Goal: Task Accomplishment & Management: Complete application form

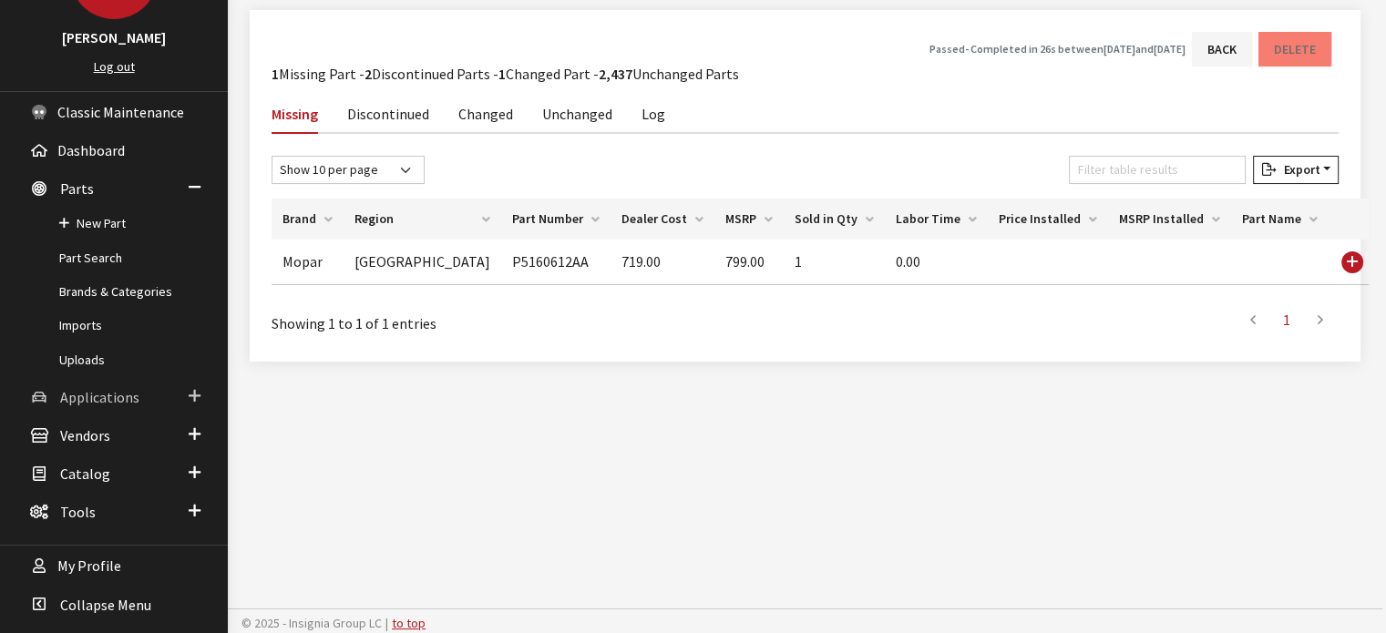
click at [101, 388] on span "Applications" at bounding box center [99, 397] width 79 height 18
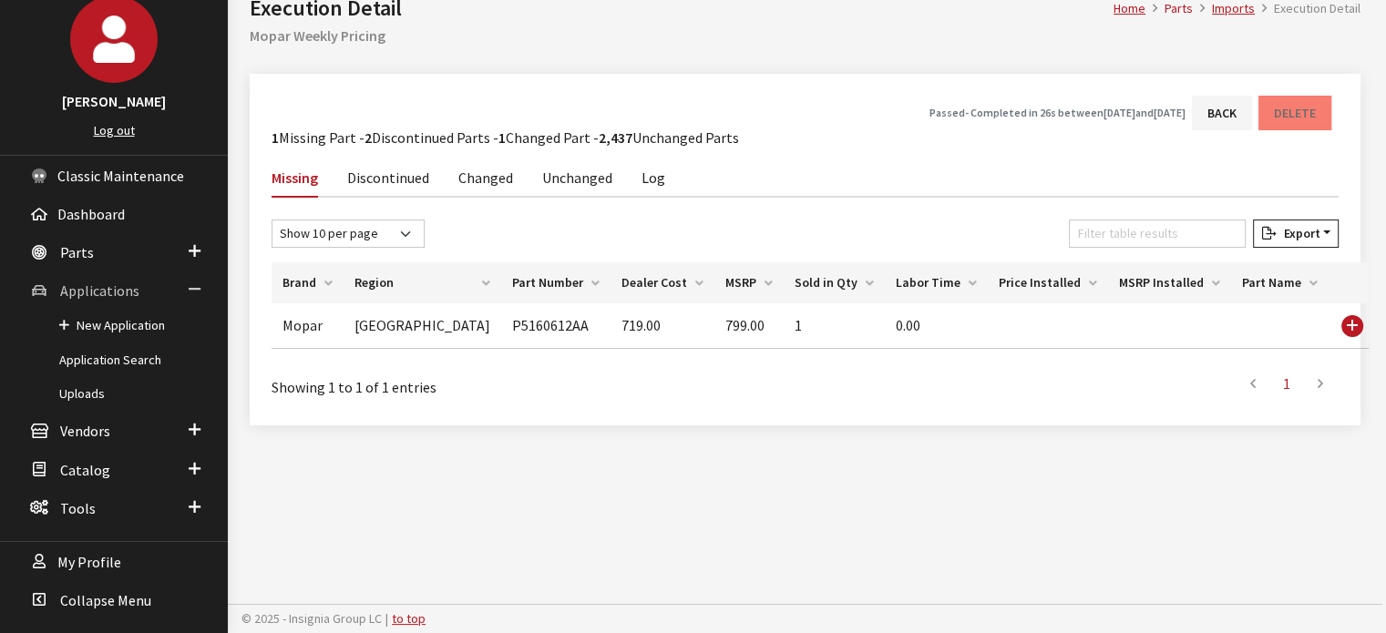
scroll to position [105, 0]
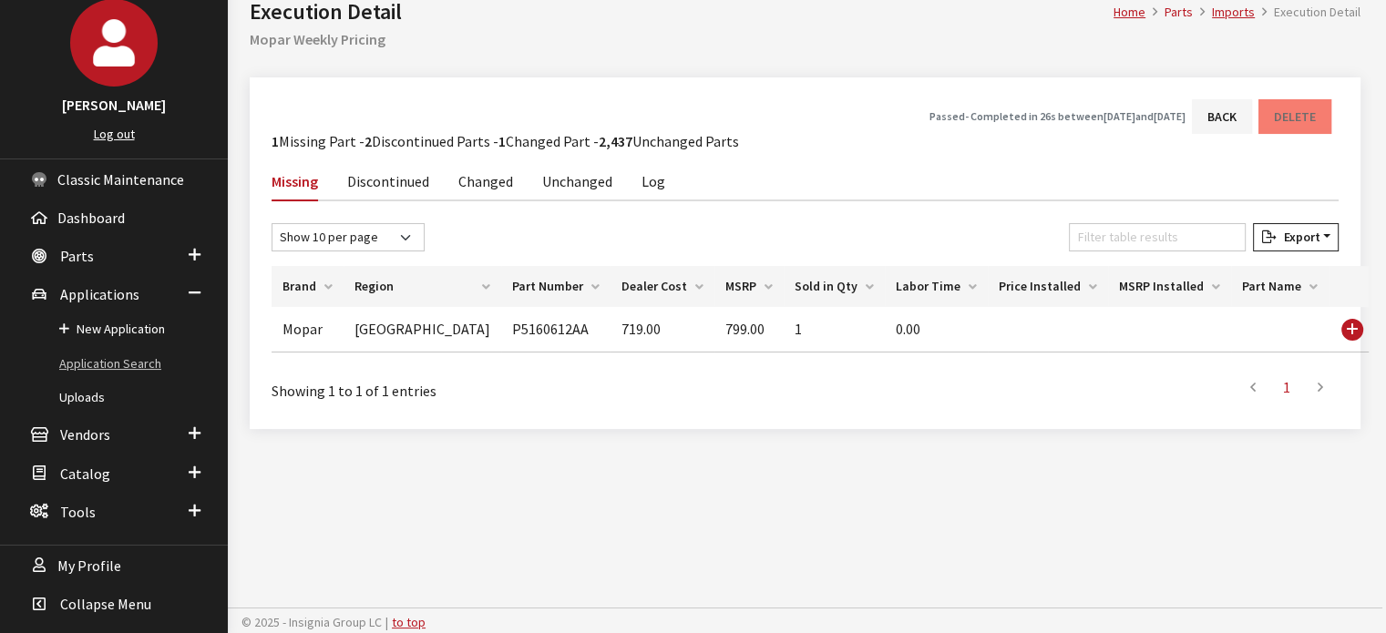
click at [92, 363] on link "Application Search" at bounding box center [114, 364] width 228 height 34
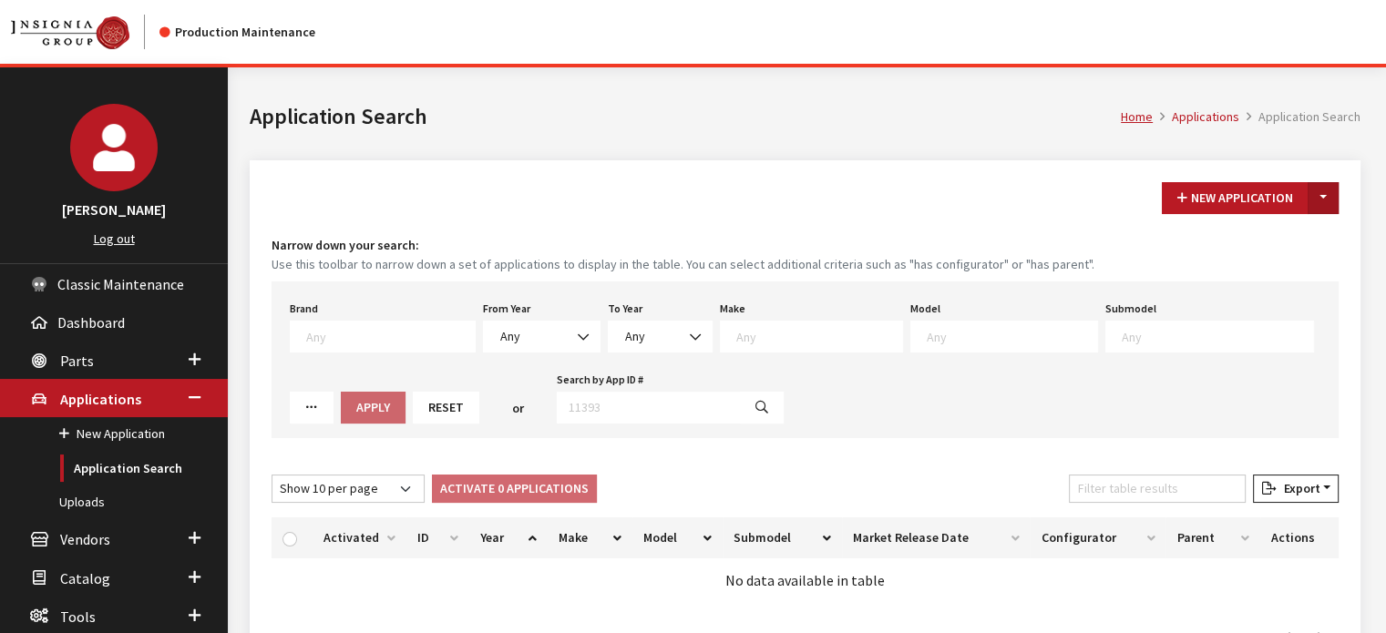
click at [1329, 210] on button "Toggle Dropdown" at bounding box center [1322, 198] width 31 height 32
click at [1264, 231] on button "New From Existing..." at bounding box center [1260, 236] width 157 height 32
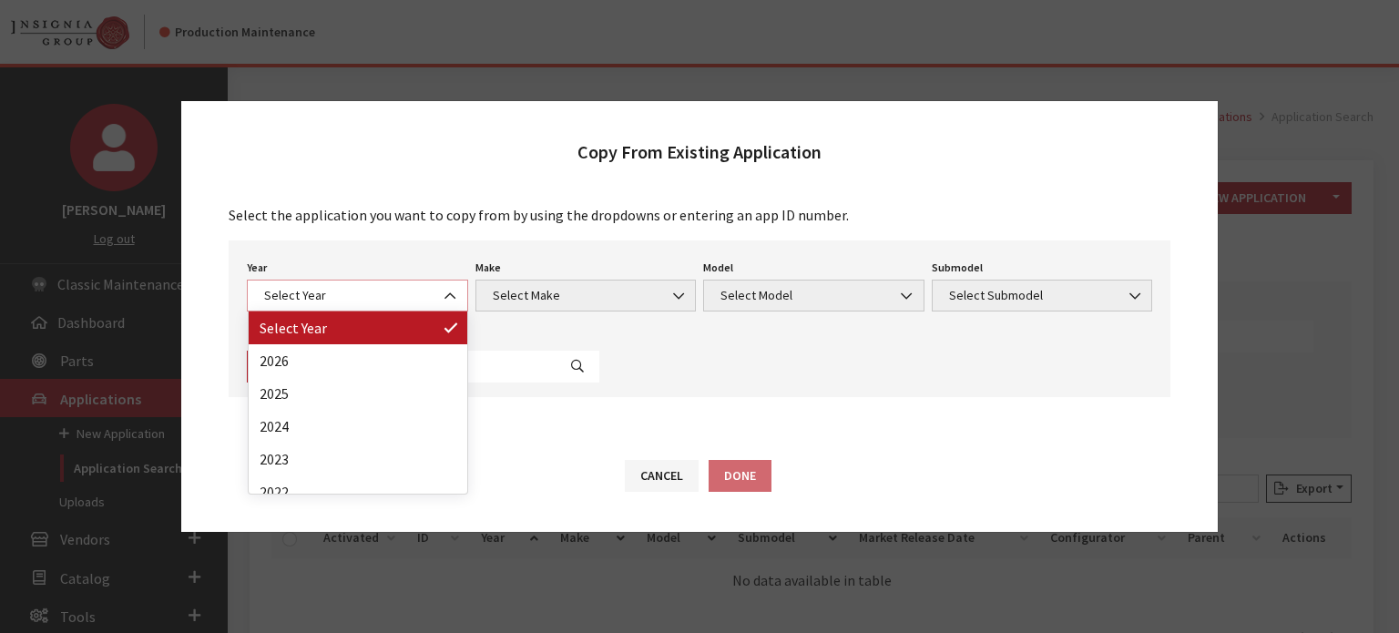
click at [415, 299] on span "Select Year" at bounding box center [358, 295] width 198 height 19
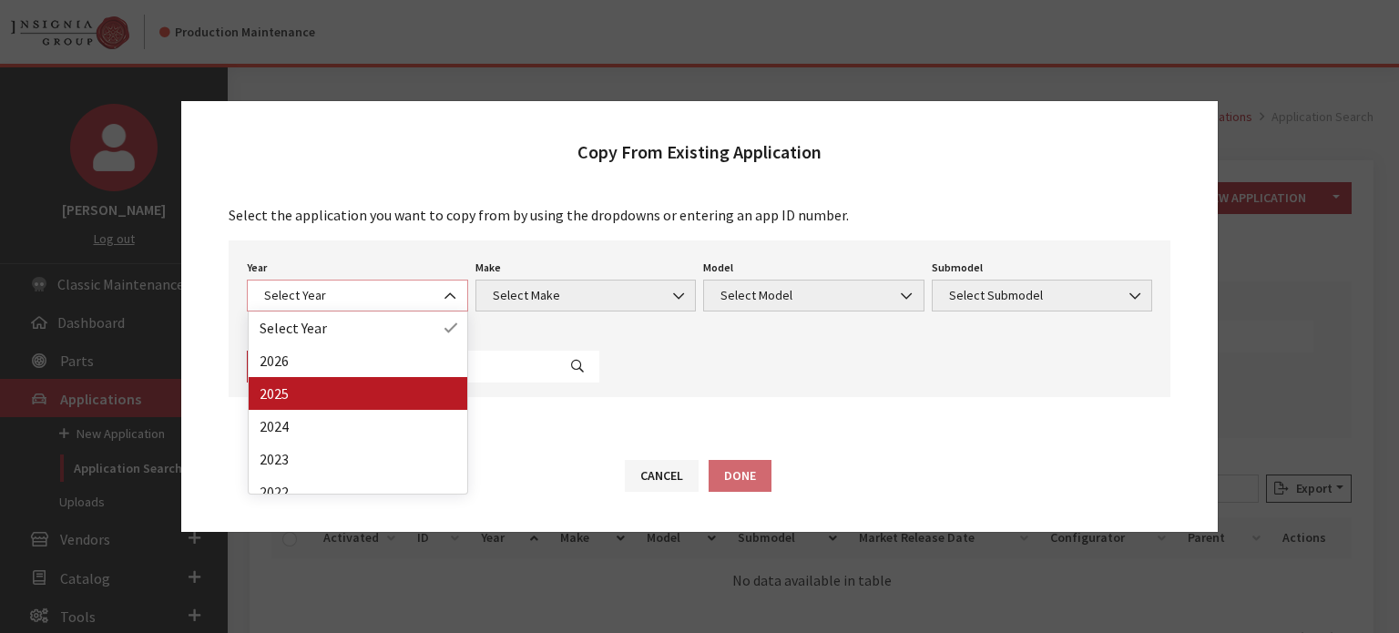
select select "43"
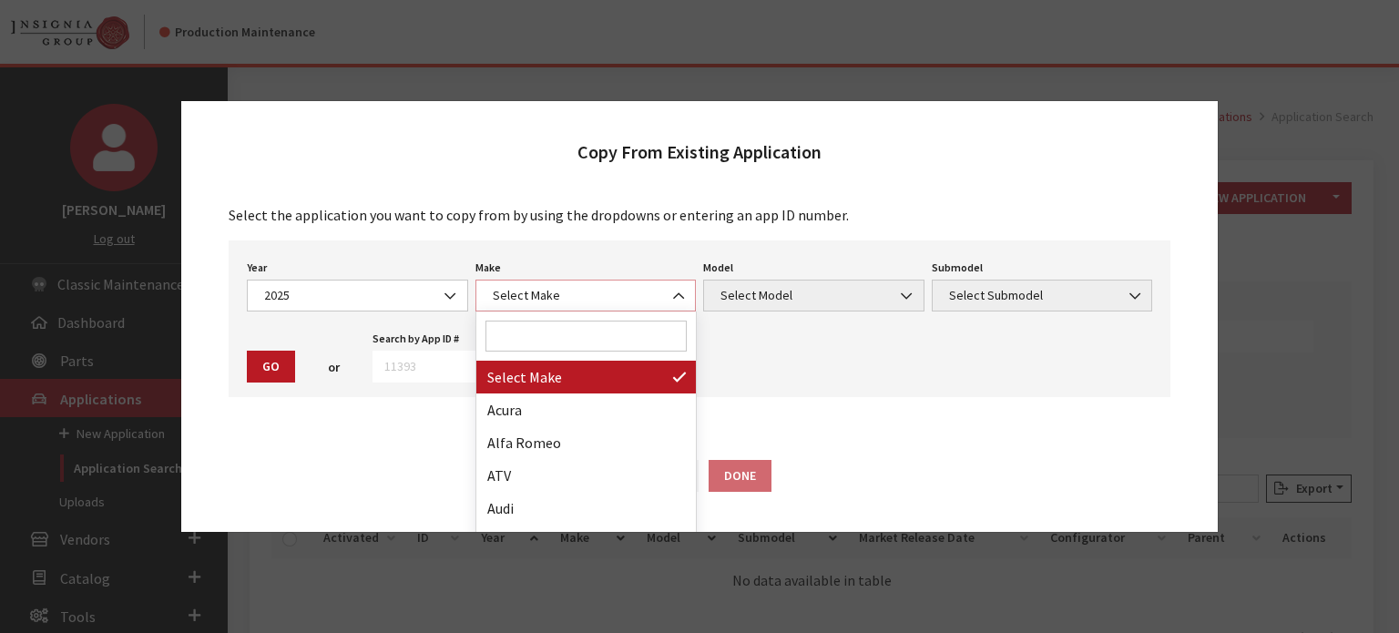
click at [645, 288] on span "Select Make" at bounding box center [586, 295] width 198 height 19
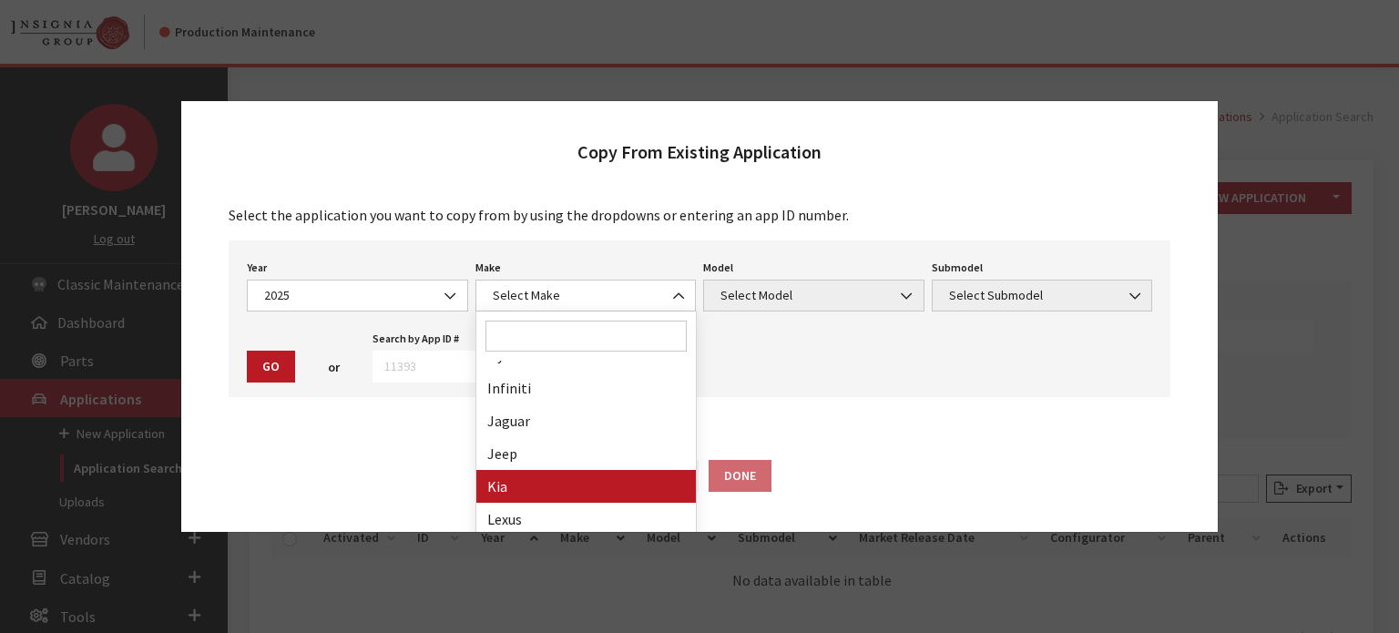
drag, startPoint x: 613, startPoint y: 483, endPoint x: 623, endPoint y: 475, distance: 12.9
select select "31"
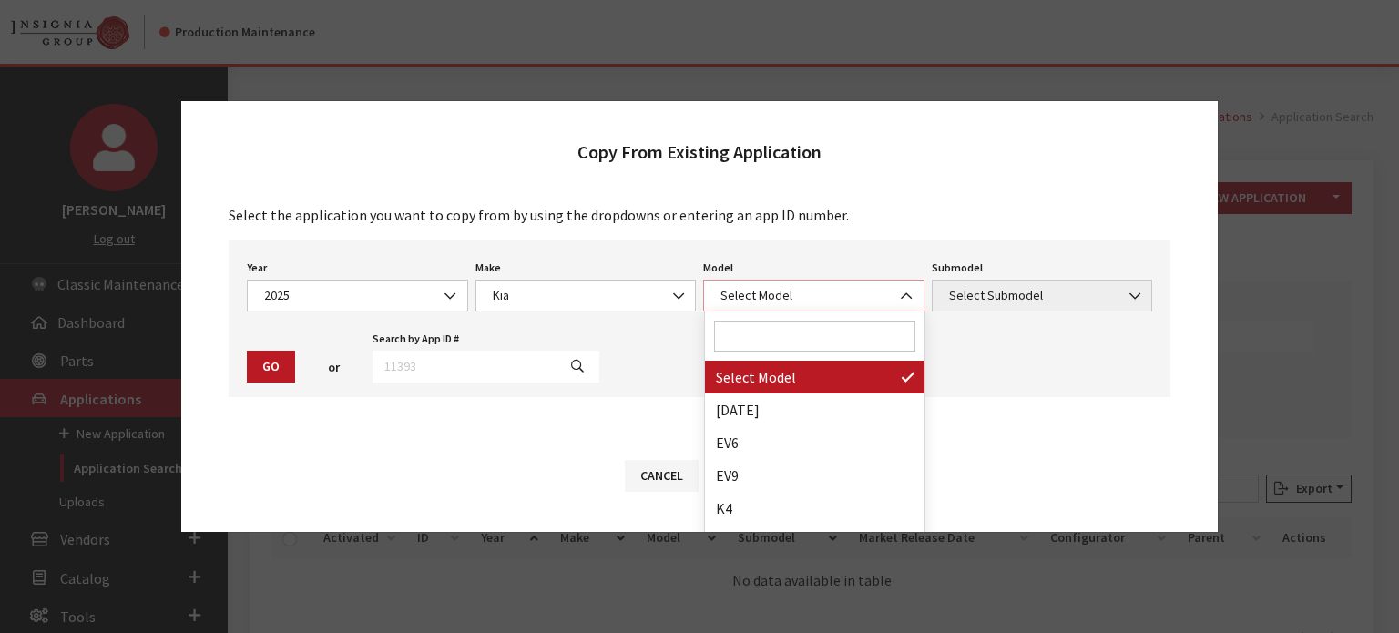
click at [780, 287] on span "Select Model" at bounding box center [814, 295] width 198 height 19
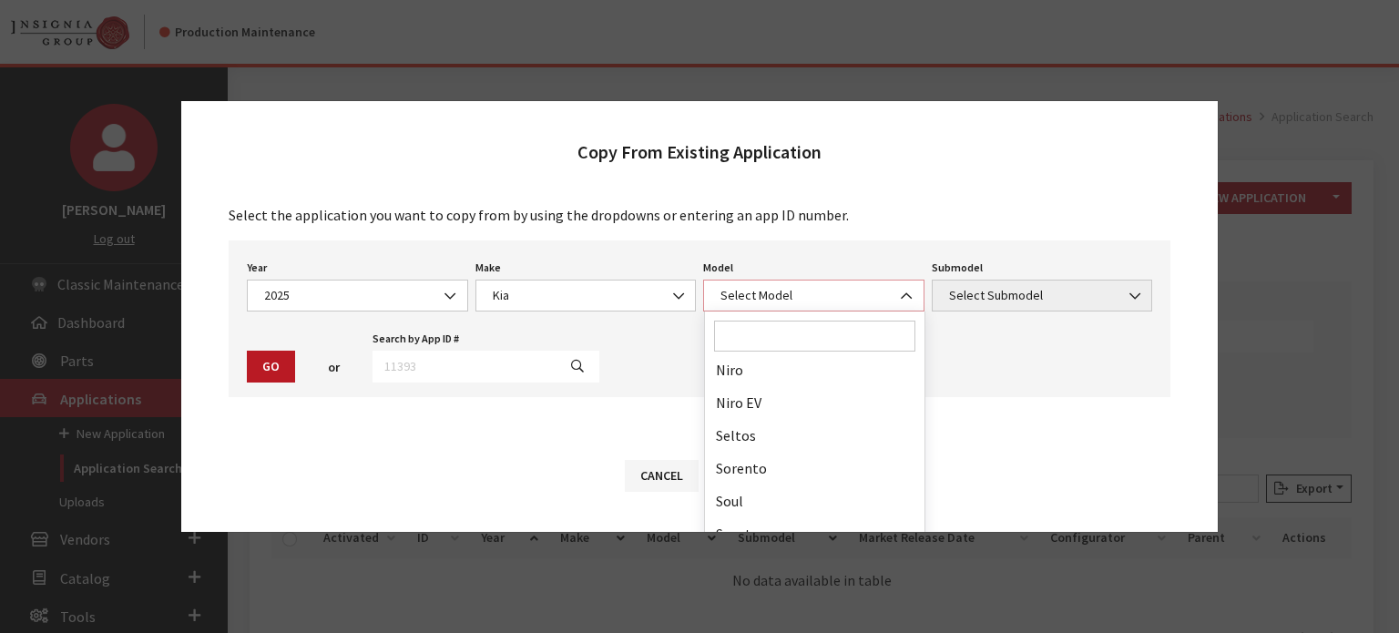
scroll to position [244, 0]
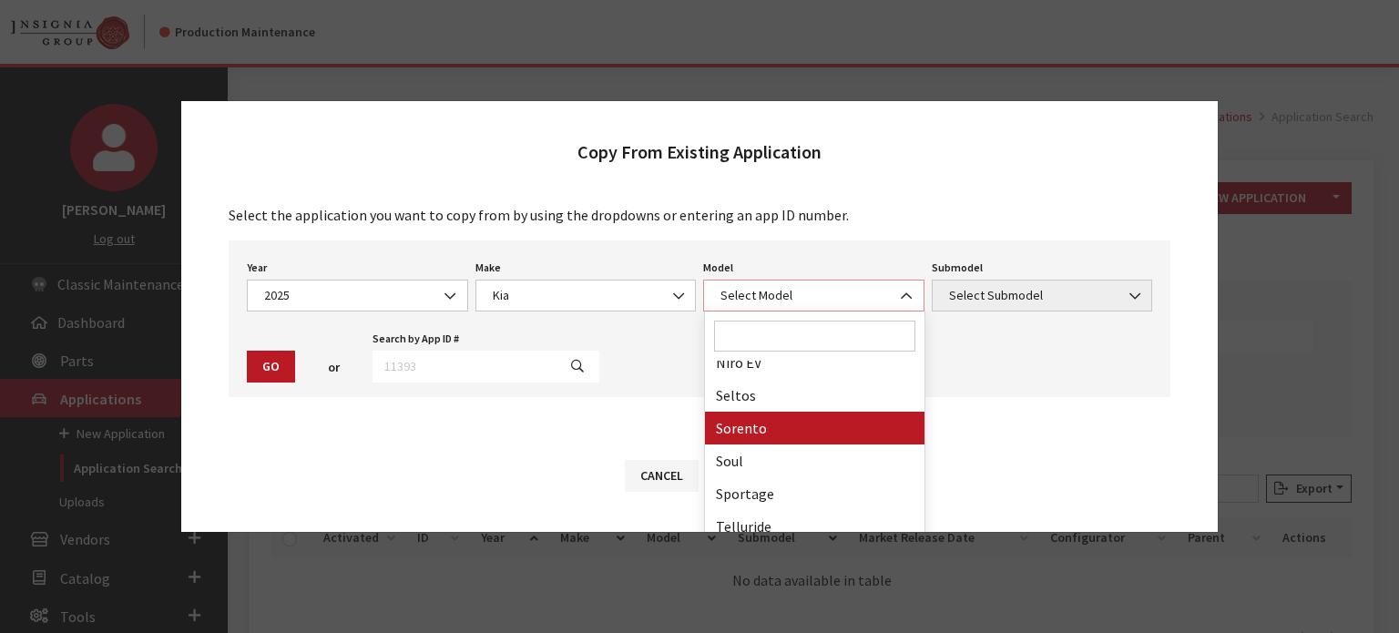
select select "389"
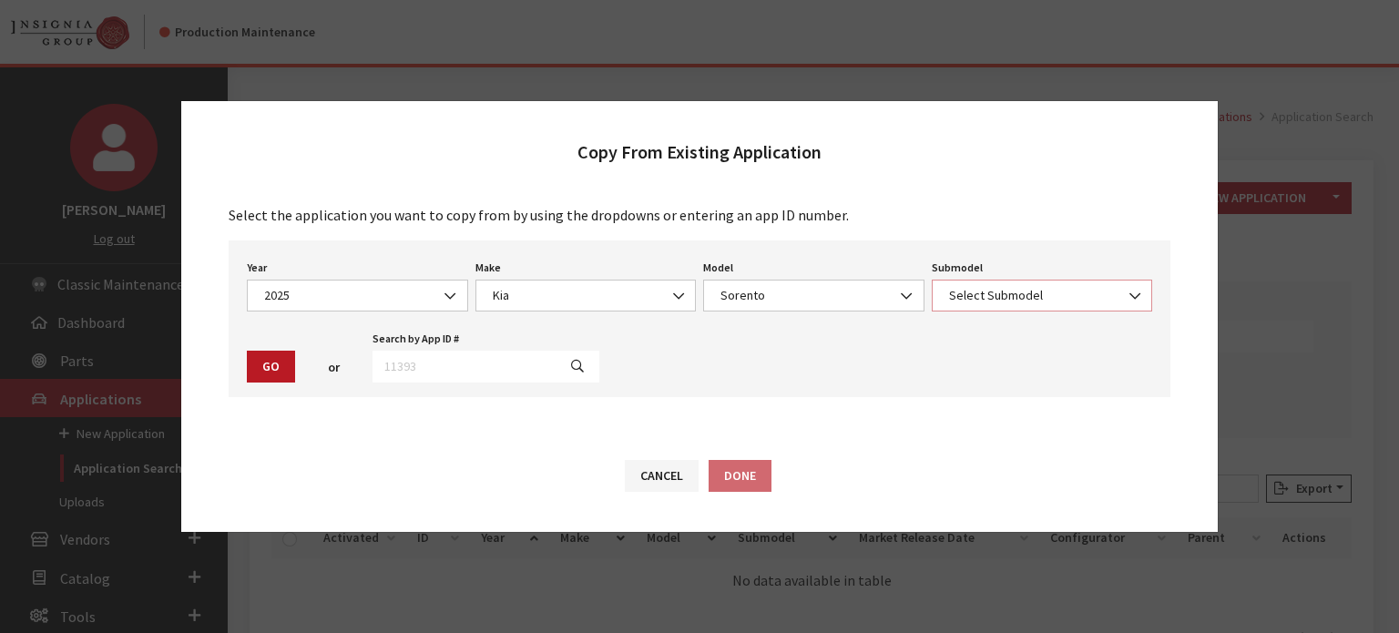
click at [1009, 285] on span "Select Submodel" at bounding box center [1042, 296] width 221 height 32
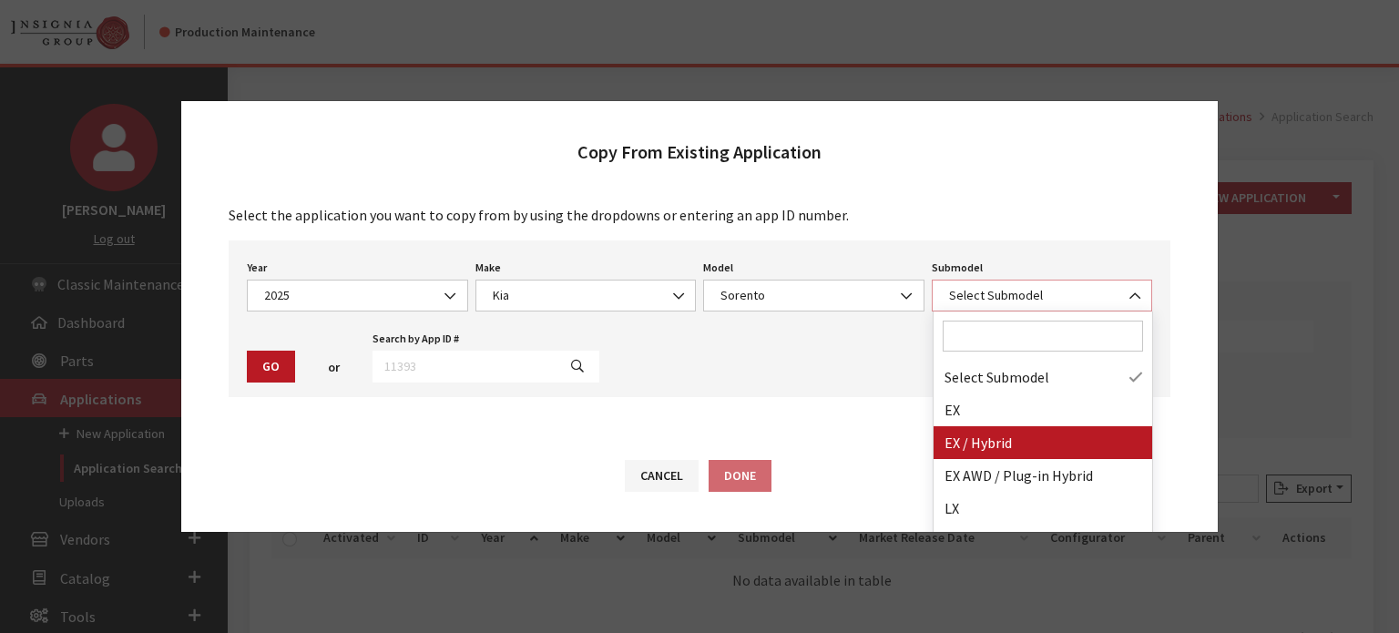
select select "3054"
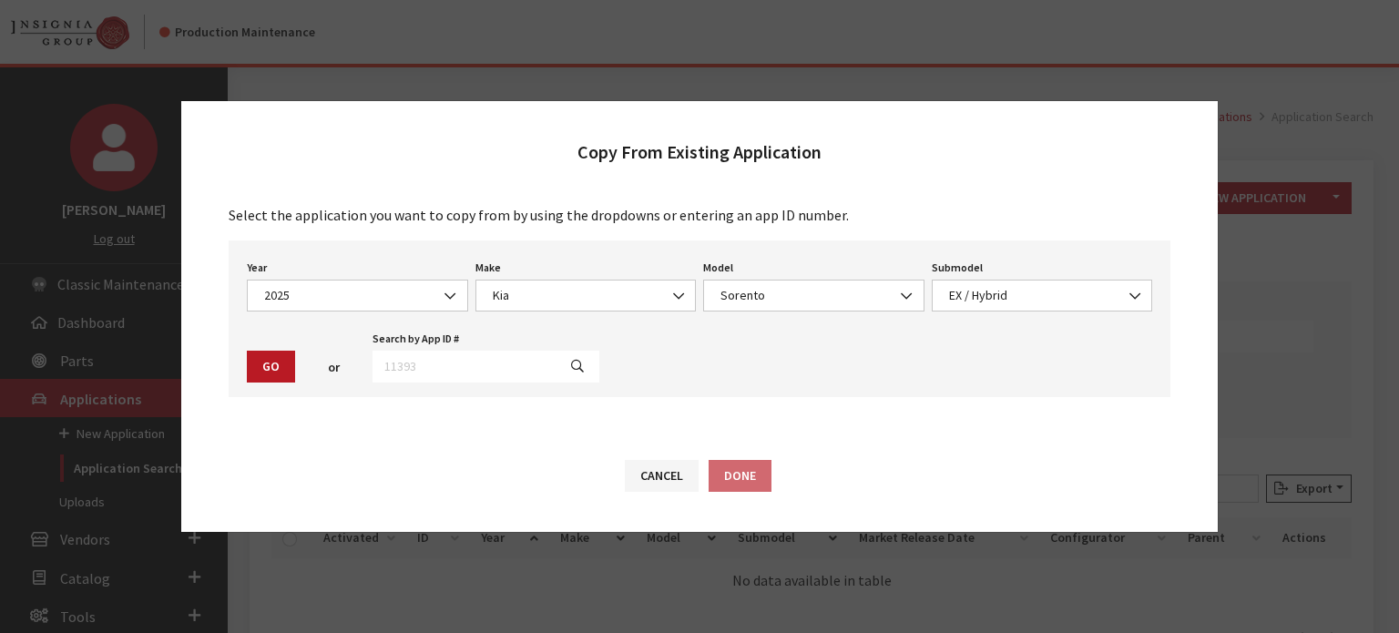
click at [294, 373] on div "Go" at bounding box center [271, 367] width 56 height 32
click at [277, 368] on button "Go" at bounding box center [271, 367] width 48 height 32
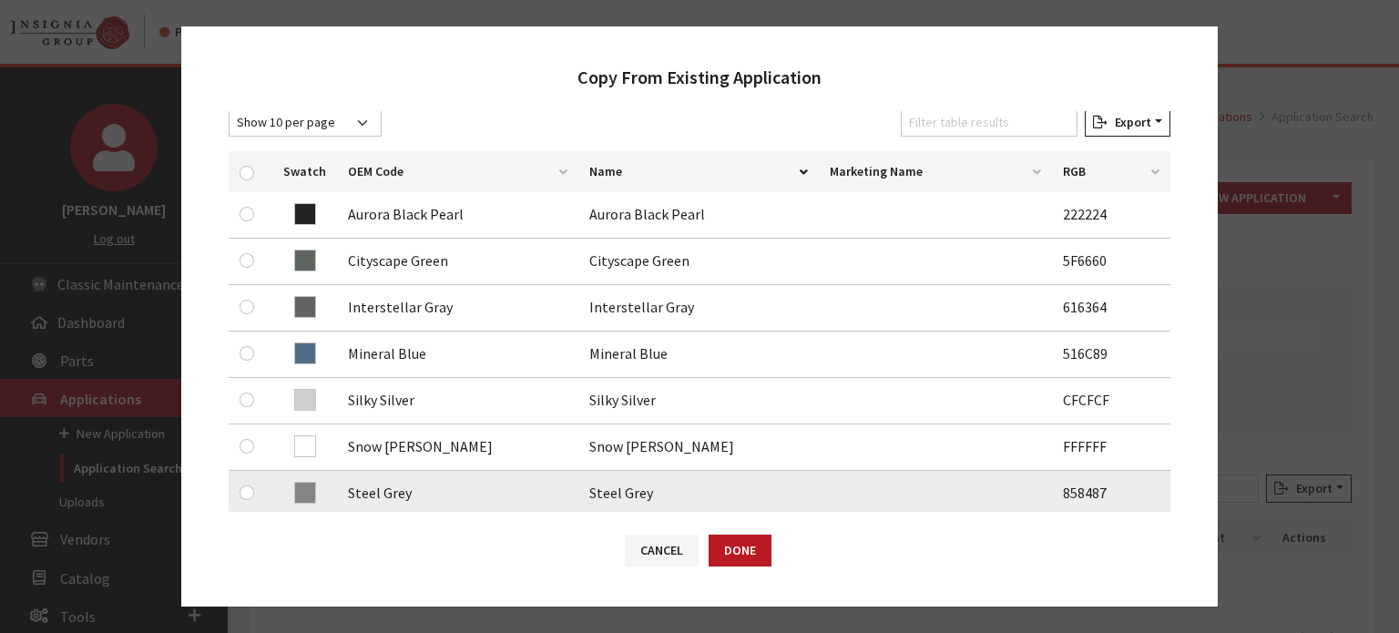
scroll to position [455, 0]
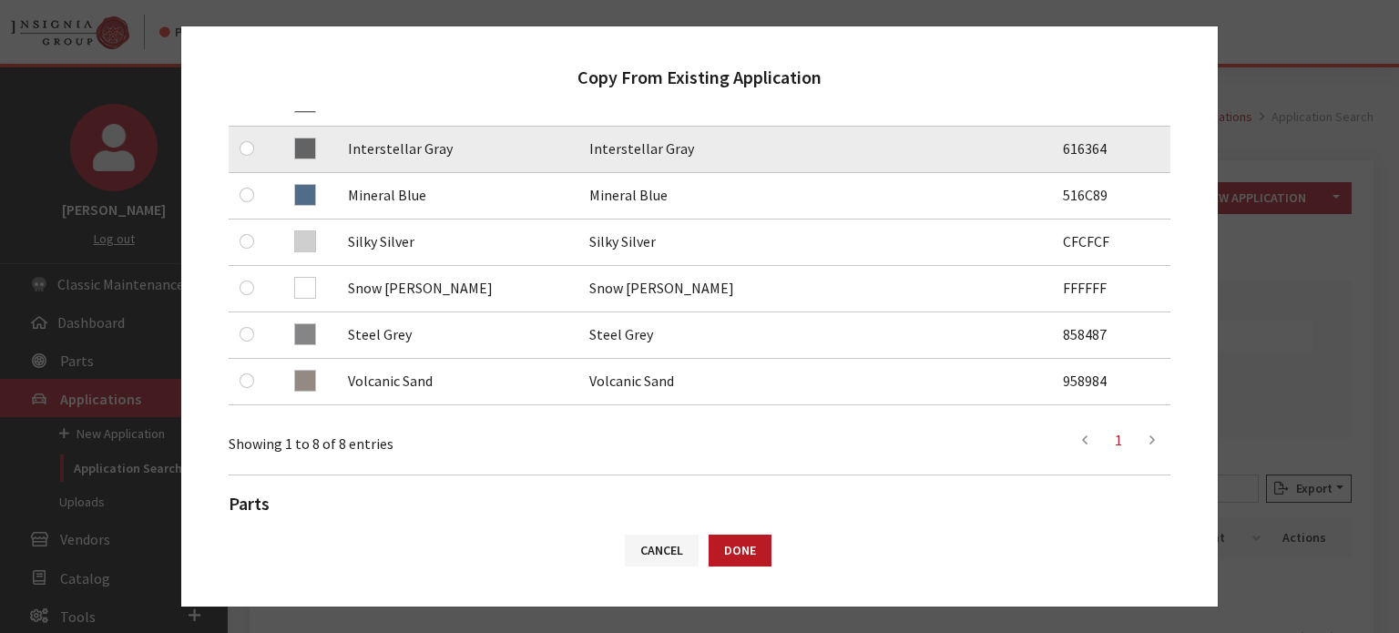
click at [238, 151] on td at bounding box center [251, 150] width 44 height 46
click at [240, 149] on input "checkbox" at bounding box center [247, 148] width 15 height 15
checkbox input "true"
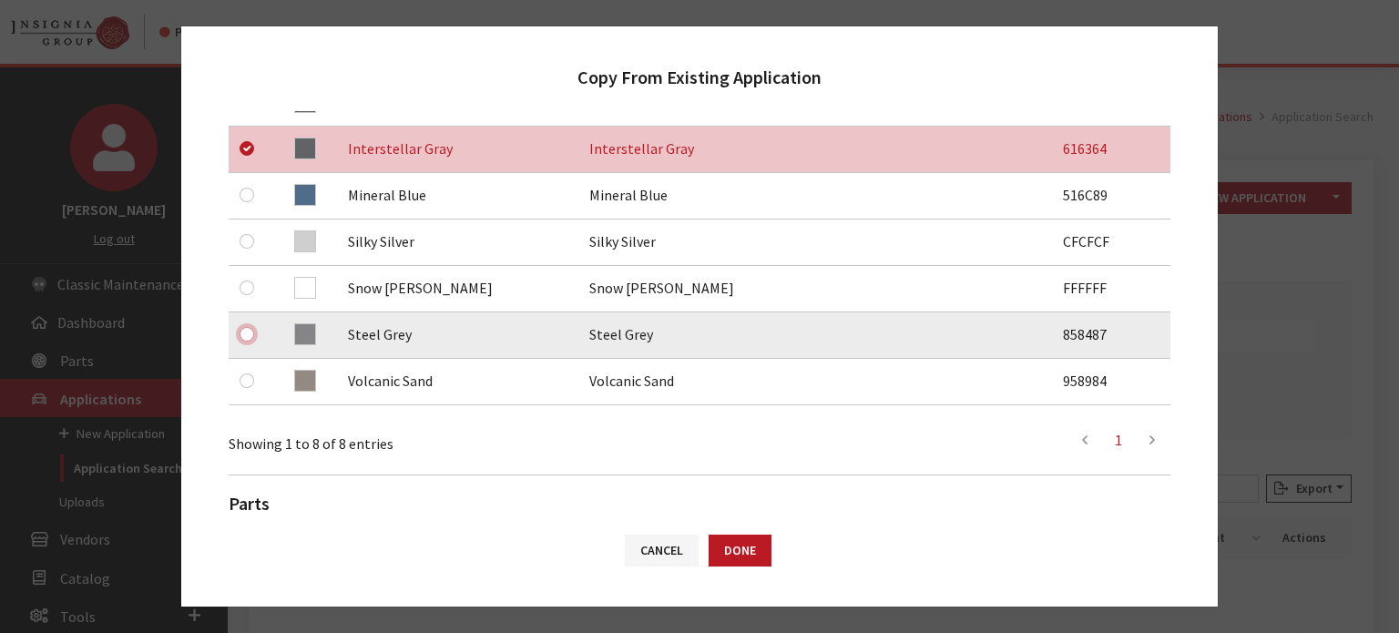
click at [245, 333] on input "checkbox" at bounding box center [247, 334] width 15 height 15
checkbox input "true"
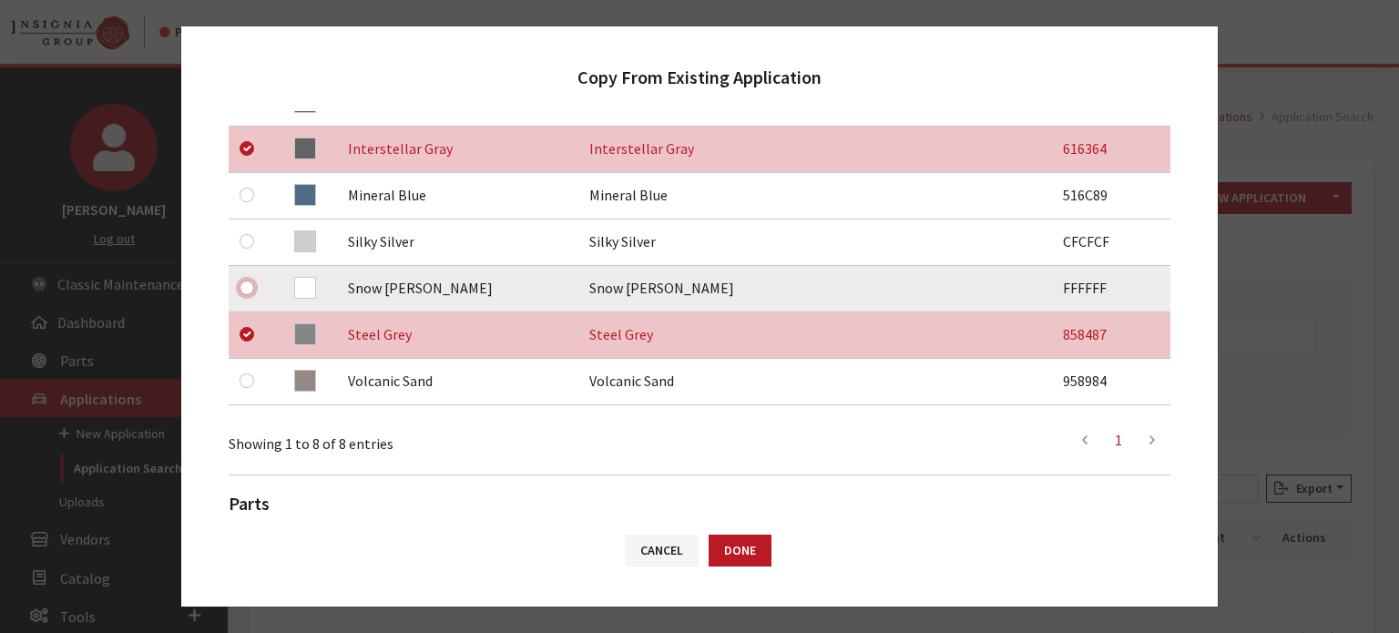
click at [245, 288] on input "checkbox" at bounding box center [247, 288] width 15 height 15
checkbox input "true"
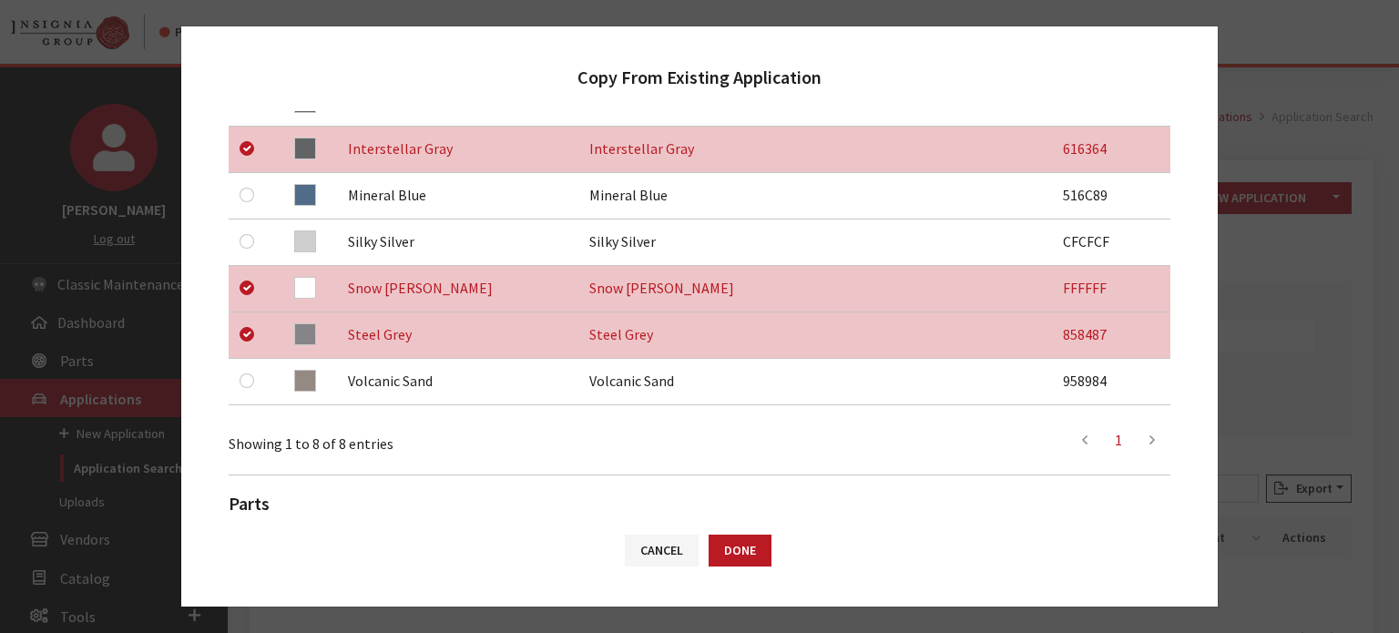
scroll to position [182, 0]
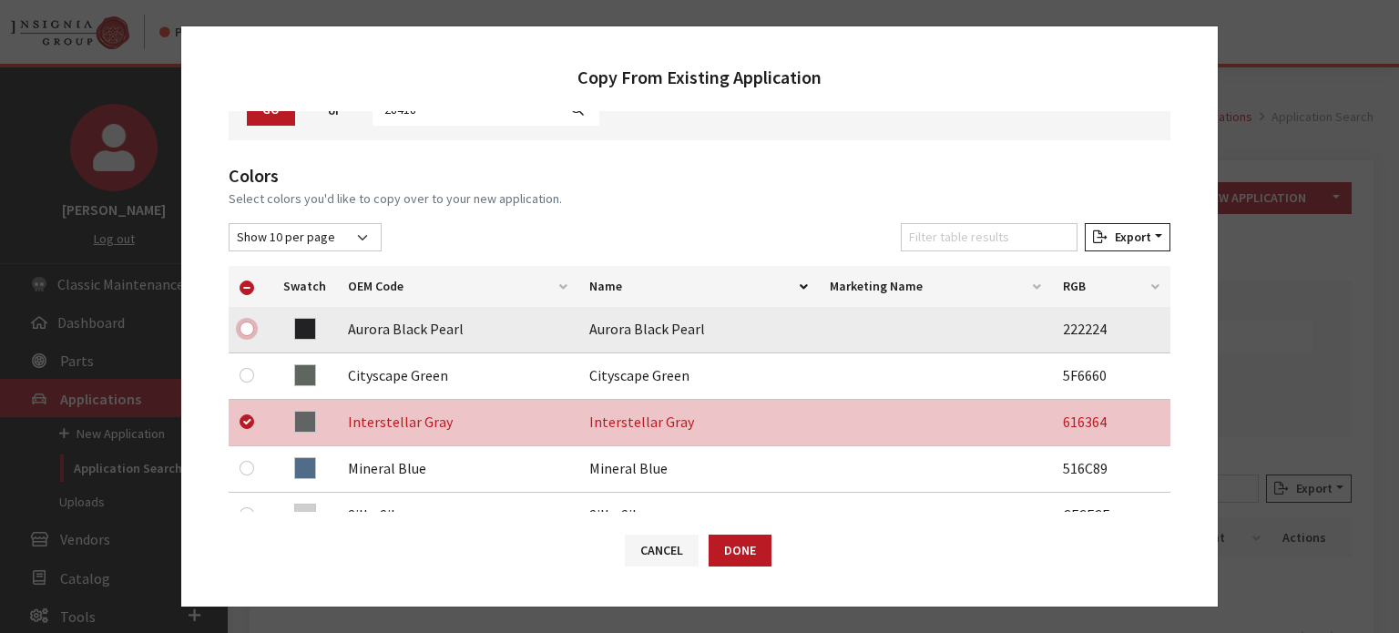
click at [247, 329] on input "checkbox" at bounding box center [247, 329] width 15 height 15
checkbox input "true"
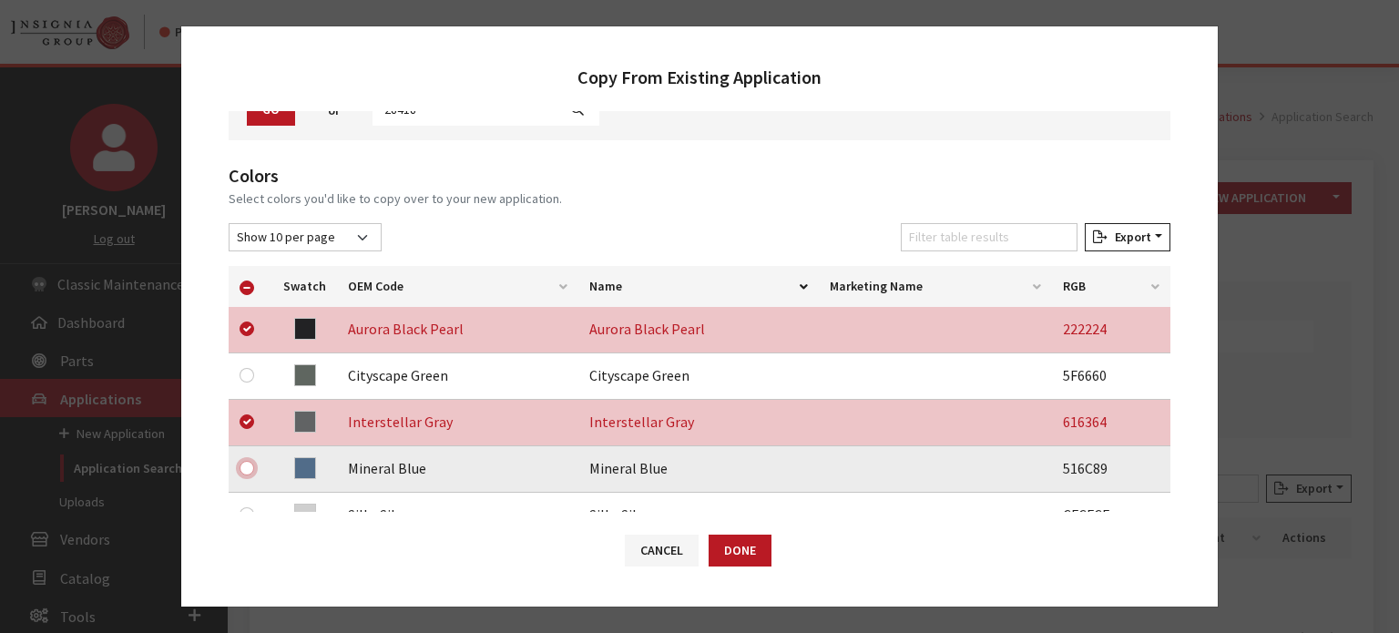
click at [249, 469] on input "checkbox" at bounding box center [247, 468] width 15 height 15
checkbox input "true"
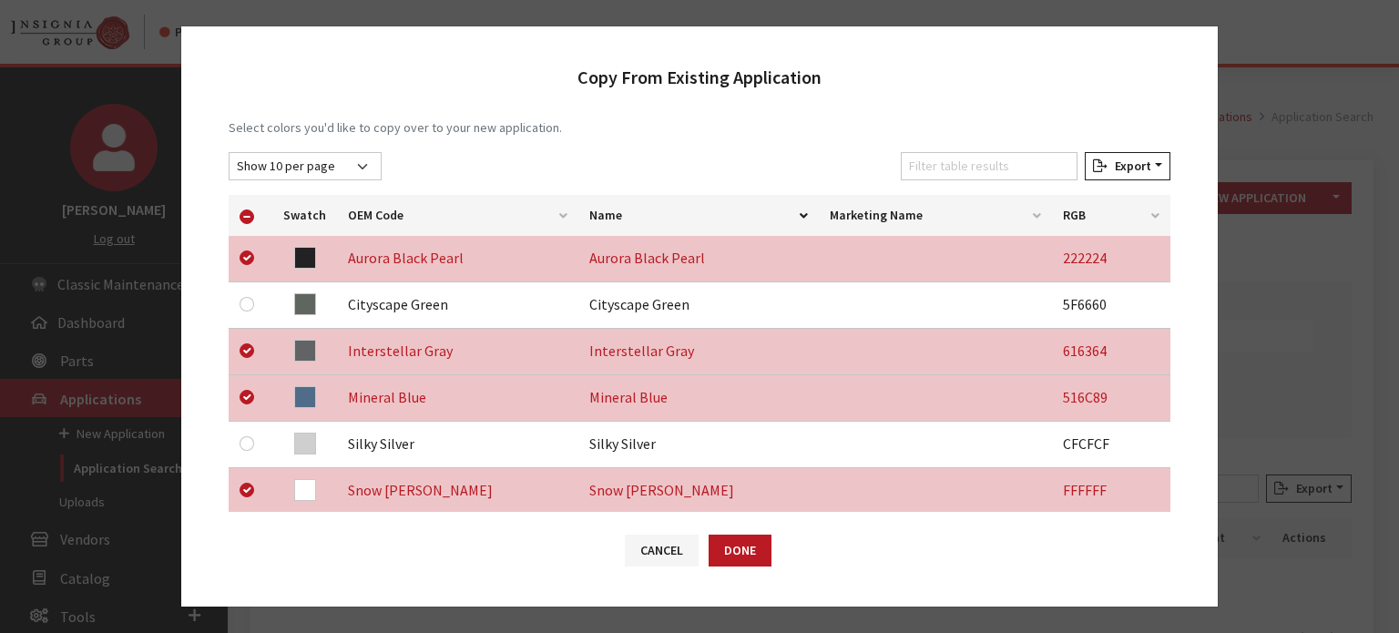
scroll to position [364, 0]
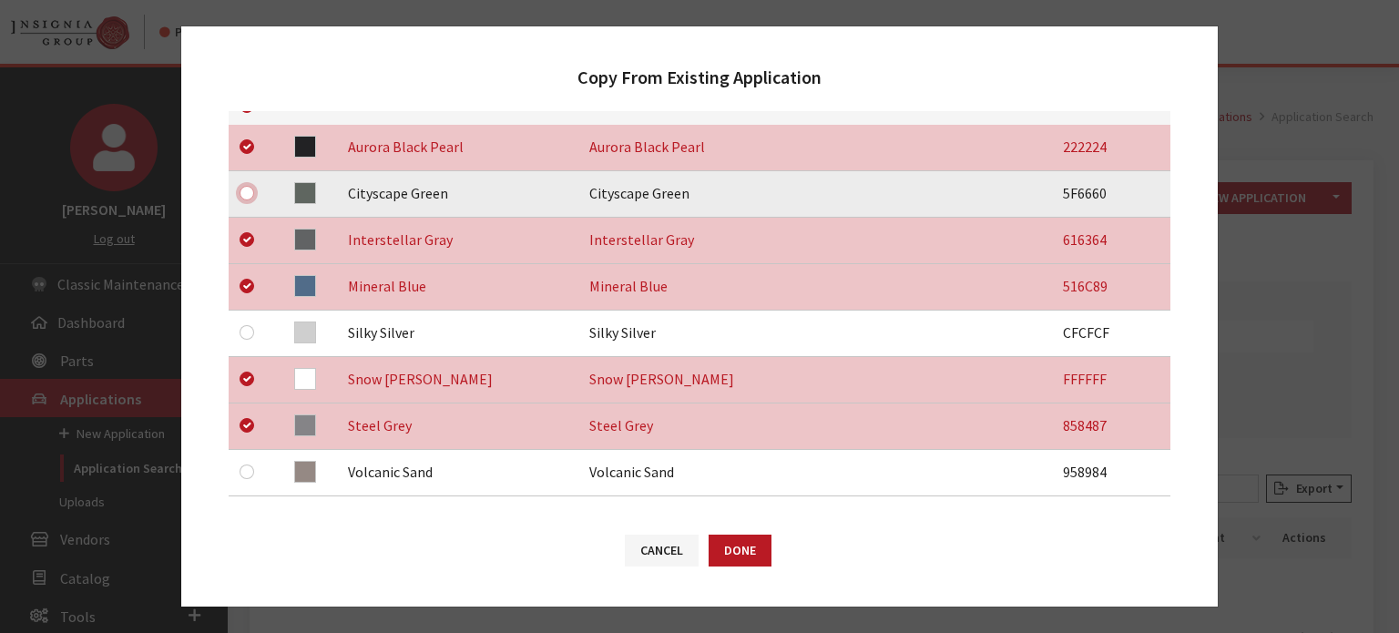
click at [243, 199] on input "checkbox" at bounding box center [247, 193] width 15 height 15
checkbox input "true"
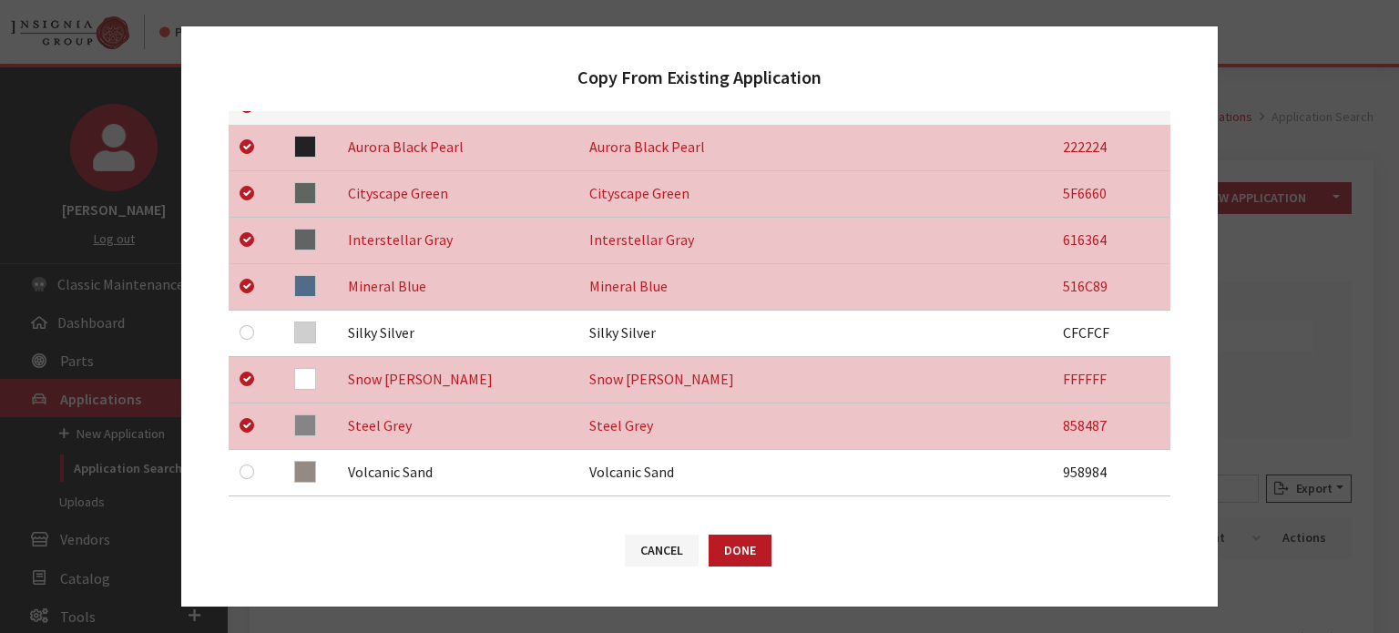
scroll to position [455, 0]
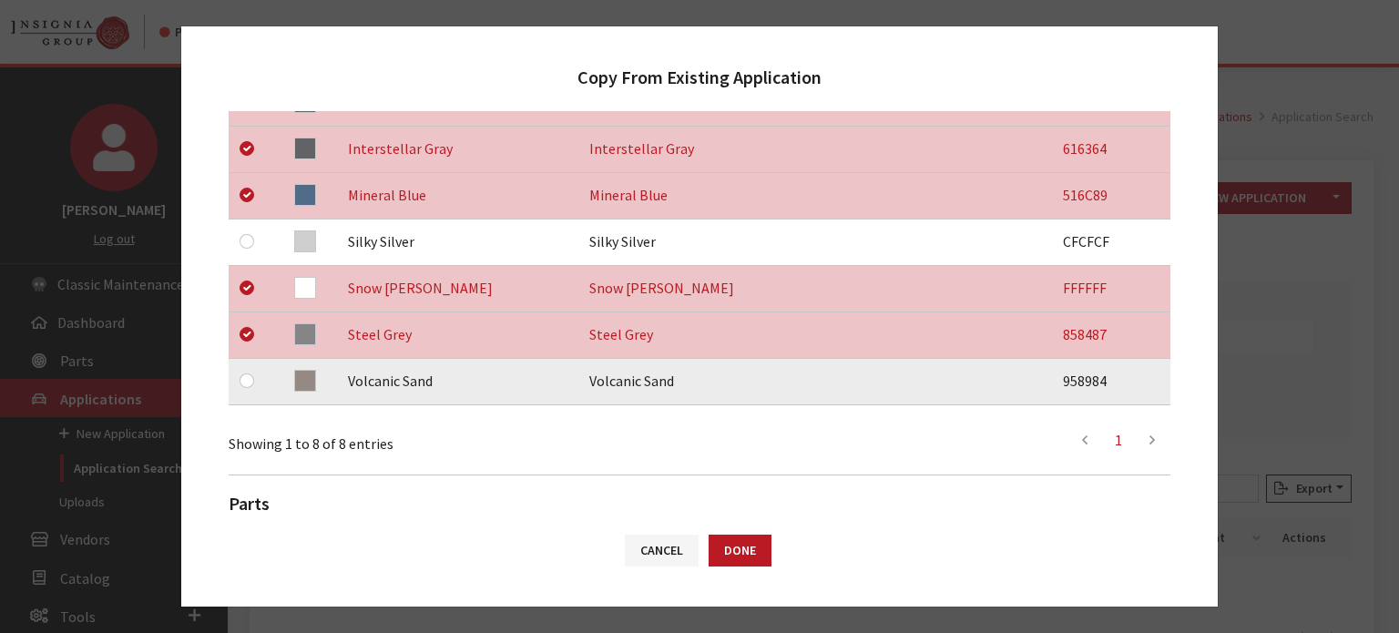
click at [246, 375] on div at bounding box center [251, 381] width 22 height 22
click at [247, 380] on input "checkbox" at bounding box center [247, 381] width 15 height 15
checkbox input "true"
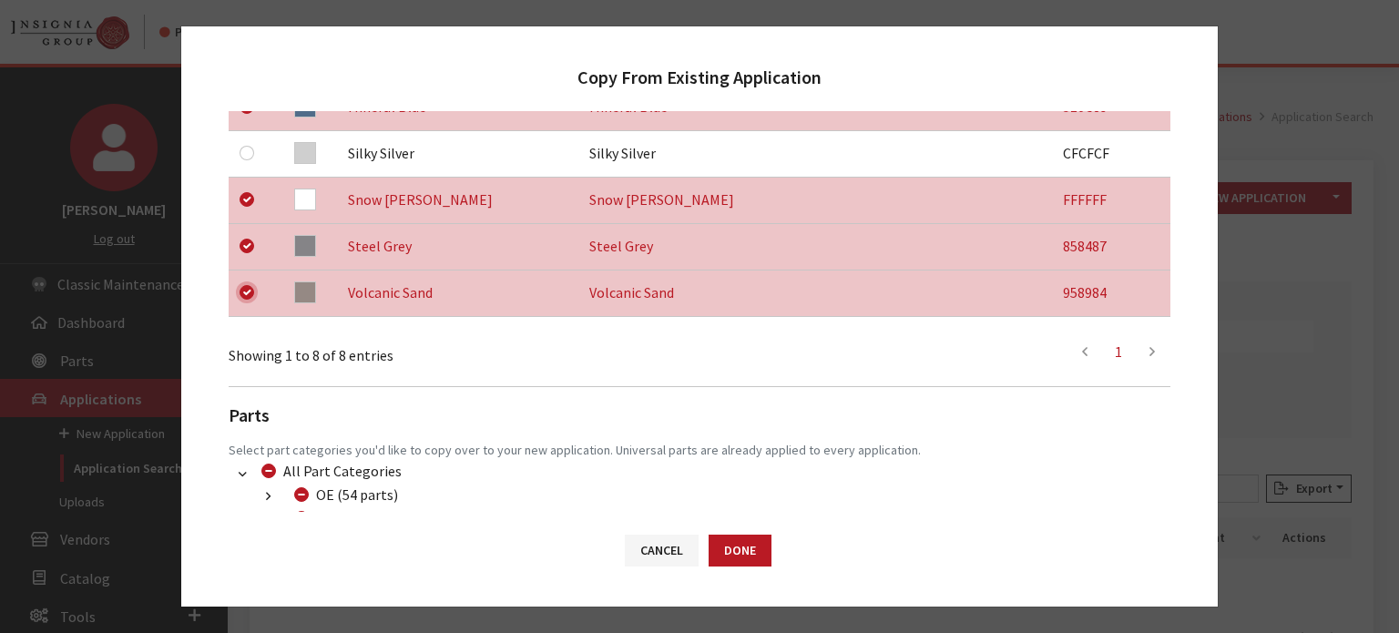
scroll to position [670, 0]
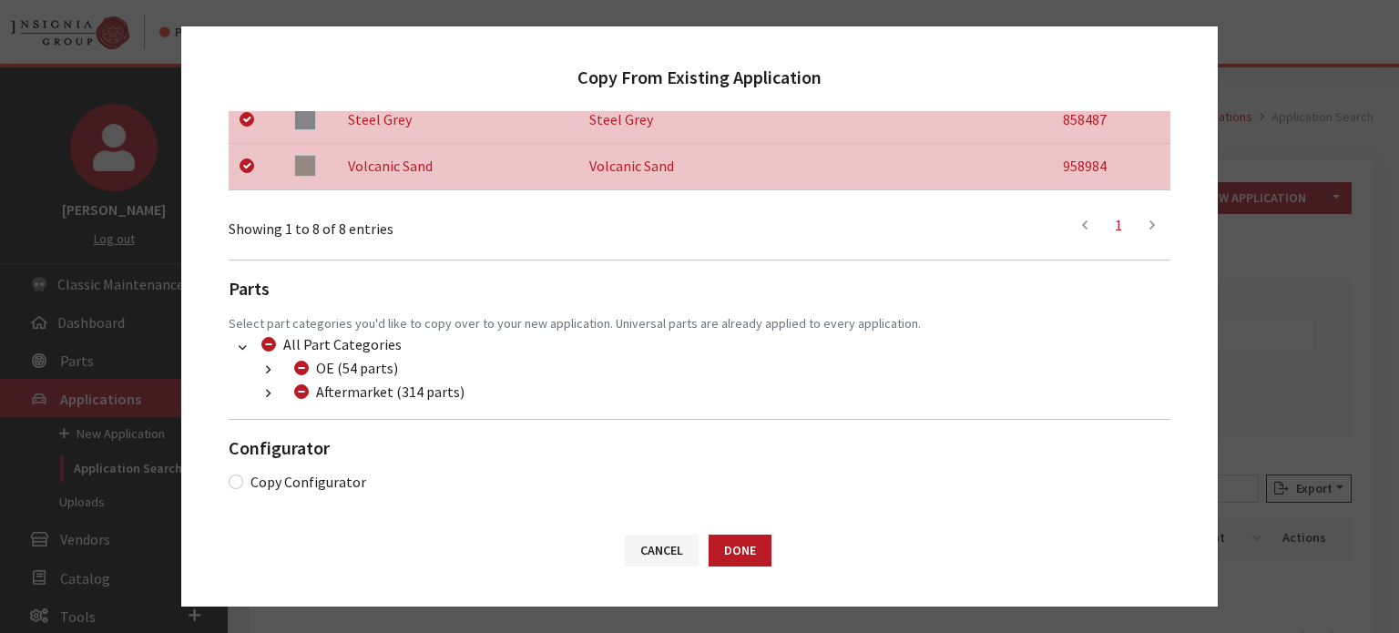
click at [256, 393] on button "button" at bounding box center [269, 394] width 36 height 21
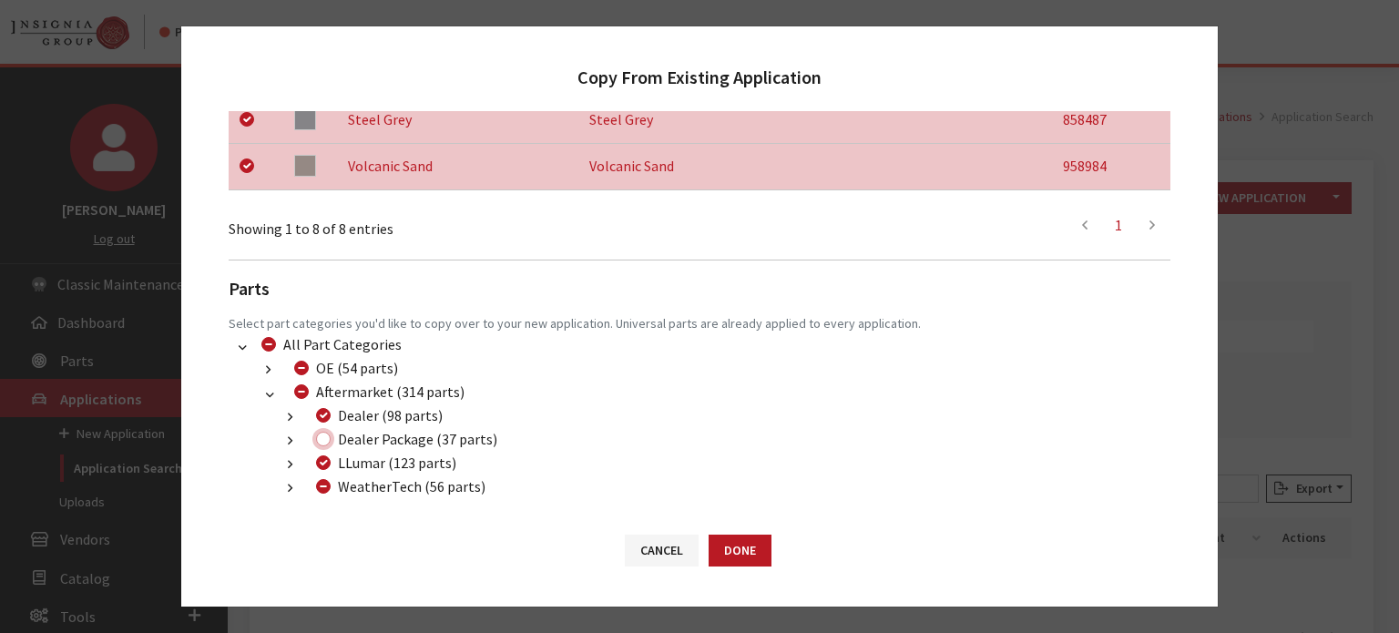
click at [328, 436] on input "Dealer Package (37 parts)" at bounding box center [323, 439] width 15 height 15
checkbox input "true"
click at [326, 495] on div "WeatherTech (56 parts)" at bounding box center [398, 487] width 175 height 22
click at [322, 491] on input "WeatherTech (56 parts)" at bounding box center [323, 486] width 15 height 15
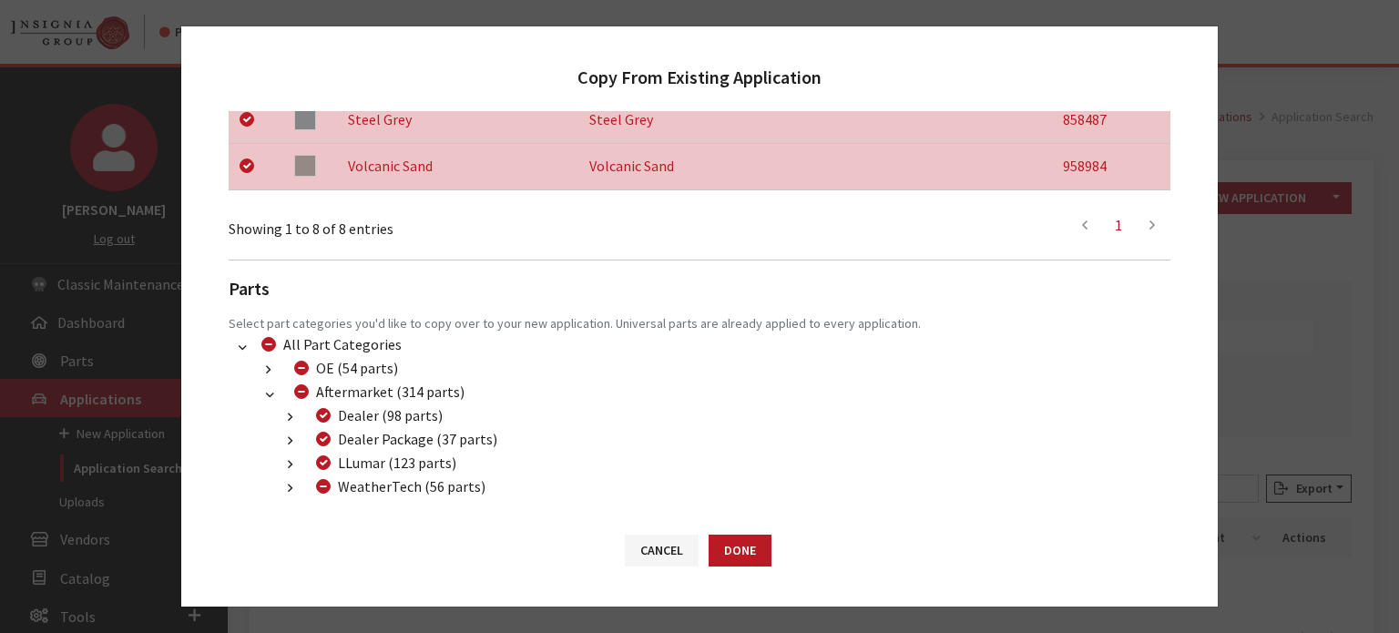
checkbox input "true"
click at [322, 491] on input "WeatherTech (56 parts)" at bounding box center [323, 486] width 15 height 15
checkbox input "false"
click at [734, 547] on button "Done" at bounding box center [740, 551] width 63 height 32
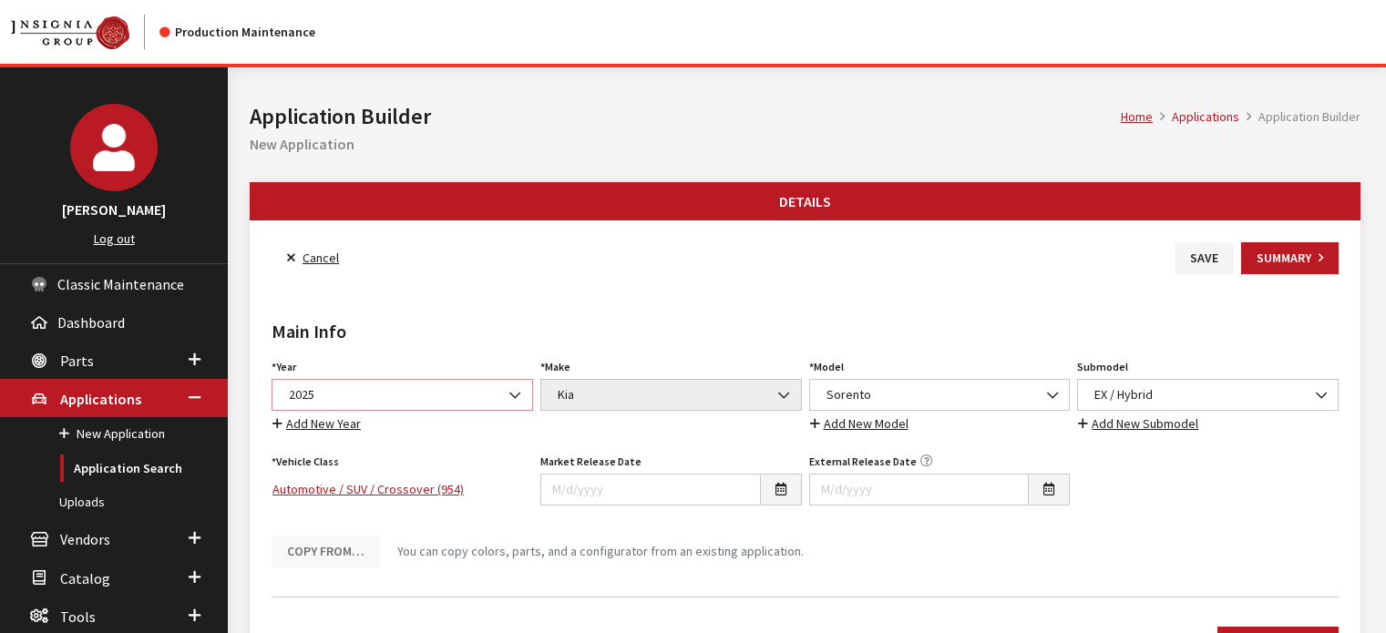
drag, startPoint x: 0, startPoint y: 0, endPoint x: 423, endPoint y: 405, distance: 585.7
click at [421, 395] on span "2025" at bounding box center [402, 394] width 238 height 19
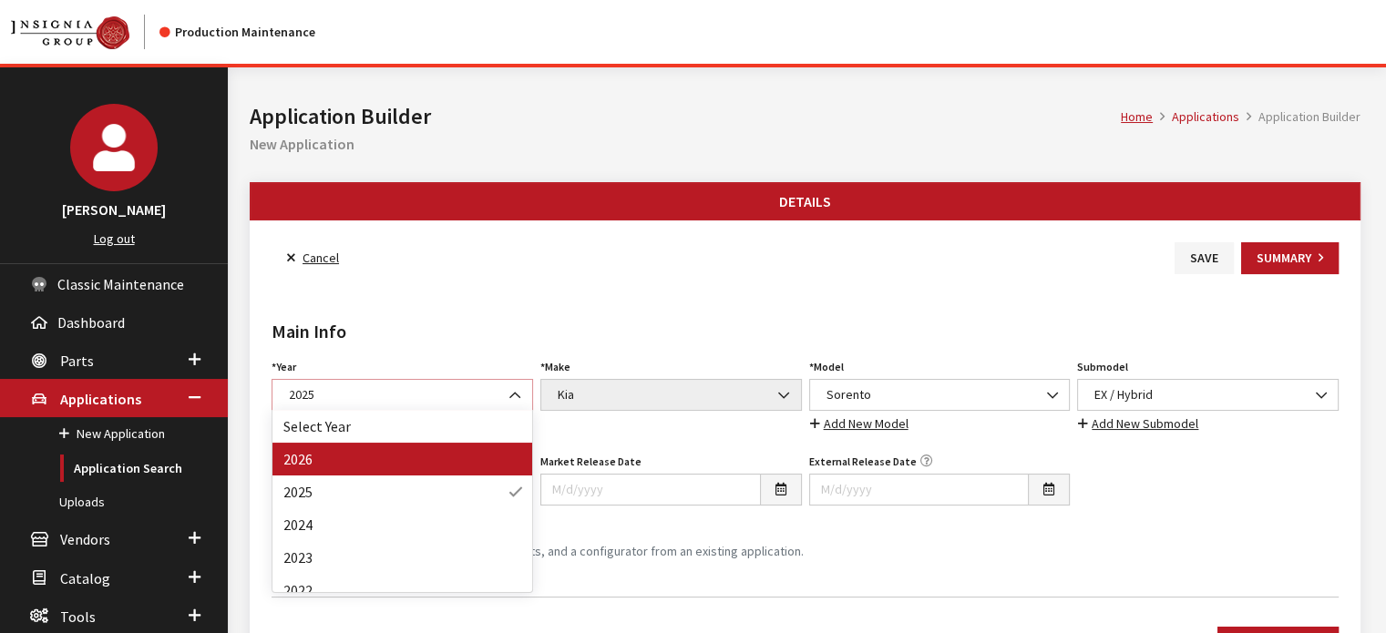
select select "44"
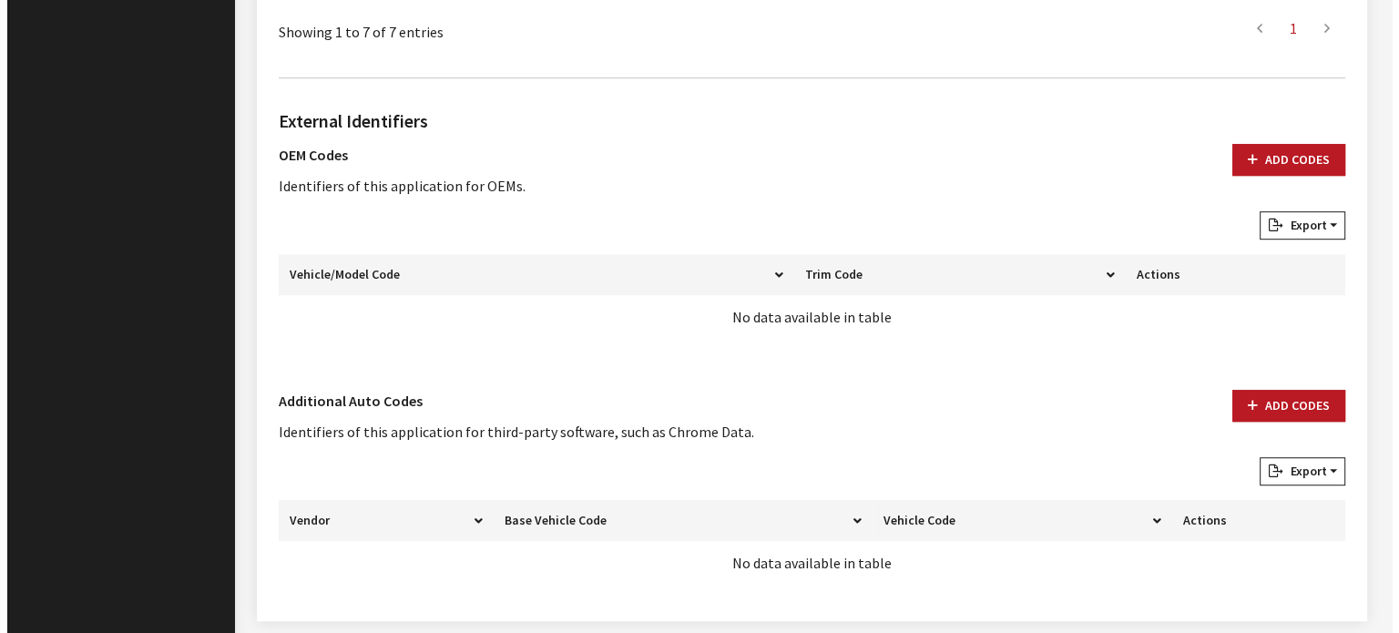
scroll to position [1151, 0]
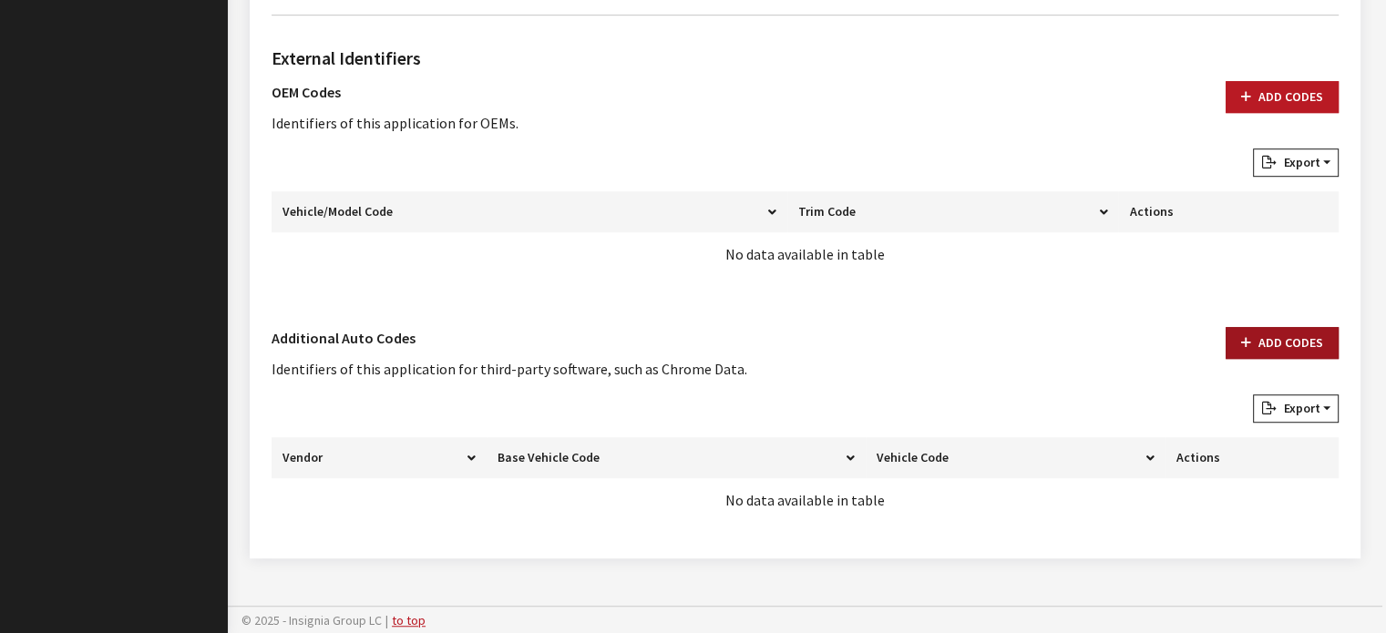
click at [1284, 349] on button "Add Codes" at bounding box center [1281, 343] width 113 height 32
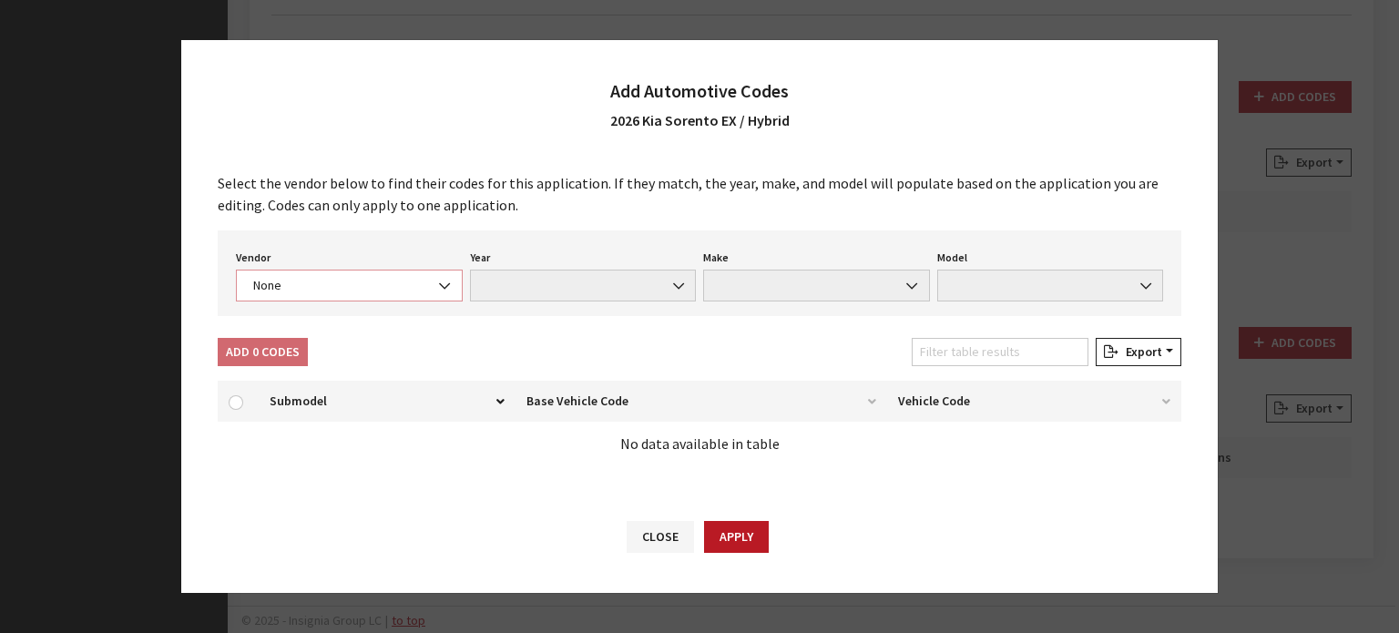
click at [325, 295] on span "None" at bounding box center [349, 286] width 227 height 32
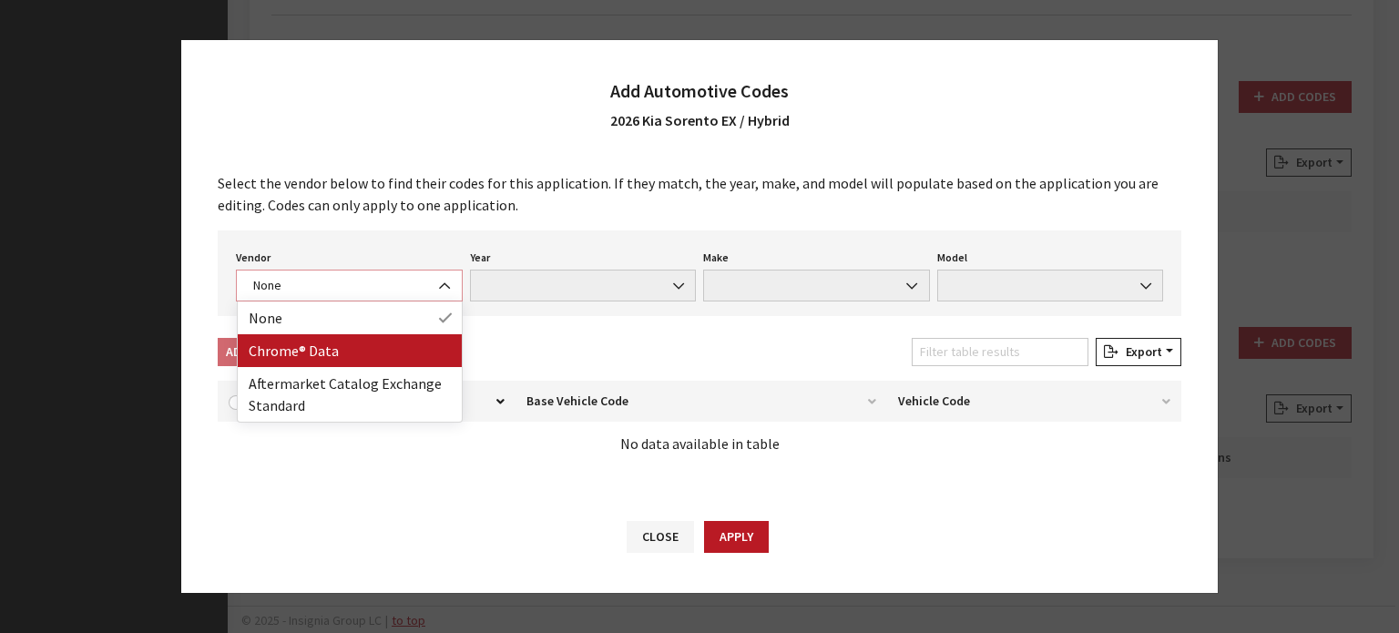
select select "4"
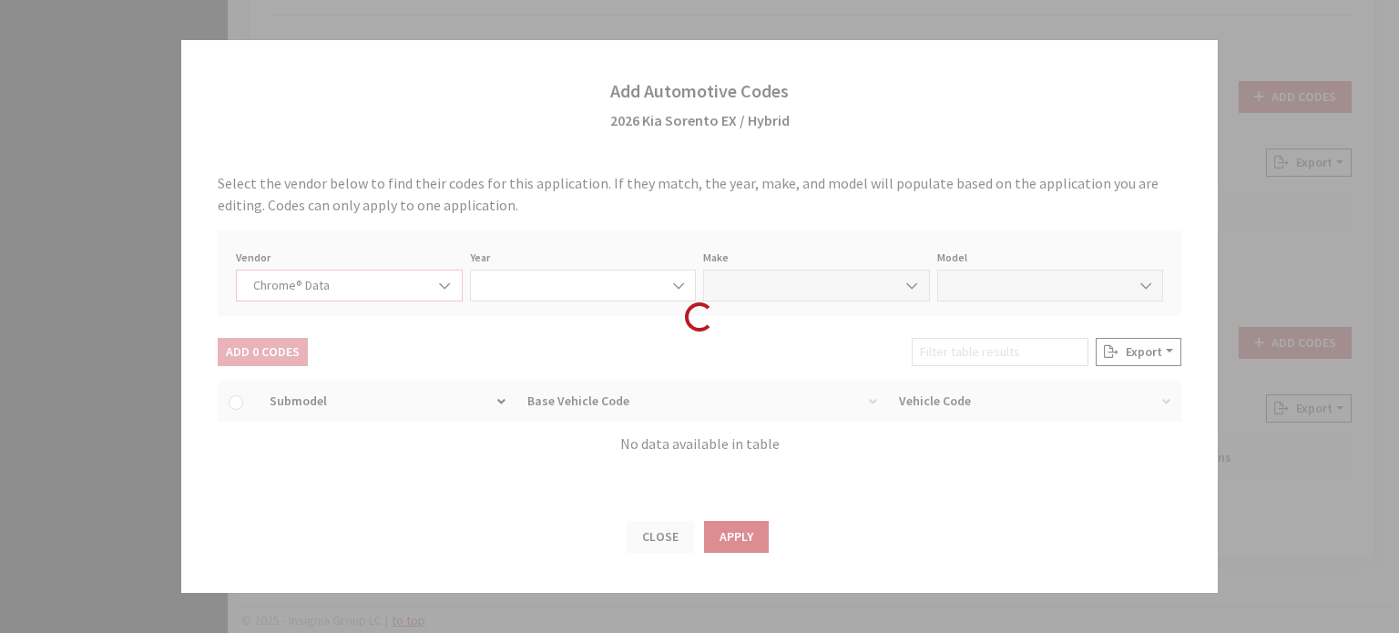
select select "2026"
select select "22"
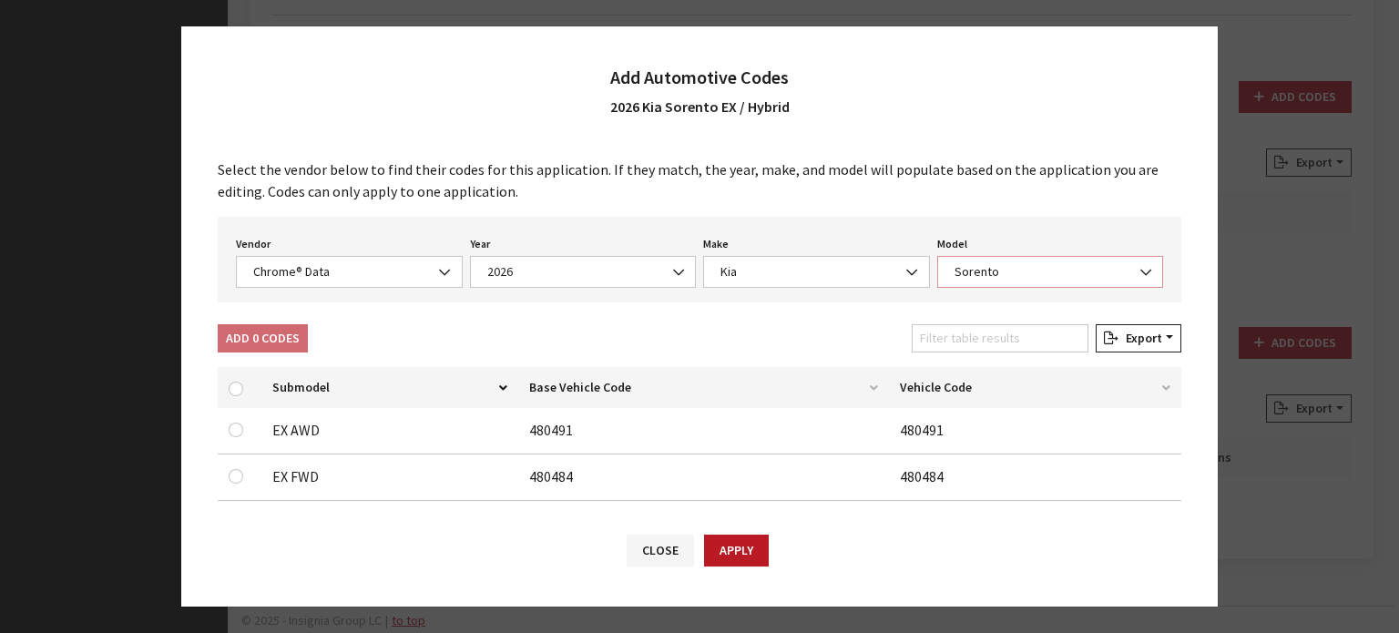
click at [1026, 260] on span "Sorento" at bounding box center [1050, 272] width 227 height 32
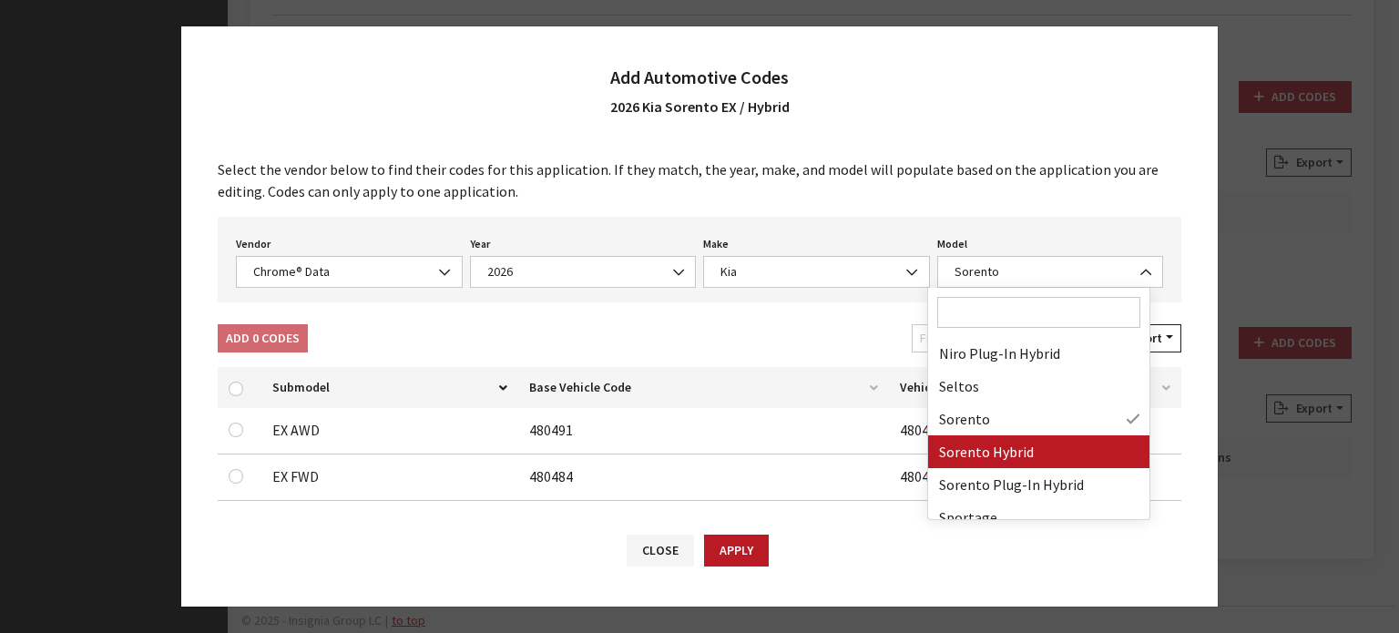
drag, startPoint x: 1035, startPoint y: 451, endPoint x: 926, endPoint y: 444, distance: 108.7
select select "73012"
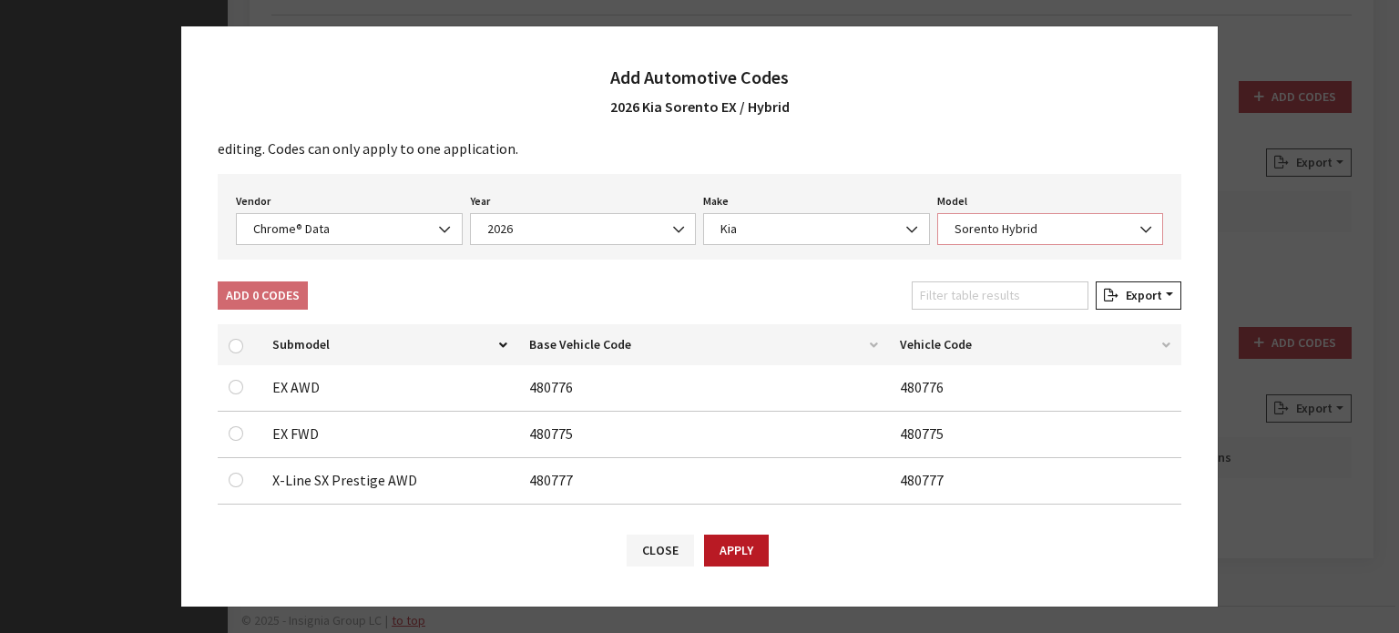
scroll to position [66, 0]
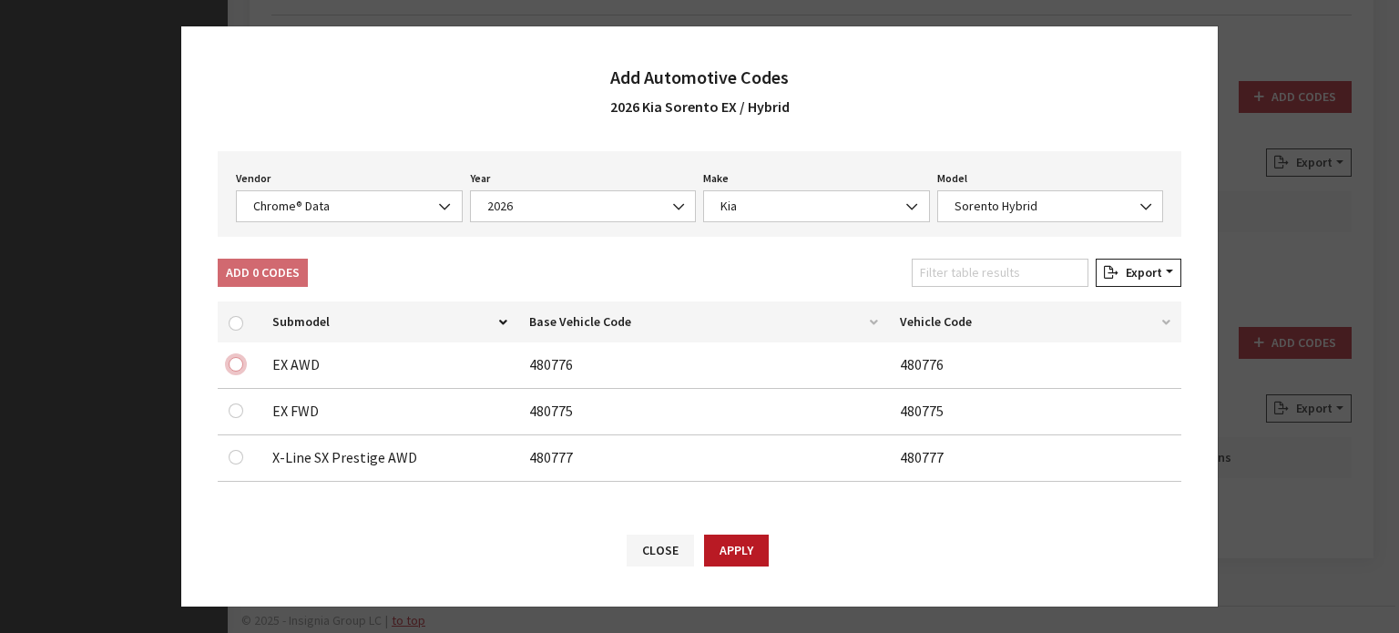
drag, startPoint x: 230, startPoint y: 356, endPoint x: 240, endPoint y: 383, distance: 27.9
click at [230, 357] on input "checkbox" at bounding box center [236, 364] width 15 height 15
checkbox input "true"
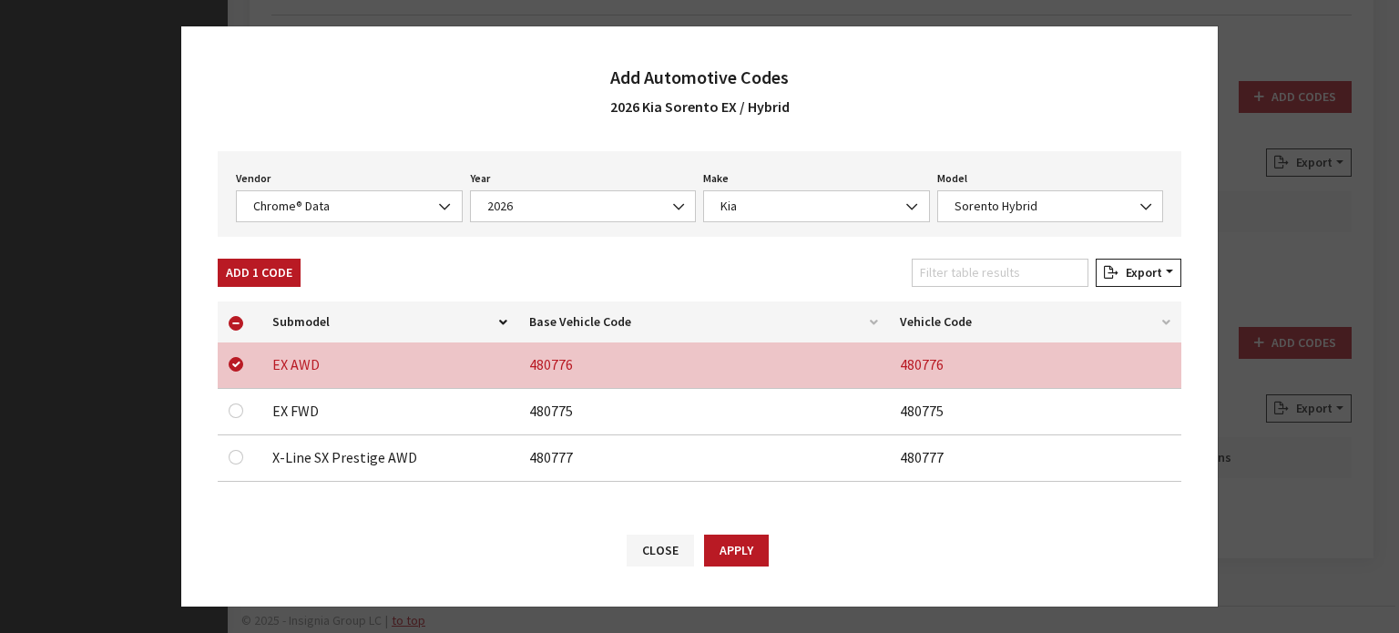
click at [235, 416] on div at bounding box center [240, 411] width 22 height 22
click at [235, 415] on input "checkbox" at bounding box center [236, 411] width 15 height 15
checkbox input "true"
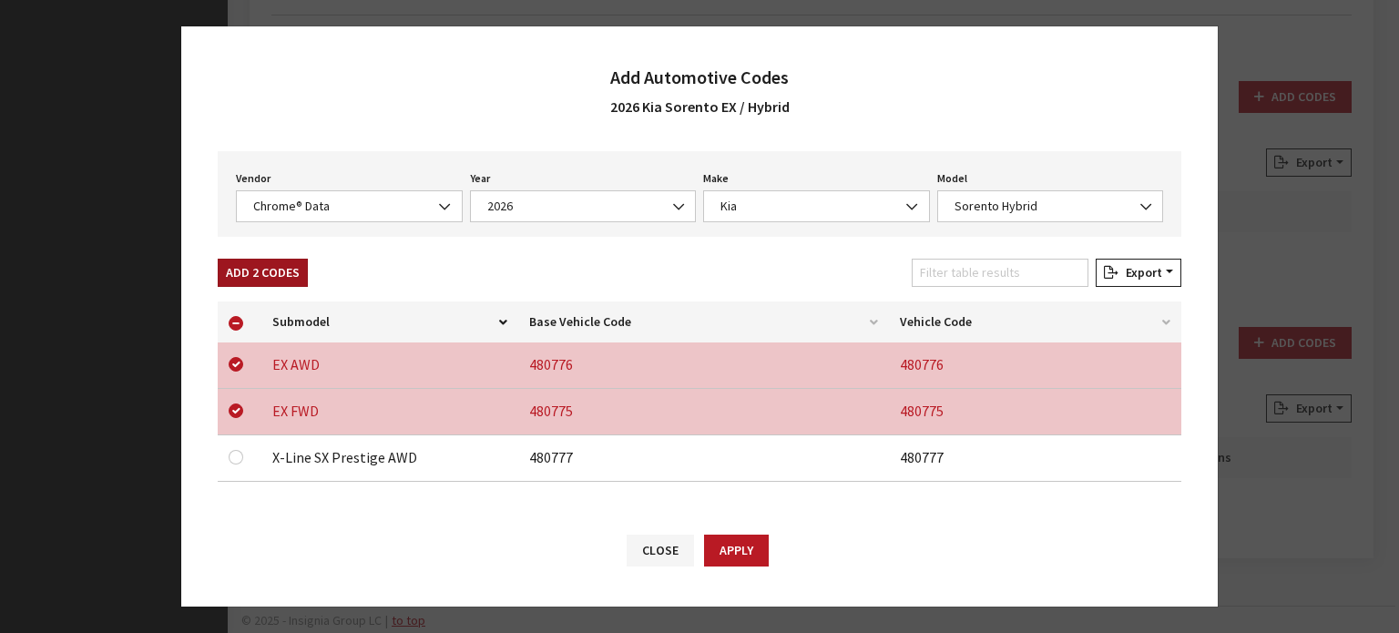
click at [270, 268] on button "Add 2 Codes" at bounding box center [263, 273] width 90 height 28
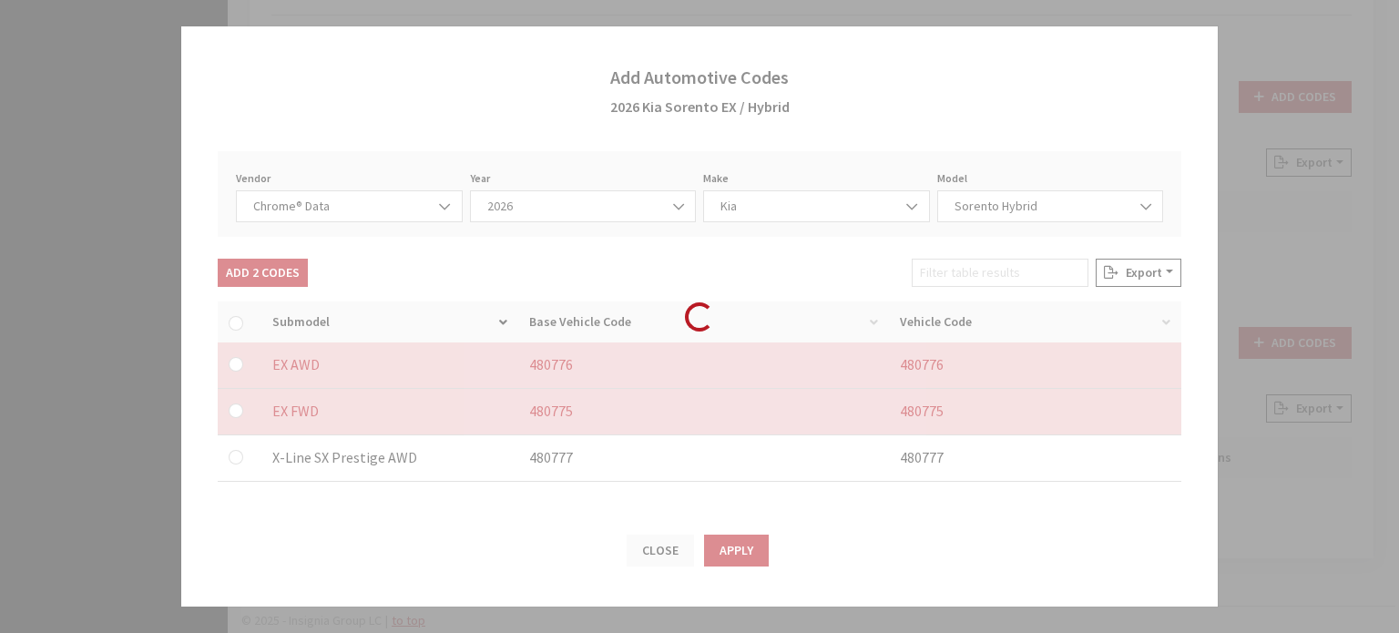
checkbox input "false"
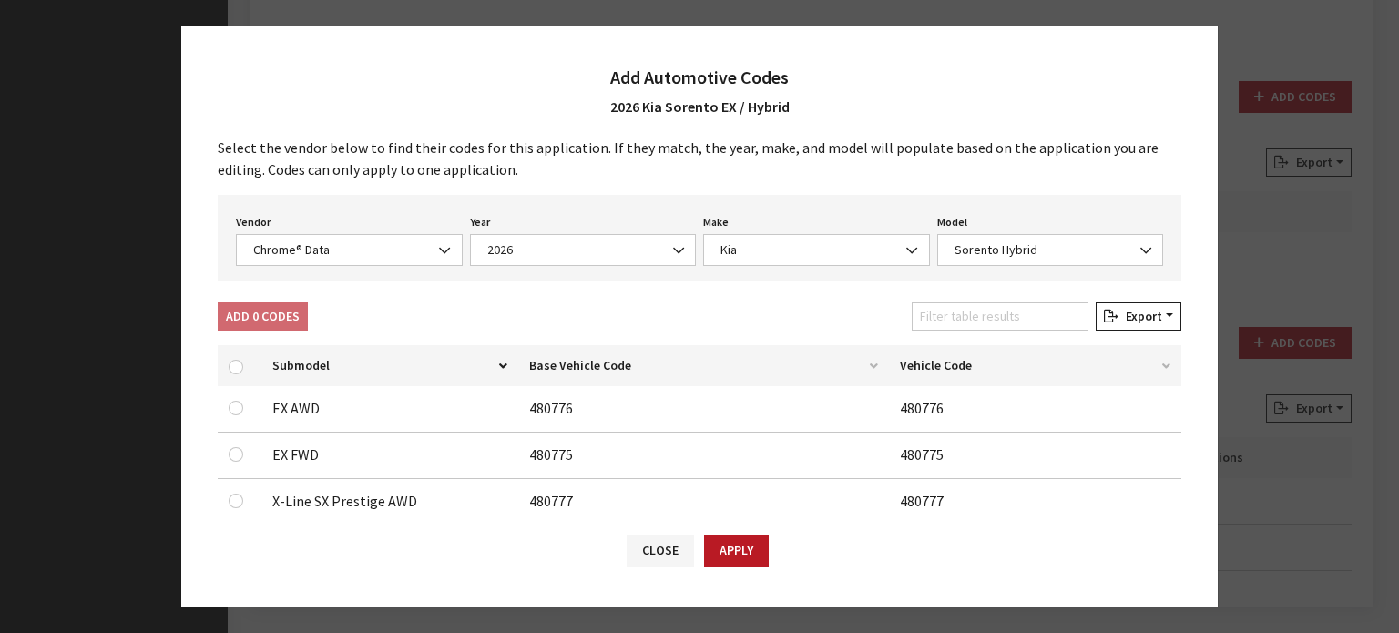
scroll to position [0, 0]
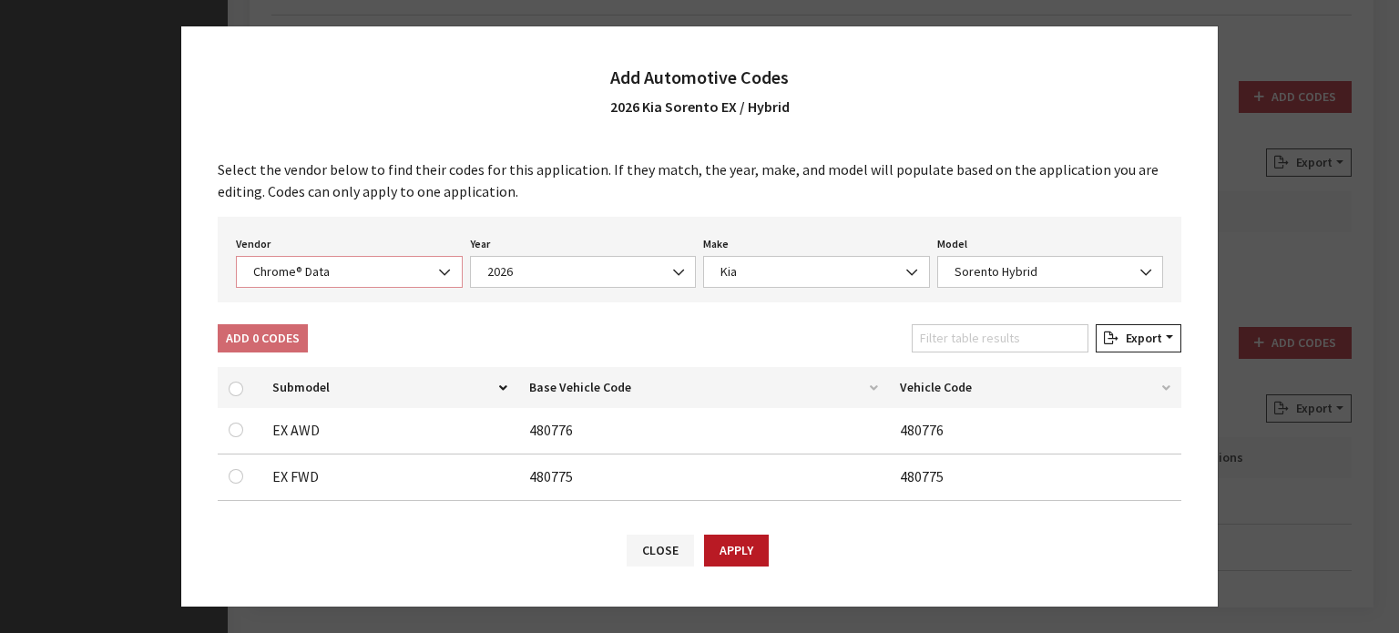
click at [343, 280] on span "Chrome® Data" at bounding box center [349, 271] width 203 height 19
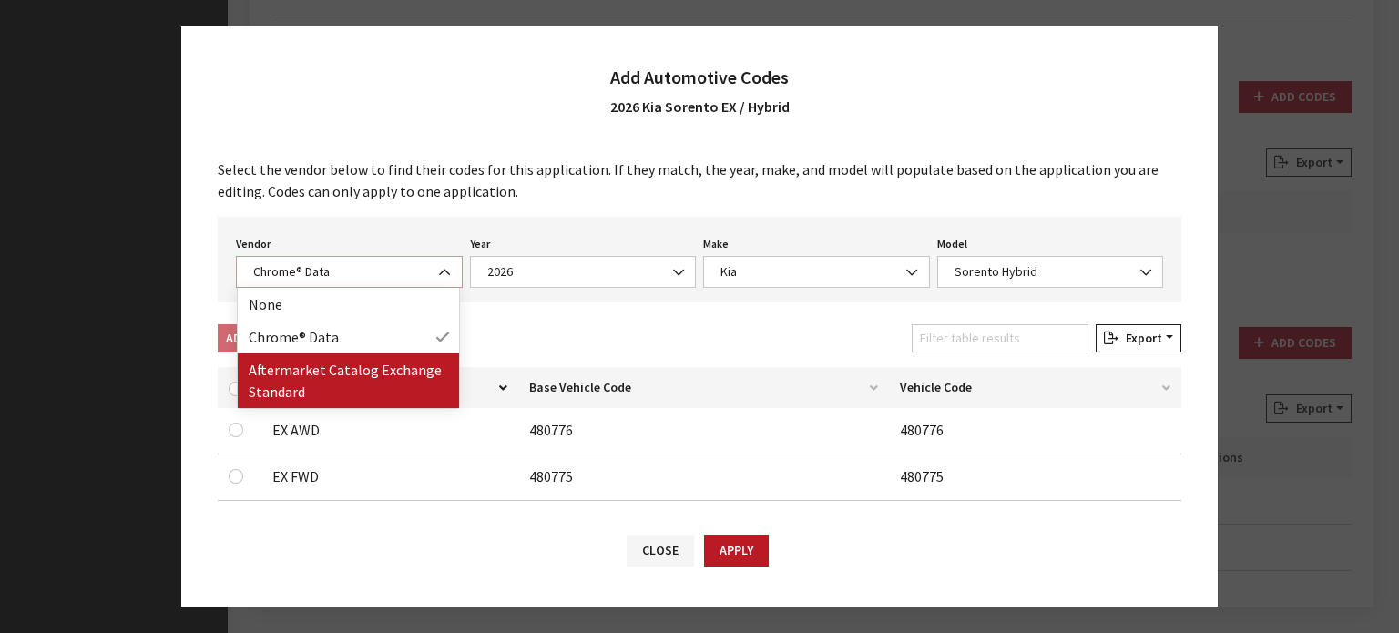
select select "2"
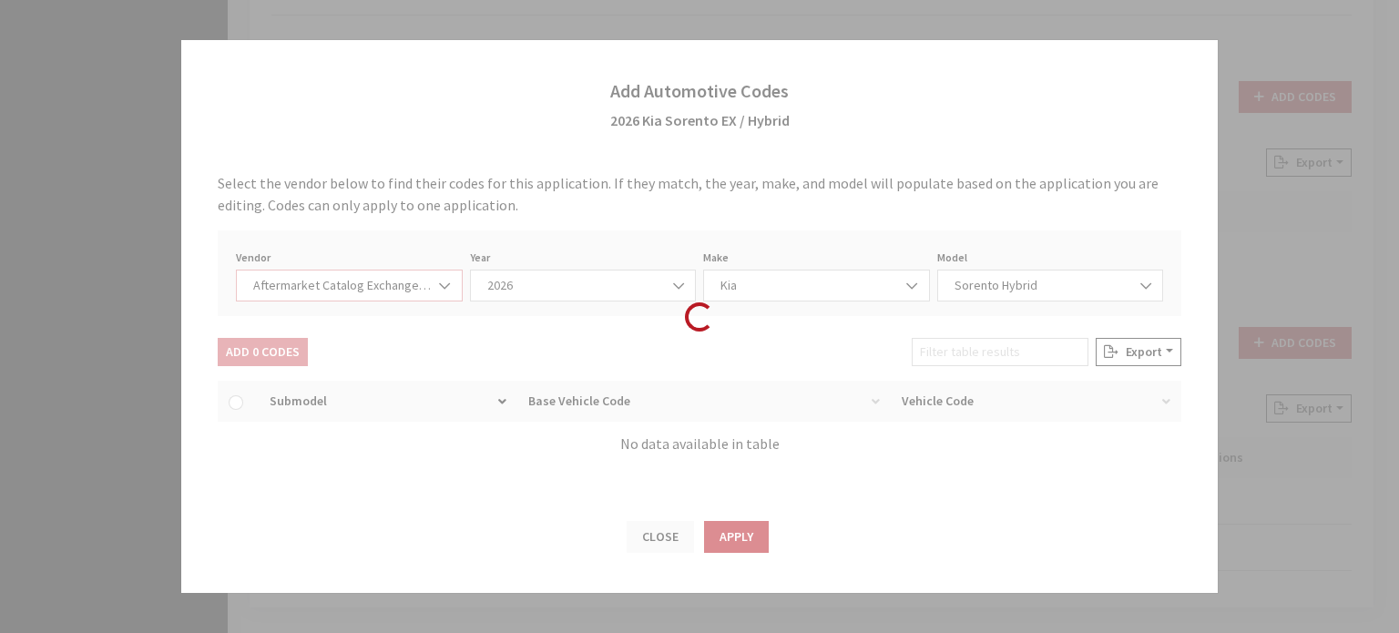
select select "2026"
select select "21"
select select "108"
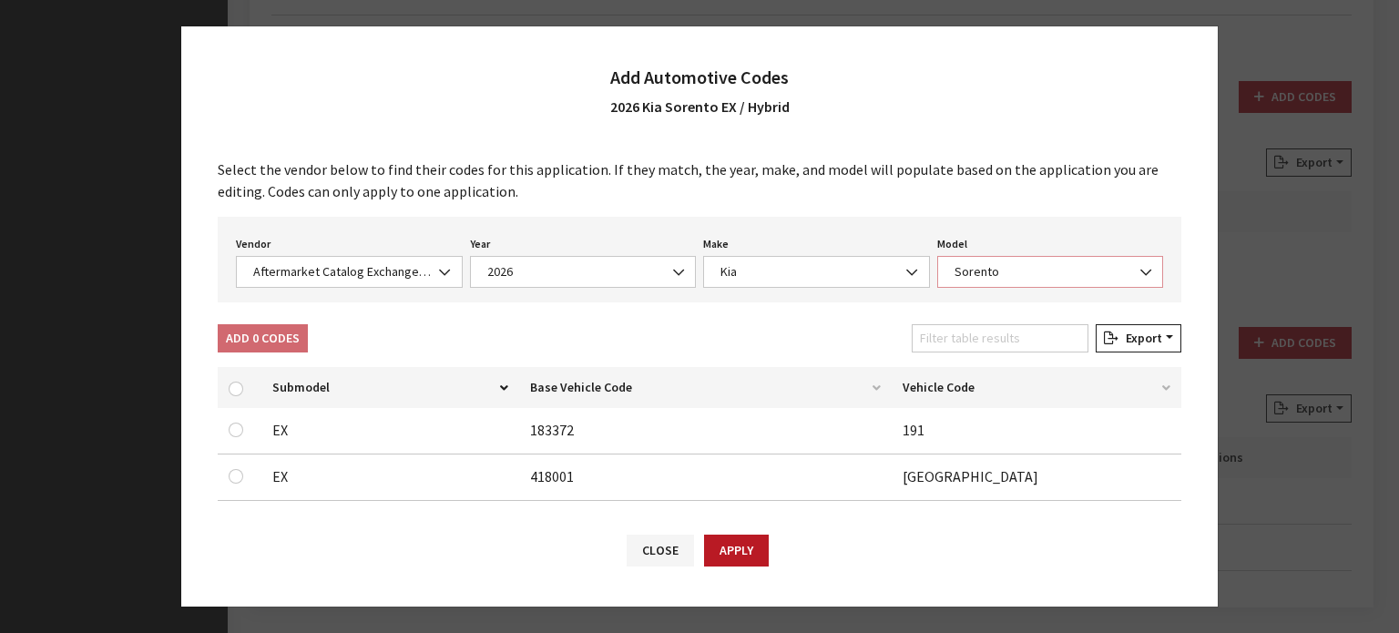
click at [1065, 257] on span "Sorento" at bounding box center [1050, 272] width 227 height 32
click at [673, 337] on div "Add 0 Codes Filter table results Export Excel CSV Print" at bounding box center [699, 342] width 971 height 36
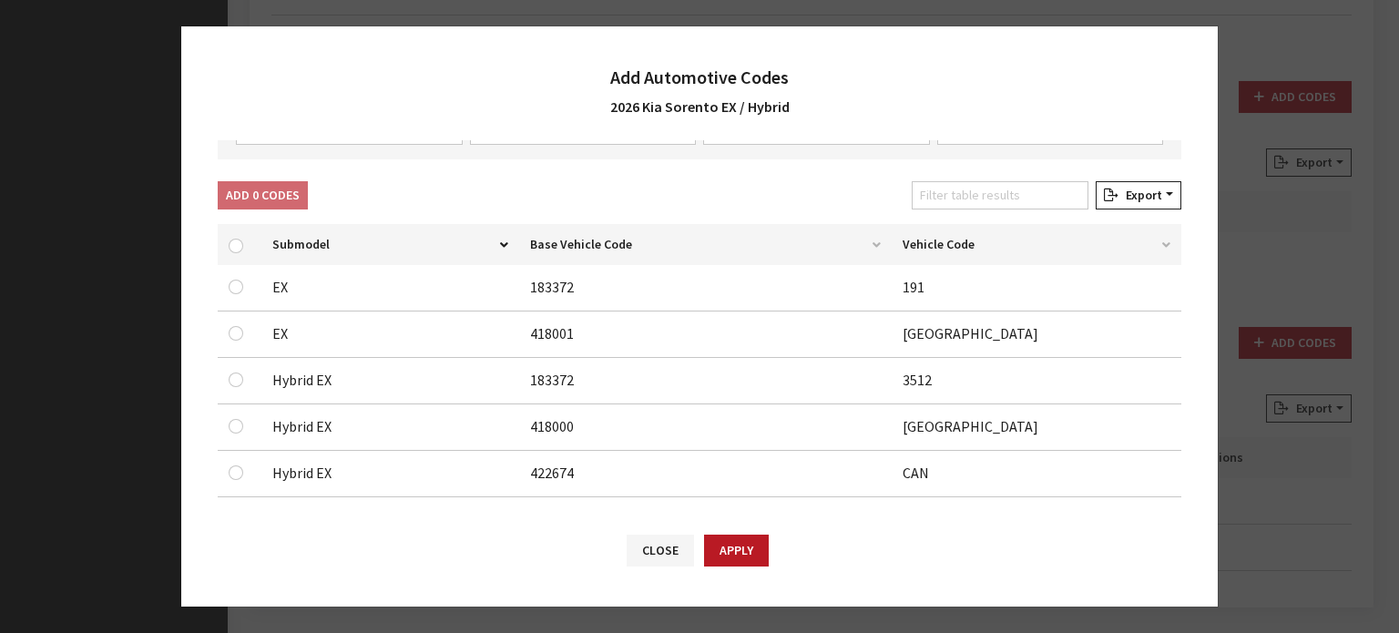
scroll to position [182, 0]
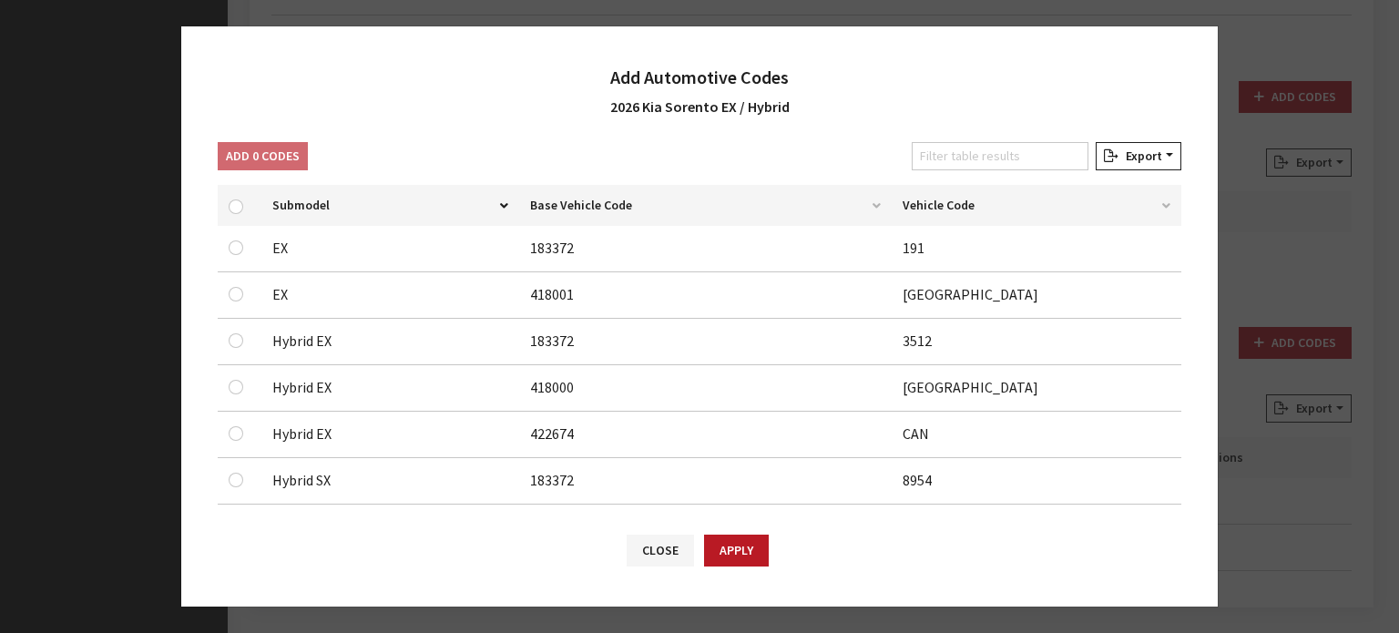
click at [256, 341] on td at bounding box center [240, 342] width 44 height 46
click at [242, 335] on input "checkbox" at bounding box center [236, 340] width 15 height 15
checkbox input "true"
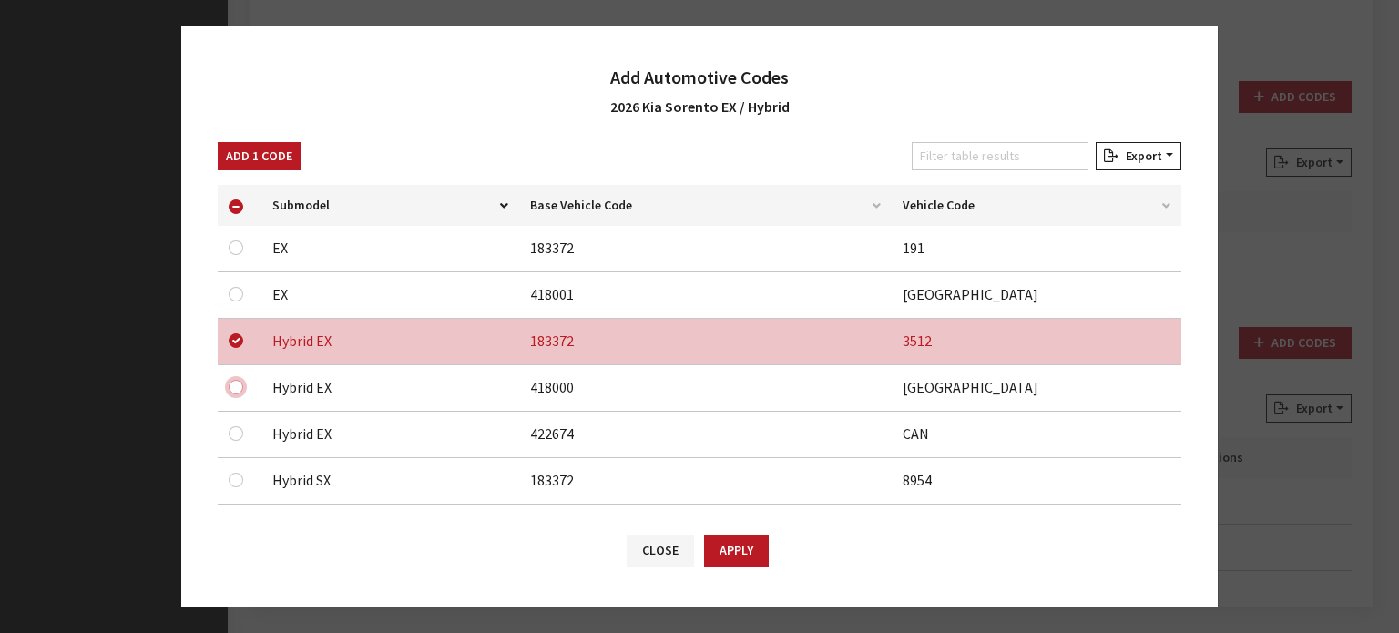
click at [238, 387] on input "checkbox" at bounding box center [236, 387] width 15 height 15
checkbox input "true"
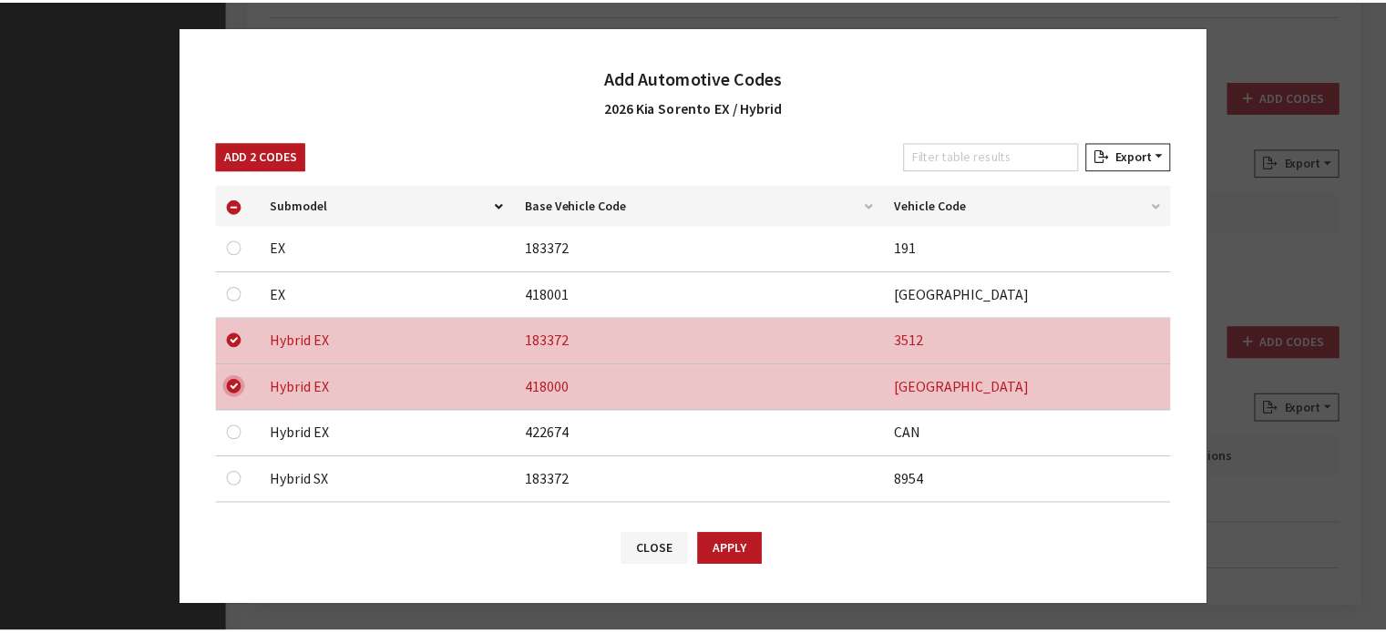
scroll to position [364, 0]
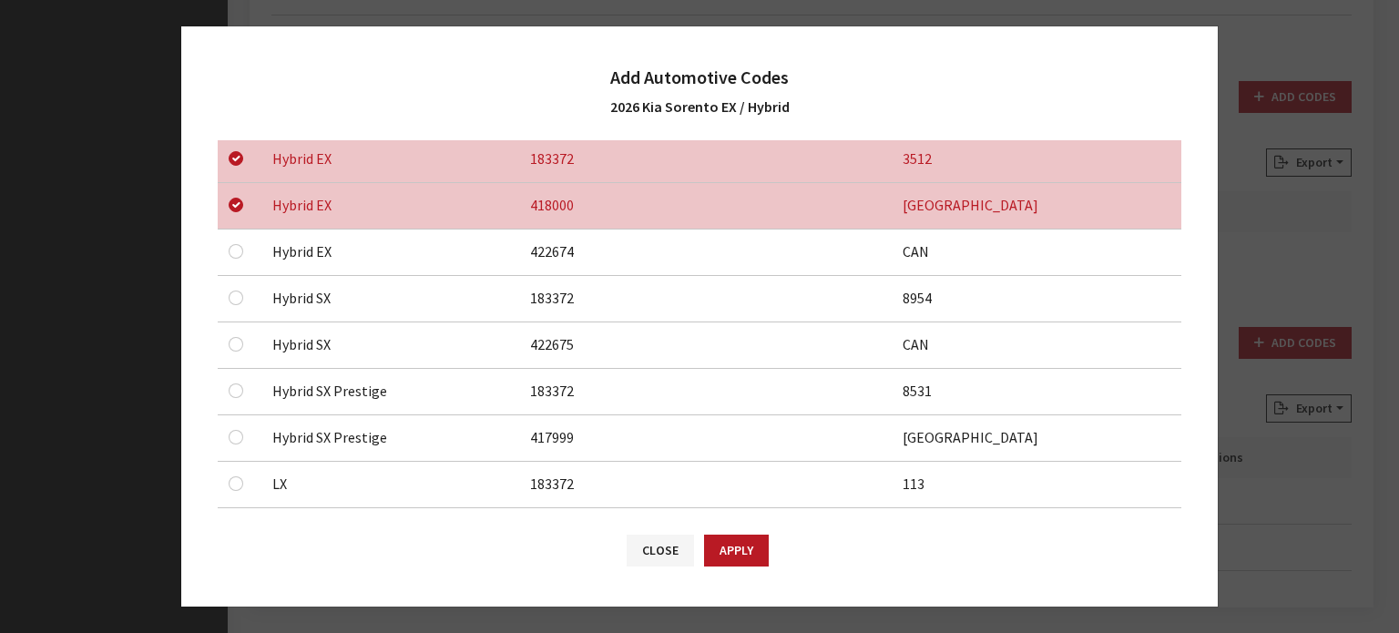
click at [226, 251] on td at bounding box center [240, 253] width 44 height 46
click at [233, 251] on input "checkbox" at bounding box center [236, 251] width 15 height 15
checkbox input "true"
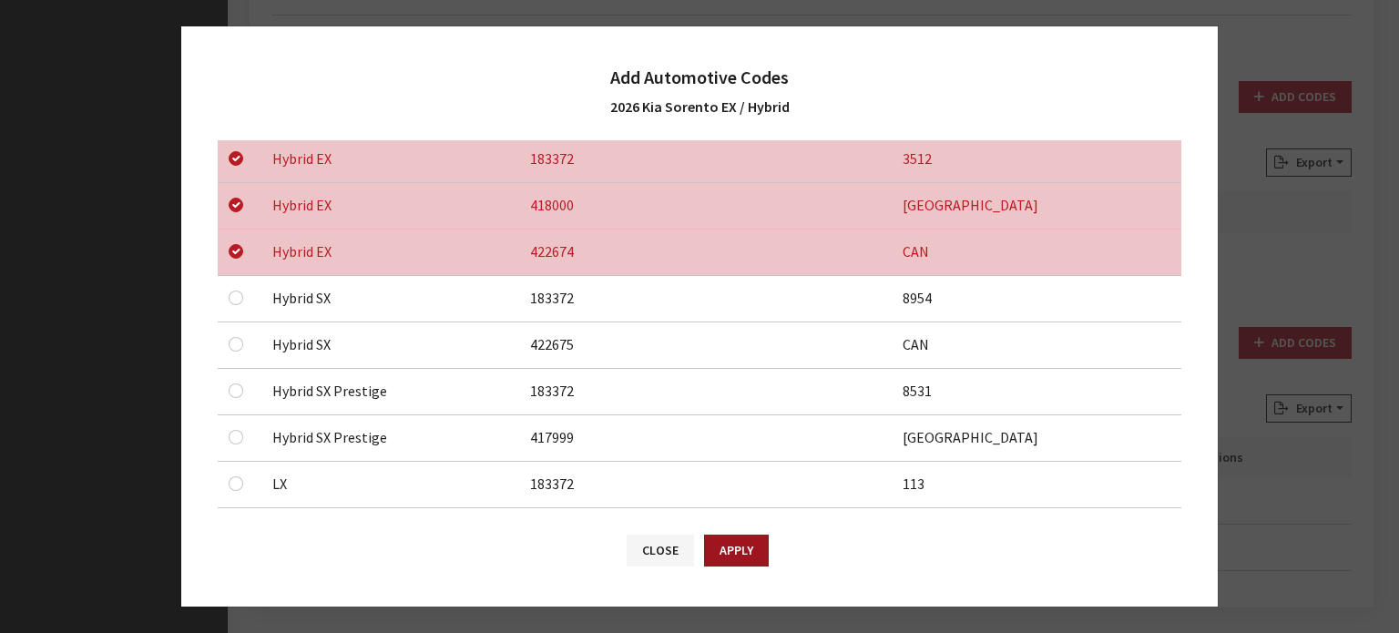
click at [763, 558] on button "Apply" at bounding box center [736, 551] width 65 height 32
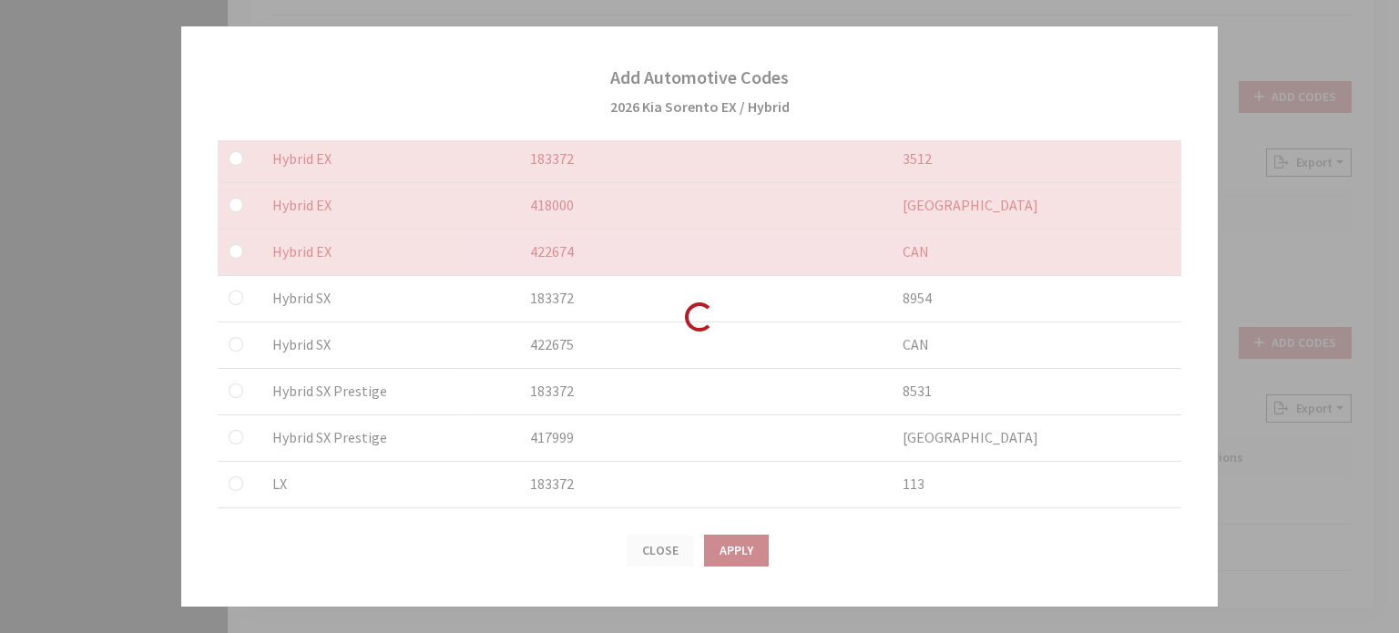
checkbox input "false"
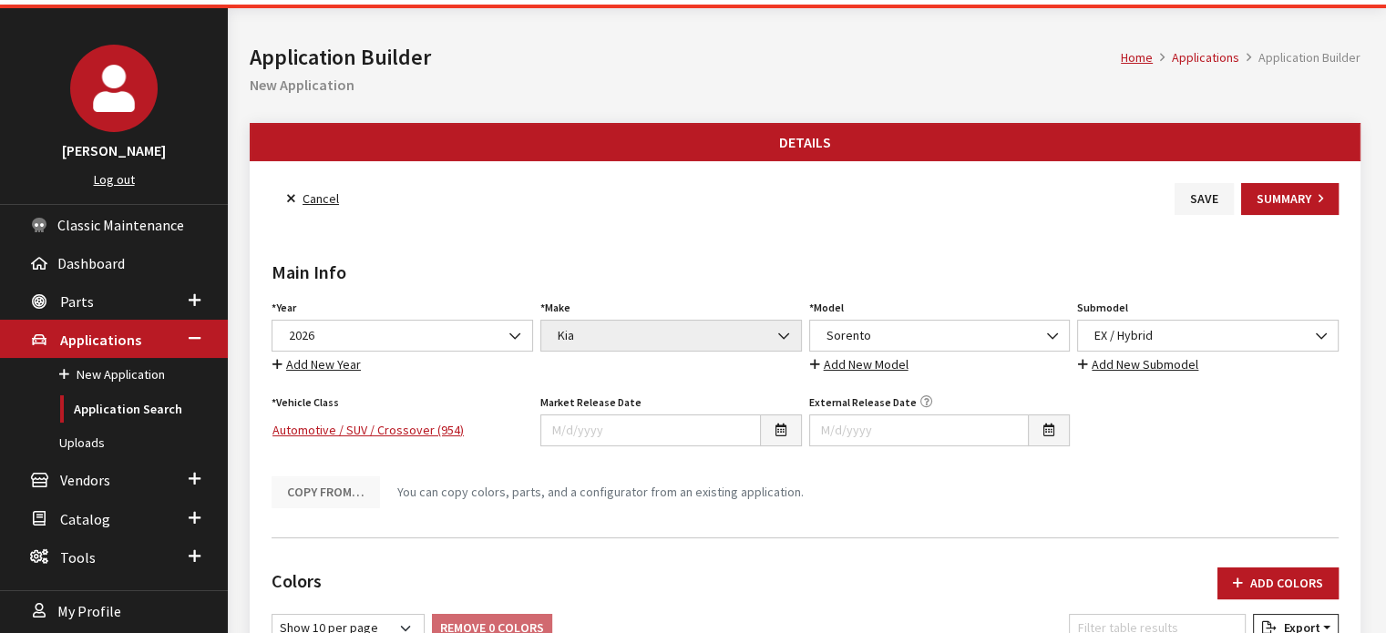
scroll to position [58, 0]
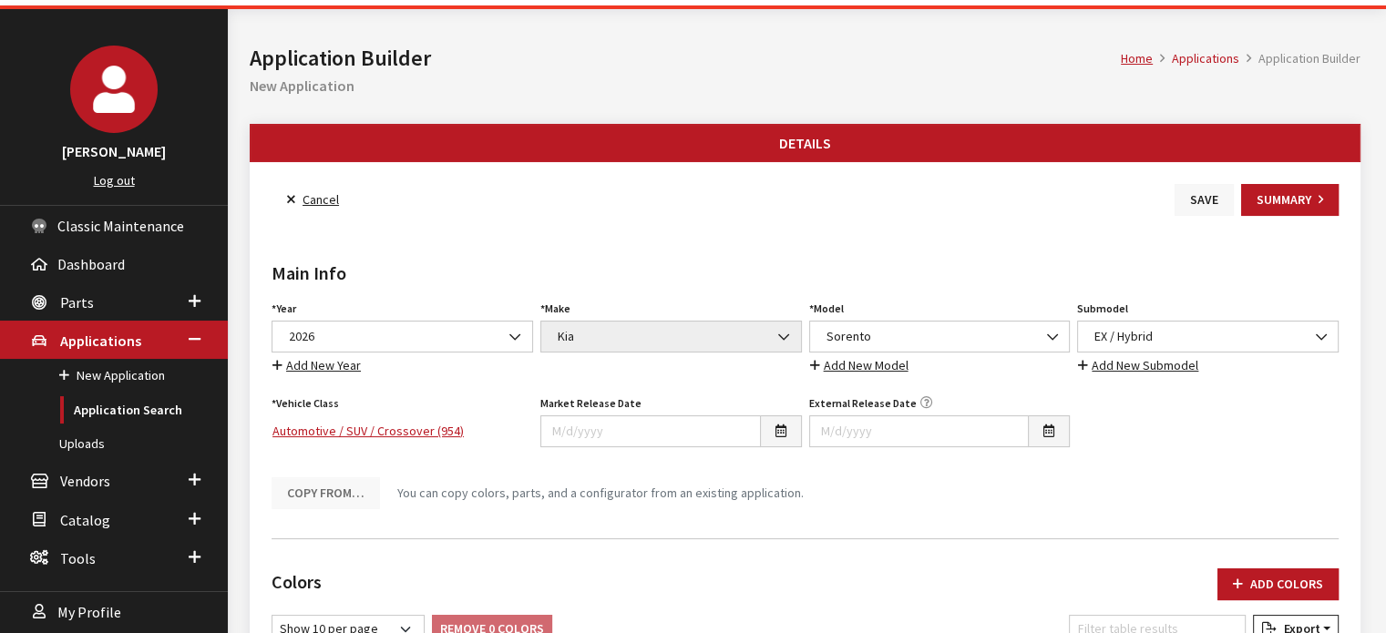
click at [1177, 192] on button "Save" at bounding box center [1203, 200] width 59 height 32
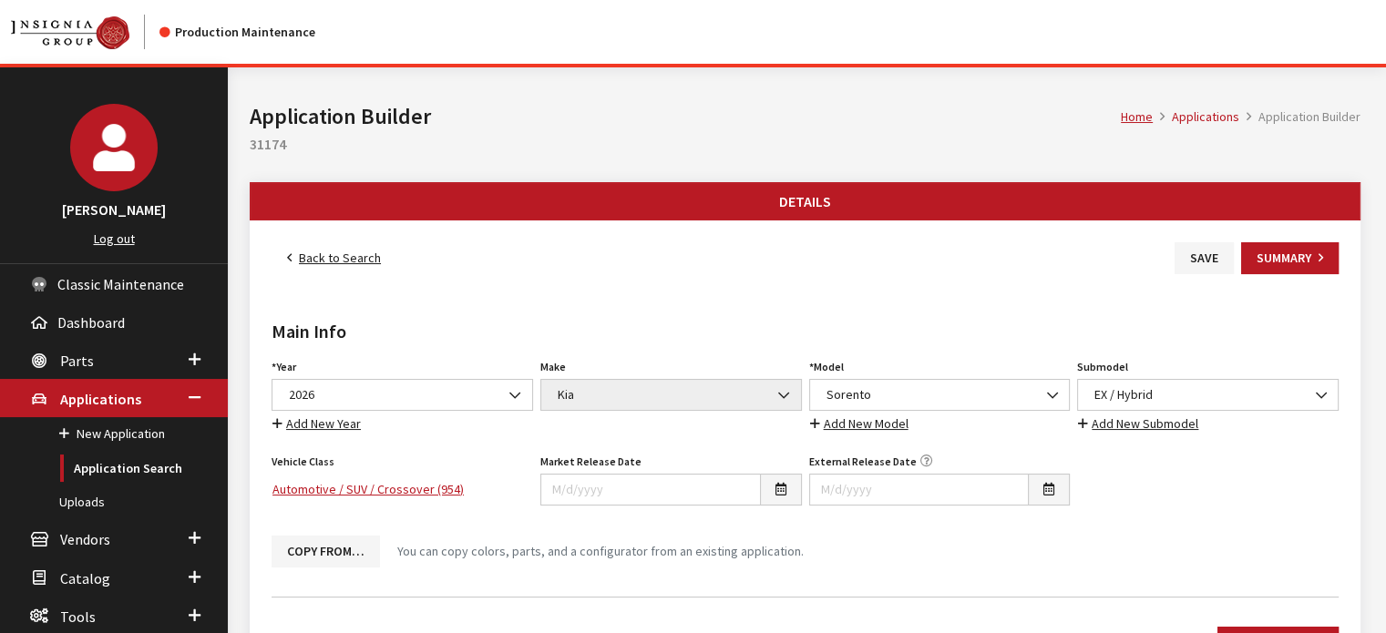
click at [339, 261] on link "Back to Search" at bounding box center [333, 258] width 125 height 32
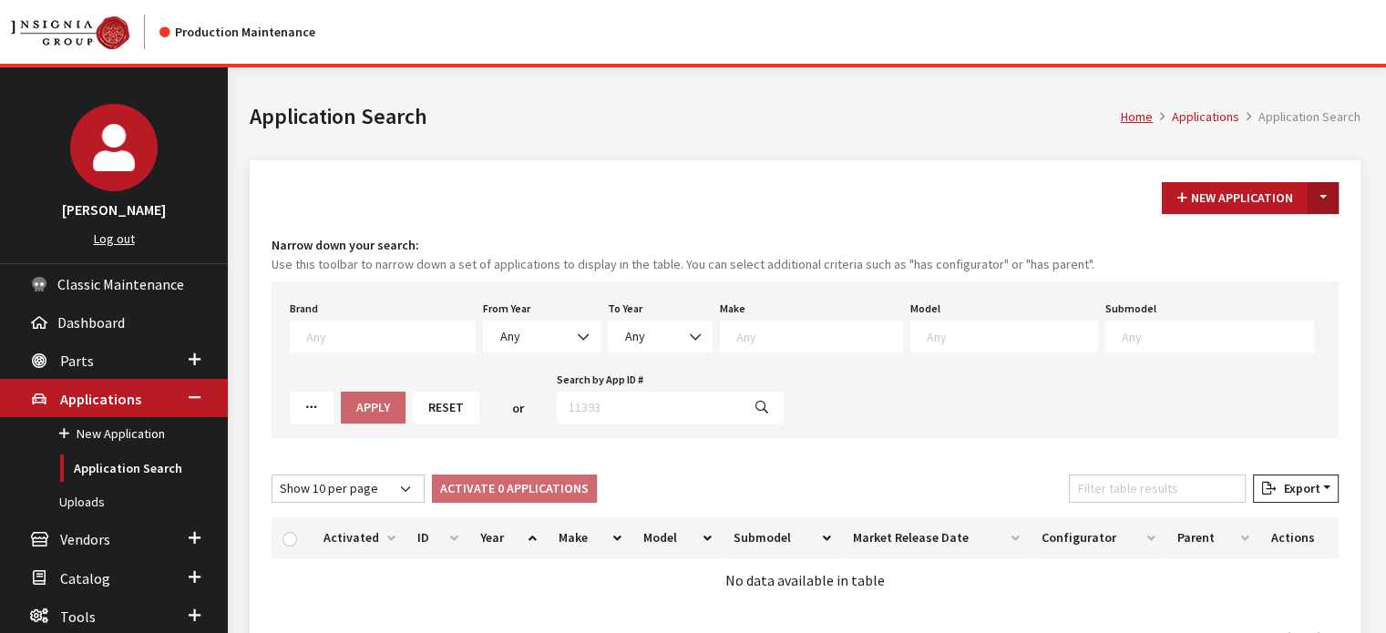
click at [1326, 195] on button "Toggle Dropdown" at bounding box center [1322, 198] width 31 height 32
click at [1283, 233] on button "New From Existing..." at bounding box center [1260, 236] width 157 height 32
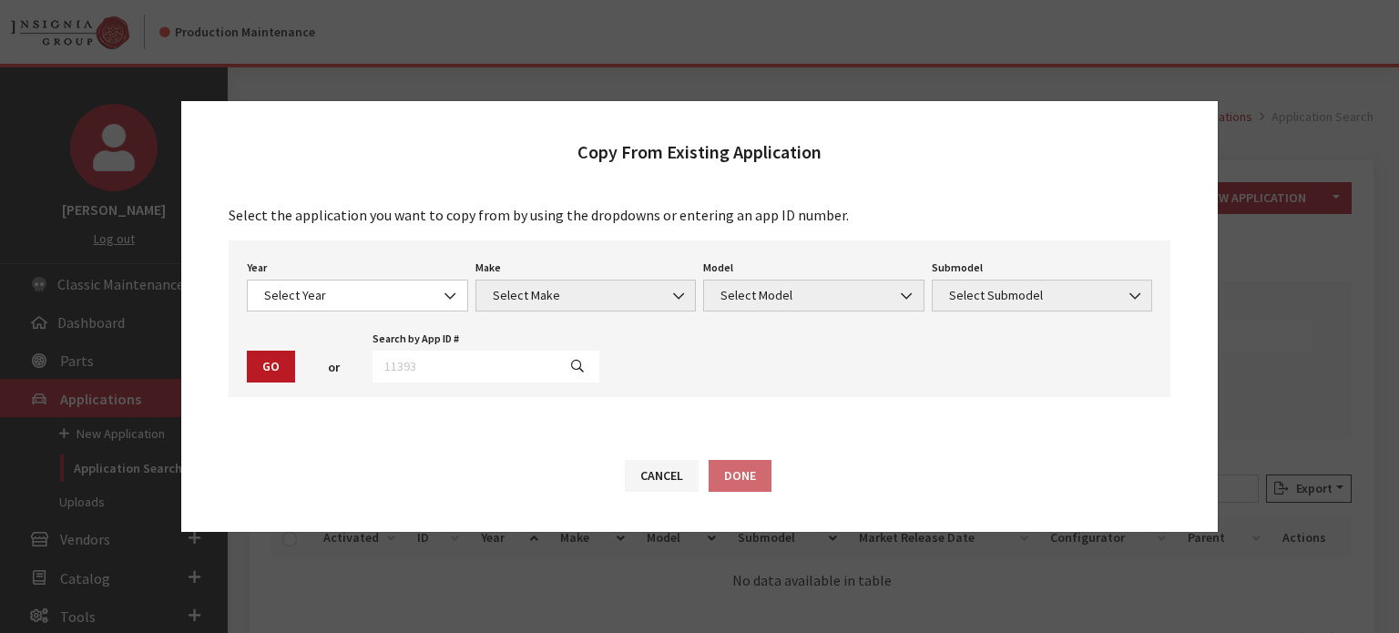
click at [427, 270] on div "Year Select Year 2026 2025 2024 2023 2022 2021 2020 2019 2018 2017 2016 2015 20…" at bounding box center [357, 283] width 229 height 56
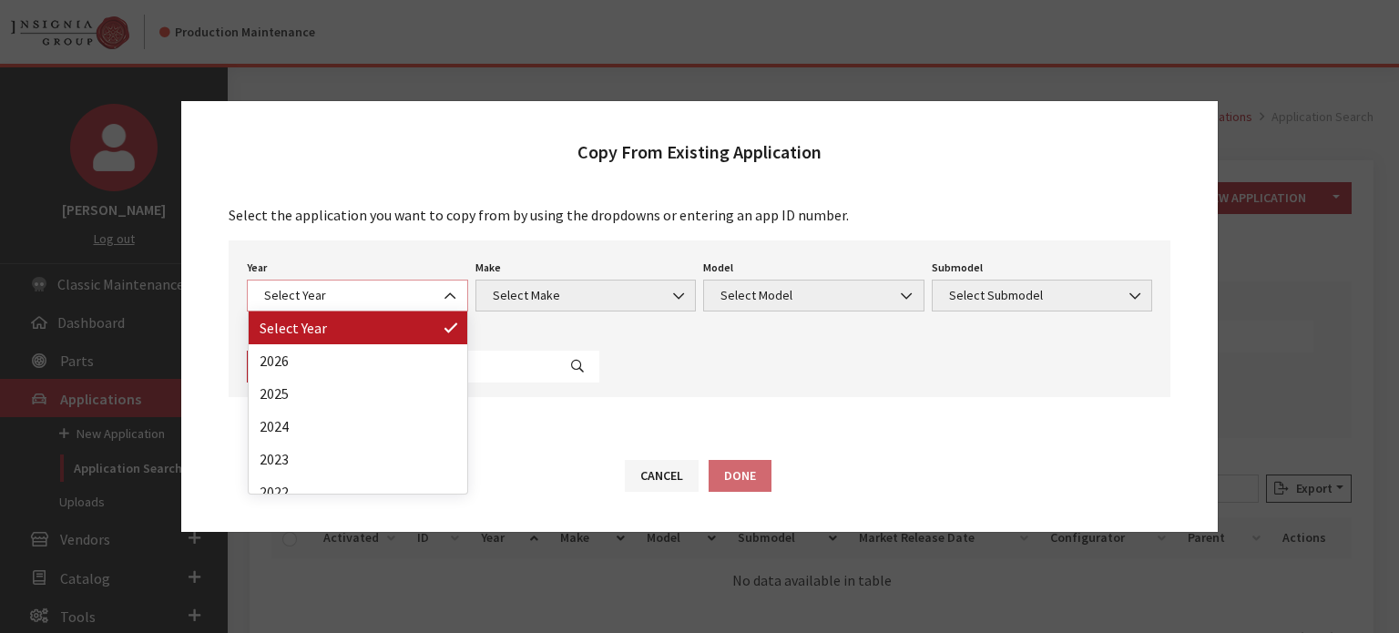
click at [425, 299] on span "Select Year" at bounding box center [358, 295] width 198 height 19
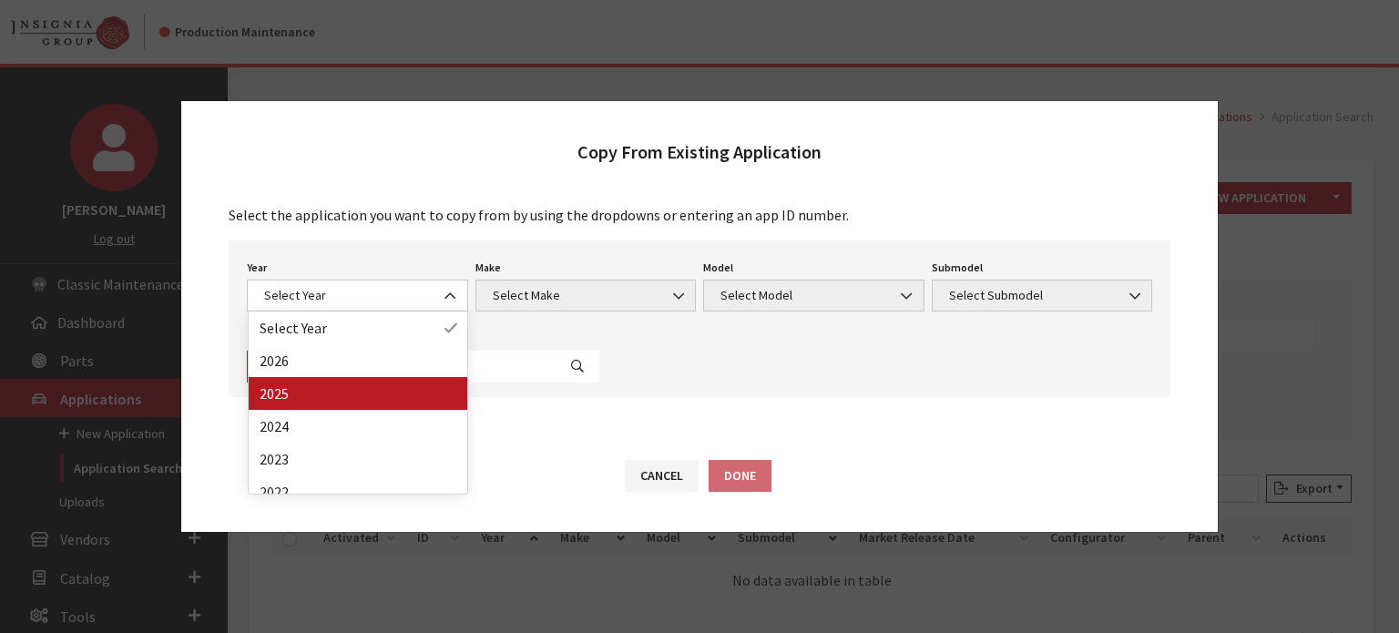
drag, startPoint x: 419, startPoint y: 373, endPoint x: 415, endPoint y: 387, distance: 15.0
select select "43"
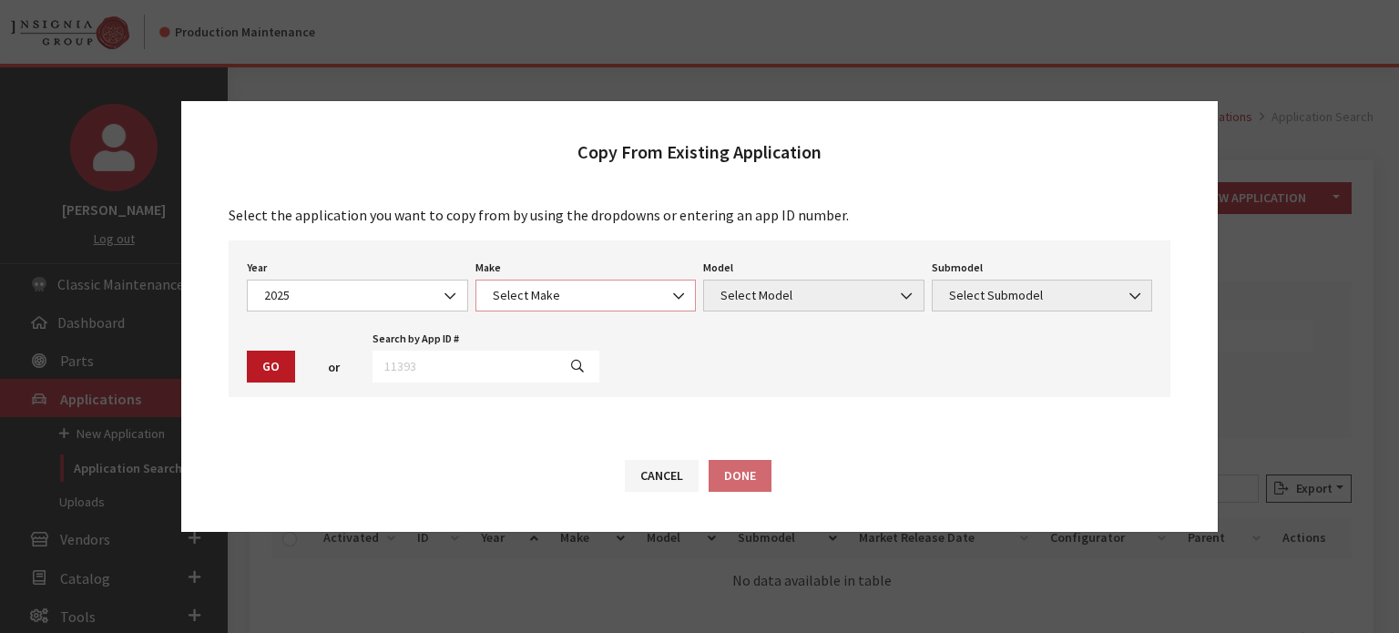
click at [619, 295] on span "Select Make" at bounding box center [586, 295] width 198 height 19
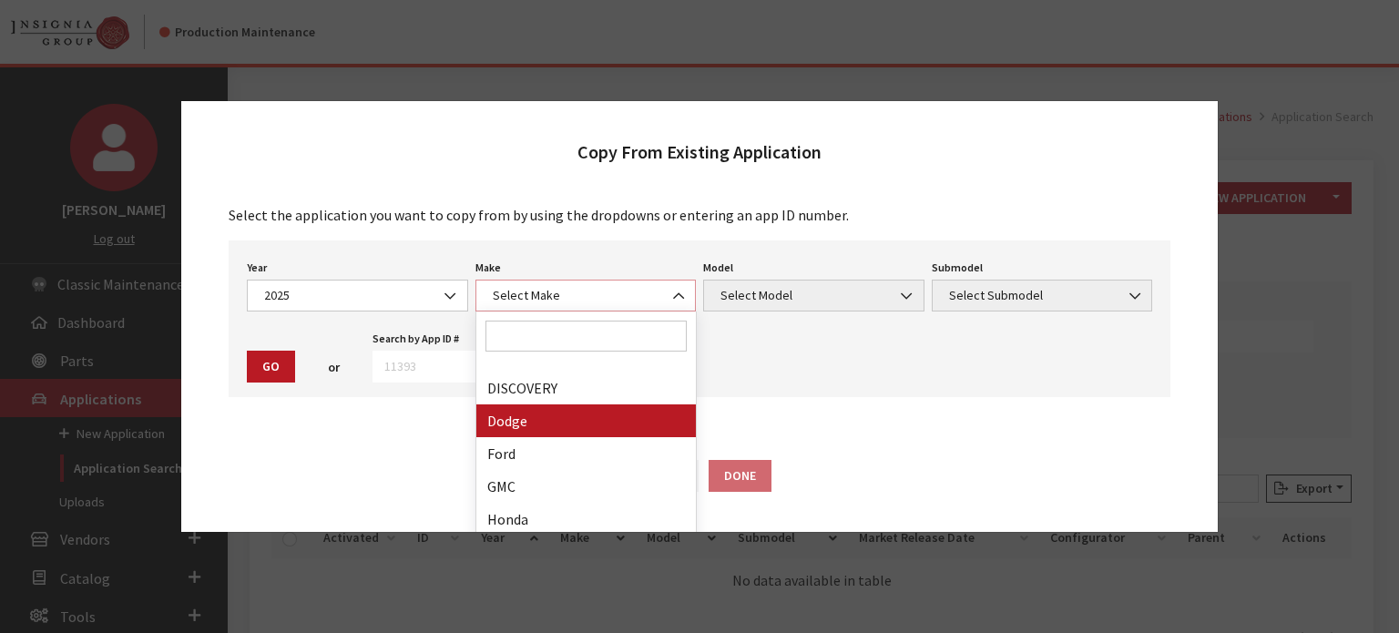
scroll to position [455, 0]
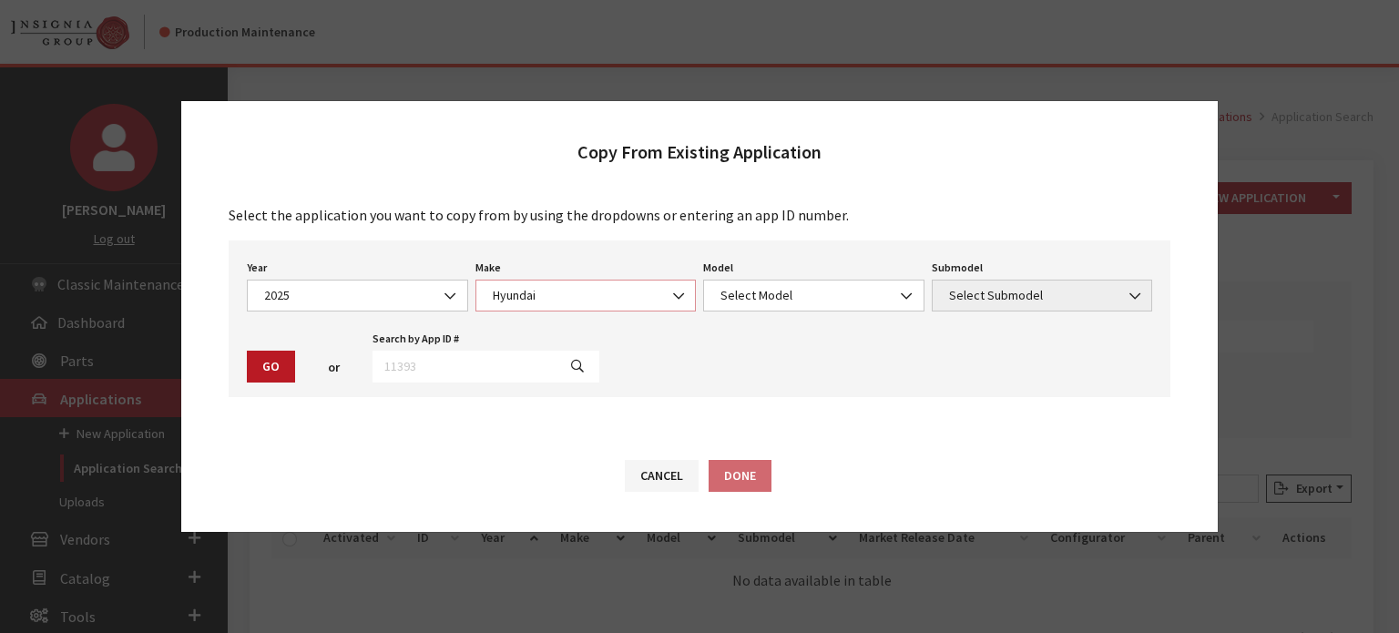
click at [571, 295] on span "Hyundai" at bounding box center [586, 295] width 198 height 19
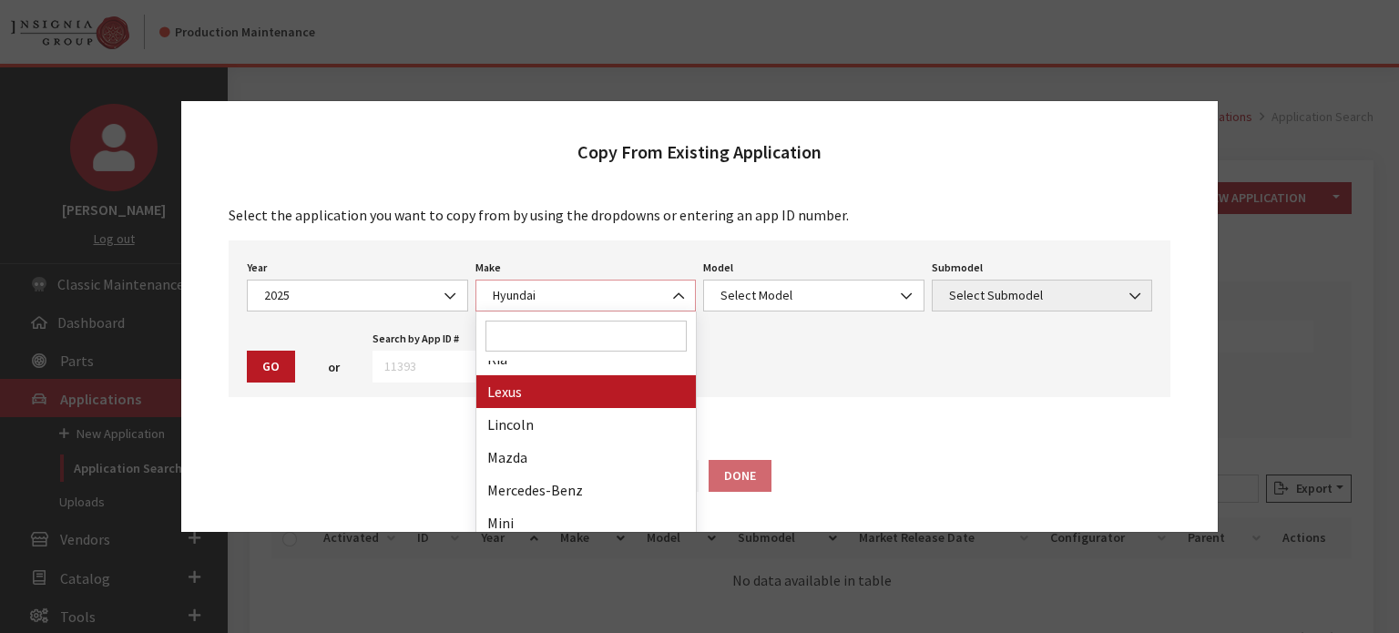
scroll to position [583, 0]
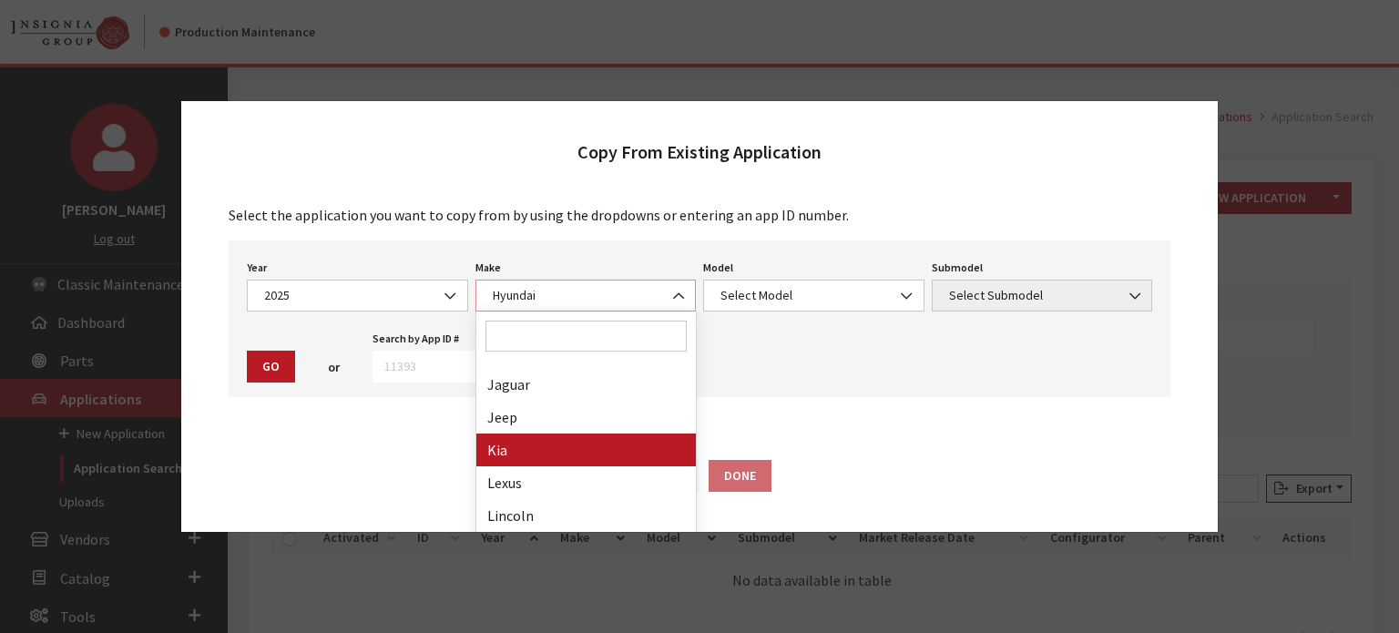
select select "31"
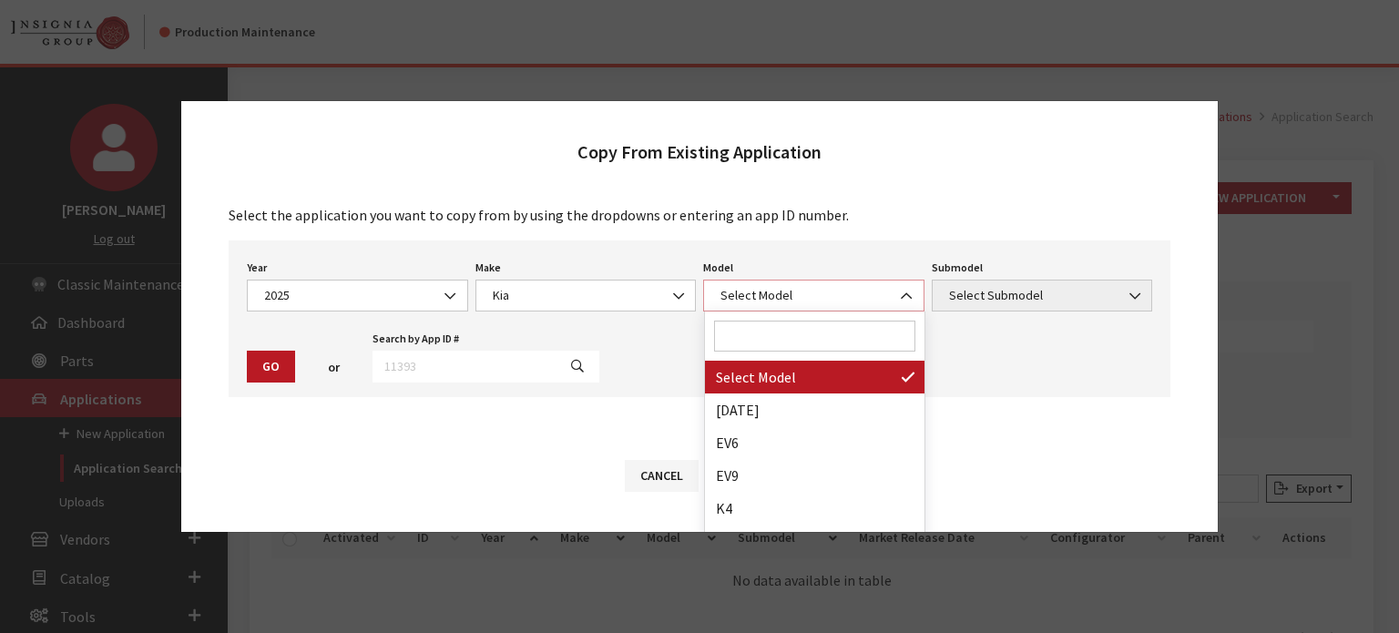
click at [798, 287] on span "Select Model" at bounding box center [814, 295] width 198 height 19
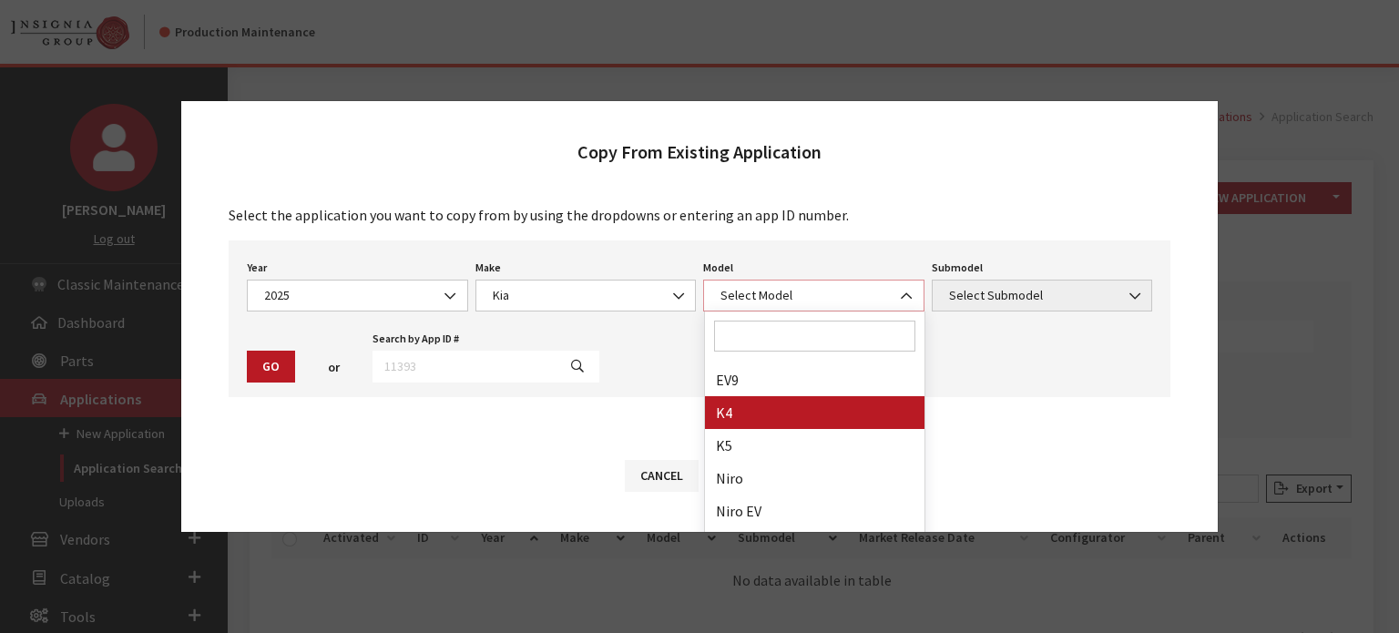
scroll to position [244, 0]
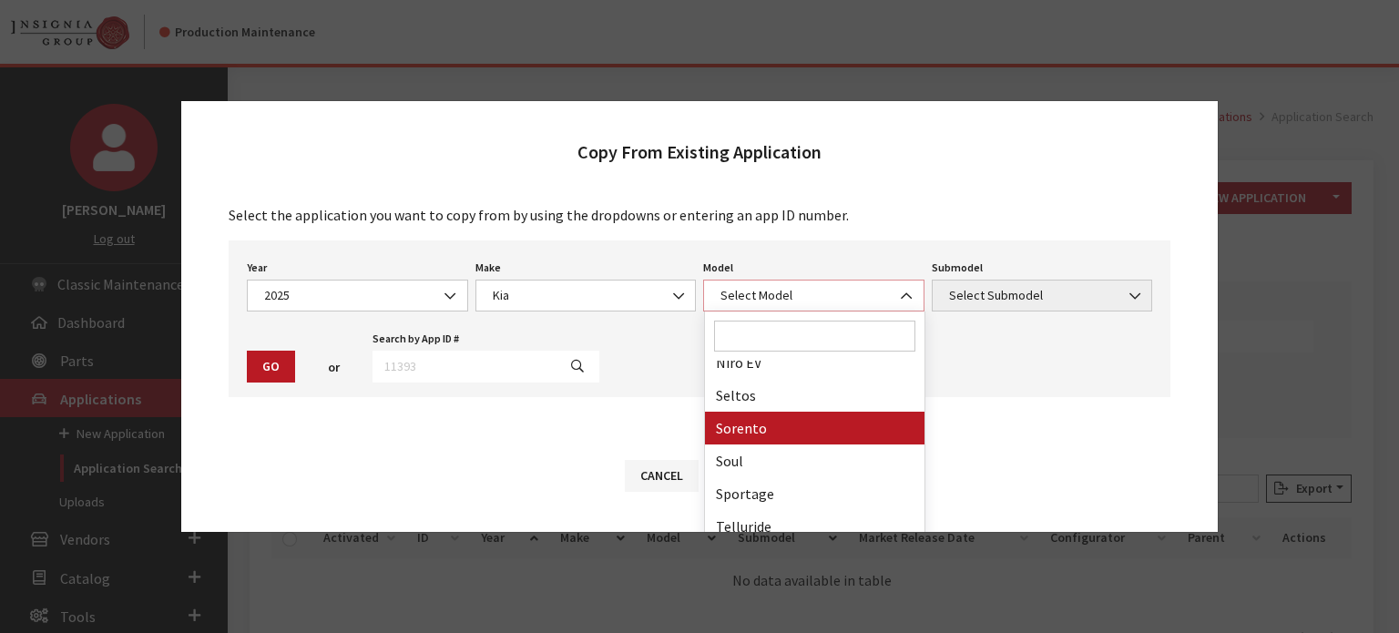
select select "389"
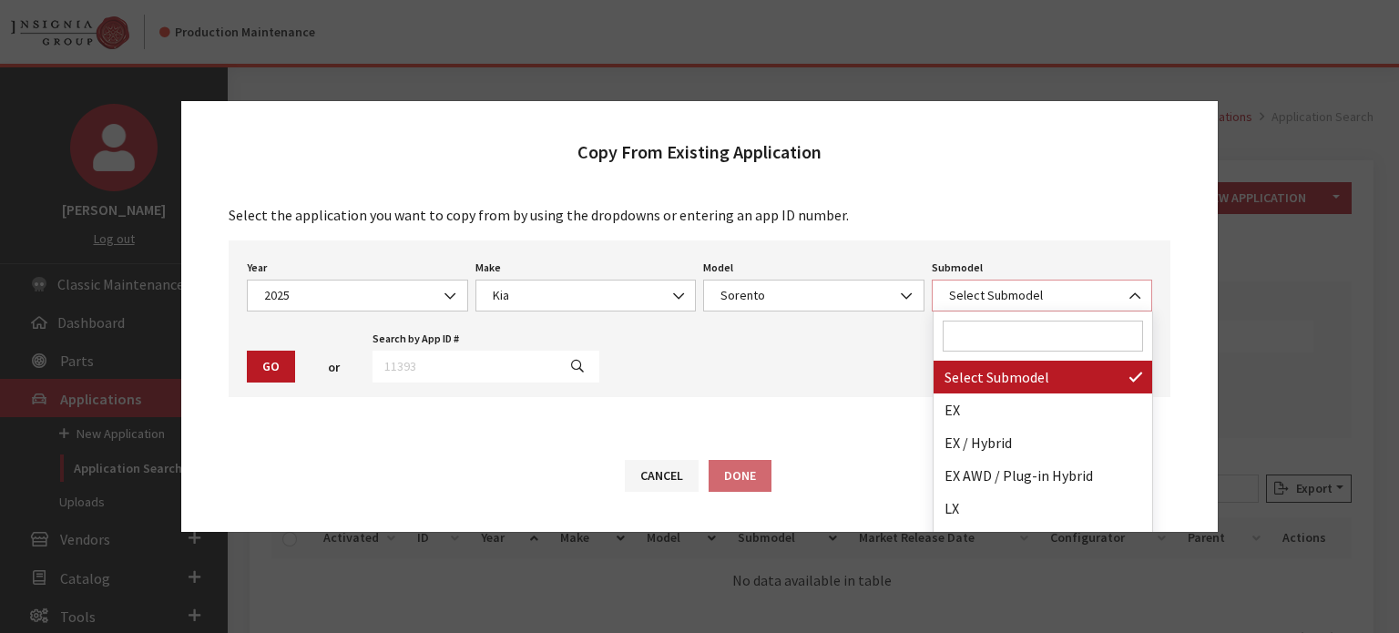
click at [956, 288] on span "Select Submodel" at bounding box center [1043, 295] width 198 height 19
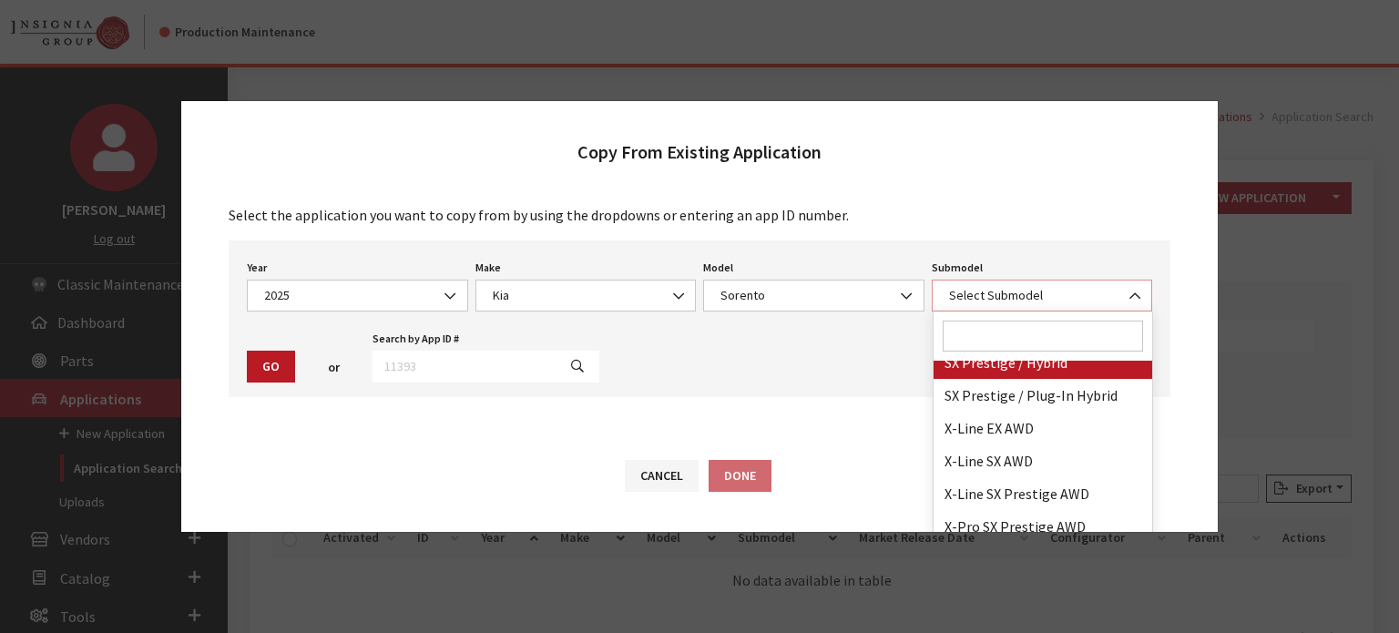
select select "3989"
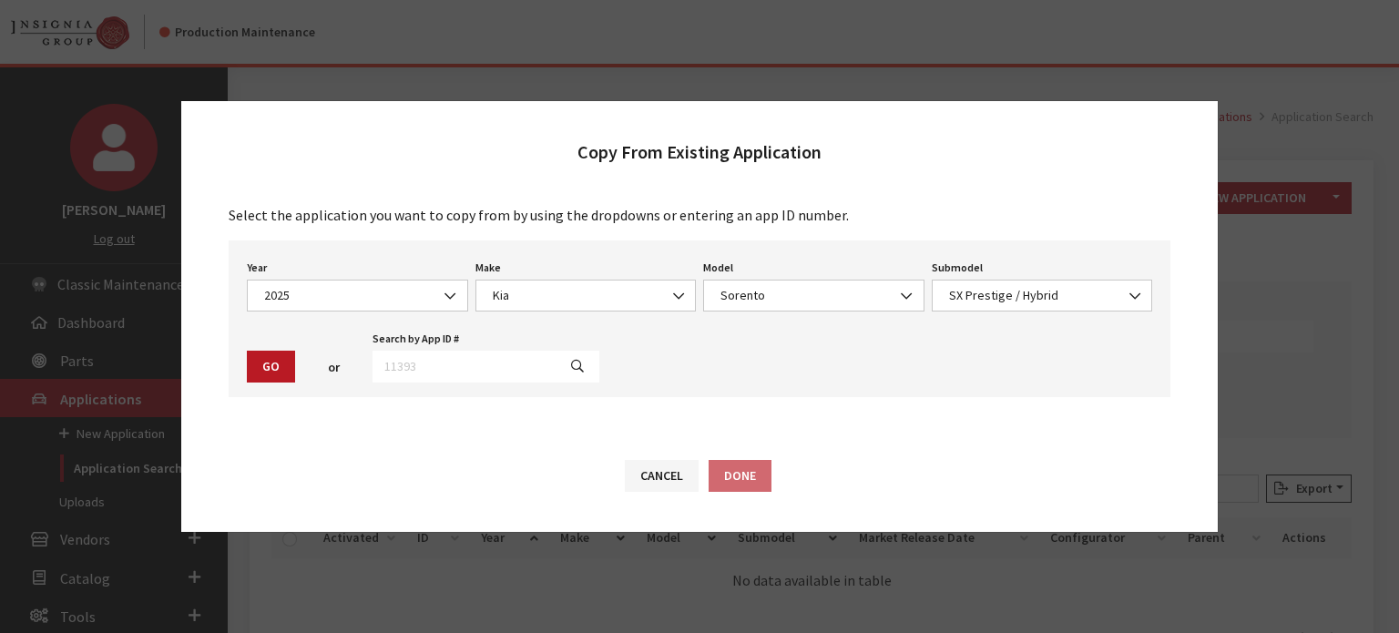
click at [302, 367] on div "or" at bounding box center [334, 368] width 70 height 30
click at [293, 364] on button "Go" at bounding box center [271, 367] width 48 height 32
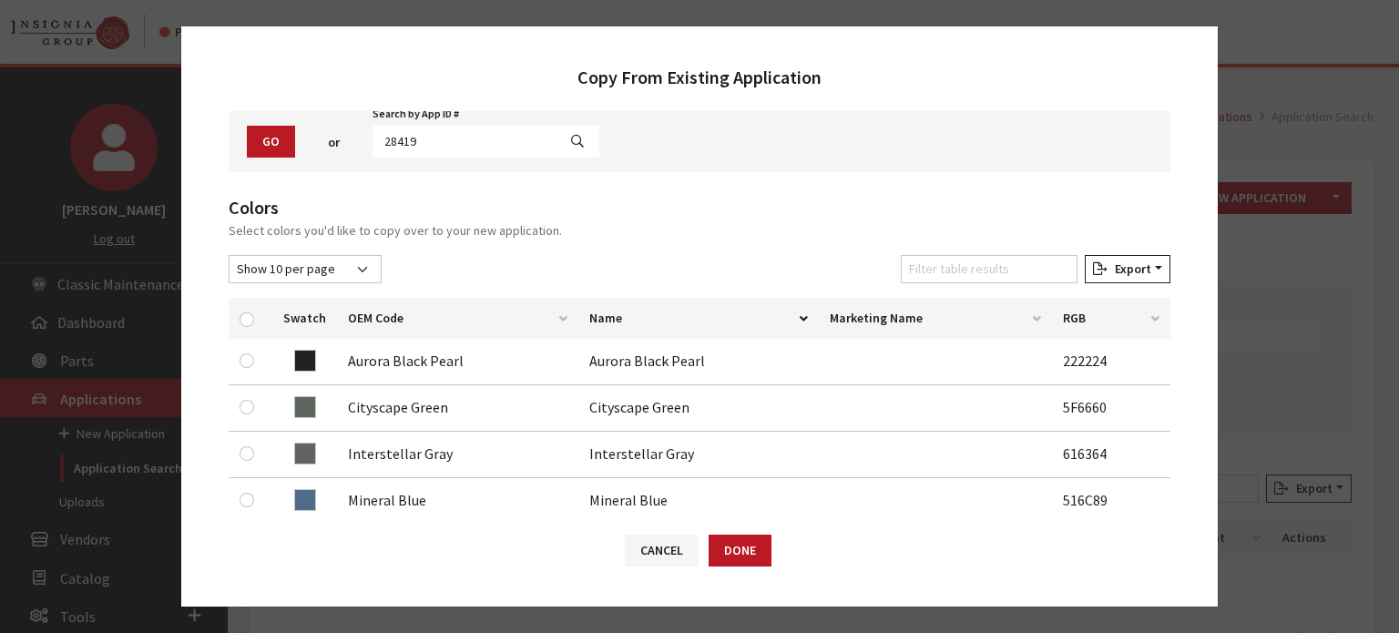
scroll to position [182, 0]
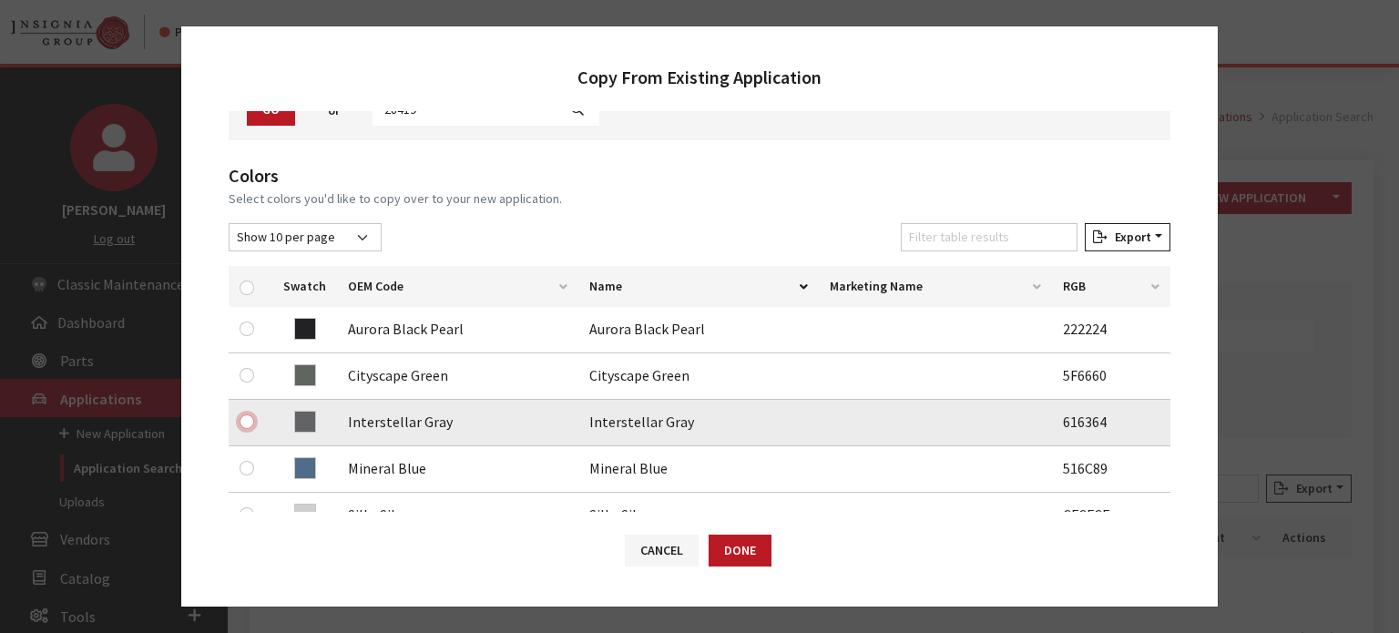
click at [242, 416] on input "checkbox" at bounding box center [247, 422] width 15 height 15
checkbox input "true"
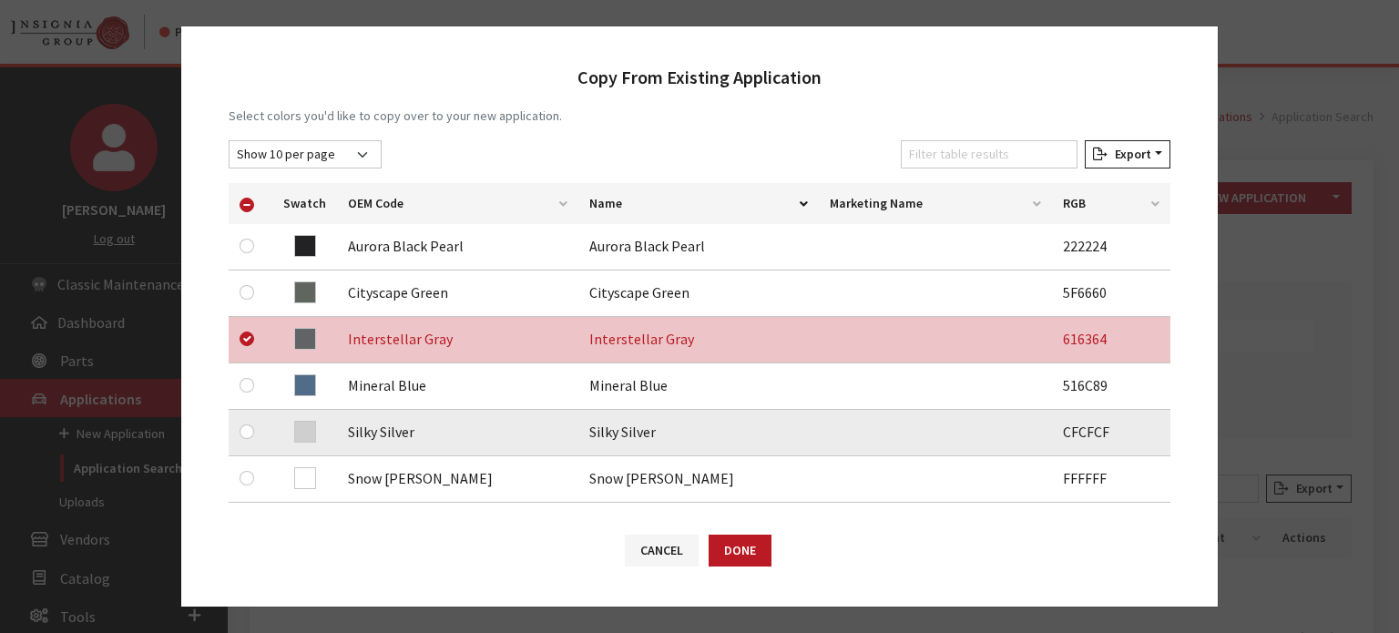
scroll to position [364, 0]
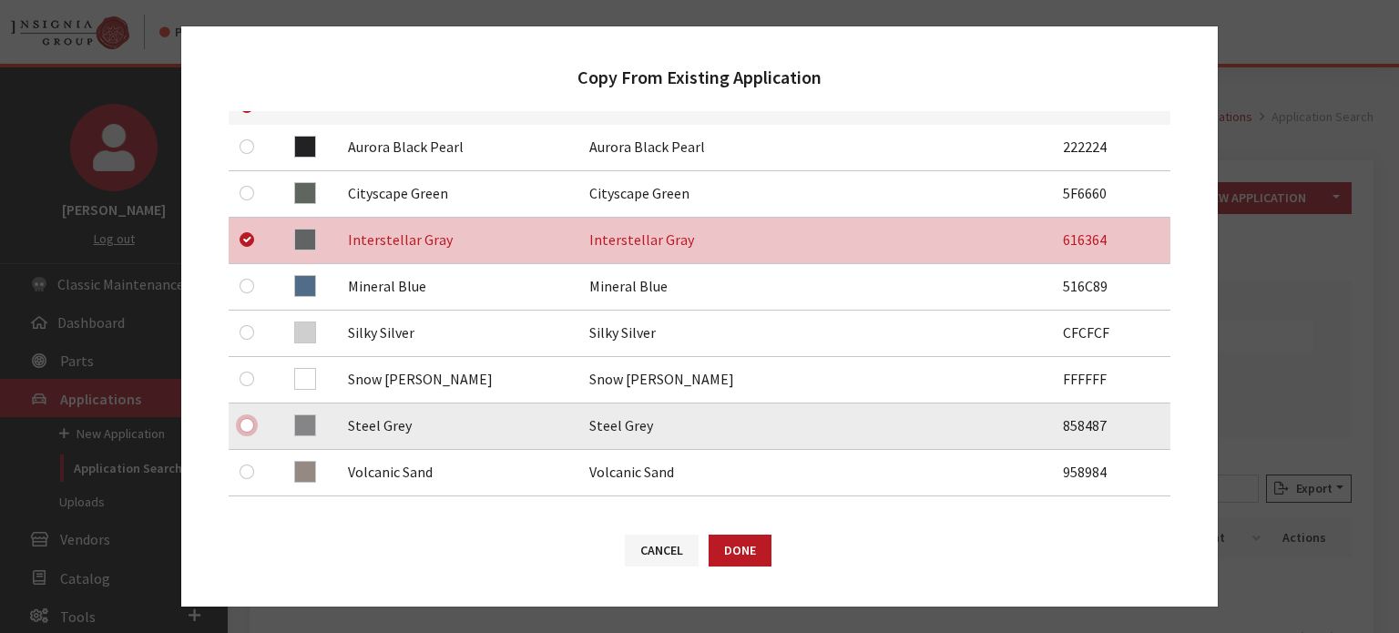
click at [242, 425] on input "checkbox" at bounding box center [247, 425] width 15 height 15
checkbox input "true"
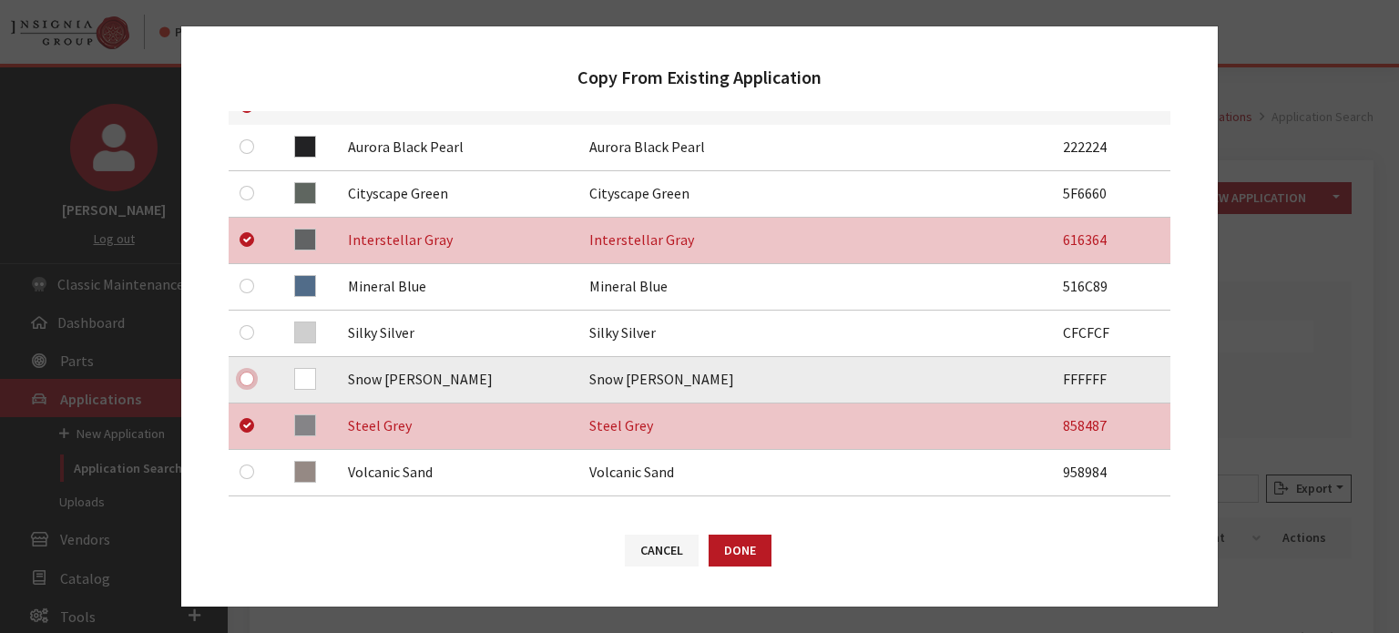
click at [250, 384] on input "checkbox" at bounding box center [247, 379] width 15 height 15
checkbox input "true"
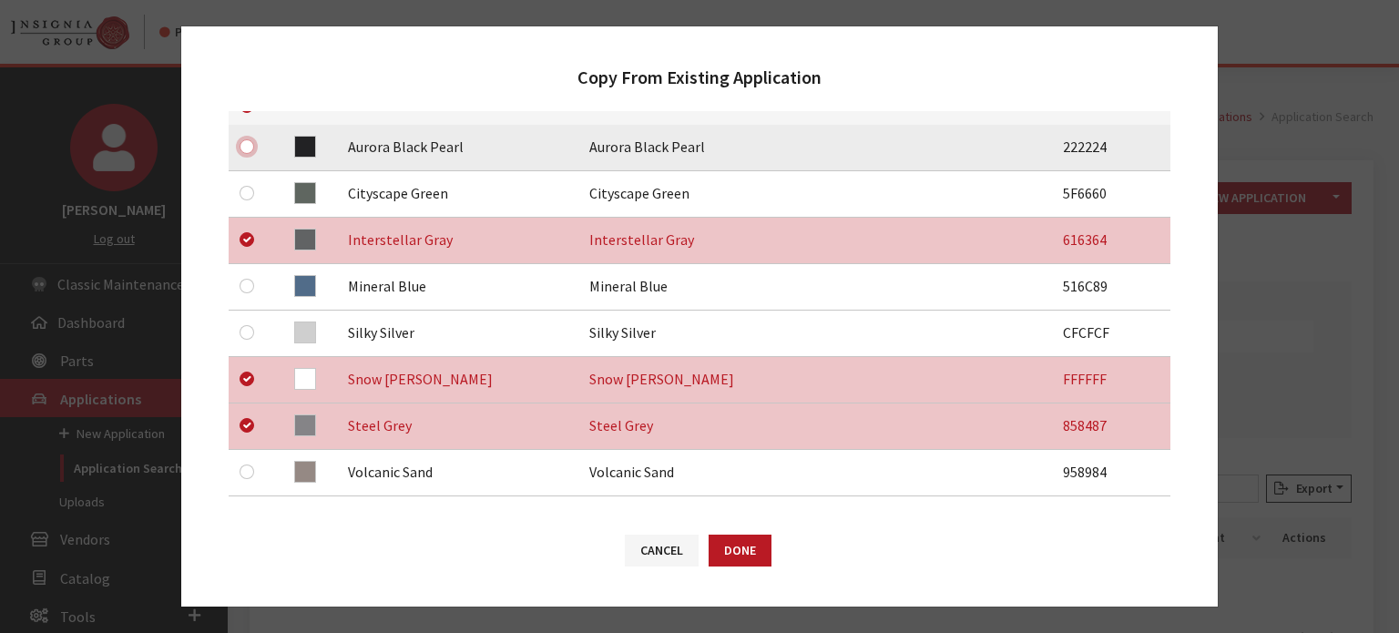
click at [241, 144] on input "checkbox" at bounding box center [247, 146] width 15 height 15
checkbox input "true"
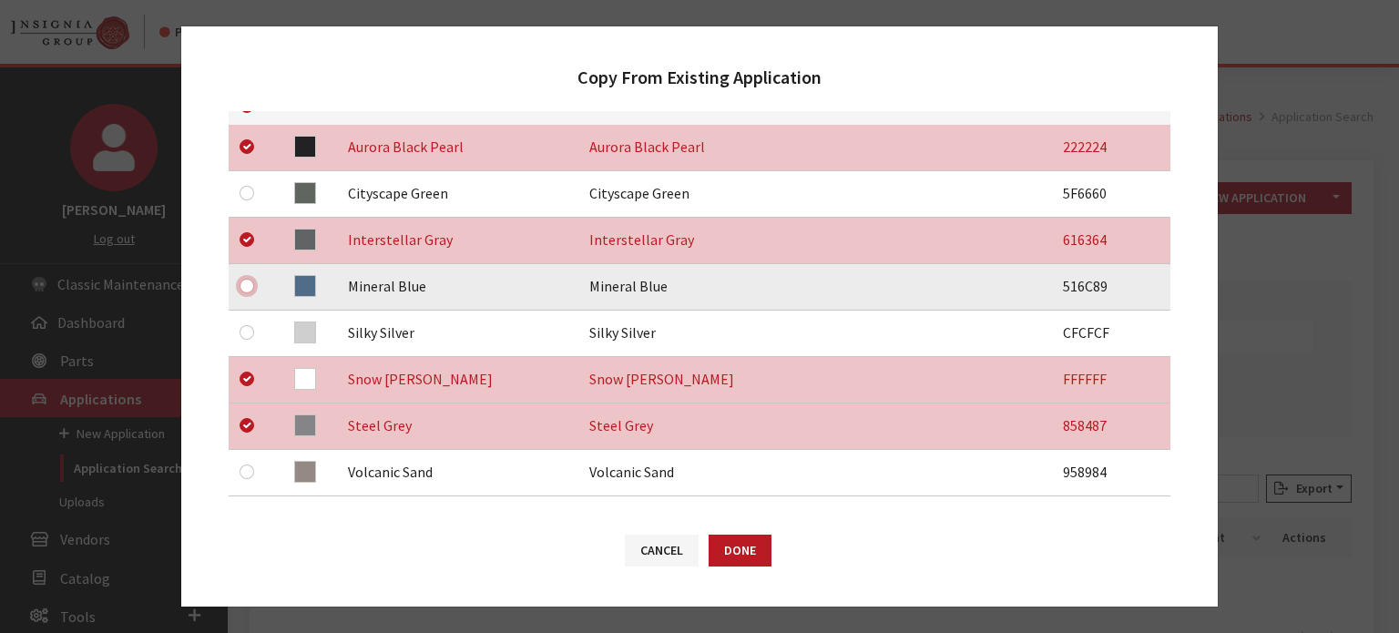
click at [248, 291] on input "checkbox" at bounding box center [247, 286] width 15 height 15
checkbox input "true"
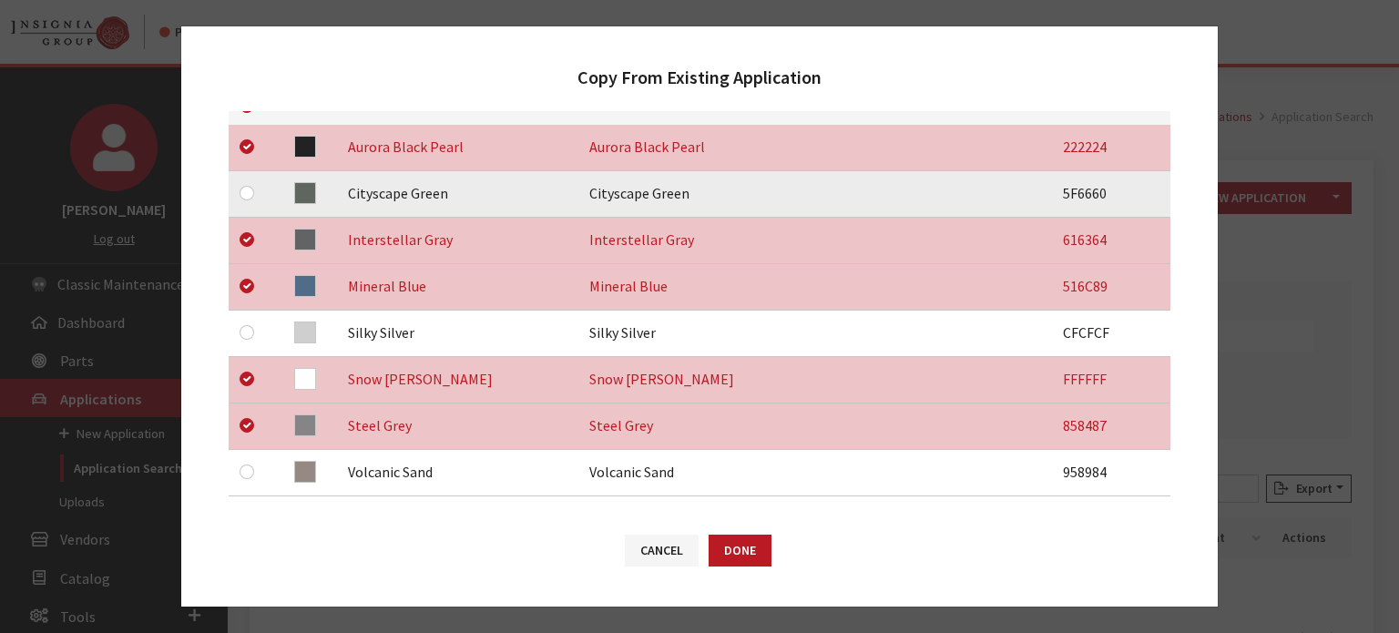
click at [241, 186] on div at bounding box center [251, 193] width 22 height 22
click at [247, 197] on input "checkbox" at bounding box center [247, 193] width 15 height 15
checkbox input "true"
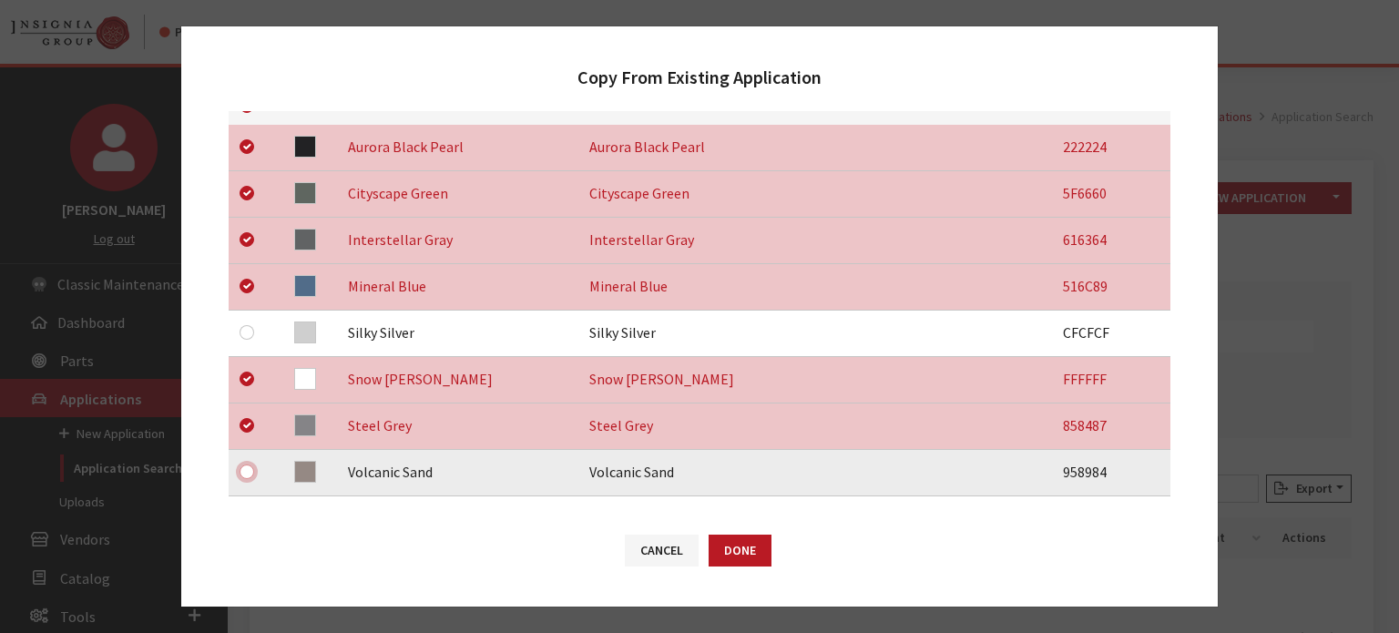
click at [247, 469] on input "checkbox" at bounding box center [247, 472] width 15 height 15
checkbox input "true"
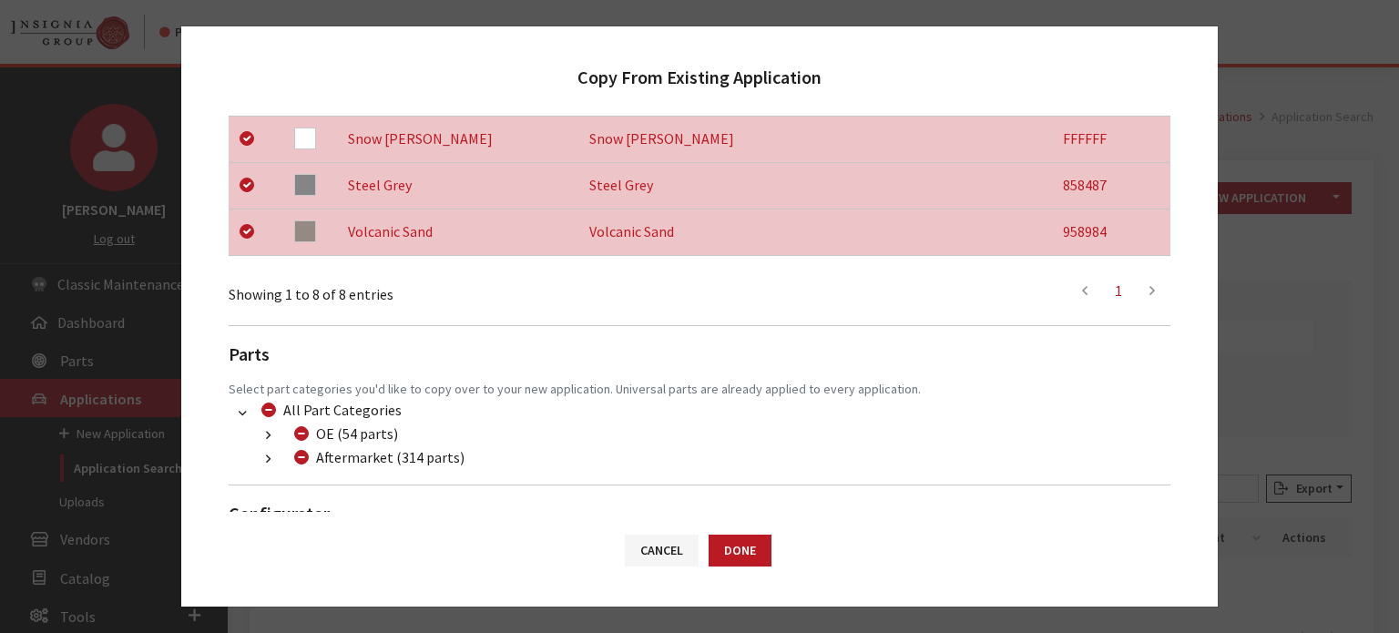
scroll to position [670, 0]
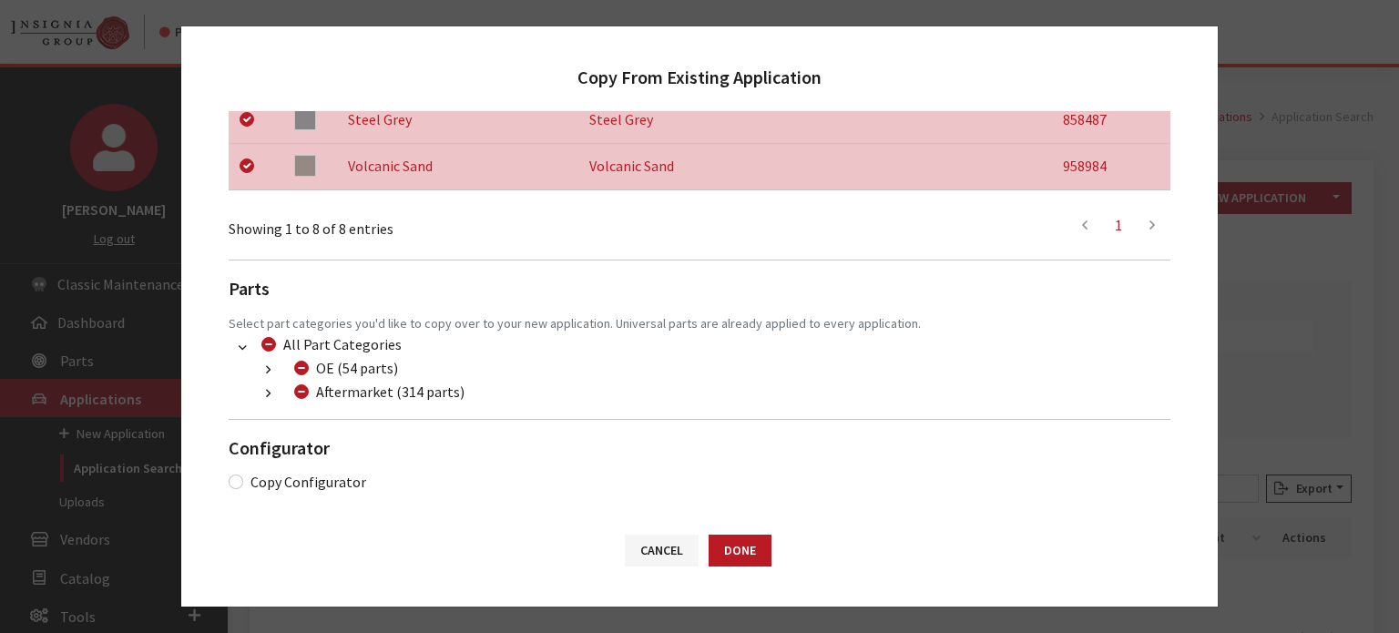
click at [266, 396] on icon "button" at bounding box center [268, 394] width 5 height 13
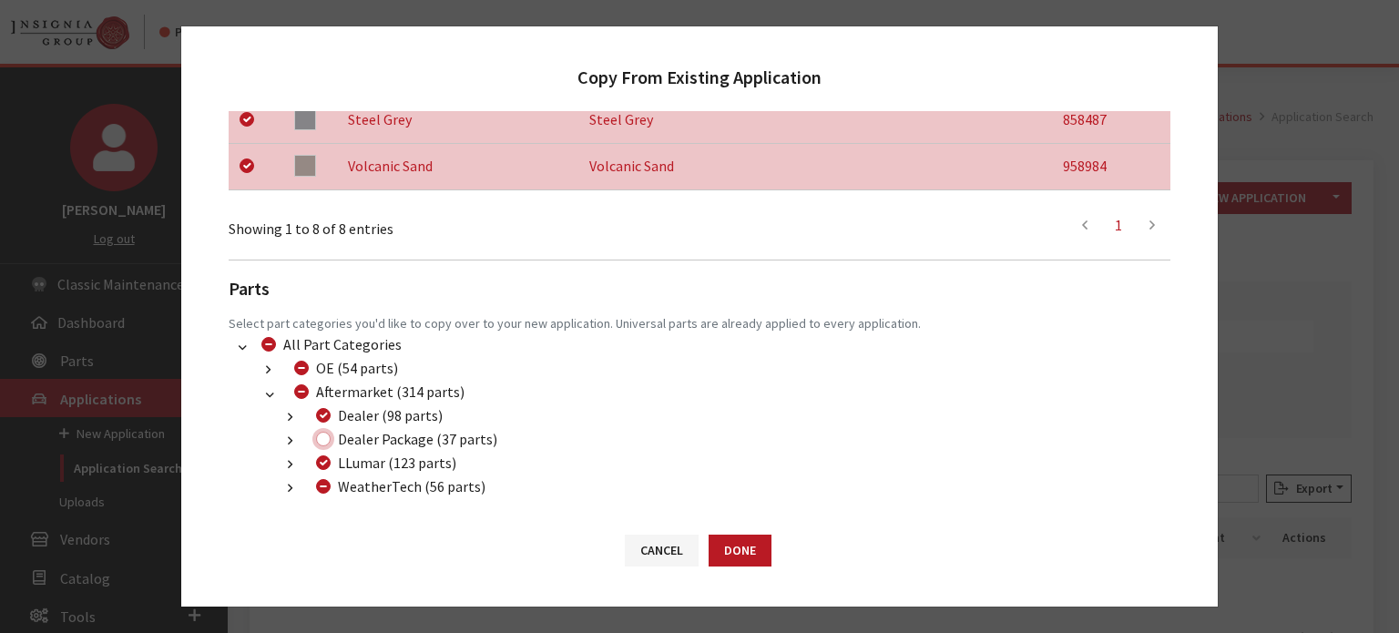
click at [322, 441] on input "Dealer Package (37 parts)" at bounding box center [323, 439] width 15 height 15
checkbox input "true"
click at [334, 487] on div "WeatherTech (56 parts)" at bounding box center [398, 487] width 175 height 22
click at [326, 487] on input "WeatherTech (56 parts)" at bounding box center [323, 486] width 15 height 15
checkbox input "true"
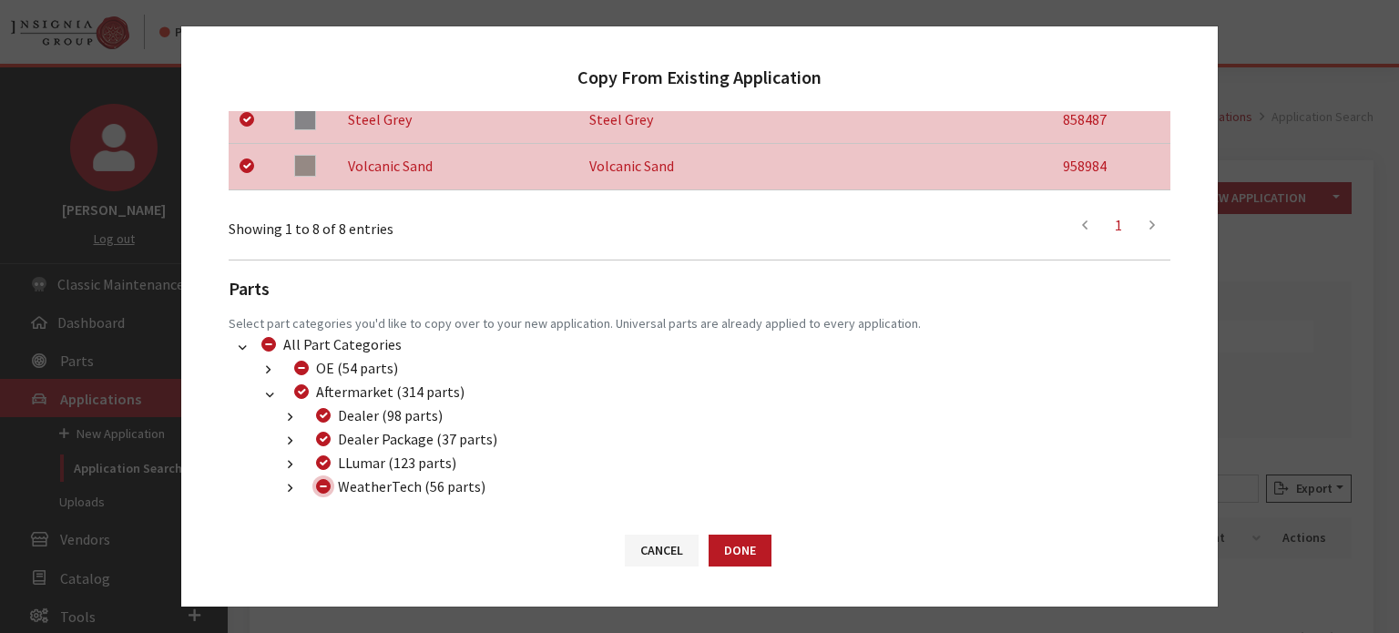
checkbox input "true"
click at [326, 487] on input "WeatherTech (56 parts)" at bounding box center [323, 486] width 15 height 15
checkbox input "false"
click at [753, 553] on button "Done" at bounding box center [740, 551] width 63 height 32
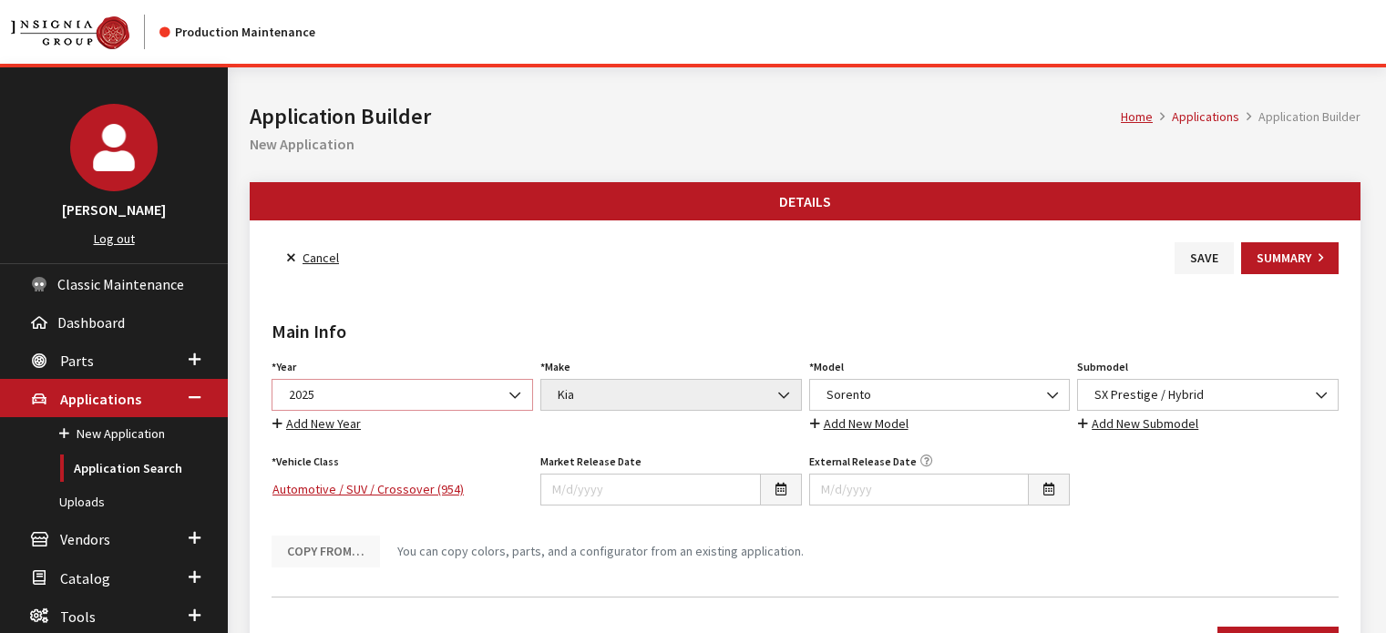
click at [407, 389] on span "2025" at bounding box center [402, 394] width 238 height 19
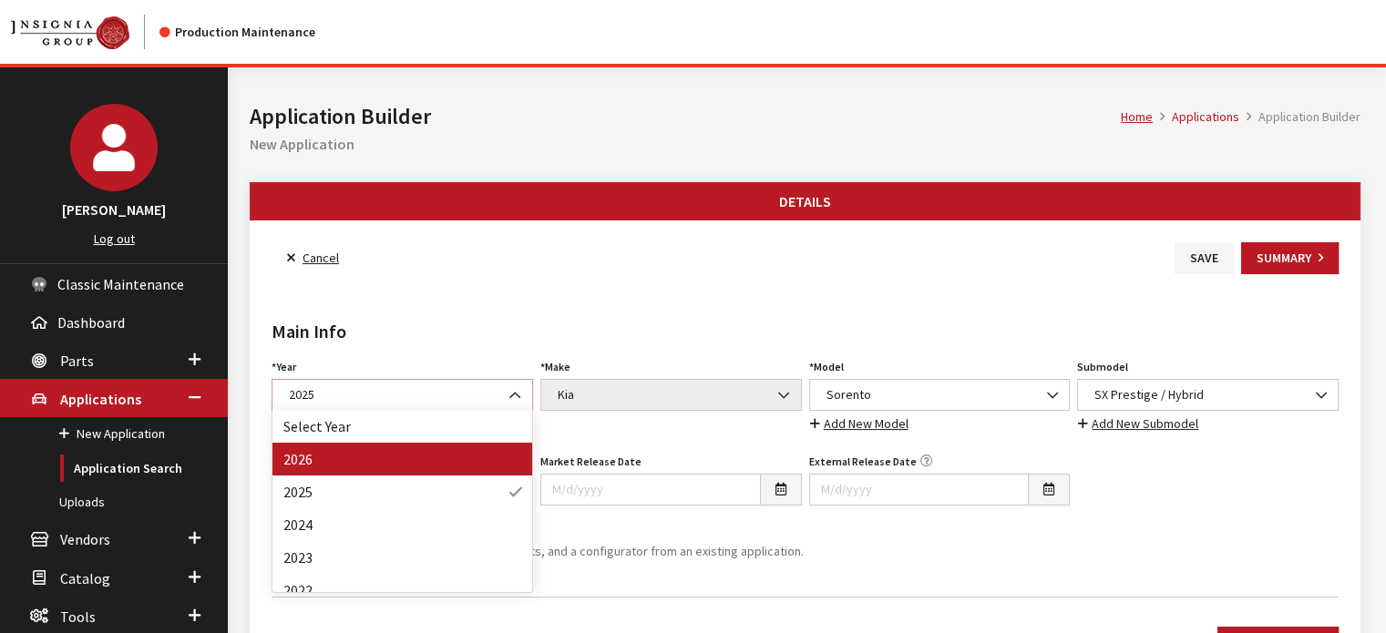
select select "44"
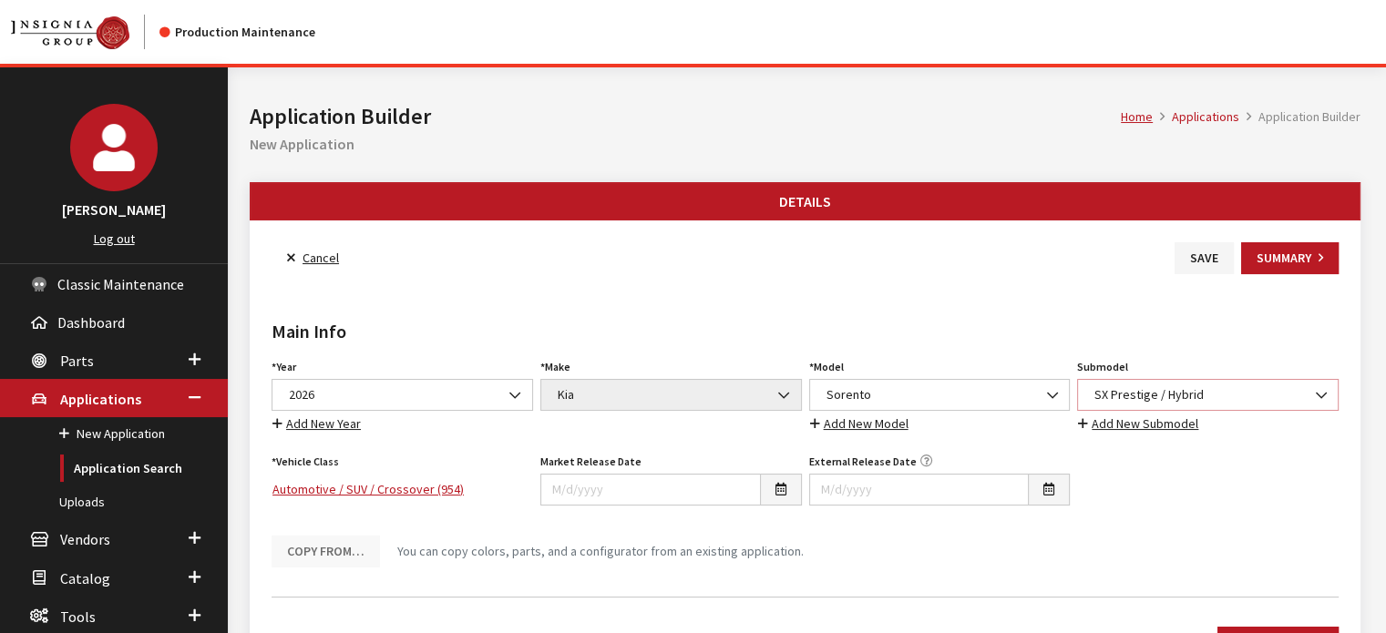
click at [1173, 385] on span "SX Prestige / Hybrid" at bounding box center [1208, 394] width 238 height 19
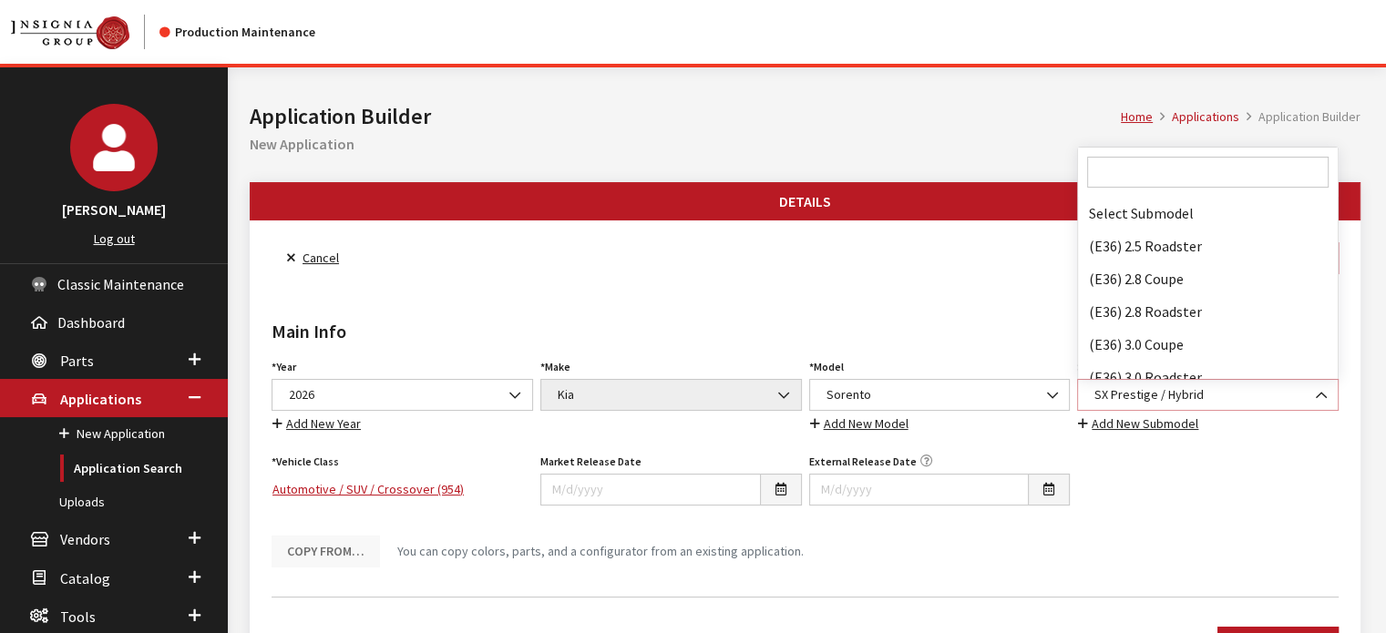
scroll to position [138737, 0]
click at [1199, 163] on input "Search" at bounding box center [1207, 172] width 241 height 31
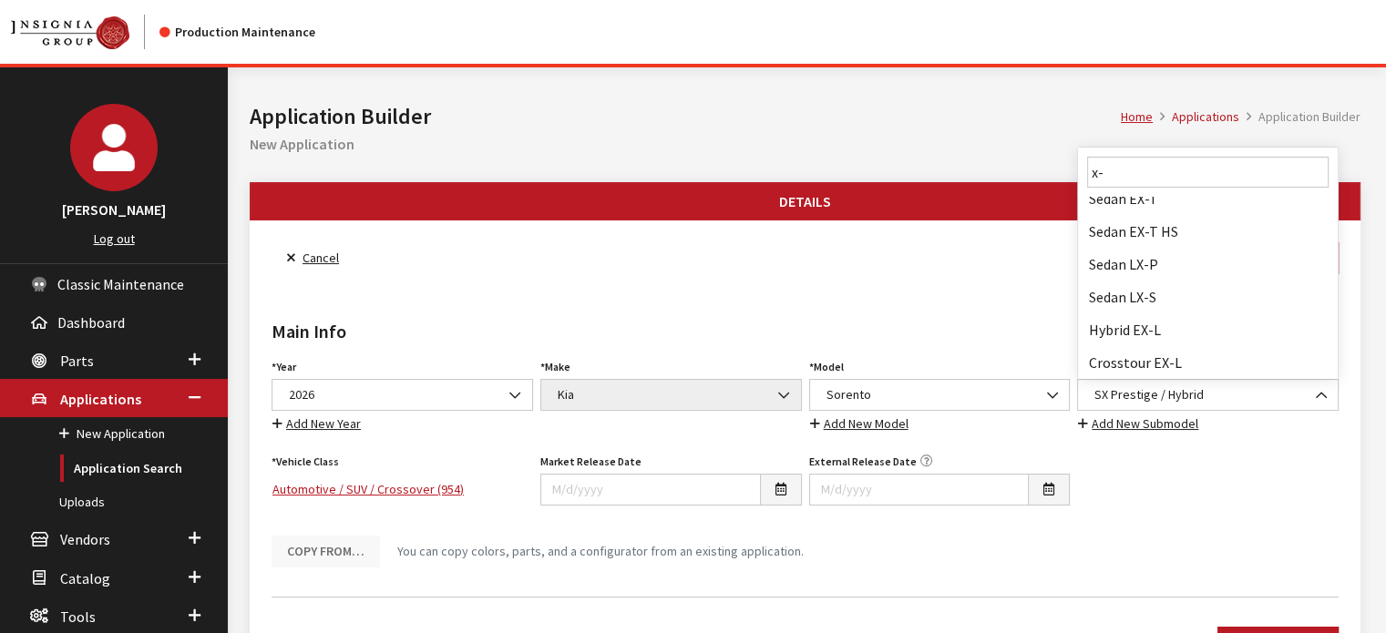
scroll to position [0, 0]
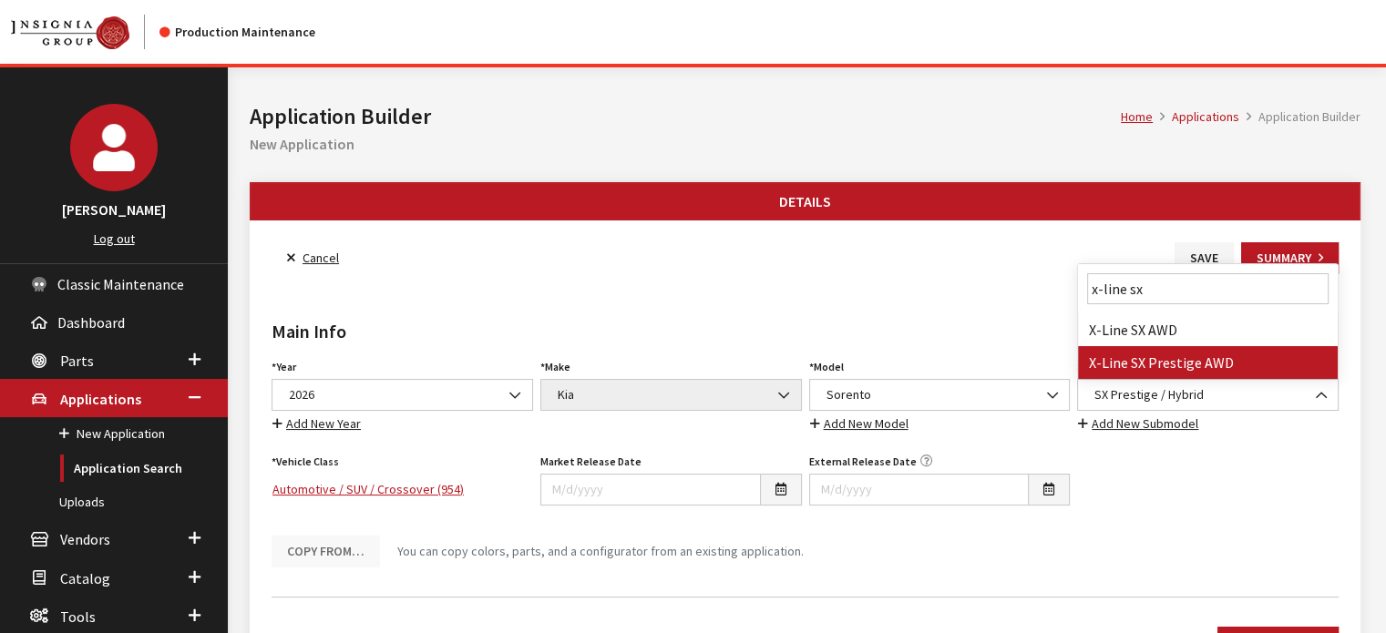
type input "x-line sx"
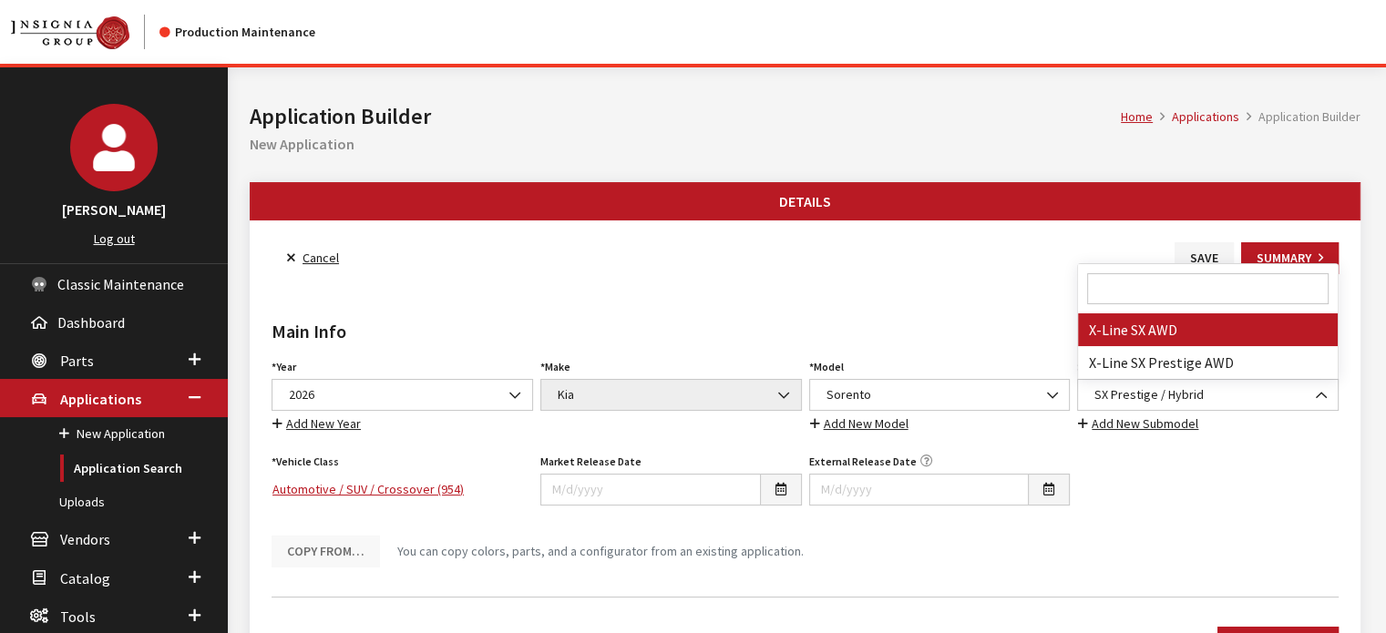
click at [881, 286] on div "Main Info Year Select Year [DATE] 2025 2024 2023 2022 2021 2020 2019 2018 2017 …" at bounding box center [805, 428] width 1074 height 308
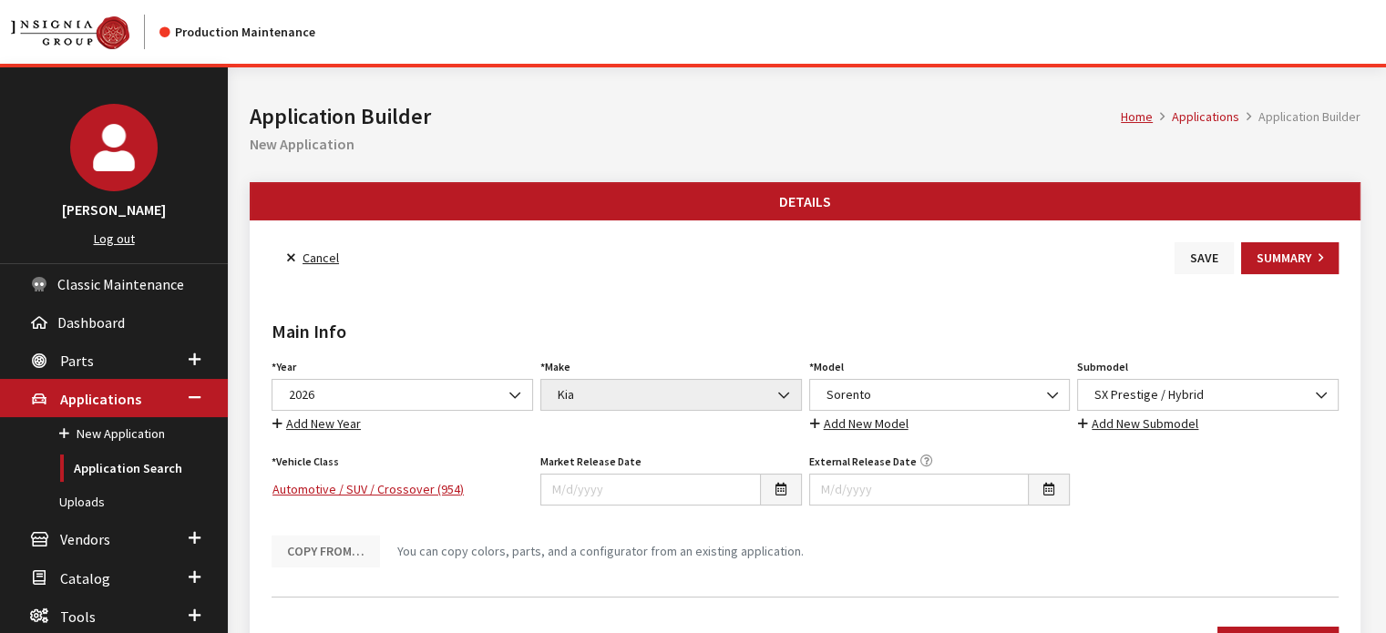
click at [1213, 260] on button "Save" at bounding box center [1203, 258] width 59 height 32
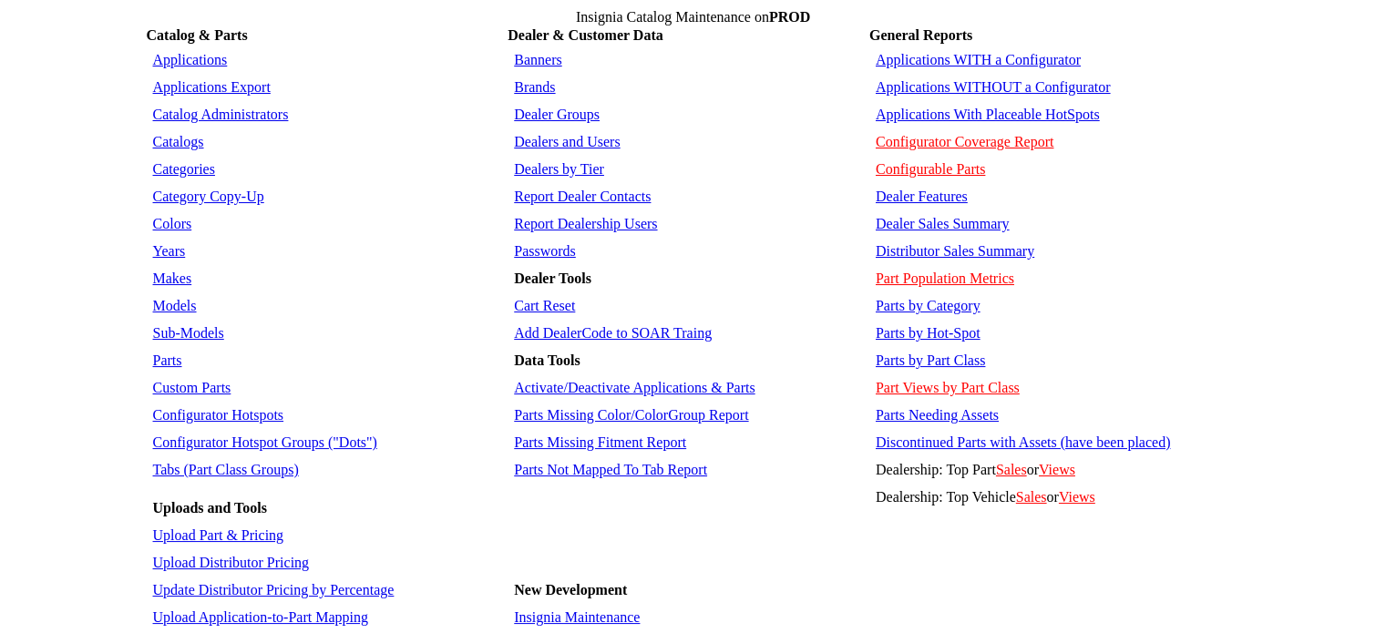
click at [189, 325] on link "Sub-Models" at bounding box center [188, 332] width 71 height 15
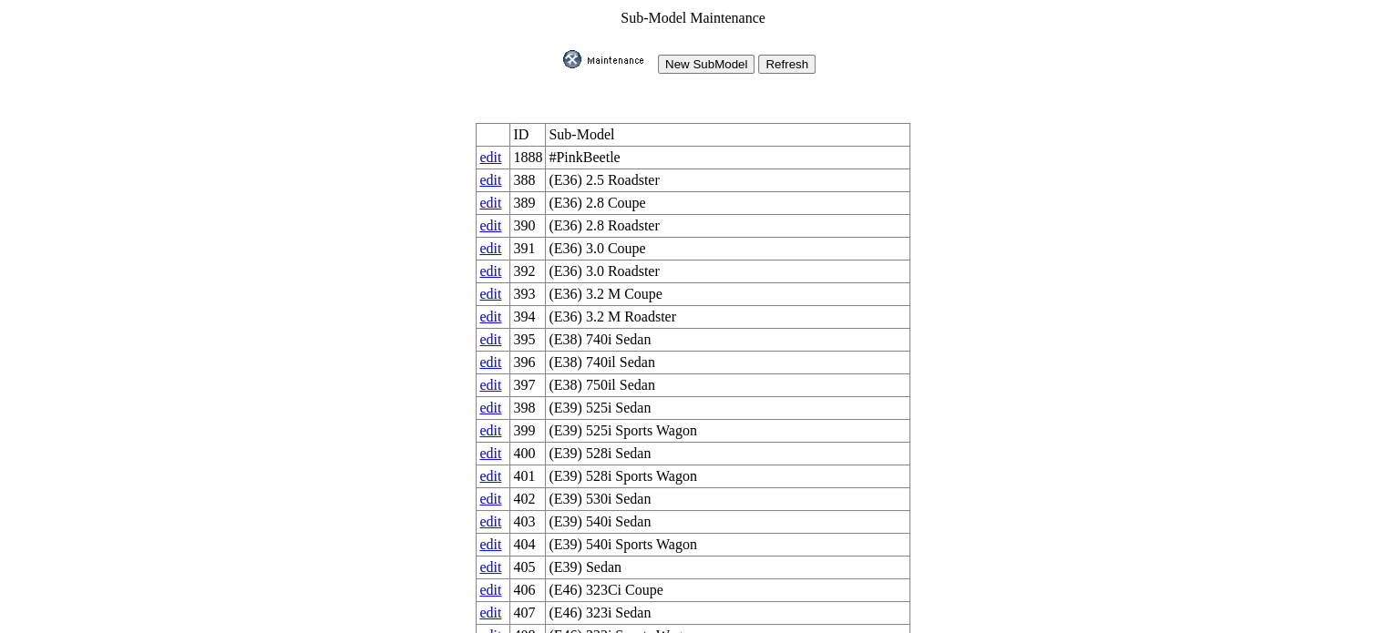
click at [706, 55] on input "New SubModel" at bounding box center [706, 64] width 97 height 19
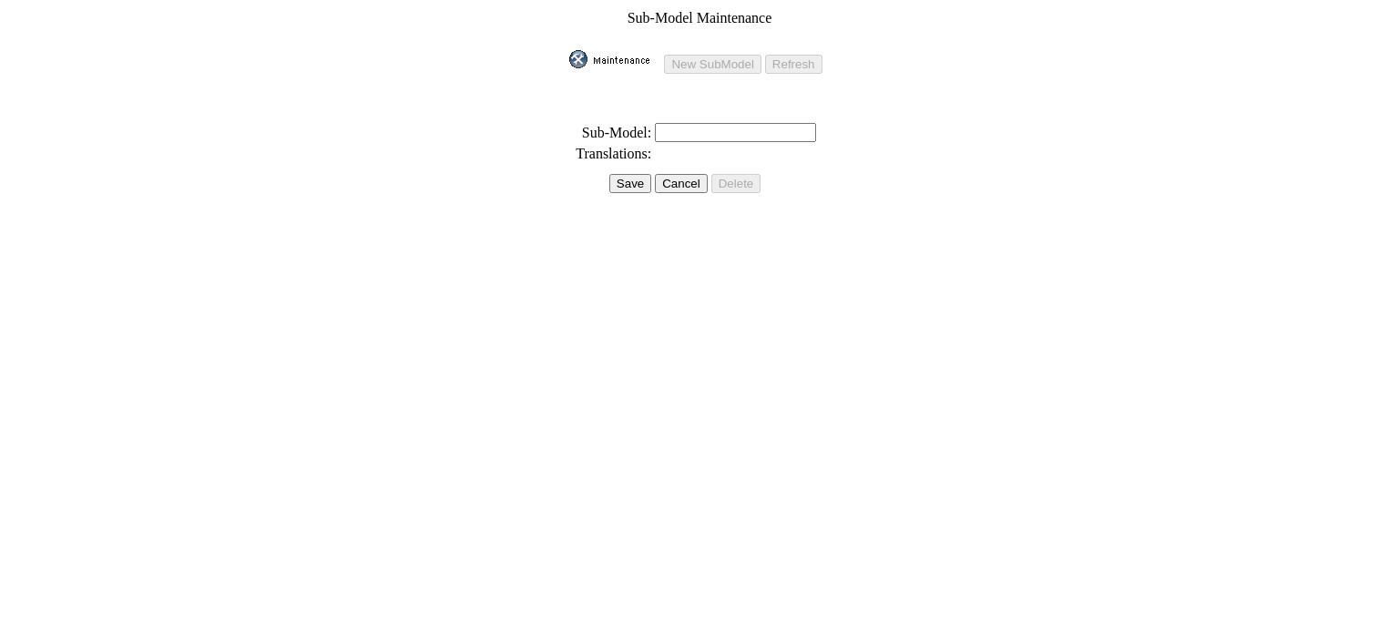
click at [757, 123] on input "text" at bounding box center [735, 132] width 161 height 19
paste input "X-Line SX Prestige AWD"
type input "X-Line SX Prestige AWD / Hybrid"
click at [635, 177] on input "Save" at bounding box center [630, 183] width 42 height 19
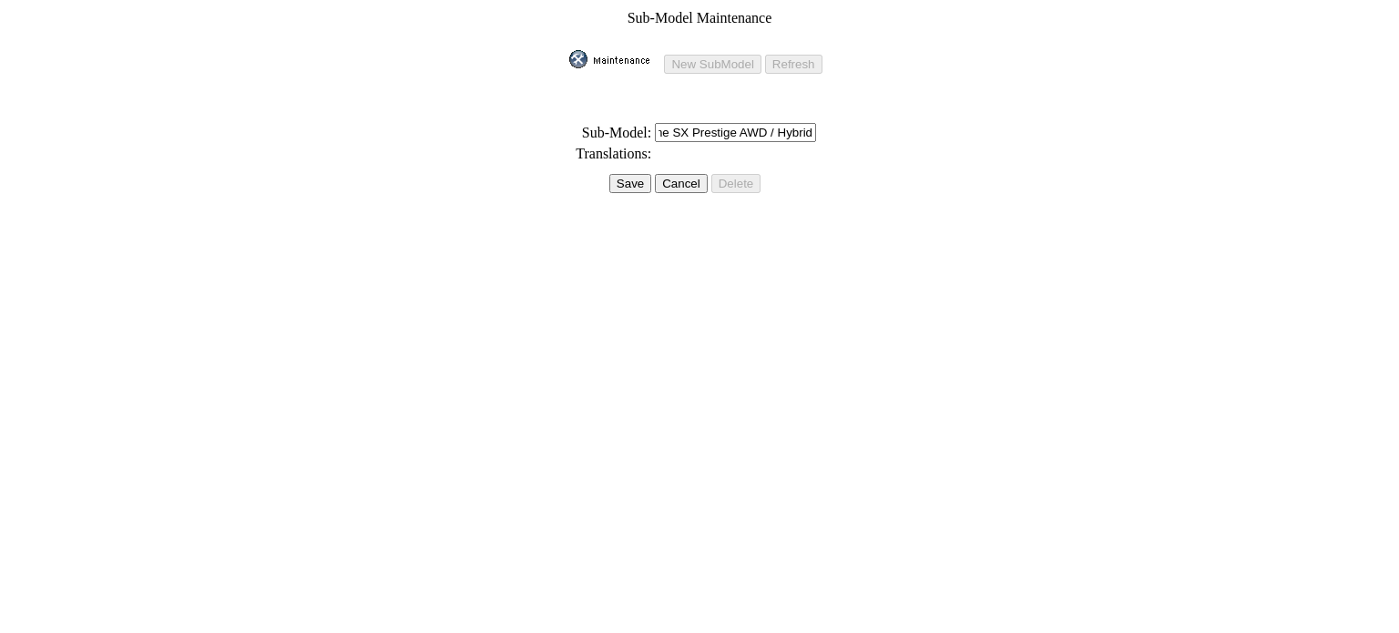
scroll to position [0, 0]
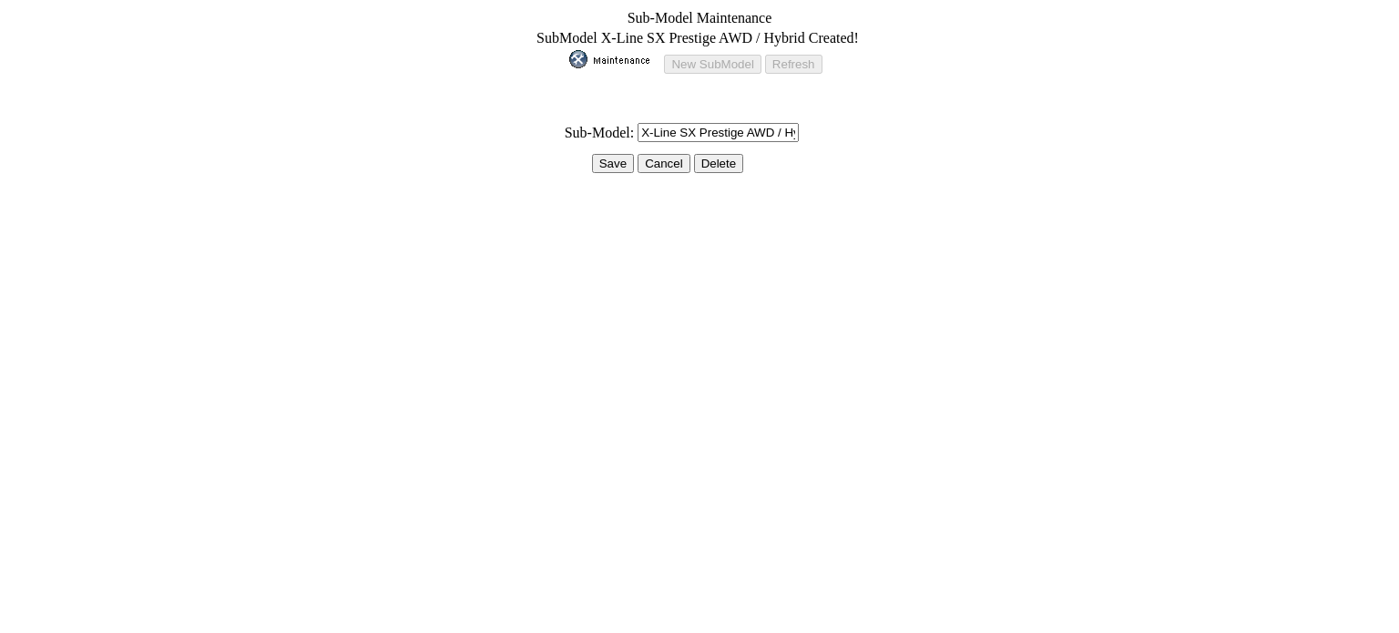
click at [632, 154] on input "Save" at bounding box center [613, 163] width 42 height 19
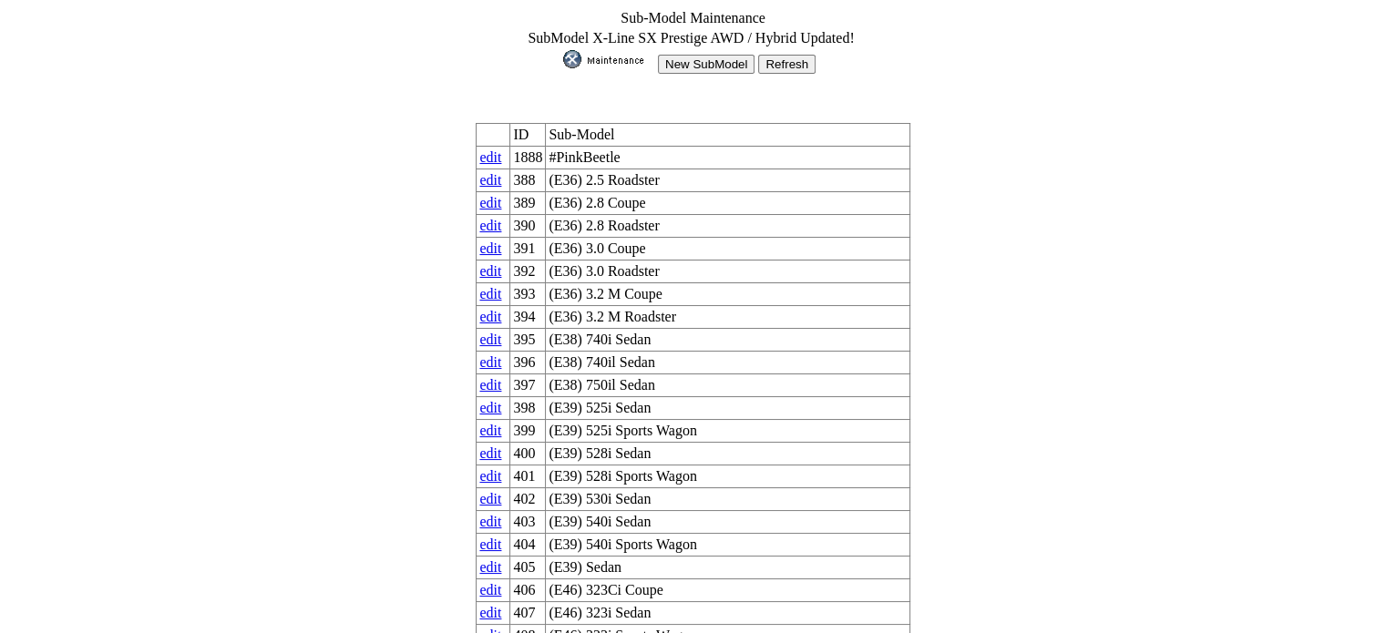
click at [683, 55] on input "New SubModel" at bounding box center [706, 64] width 97 height 19
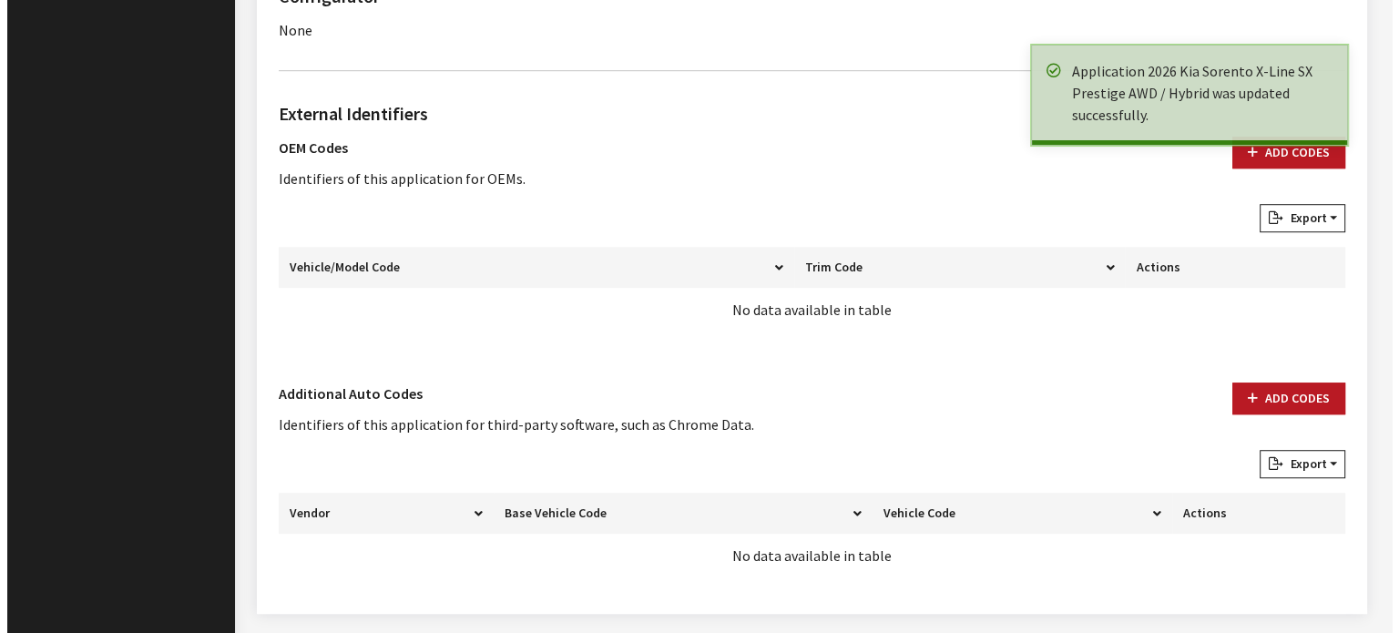
scroll to position [1268, 0]
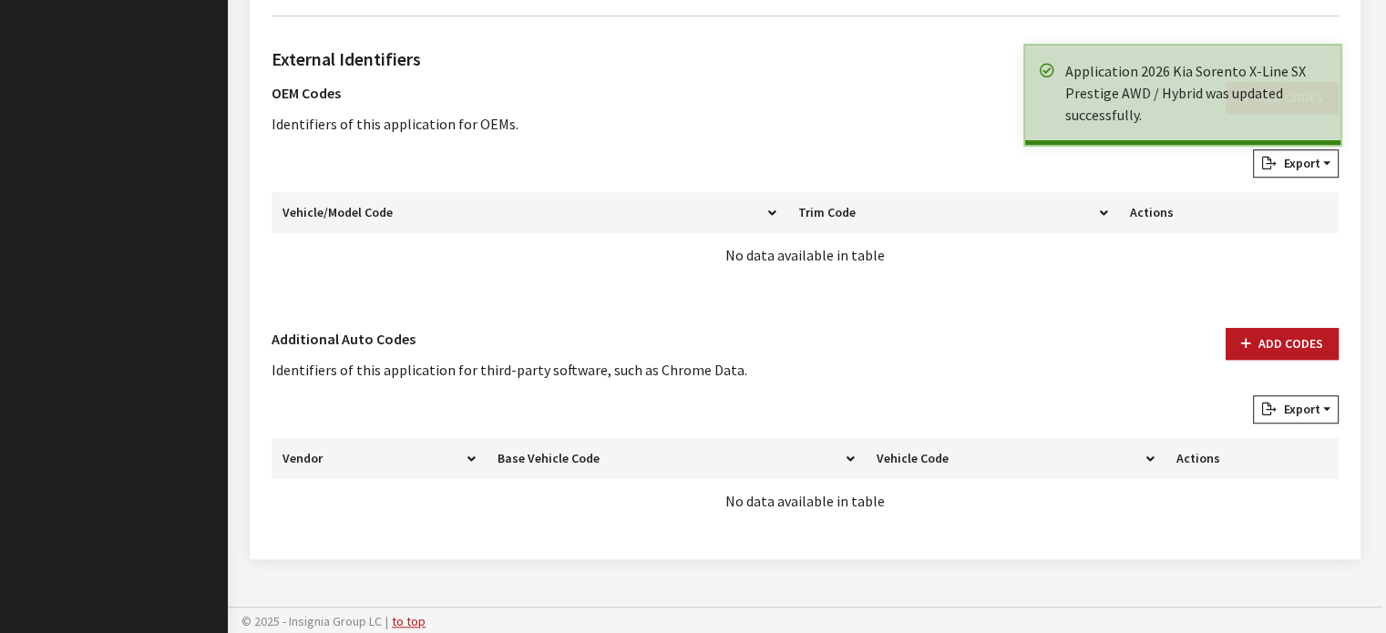
click at [1283, 312] on div "External Identifiers OEM Codes Identifiers of this application for OEMs. Add Co…" at bounding box center [805, 284] width 1074 height 507
click at [1264, 342] on button "Add Codes" at bounding box center [1281, 344] width 113 height 32
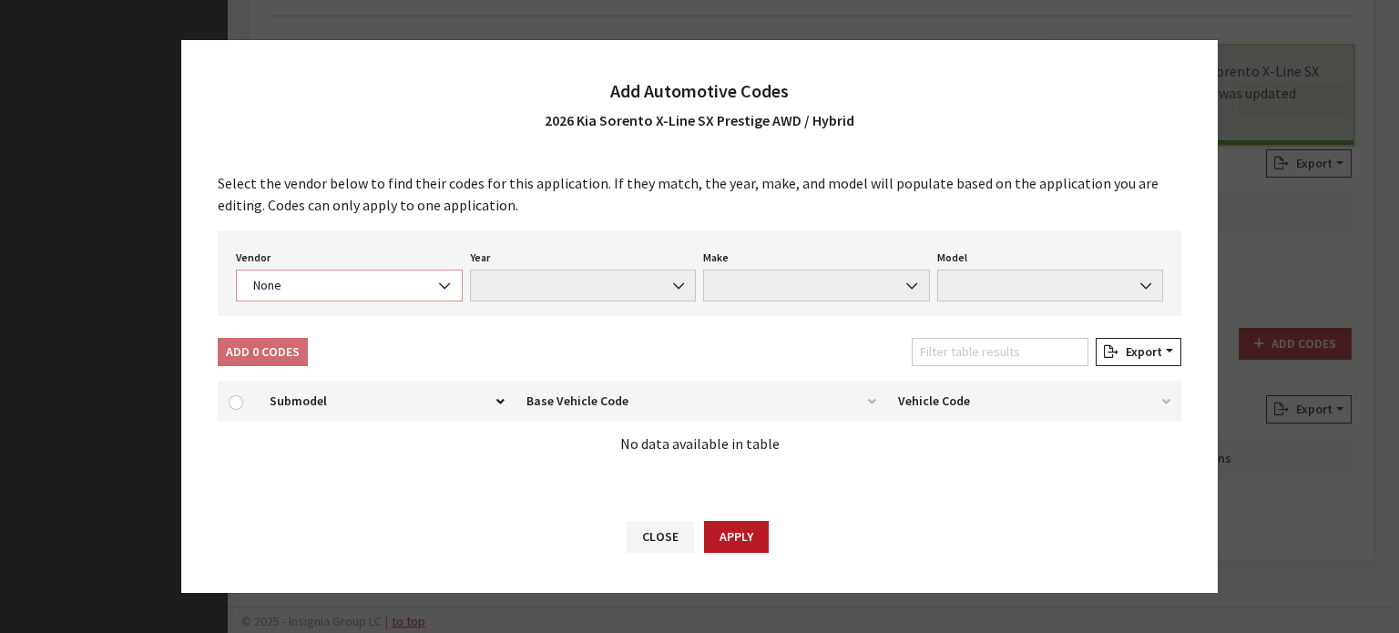
click at [383, 289] on span "None" at bounding box center [349, 285] width 203 height 19
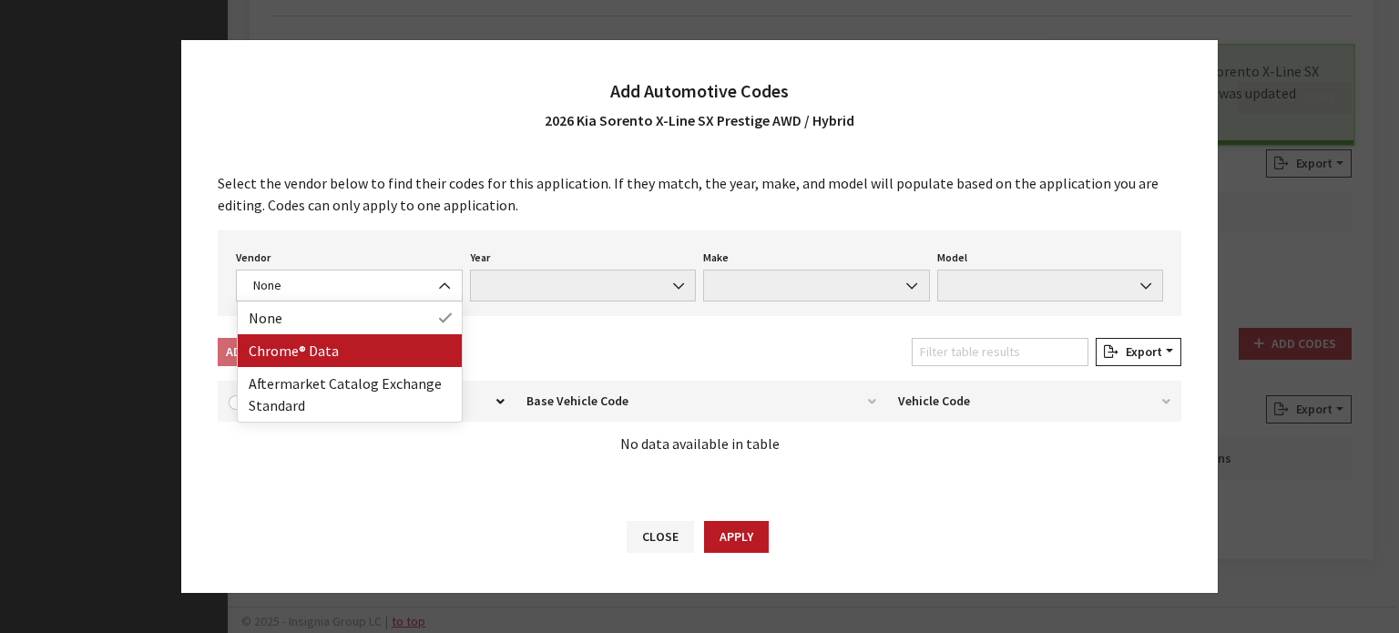
drag, startPoint x: 397, startPoint y: 326, endPoint x: 394, endPoint y: 352, distance: 25.8
select select "4"
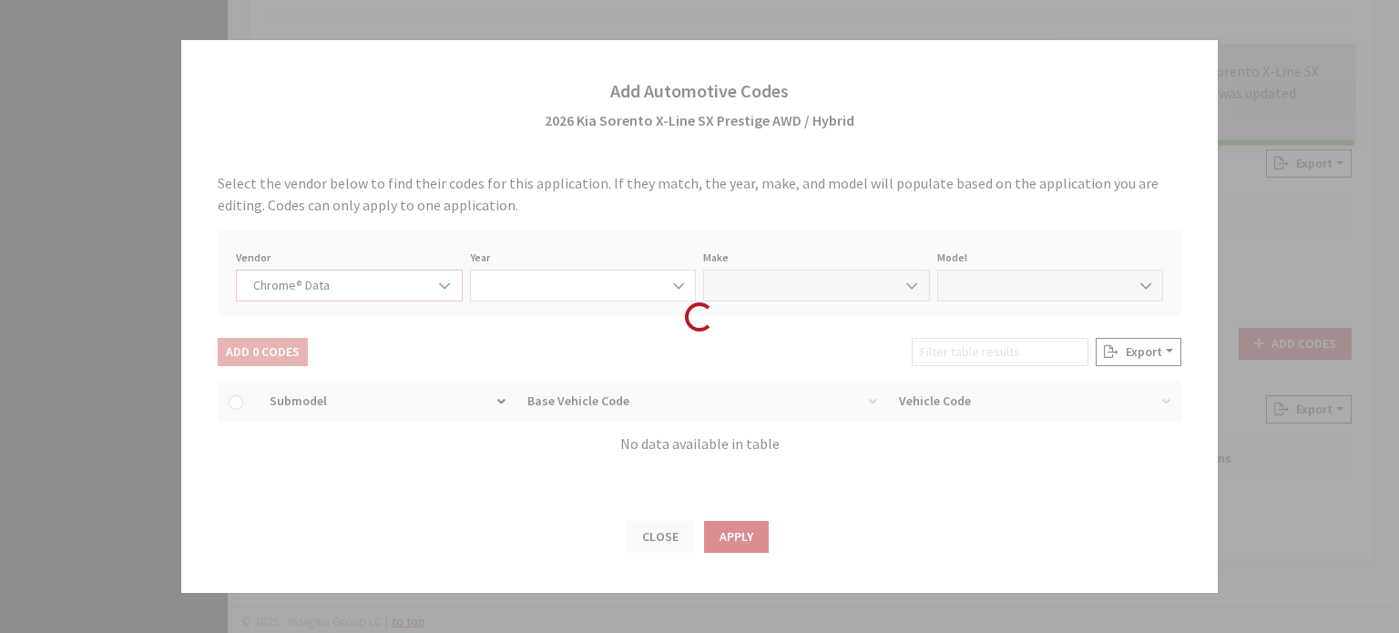
select select "2026"
select select "22"
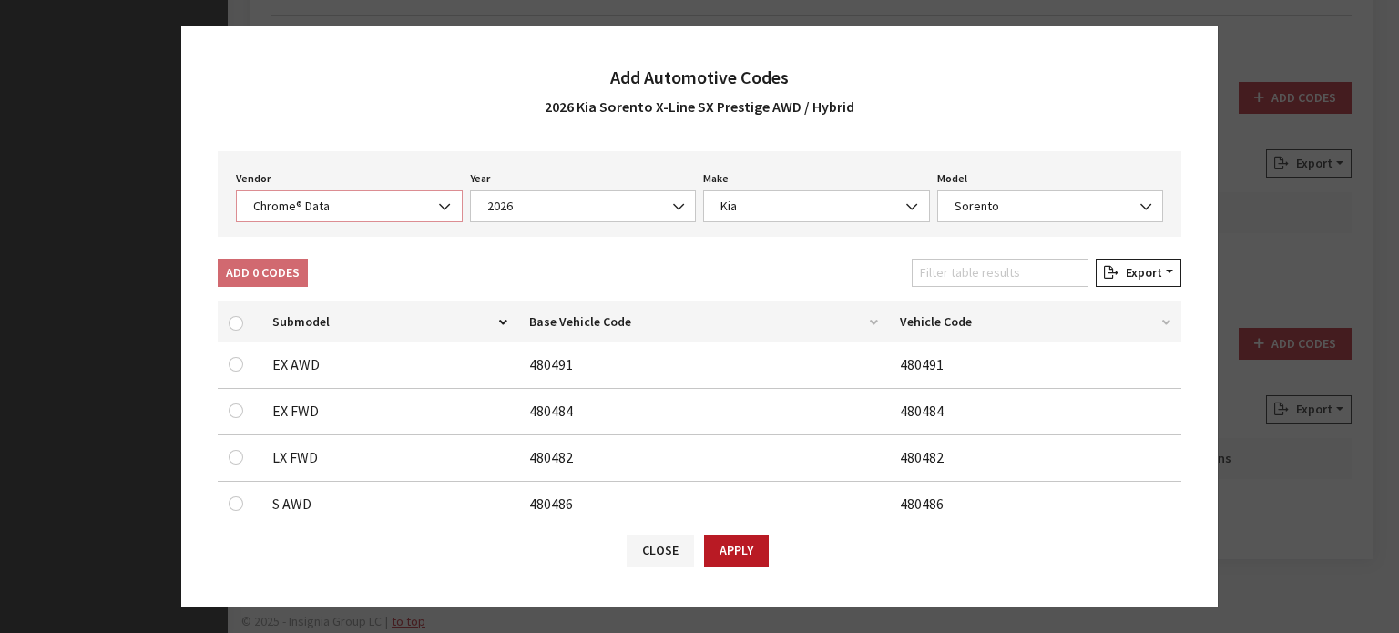
scroll to position [0, 0]
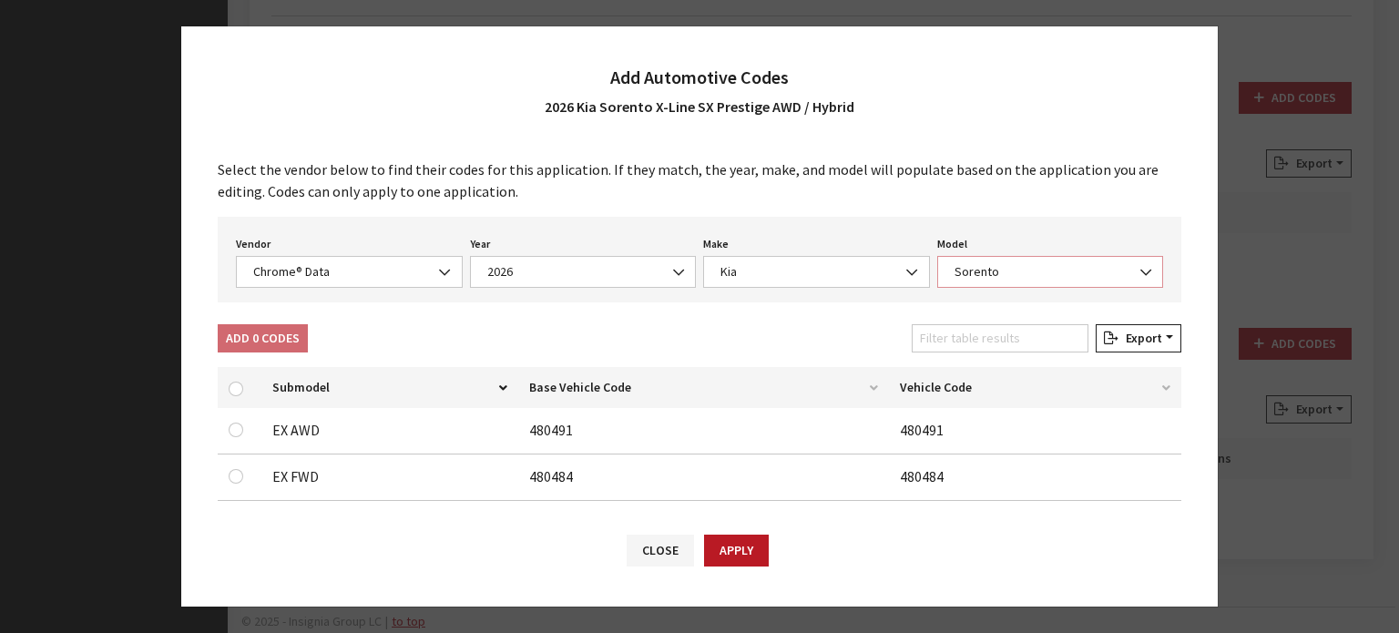
click at [984, 272] on span "Sorento" at bounding box center [1050, 271] width 203 height 19
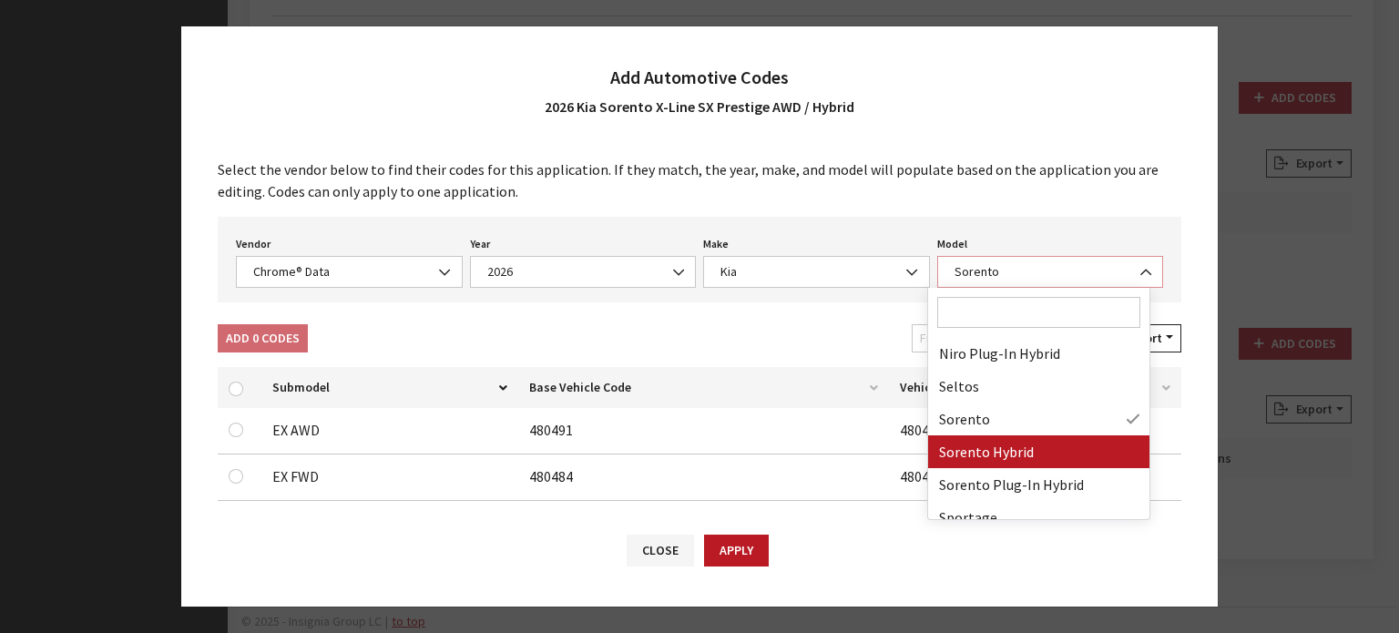
select select "73012"
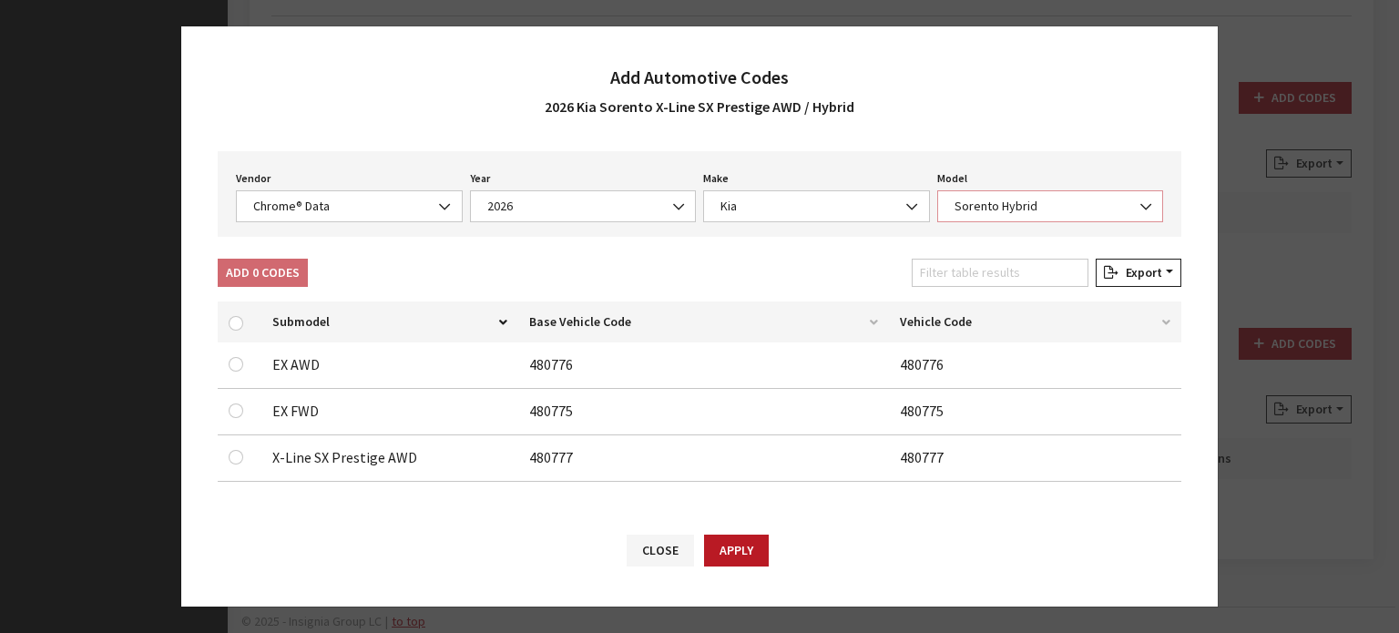
scroll to position [66, 0]
click at [236, 467] on td at bounding box center [240, 458] width 44 height 46
click at [232, 469] on td at bounding box center [240, 458] width 44 height 46
click at [237, 466] on div at bounding box center [240, 457] width 22 height 22
click at [237, 458] on input "checkbox" at bounding box center [236, 457] width 15 height 15
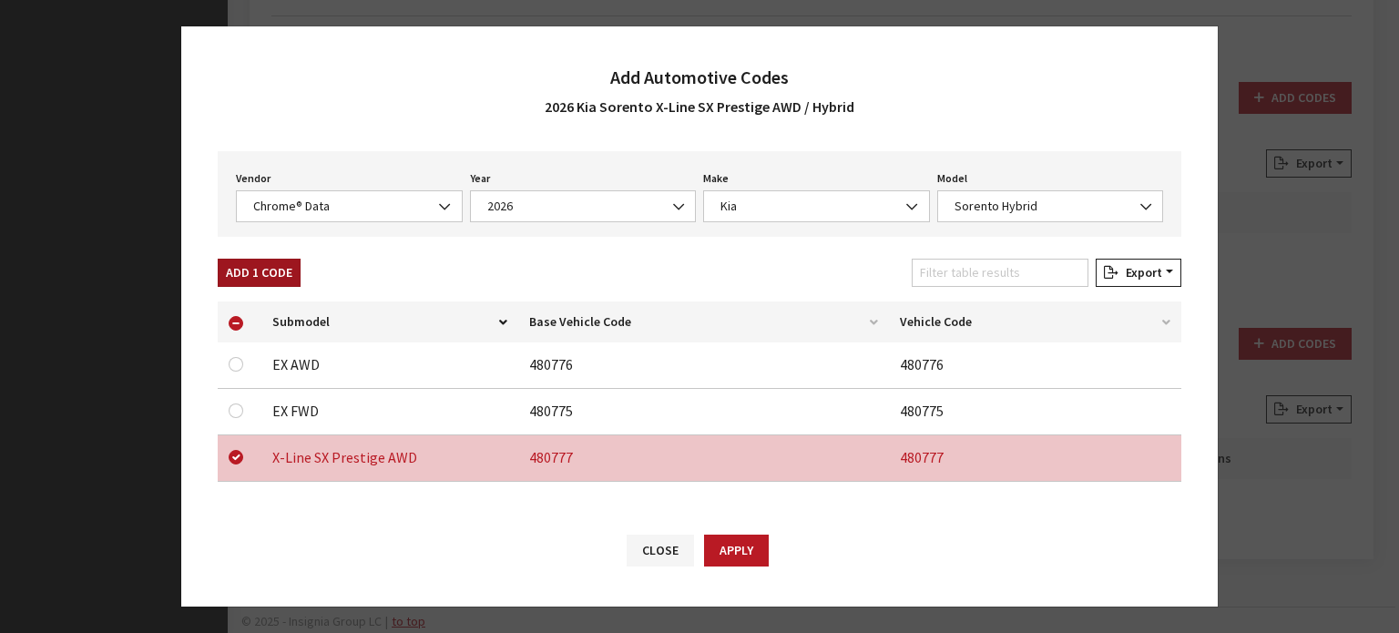
click at [270, 271] on button "Add 1 Code" at bounding box center [259, 273] width 83 height 28
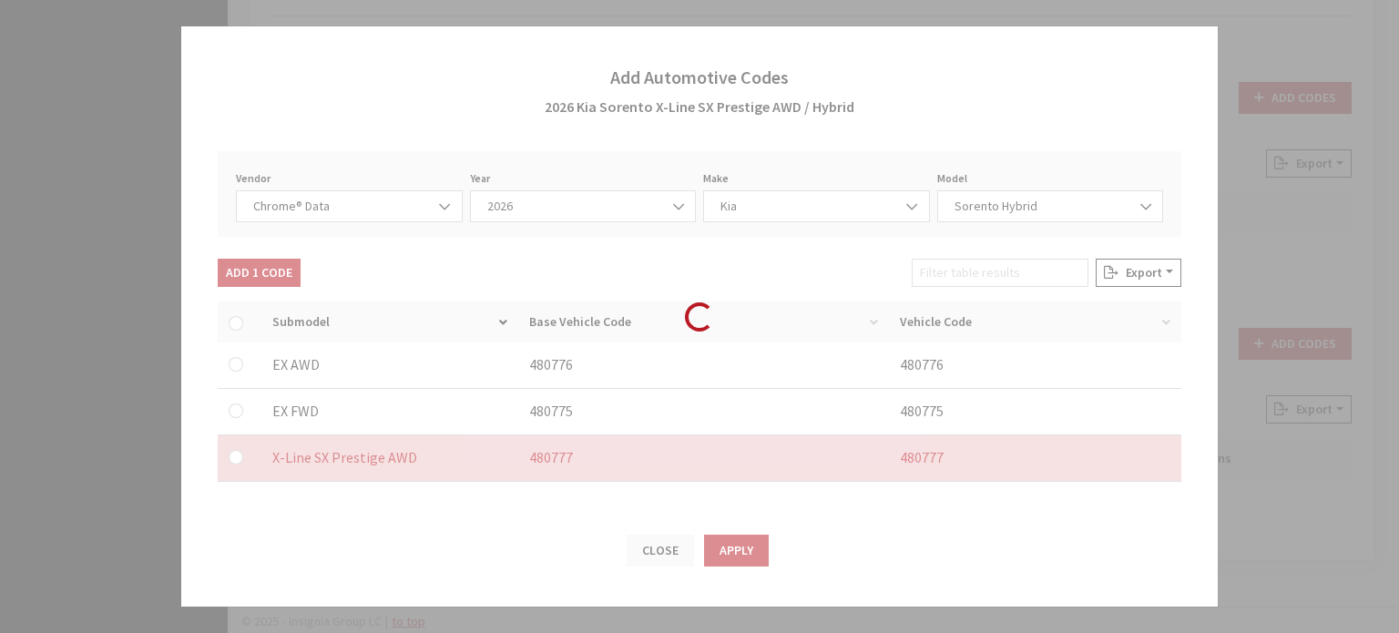
checkbox input "false"
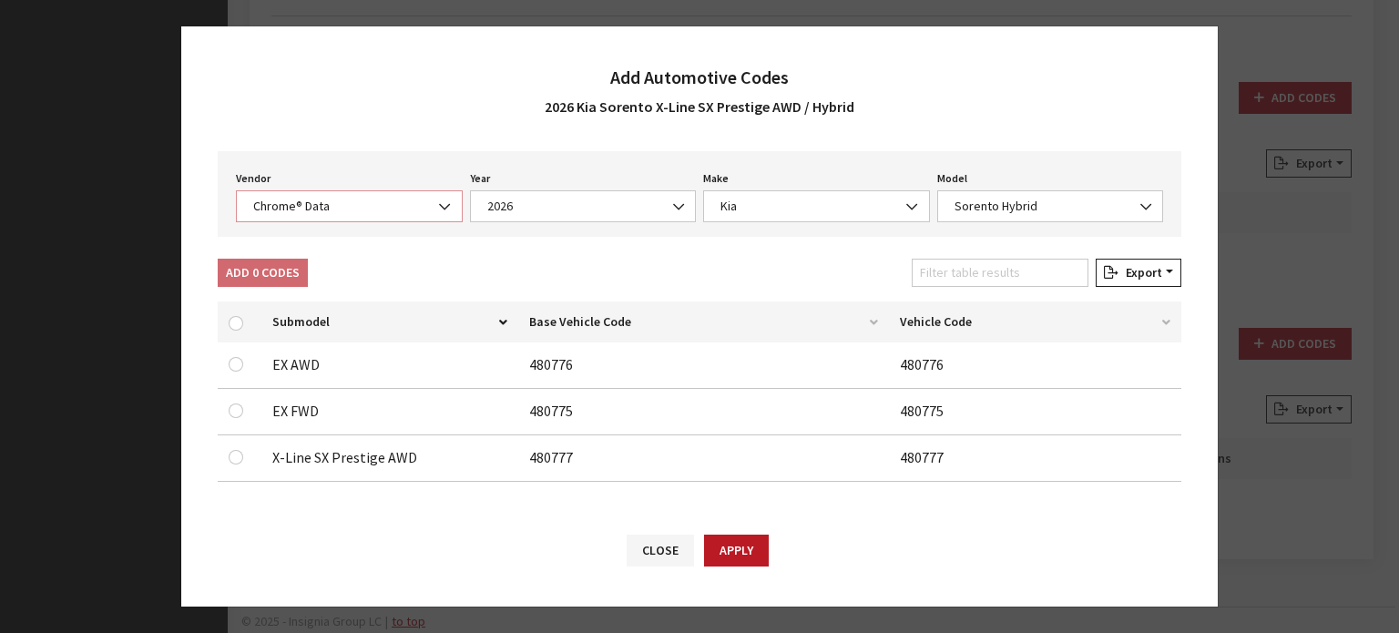
click at [350, 202] on span "Chrome® Data" at bounding box center [349, 206] width 203 height 19
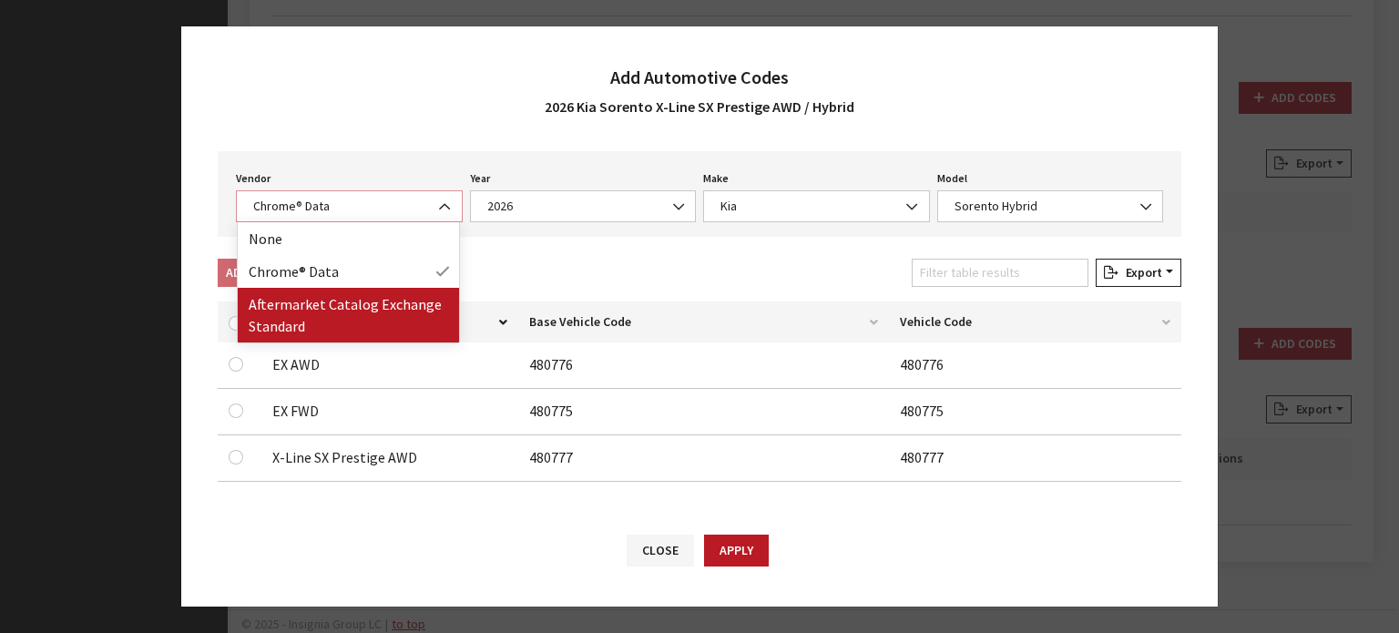
select select "2"
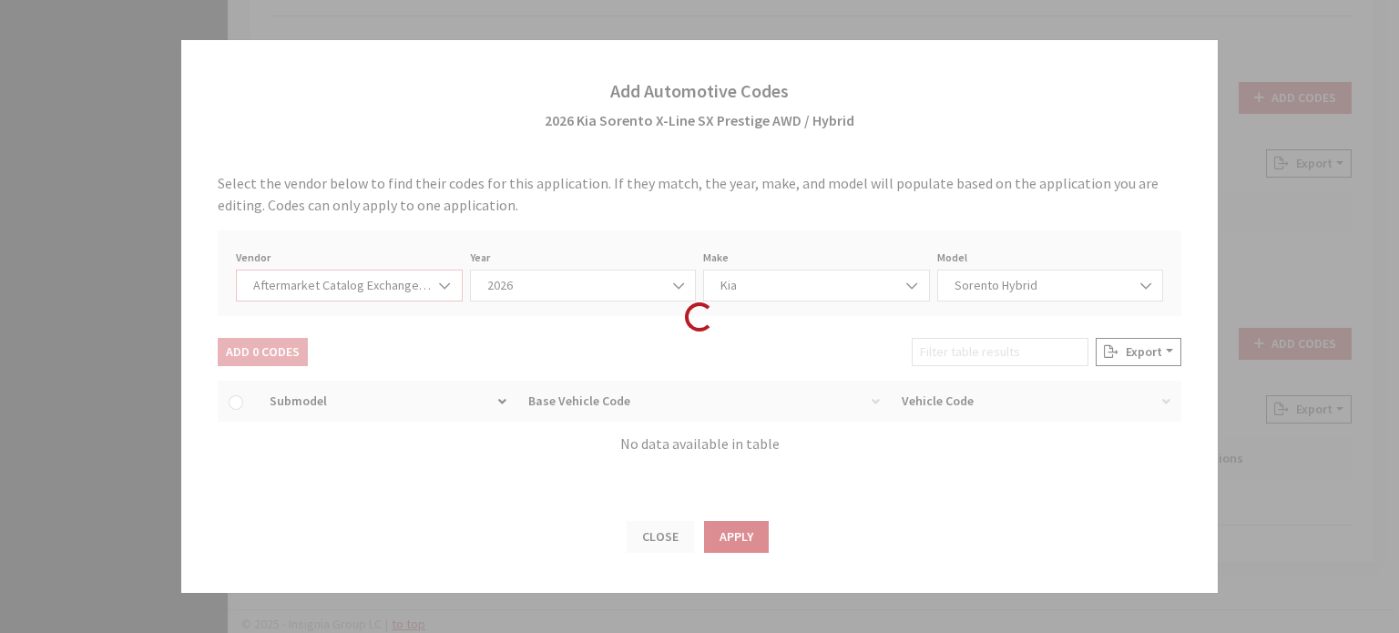
select select "2026"
select select "21"
select select "108"
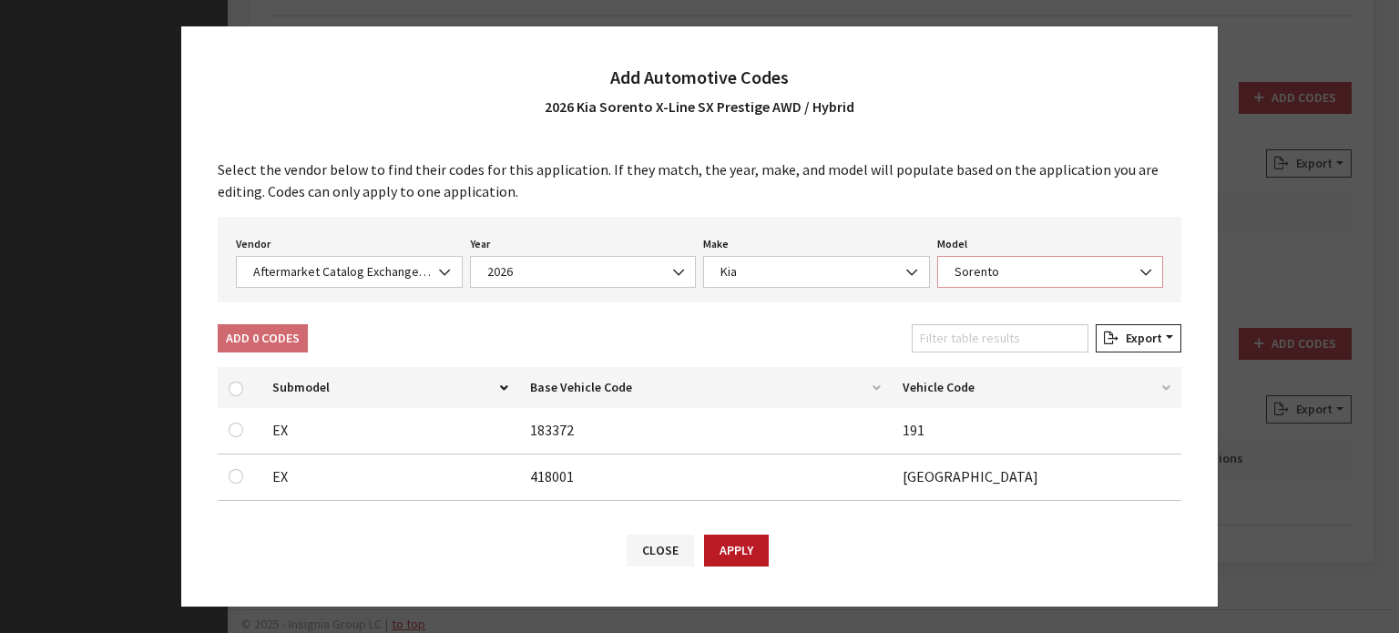
click at [962, 265] on span "Sorento" at bounding box center [1050, 271] width 203 height 19
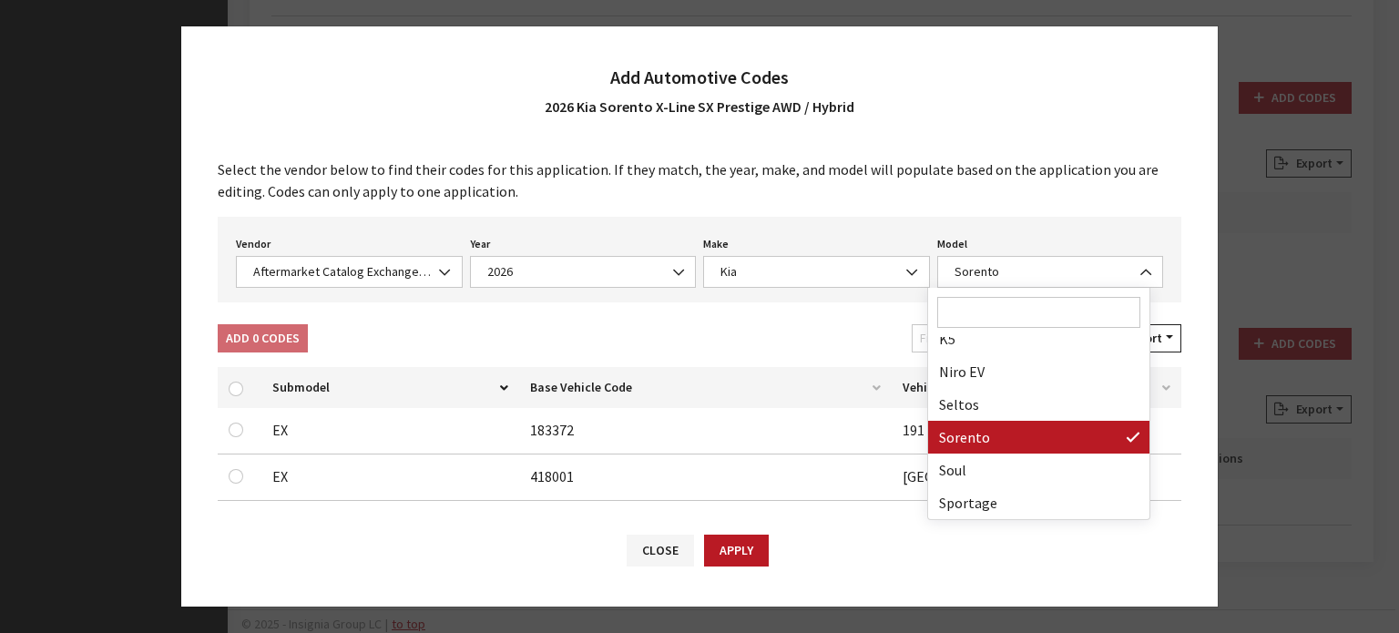
click at [558, 316] on div "Select the vendor below to find their codes for this application. If they match…" at bounding box center [699, 326] width 1037 height 372
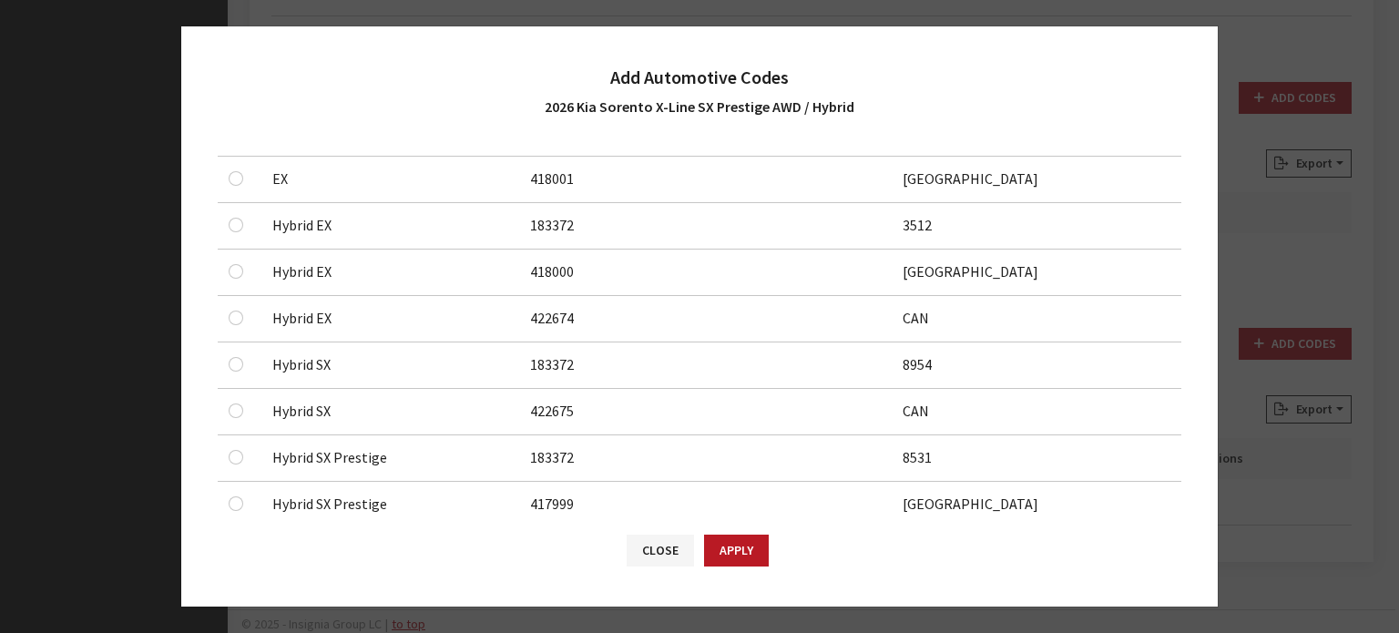
scroll to position [40, 0]
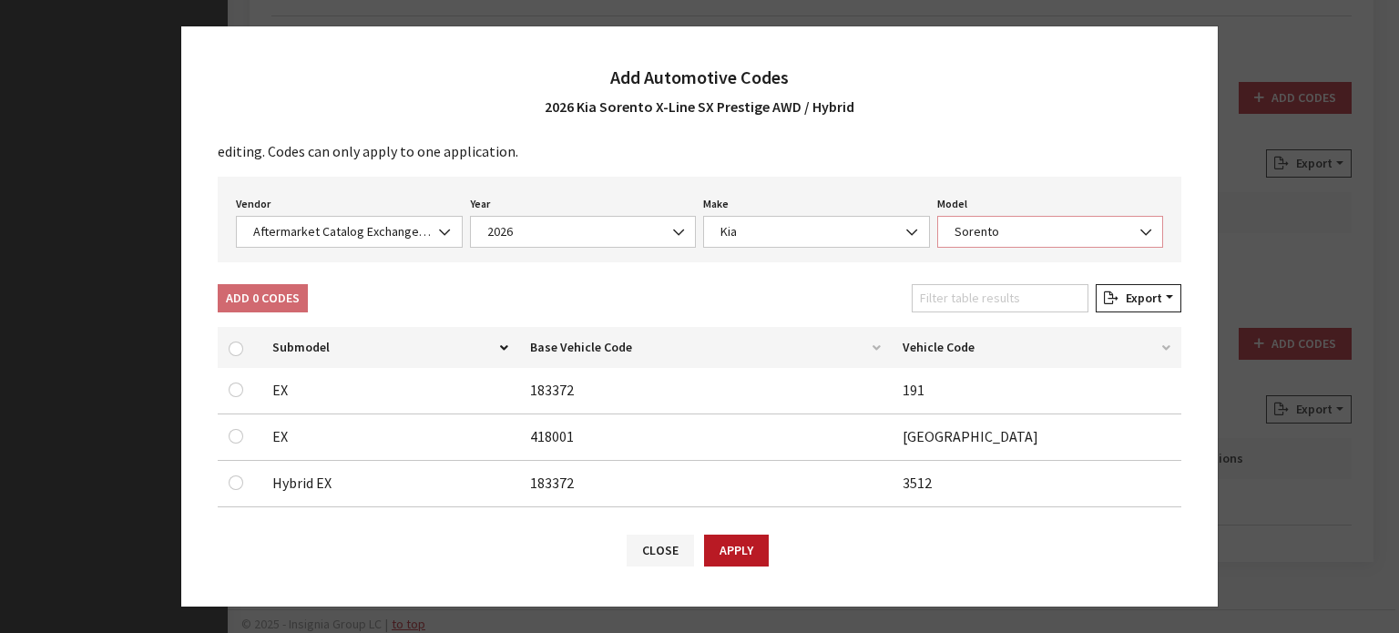
click at [984, 222] on span "Sorento" at bounding box center [1050, 231] width 203 height 19
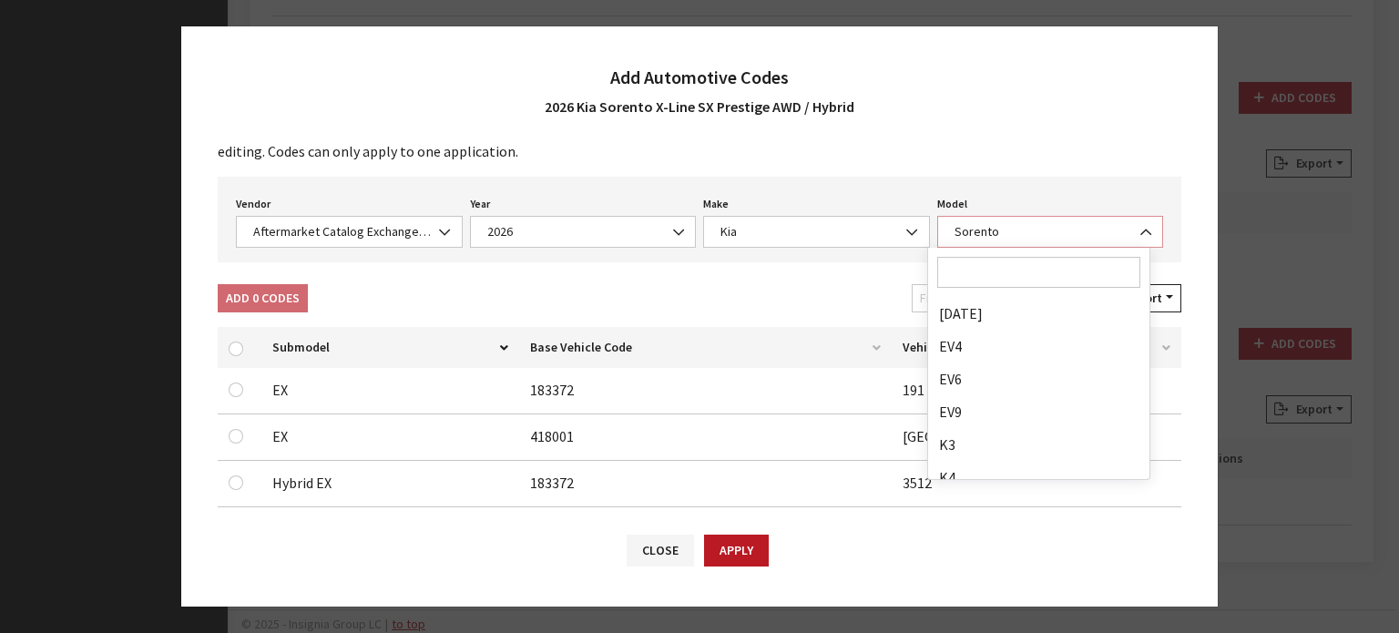
scroll to position [211, 0]
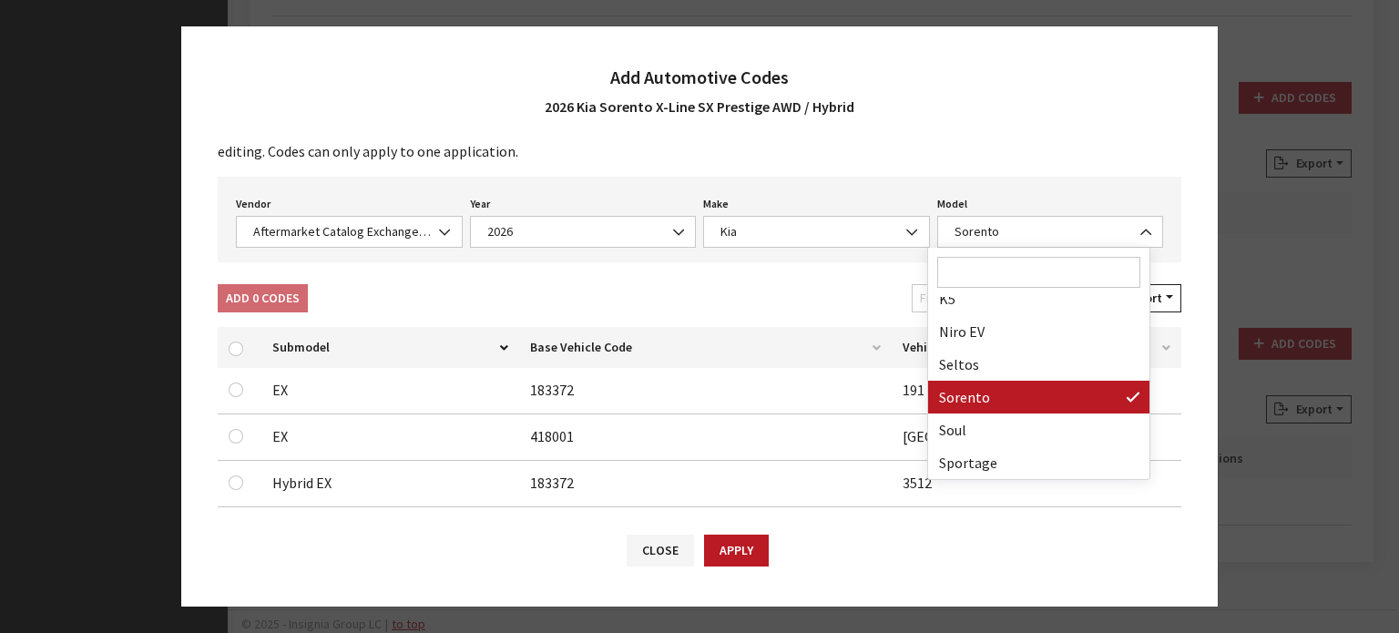
click at [634, 309] on div "Add 0 Codes Filter table results Export Excel CSV Print" at bounding box center [699, 302] width 971 height 36
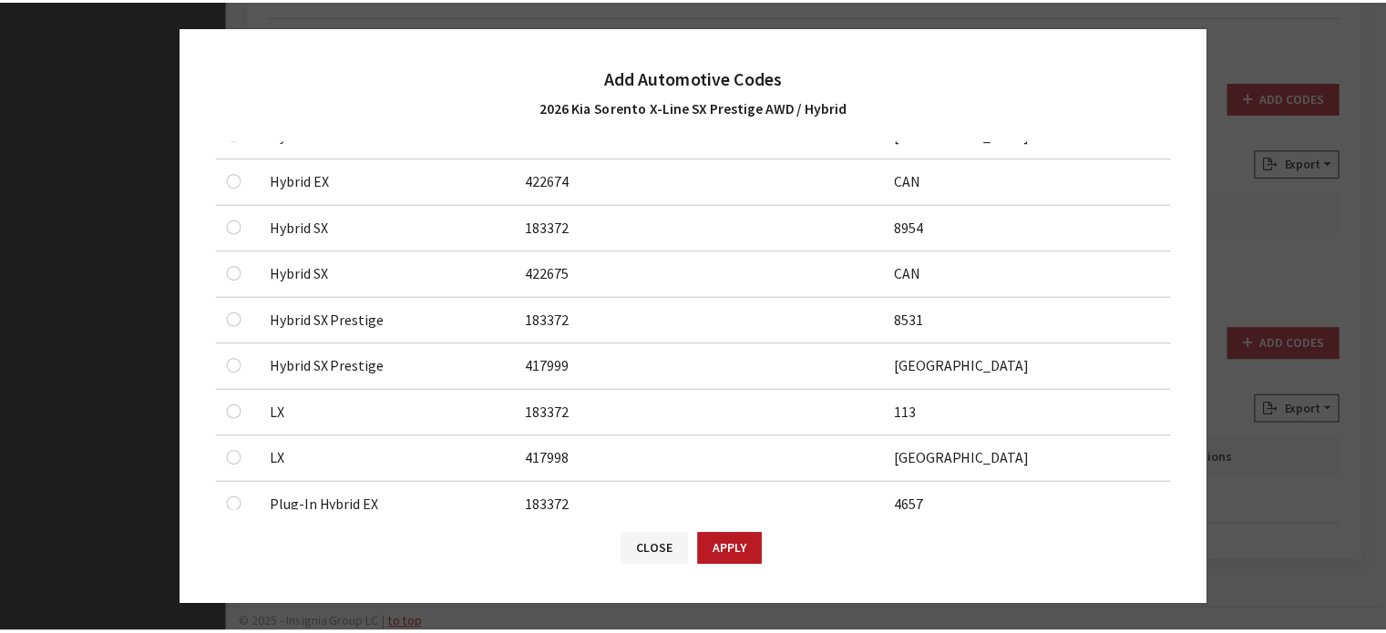
scroll to position [404, 0]
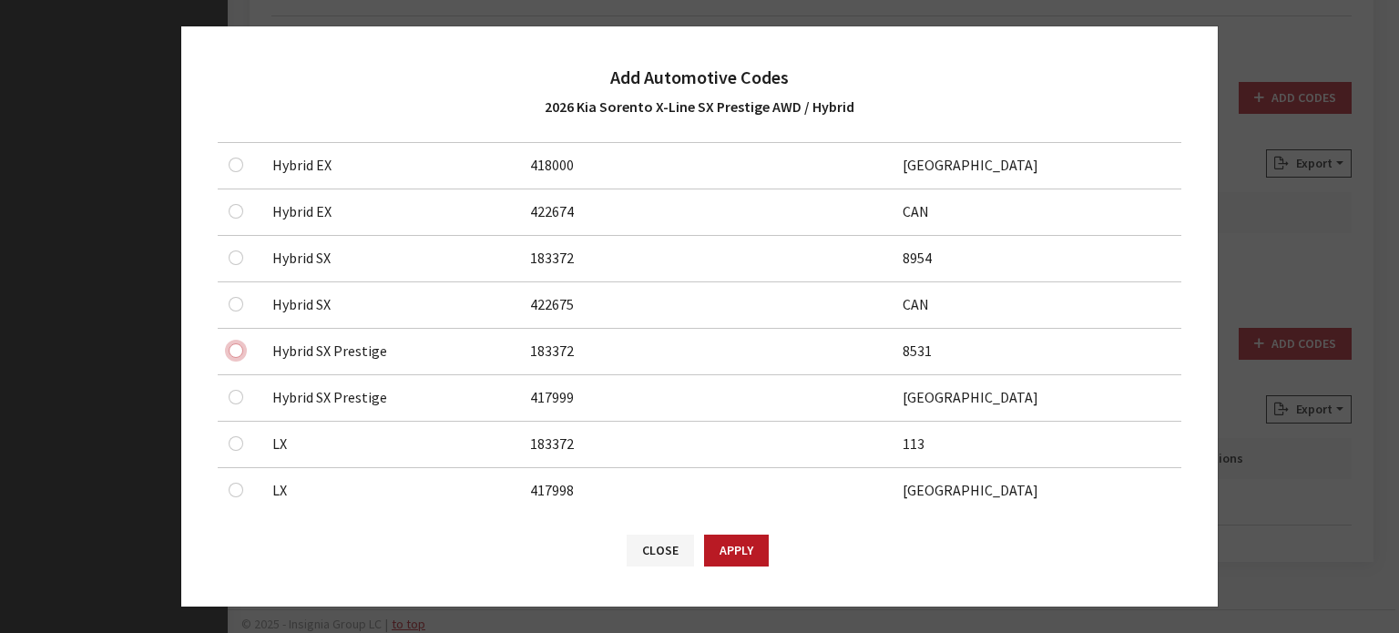
click at [234, 345] on input "checkbox" at bounding box center [236, 350] width 15 height 15
checkbox input "true"
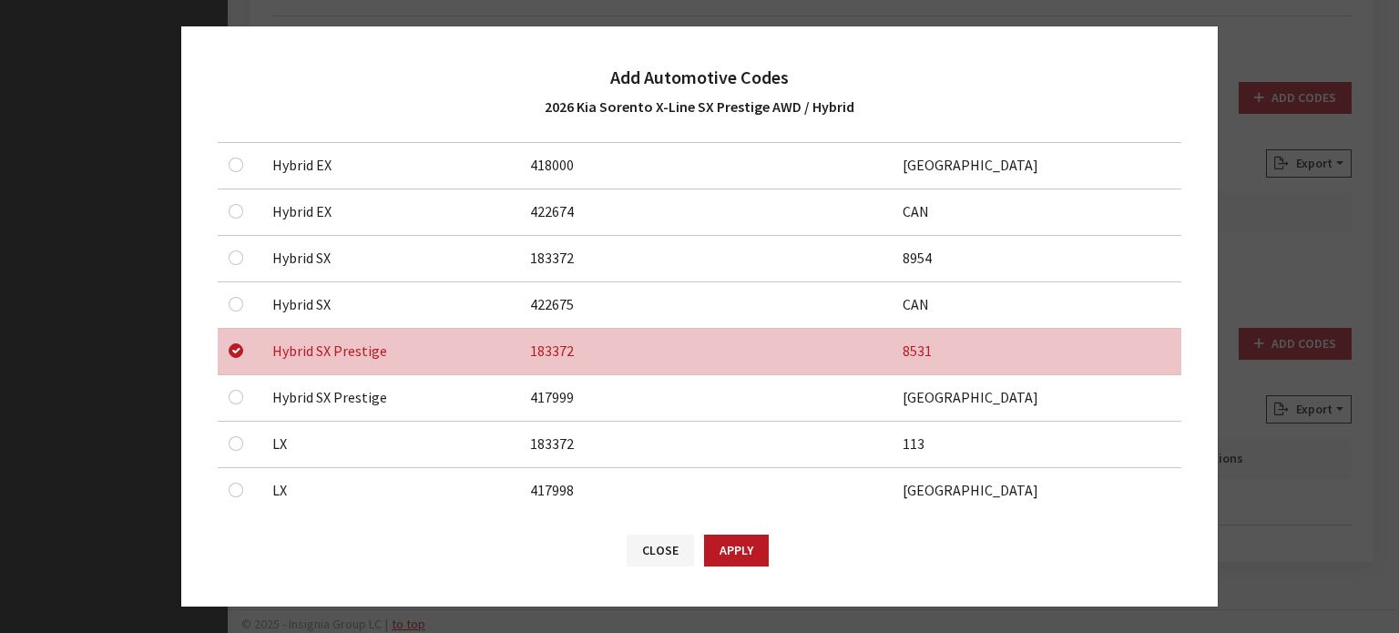
click at [237, 403] on div at bounding box center [240, 397] width 22 height 22
click at [236, 399] on input "checkbox" at bounding box center [236, 397] width 15 height 15
checkbox input "true"
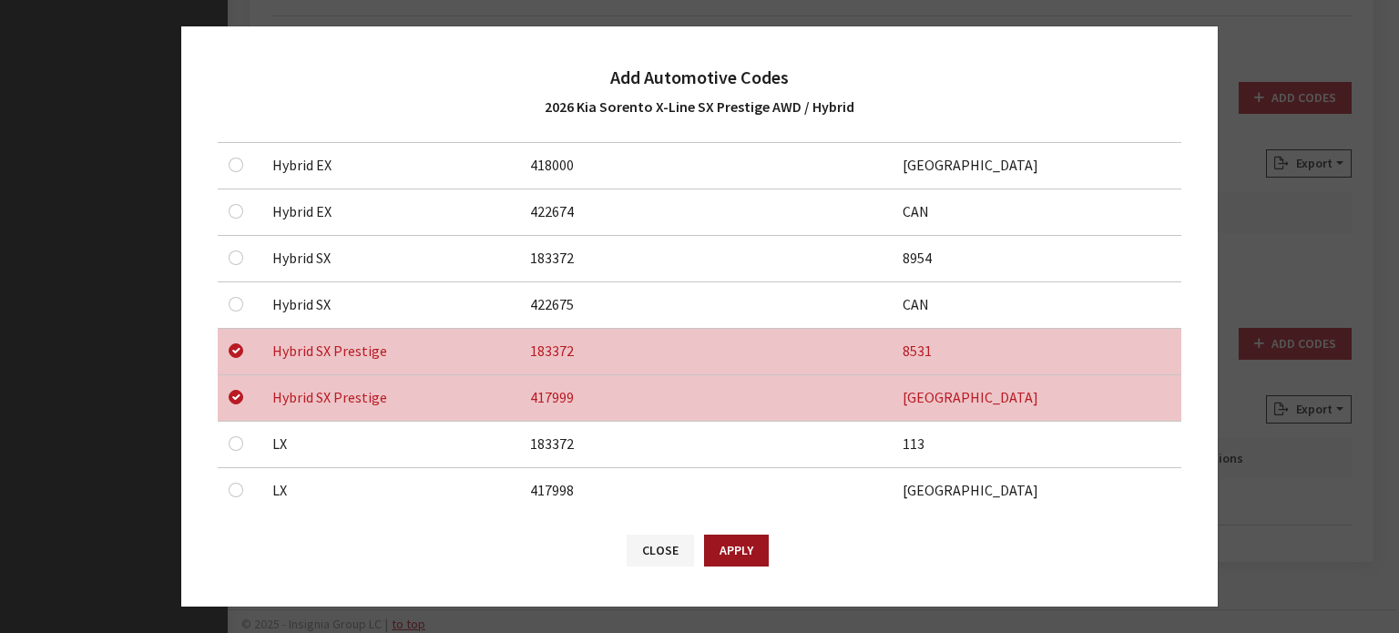
click at [747, 557] on button "Apply" at bounding box center [736, 551] width 65 height 32
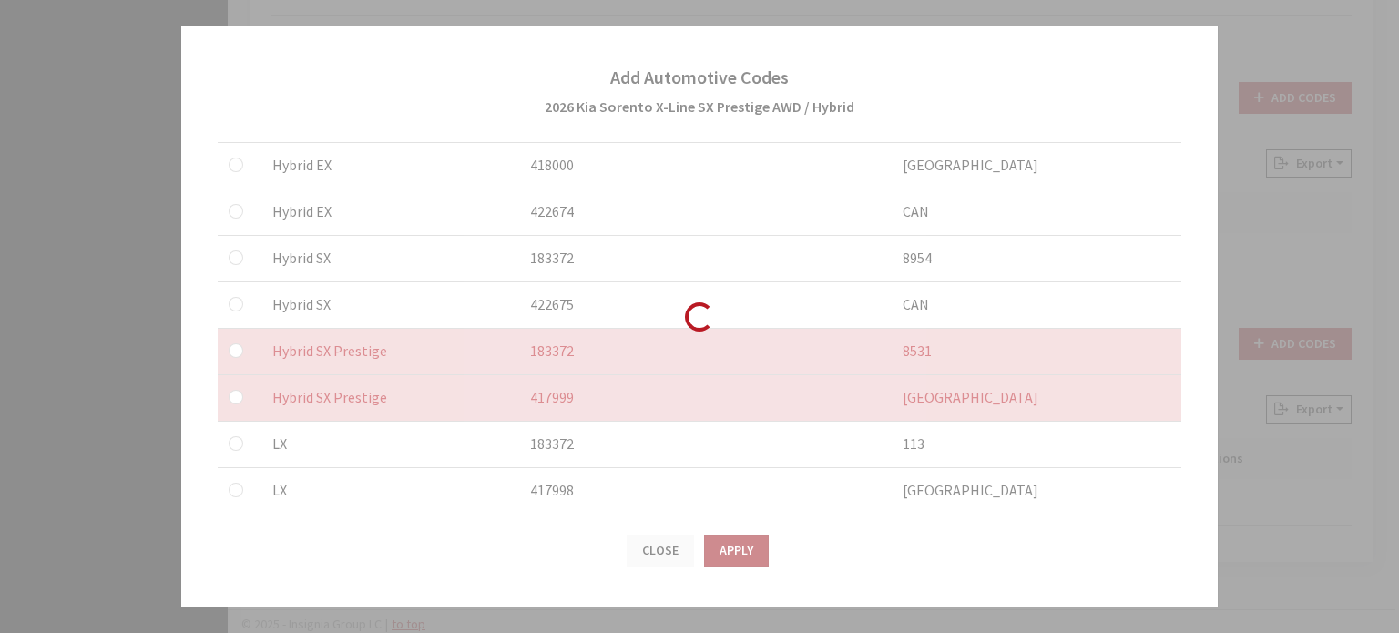
checkbox input "false"
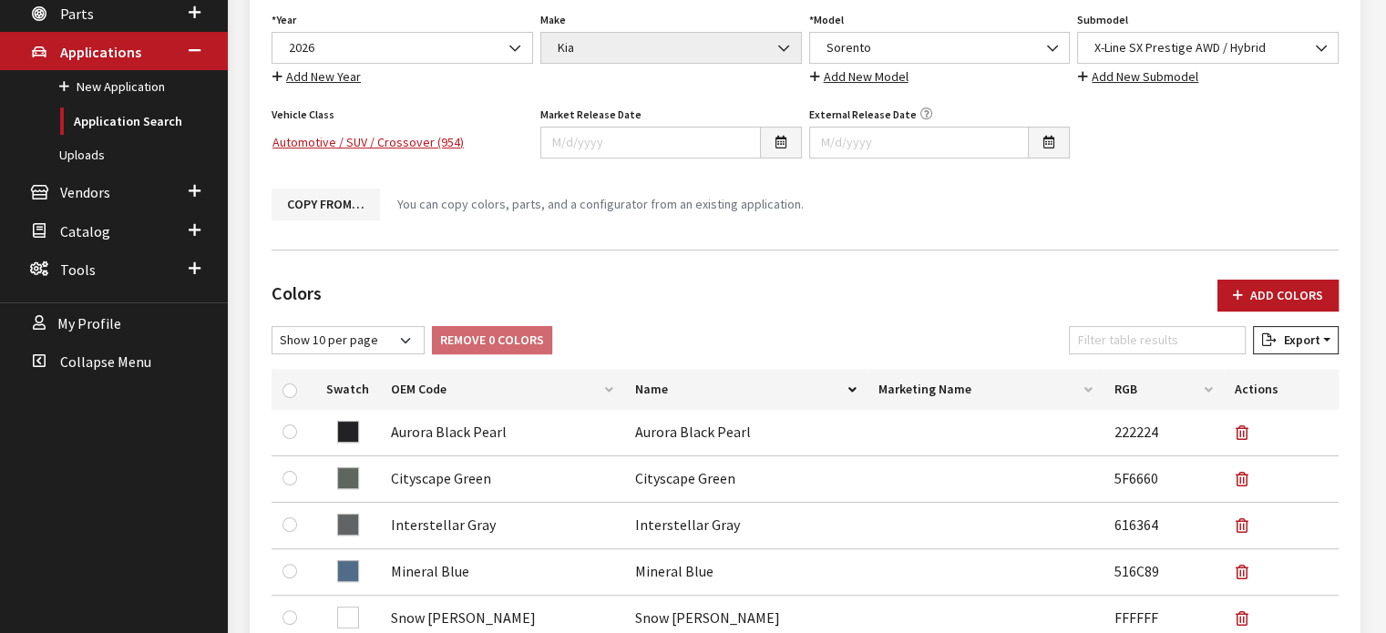
scroll to position [84, 0]
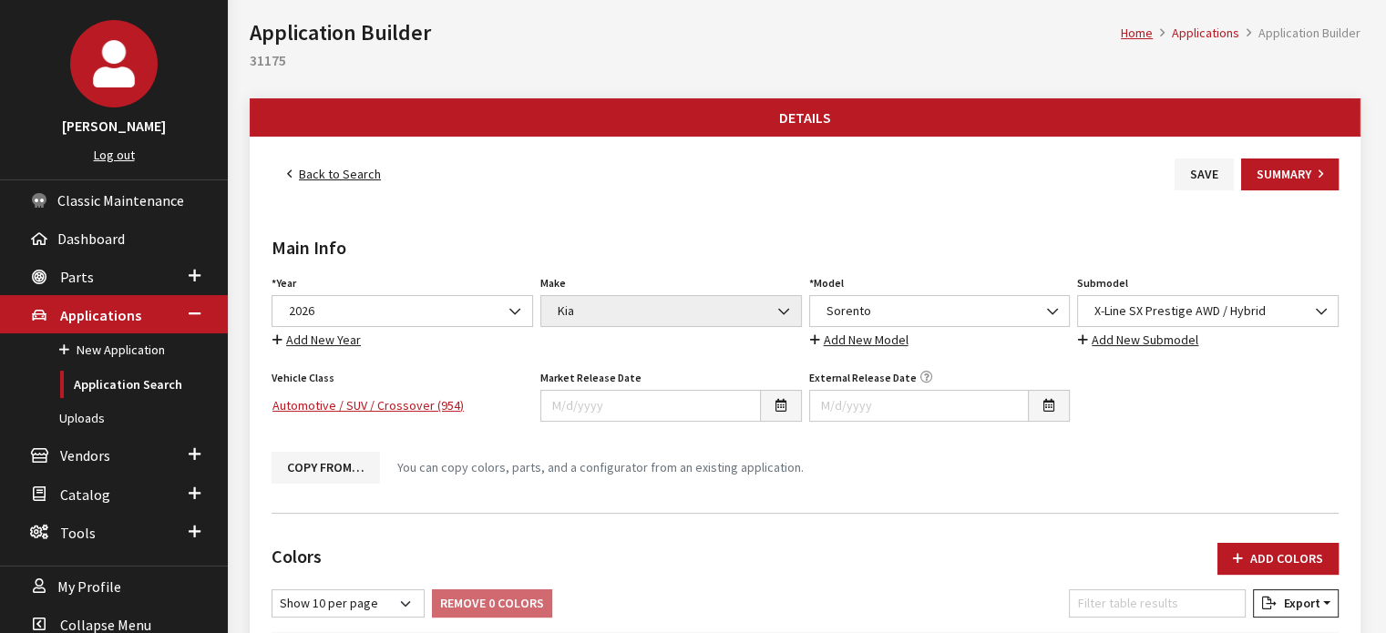
click at [1182, 176] on button "Save" at bounding box center [1203, 175] width 59 height 32
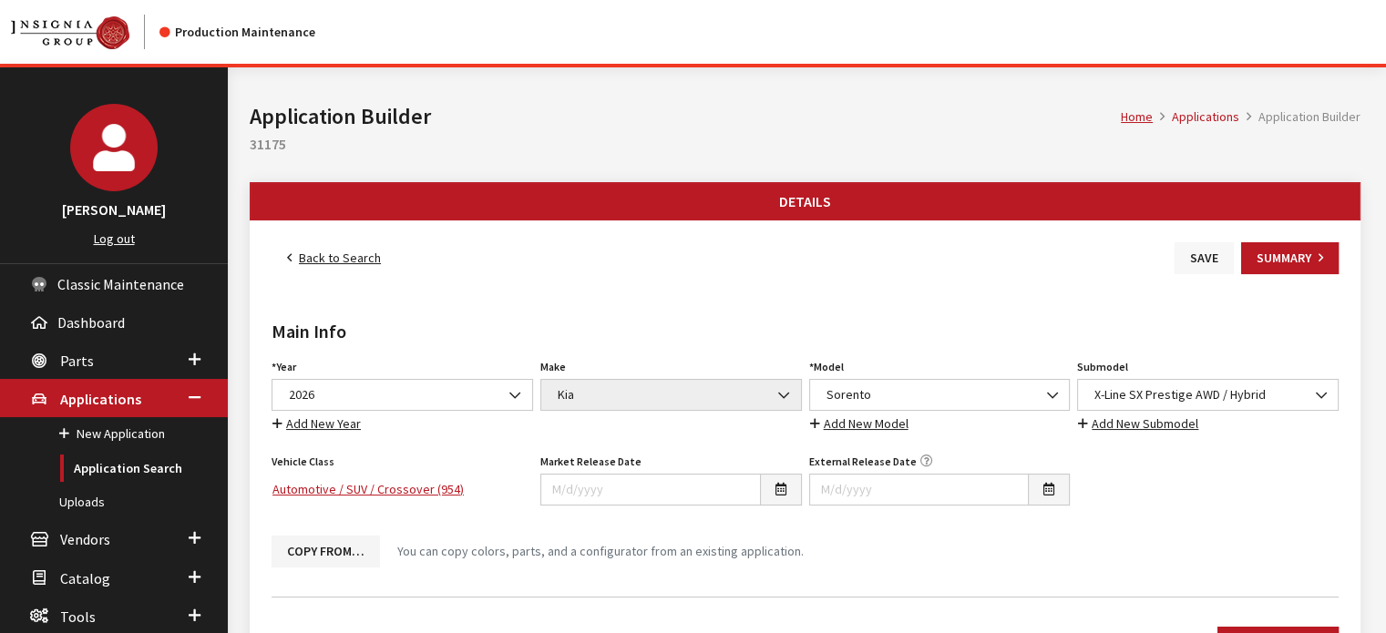
click at [1183, 253] on button "Save" at bounding box center [1203, 258] width 59 height 32
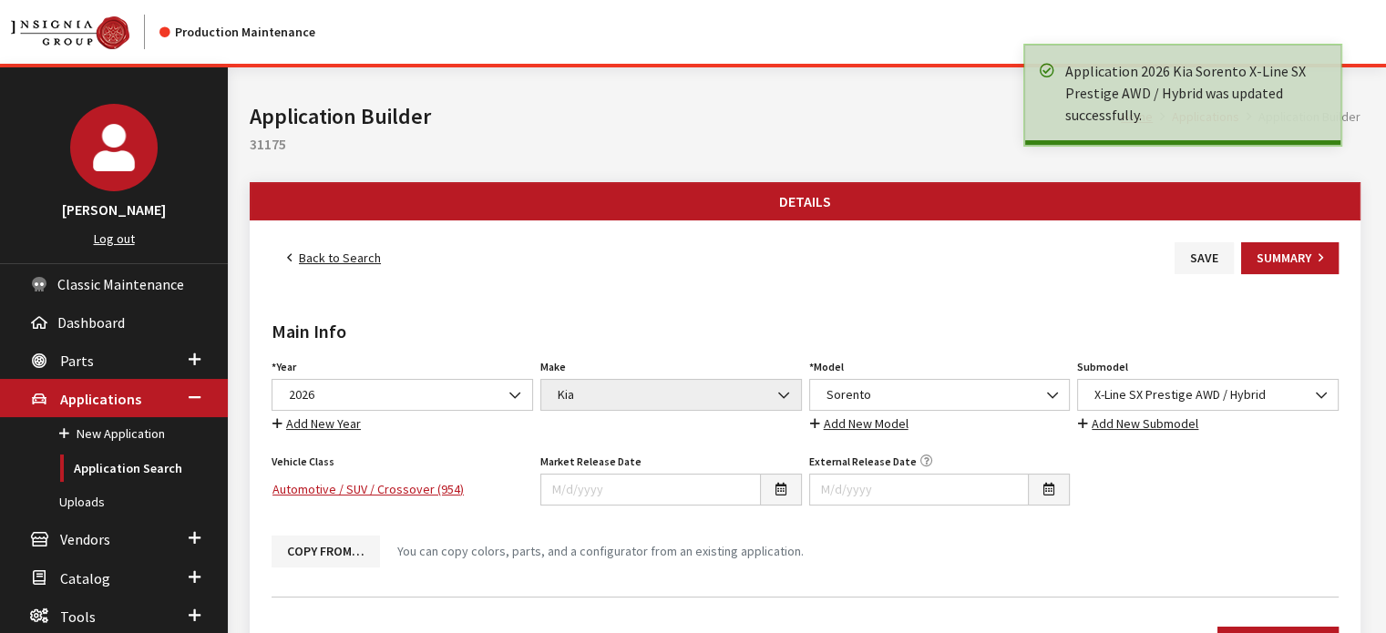
click at [365, 261] on link "Back to Search" at bounding box center [333, 258] width 125 height 32
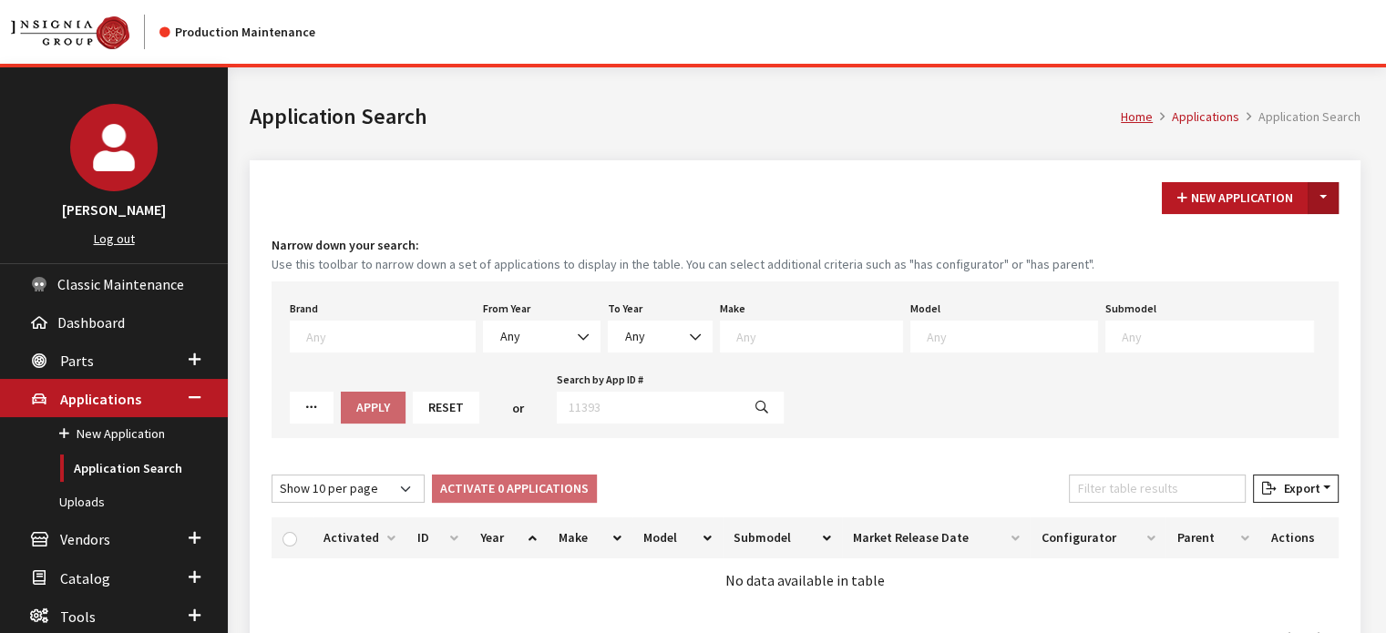
drag, startPoint x: 1319, startPoint y: 192, endPoint x: 1338, endPoint y: 208, distance: 24.6
click at [1322, 192] on button "Toggle Dropdown" at bounding box center [1322, 198] width 31 height 32
click at [1285, 232] on button "New From Existing..." at bounding box center [1260, 236] width 157 height 32
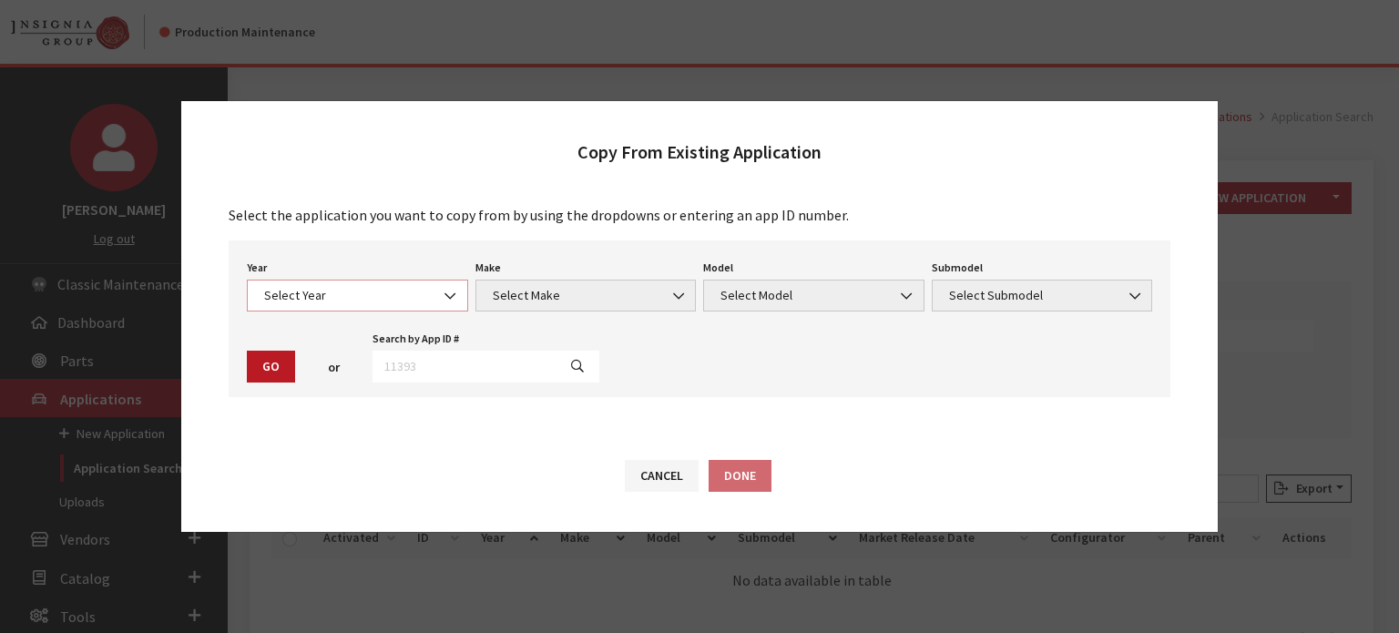
click at [329, 296] on span "Select Year" at bounding box center [358, 295] width 198 height 19
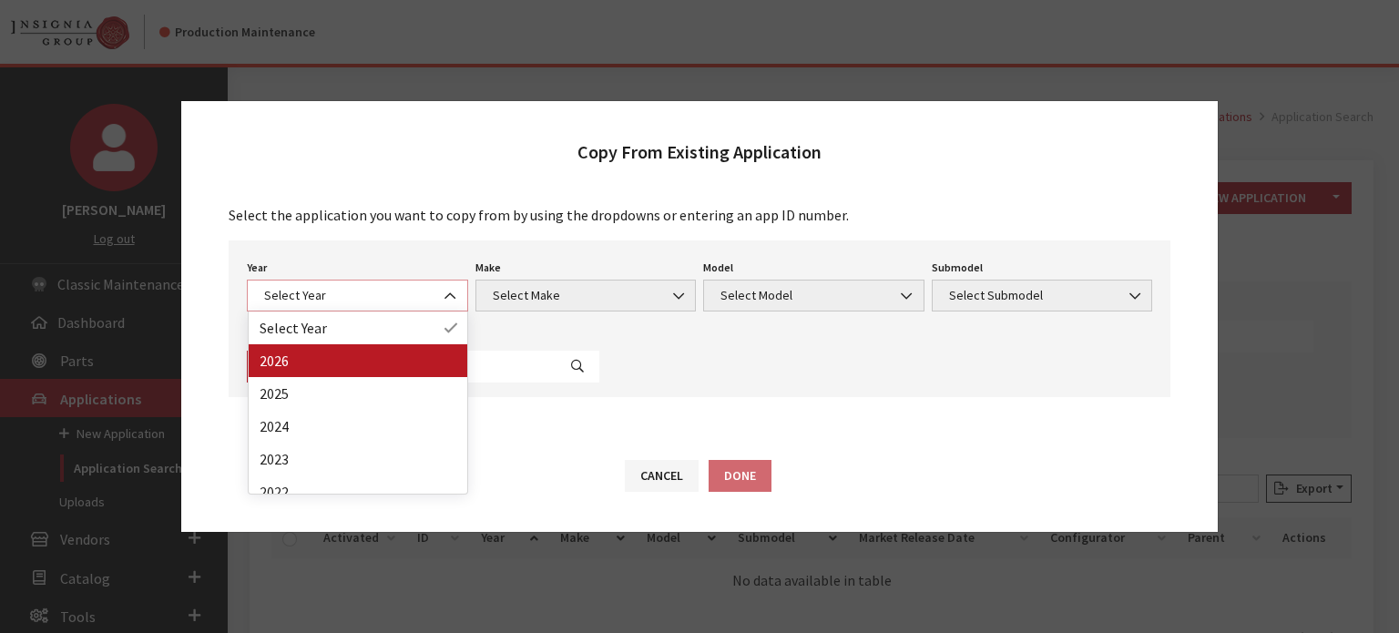
select select "44"
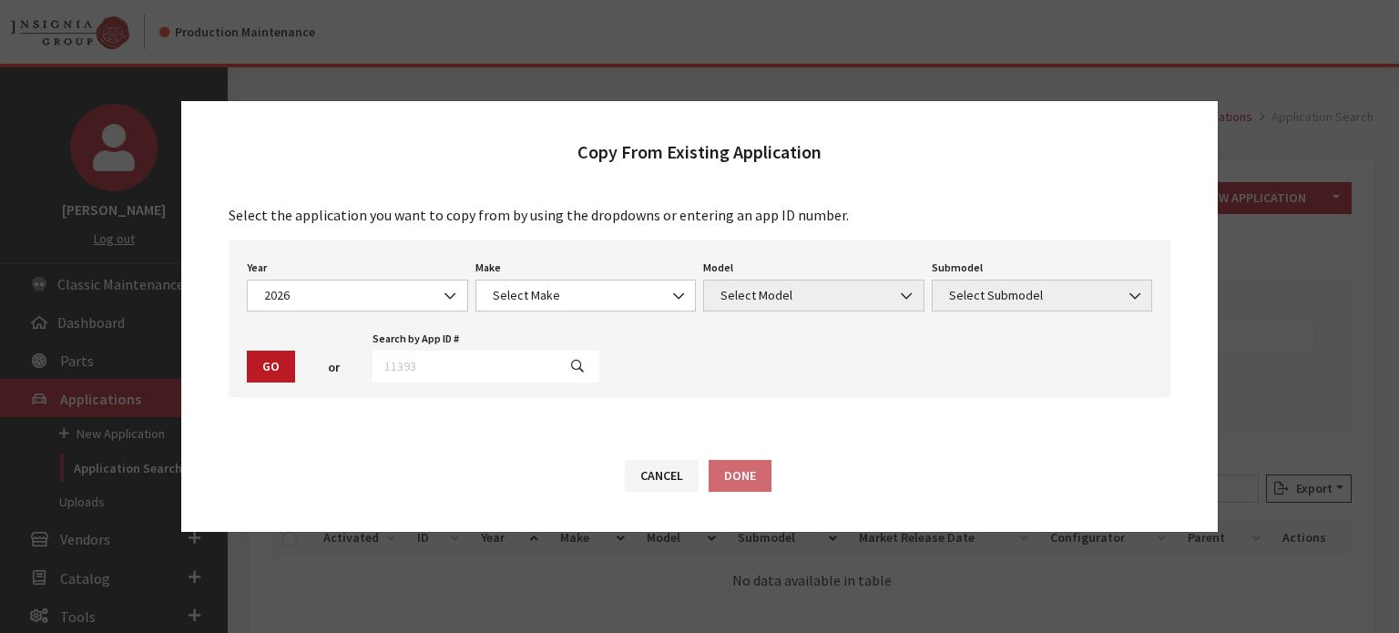
click at [518, 274] on div "Make Select Make Acura ATV Buick Cadillac Chevrolet Chrysler DEFENDER DISCOVERY…" at bounding box center [586, 283] width 229 height 56
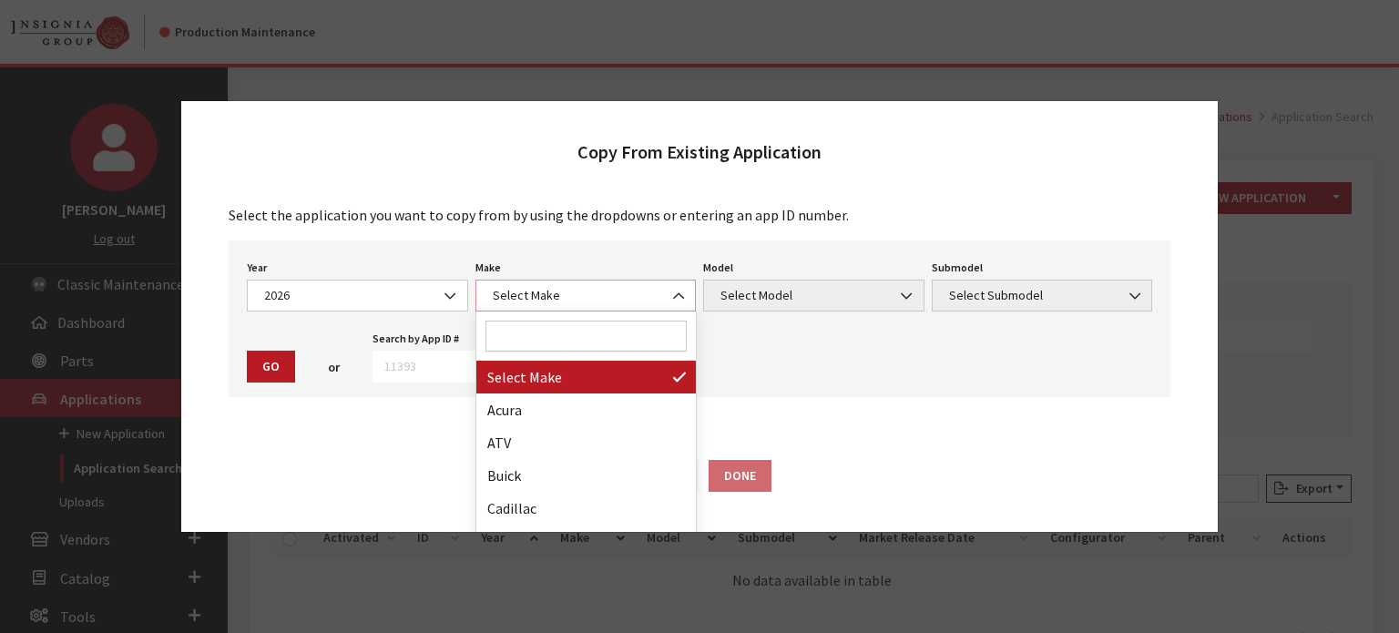
click at [518, 293] on span "Select Make" at bounding box center [586, 295] width 198 height 19
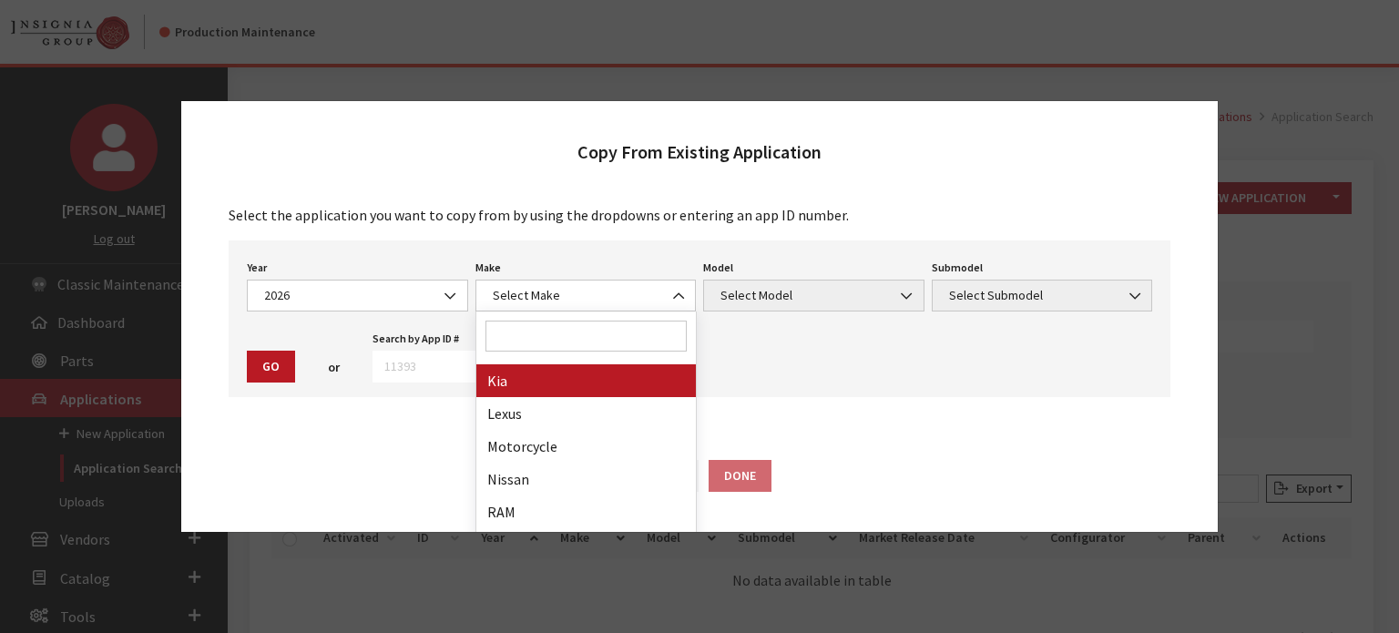
drag, startPoint x: 539, startPoint y: 383, endPoint x: 555, endPoint y: 384, distance: 15.6
select select "31"
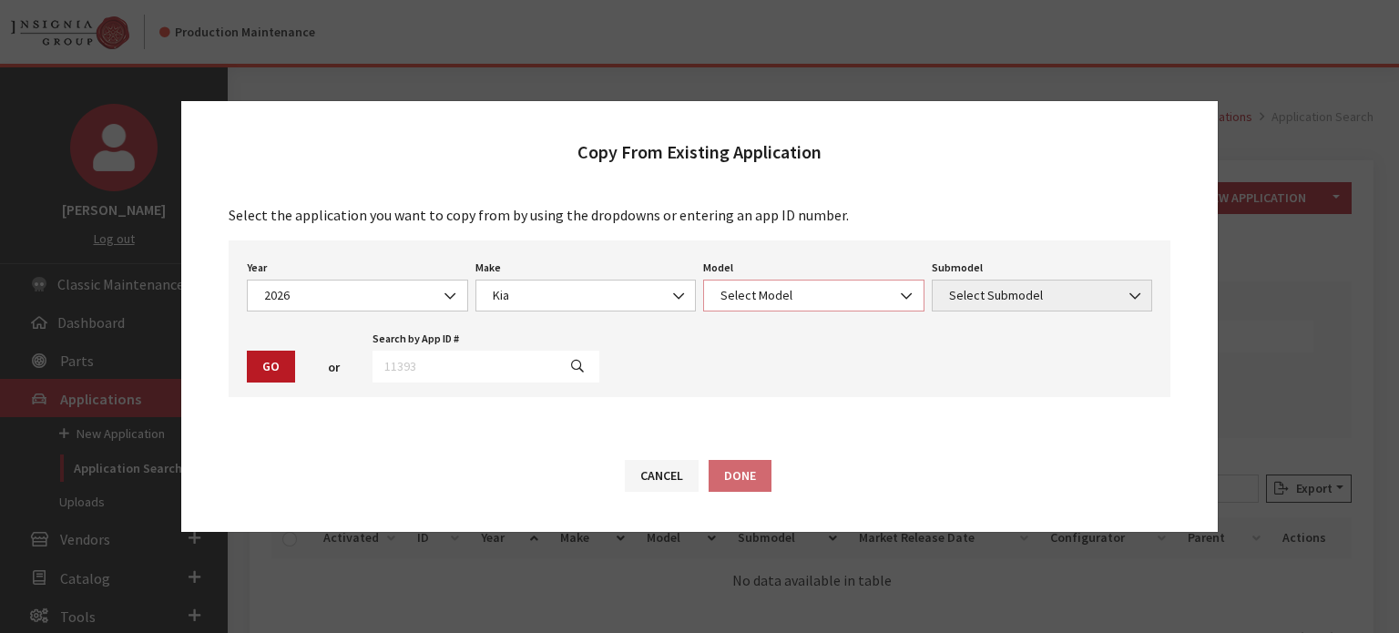
click at [792, 300] on span "Select Model" at bounding box center [814, 295] width 198 height 19
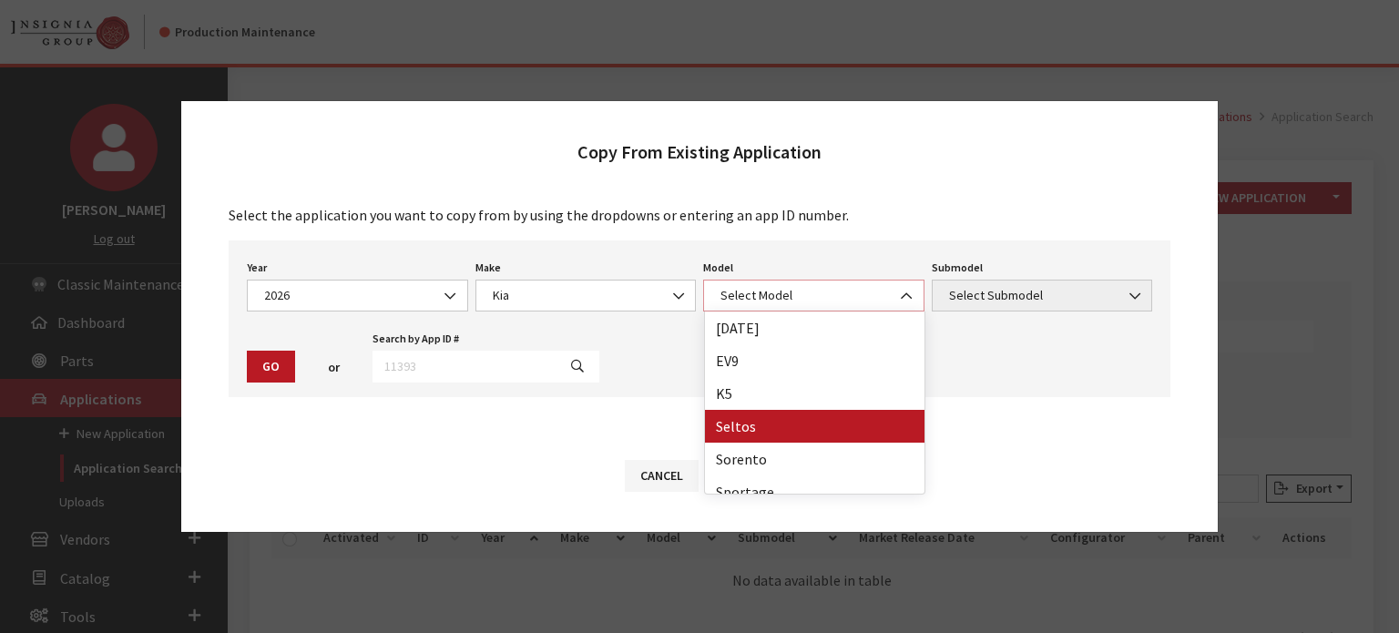
scroll to position [47, 0]
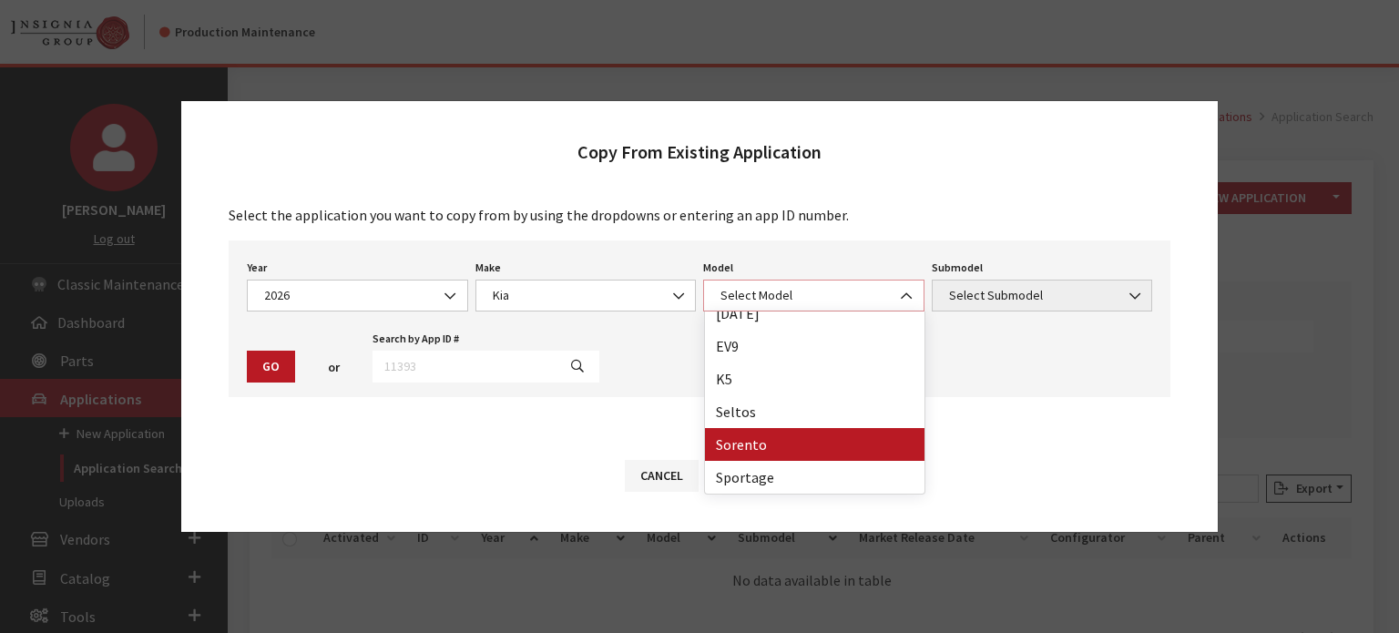
select select "389"
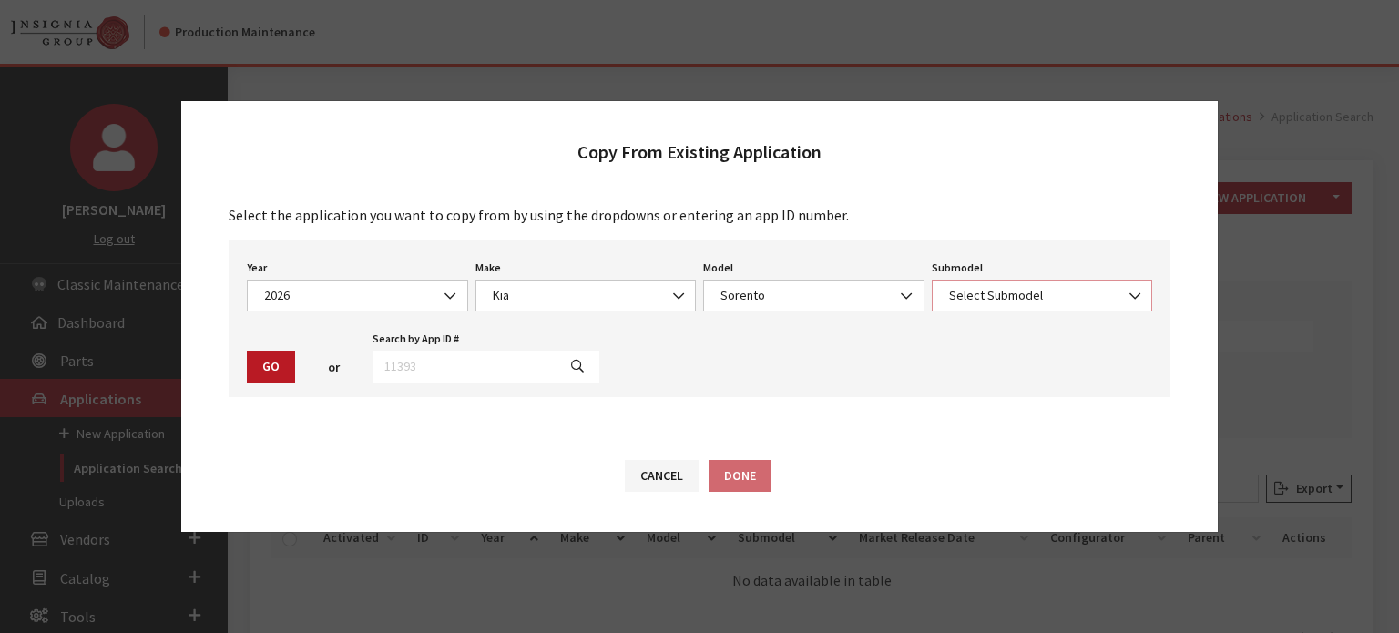
click at [1079, 288] on span "Select Submodel" at bounding box center [1043, 295] width 198 height 19
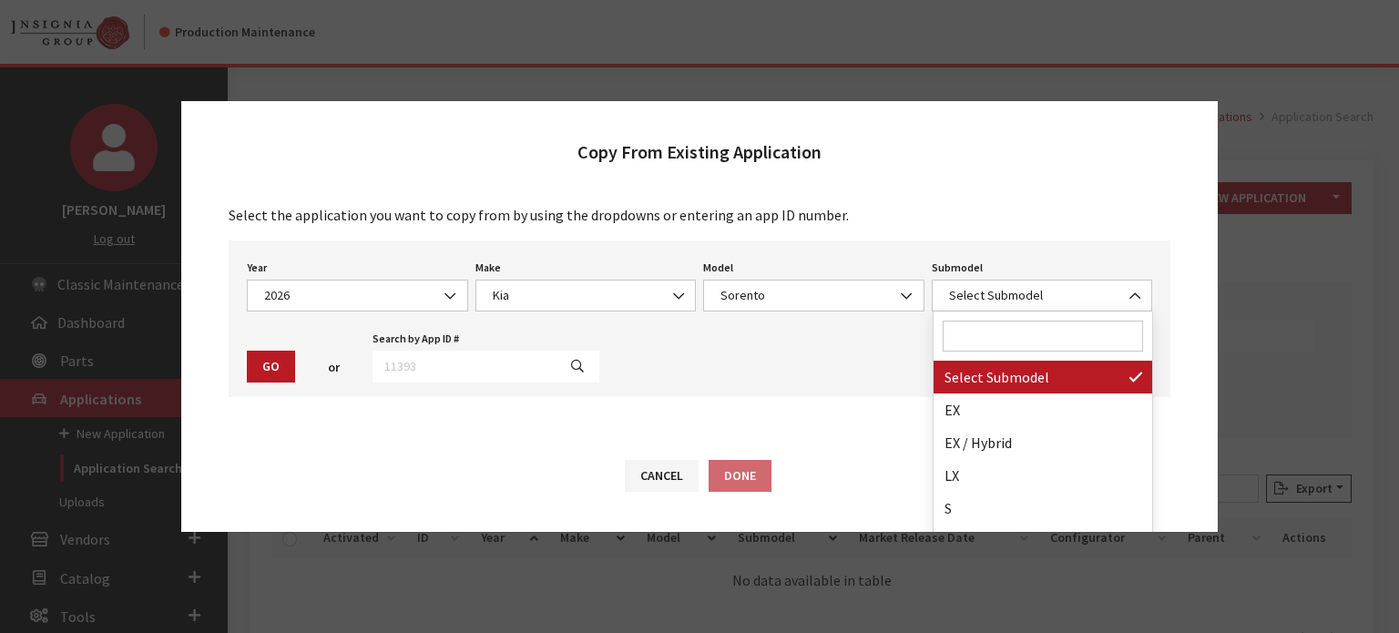
click at [1031, 343] on input "Search" at bounding box center [1043, 336] width 201 height 31
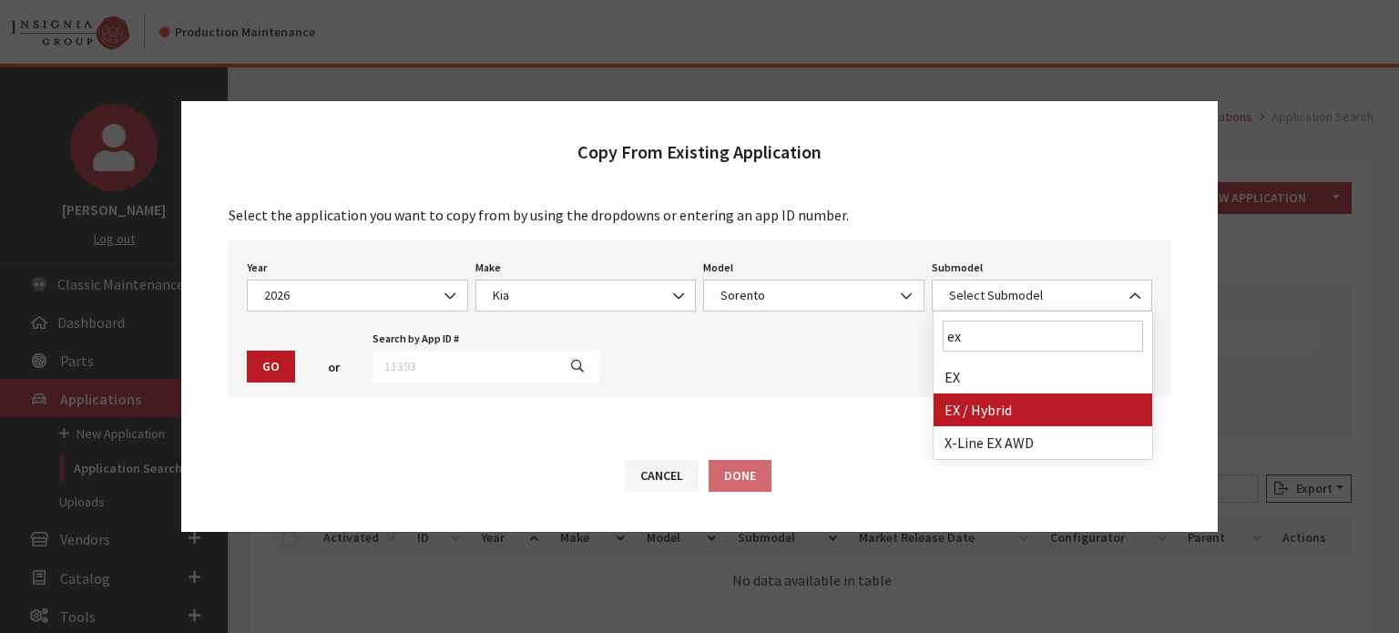
type input "ex"
select select "3054"
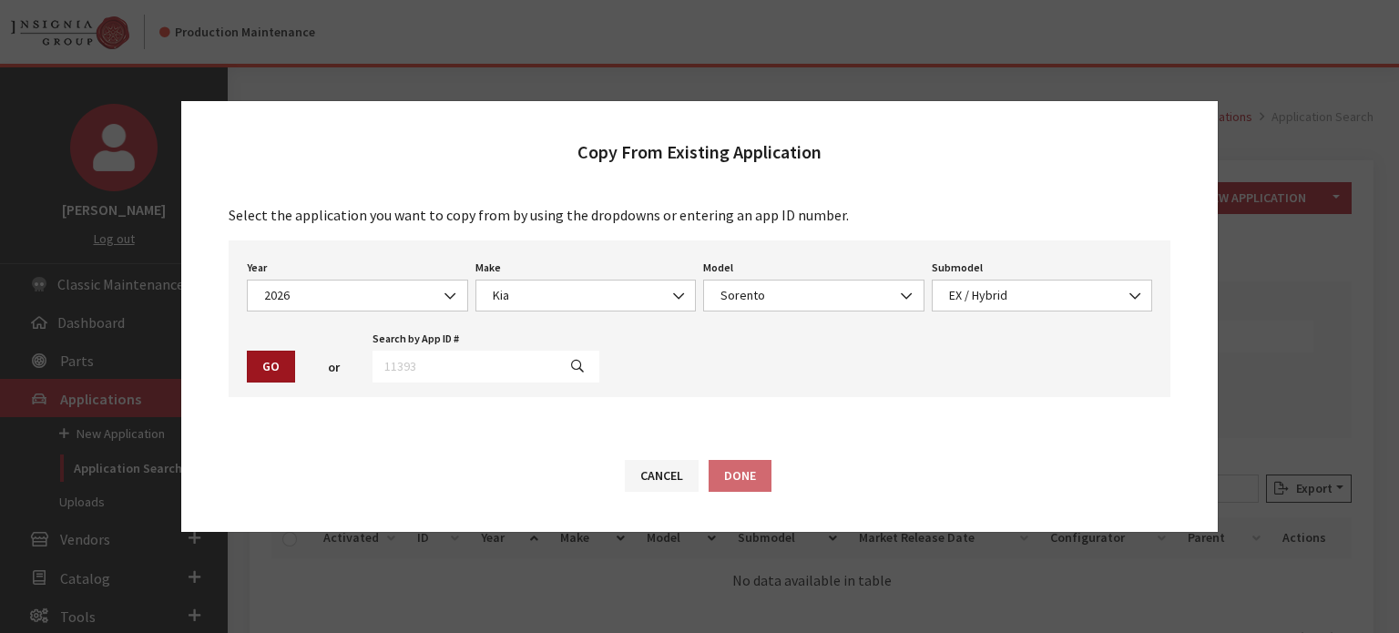
click at [289, 360] on button "Go" at bounding box center [271, 367] width 48 height 32
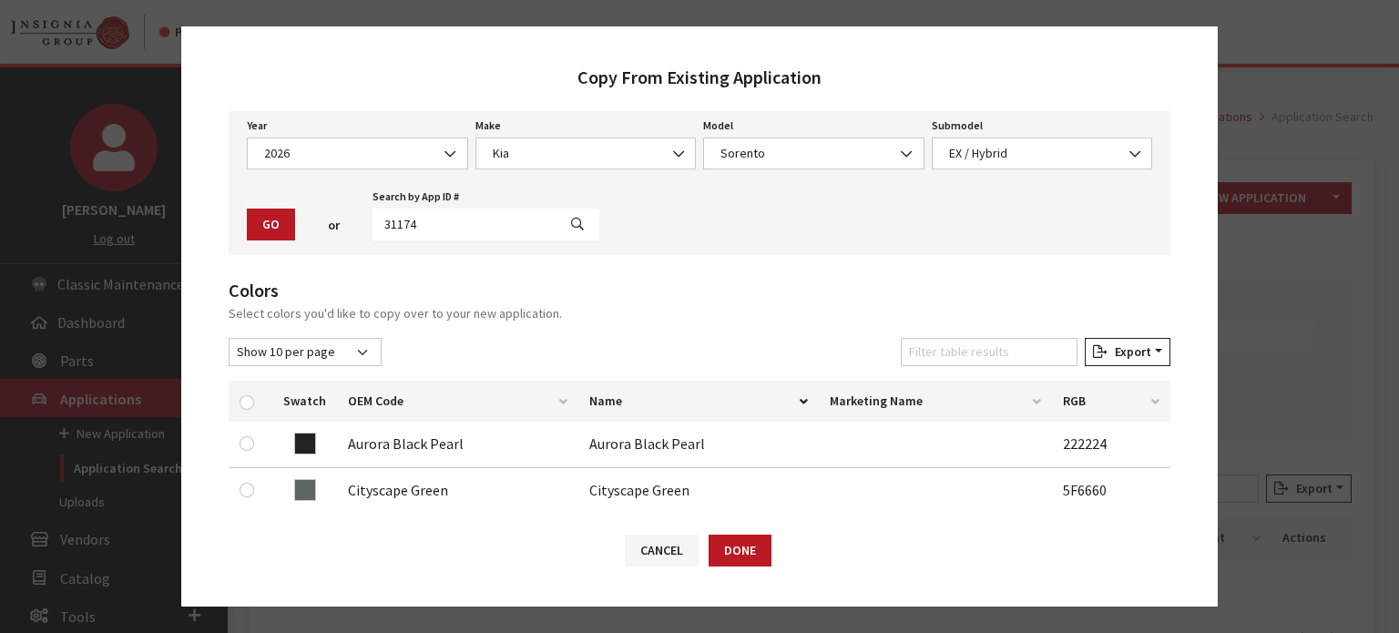
scroll to position [91, 0]
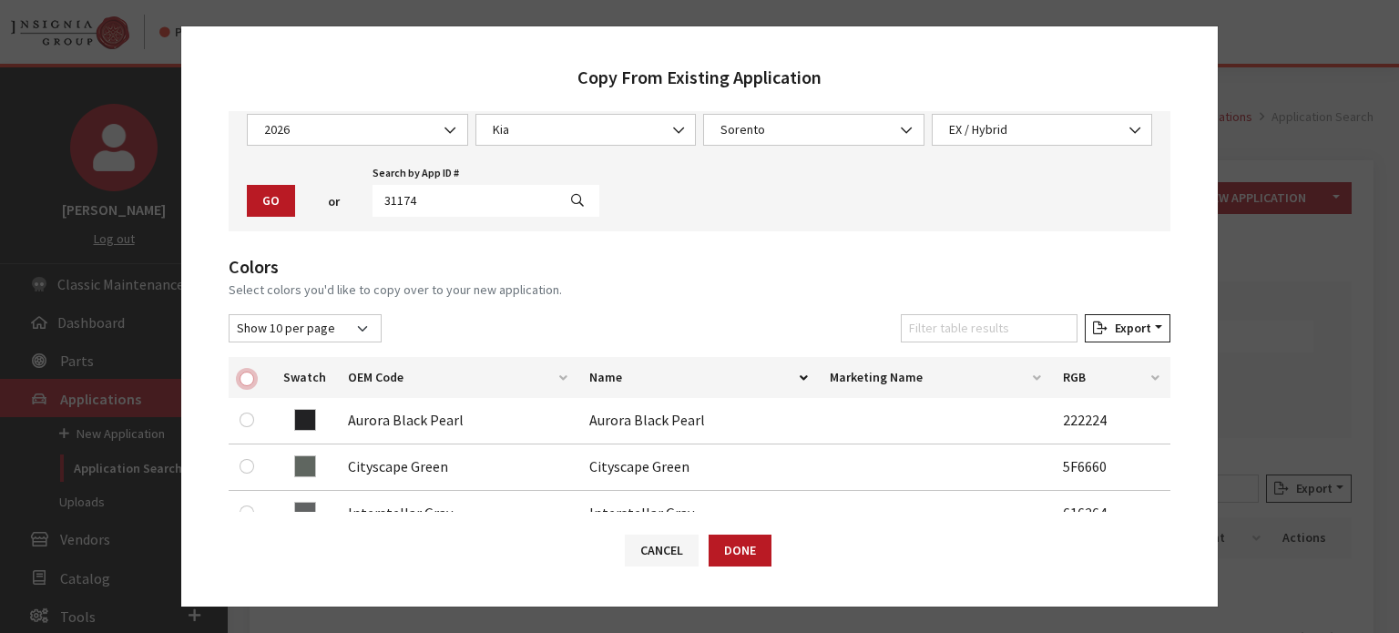
click at [251, 374] on input "checkbox" at bounding box center [247, 379] width 15 height 15
checkbox input "true"
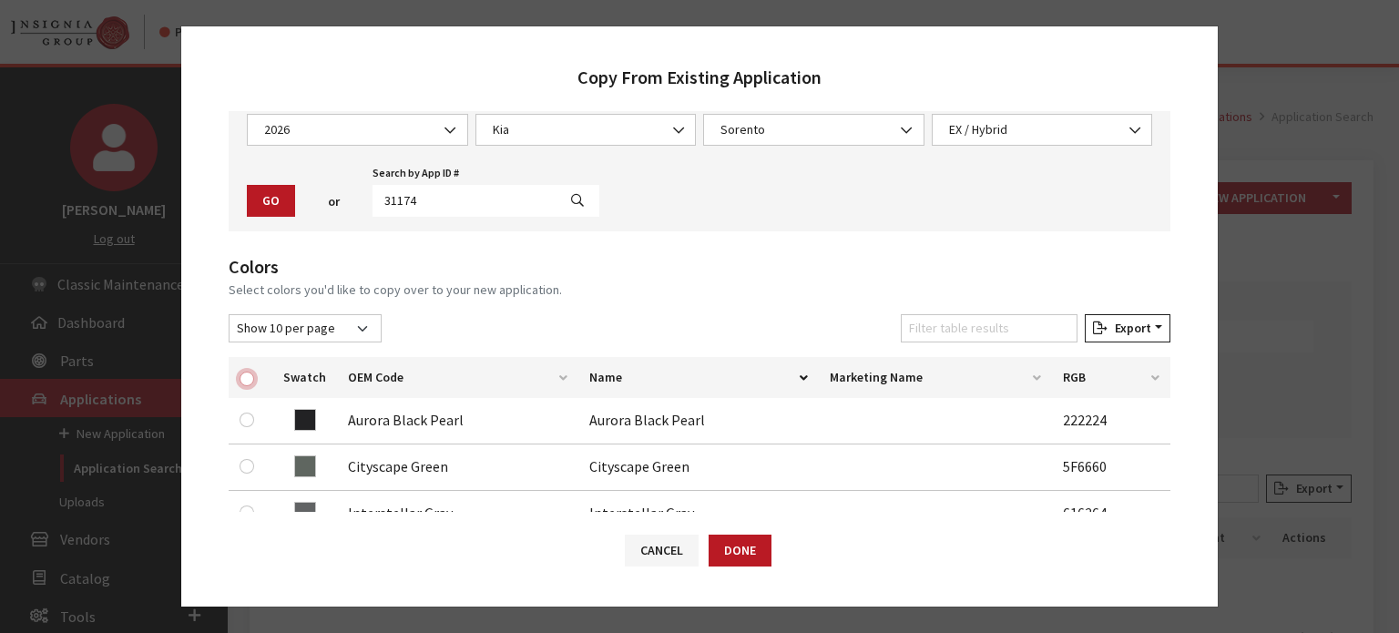
checkbox input "true"
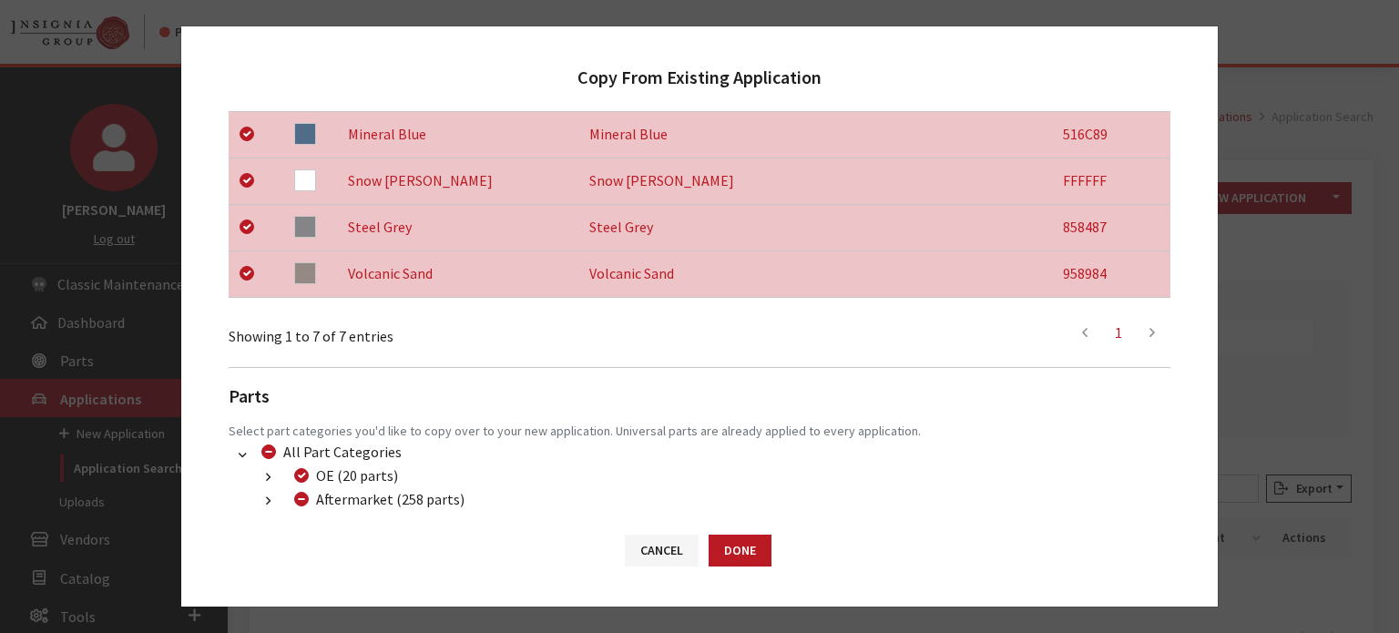
scroll to position [621, 0]
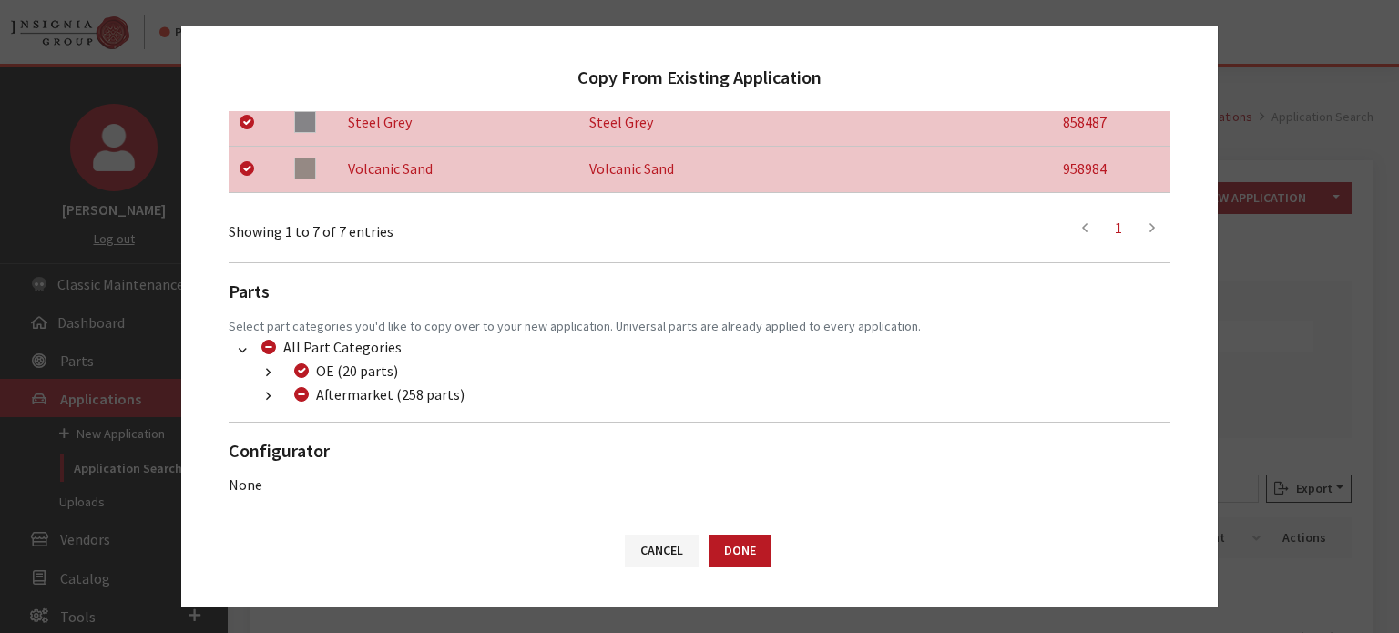
click at [272, 395] on button "button" at bounding box center [269, 396] width 36 height 21
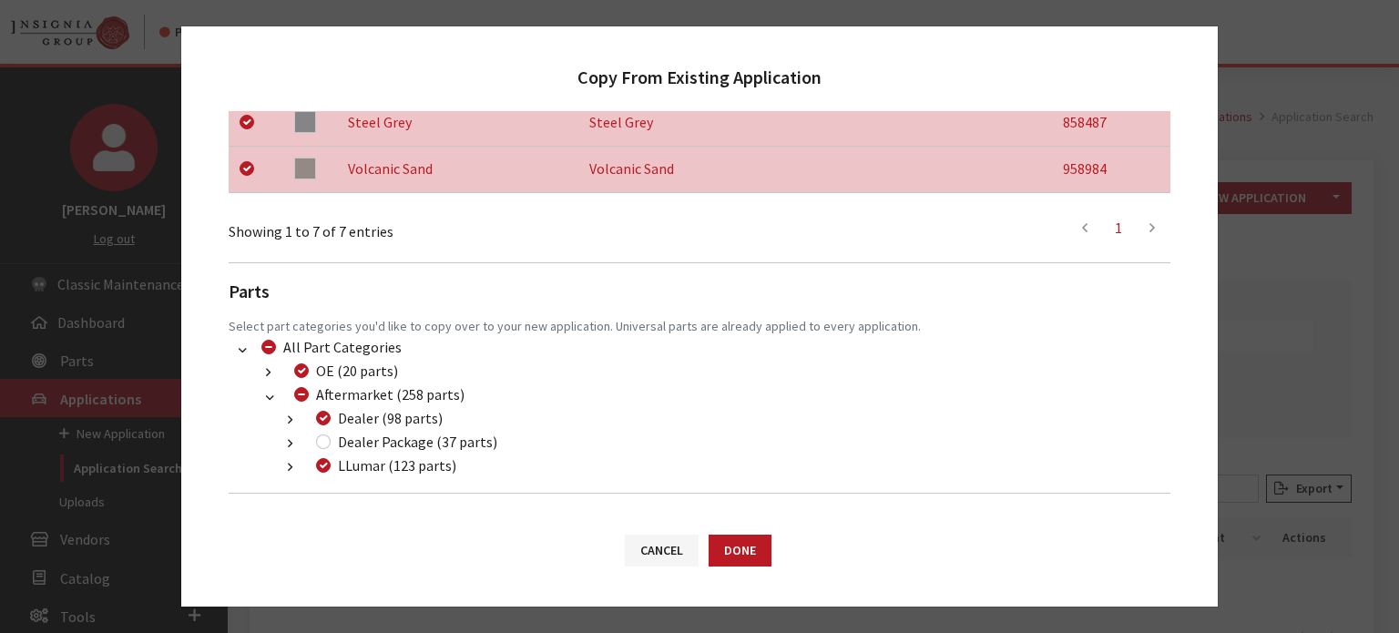
click at [328, 435] on div "Dealer Package (37 parts)" at bounding box center [404, 442] width 187 height 22
click at [328, 436] on input "Dealer Package (37 parts)" at bounding box center [323, 442] width 15 height 15
checkbox input "true"
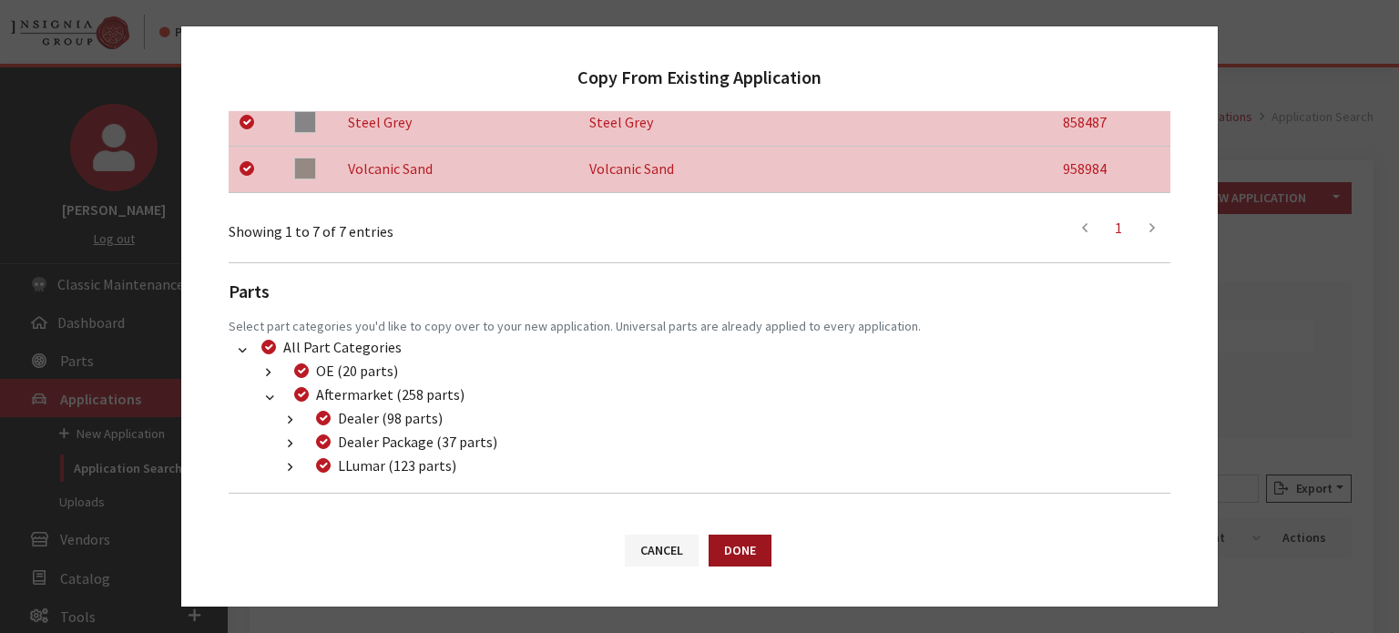
click at [722, 537] on button "Done" at bounding box center [740, 551] width 63 height 32
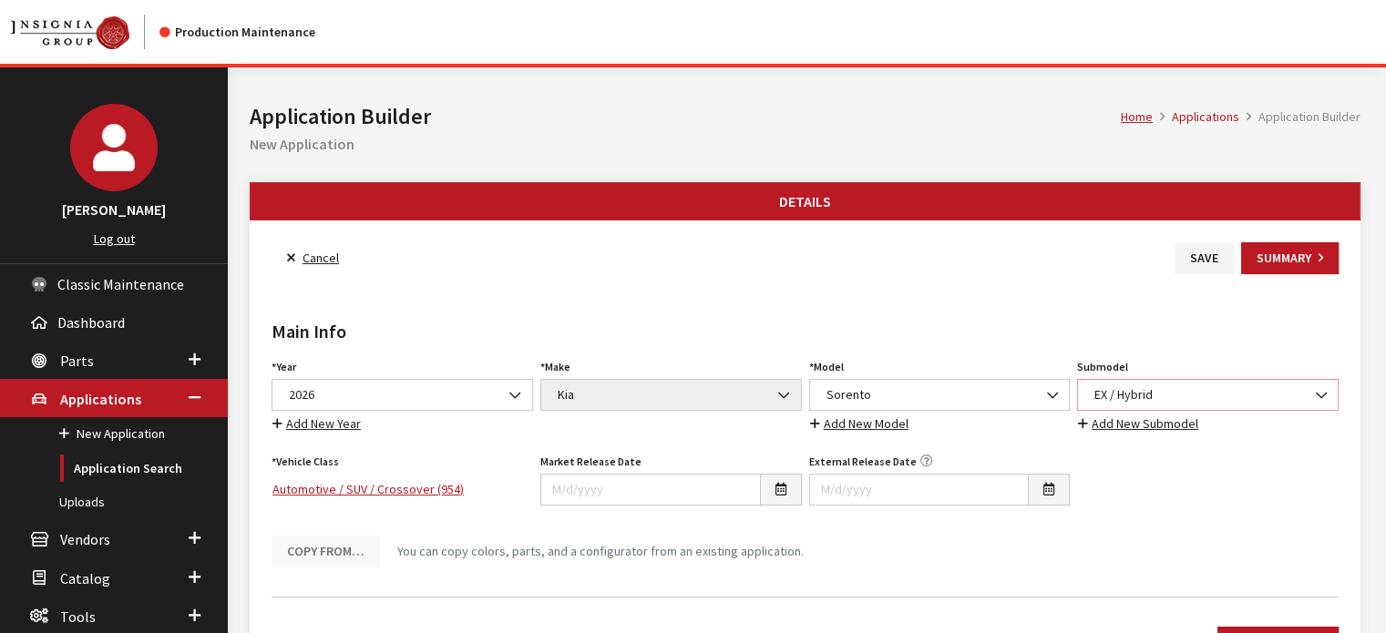
click at [1193, 400] on span "EX / Hybrid" at bounding box center [1208, 394] width 238 height 19
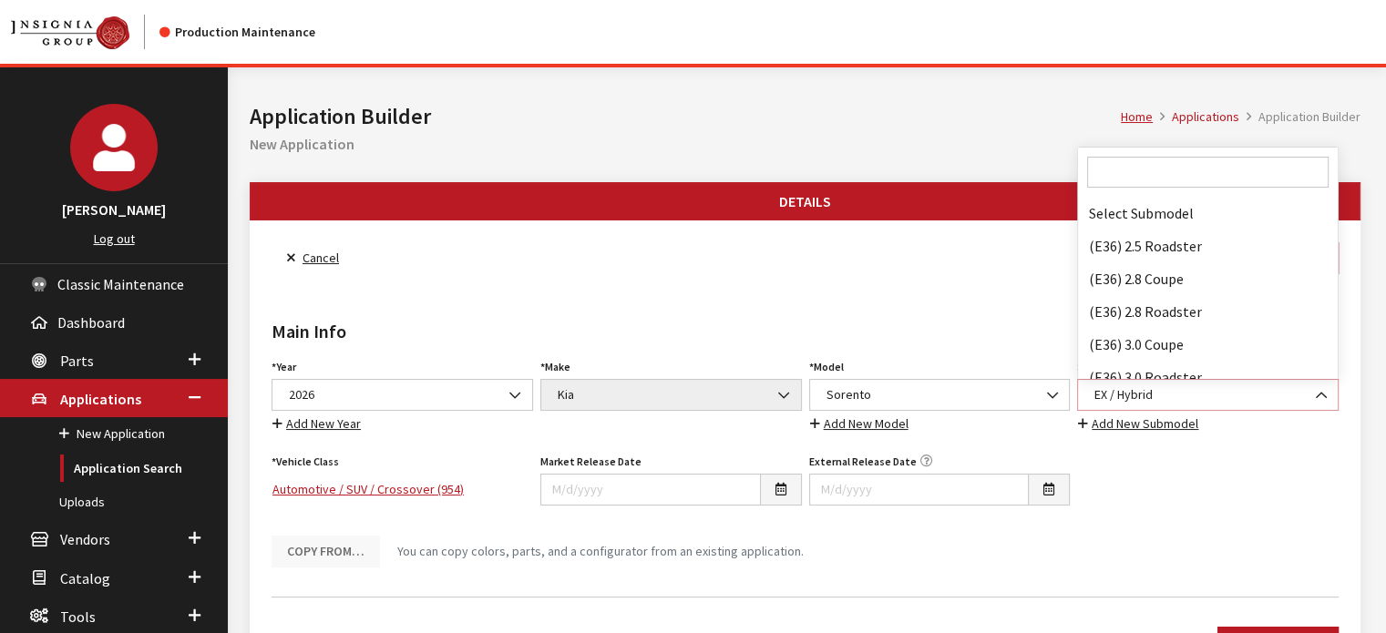
scroll to position [68106, 0]
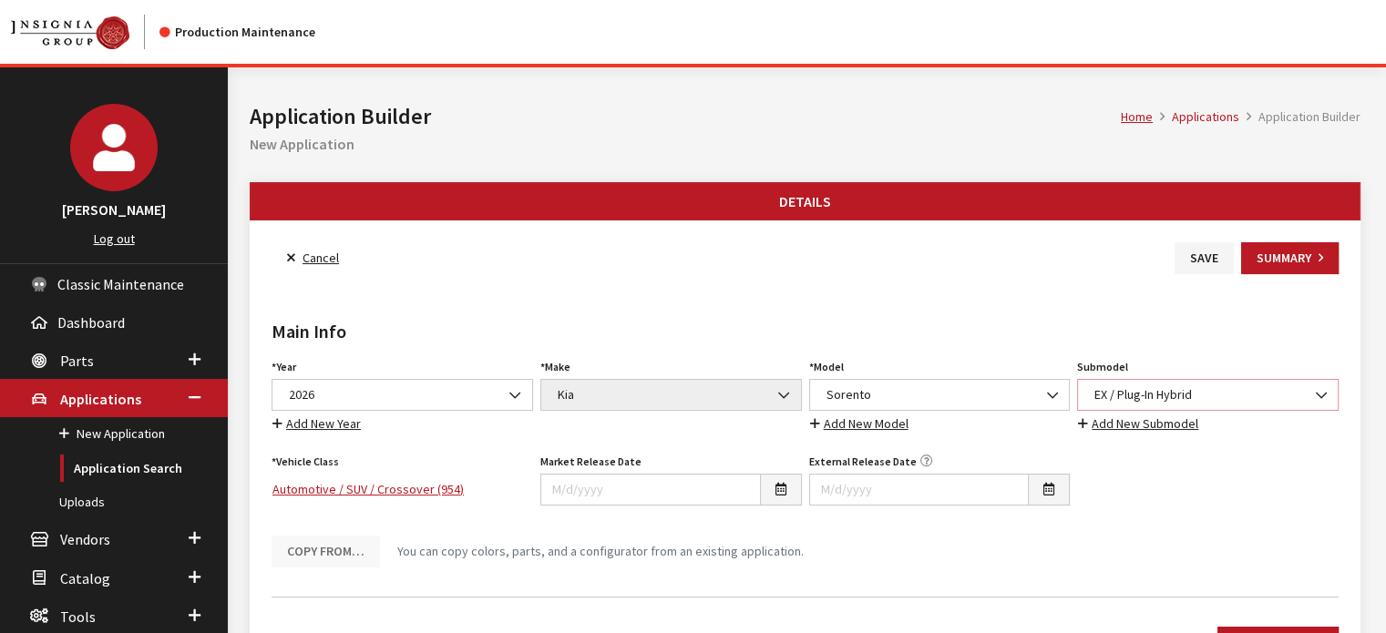
click at [1132, 379] on span "EX / Plug-In Hybrid" at bounding box center [1207, 395] width 261 height 32
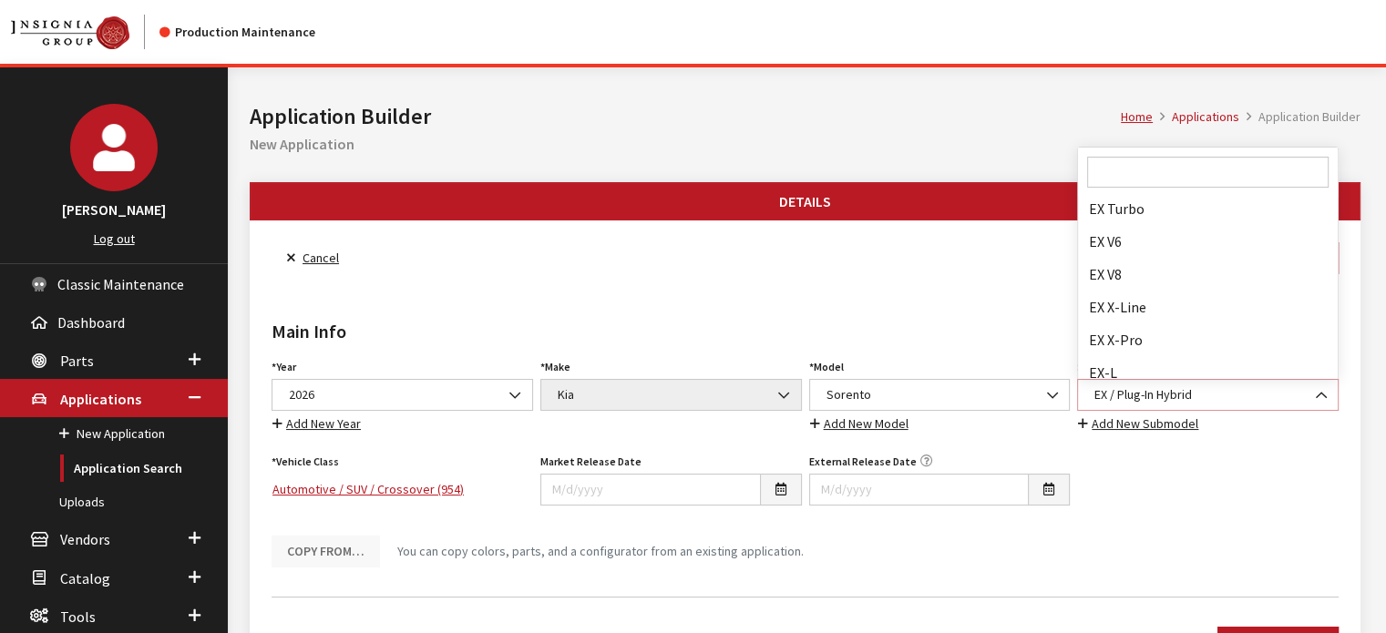
scroll to position [68354, 0]
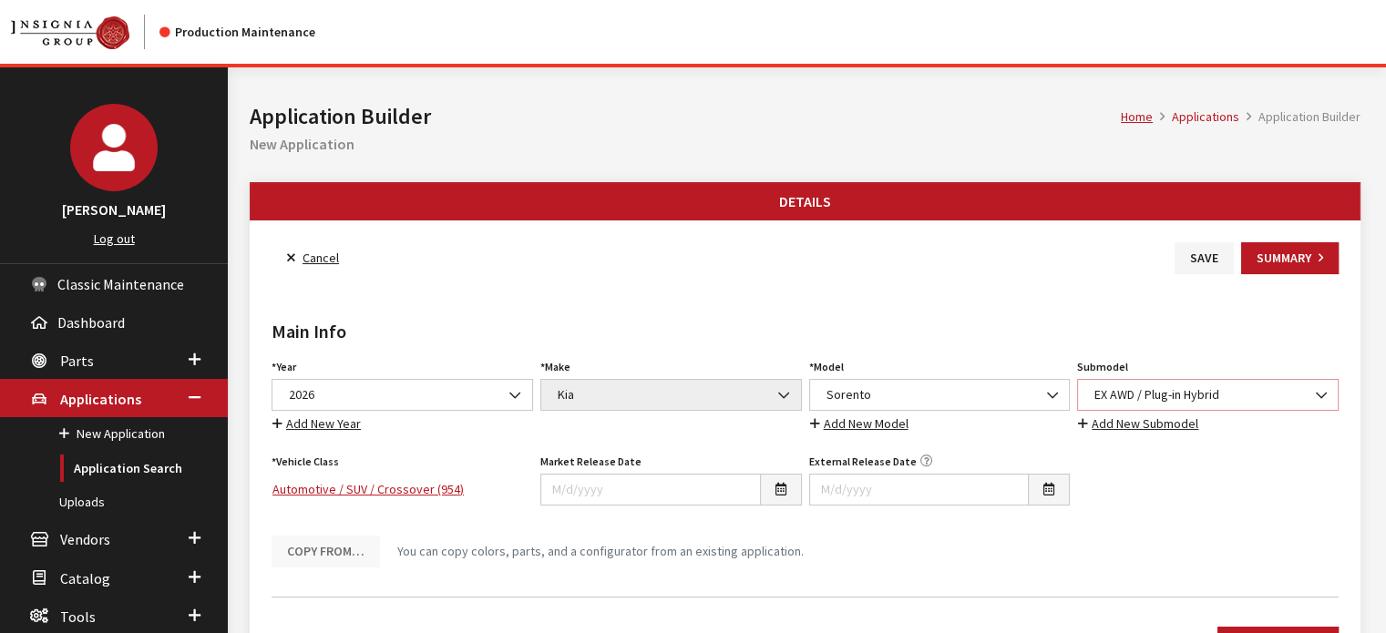
select select "4552"
click at [1205, 342] on h2 "Main Info" at bounding box center [804, 331] width 1067 height 27
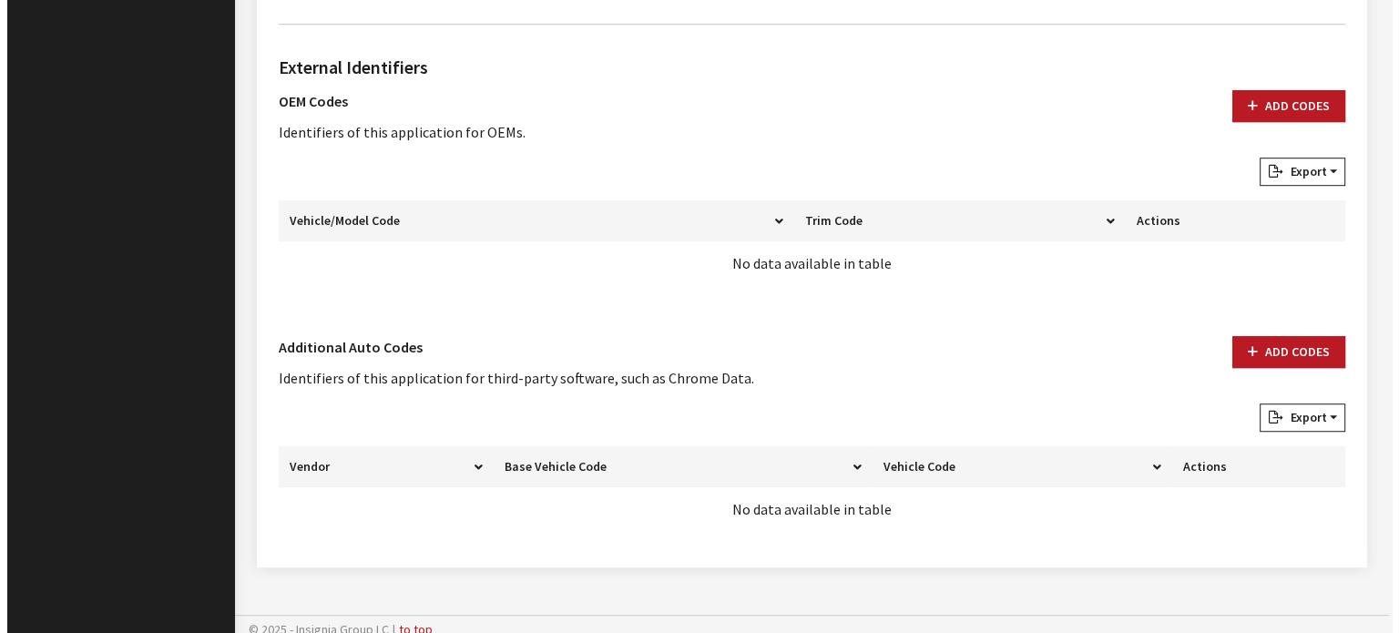
scroll to position [1151, 0]
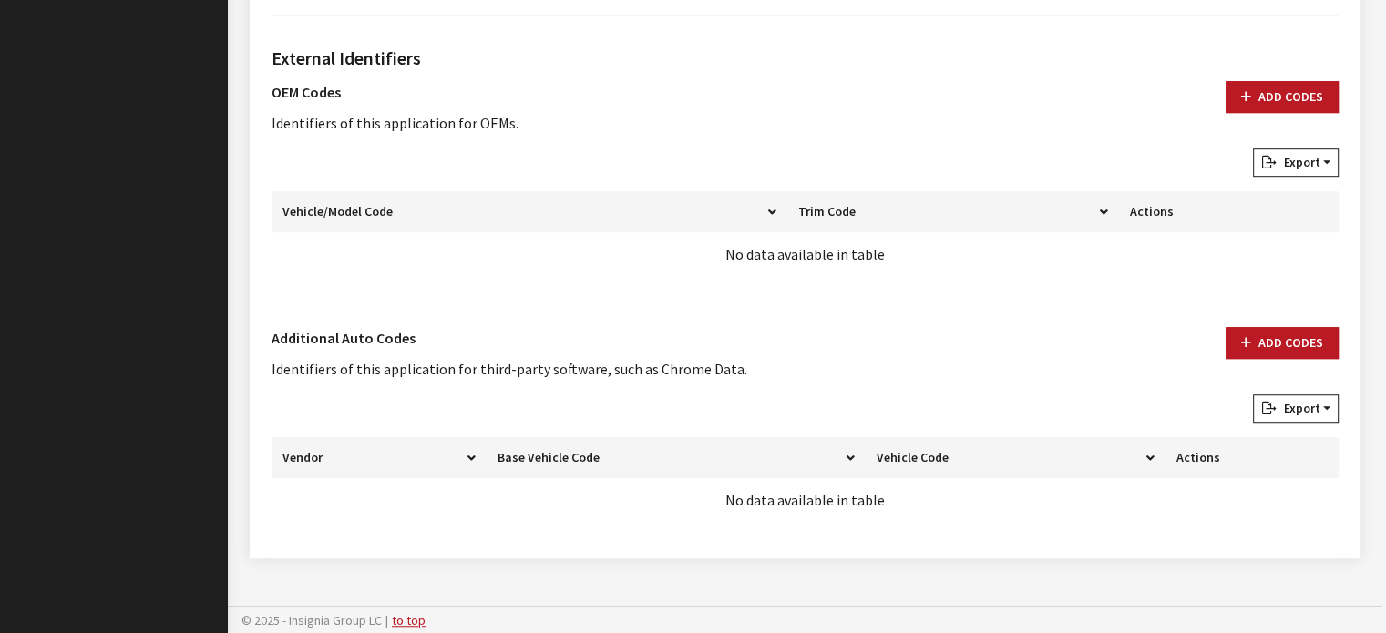
click at [1294, 362] on div "Add Codes" at bounding box center [1281, 360] width 135 height 67
click at [1286, 349] on button "Add Codes" at bounding box center [1281, 343] width 113 height 32
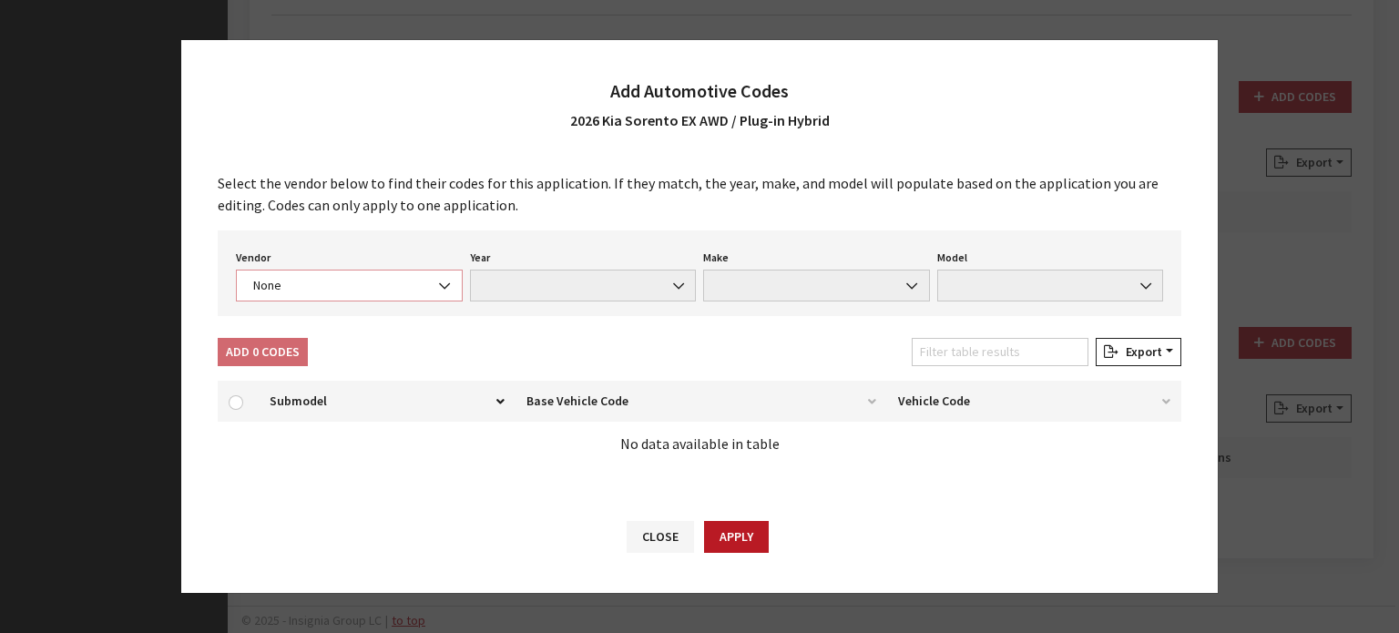
click at [439, 277] on b at bounding box center [439, 277] width 0 height 0
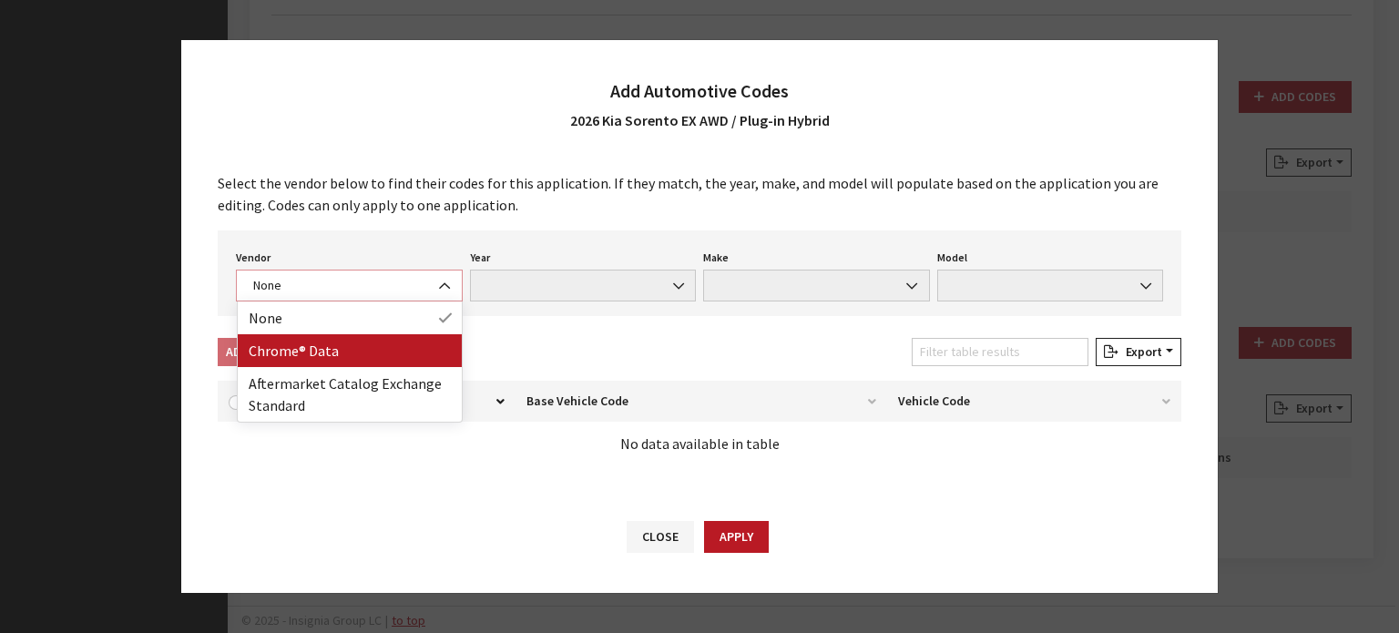
select select "4"
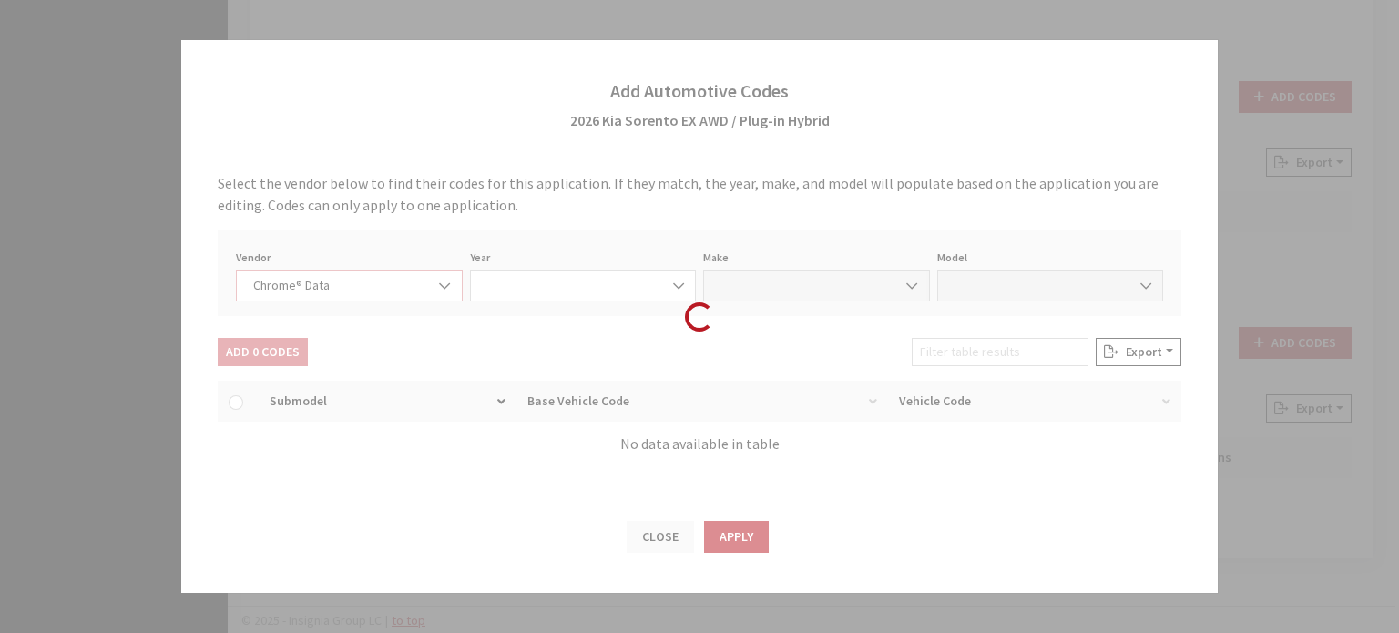
select select "2026"
select select "22"
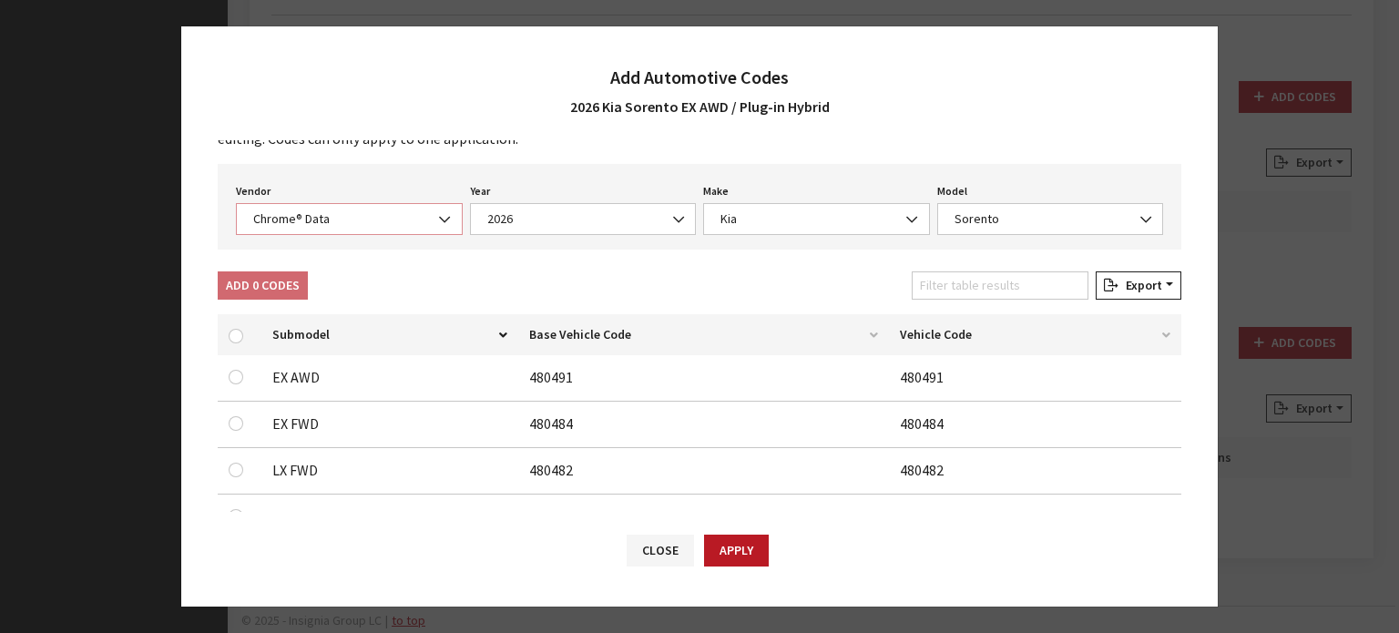
scroll to position [0, 0]
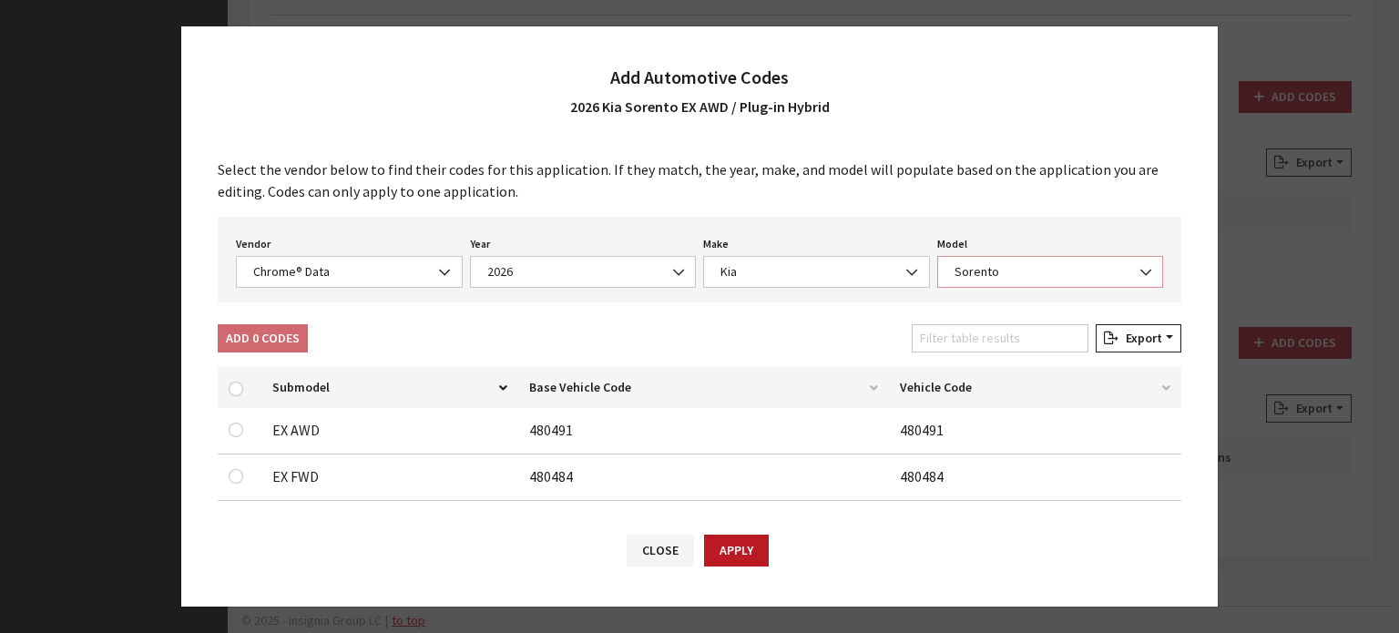
click at [1043, 281] on span "Sorento" at bounding box center [1050, 272] width 227 height 32
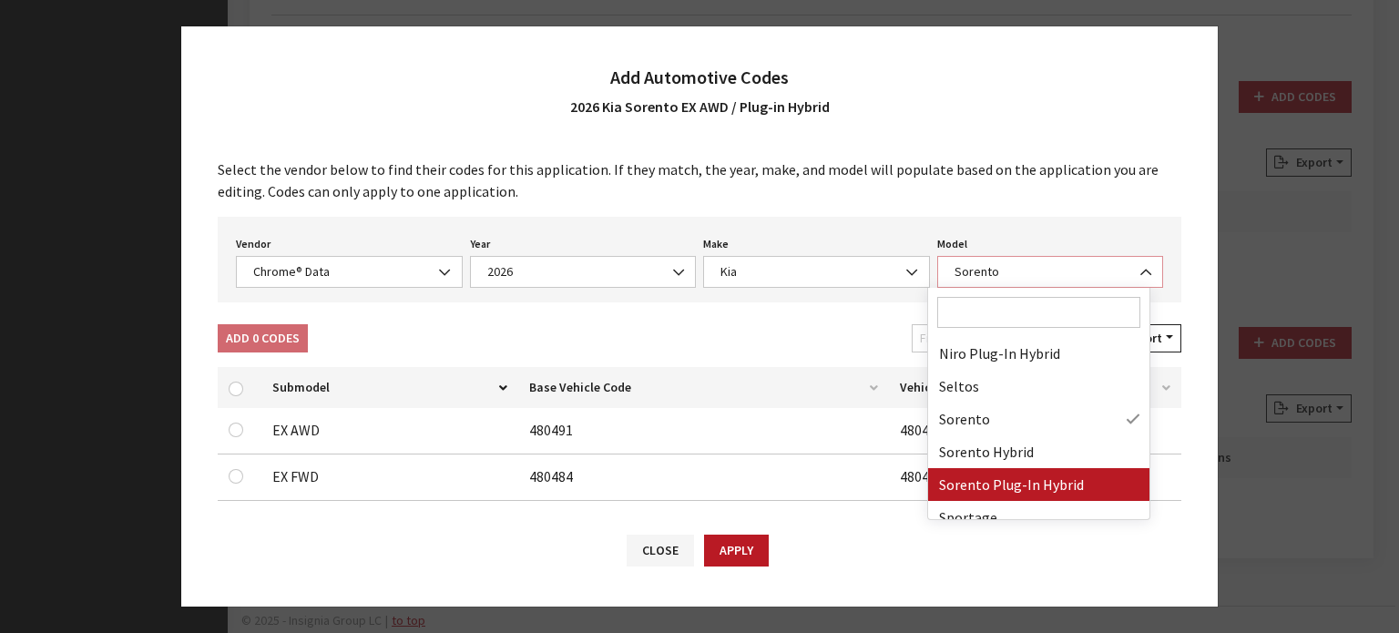
select select "73013"
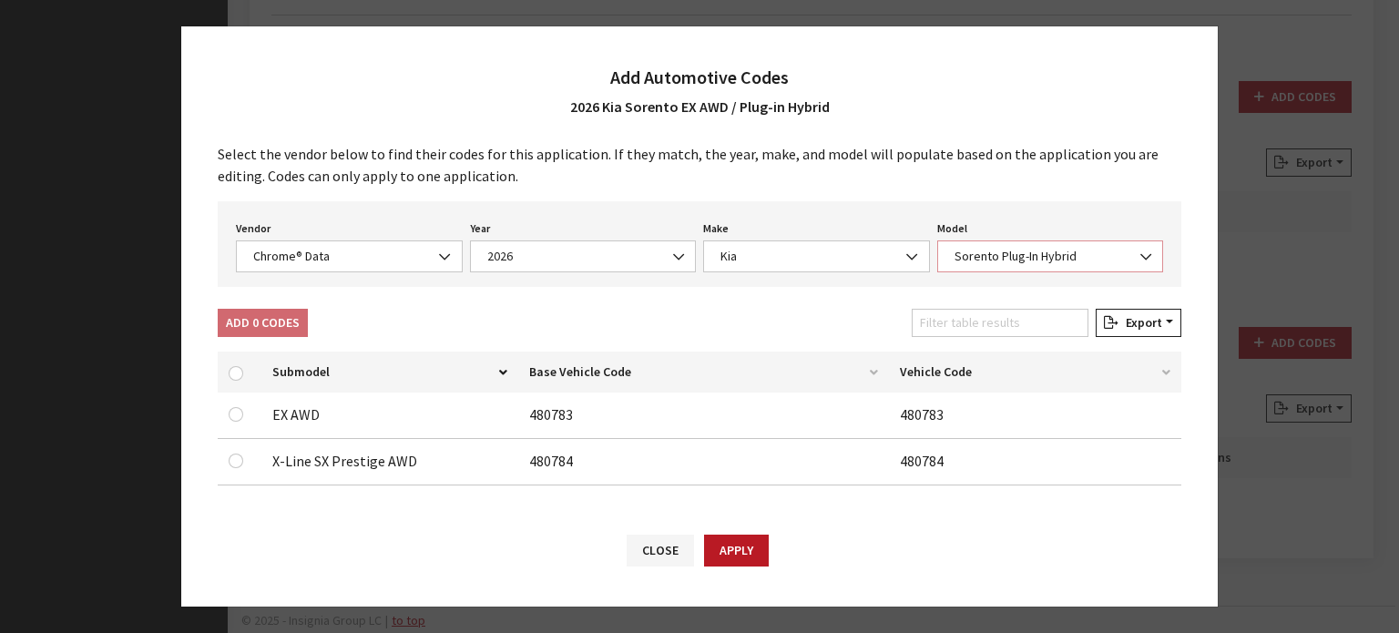
scroll to position [19, 0]
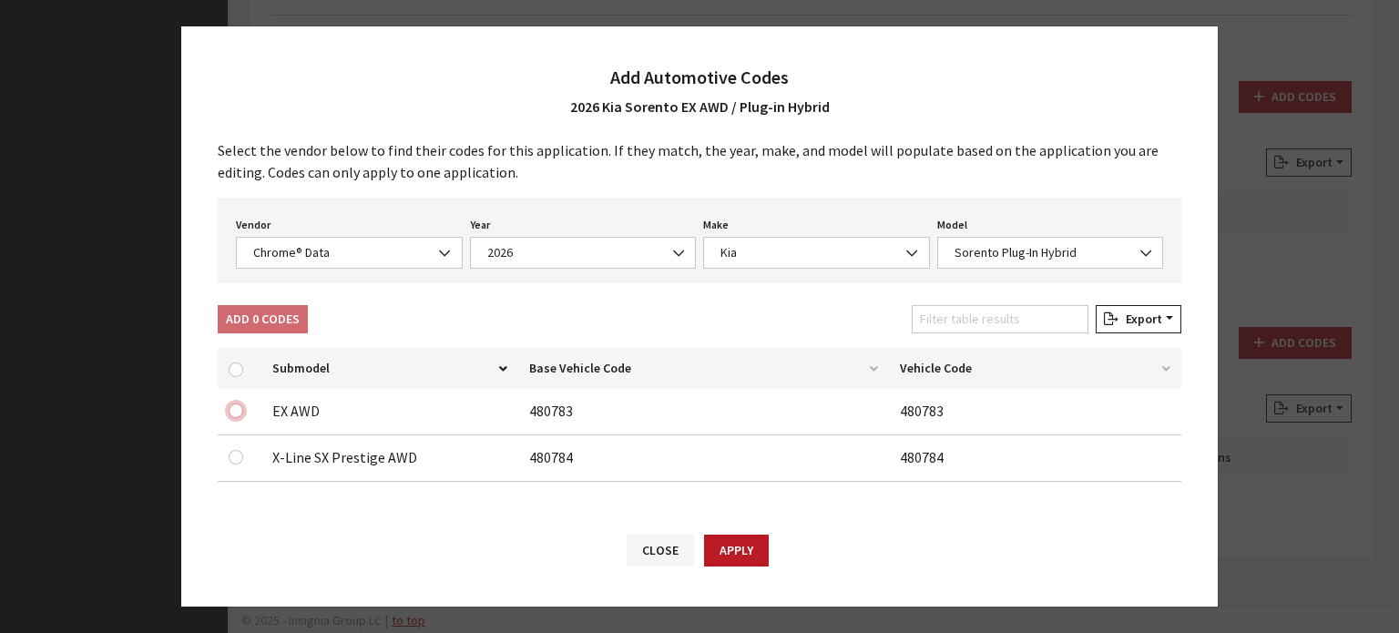
click at [231, 412] on input "checkbox" at bounding box center [236, 411] width 15 height 15
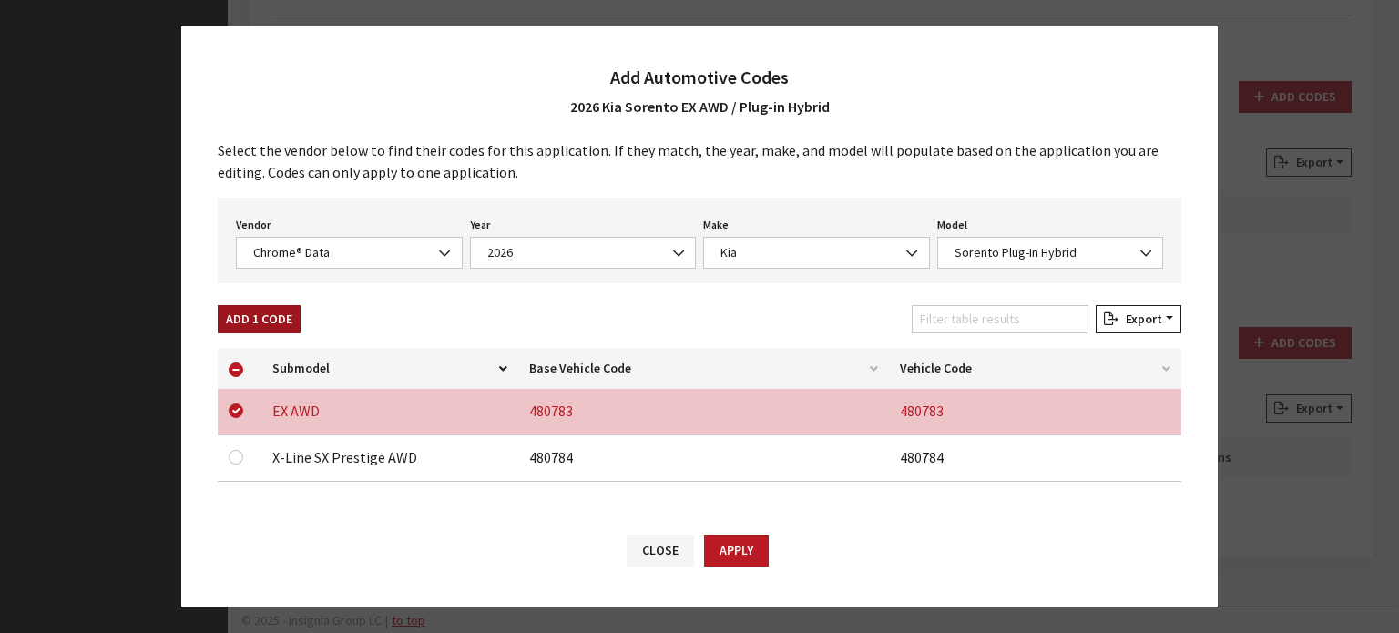
click at [292, 333] on div "Add 1 Code" at bounding box center [259, 323] width 90 height 36
click at [284, 321] on button "Add 1 Code" at bounding box center [259, 319] width 83 height 28
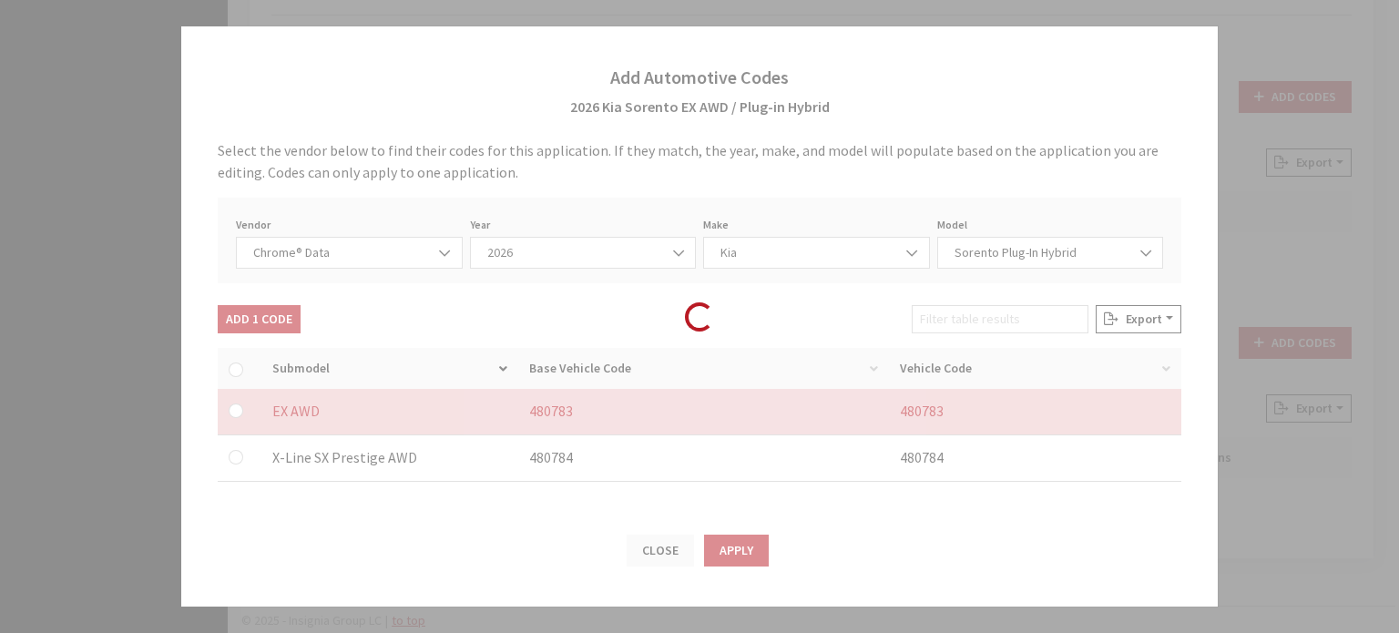
checkbox input "false"
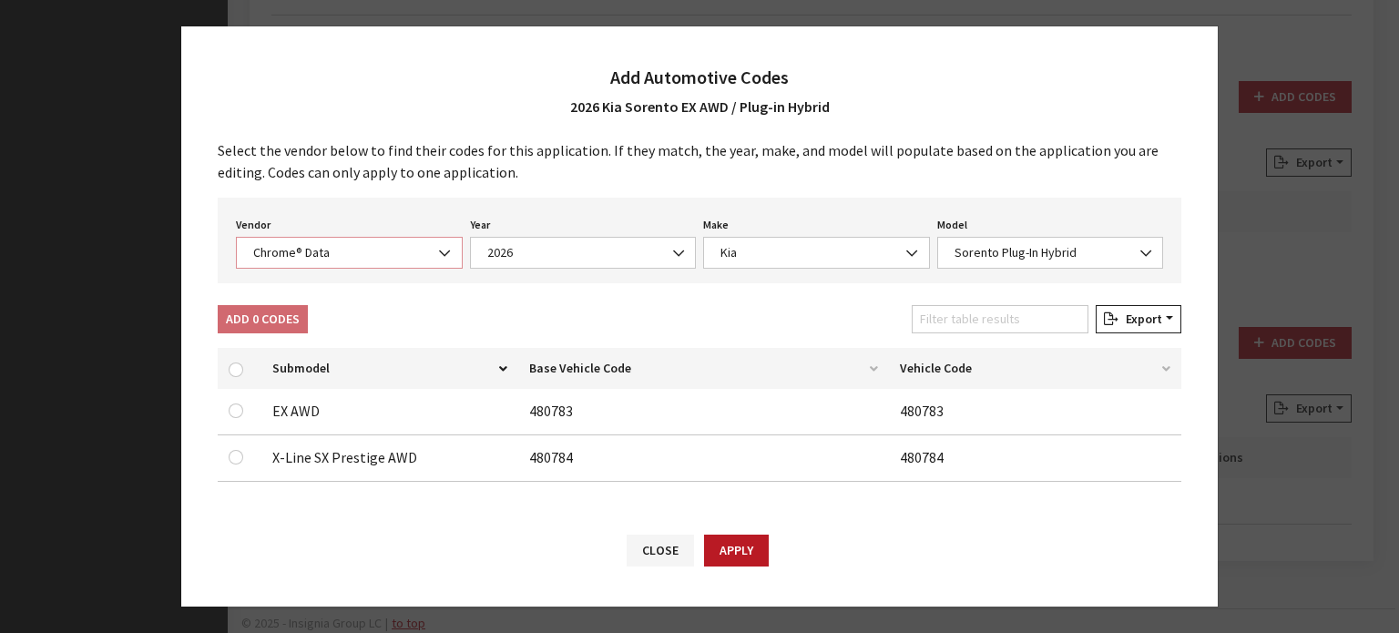
drag, startPoint x: 390, startPoint y: 247, endPoint x: 396, endPoint y: 261, distance: 15.9
click at [391, 247] on span "Chrome® Data" at bounding box center [349, 252] width 203 height 19
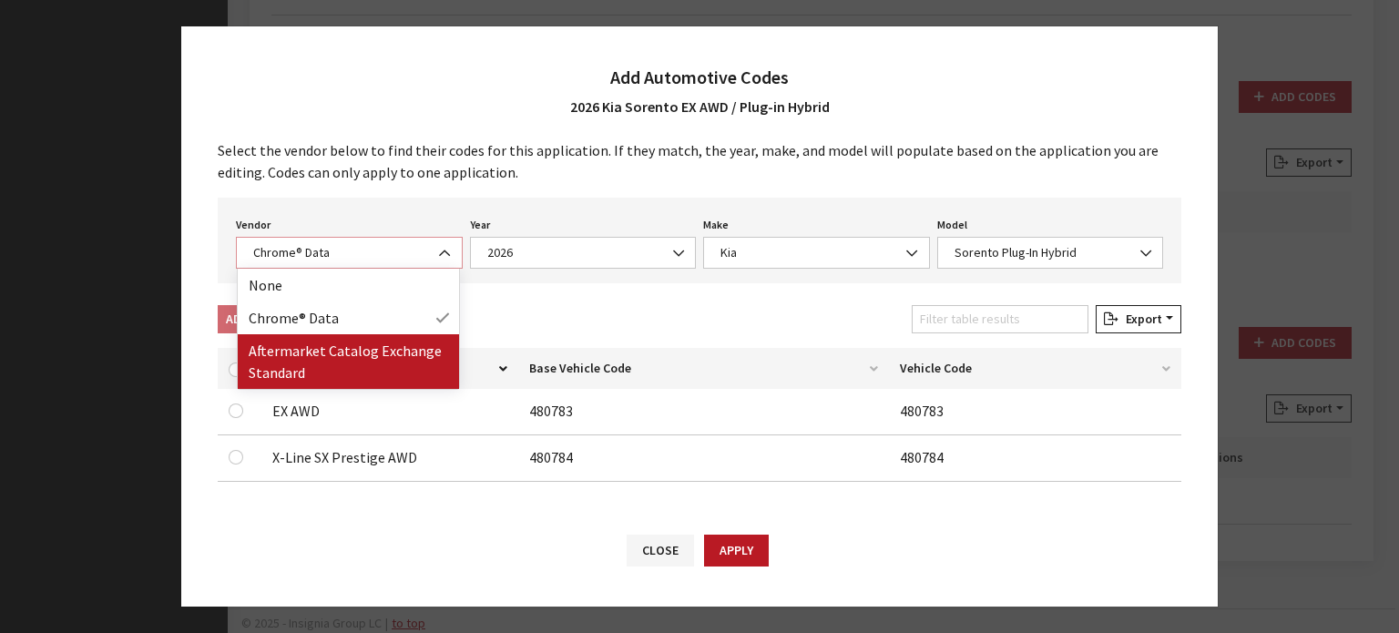
select select "2"
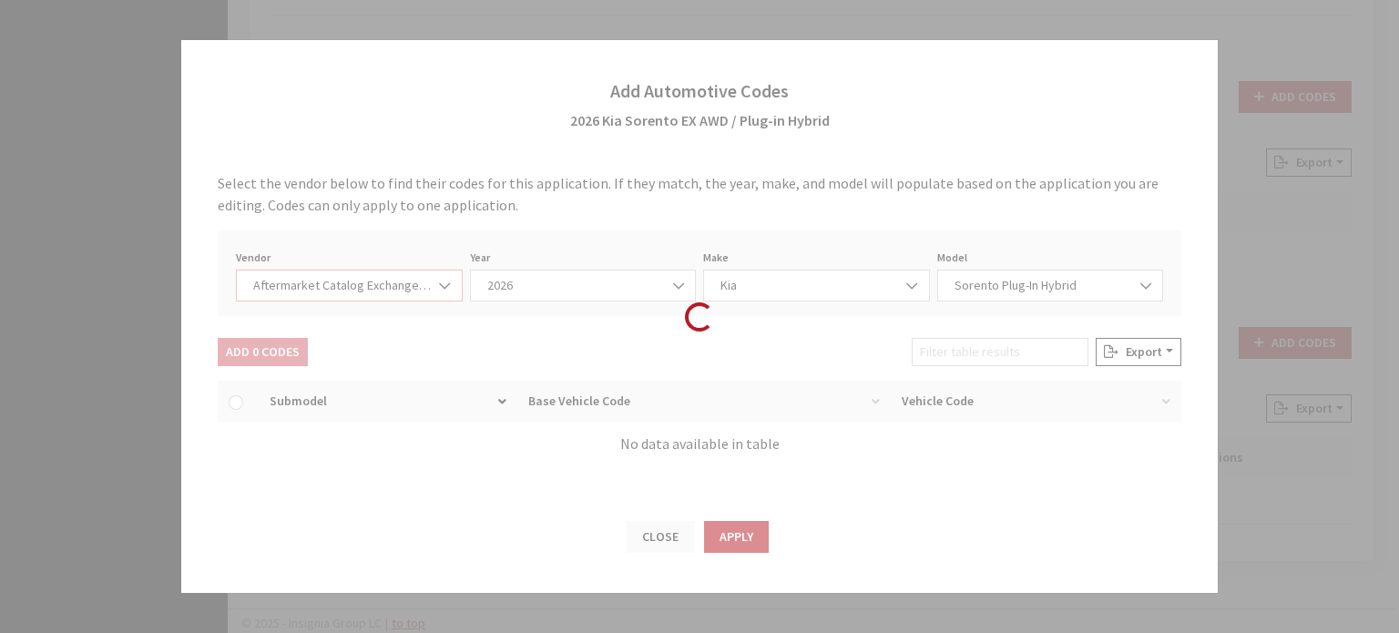
scroll to position [0, 0]
select select "2026"
select select "21"
select select "108"
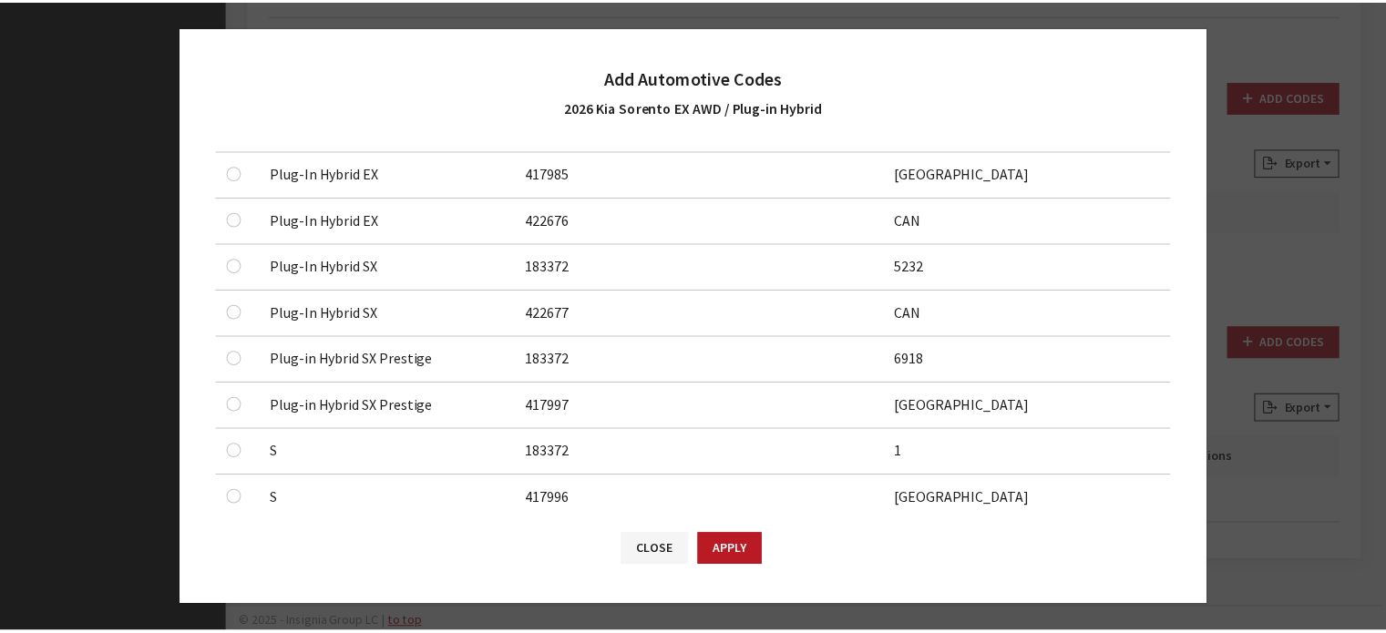
scroll to position [729, 0]
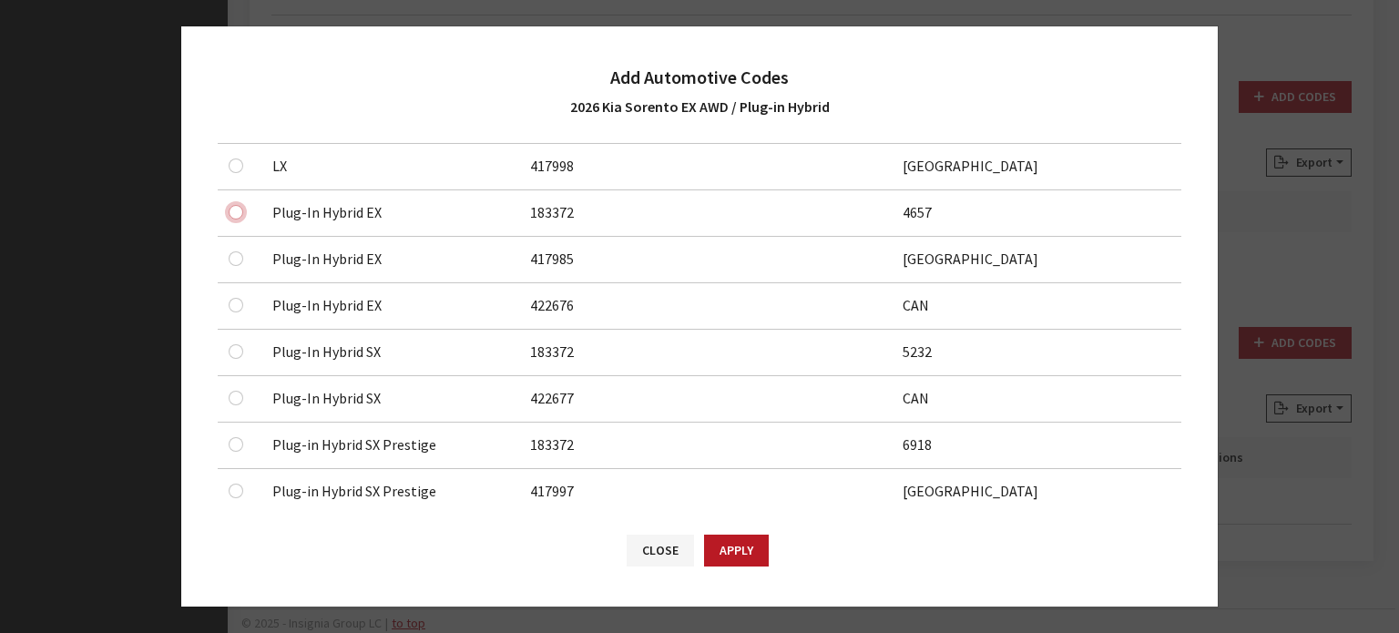
click at [232, 205] on input "checkbox" at bounding box center [236, 212] width 15 height 15
checkbox input "true"
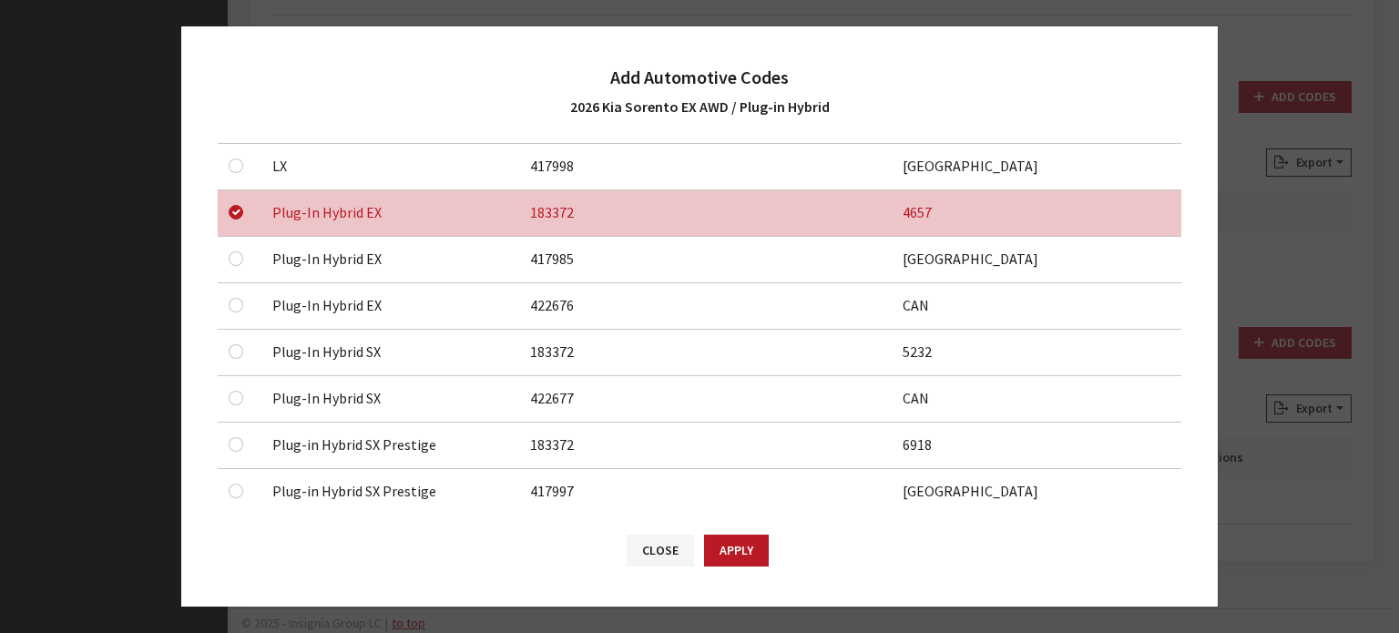
click at [224, 251] on td at bounding box center [240, 260] width 44 height 46
click at [232, 251] on input "checkbox" at bounding box center [236, 258] width 15 height 15
checkbox input "true"
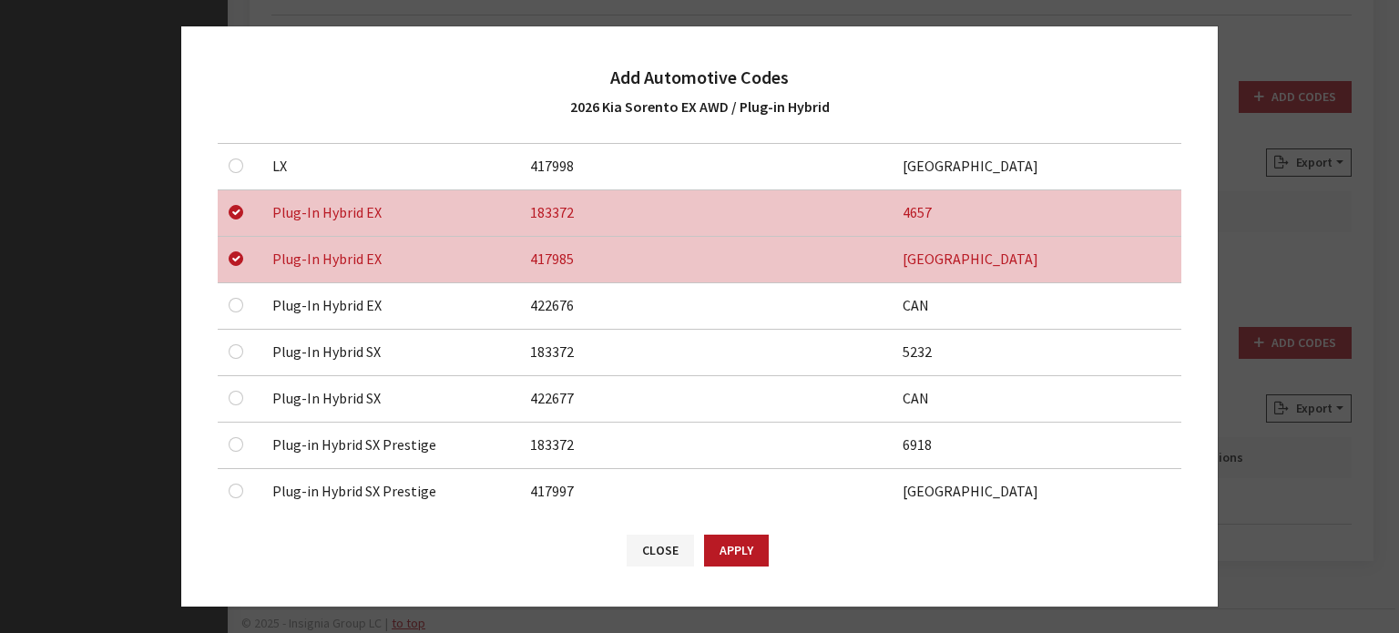
click at [235, 294] on div at bounding box center [240, 305] width 22 height 22
click at [232, 300] on input "checkbox" at bounding box center [236, 305] width 15 height 15
checkbox input "true"
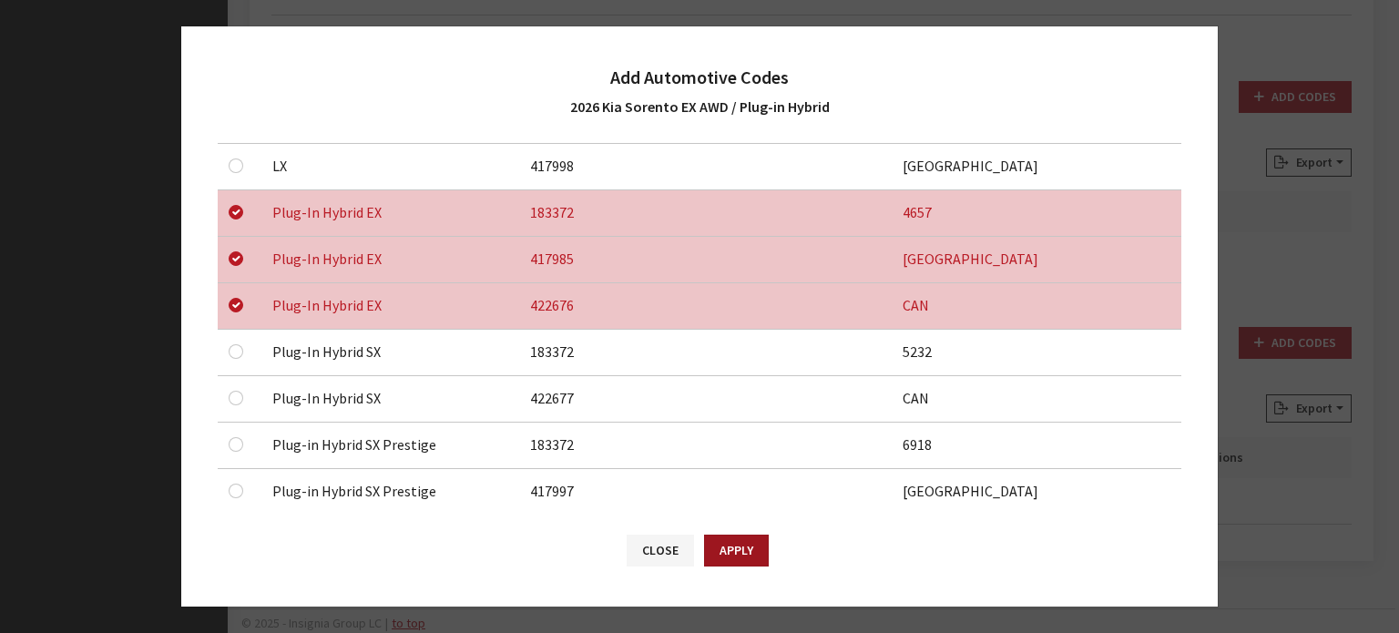
click at [761, 553] on button "Apply" at bounding box center [736, 551] width 65 height 32
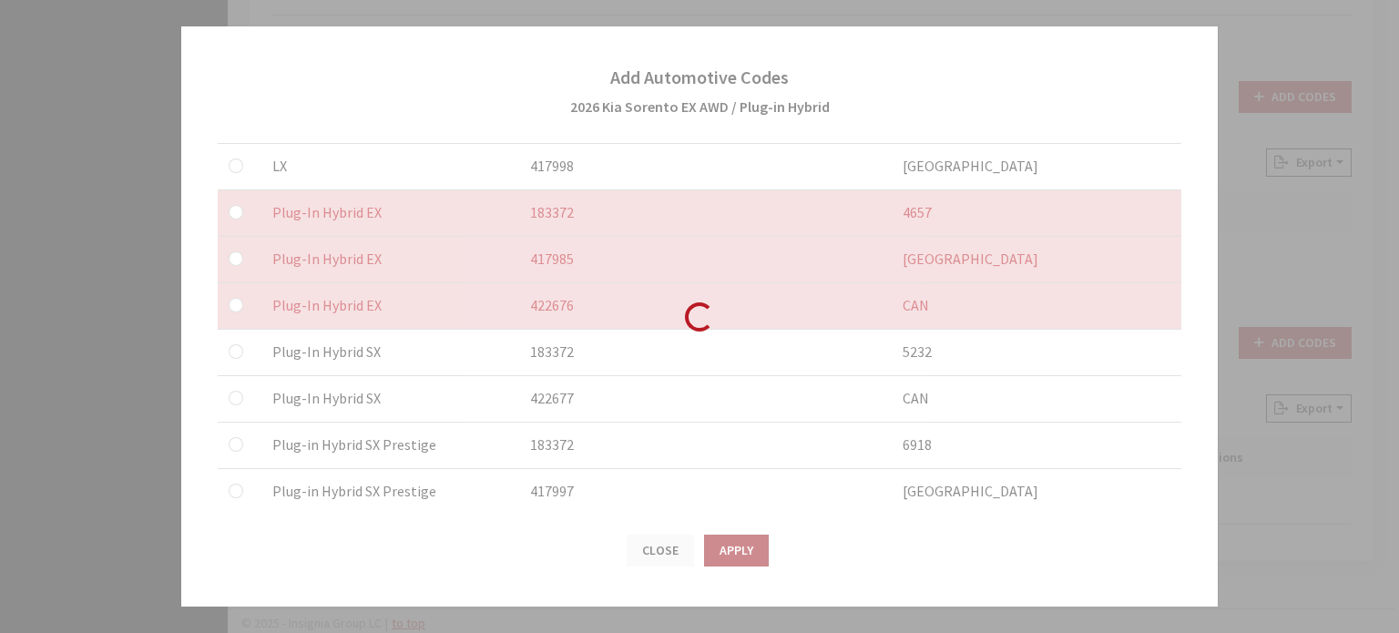
checkbox input "false"
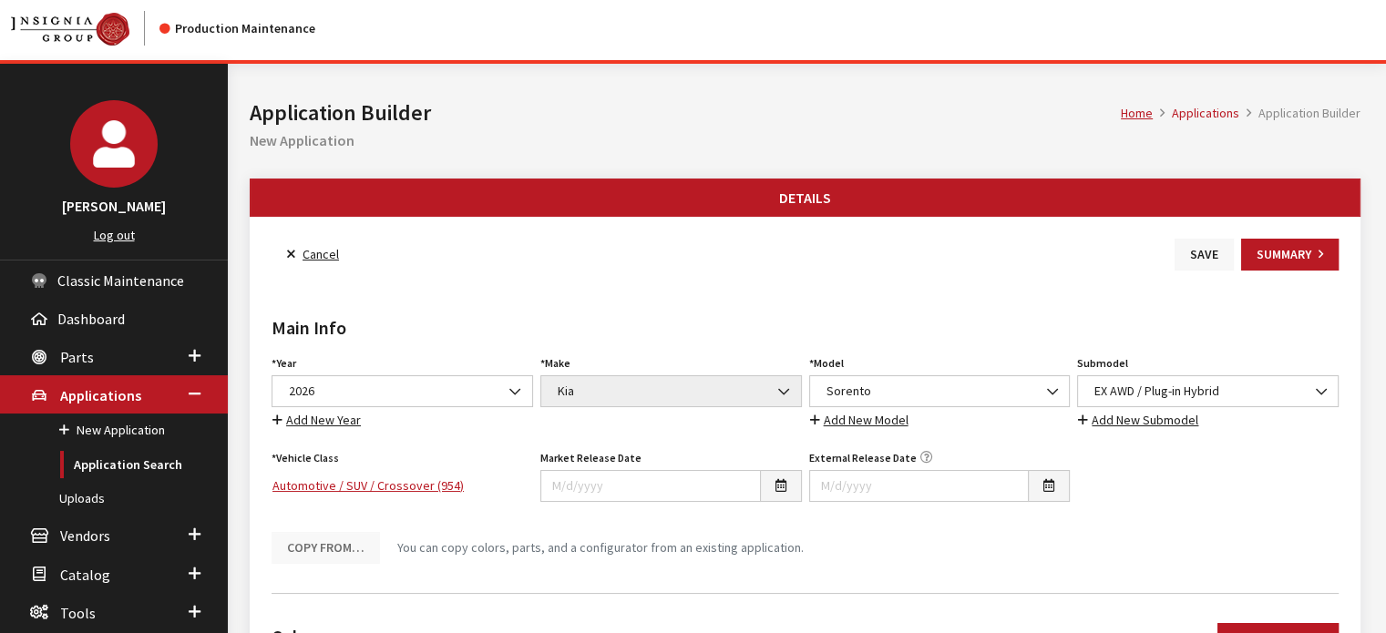
scroll to position [0, 0]
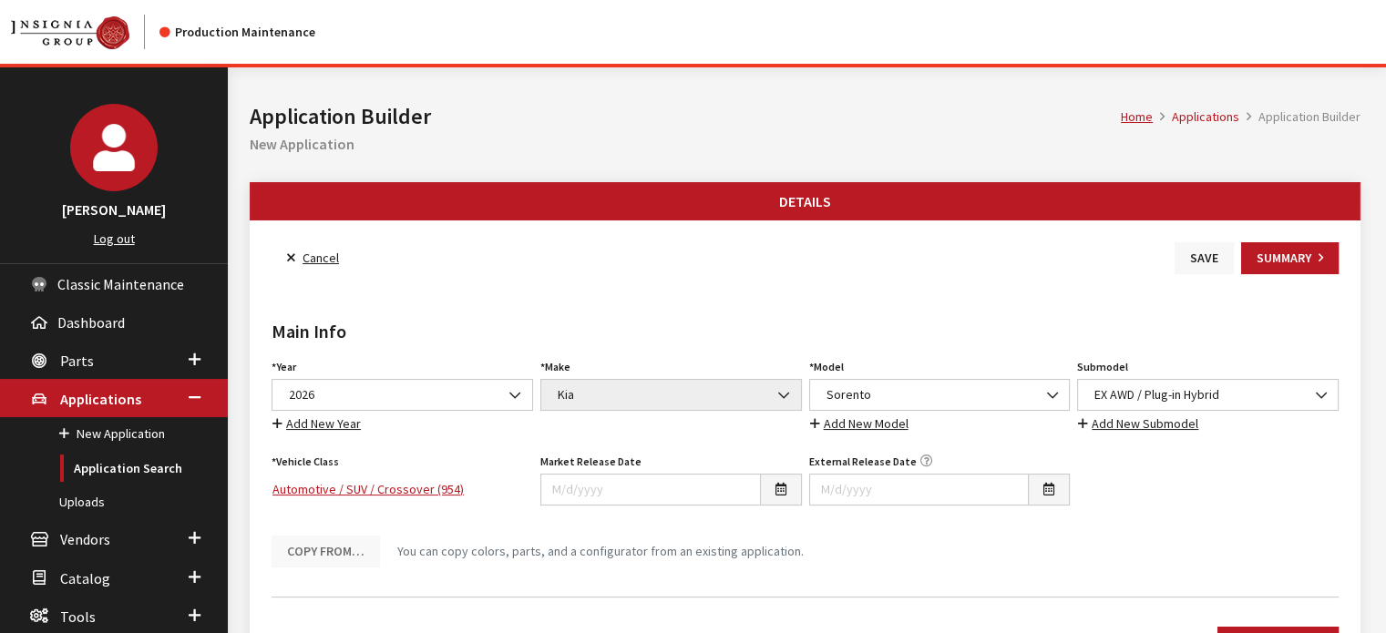
click at [1211, 261] on button "Save" at bounding box center [1203, 258] width 59 height 32
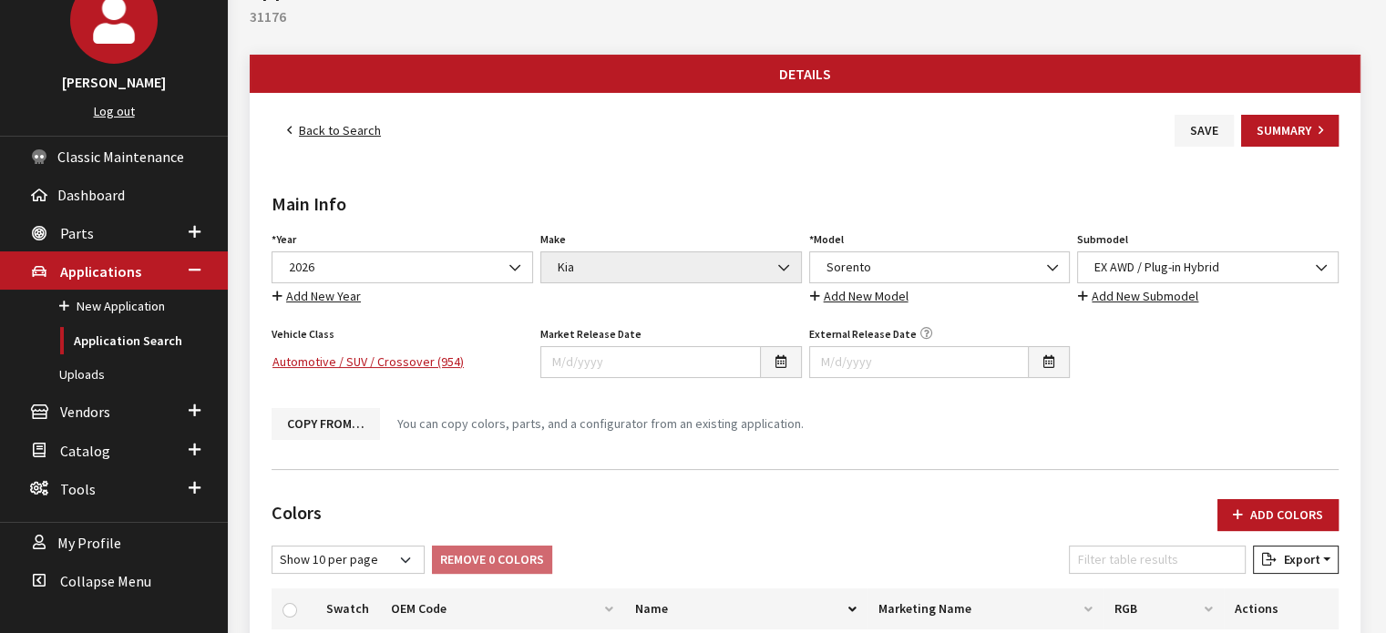
scroll to position [42, 0]
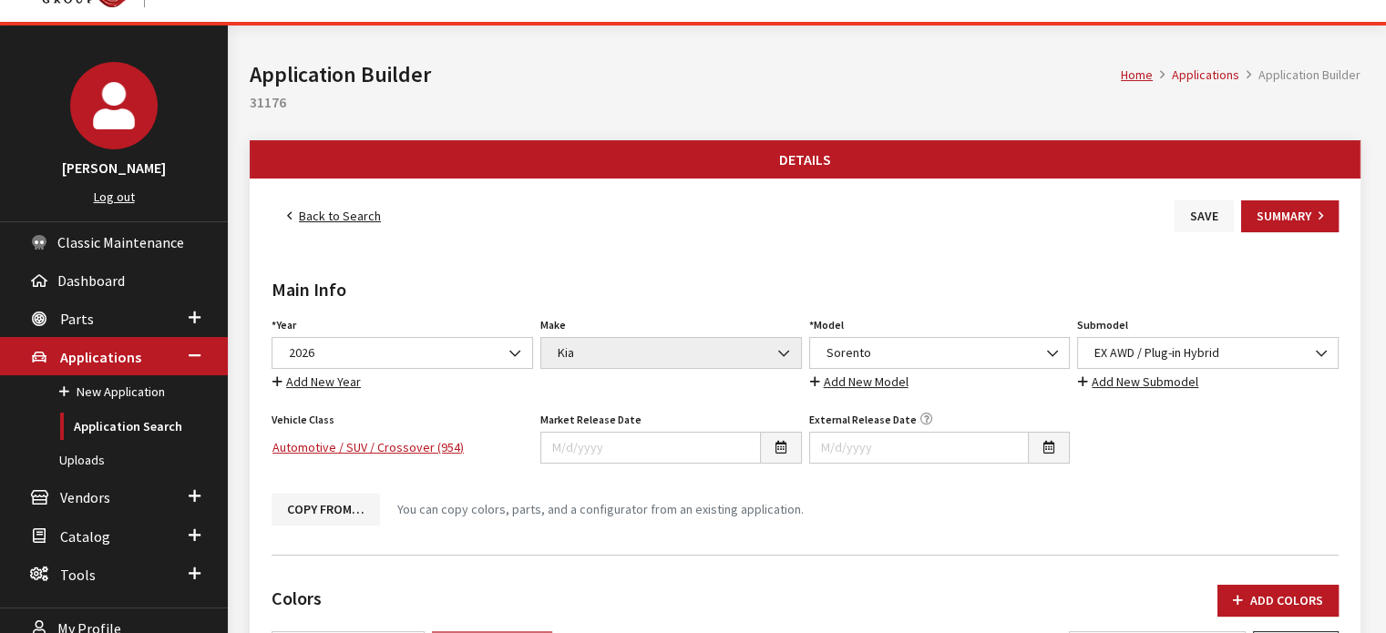
click at [1203, 218] on button "Save" at bounding box center [1203, 216] width 59 height 32
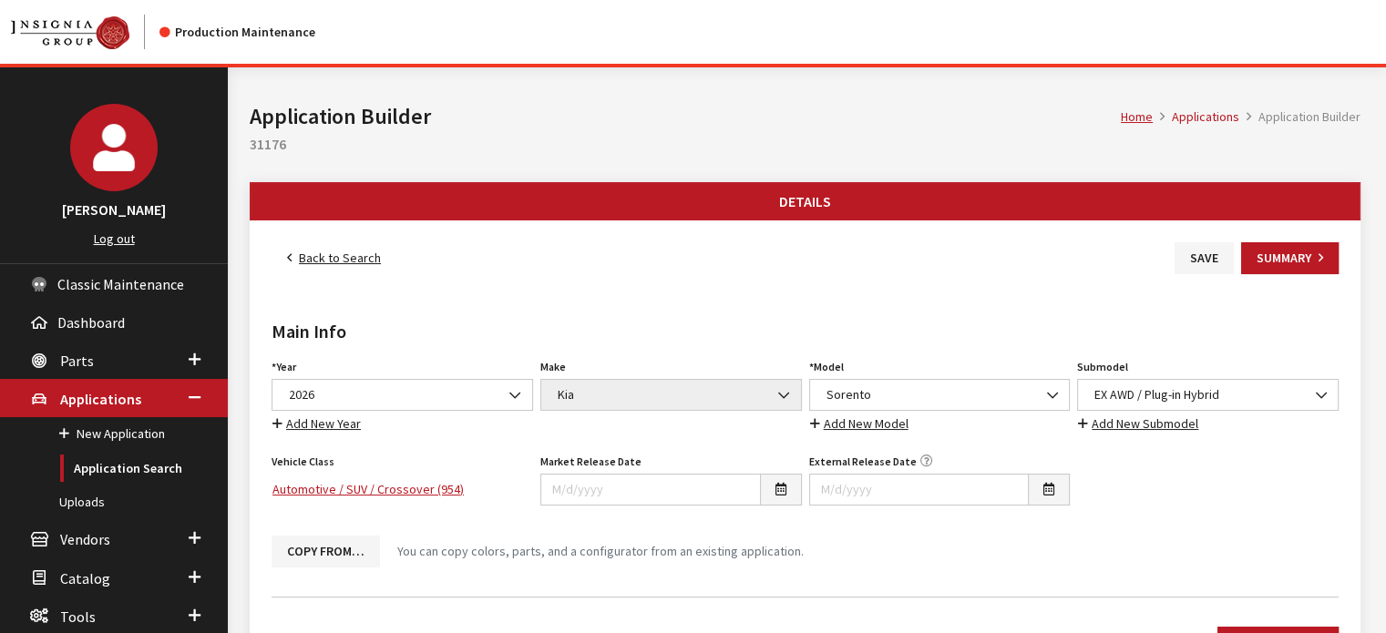
click at [337, 258] on link "Back to Search" at bounding box center [333, 258] width 125 height 32
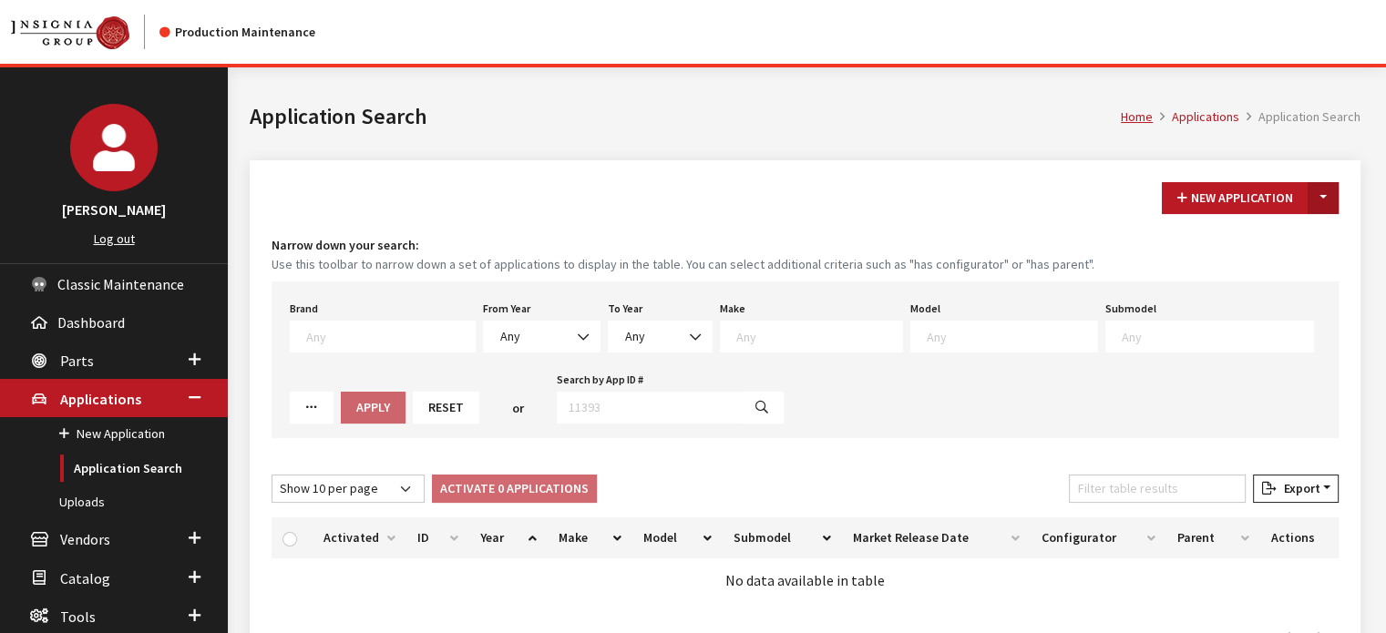
click at [1321, 210] on button "Toggle Dropdown" at bounding box center [1322, 198] width 31 height 32
click at [1302, 226] on button "New From Existing..." at bounding box center [1260, 236] width 157 height 32
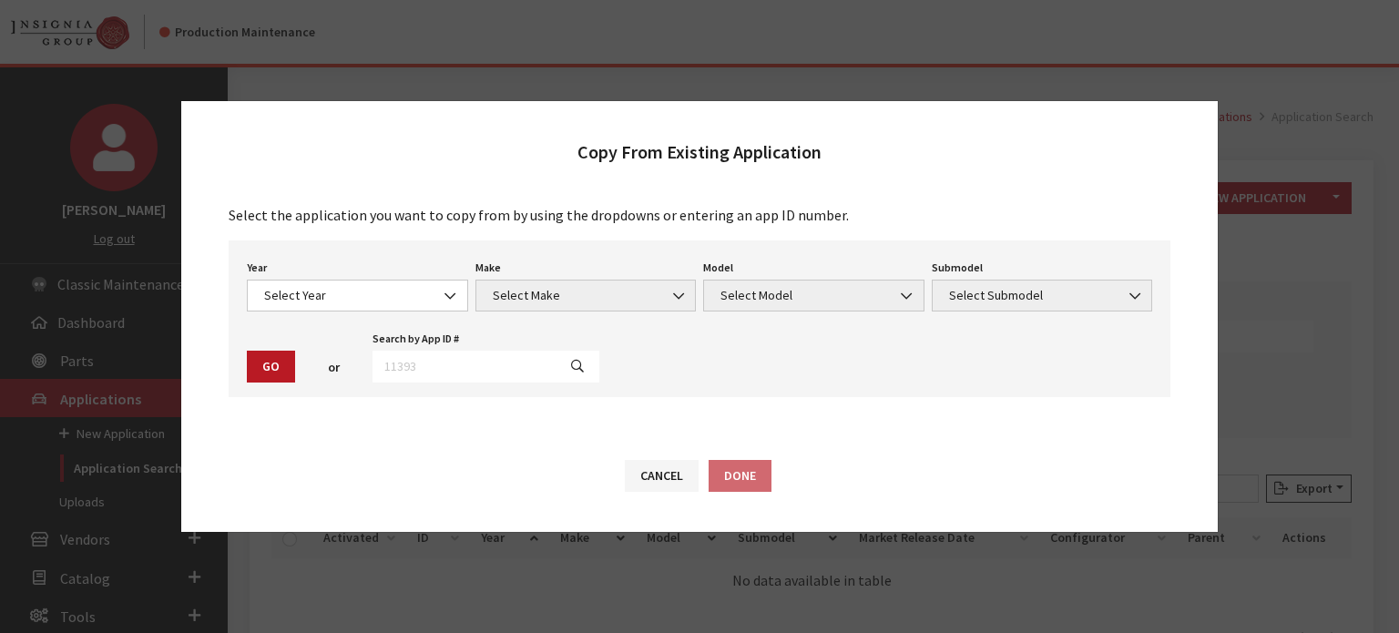
click at [328, 278] on div "Year Select Year [DATE] 2025 2024 2023 2022 2021 2020 2019 2018 2017 2016 2015 …" at bounding box center [357, 283] width 229 height 56
click at [322, 291] on span "Select Year" at bounding box center [358, 295] width 198 height 19
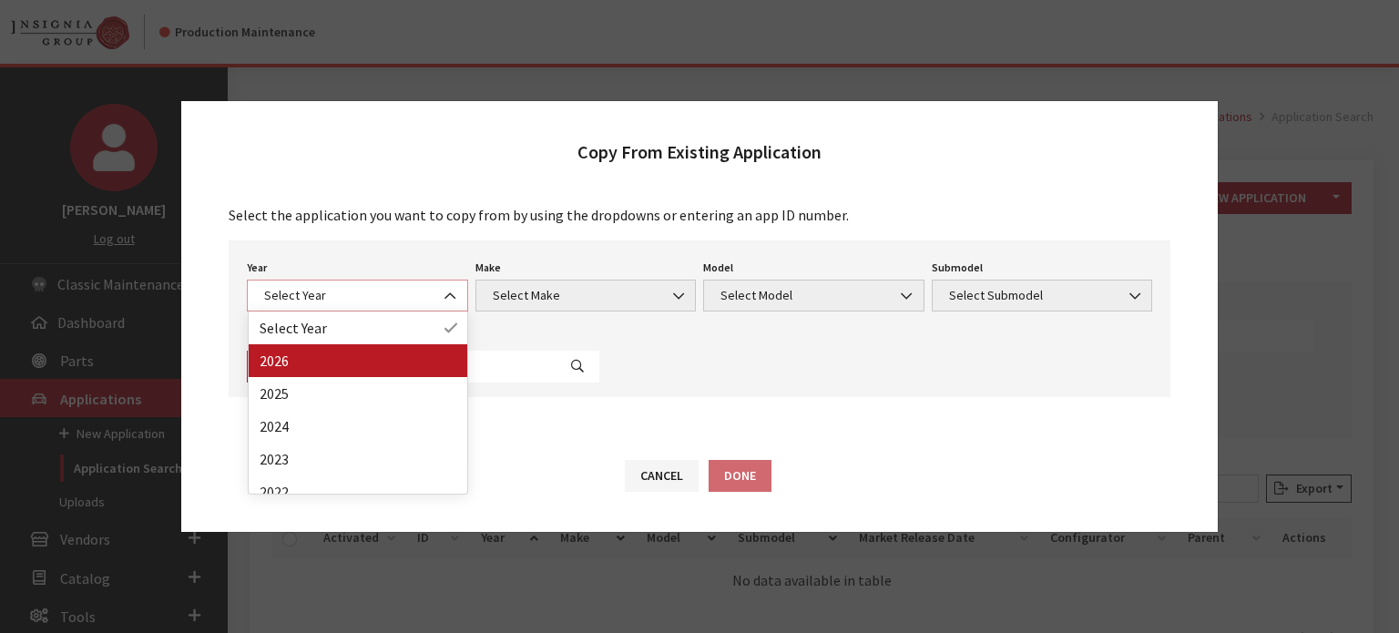
select select "44"
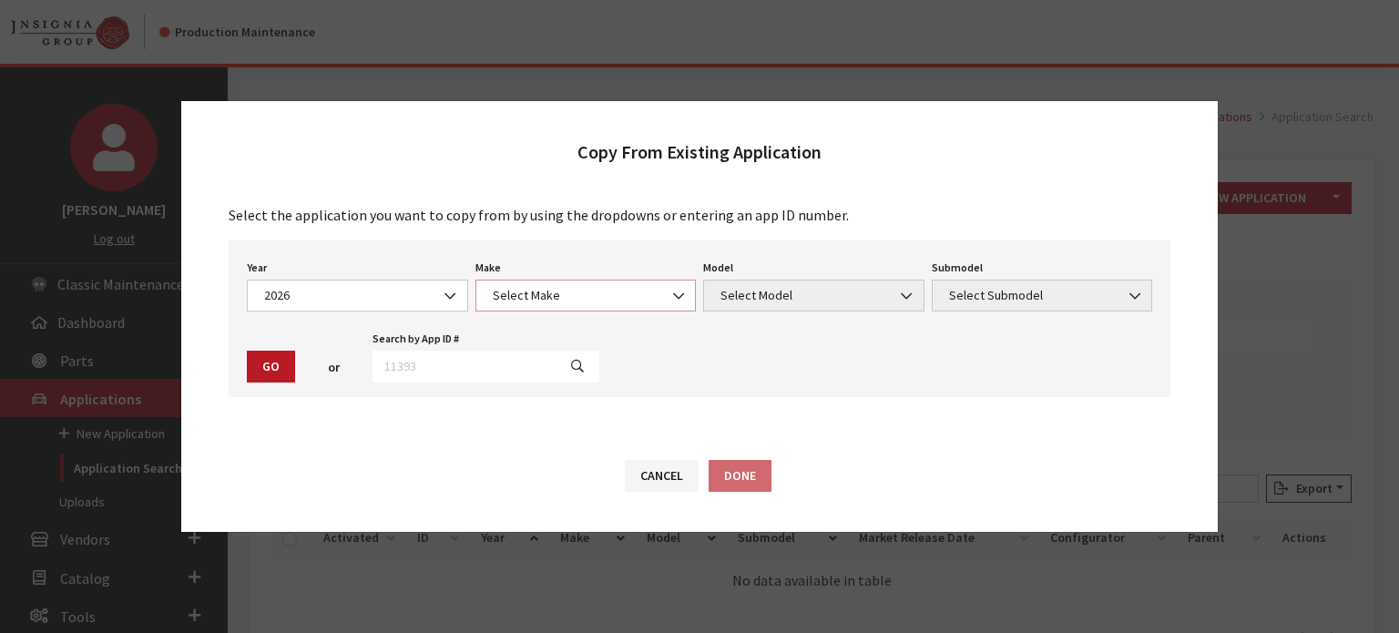
click at [532, 284] on span "Select Make" at bounding box center [586, 296] width 221 height 32
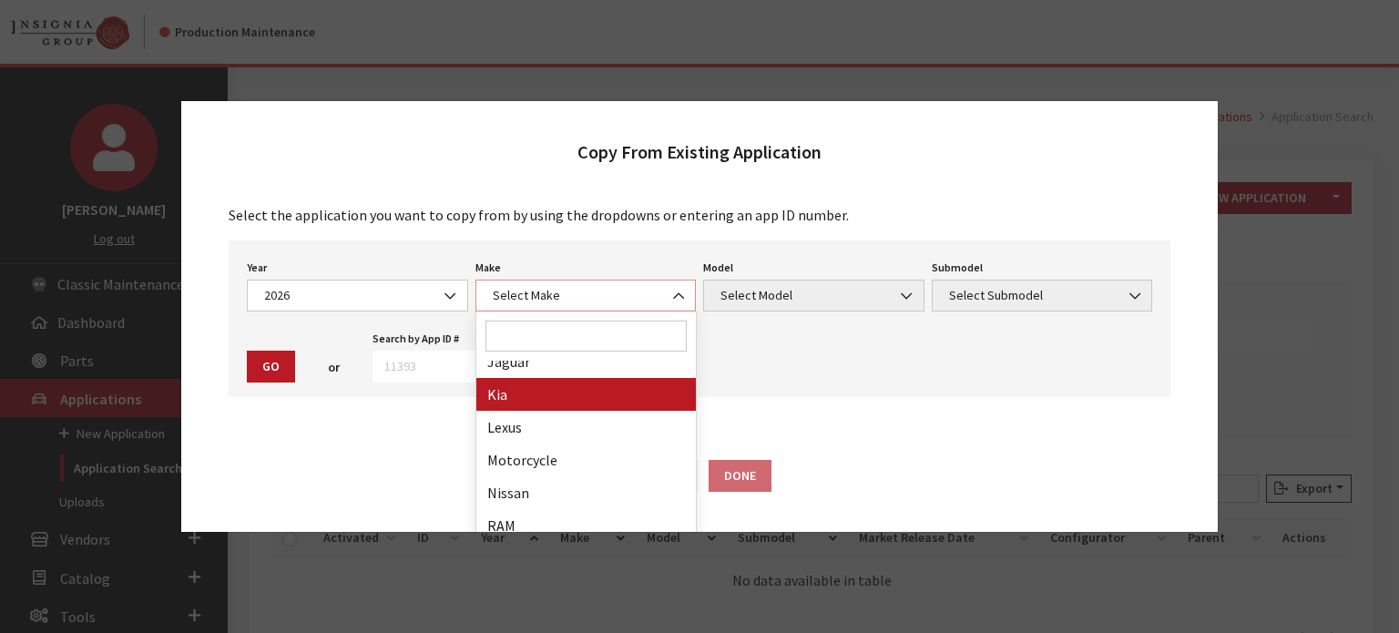
scroll to position [455, 0]
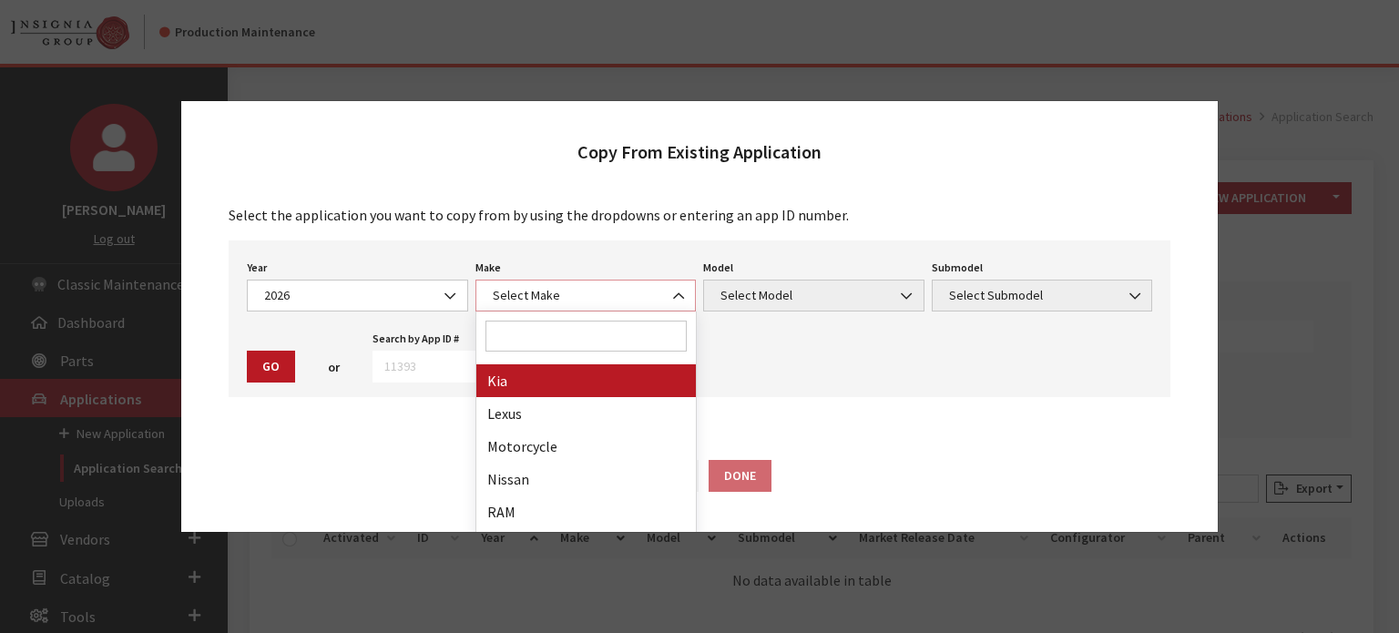
select select "31"
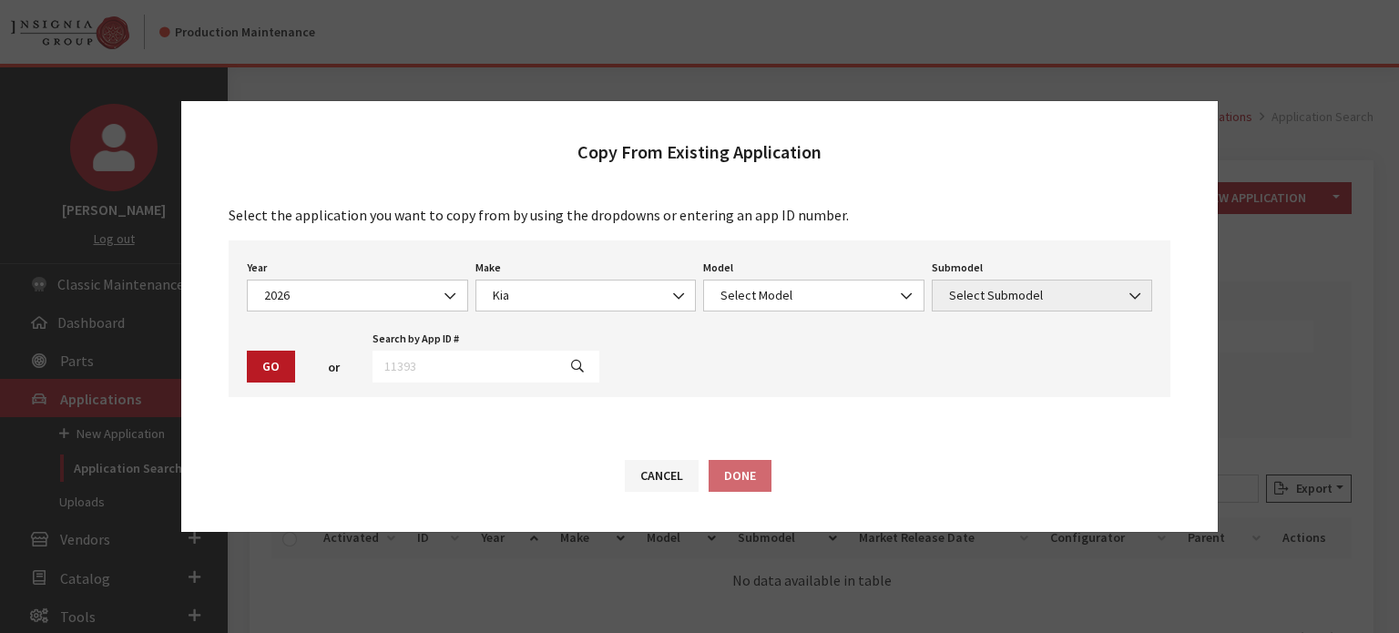
click at [788, 328] on div "Year Select Year 2026 2025 2024 2023 2022 2021 2020 2019 2018 2017 2016 2015 20…" at bounding box center [700, 319] width 942 height 157
click at [774, 281] on span "Select Model" at bounding box center [813, 296] width 221 height 32
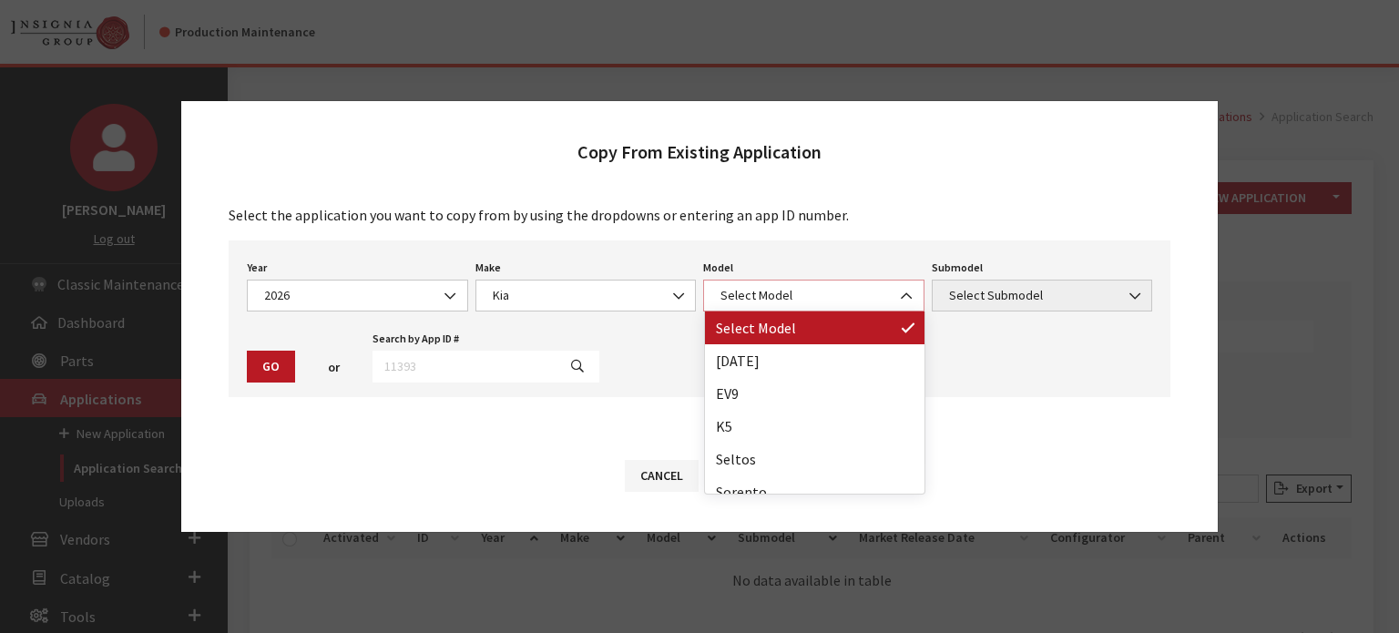
drag, startPoint x: 774, startPoint y: 281, endPoint x: 747, endPoint y: 295, distance: 31.0
click at [747, 294] on span "Select Model" at bounding box center [814, 295] width 198 height 19
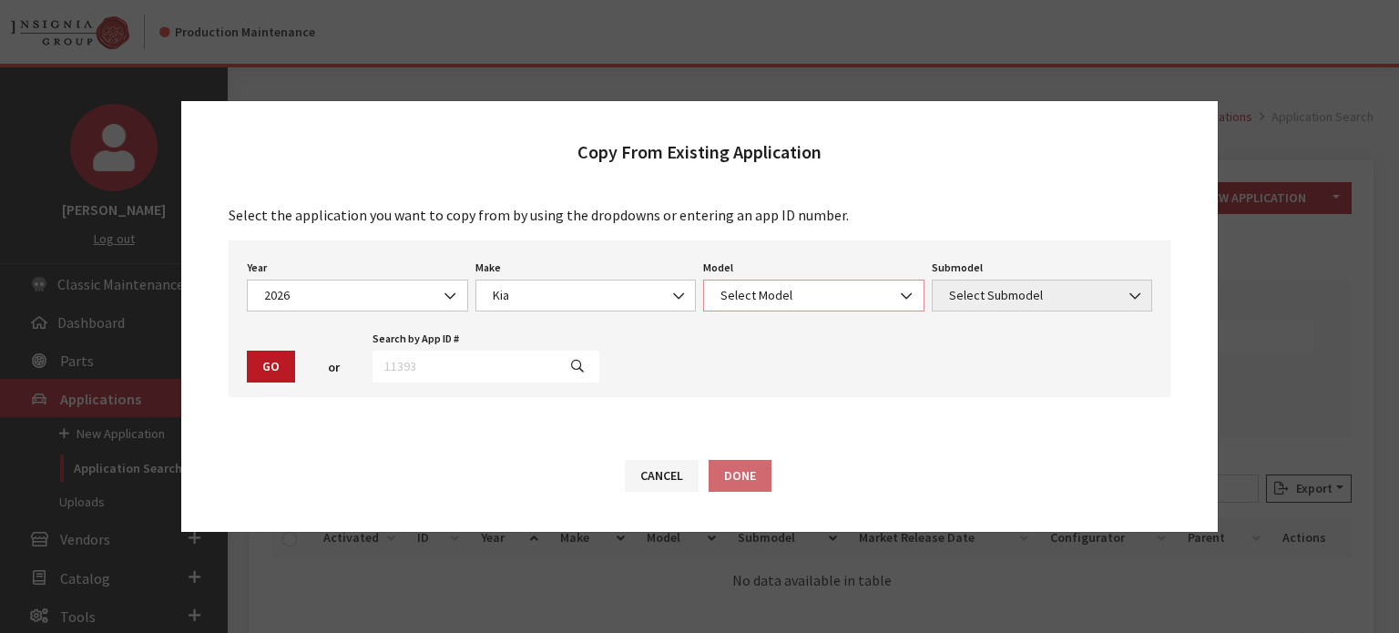
drag, startPoint x: 745, startPoint y: 300, endPoint x: 739, endPoint y: 307, distance: 9.7
click at [743, 302] on span "Select Model" at bounding box center [814, 295] width 198 height 19
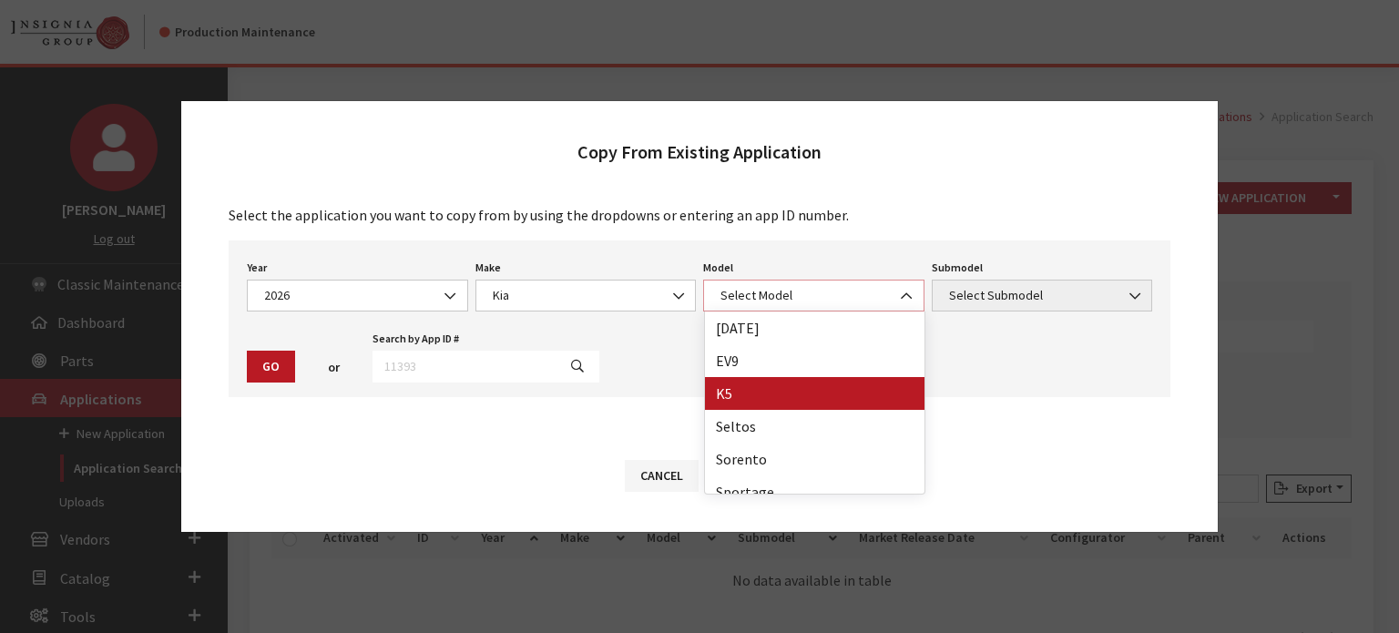
scroll to position [47, 0]
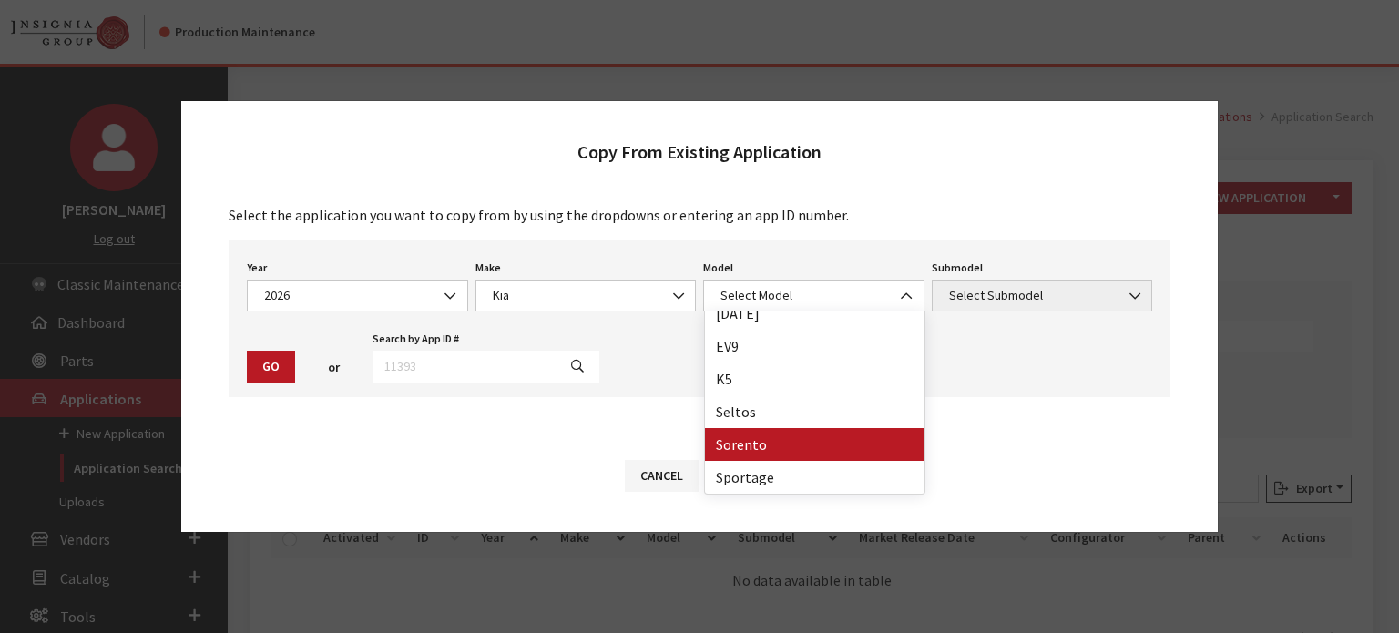
drag, startPoint x: 760, startPoint y: 433, endPoint x: 978, endPoint y: 367, distance: 228.3
select select "389"
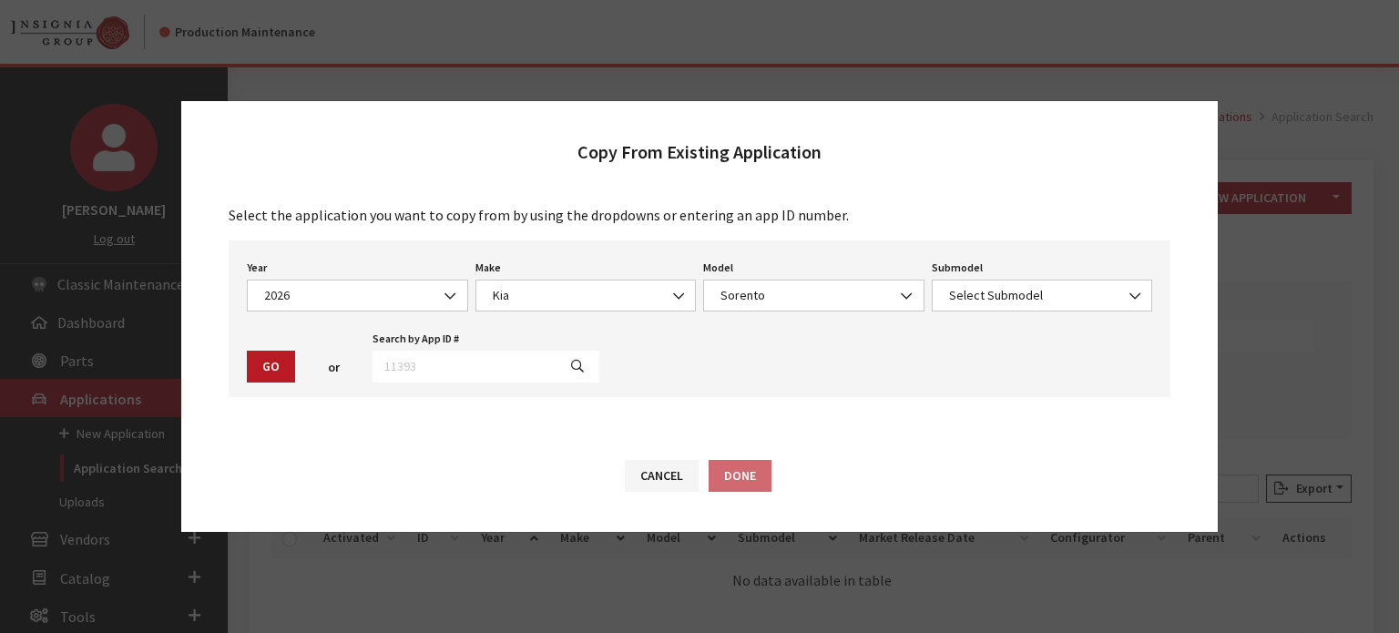
click at [1029, 277] on div "Submodel Select Submodel EX EX / Hybrid EX AWD / Plug-in Hybrid LX S SX X-Line …" at bounding box center [1042, 283] width 229 height 56
click at [1013, 322] on div "Year Select Year 2026 2025 2024 2023 2022 2021 2020 2019 2018 2017 2016 2015 20…" at bounding box center [700, 319] width 942 height 157
click at [1054, 303] on span "Select Submodel" at bounding box center [1043, 295] width 198 height 19
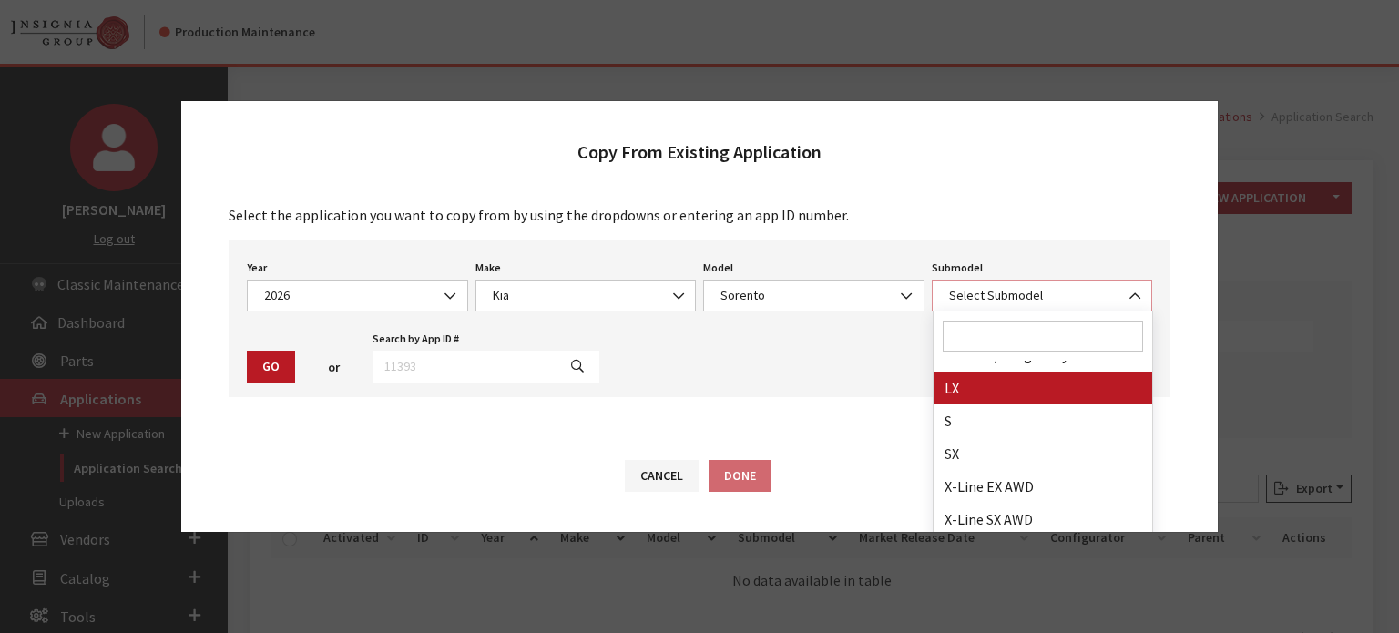
scroll to position [91, 0]
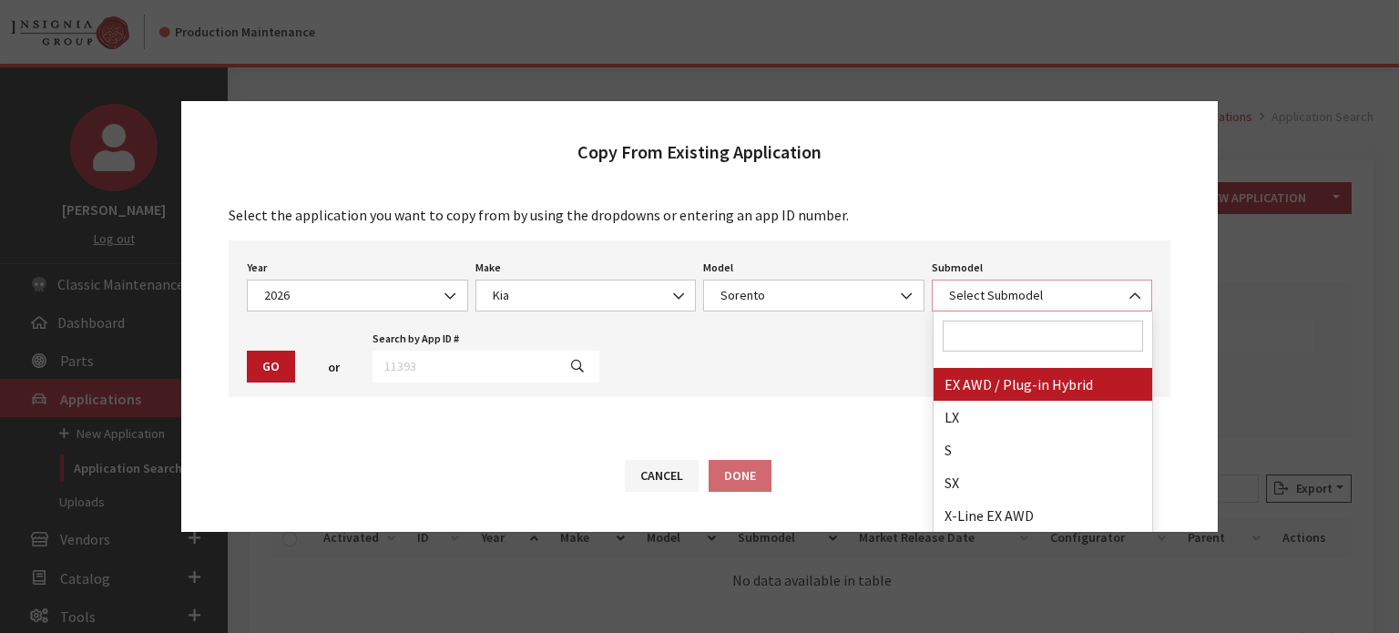
select select "4552"
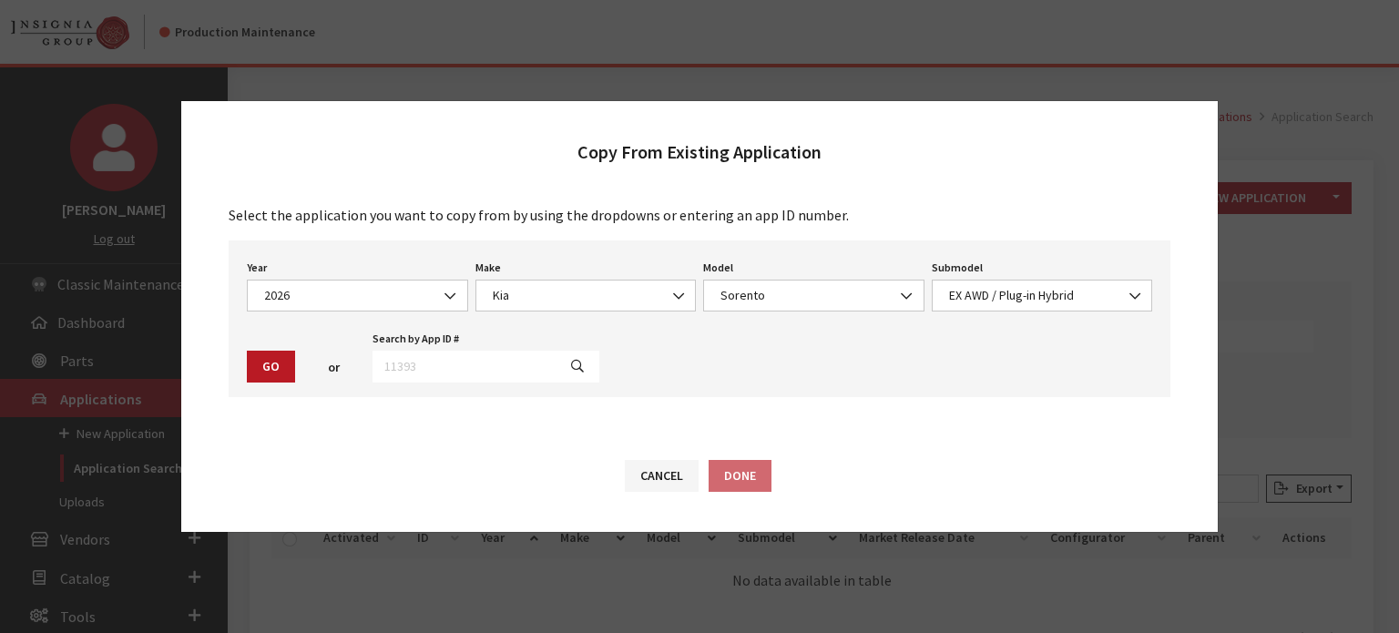
click at [270, 365] on button "Go" at bounding box center [271, 367] width 48 height 32
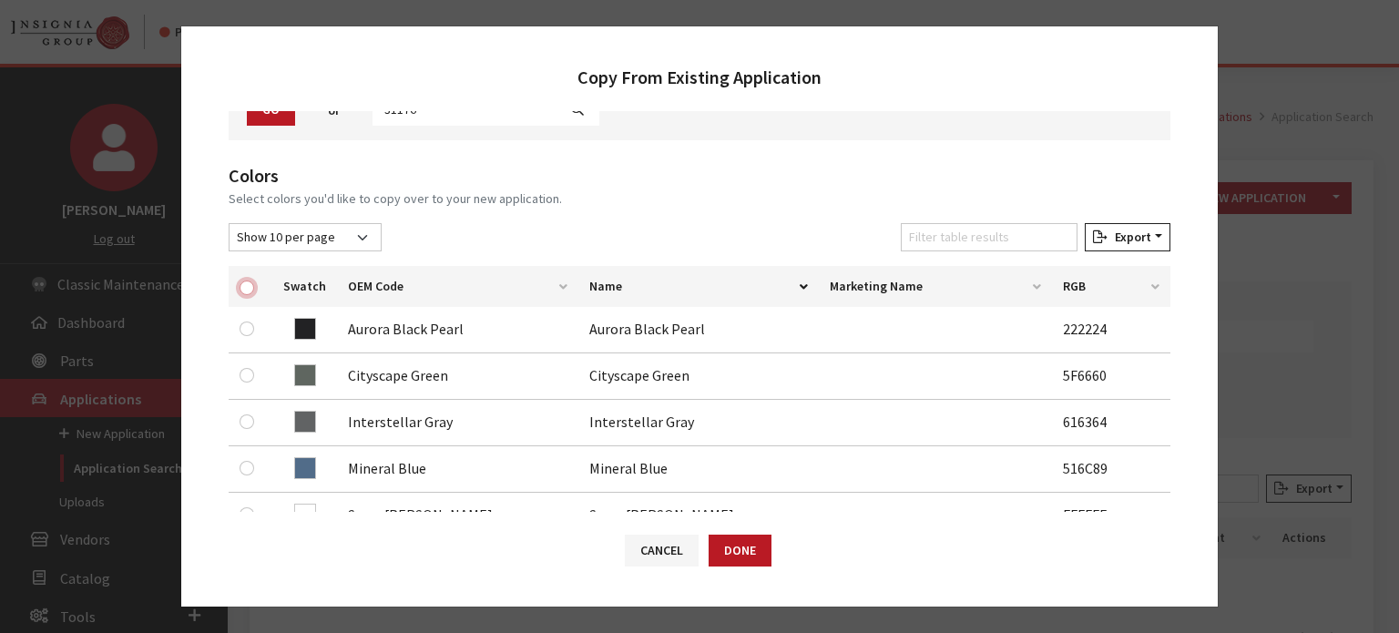
click at [247, 282] on input "checkbox" at bounding box center [247, 288] width 15 height 15
checkbox input "true"
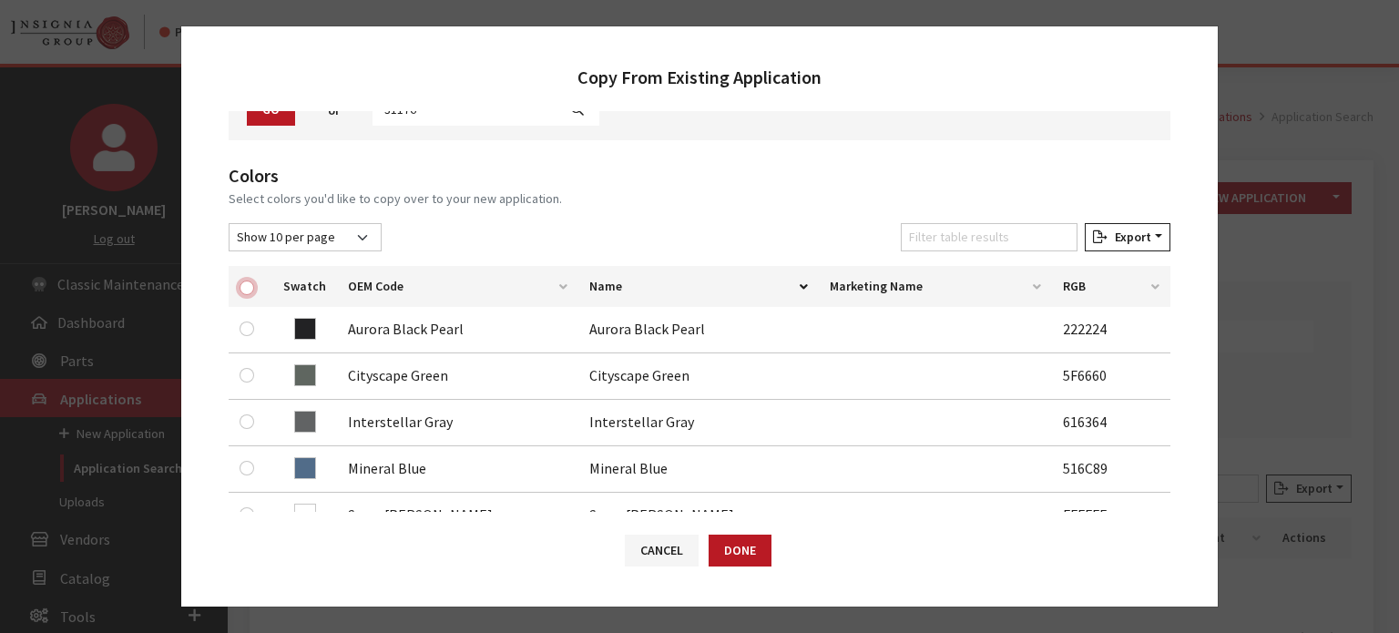
checkbox input "true"
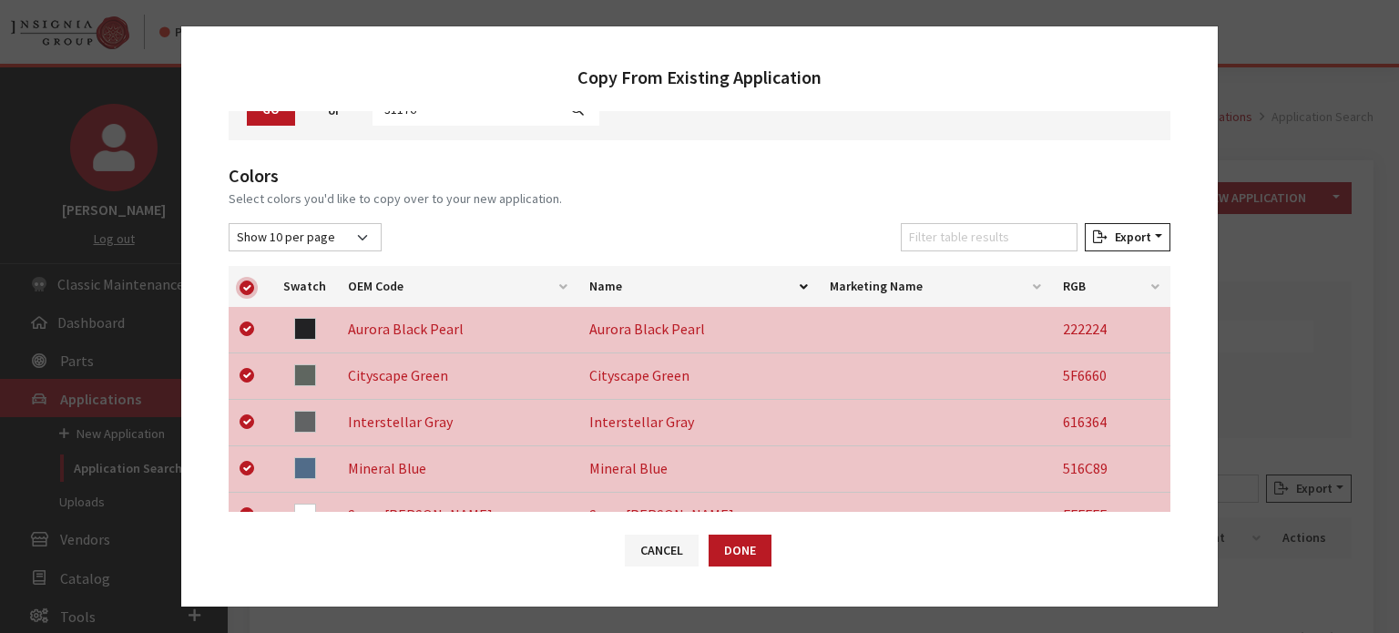
scroll to position [621, 0]
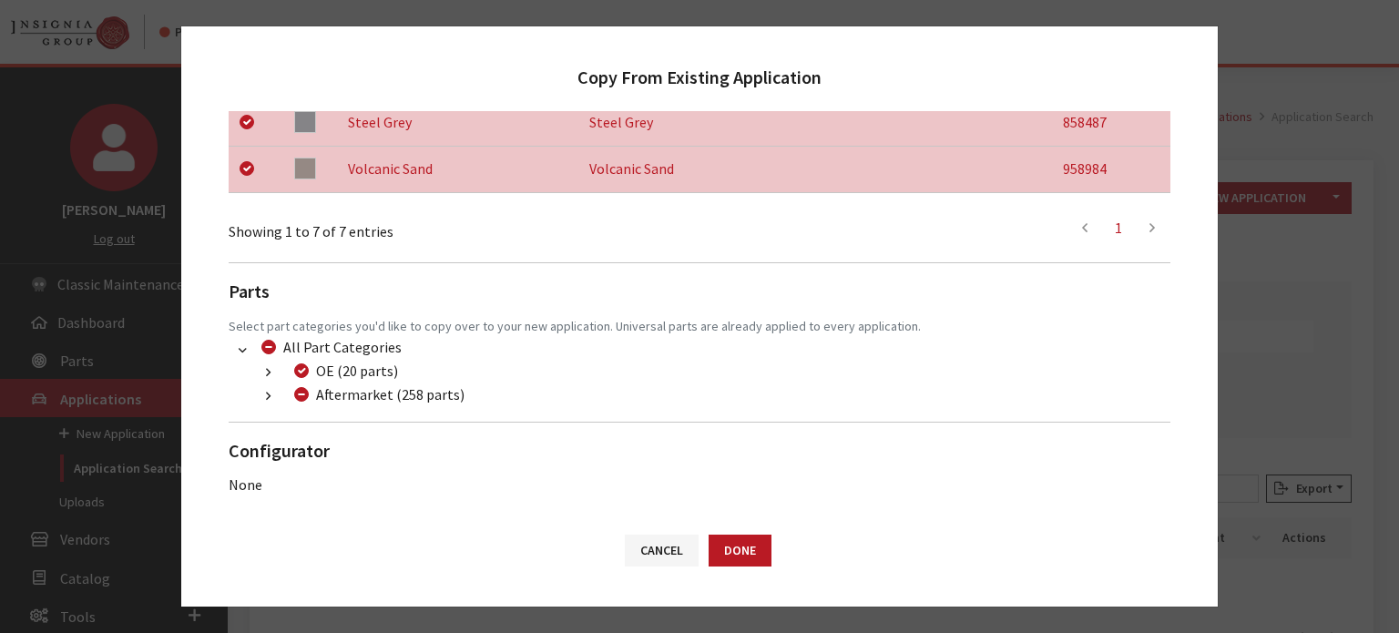
click at [270, 398] on icon "button" at bounding box center [268, 397] width 5 height 13
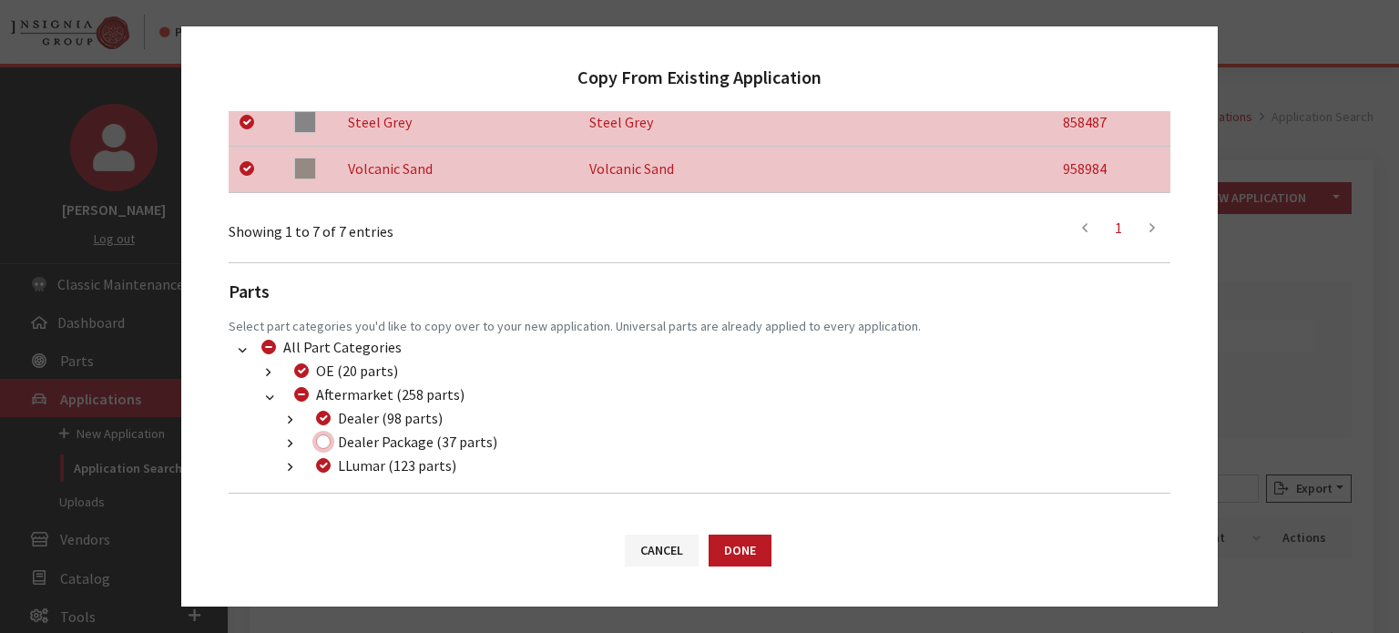
click at [327, 442] on input "Dealer Package (37 parts)" at bounding box center [323, 442] width 15 height 15
checkbox input "true"
click at [754, 542] on button "Done" at bounding box center [740, 551] width 63 height 32
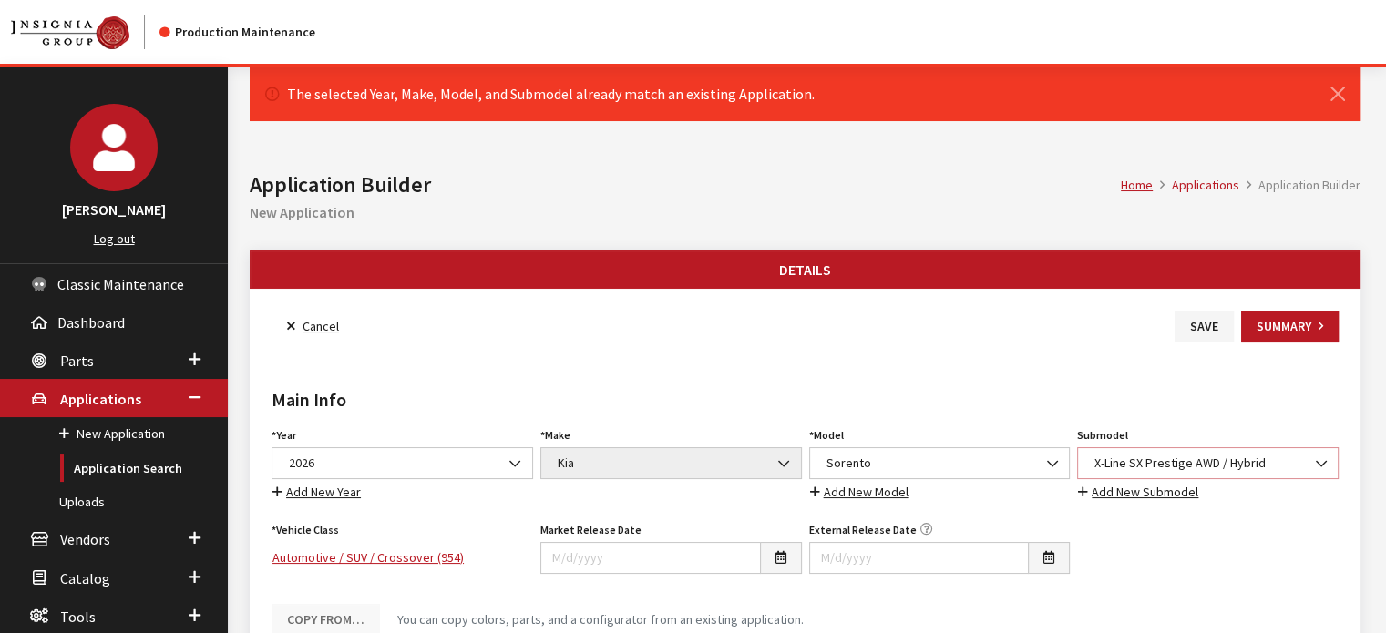
click at [1133, 454] on span "X-Line SX Prestige AWD / Hybrid" at bounding box center [1208, 463] width 238 height 19
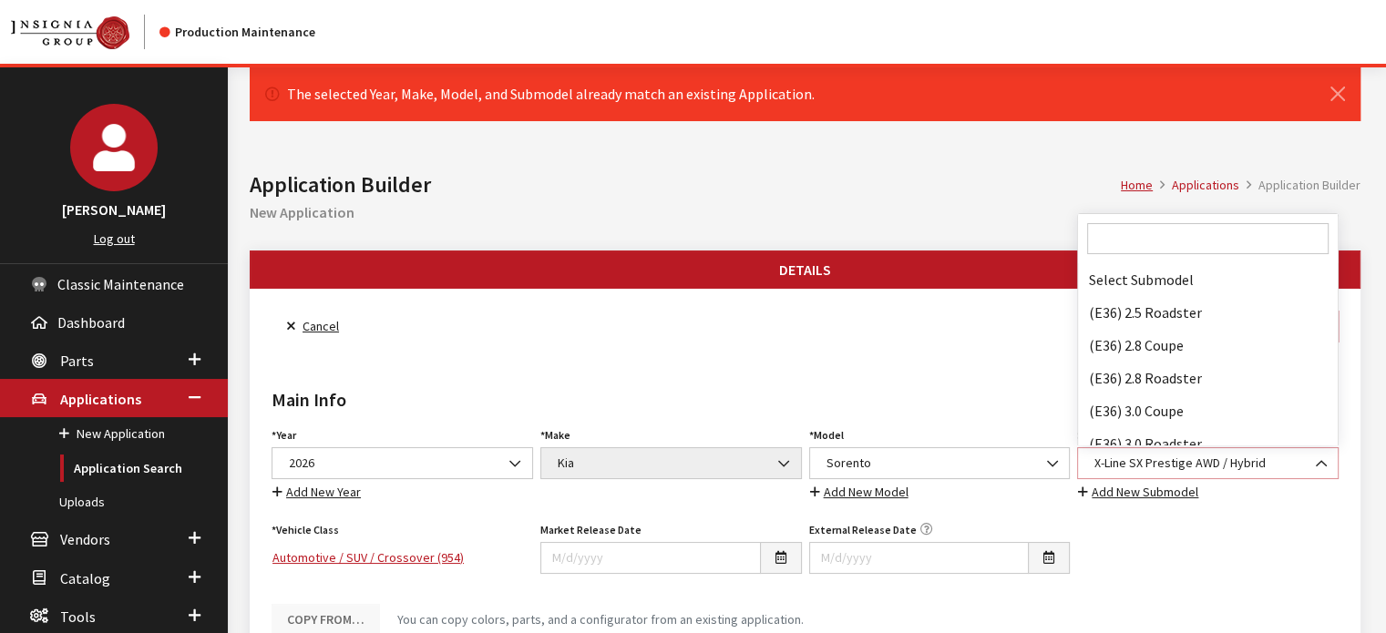
scroll to position [155867, 0]
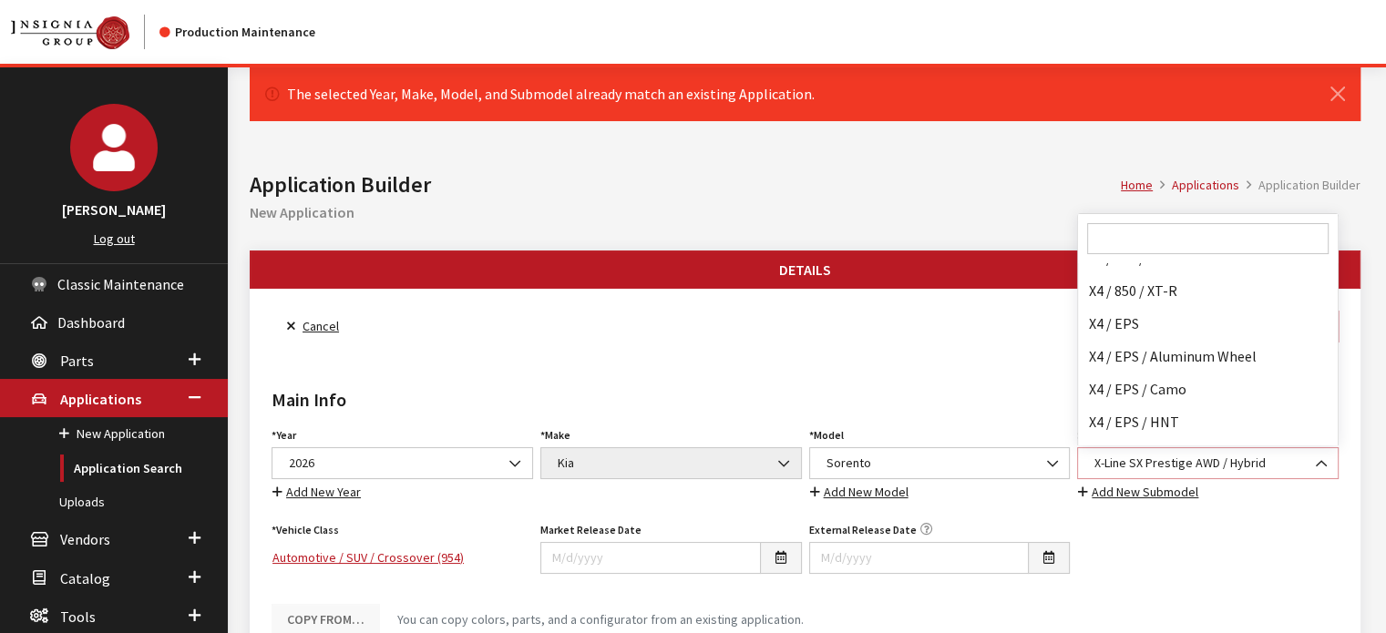
select select "3970"
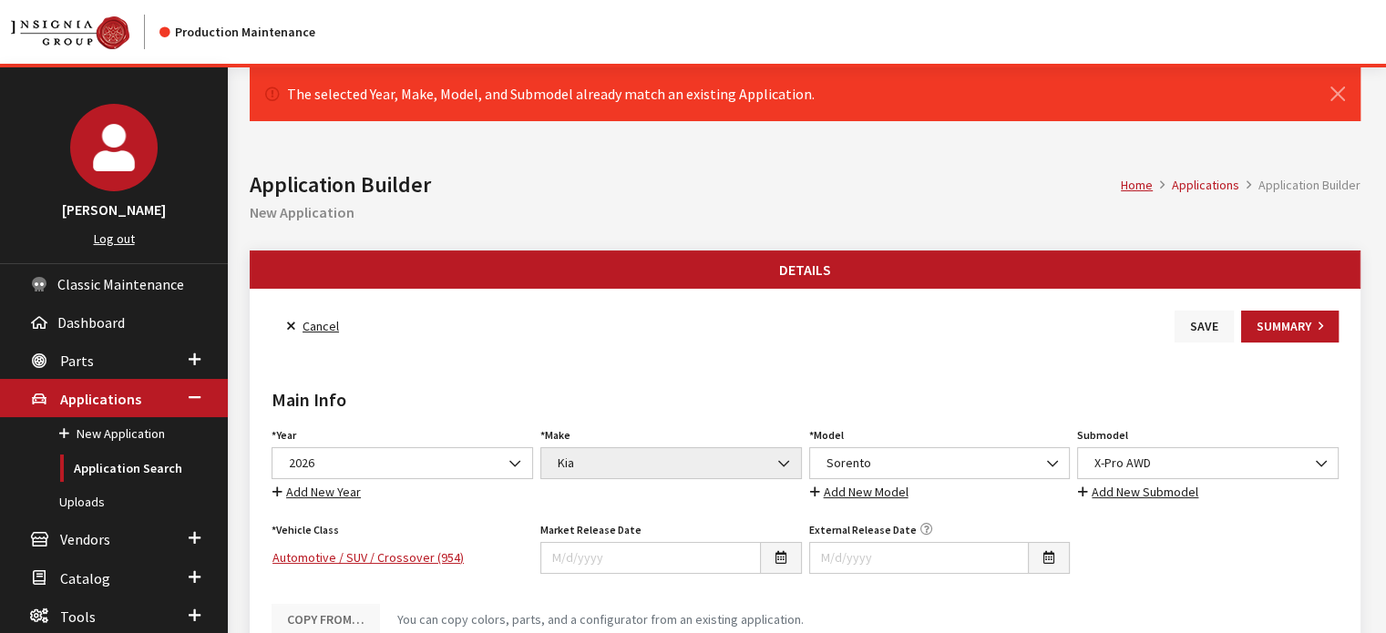
click at [1213, 322] on button "Save" at bounding box center [1203, 327] width 59 height 32
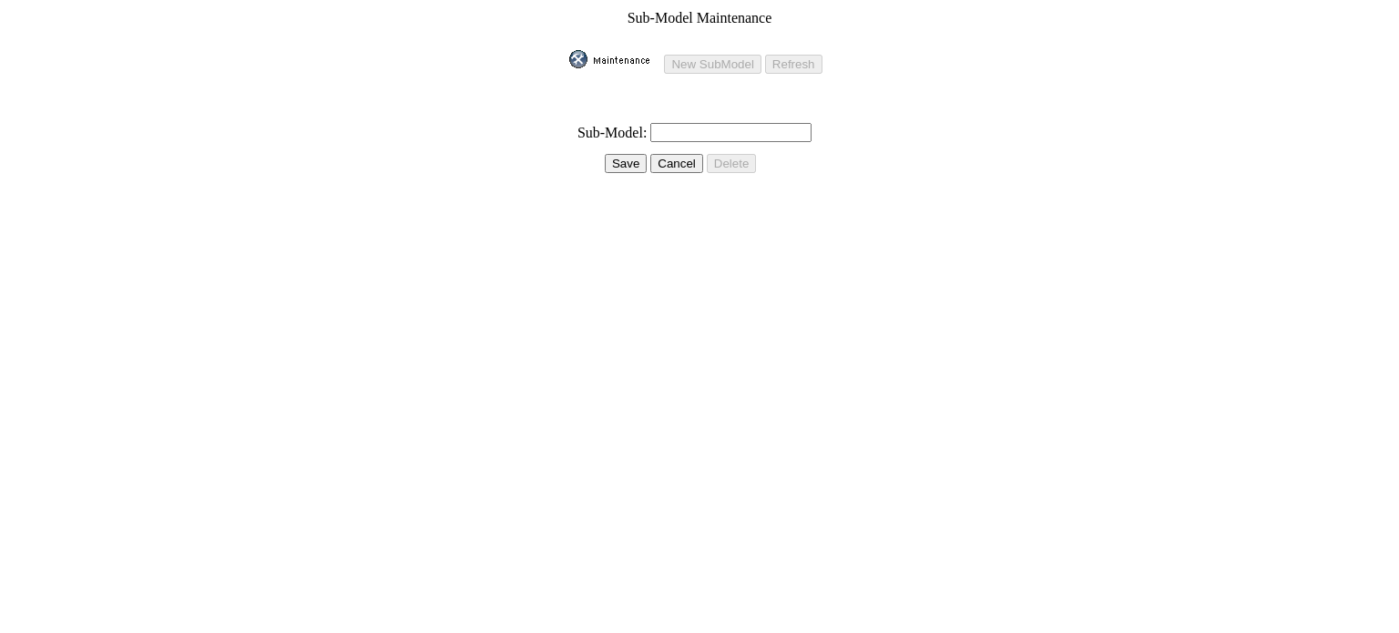
click at [685, 109] on td at bounding box center [698, 114] width 261 height 11
click at [677, 109] on td at bounding box center [698, 114] width 261 height 11
click at [674, 123] on input "text" at bounding box center [730, 132] width 161 height 19
paste input "X-Line SX Prestige AWD"
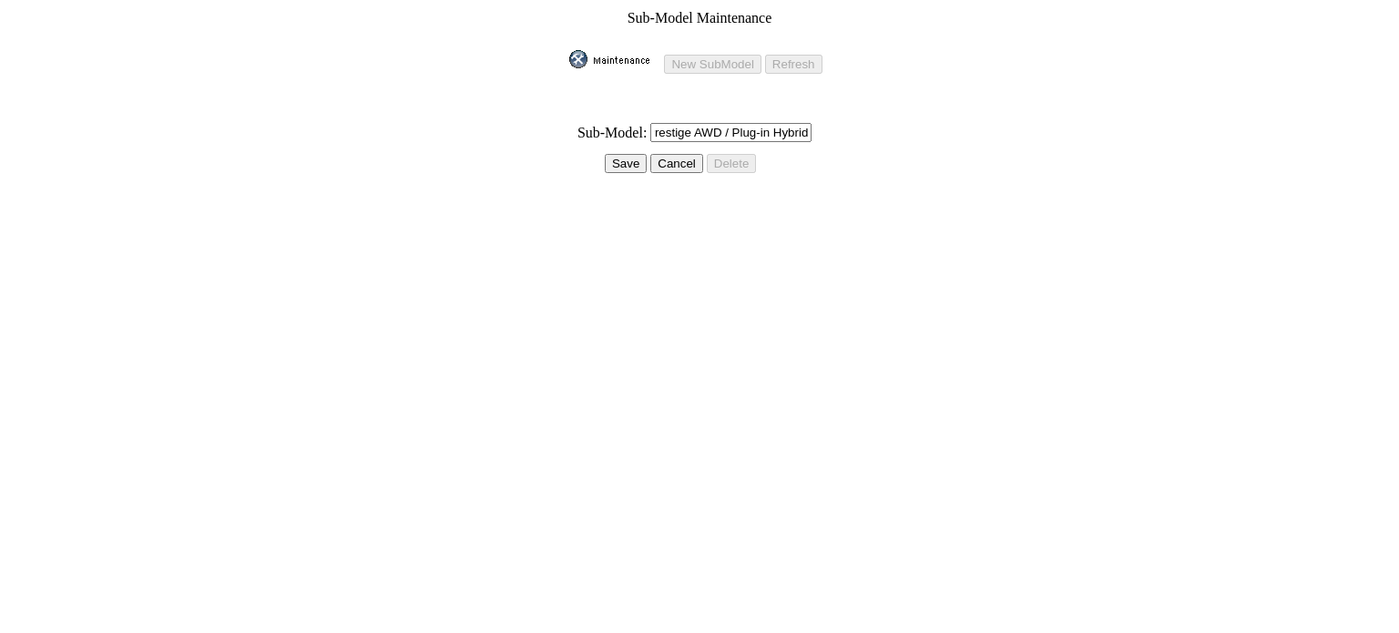
type input "X-Line SX Prestige AWD / Plug-in Hybrid"
click at [634, 154] on input "Save" at bounding box center [626, 163] width 42 height 19
drag, startPoint x: 0, startPoint y: 0, endPoint x: 630, endPoint y: 151, distance: 648.3
click at [634, 154] on input "Cancel" at bounding box center [655, 163] width 53 height 19
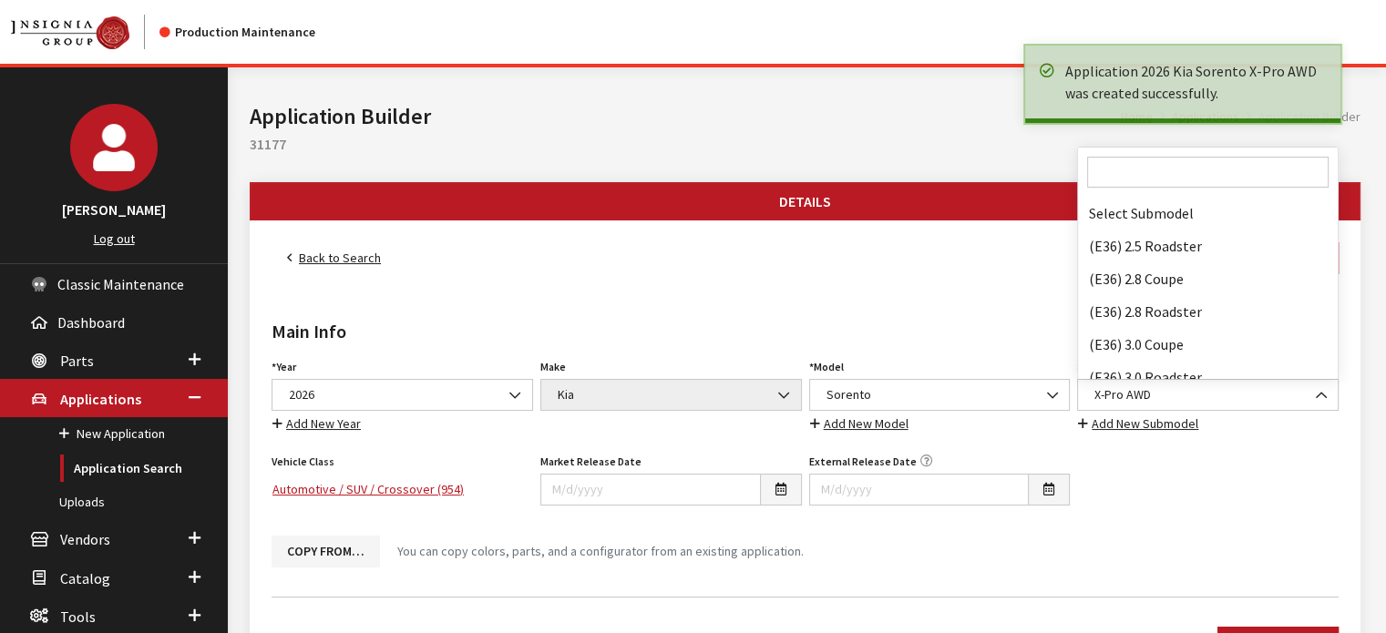
scroll to position [155955, 0]
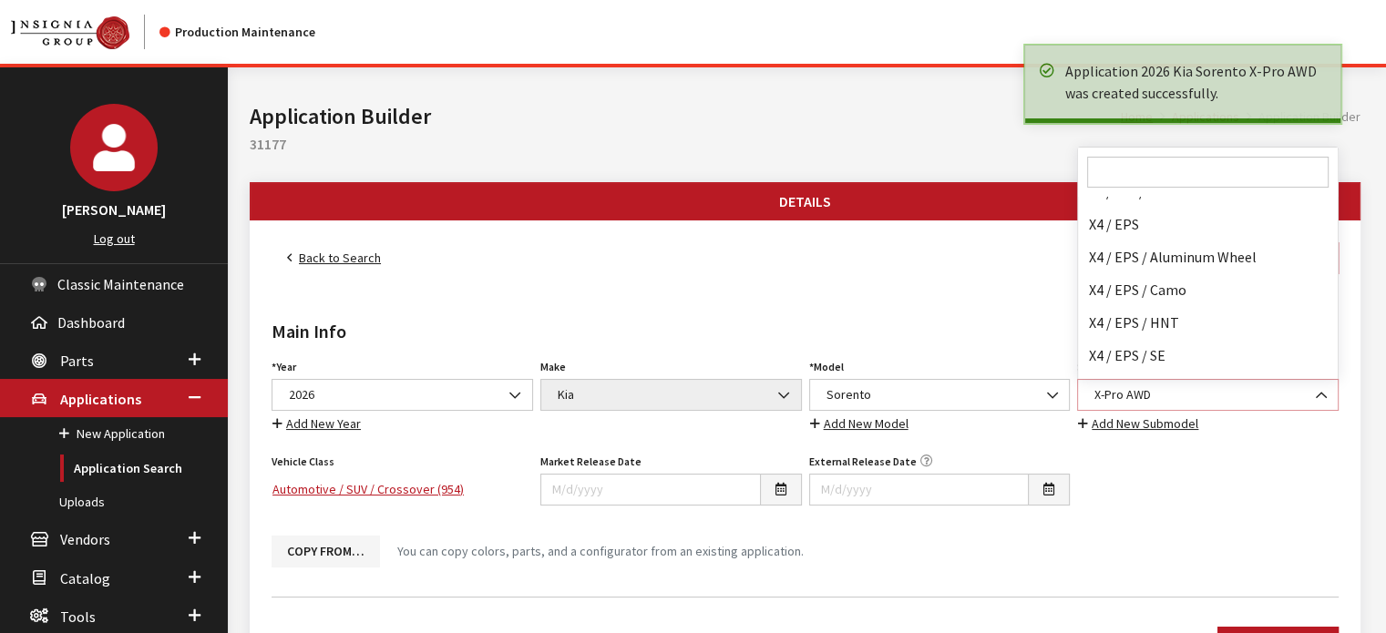
select select "4872"
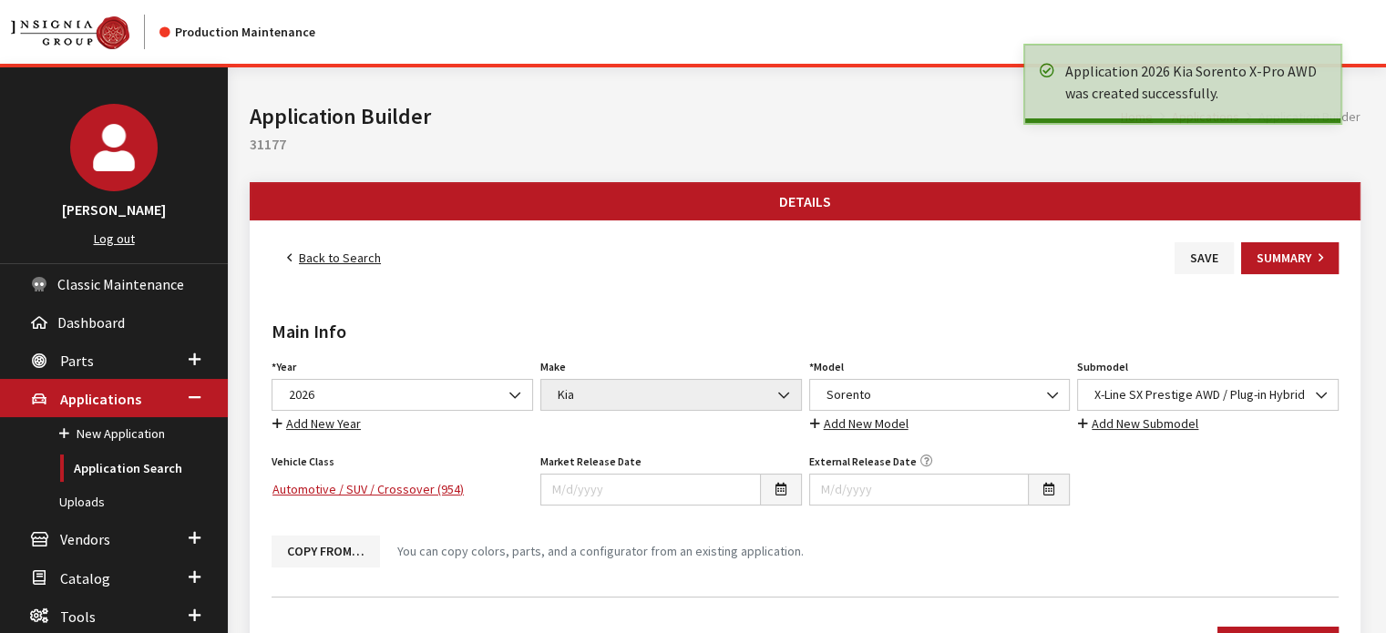
click at [1049, 282] on div "Main Info Year Select Year 2026 2025 2024 2023 2022 2021 2020 2019 2018 2017 20…" at bounding box center [805, 428] width 1074 height 308
click at [1210, 251] on button "Save" at bounding box center [1203, 258] width 59 height 32
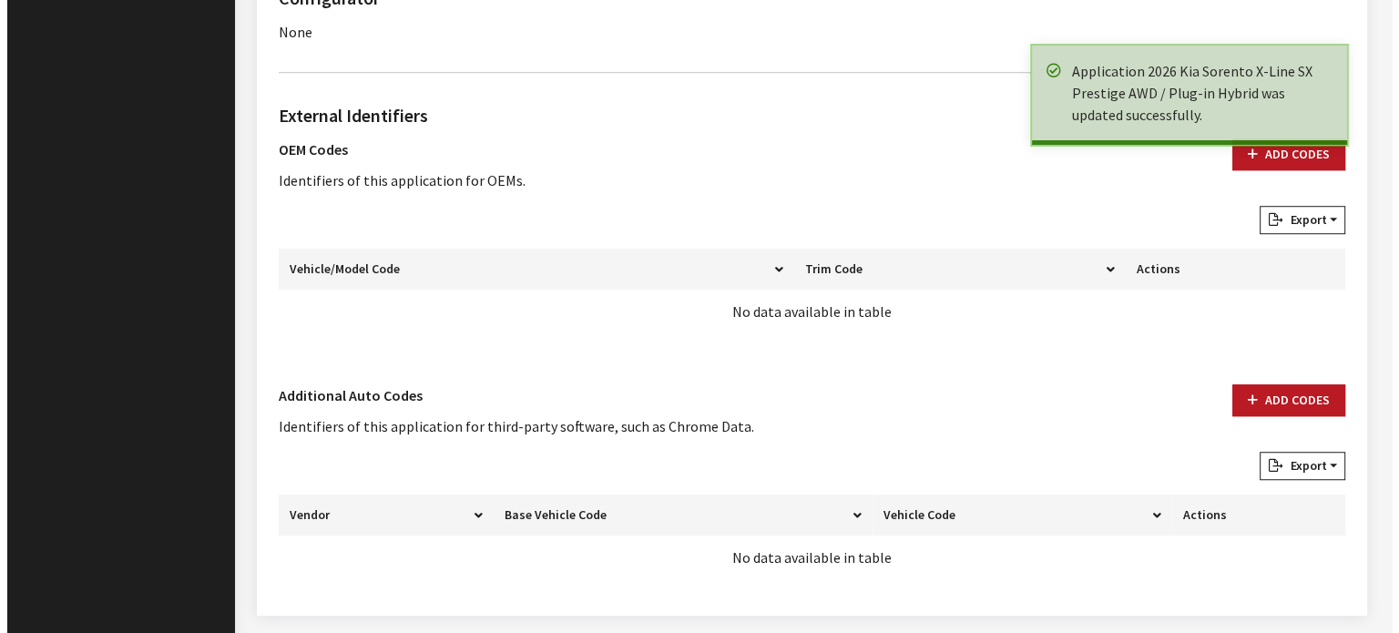
scroll to position [1268, 0]
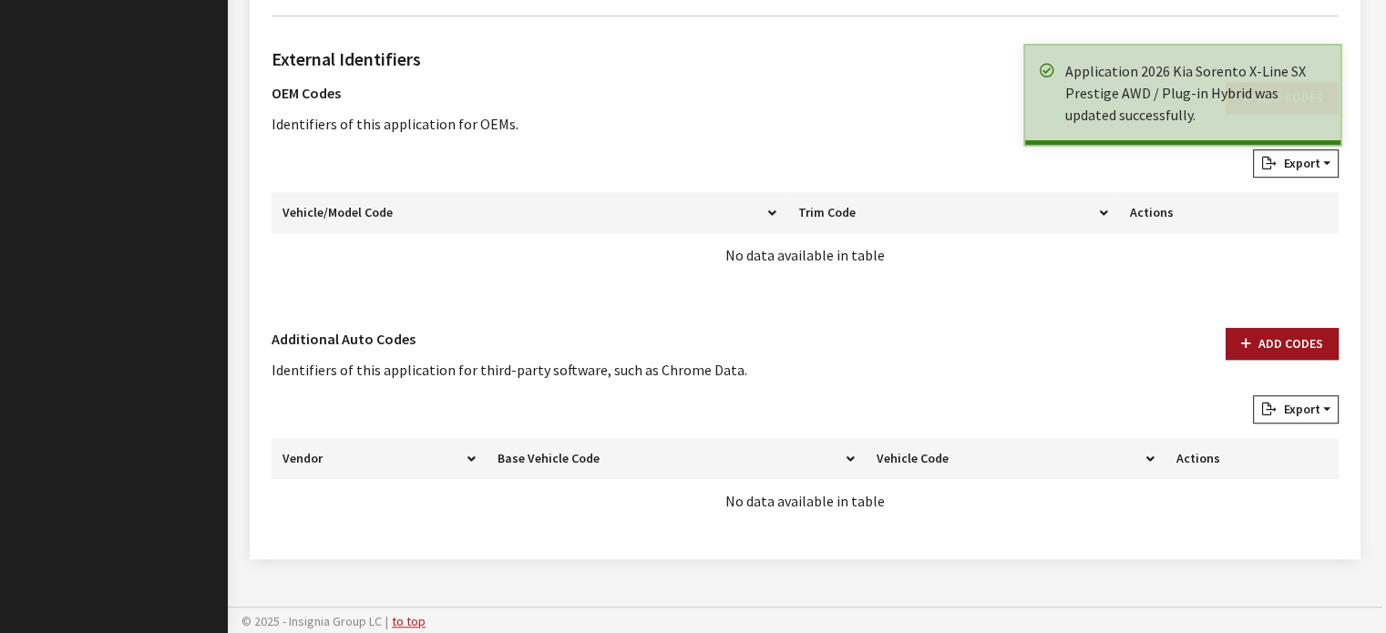
click at [1256, 334] on button "Add Codes" at bounding box center [1281, 344] width 113 height 32
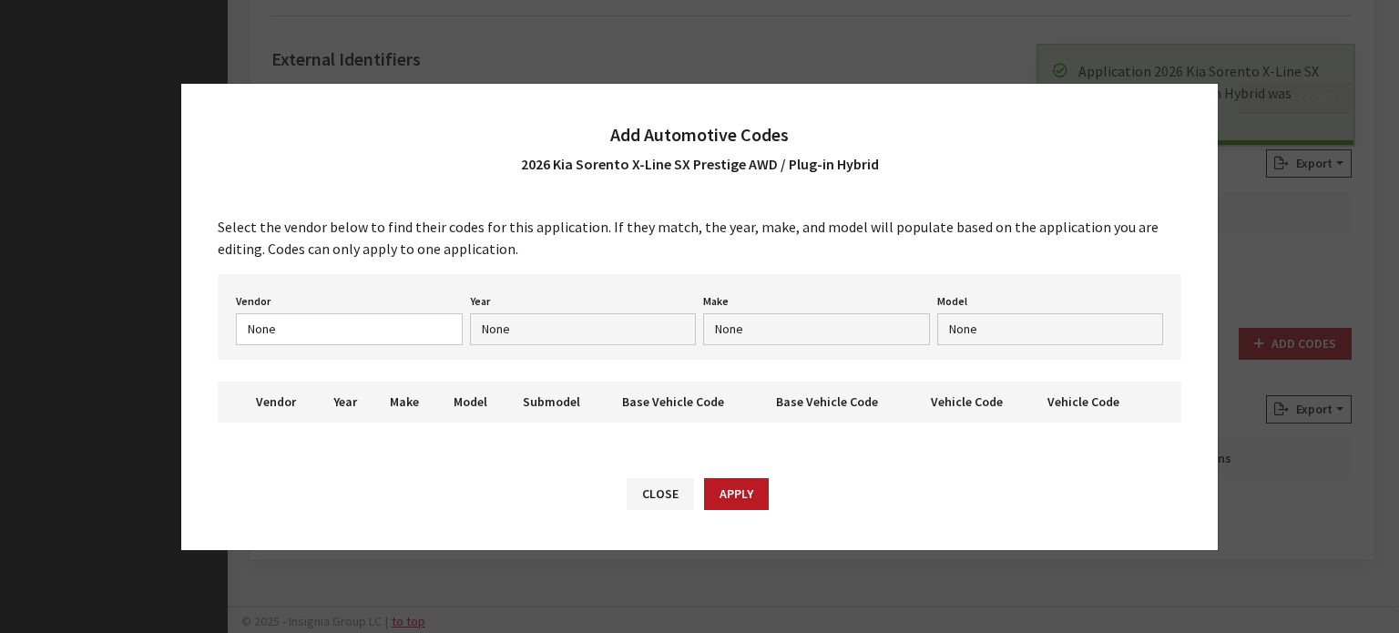
click at [390, 314] on div "Vendor None Chrome® Data Aftermarket Catalog Exchange Standard Year None Make N…" at bounding box center [700, 317] width 964 height 86
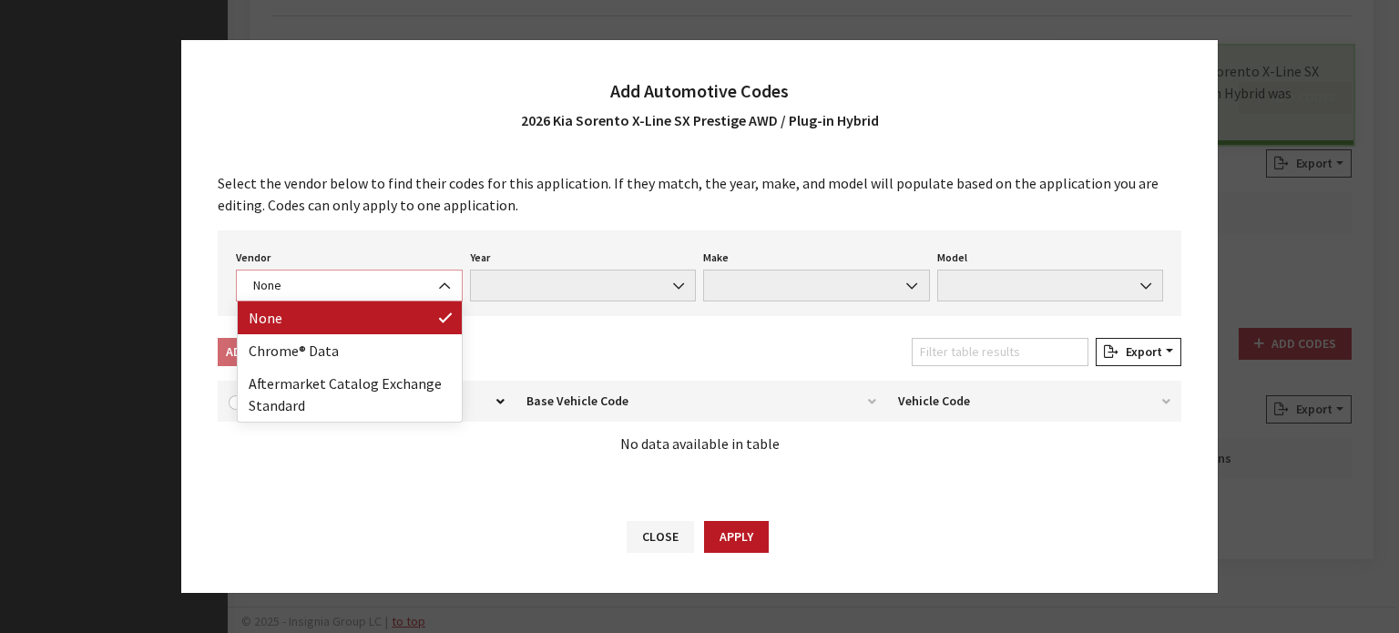
click at [383, 285] on span "None" at bounding box center [349, 285] width 203 height 19
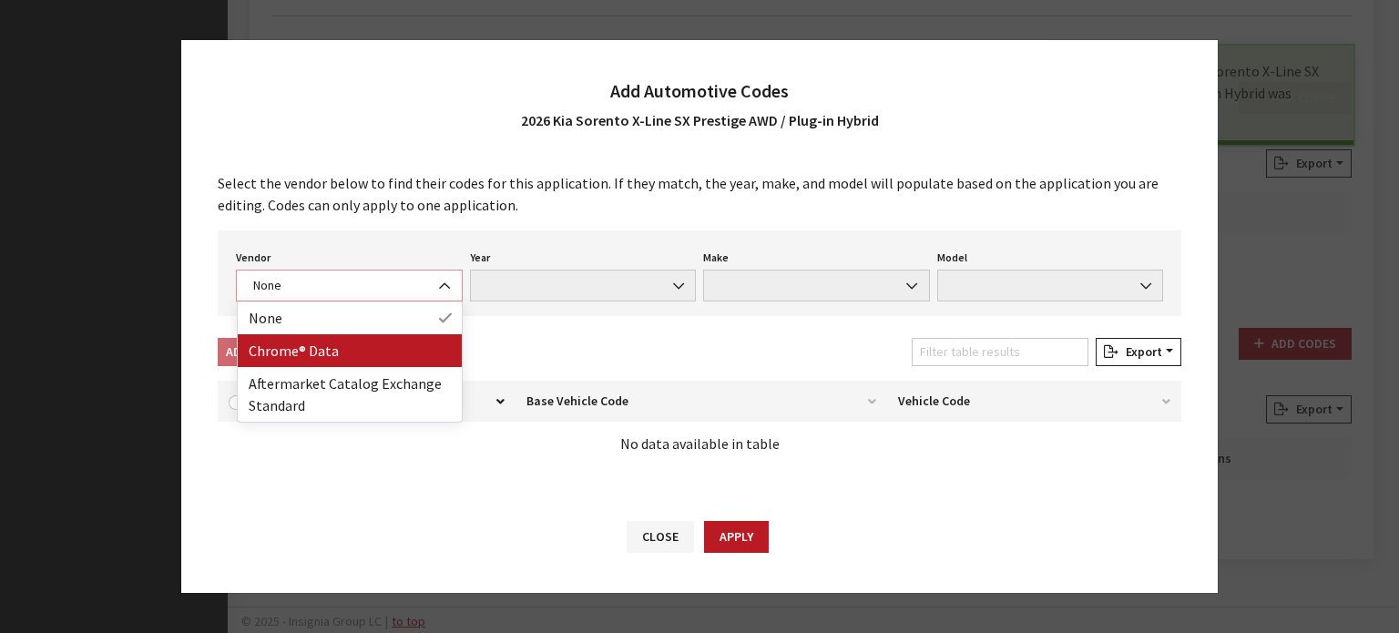
select select "4"
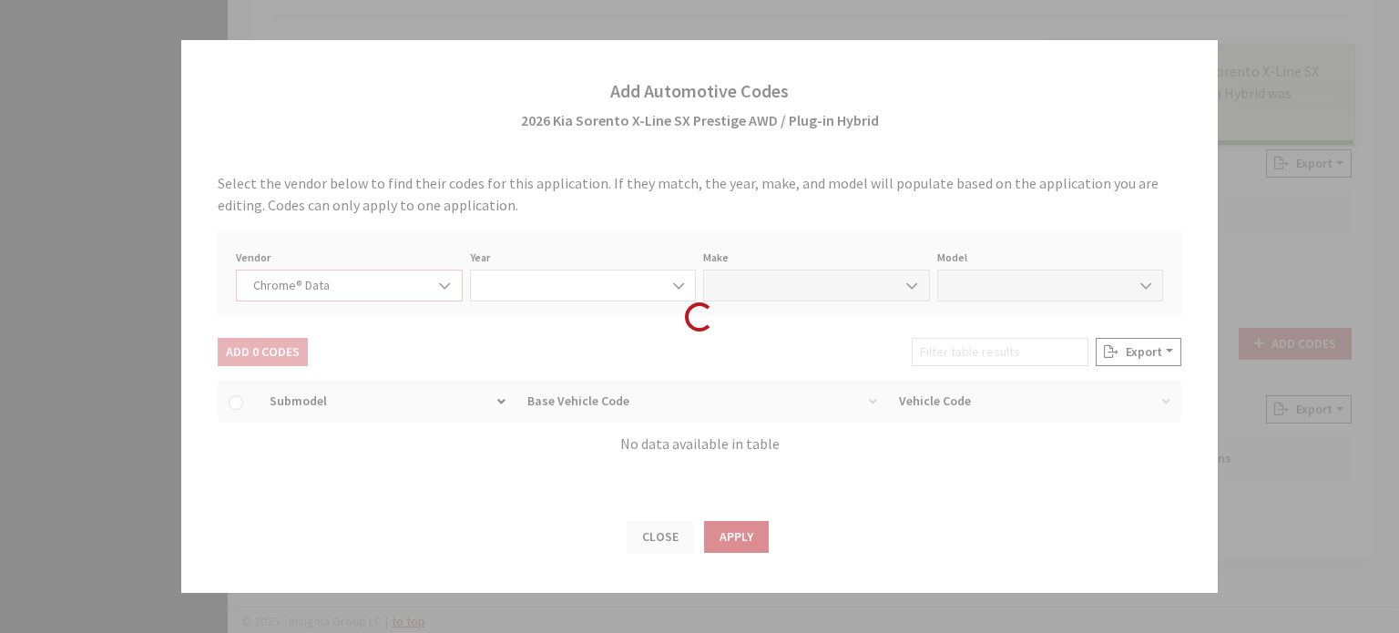
select select "2026"
select select "22"
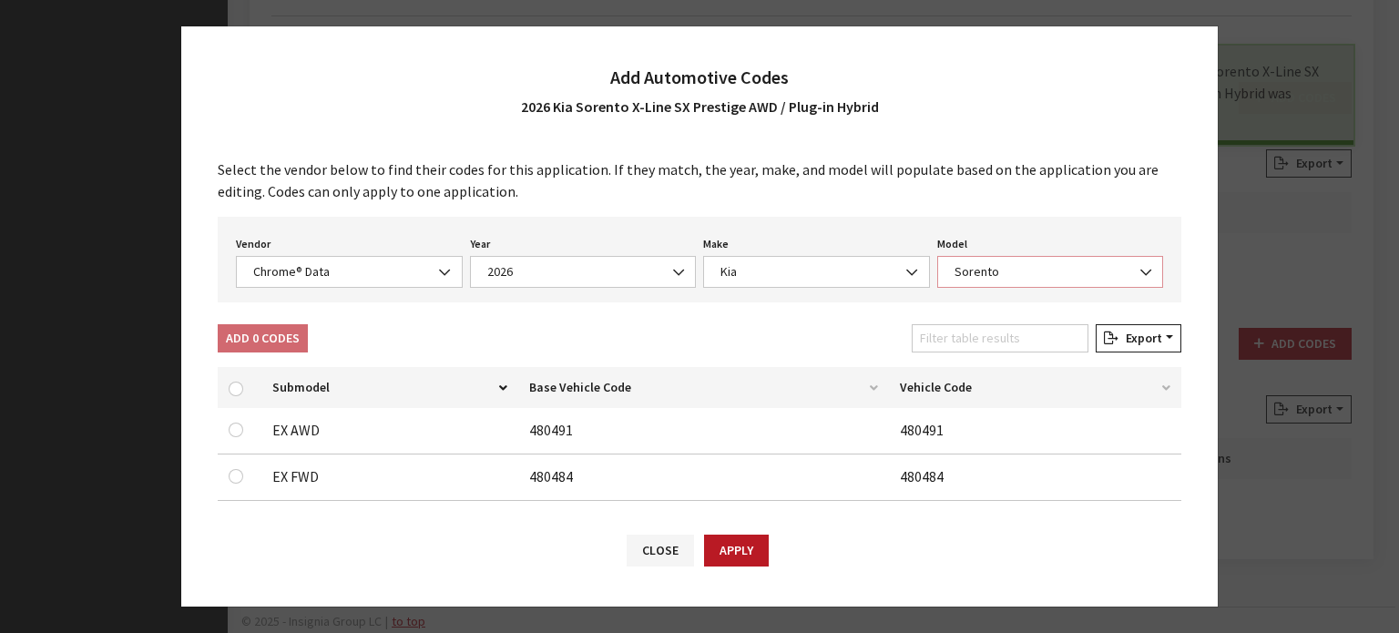
click at [1049, 271] on span "Sorento" at bounding box center [1050, 271] width 203 height 19
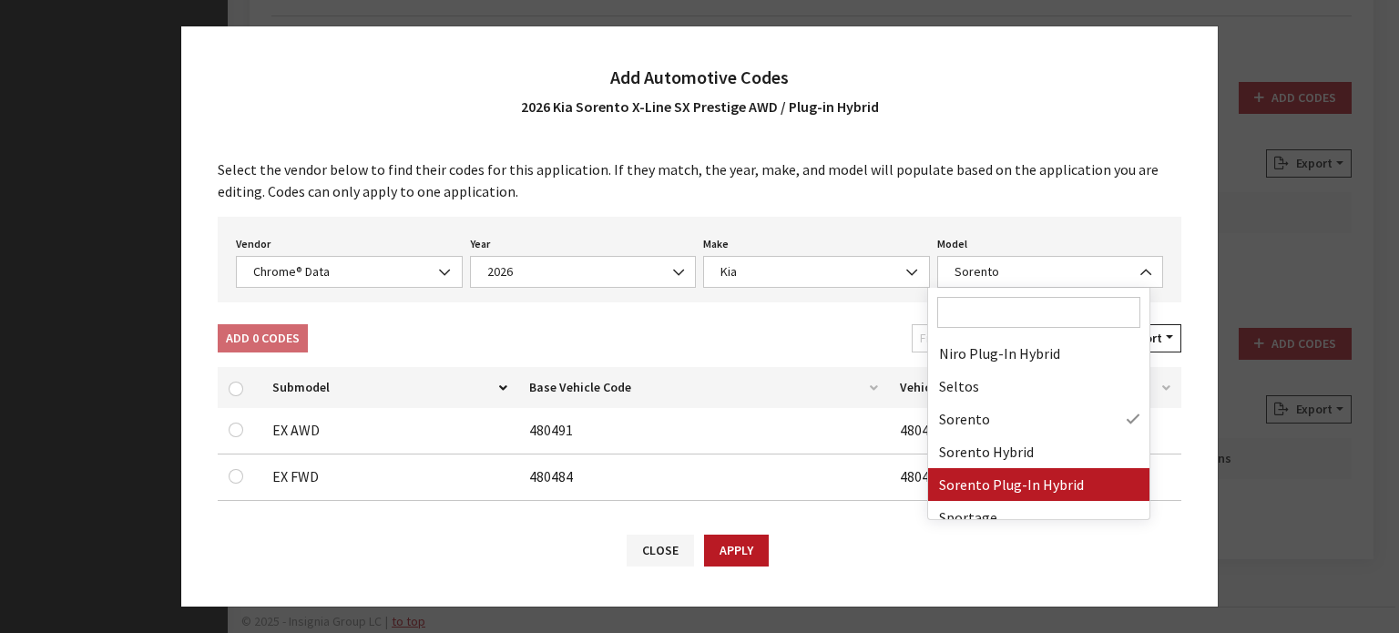
drag, startPoint x: 1060, startPoint y: 502, endPoint x: 1059, endPoint y: 485, distance: 17.3
select select "73013"
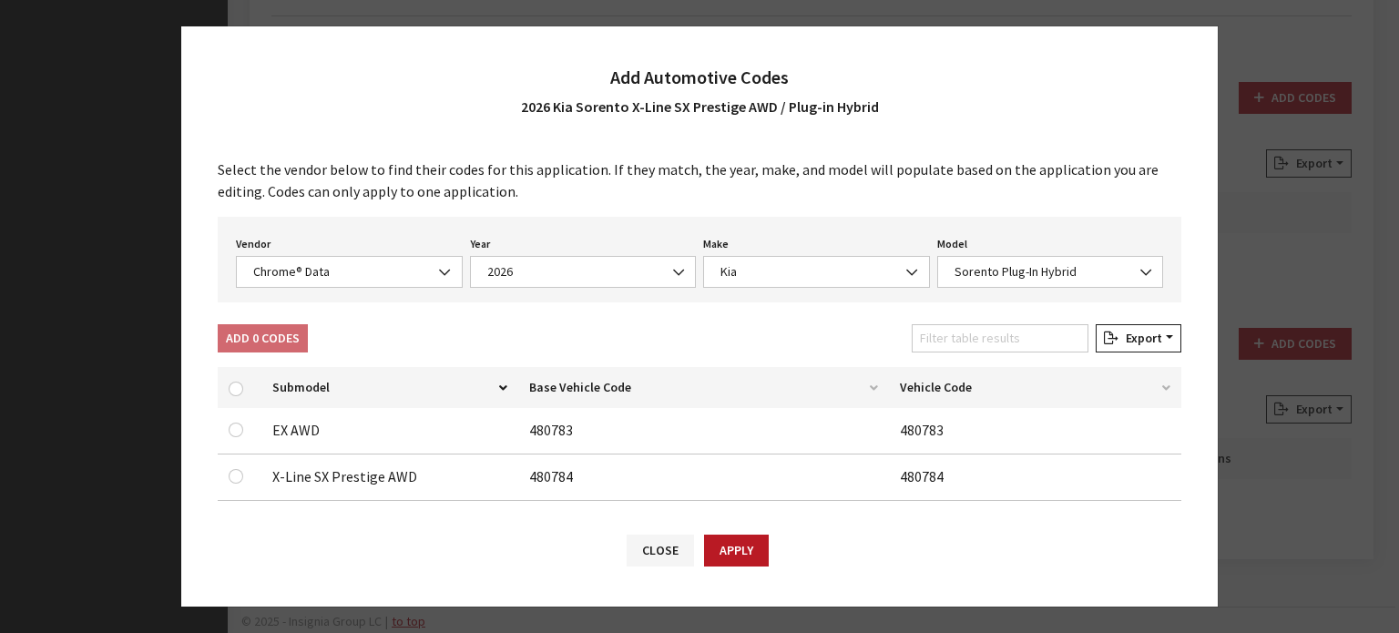
click at [745, 314] on div "Select the vendor below to find their codes for this application. If they match…" at bounding box center [699, 326] width 1037 height 372
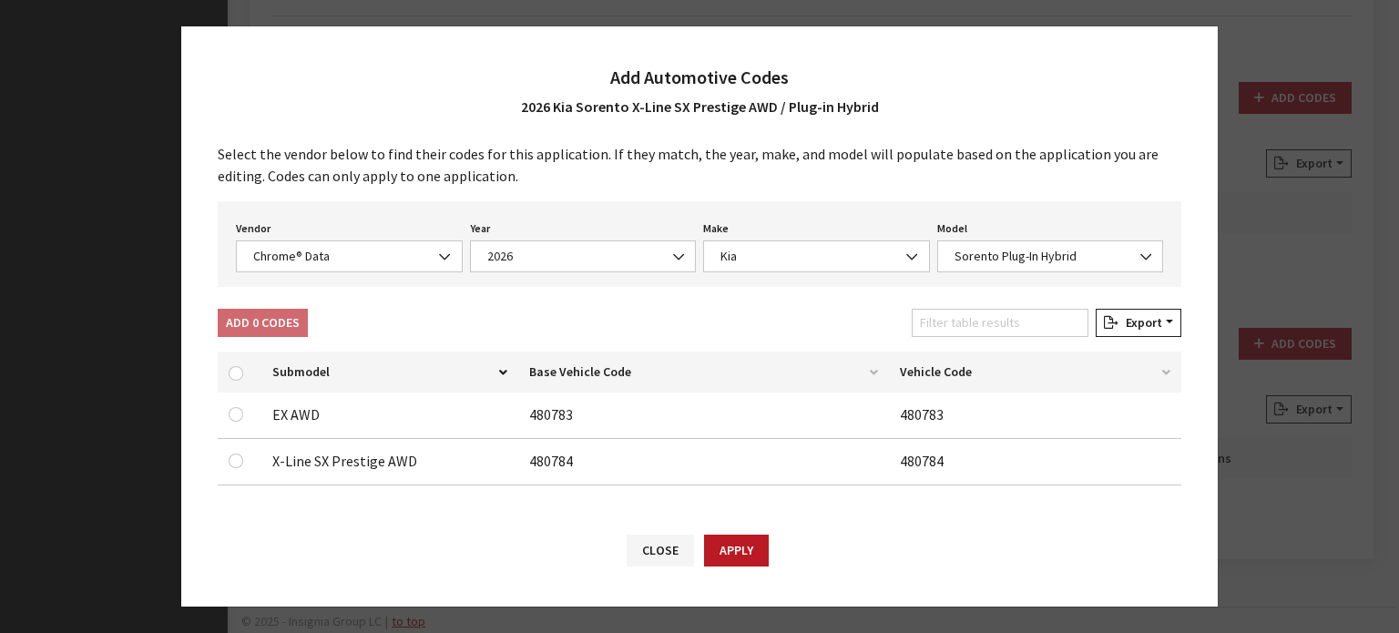
scroll to position [19, 0]
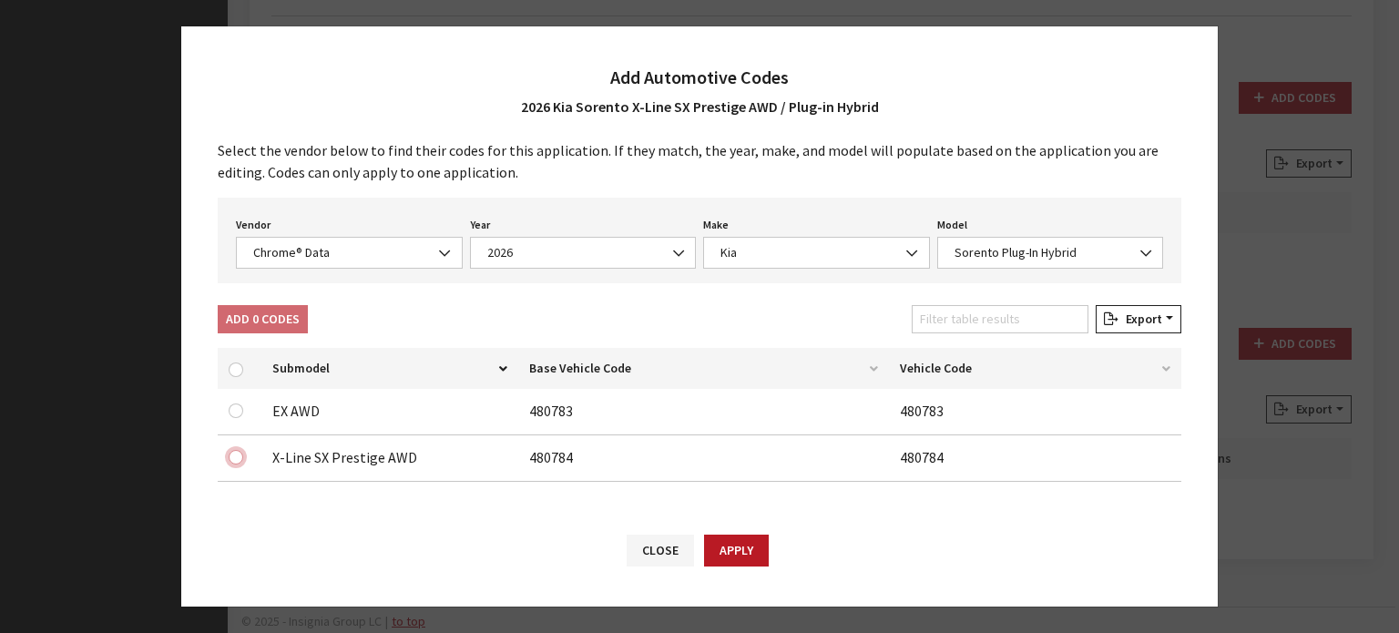
click at [240, 461] on input "checkbox" at bounding box center [236, 457] width 15 height 15
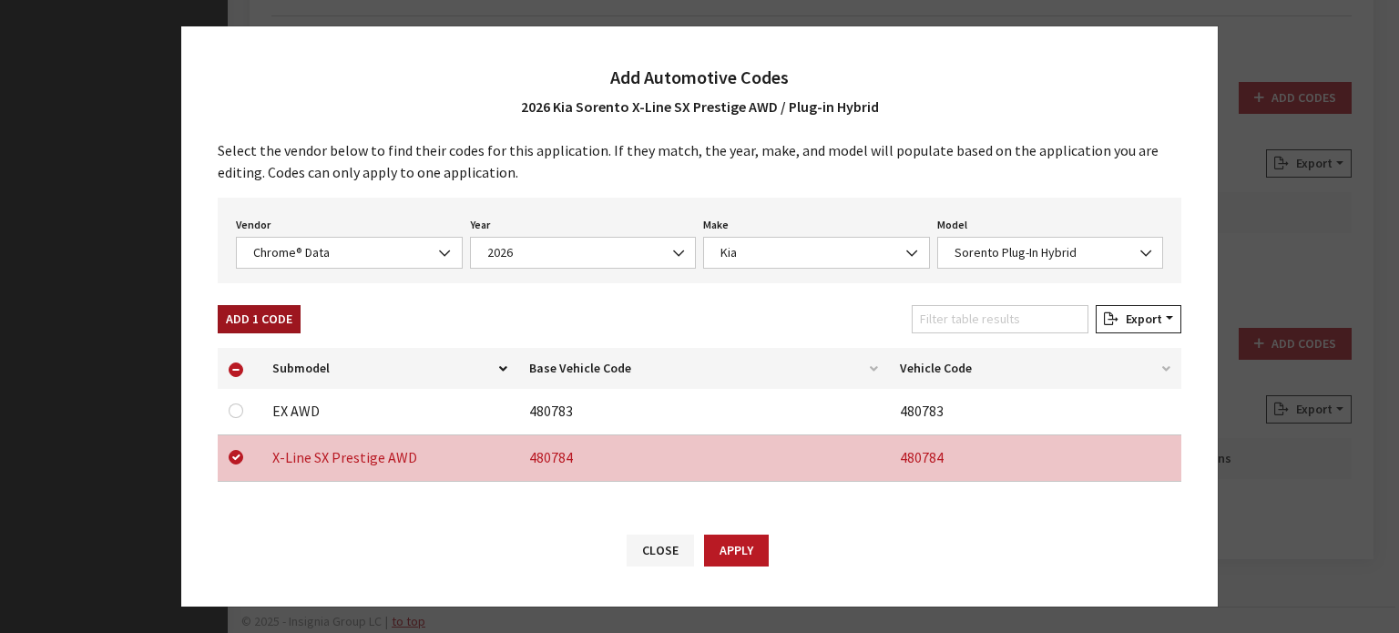
click at [290, 320] on button "Add 1 Code" at bounding box center [259, 319] width 83 height 28
checkbox input "false"
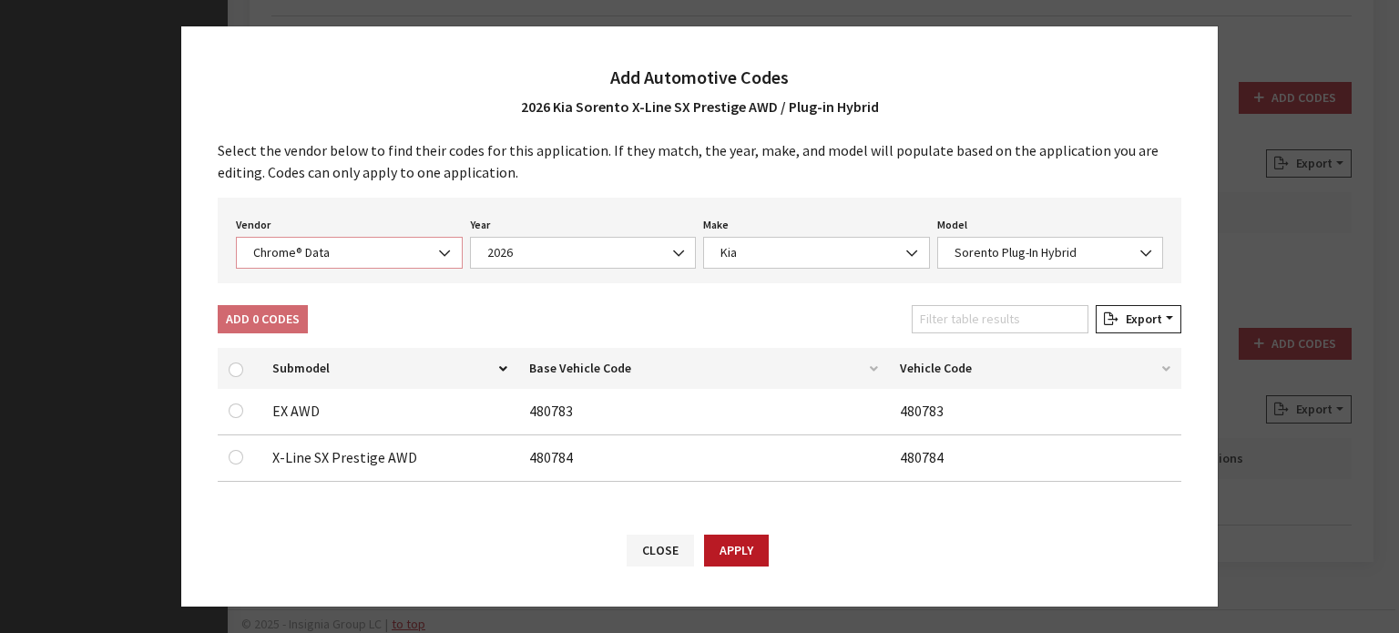
click at [380, 261] on span "Chrome® Data" at bounding box center [349, 252] width 203 height 19
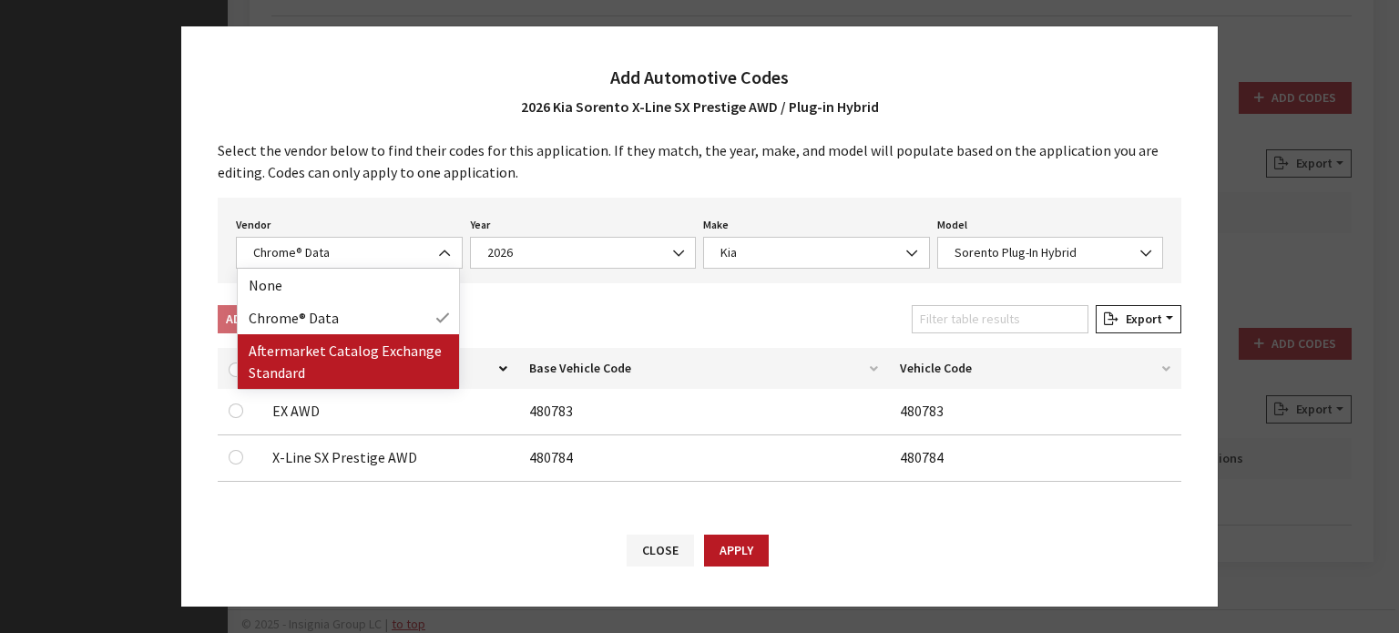
drag, startPoint x: 398, startPoint y: 331, endPoint x: 394, endPoint y: 362, distance: 31.3
select select "2"
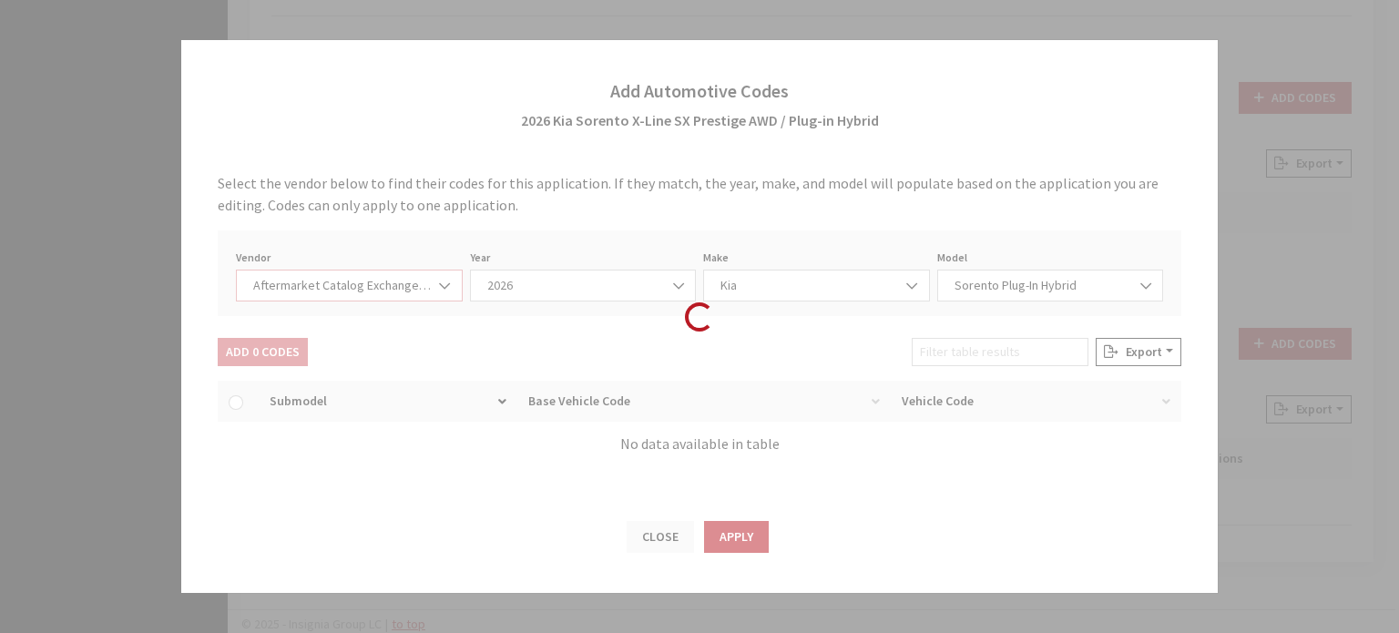
select select "2026"
select select "21"
select select "108"
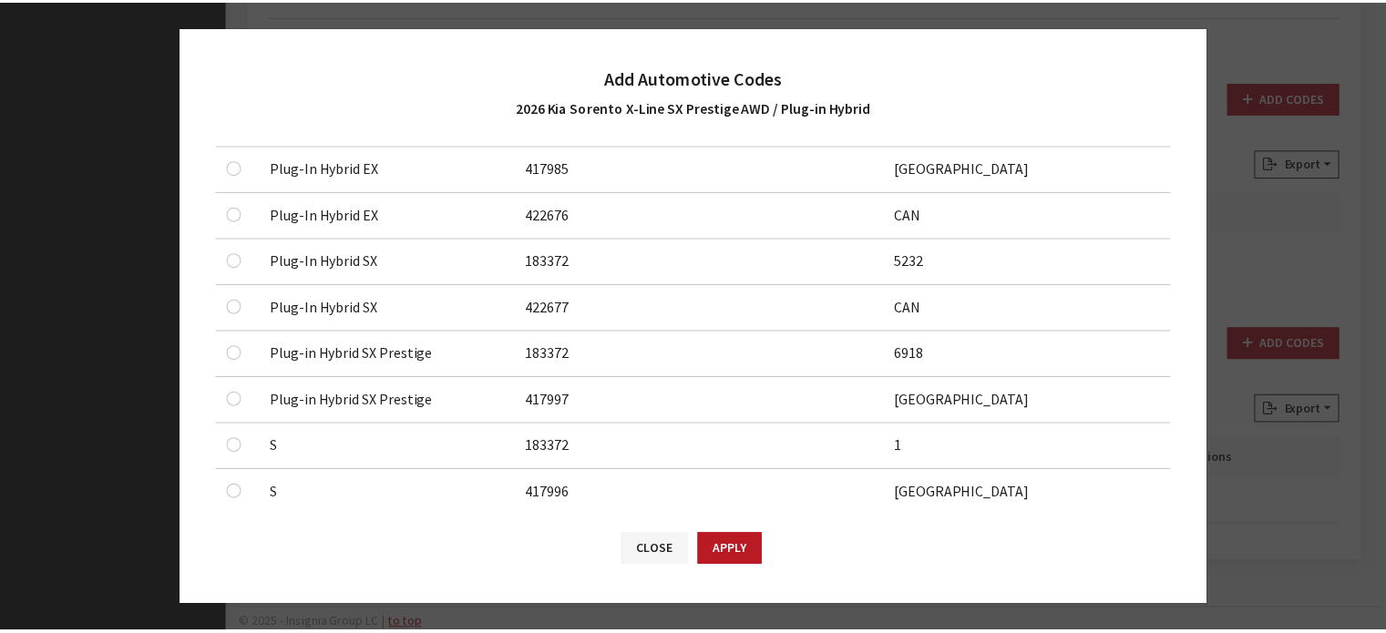
scroll to position [820, 0]
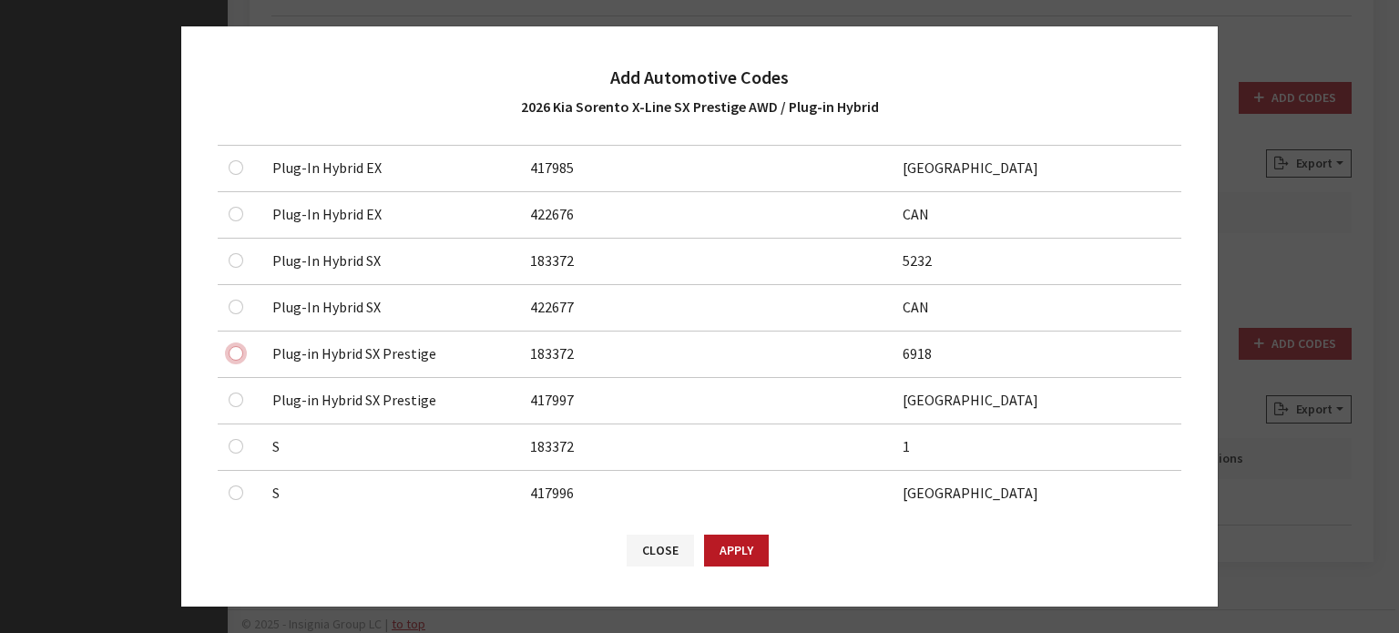
click at [234, 356] on input "checkbox" at bounding box center [236, 353] width 15 height 15
checkbox input "true"
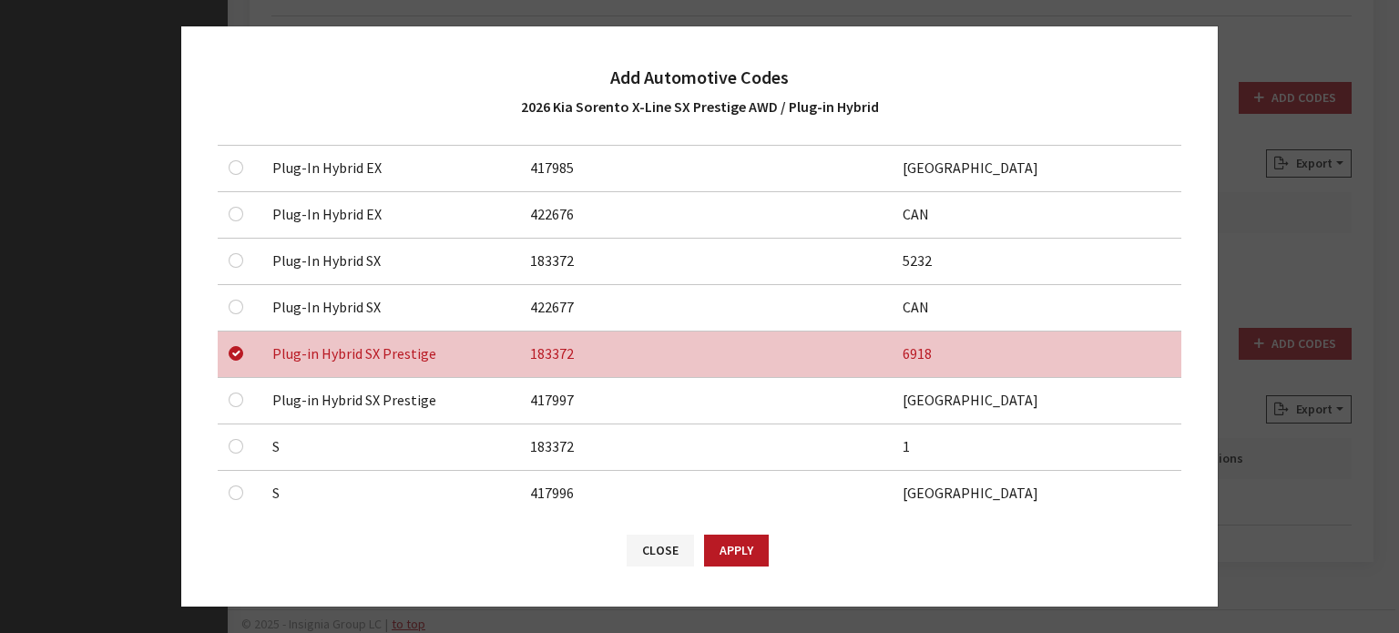
click at [230, 404] on div at bounding box center [240, 400] width 22 height 22
click at [238, 393] on input "checkbox" at bounding box center [236, 400] width 15 height 15
checkbox input "true"
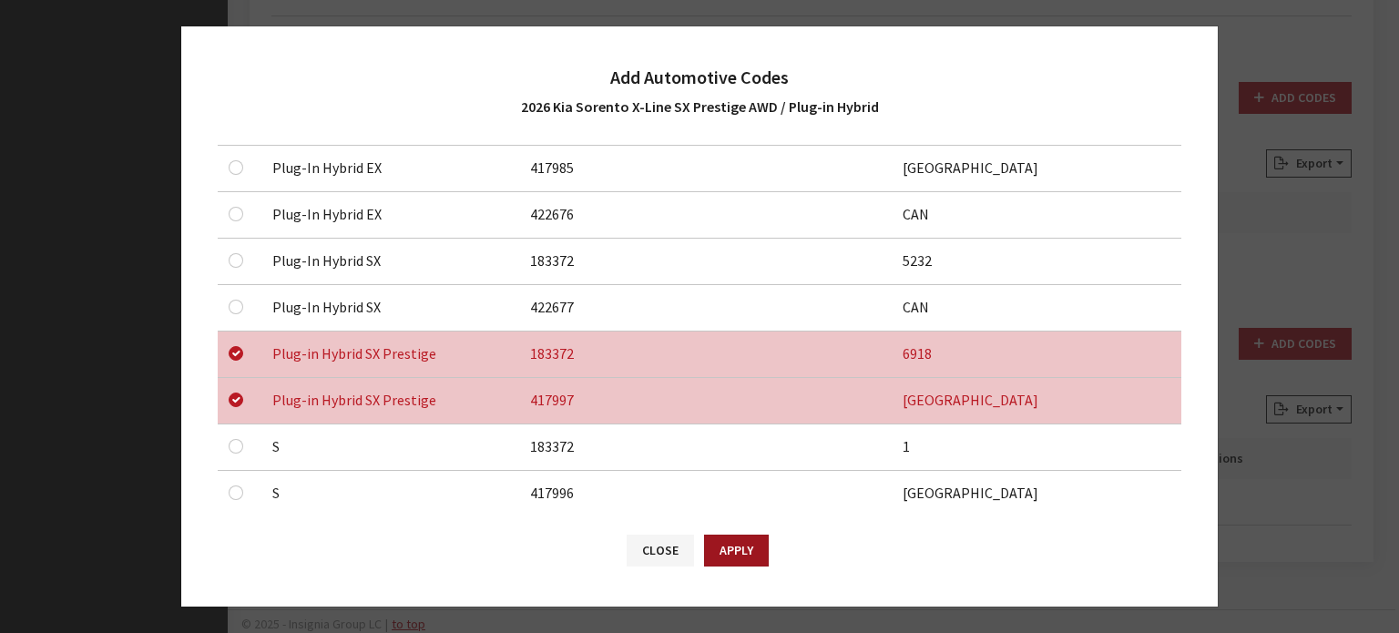
click at [773, 545] on div "Close Apply" at bounding box center [699, 559] width 1037 height 95
click at [747, 549] on button "Apply" at bounding box center [736, 551] width 65 height 32
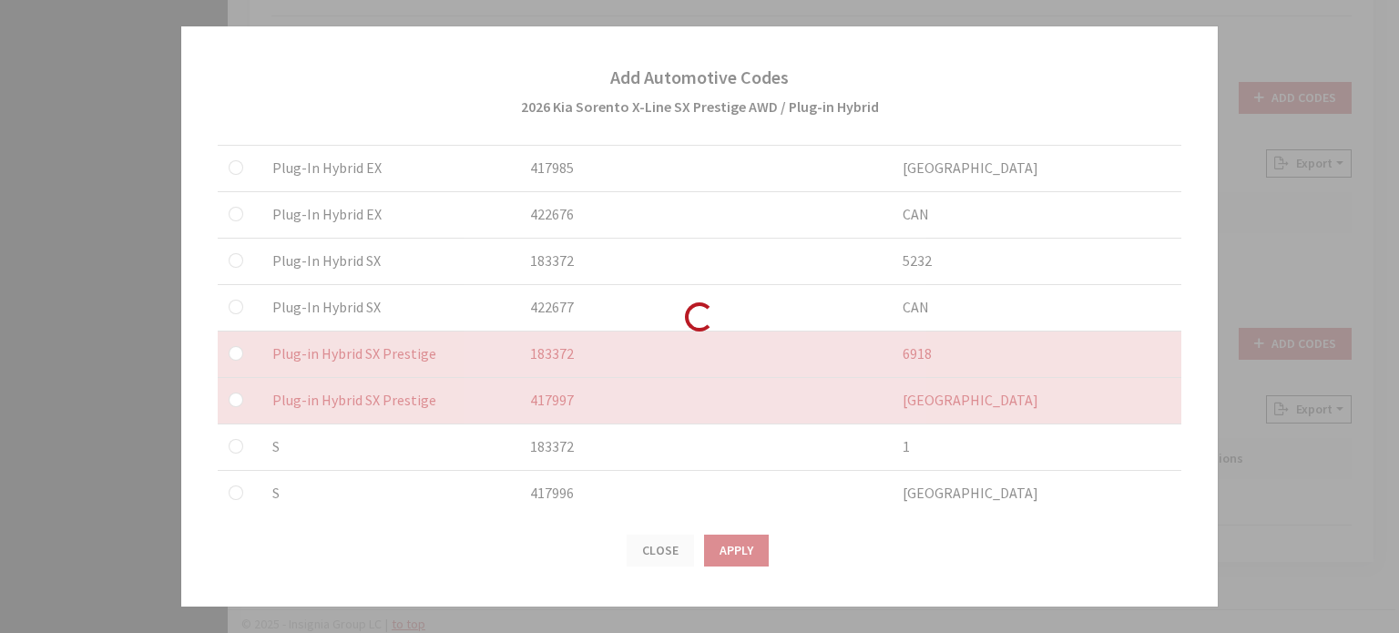
checkbox input "false"
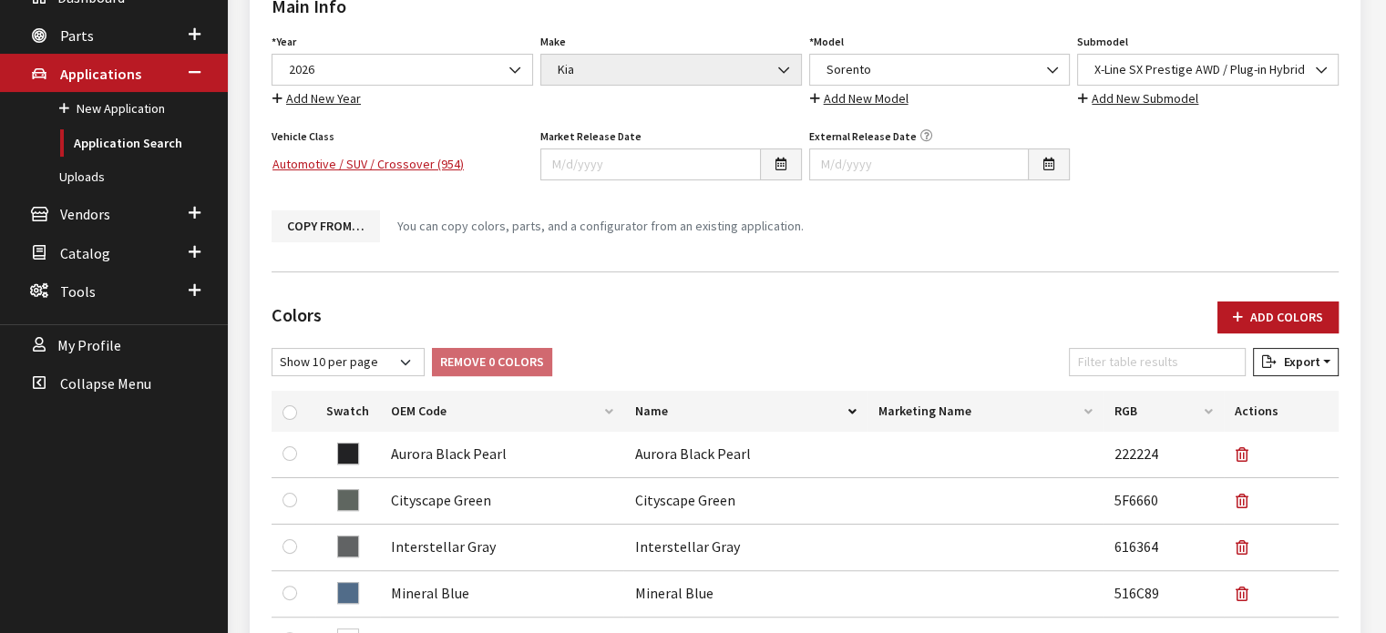
scroll to position [84, 0]
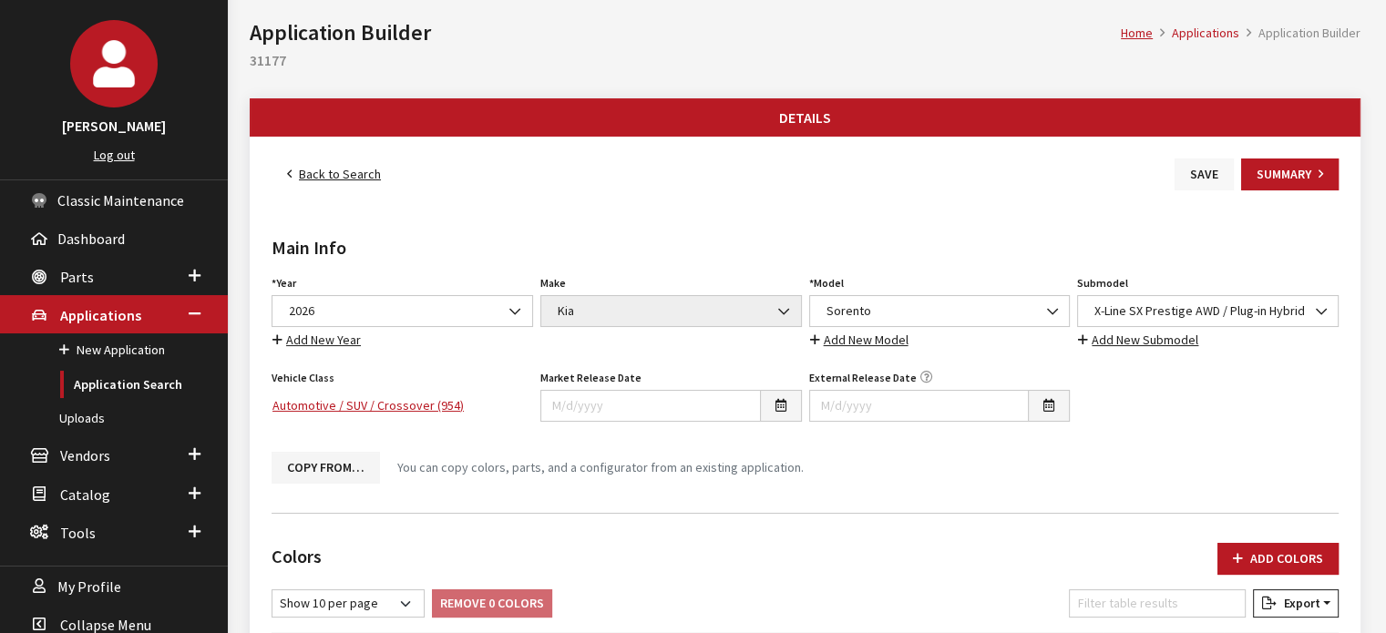
click at [1196, 172] on button "Save" at bounding box center [1203, 175] width 59 height 32
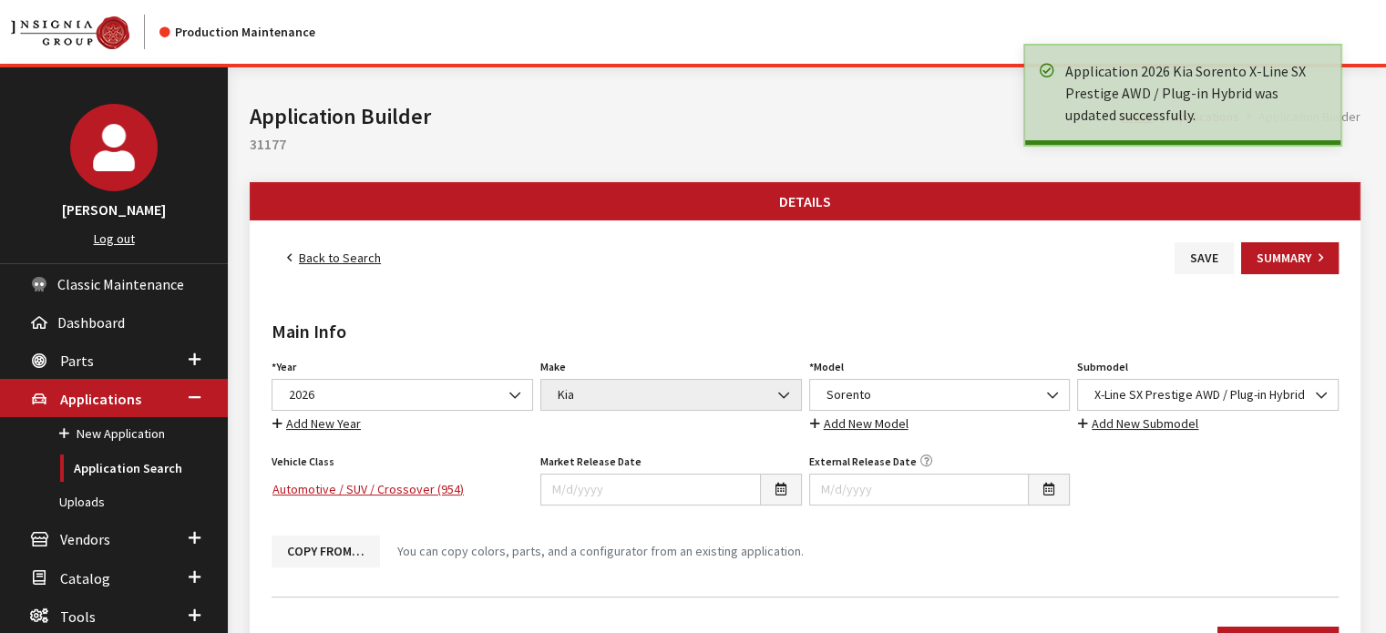
click at [371, 258] on link "Back to Search" at bounding box center [333, 258] width 125 height 32
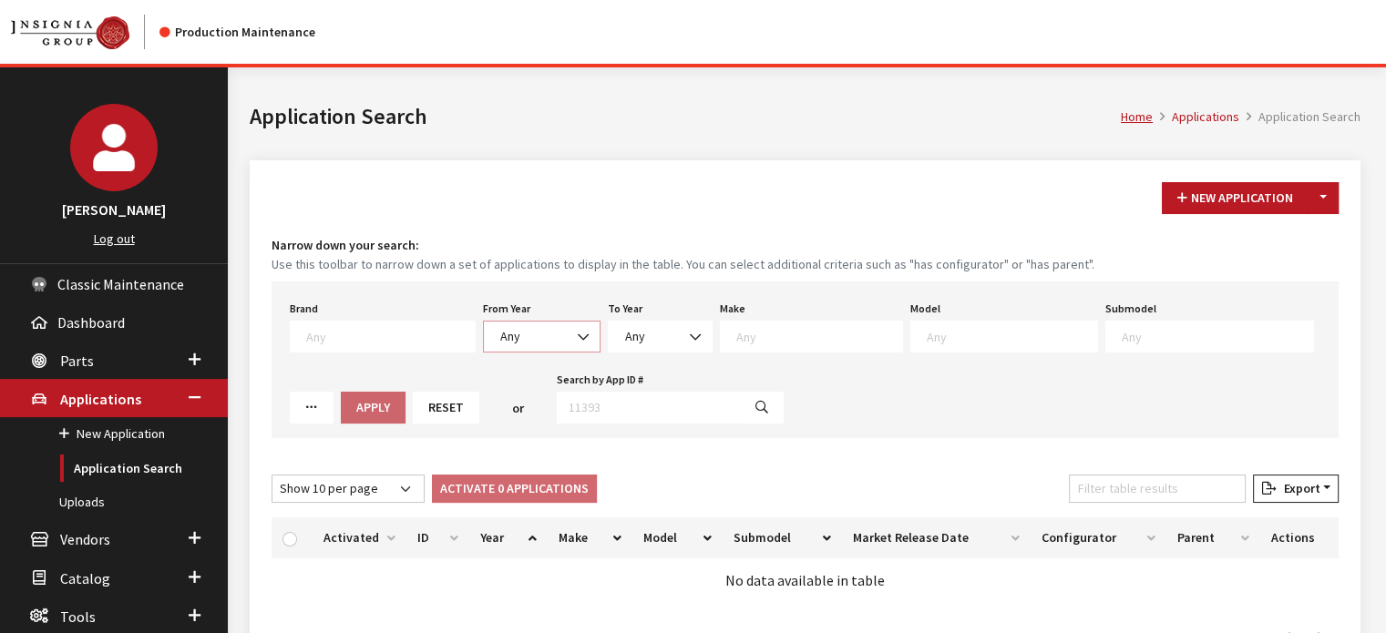
click at [521, 334] on span "Any" at bounding box center [542, 336] width 94 height 19
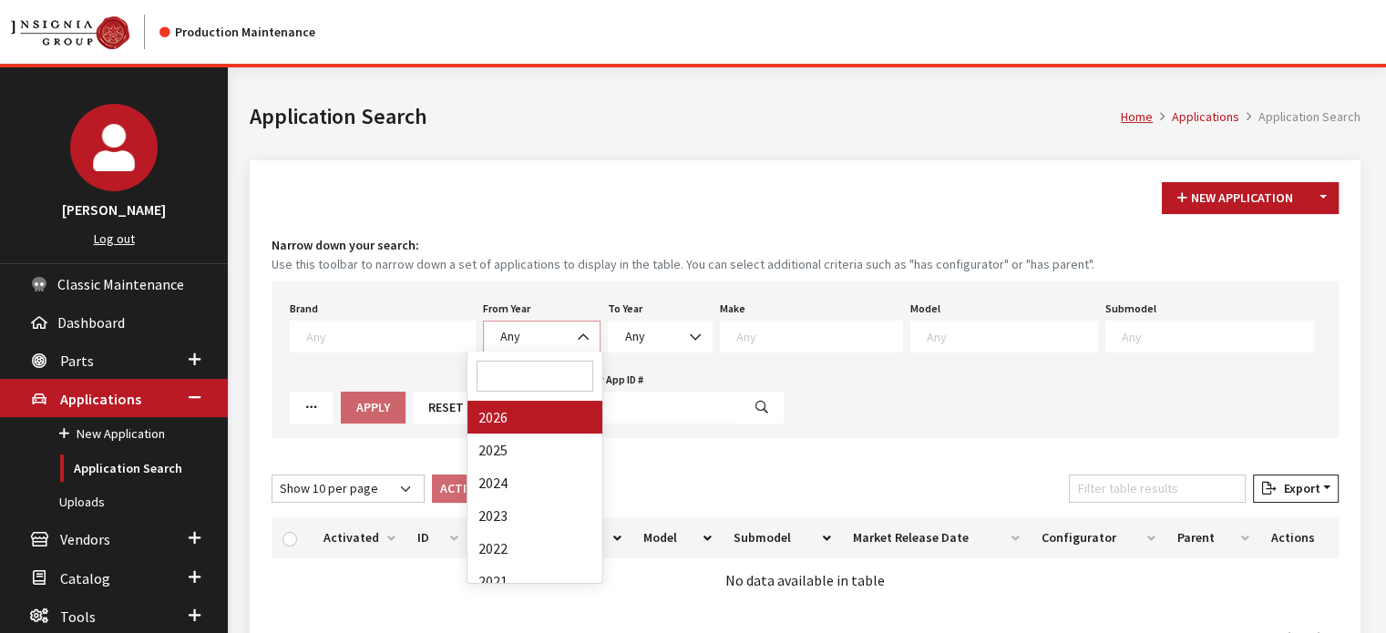
select select "2026"
select select
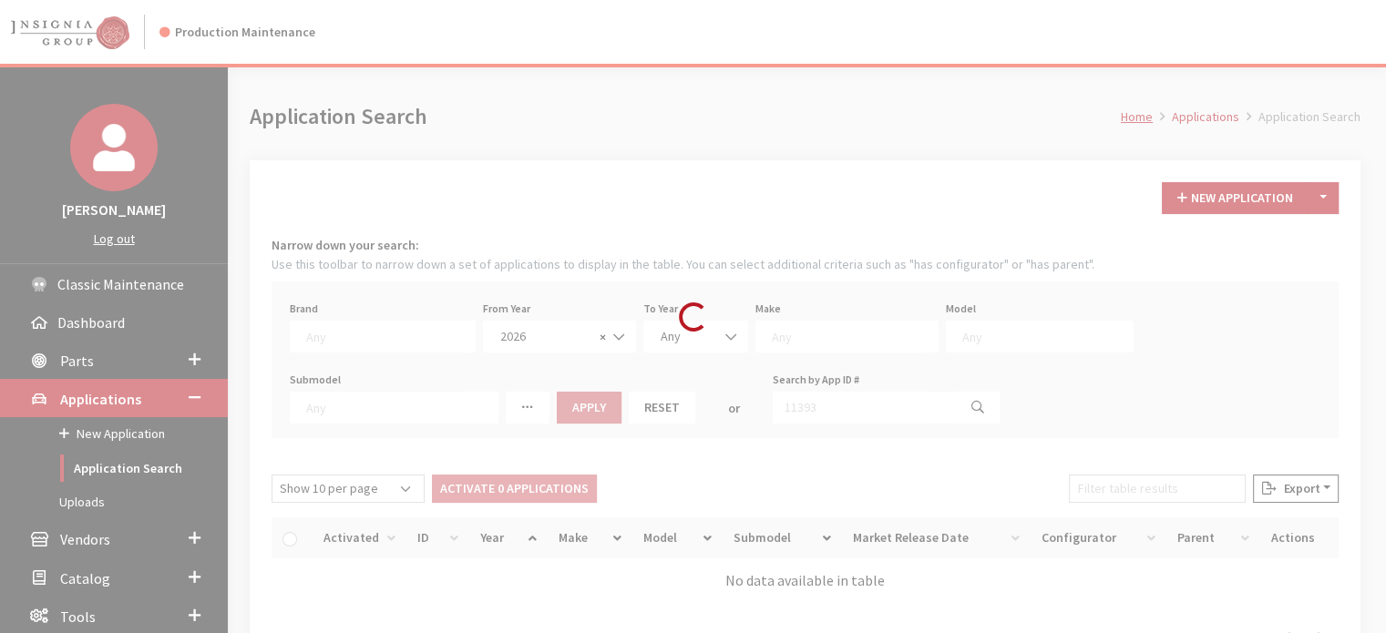
click at [742, 327] on div "Modal title Cancel Yes OK Modal title OK Modal title Cancel Apply Copy From Exi…" at bounding box center [805, 411] width 1154 height 688
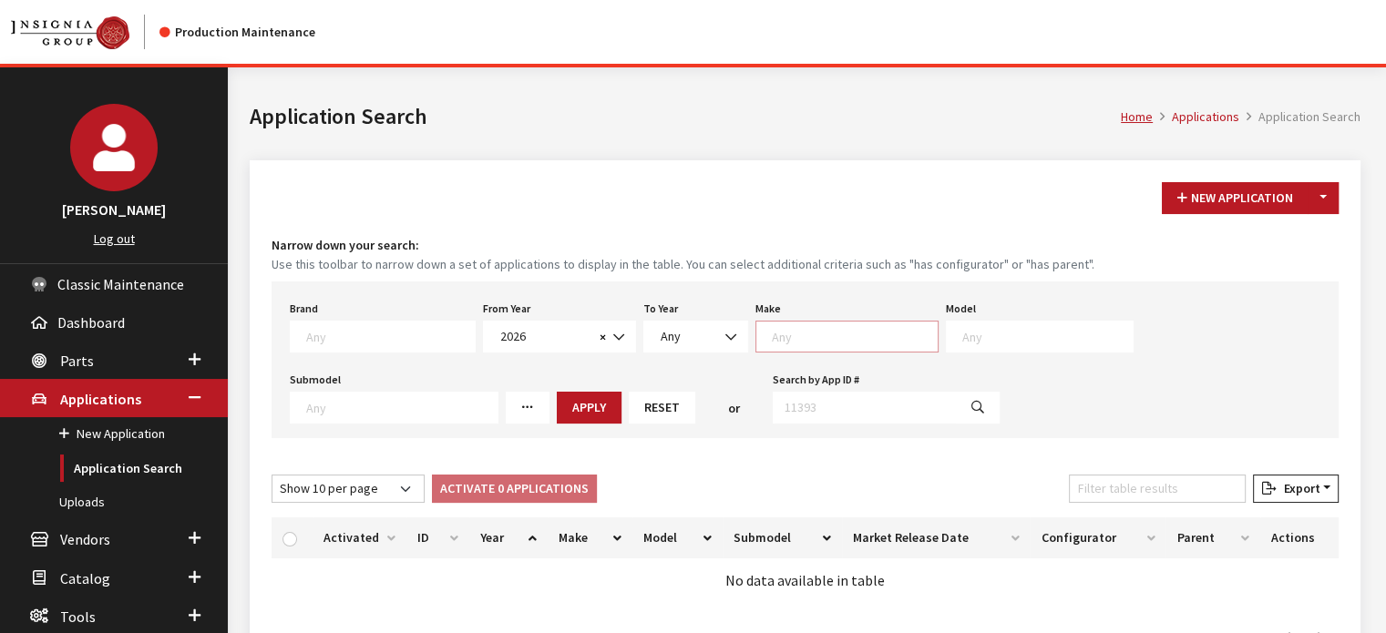
click at [791, 332] on textarea "Search" at bounding box center [855, 336] width 166 height 16
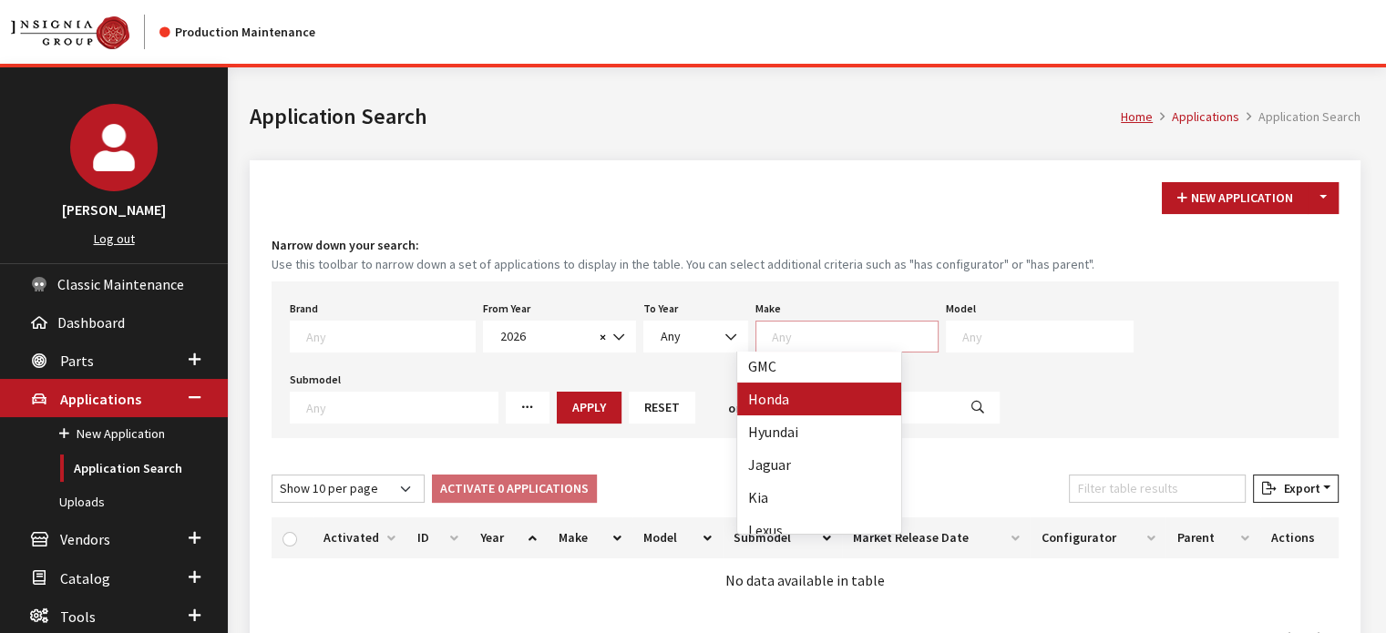
scroll to position [364, 0]
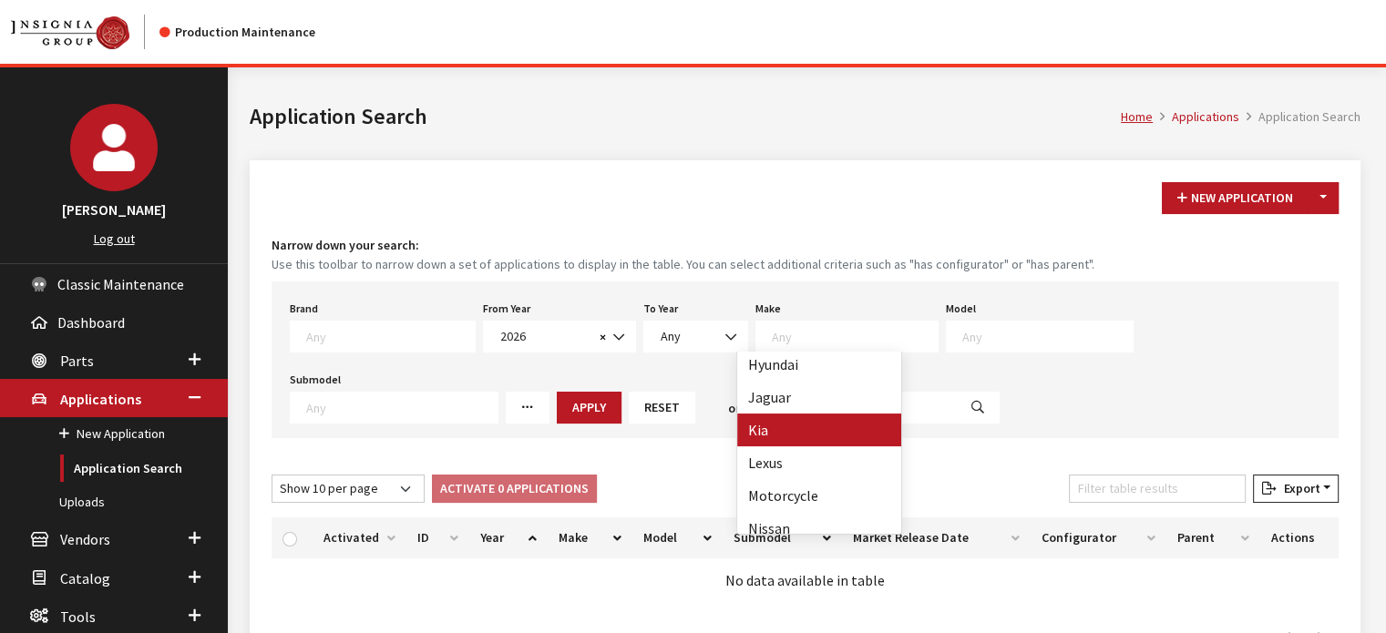
select select "31"
select select
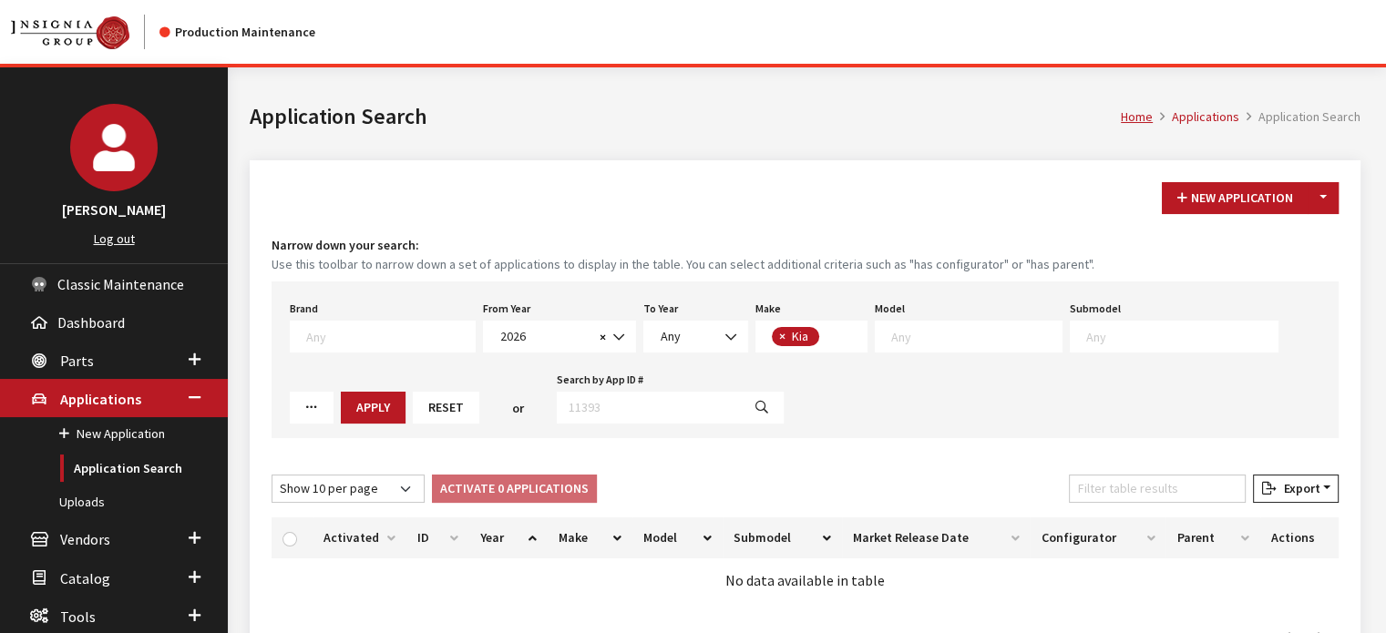
scroll to position [1, 0]
click at [840, 324] on span "× Kia" at bounding box center [811, 337] width 112 height 32
click at [970, 349] on span at bounding box center [969, 337] width 188 height 32
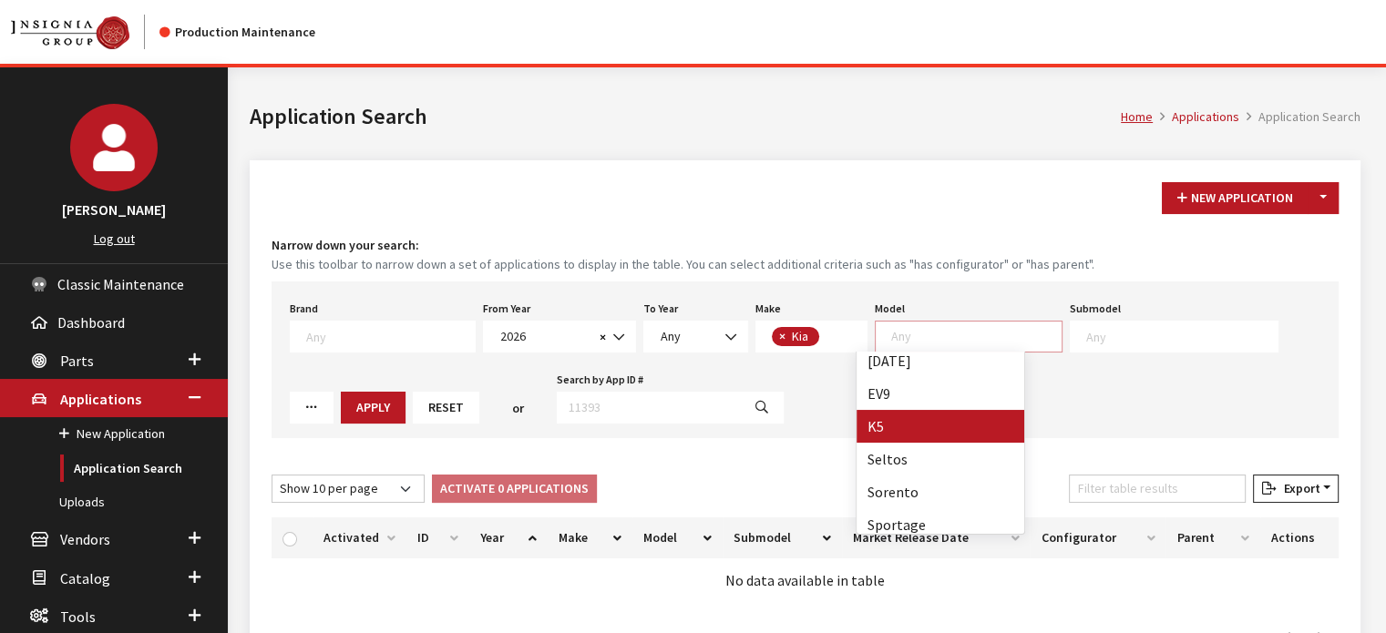
scroll to position [15, 0]
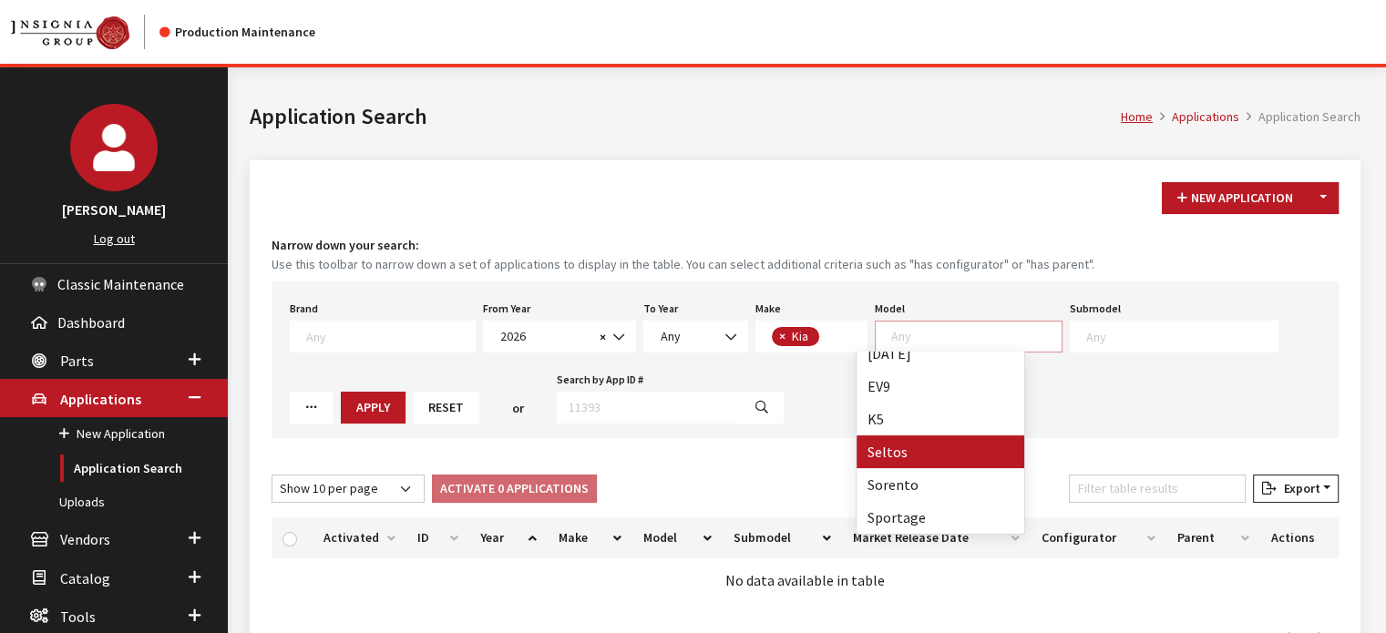
select select "389"
select select
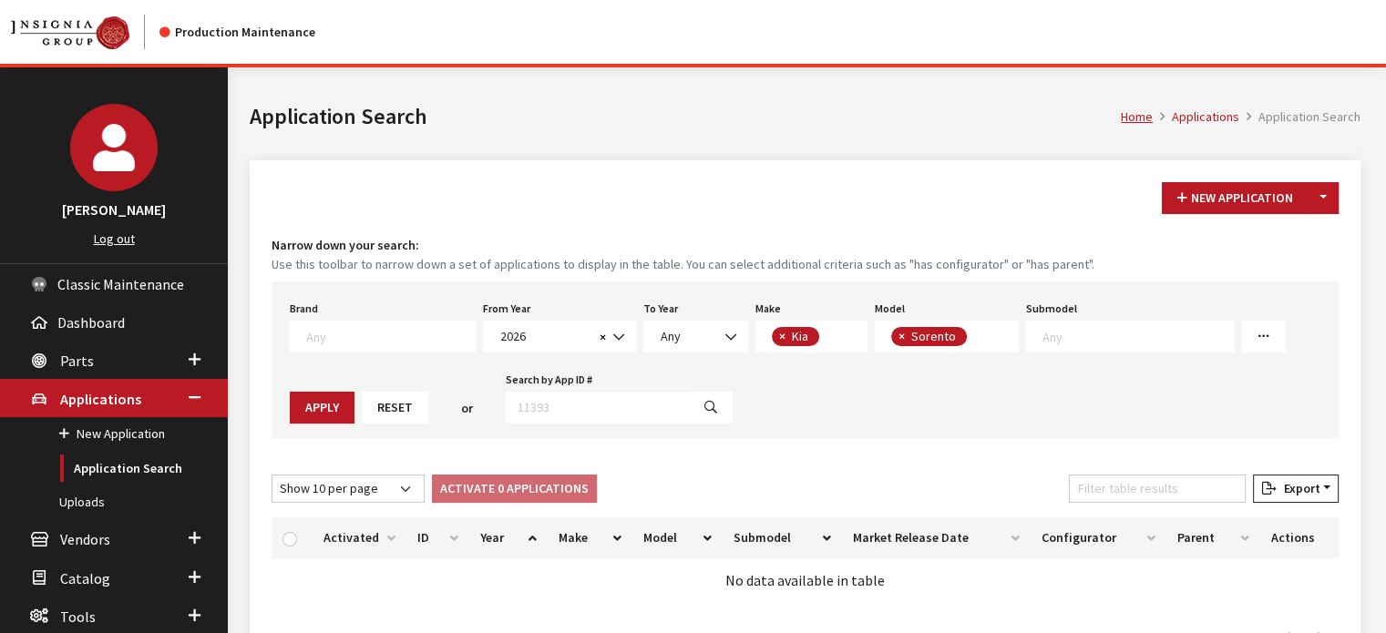
scroll to position [51, 0]
click at [354, 392] on button "Apply" at bounding box center [322, 408] width 65 height 32
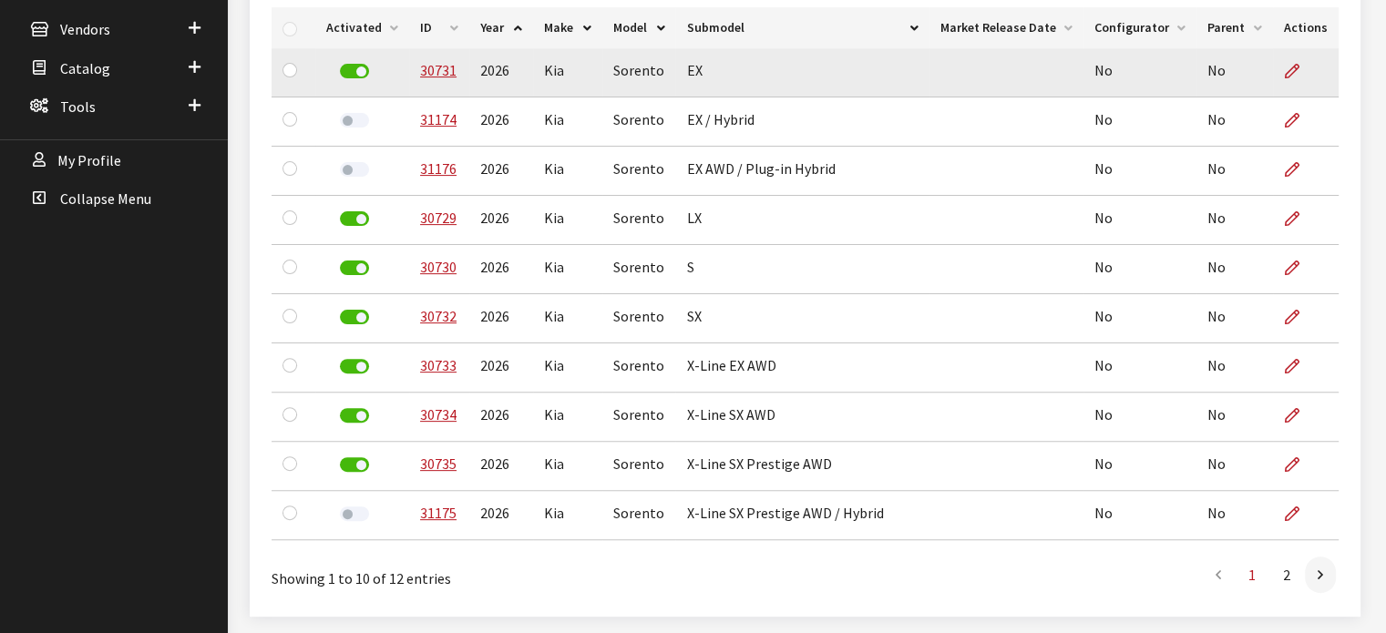
scroll to position [479, 0]
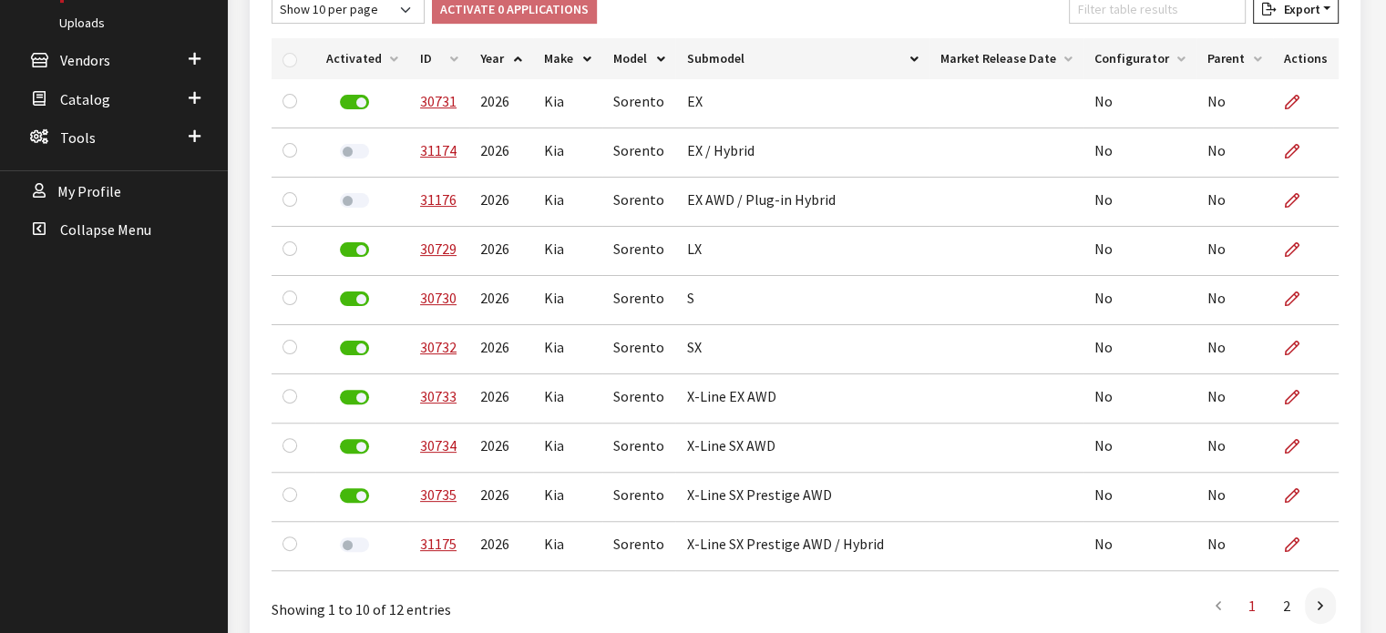
click at [382, 56] on th "Activated" at bounding box center [362, 58] width 94 height 41
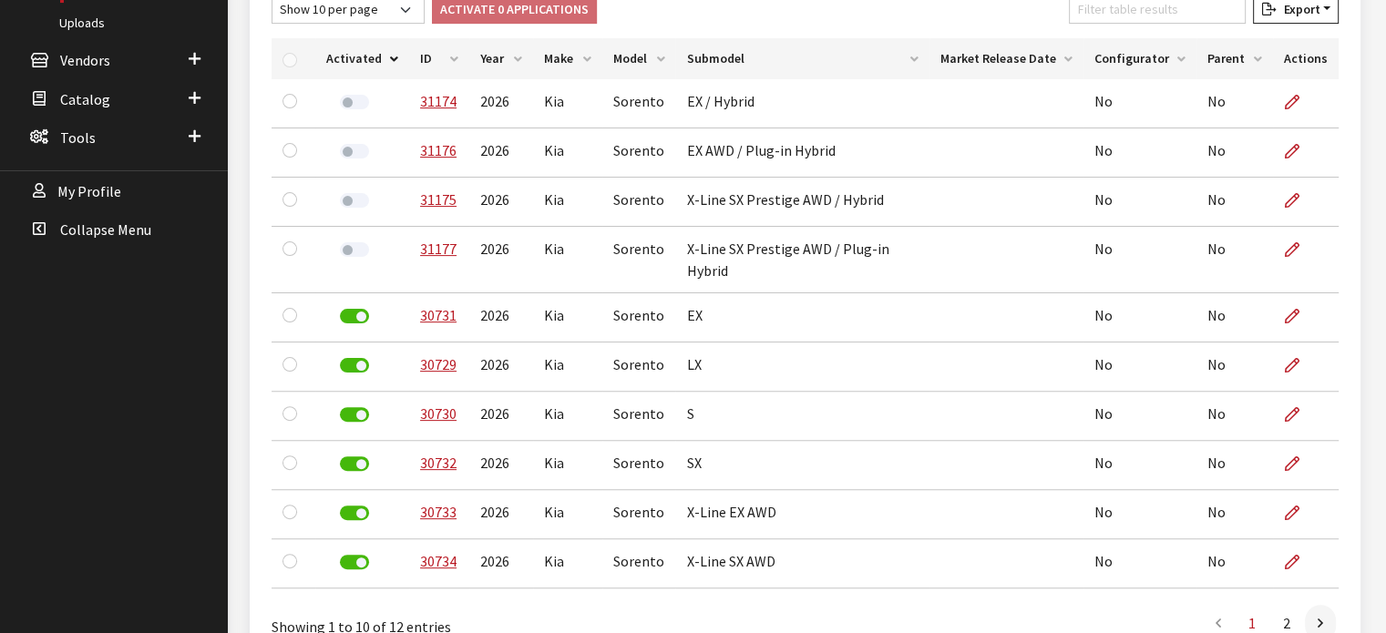
click at [451, 49] on th "ID" at bounding box center [439, 58] width 60 height 41
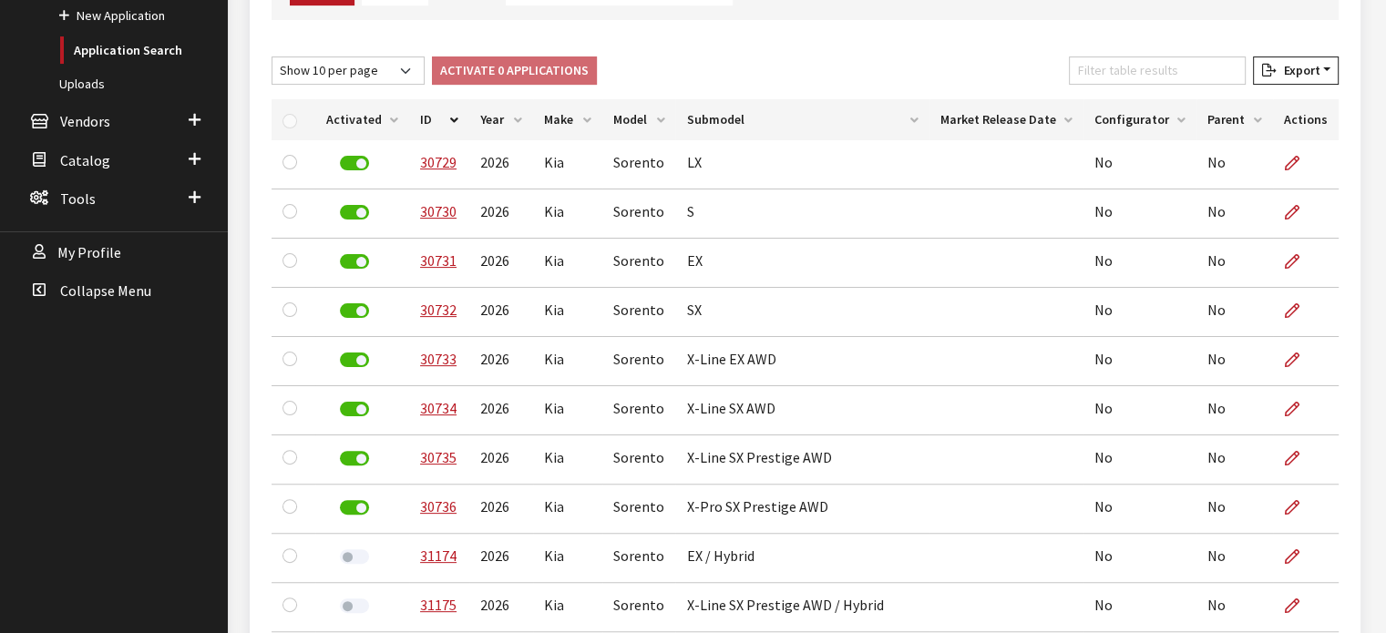
scroll to position [388, 0]
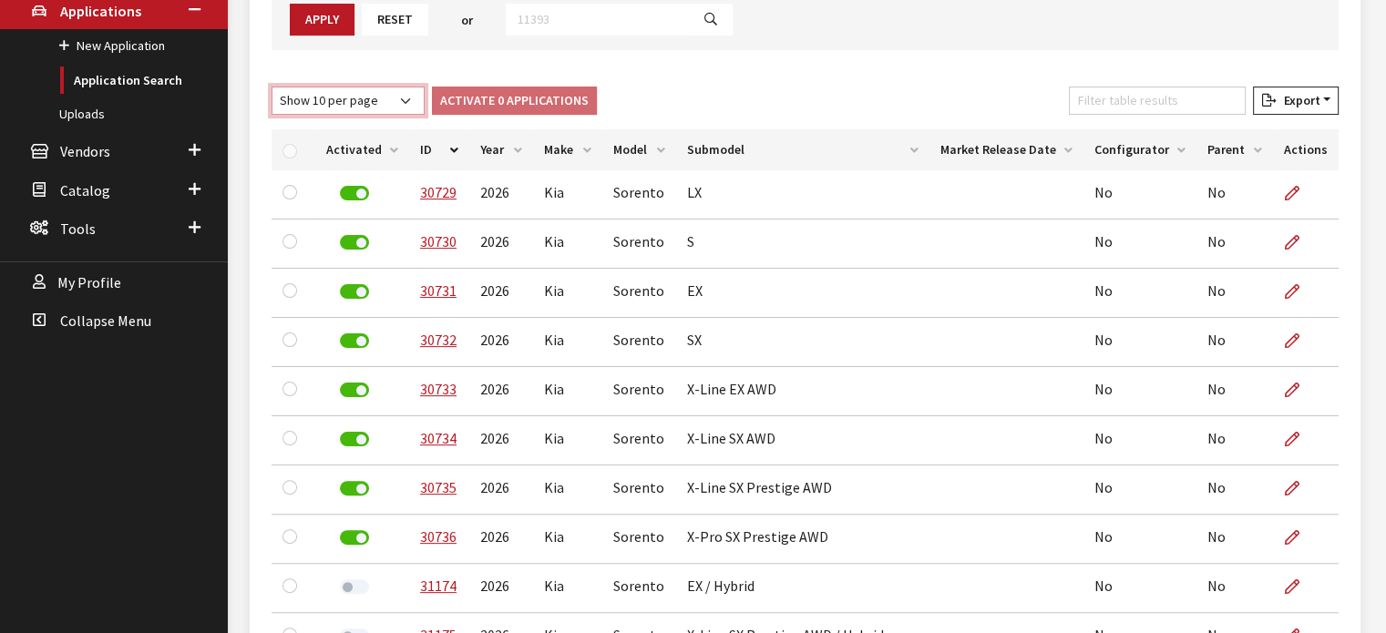
click at [409, 92] on select "Show 10 per page Show 25 per page Show 50 per page Show 100 per page Show 1000 …" at bounding box center [347, 101] width 153 height 28
select select "25"
click at [271, 87] on select "Show 10 per page Show 25 per page Show 50 per page Show 100 per page Show 1000 …" at bounding box center [347, 101] width 153 height 28
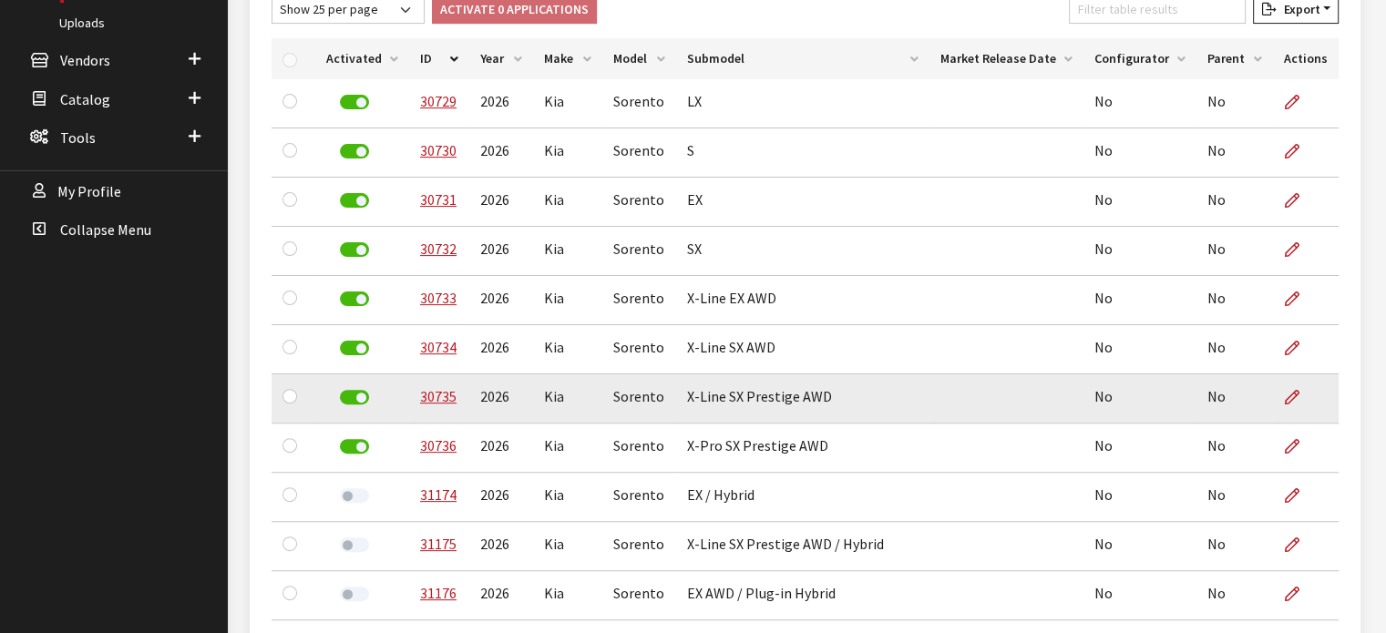
scroll to position [578, 0]
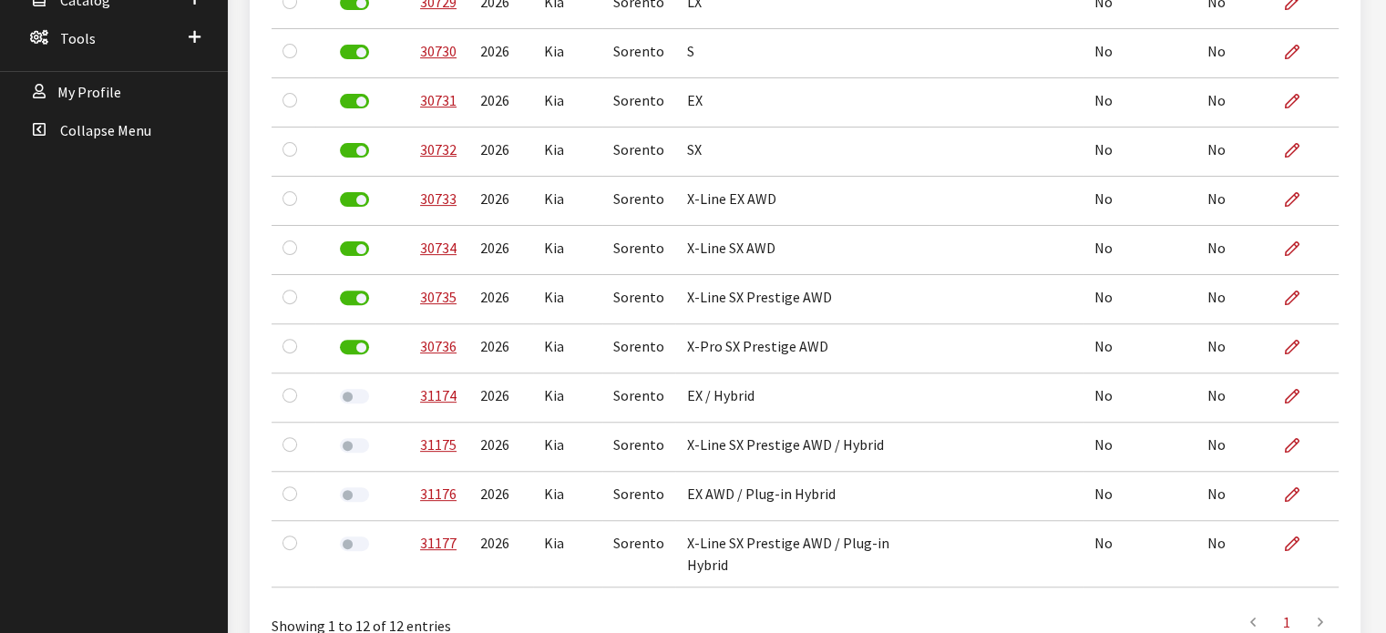
drag, startPoint x: 359, startPoint y: 393, endPoint x: 362, endPoint y: 405, distance: 13.0
click at [359, 393] on label at bounding box center [354, 396] width 29 height 15
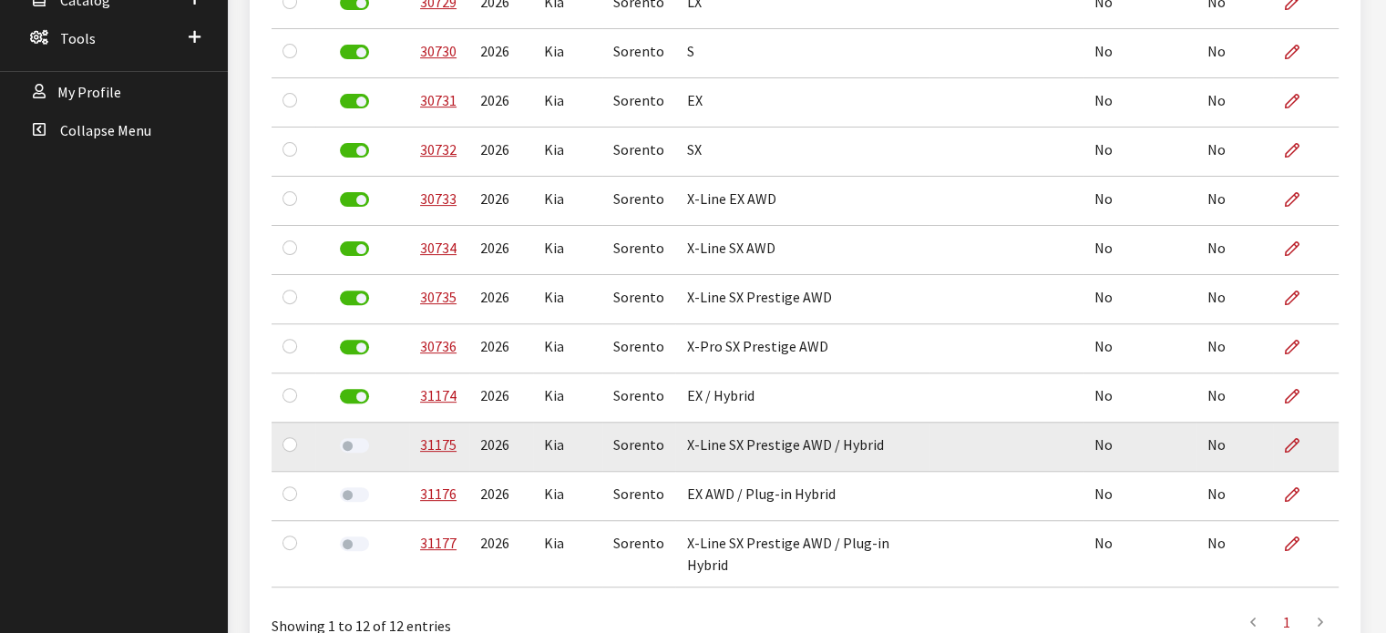
click at [363, 440] on label at bounding box center [354, 445] width 29 height 15
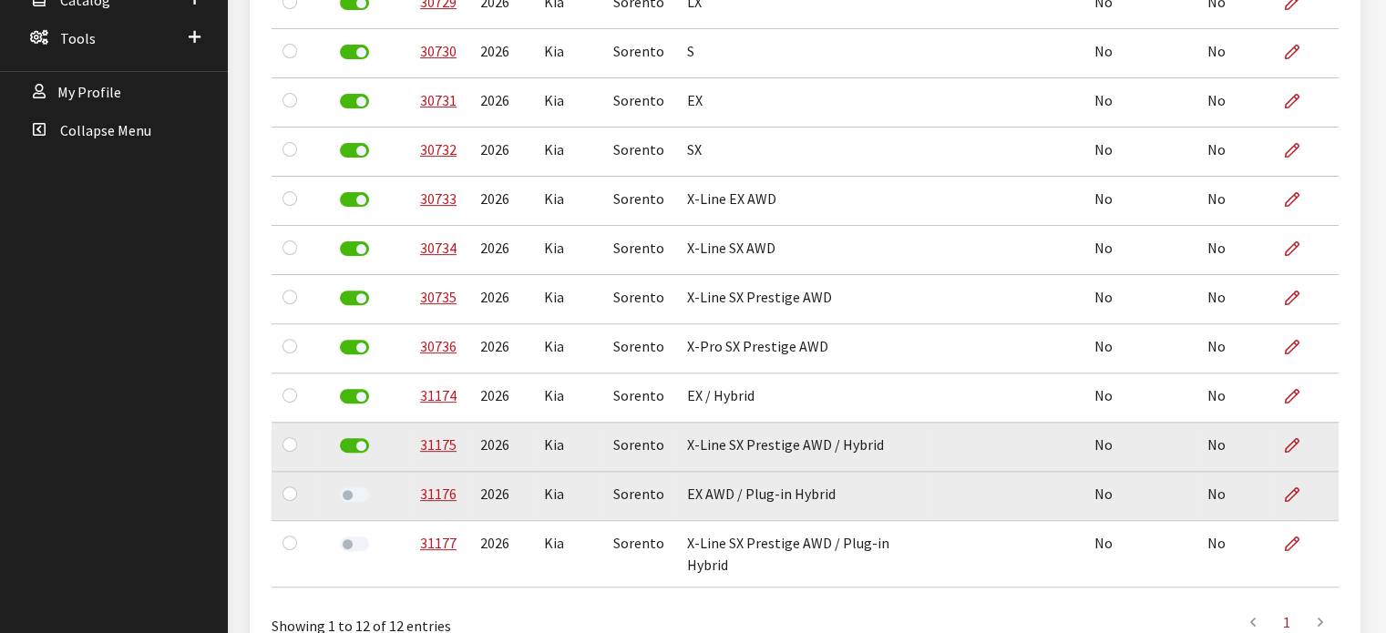
click at [354, 495] on label at bounding box center [354, 494] width 29 height 15
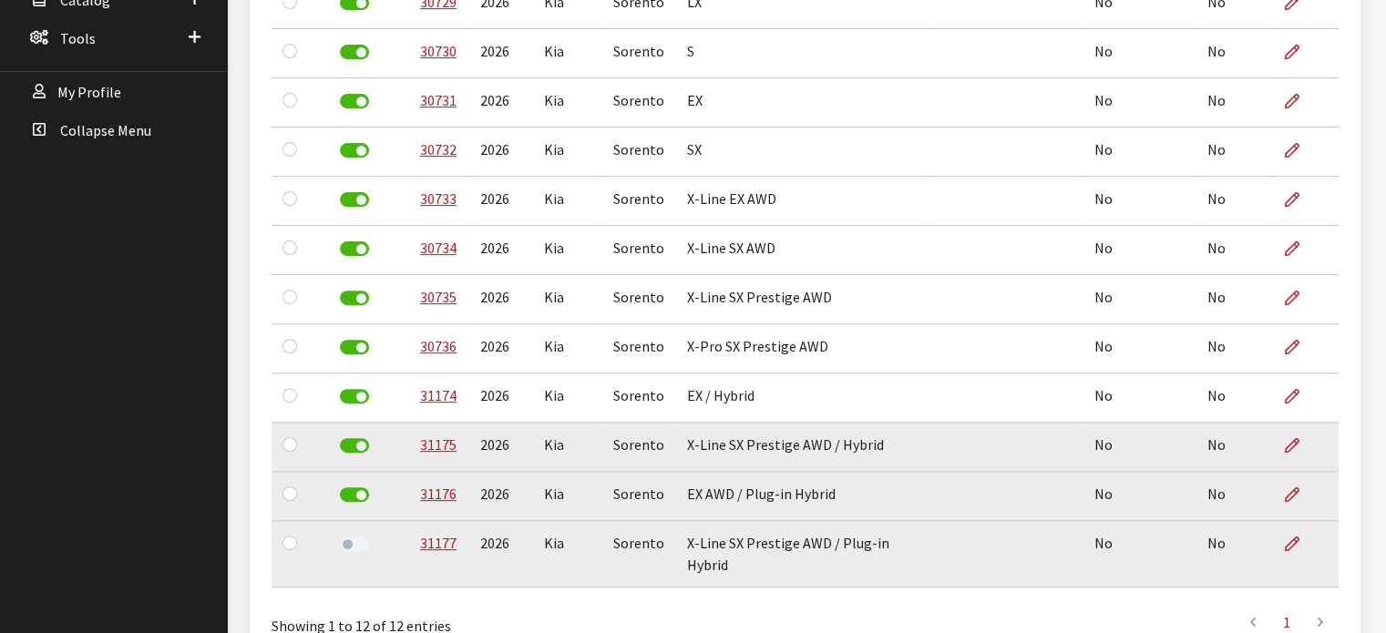
click at [349, 541] on label at bounding box center [354, 544] width 29 height 15
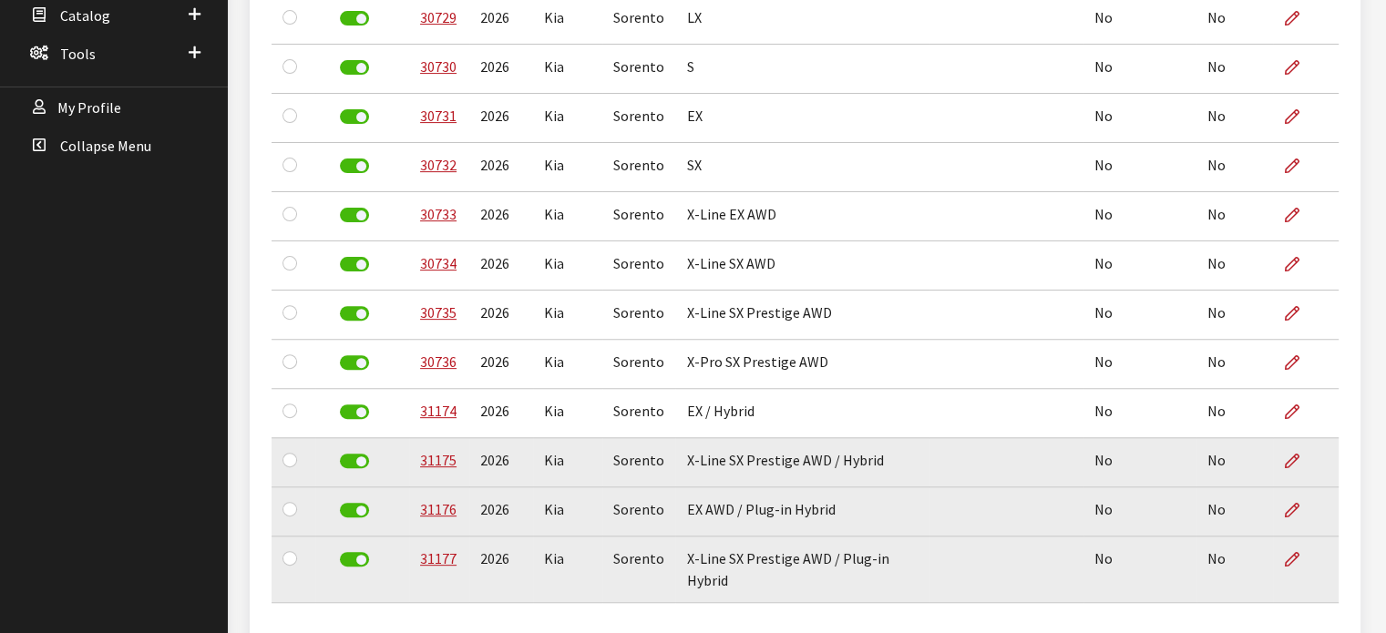
scroll to position [214, 0]
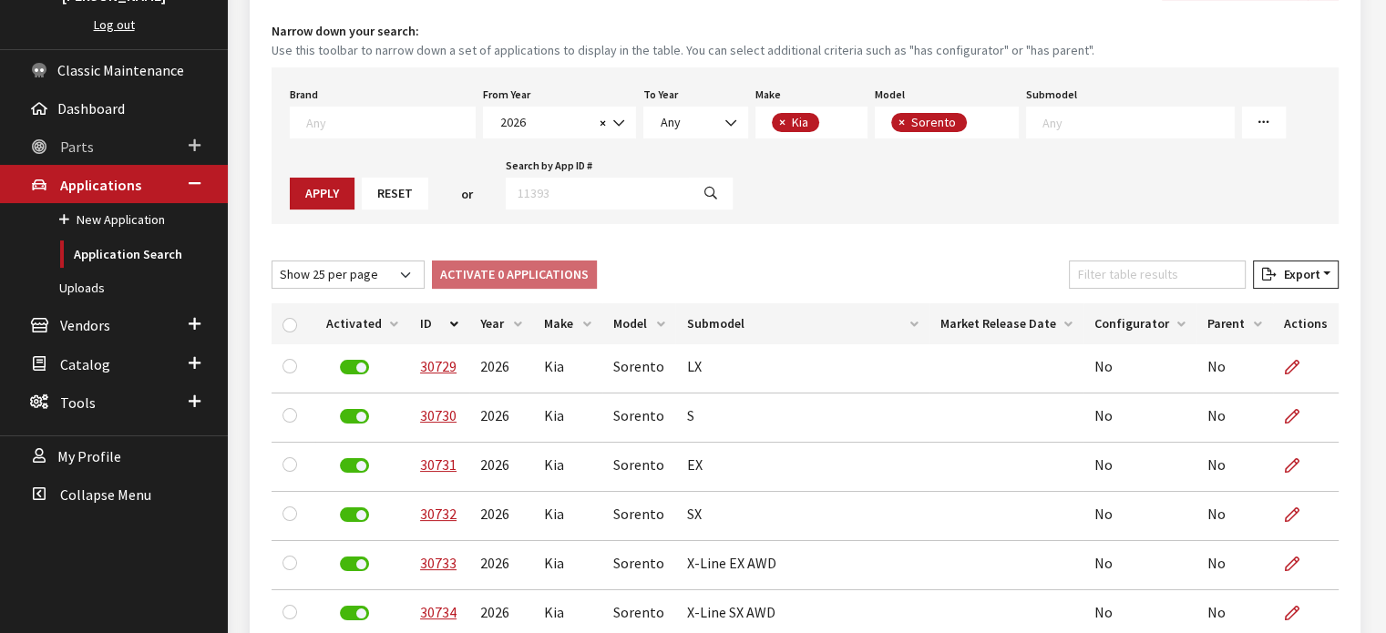
click at [66, 156] on link "Parts" at bounding box center [114, 146] width 228 height 38
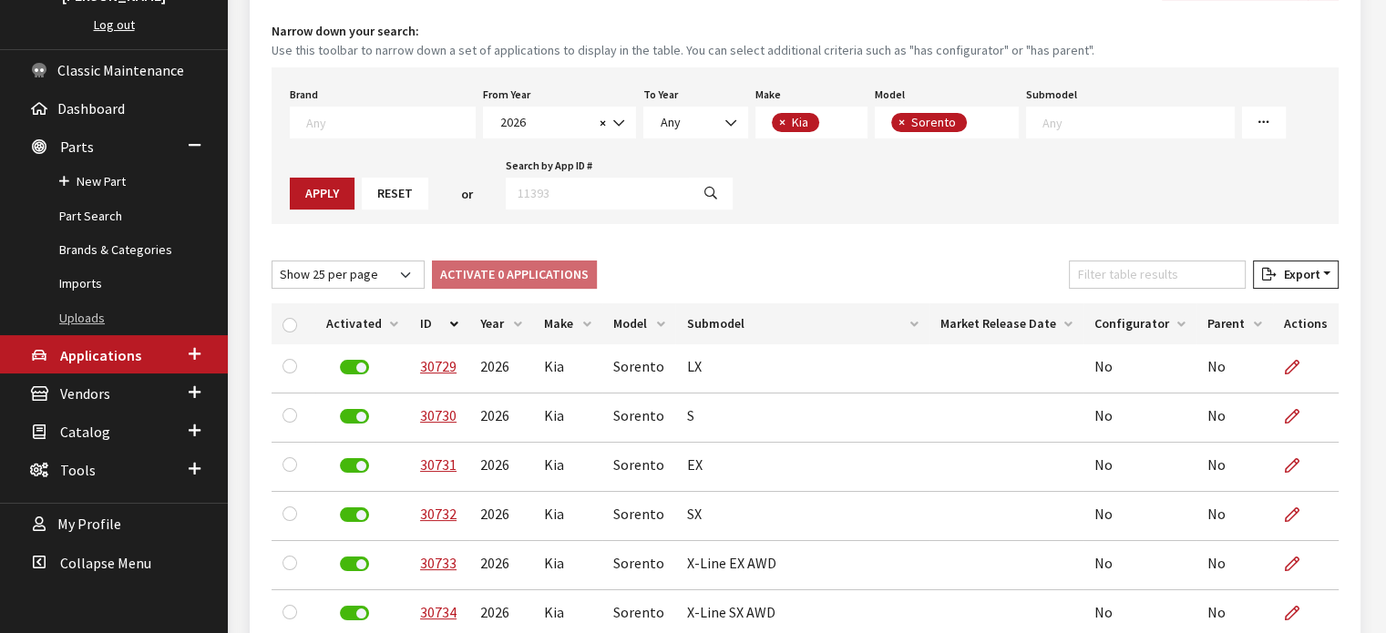
click at [102, 311] on link "Uploads" at bounding box center [114, 319] width 228 height 34
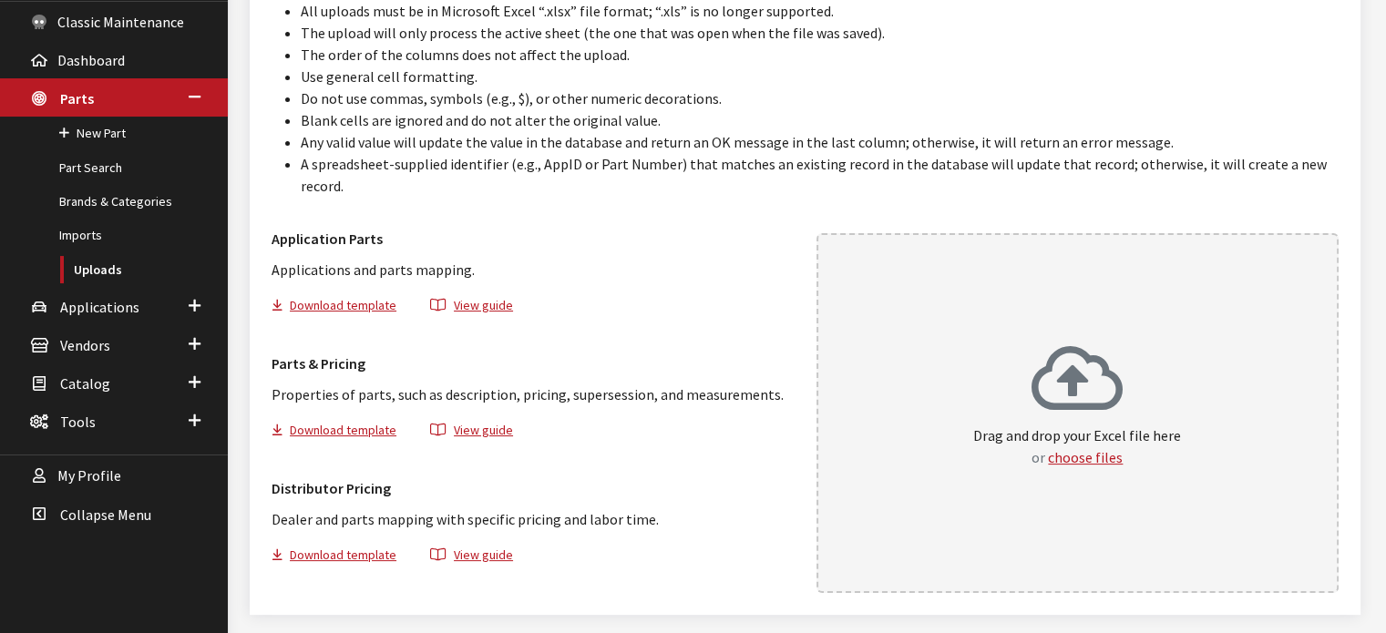
scroll to position [297, 0]
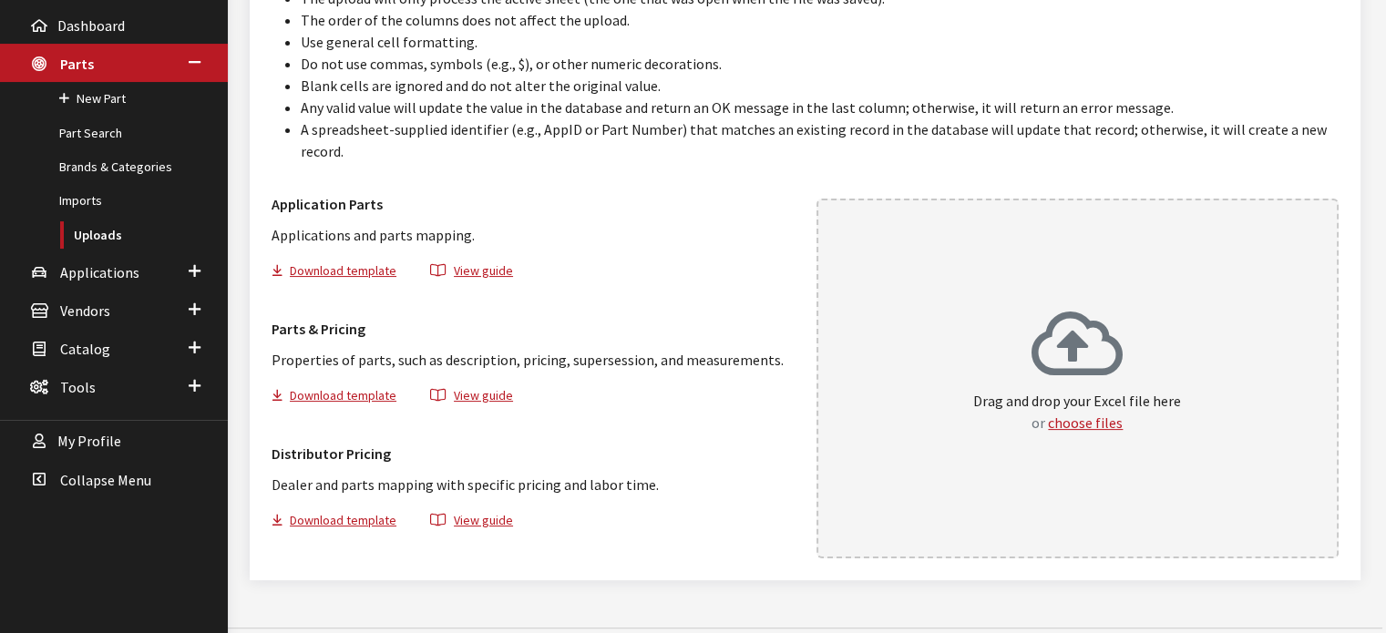
click at [1078, 269] on div "Drag and drop your Excel file here or choose files" at bounding box center [1077, 379] width 523 height 360
click at [107, 263] on span "Applications" at bounding box center [99, 272] width 79 height 18
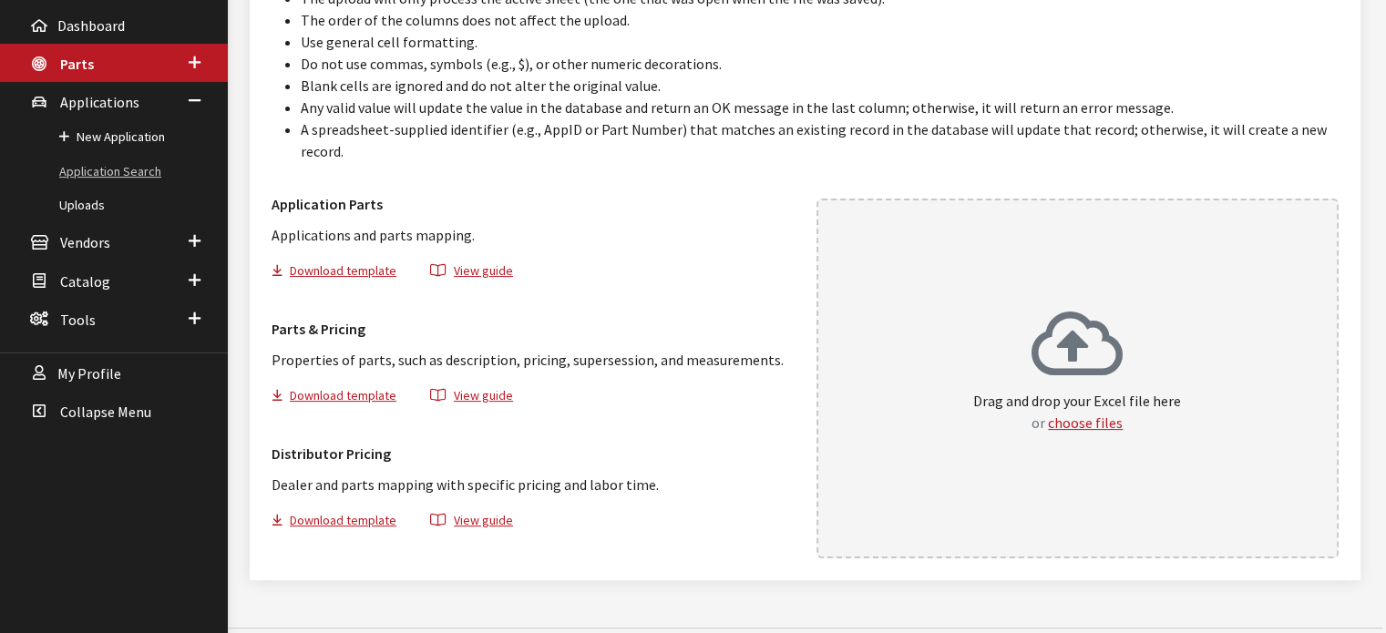
click at [119, 179] on link "Application Search" at bounding box center [114, 172] width 228 height 34
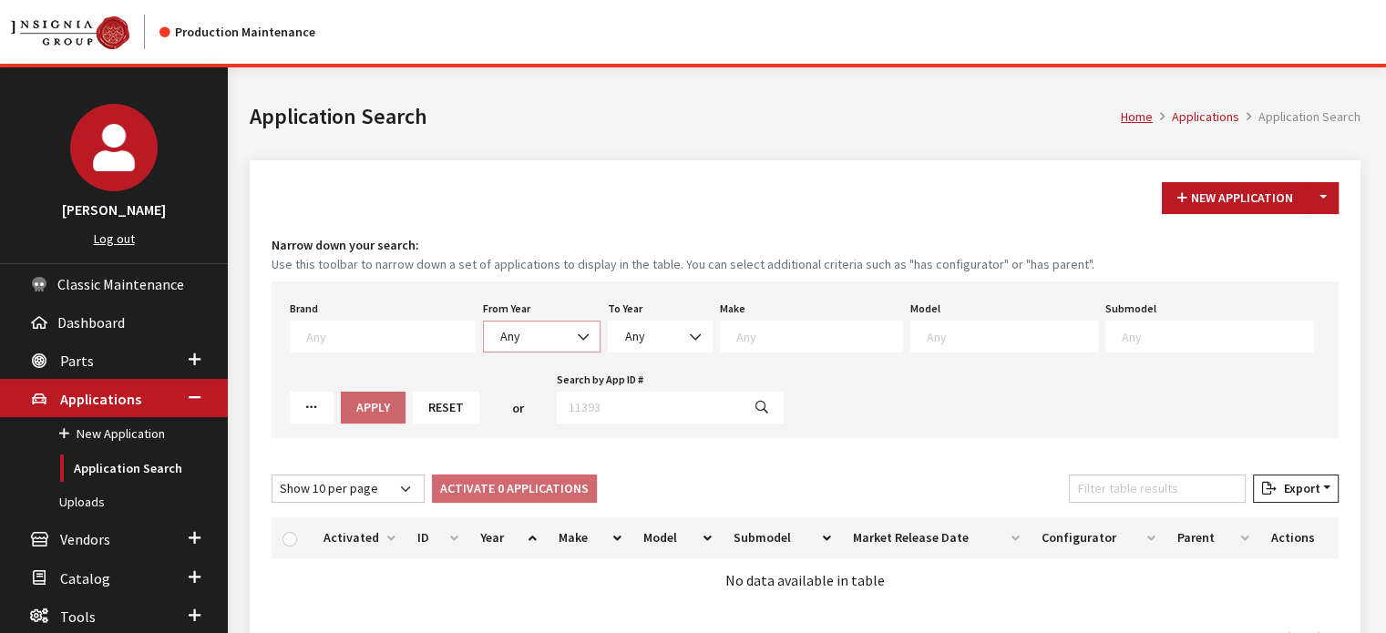
click at [509, 331] on span "Any" at bounding box center [542, 336] width 94 height 19
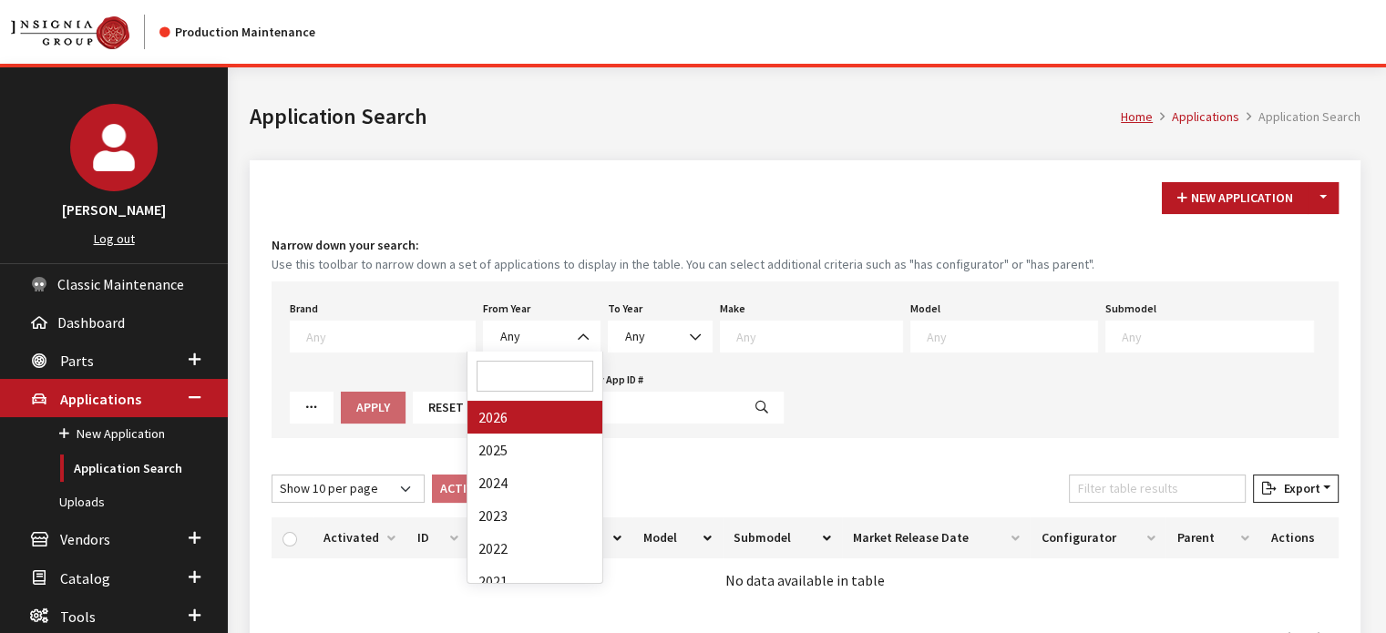
drag, startPoint x: 509, startPoint y: 438, endPoint x: 513, endPoint y: 418, distance: 20.4
select select "2026"
select select
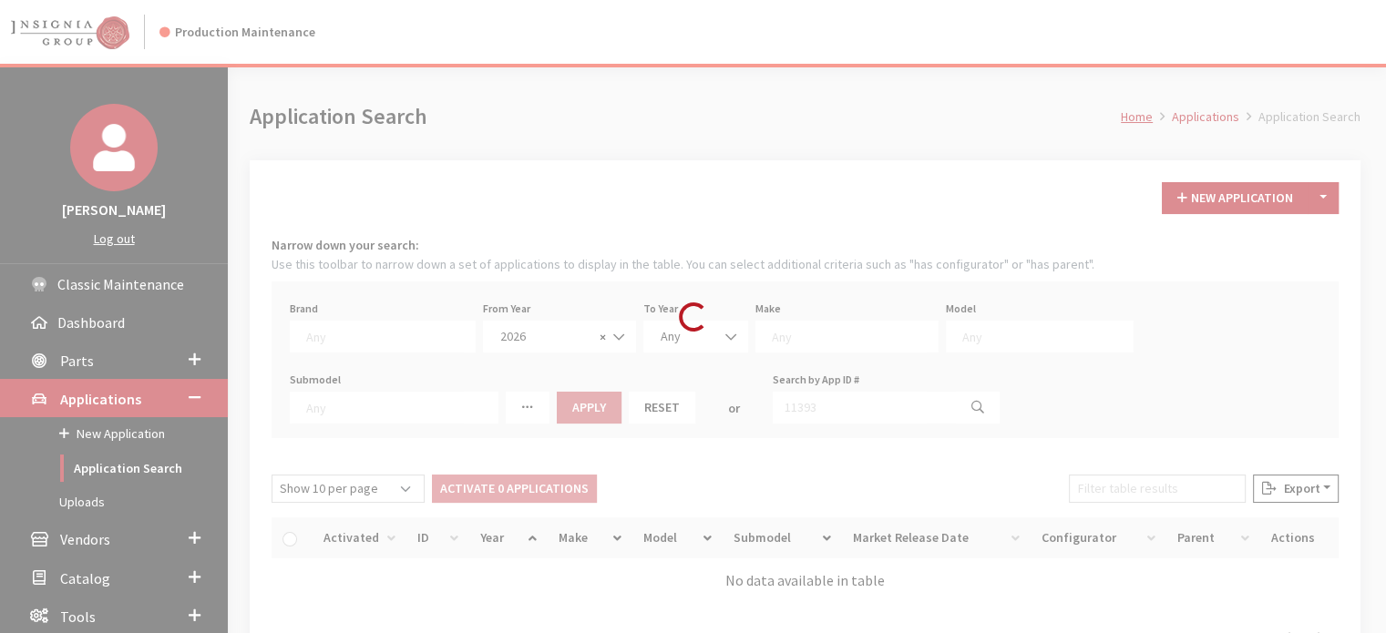
click at [549, 395] on div "Modal title Cancel Yes OK Modal title OK Modal title Cancel Apply Copy From Exi…" at bounding box center [805, 411] width 1154 height 688
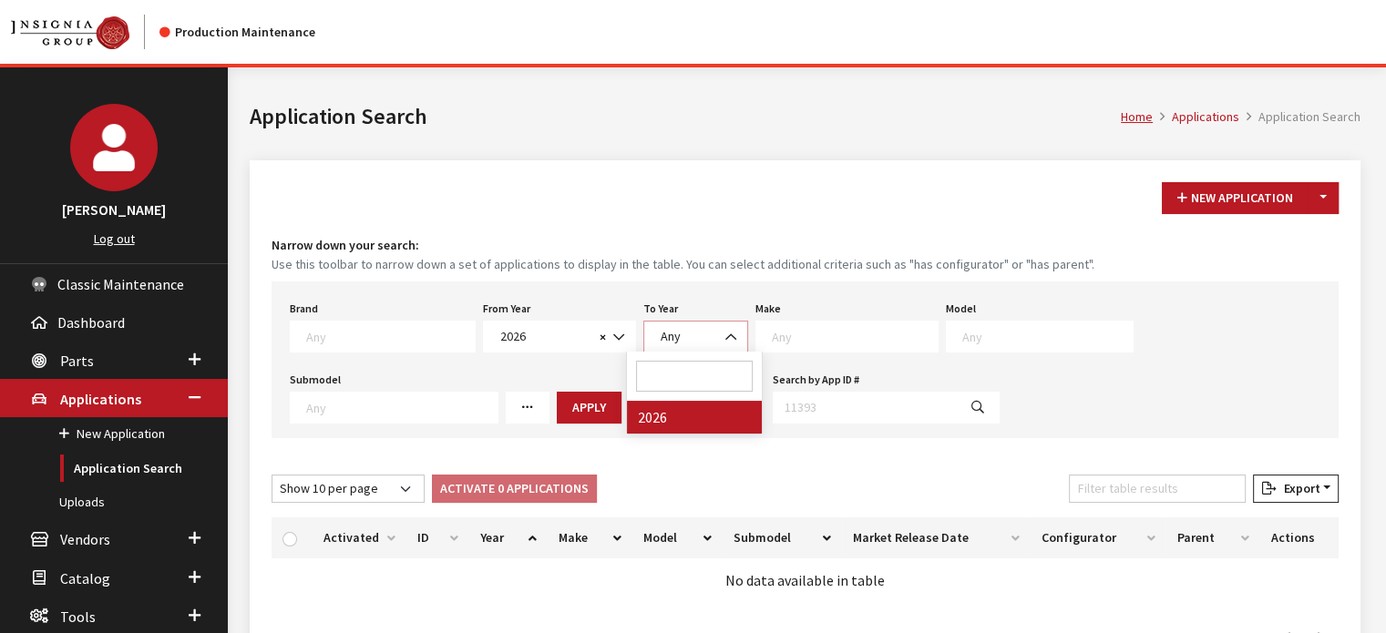
drag, startPoint x: 722, startPoint y: 320, endPoint x: 816, endPoint y: 341, distance: 97.0
click at [724, 321] on span "Any" at bounding box center [695, 337] width 105 height 32
click at [815, 341] on textarea "Search" at bounding box center [855, 336] width 166 height 16
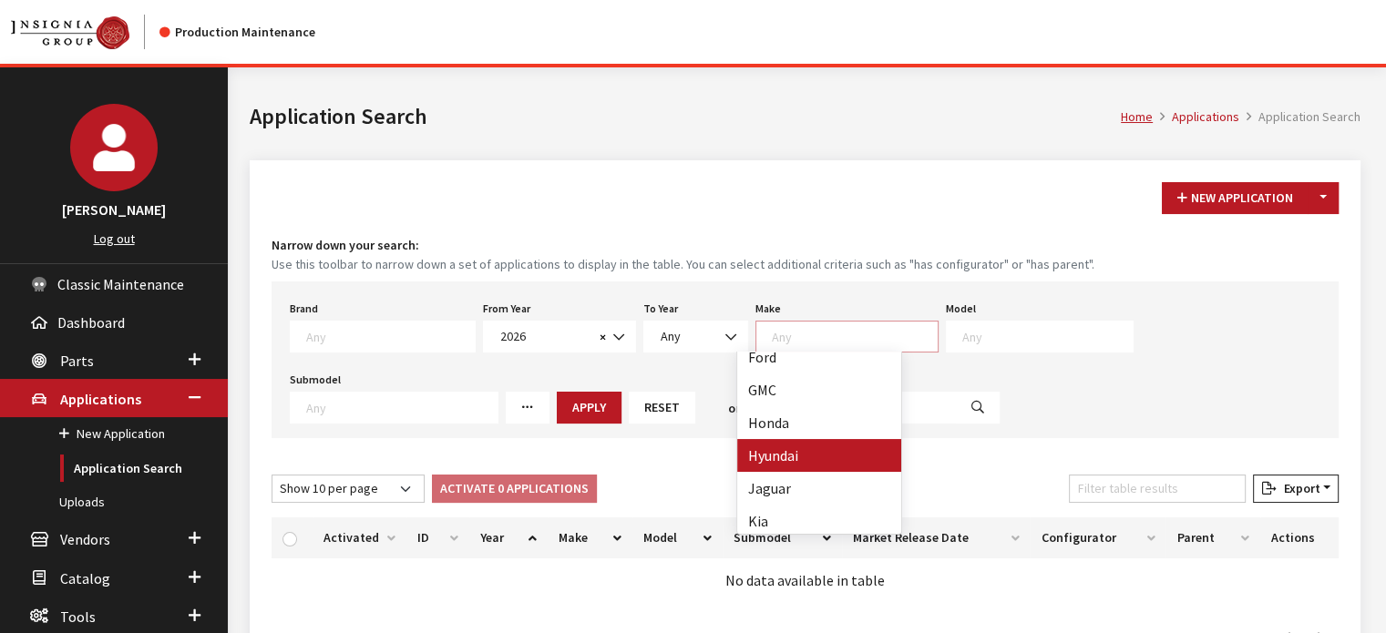
scroll to position [364, 0]
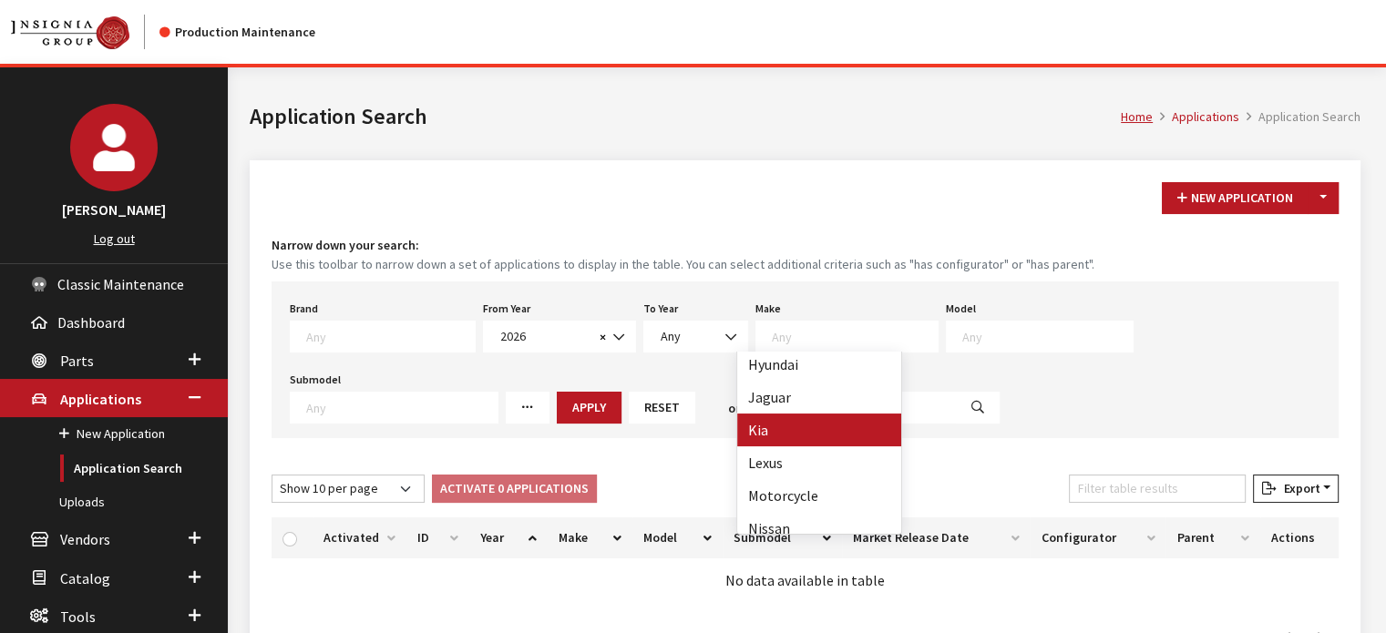
drag, startPoint x: 802, startPoint y: 433, endPoint x: 828, endPoint y: 422, distance: 28.6
select select "31"
select select
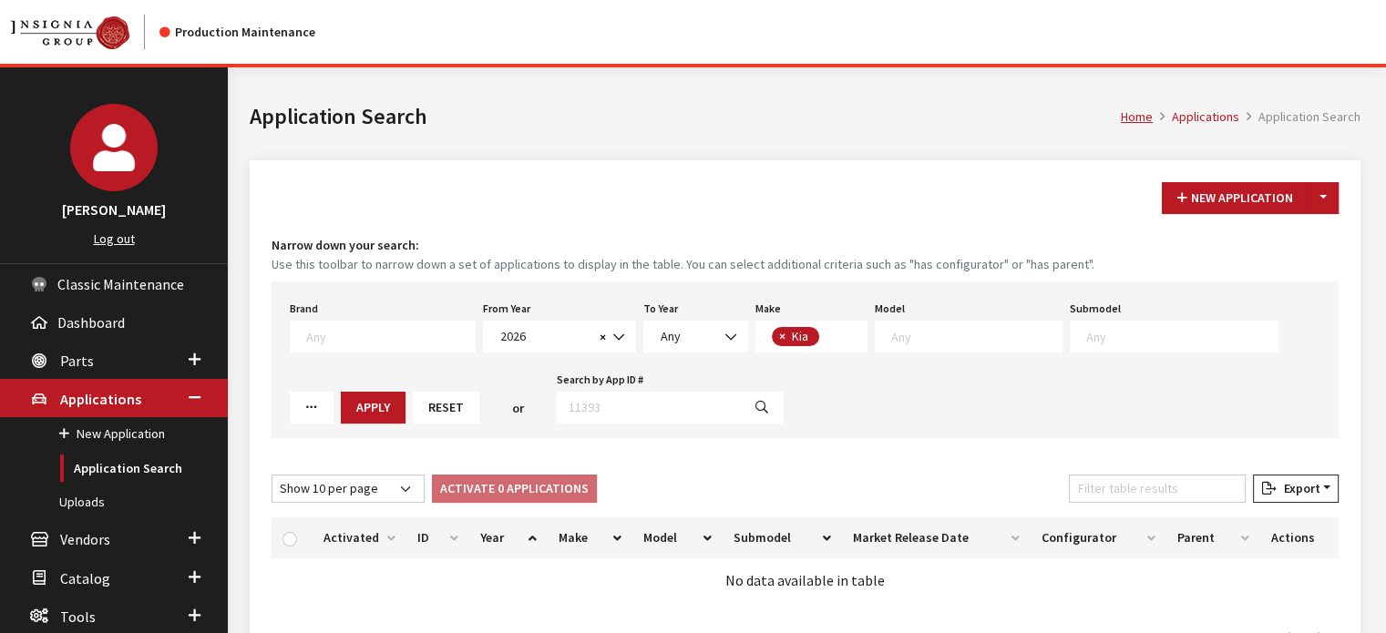
click at [952, 338] on textarea "Search" at bounding box center [976, 336] width 170 height 16
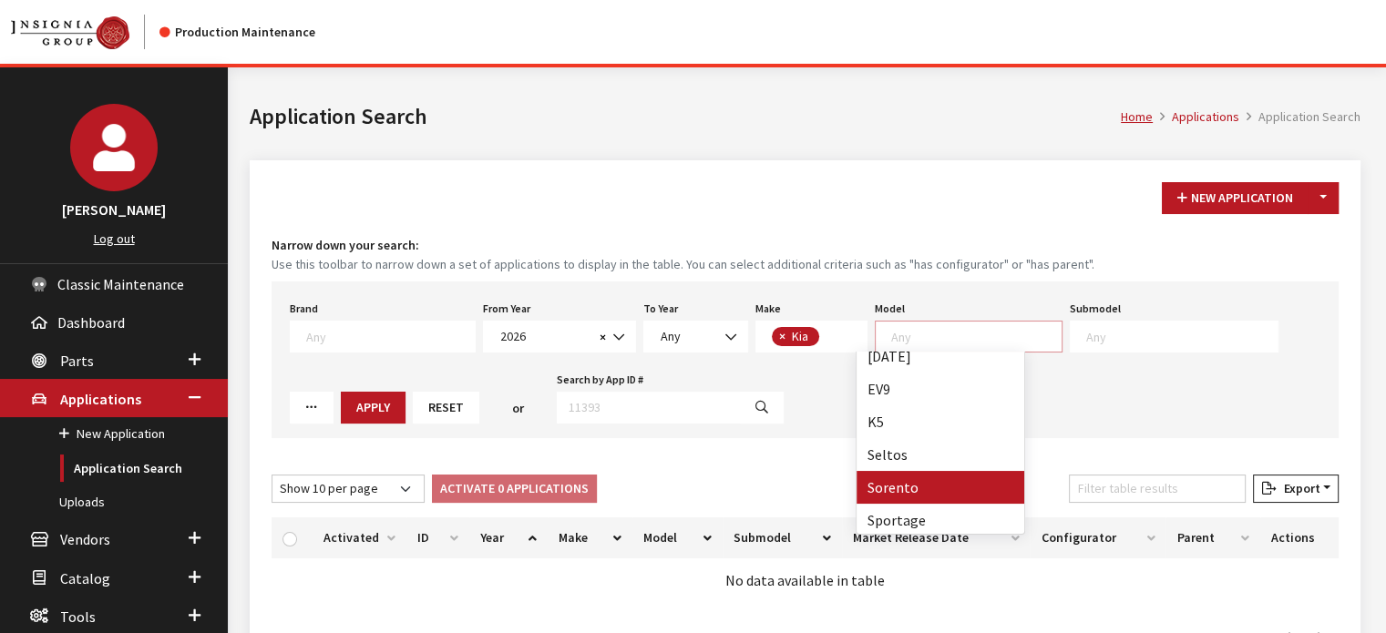
scroll to position [15, 0]
select select "389"
select select
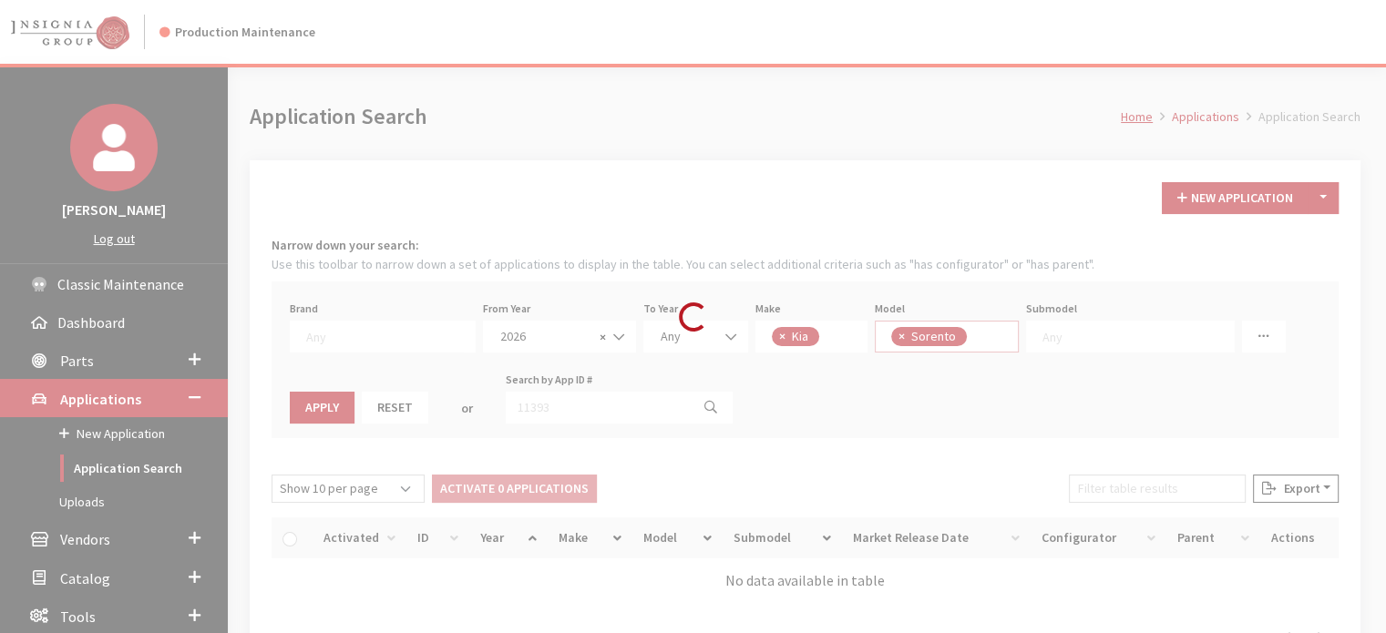
scroll to position [51, 0]
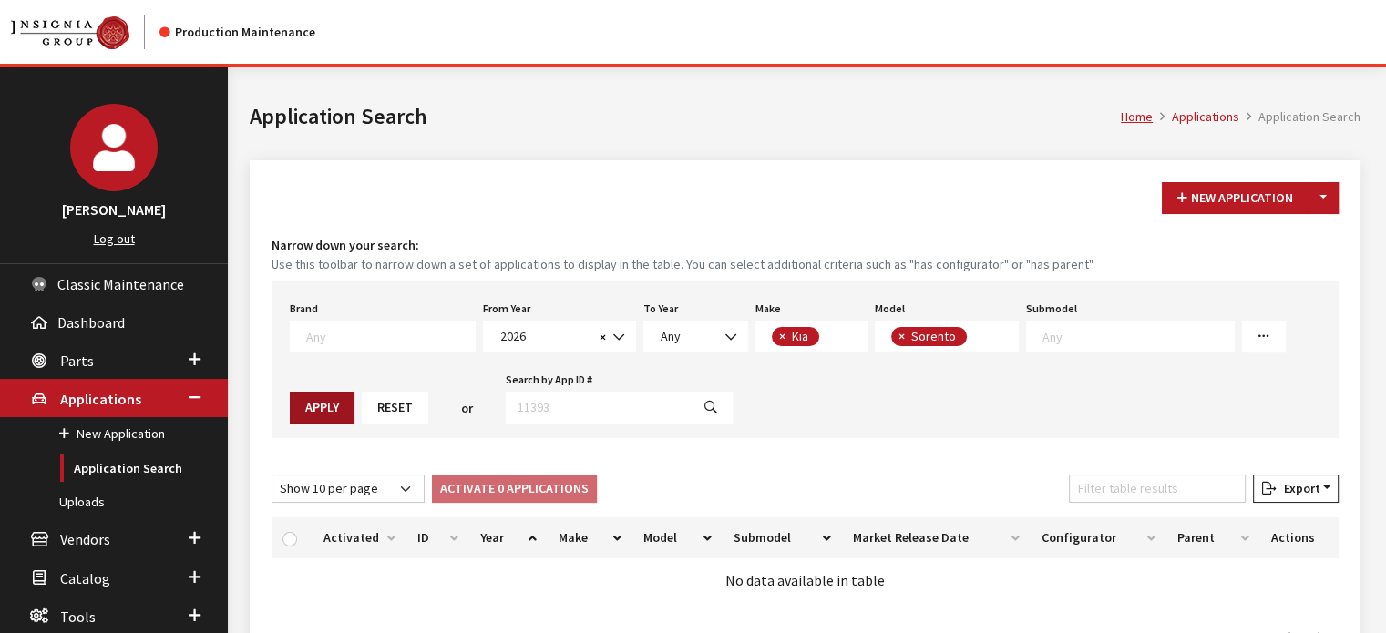
click at [354, 392] on button "Apply" at bounding box center [322, 408] width 65 height 32
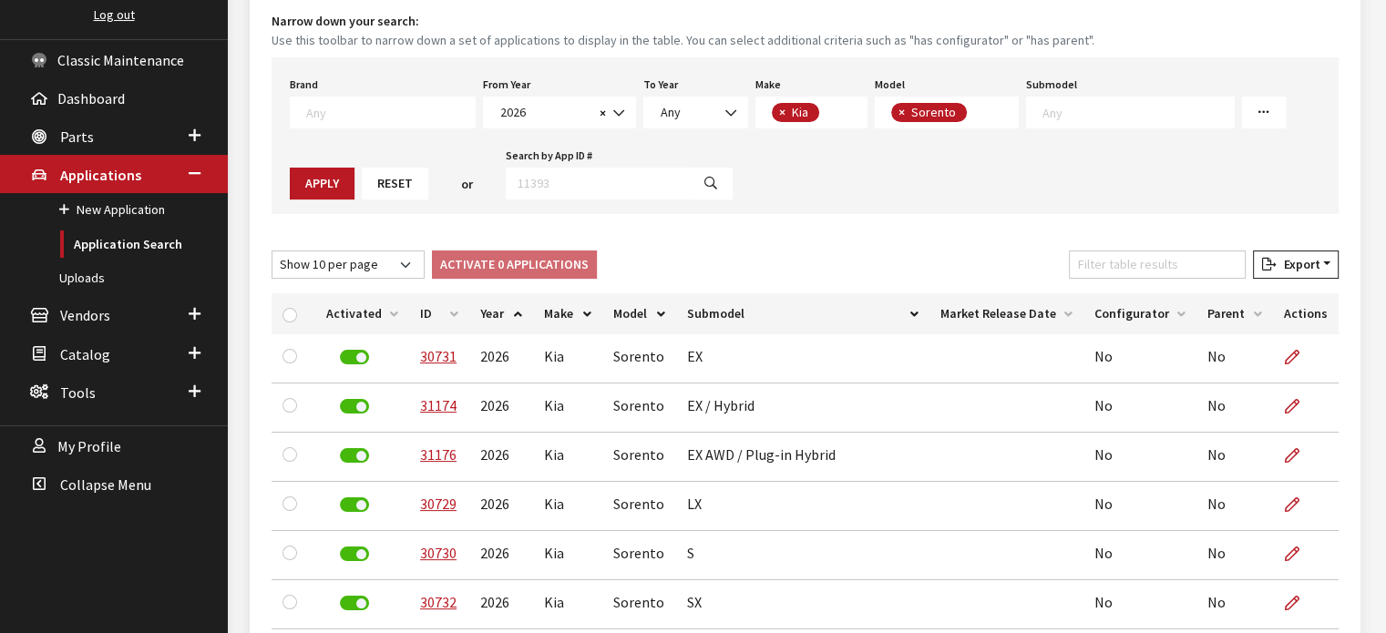
scroll to position [182, 0]
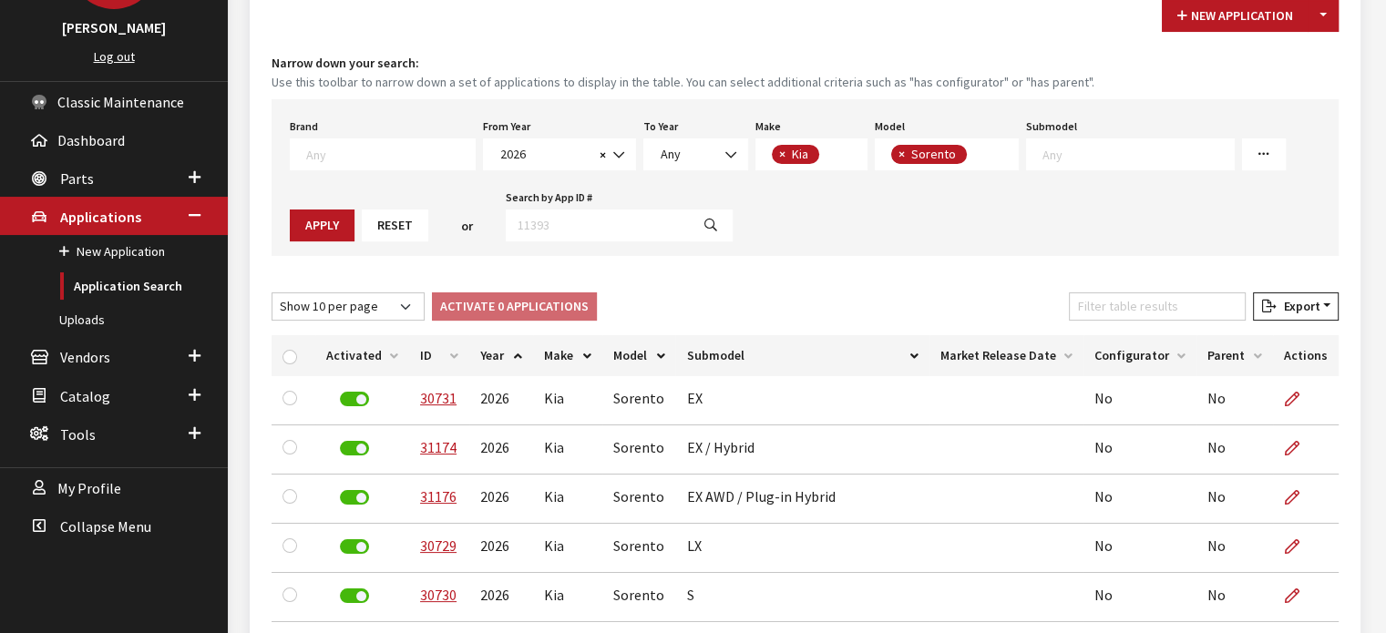
click at [891, 148] on button "×" at bounding box center [900, 154] width 18 height 19
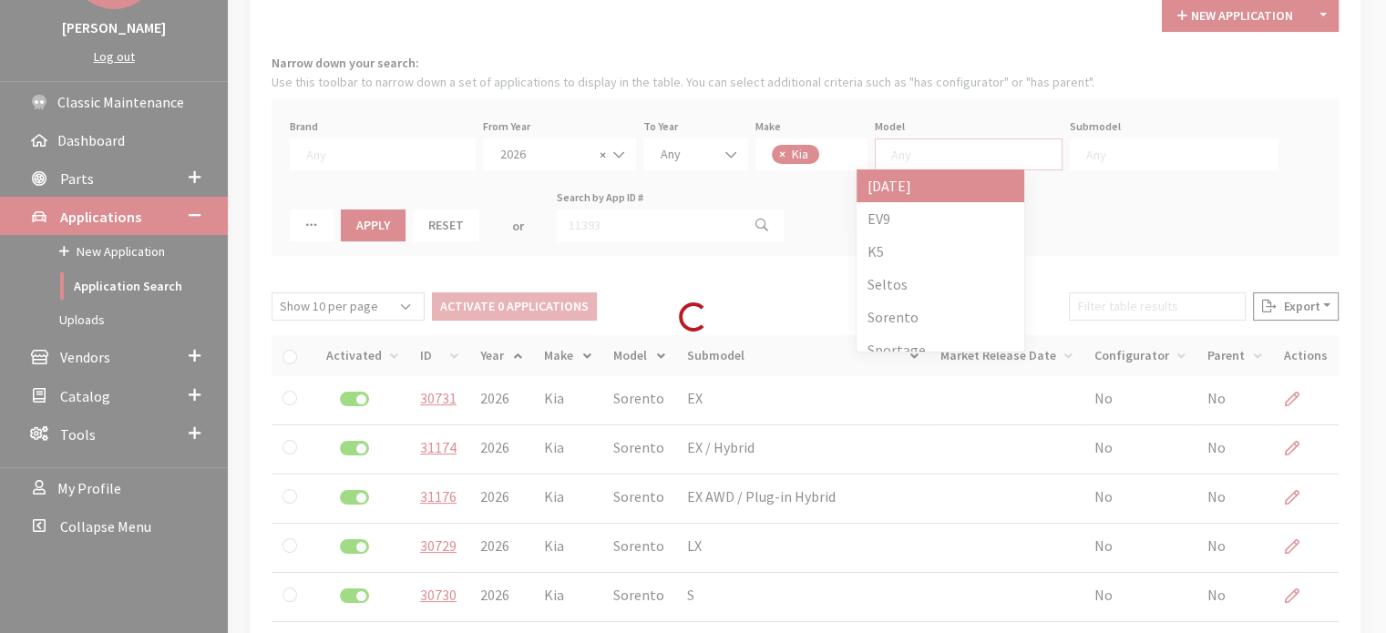
select select
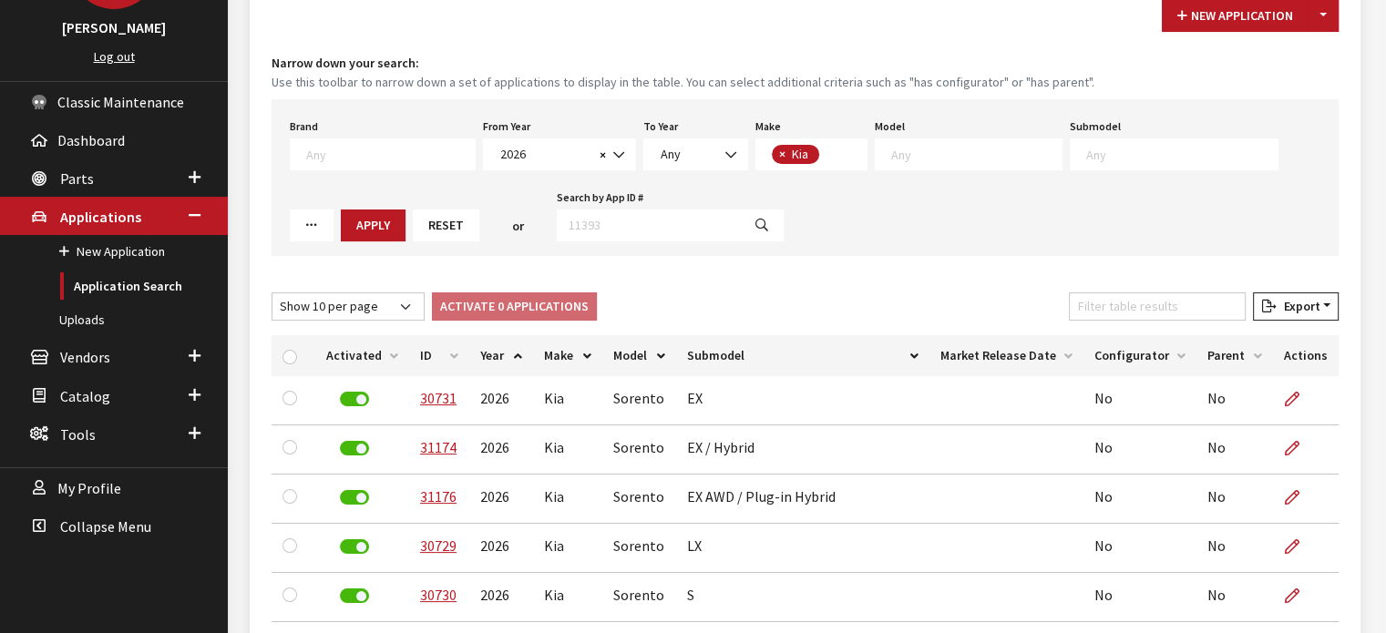
scroll to position [51, 0]
click at [964, 127] on div "Model Any" at bounding box center [968, 142] width 195 height 56
click at [953, 155] on textarea "Search" at bounding box center [976, 154] width 170 height 16
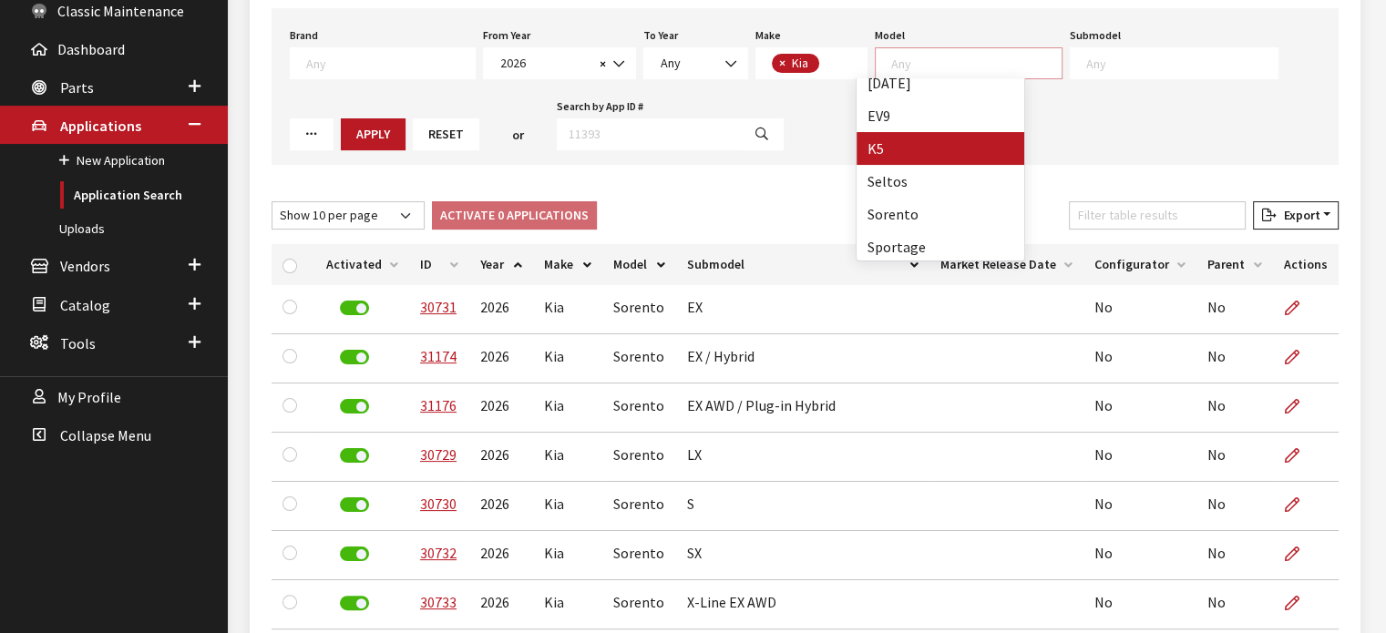
scroll to position [15, 0]
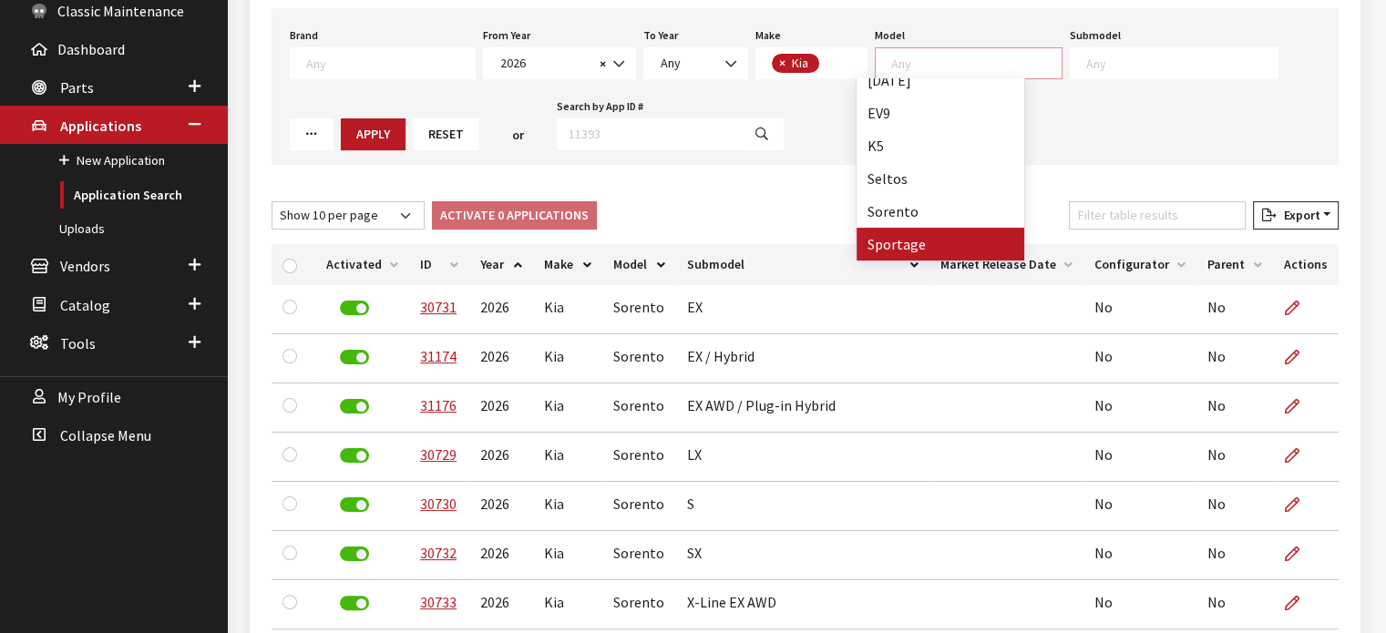
select select "393"
select select
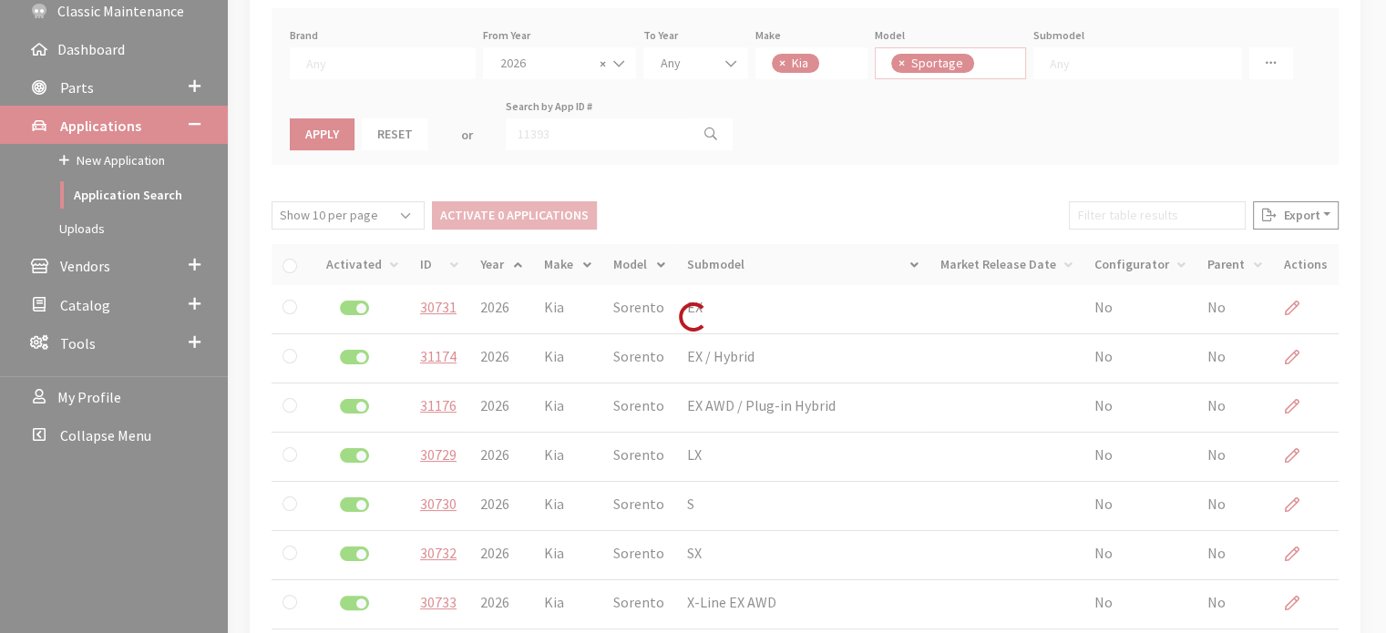
scroll to position [51, 0]
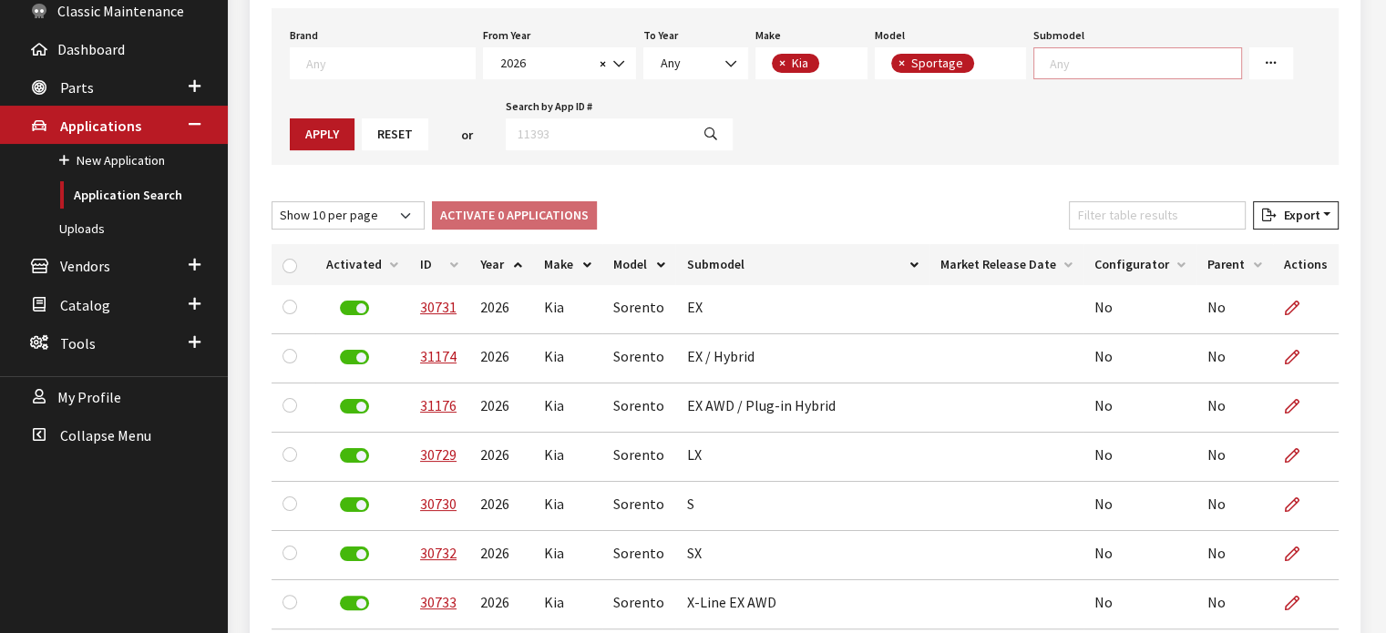
click at [1071, 61] on textarea "Search" at bounding box center [1144, 63] width 191 height 16
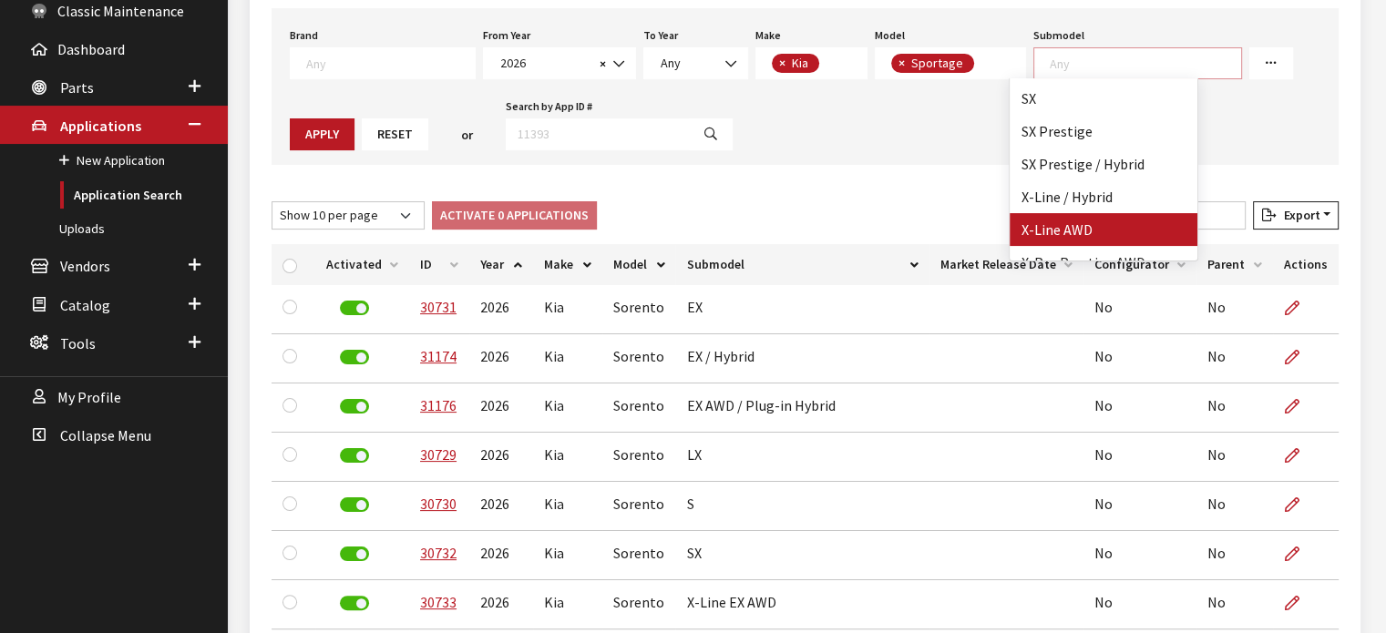
scroll to position [179, 0]
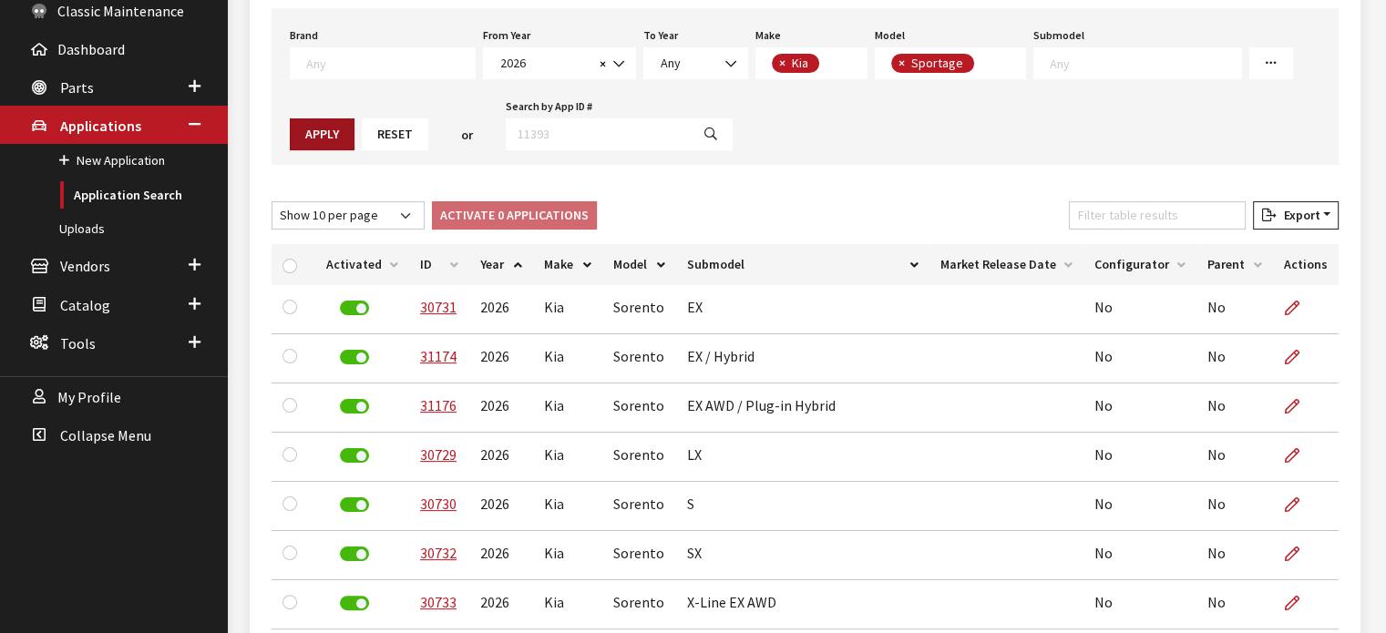
click at [346, 134] on button "Apply" at bounding box center [322, 134] width 65 height 32
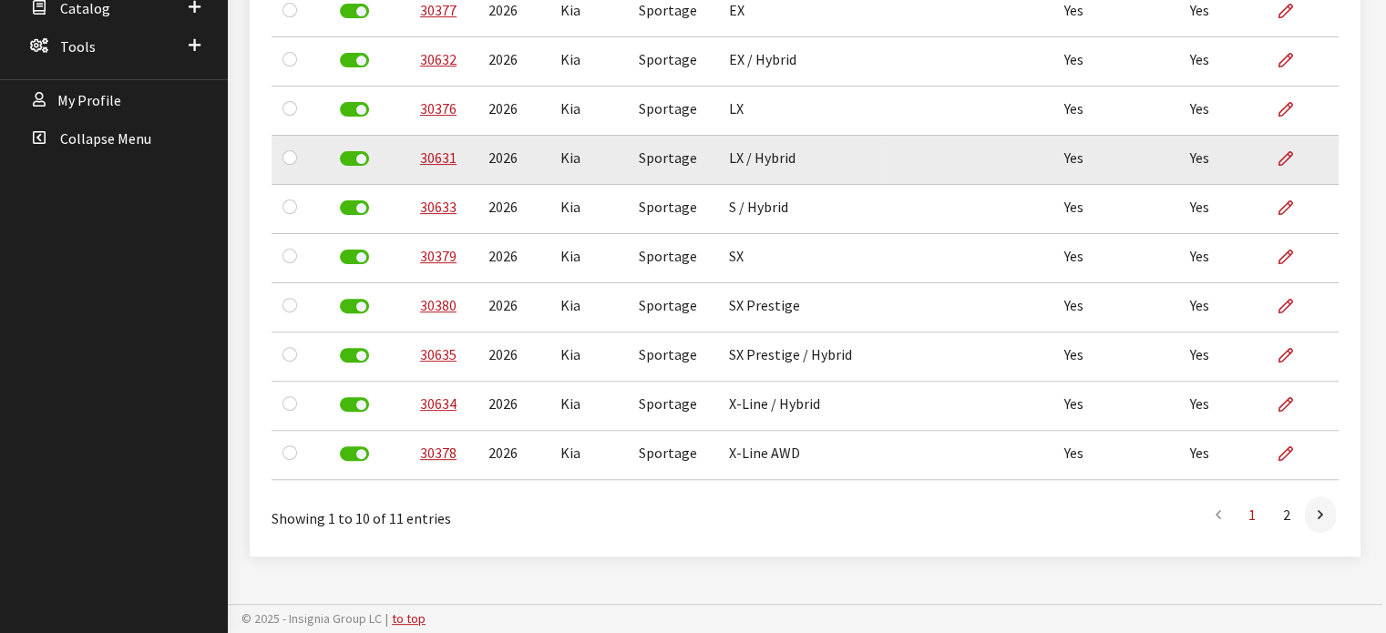
scroll to position [388, 0]
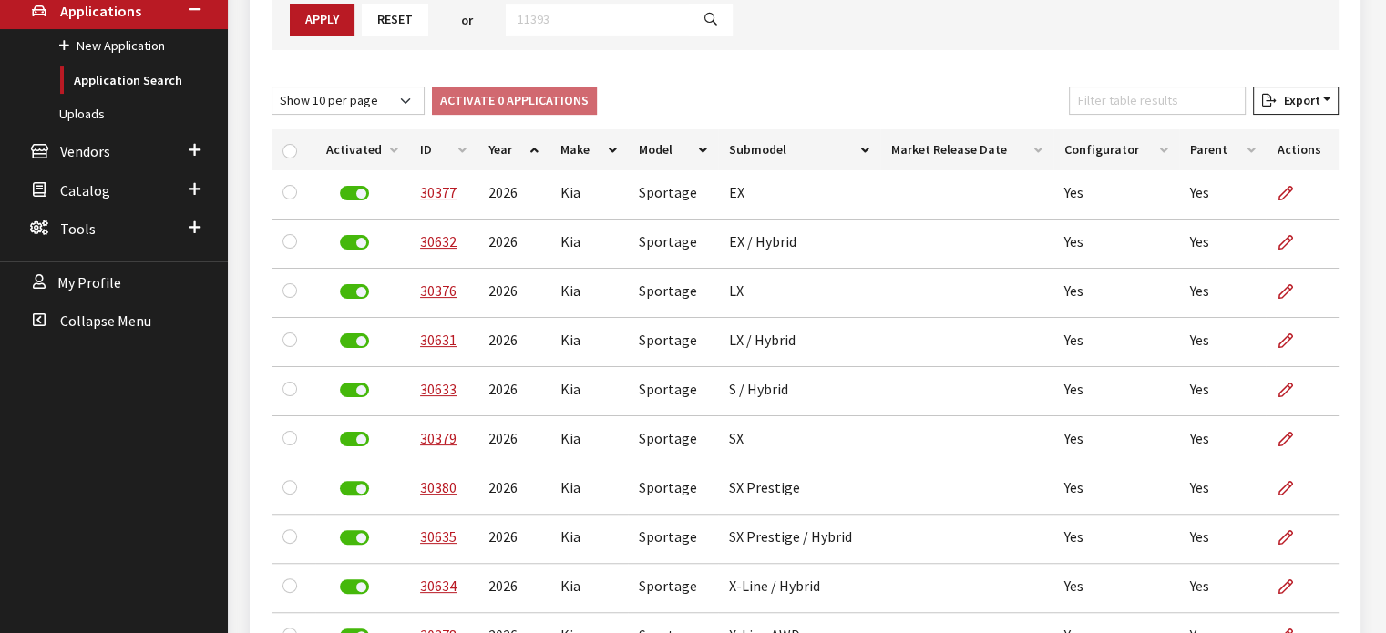
click at [802, 137] on th "Submodel" at bounding box center [799, 149] width 162 height 41
click at [787, 145] on th "Submodel" at bounding box center [799, 149] width 162 height 41
click at [785, 147] on th "Submodel" at bounding box center [799, 149] width 162 height 41
click at [780, 148] on th "Submodel" at bounding box center [799, 149] width 162 height 41
click at [778, 147] on th "Submodel" at bounding box center [799, 149] width 162 height 41
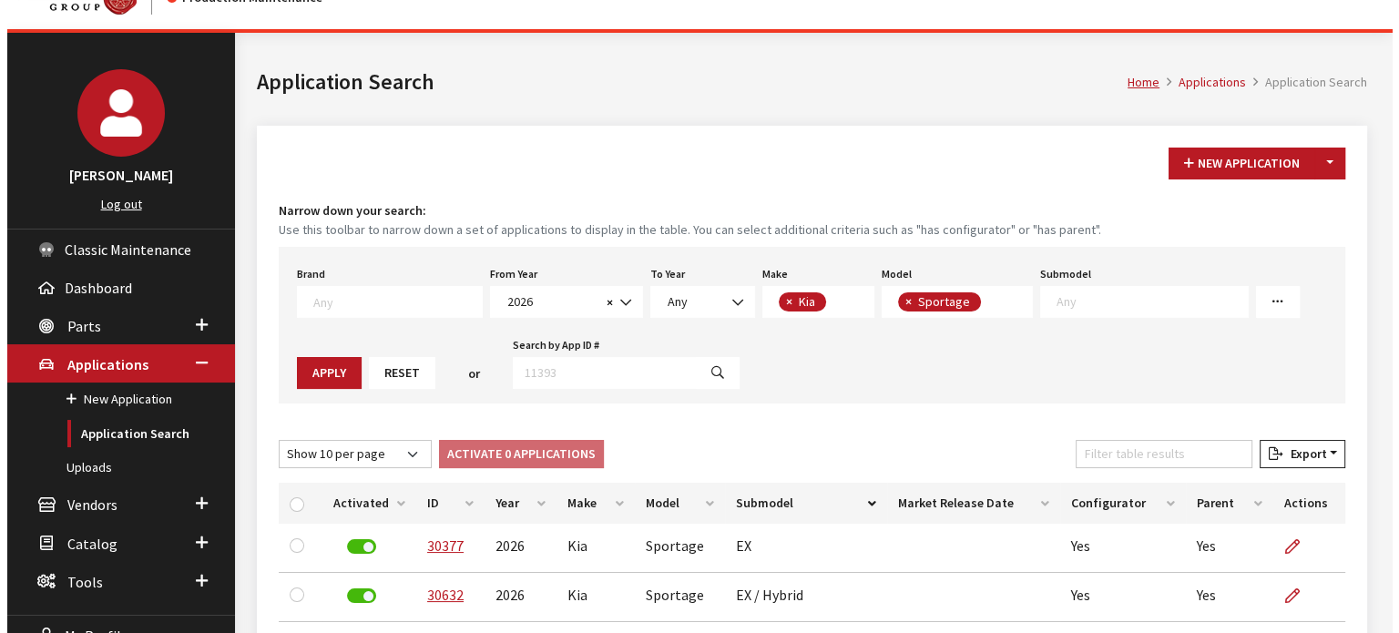
scroll to position [24, 0]
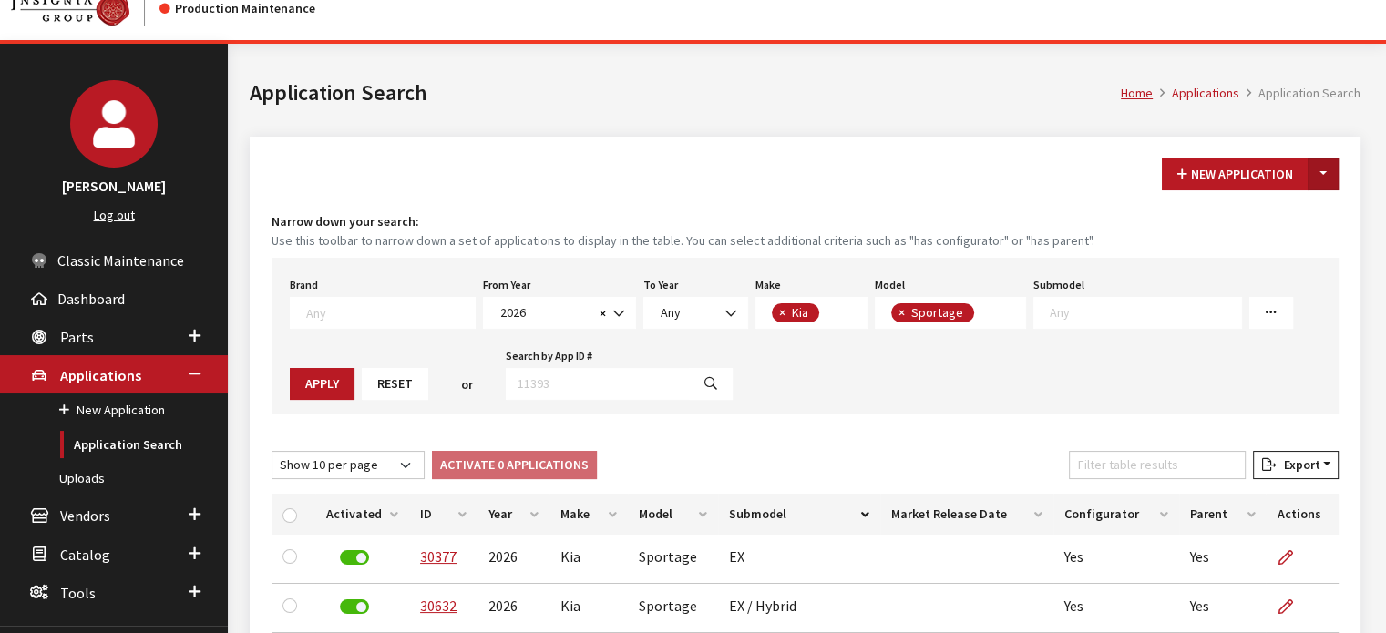
click at [1311, 176] on button "Toggle Dropdown" at bounding box center [1322, 175] width 31 height 32
click at [1254, 210] on button "New From Existing..." at bounding box center [1260, 213] width 157 height 32
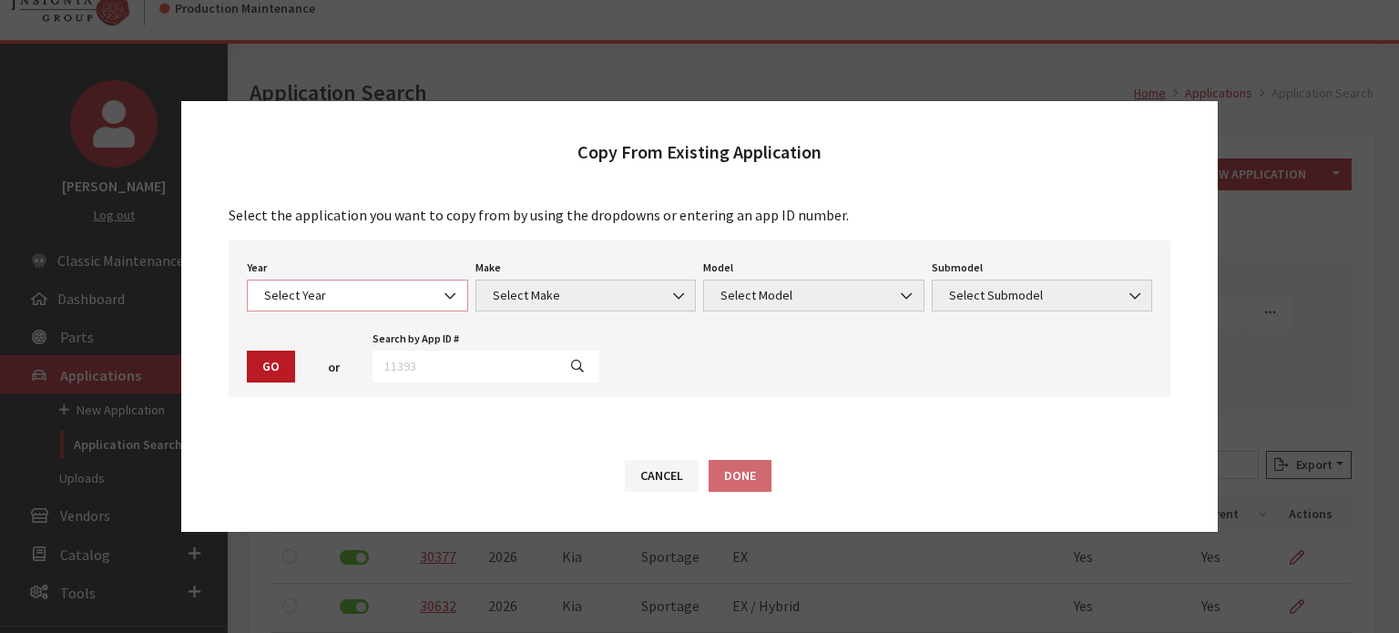
click at [401, 296] on span "Select Year" at bounding box center [358, 295] width 198 height 19
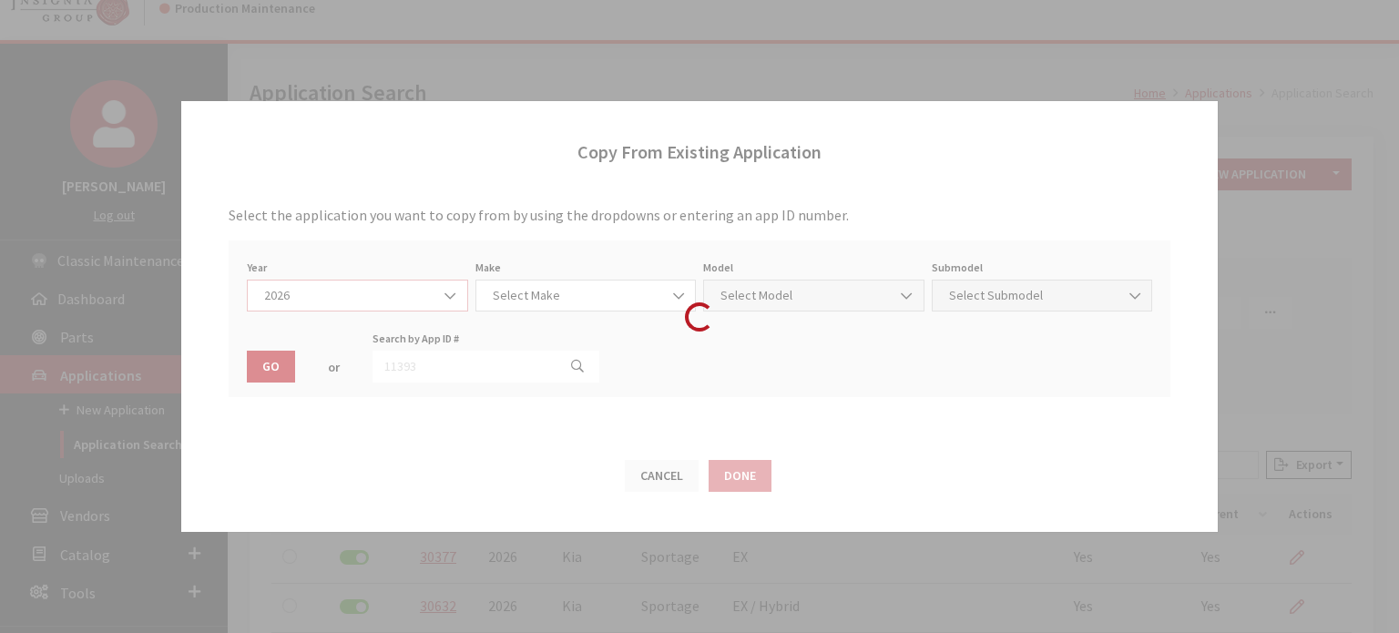
select select "44"
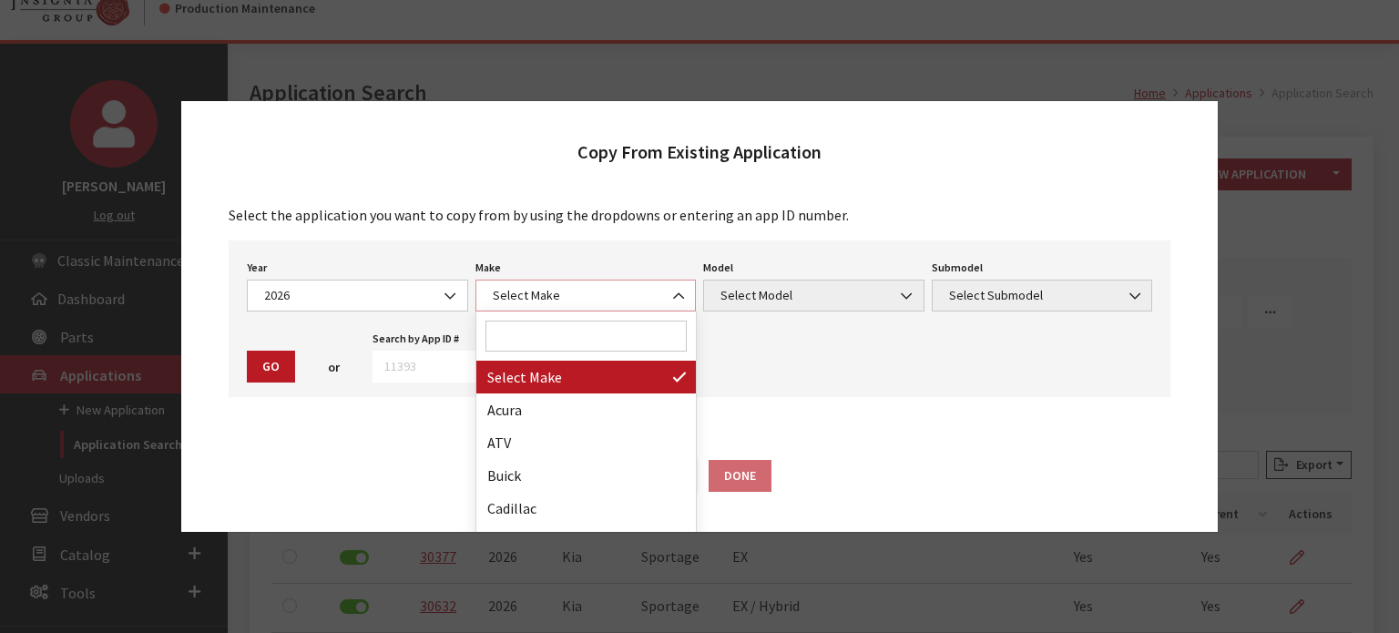
click at [567, 304] on span "Select Make" at bounding box center [586, 295] width 198 height 19
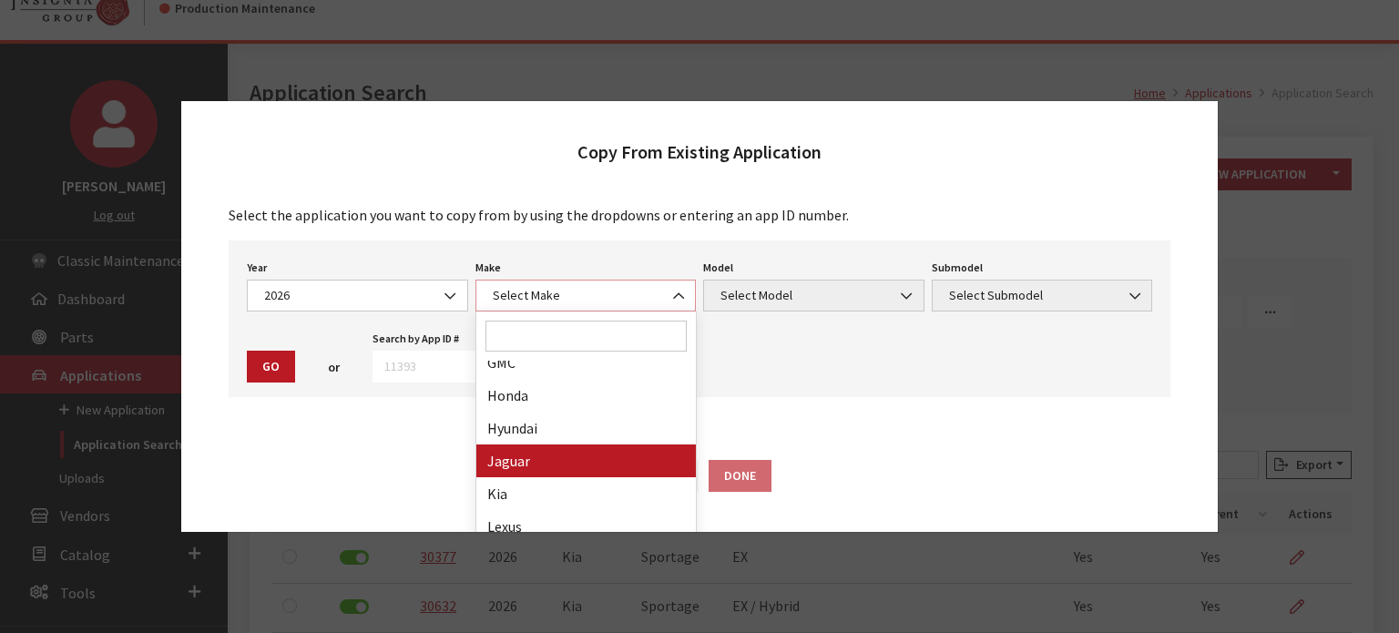
scroll to position [364, 0]
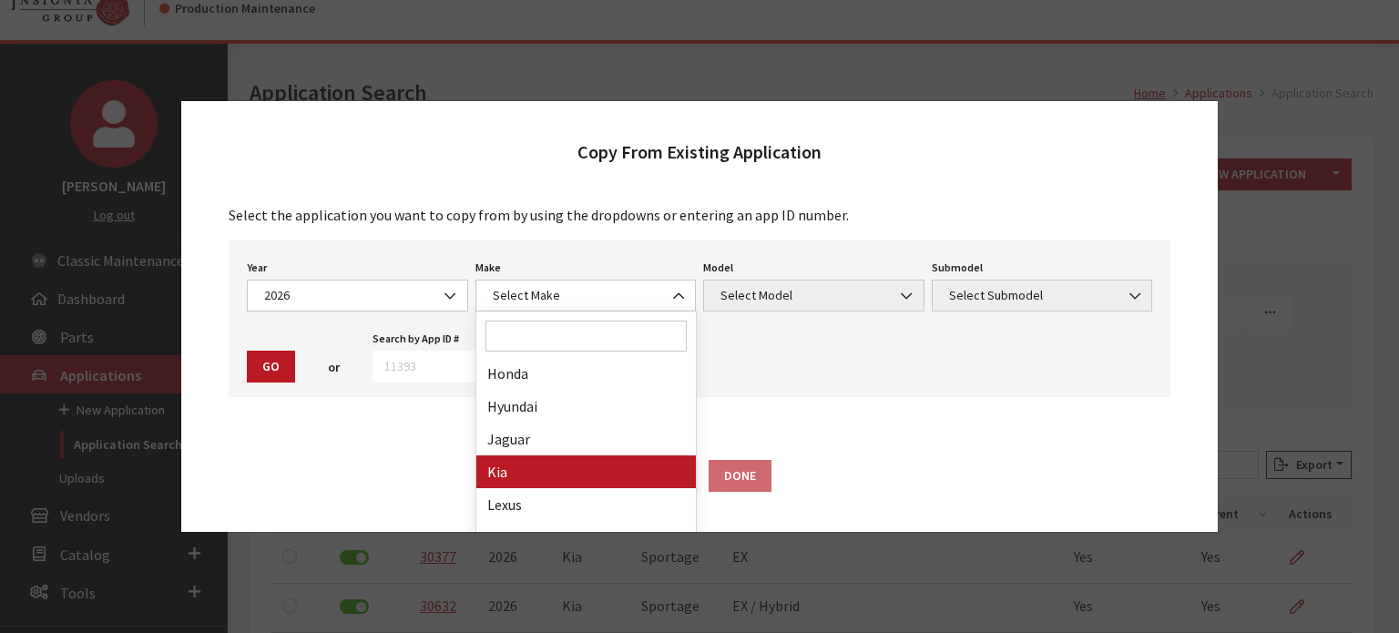
drag, startPoint x: 549, startPoint y: 445, endPoint x: 554, endPoint y: 465, distance: 20.6
select select "31"
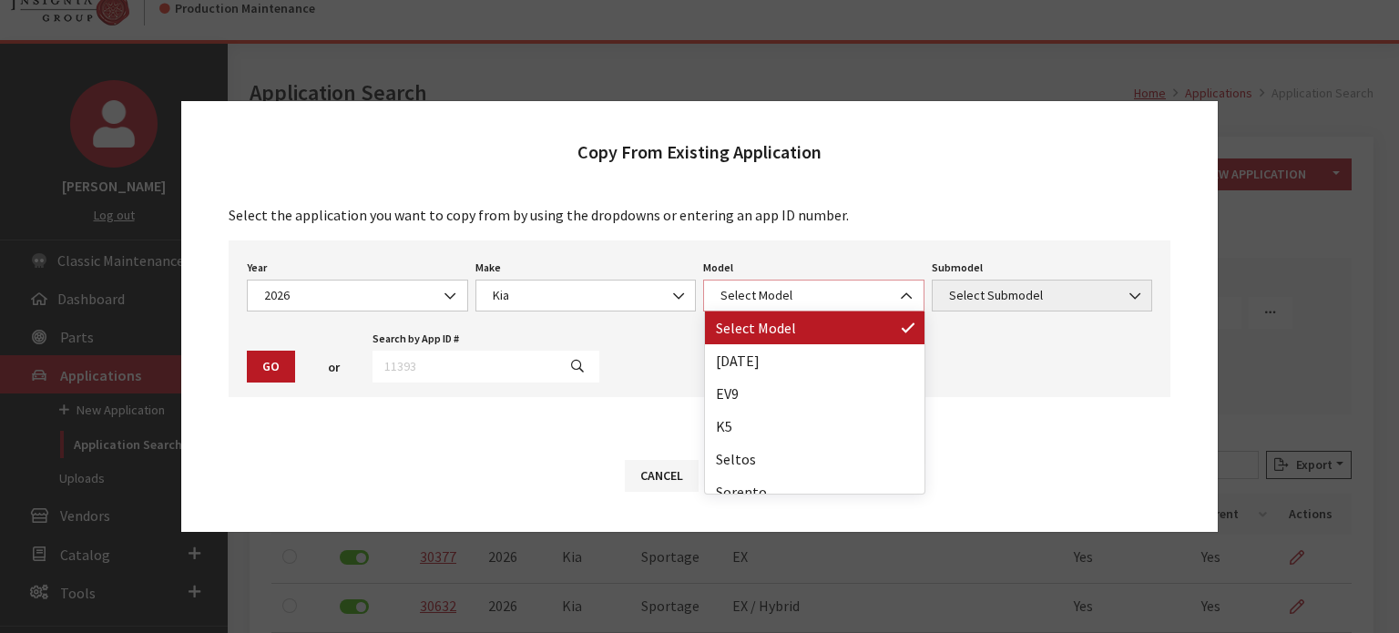
click at [795, 302] on span "Select Model" at bounding box center [814, 295] width 198 height 19
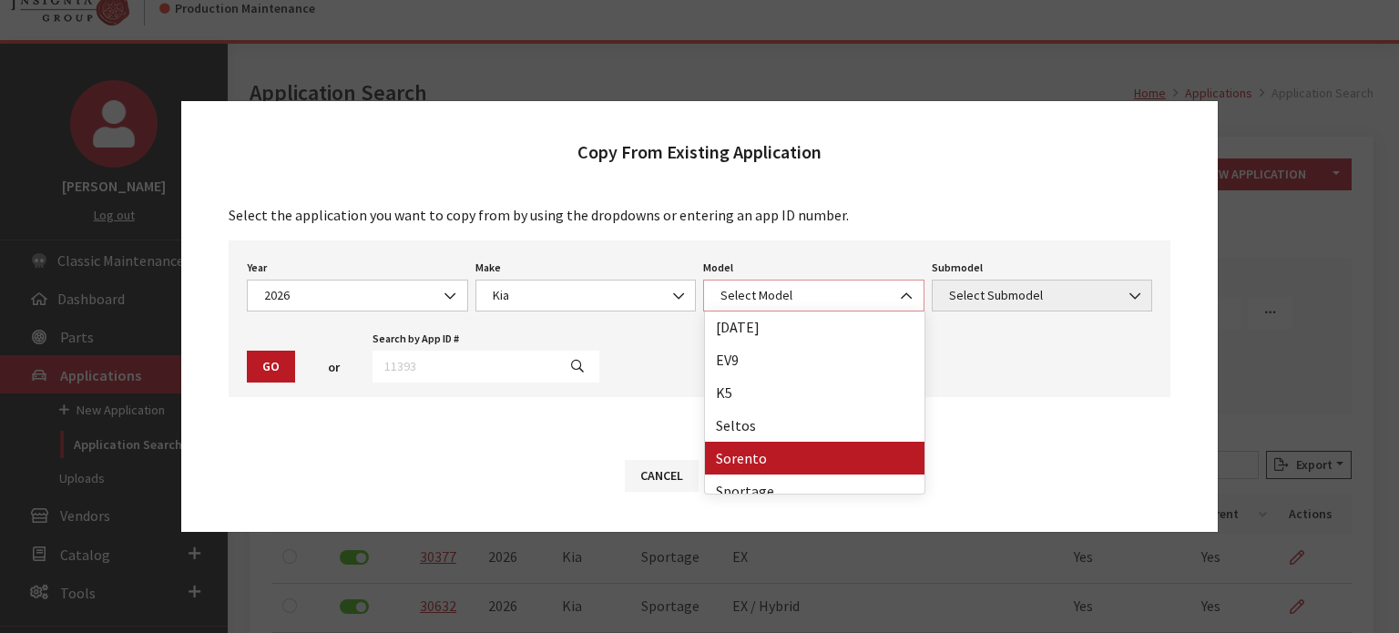
scroll to position [47, 0]
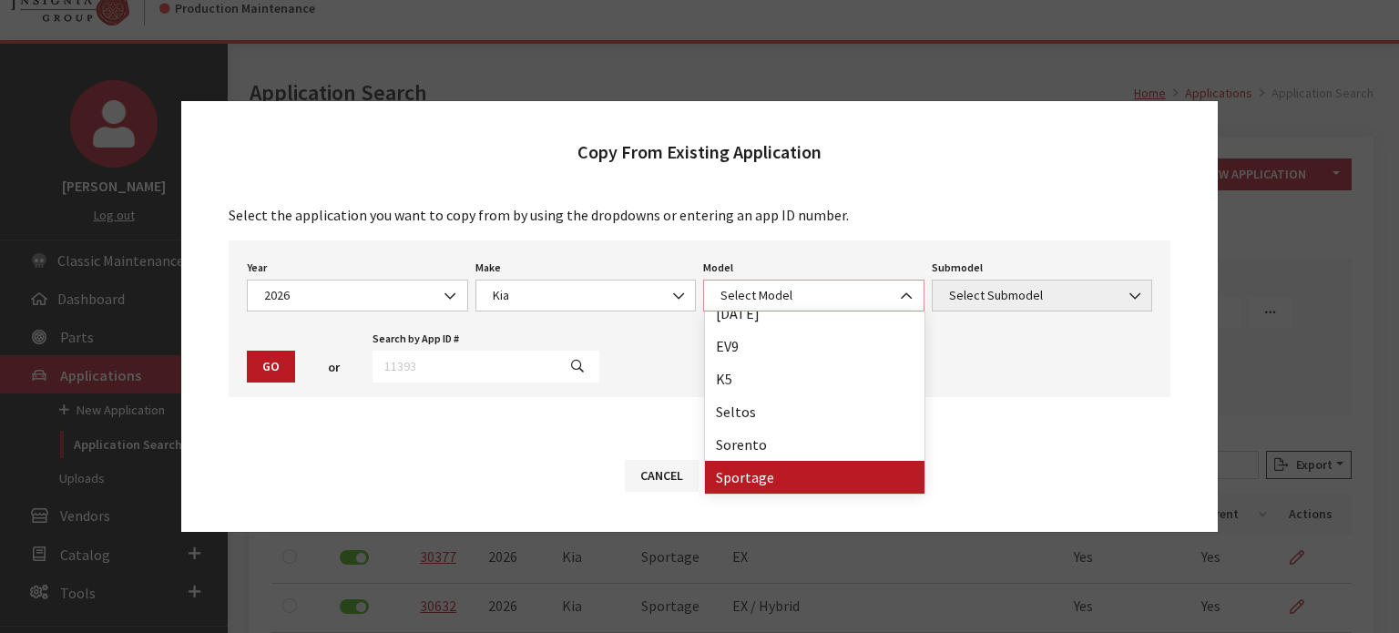
select select "393"
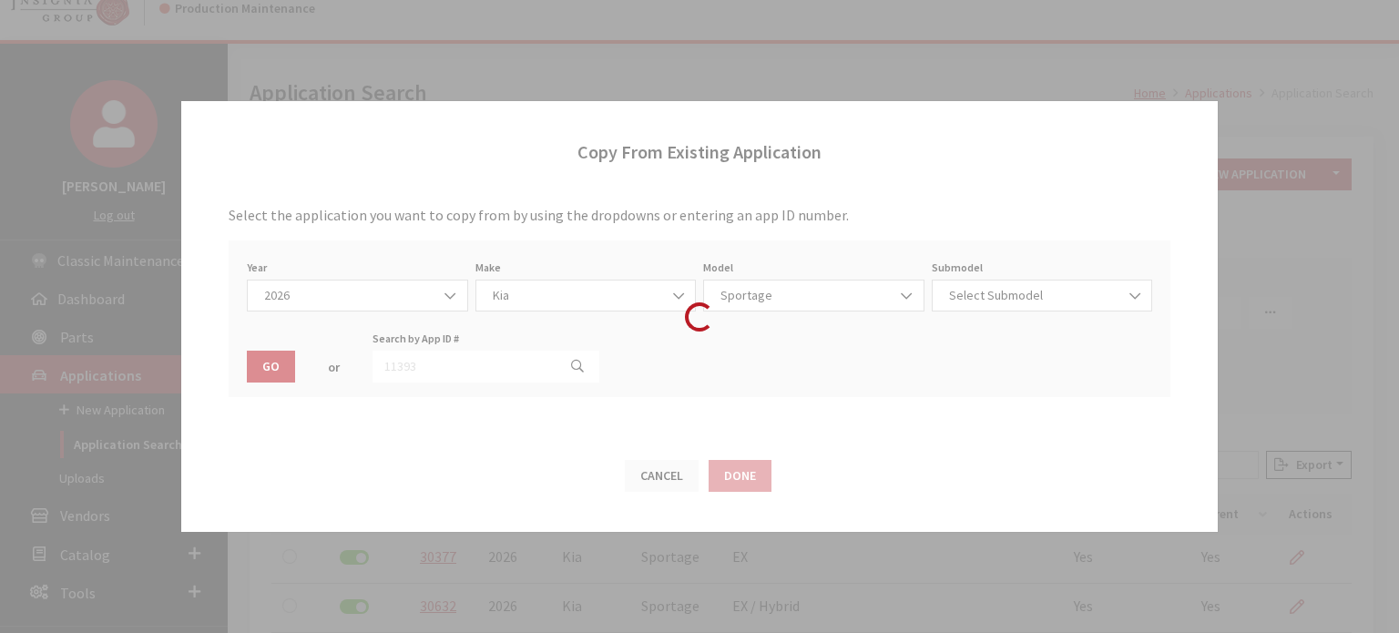
click at [1076, 246] on div "Year Select Year 2026 2025 2024 2023 2022 2021 2020 2019 2018 2017 2016 2015 20…" at bounding box center [700, 319] width 942 height 157
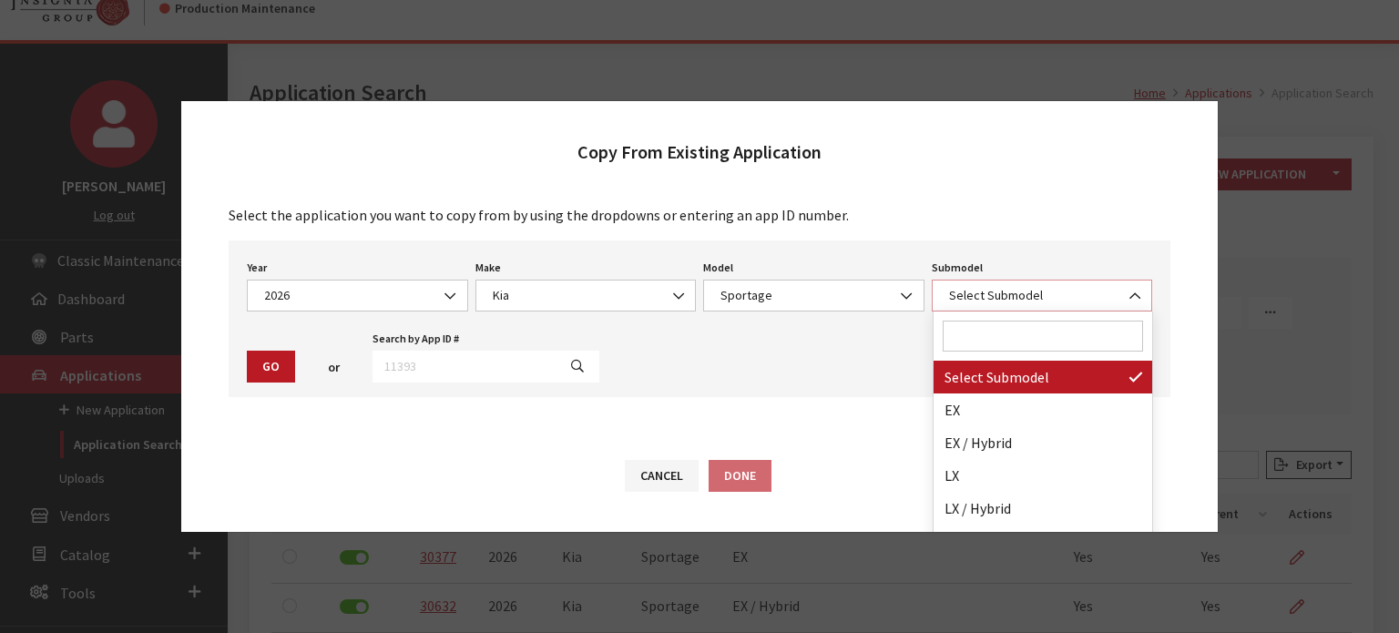
click at [1044, 302] on span "Select Submodel" at bounding box center [1043, 295] width 198 height 19
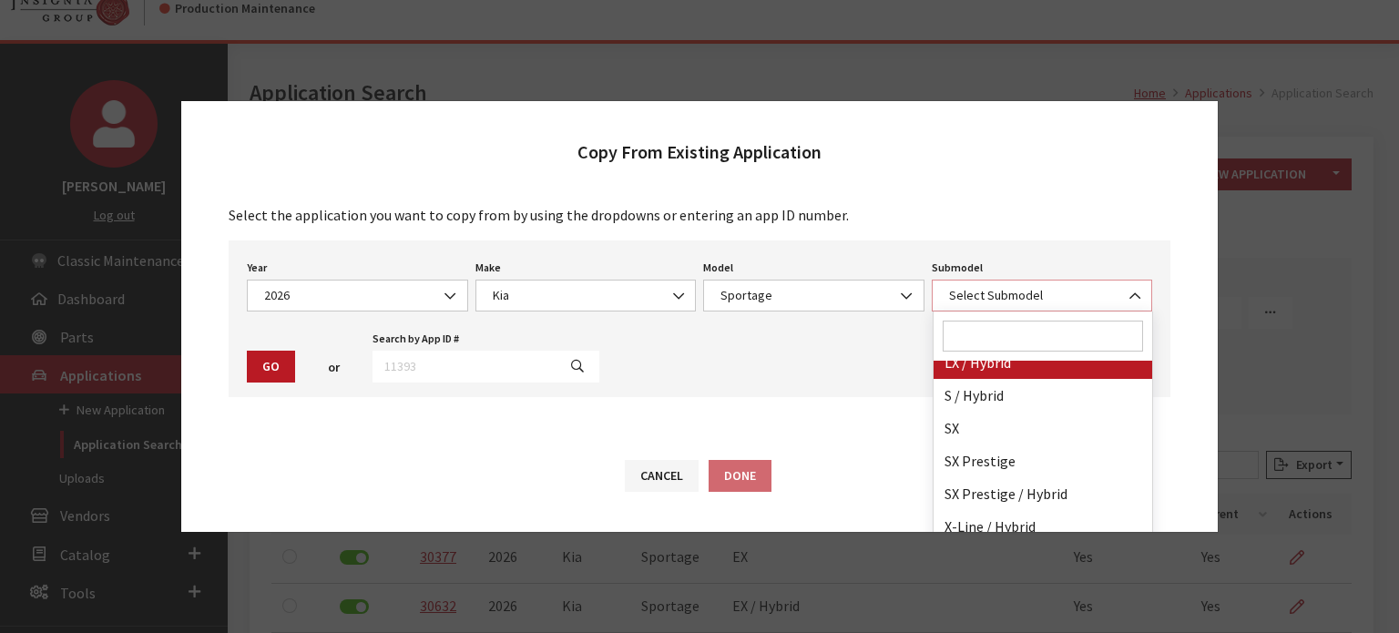
scroll to position [211, 0]
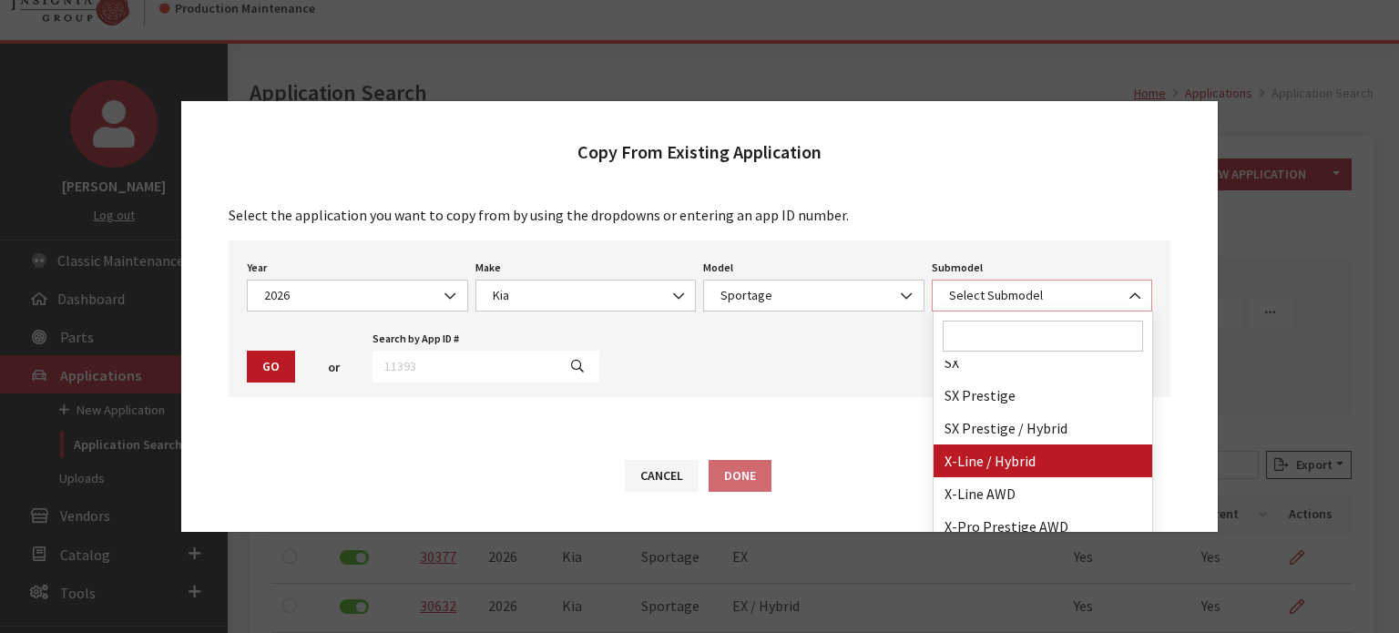
select select "4817"
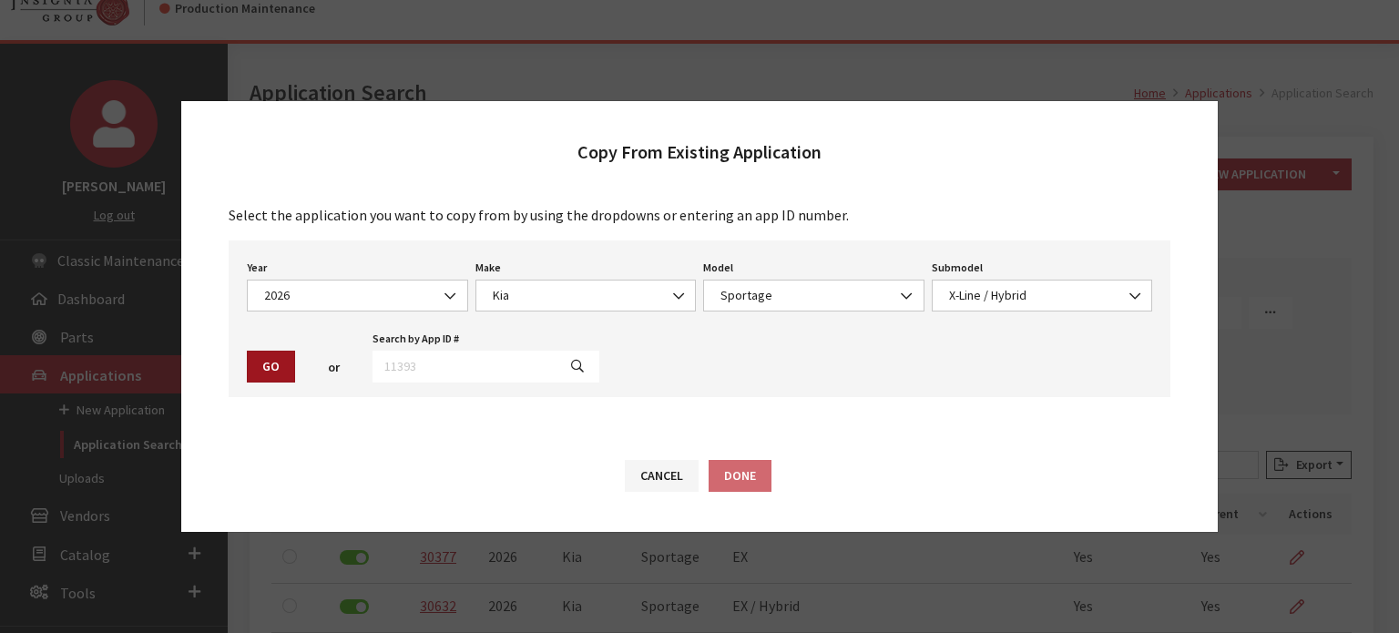
click at [282, 353] on button "Go" at bounding box center [271, 367] width 48 height 32
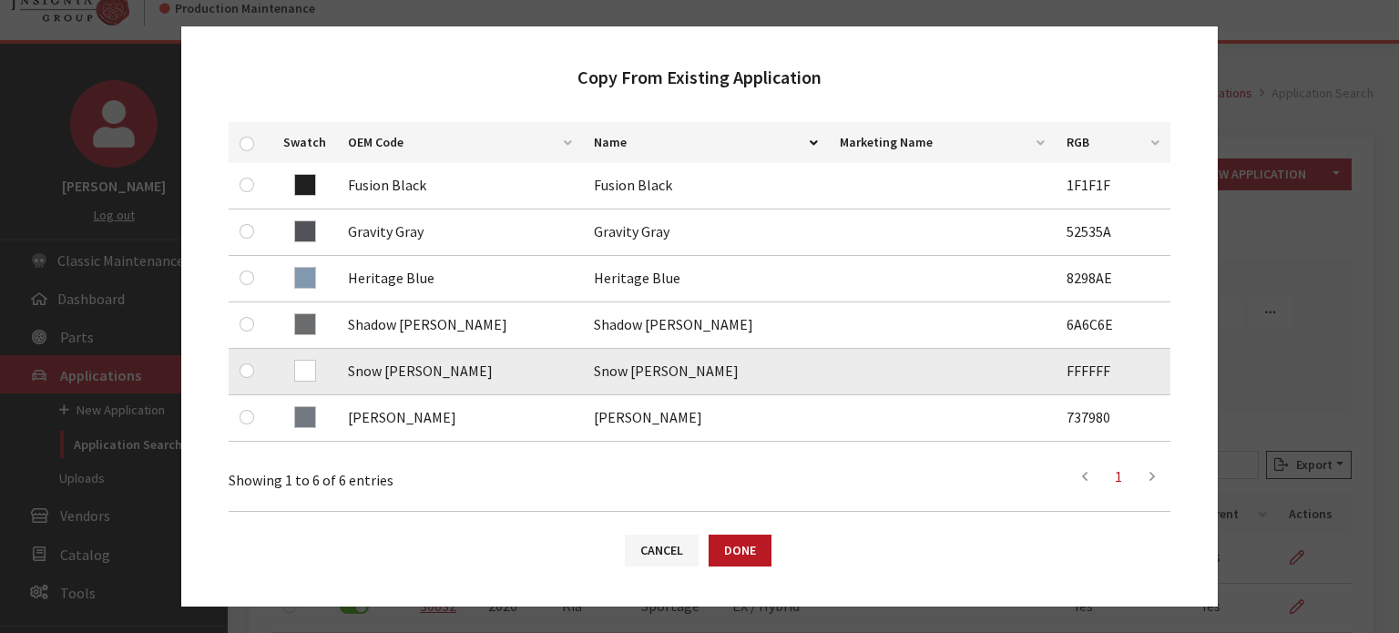
scroll to position [364, 0]
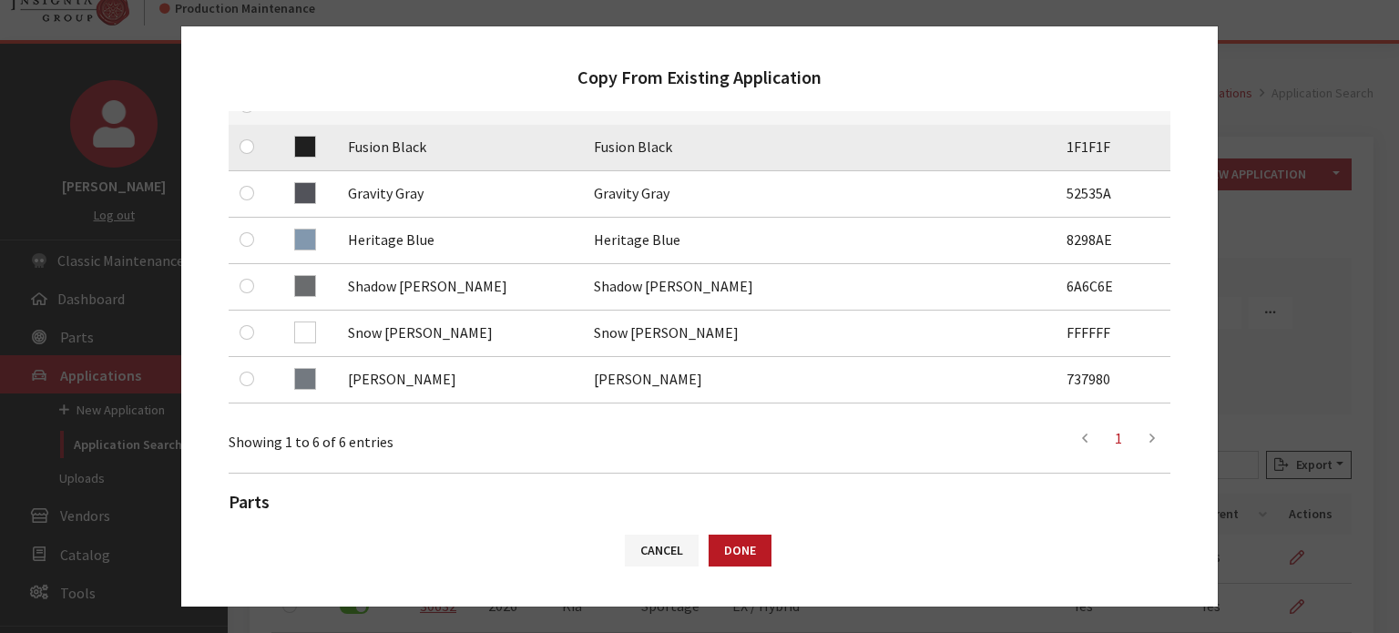
click at [255, 145] on div at bounding box center [251, 147] width 22 height 22
click at [248, 148] on input "checkbox" at bounding box center [247, 146] width 15 height 15
checkbox input "true"
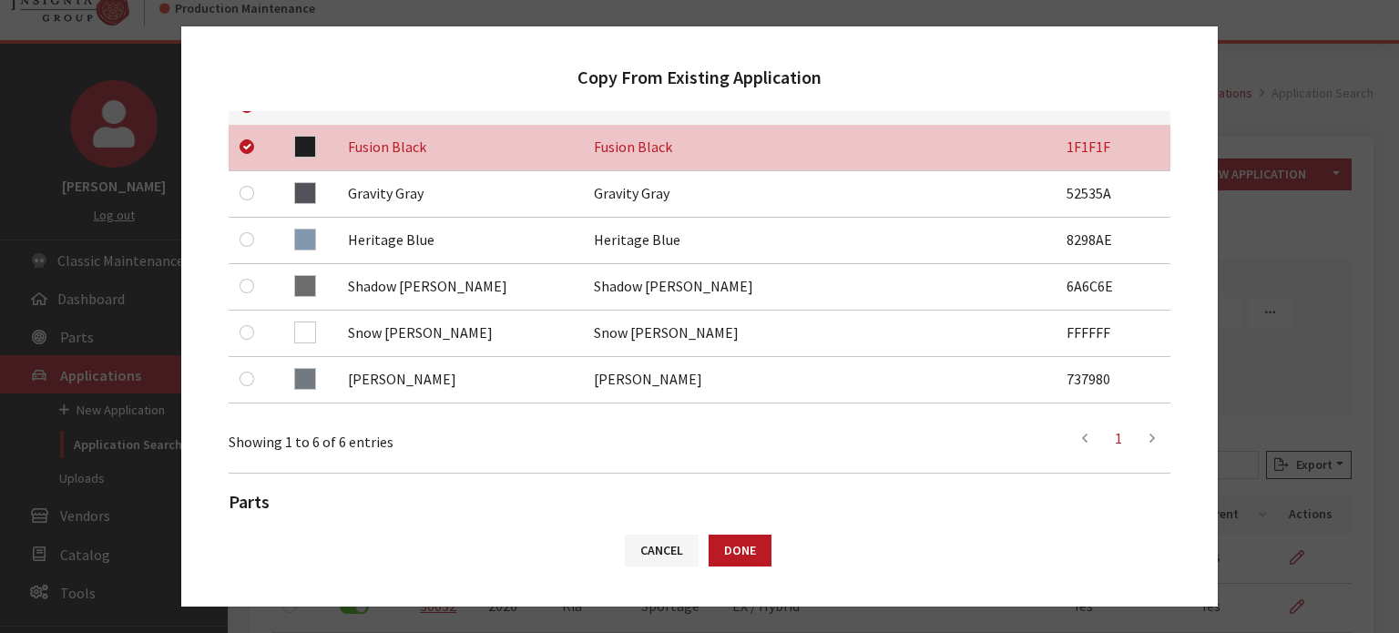
drag, startPoint x: 426, startPoint y: 450, endPoint x: 418, endPoint y: 435, distance: 16.7
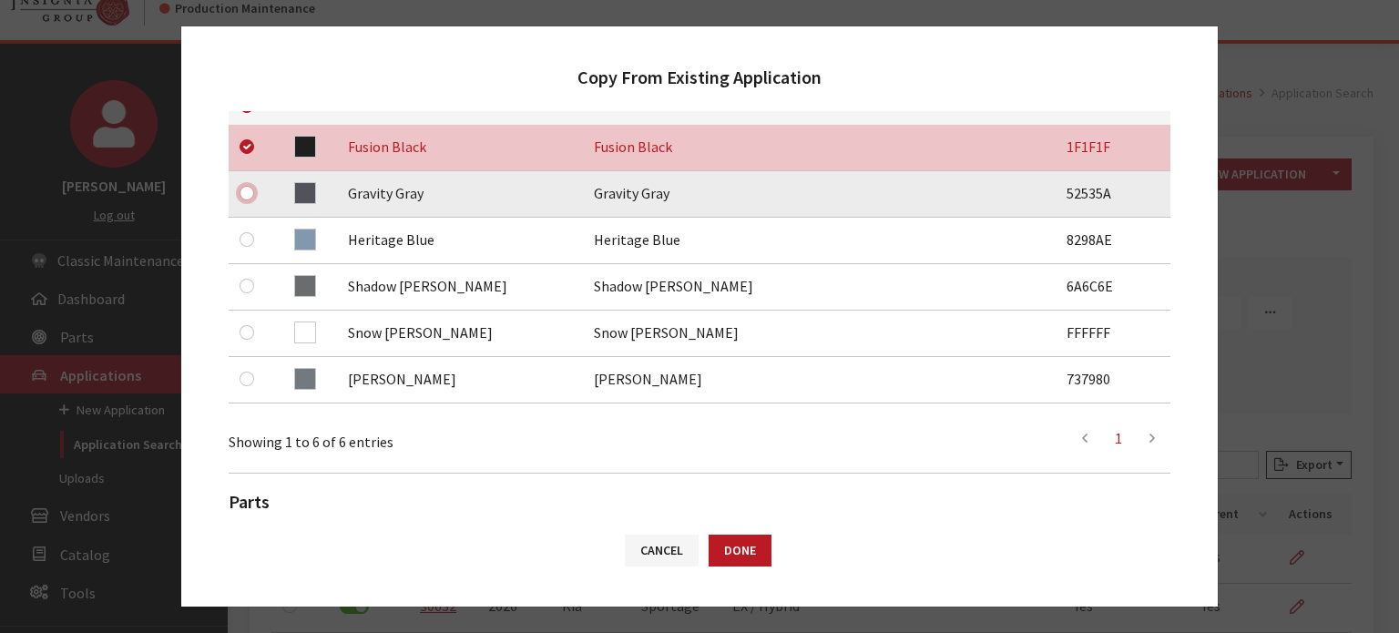
drag, startPoint x: 418, startPoint y: 435, endPoint x: 251, endPoint y: 187, distance: 299.9
click at [251, 187] on input "checkbox" at bounding box center [247, 193] width 15 height 15
checkbox input "true"
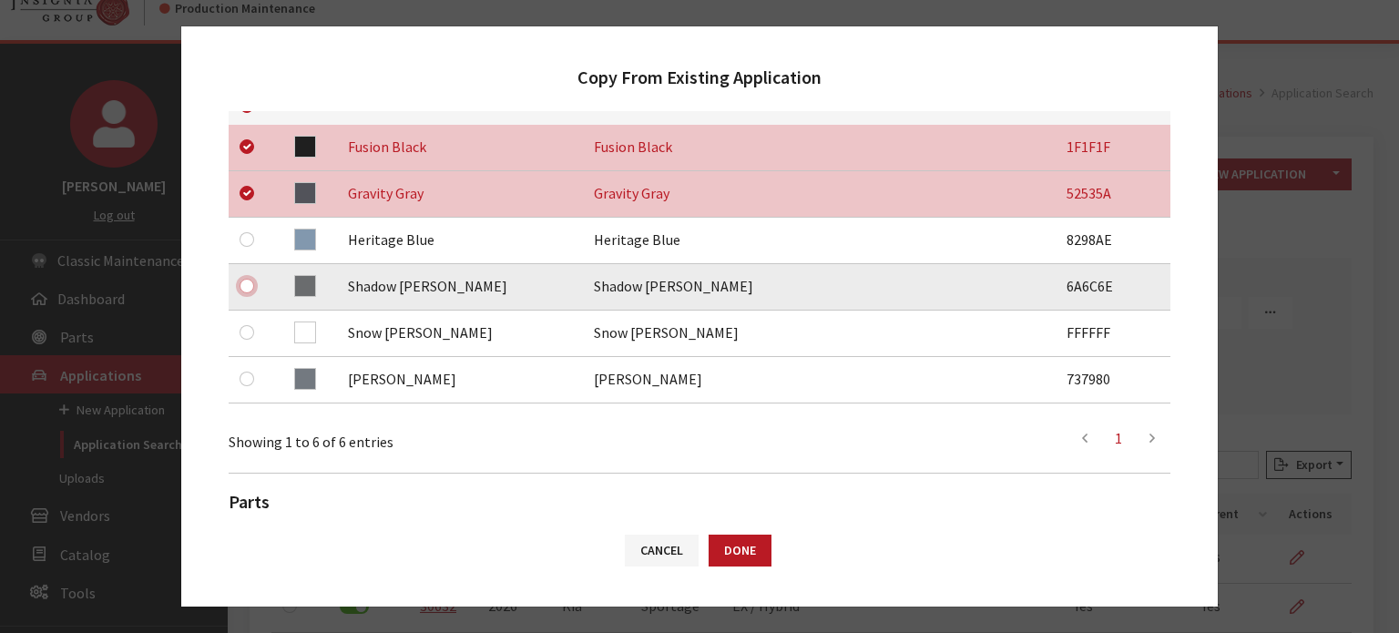
click at [245, 283] on input "checkbox" at bounding box center [247, 286] width 15 height 15
checkbox input "true"
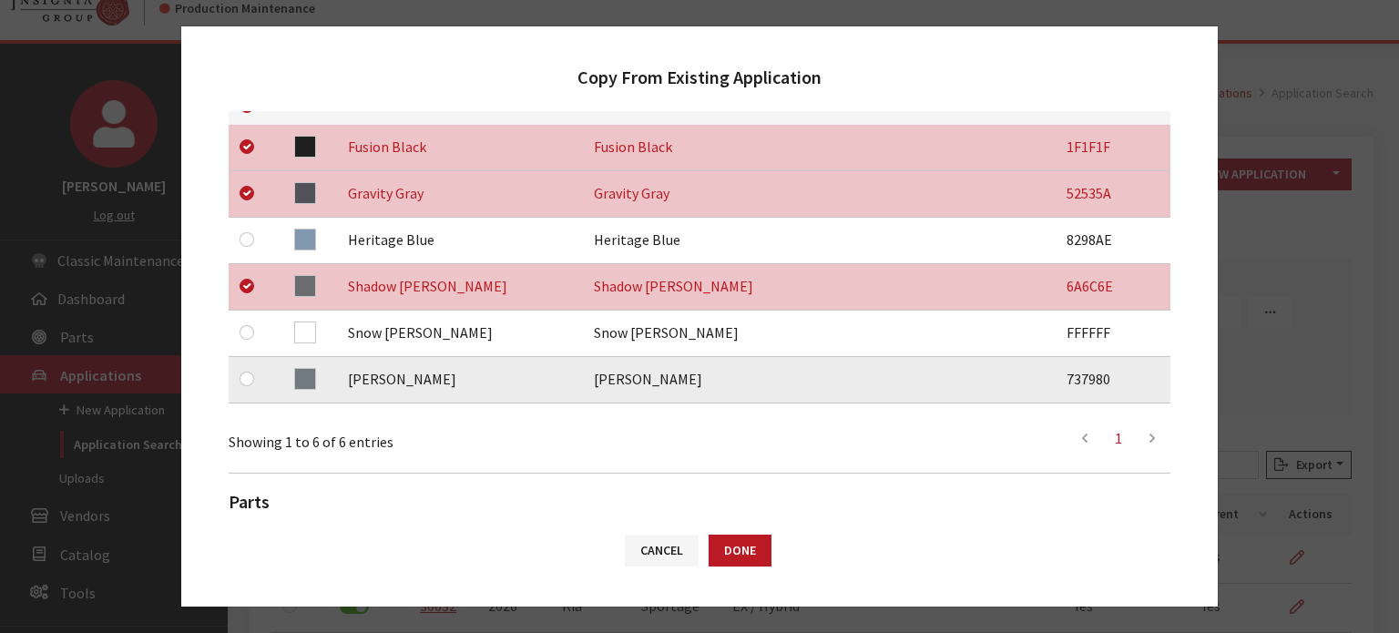
click at [251, 369] on div at bounding box center [251, 379] width 22 height 22
click at [251, 374] on input "checkbox" at bounding box center [247, 379] width 15 height 15
checkbox input "true"
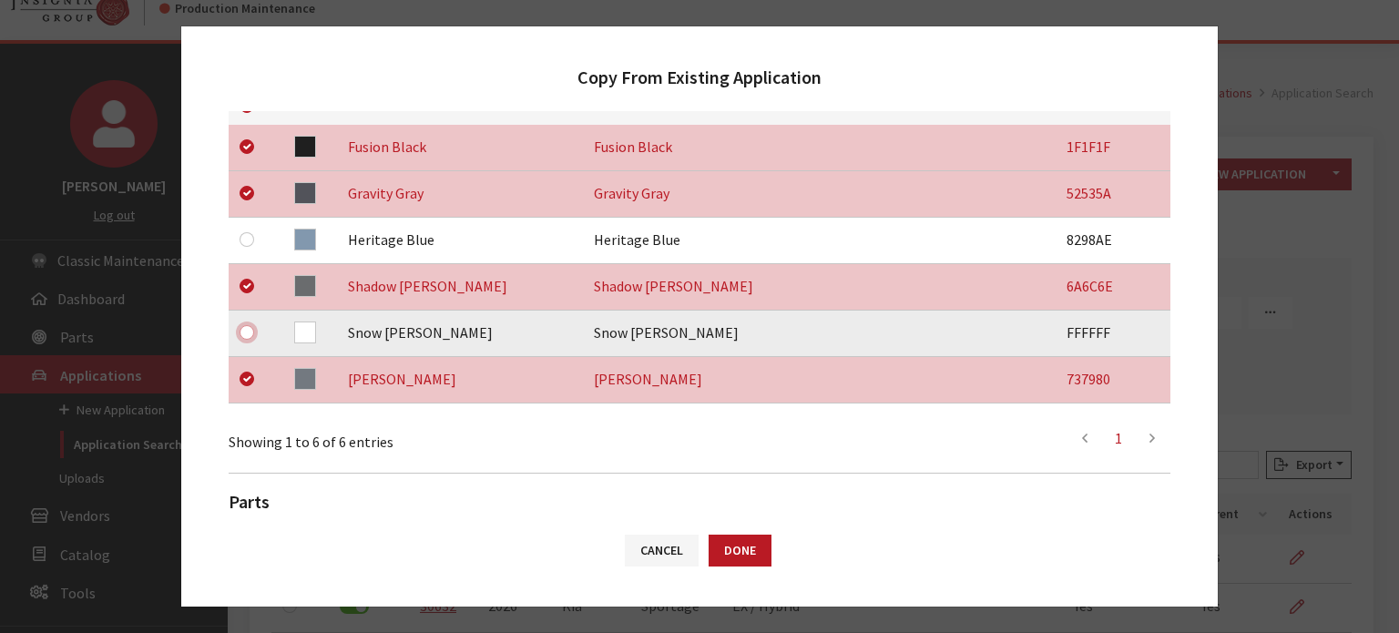
click at [247, 338] on input "checkbox" at bounding box center [247, 332] width 15 height 15
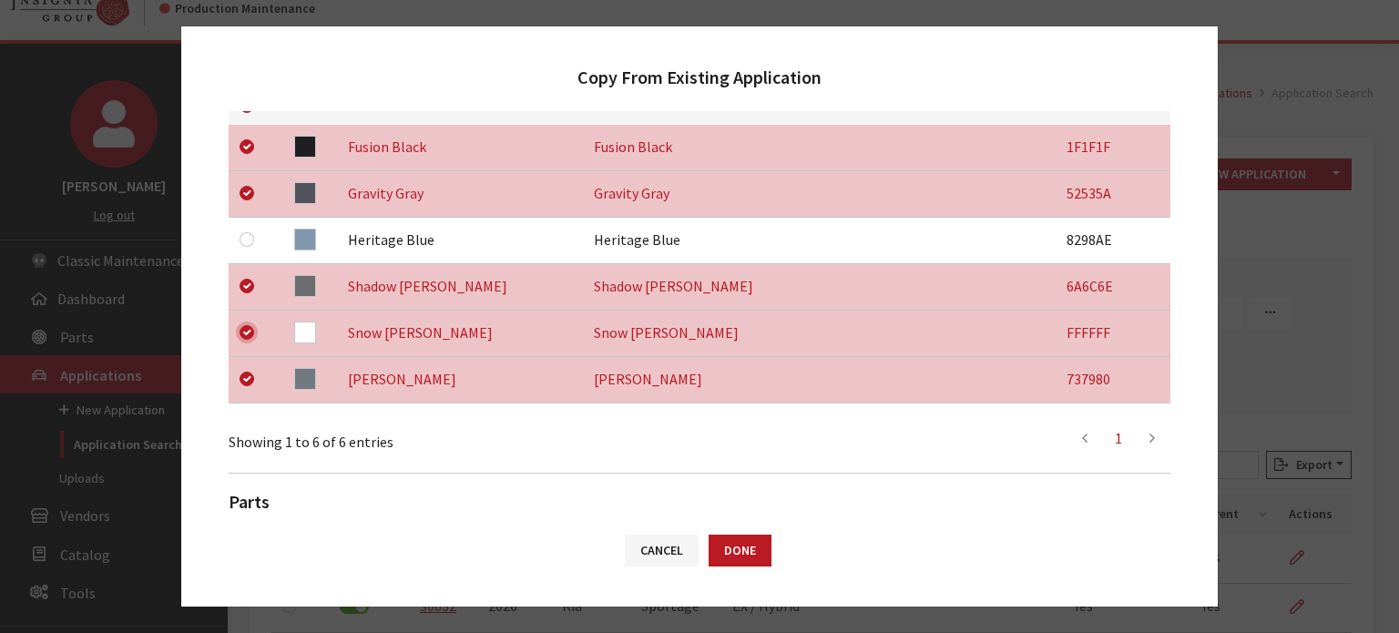
click at [247, 335] on input "checkbox" at bounding box center [247, 332] width 15 height 15
checkbox input "false"
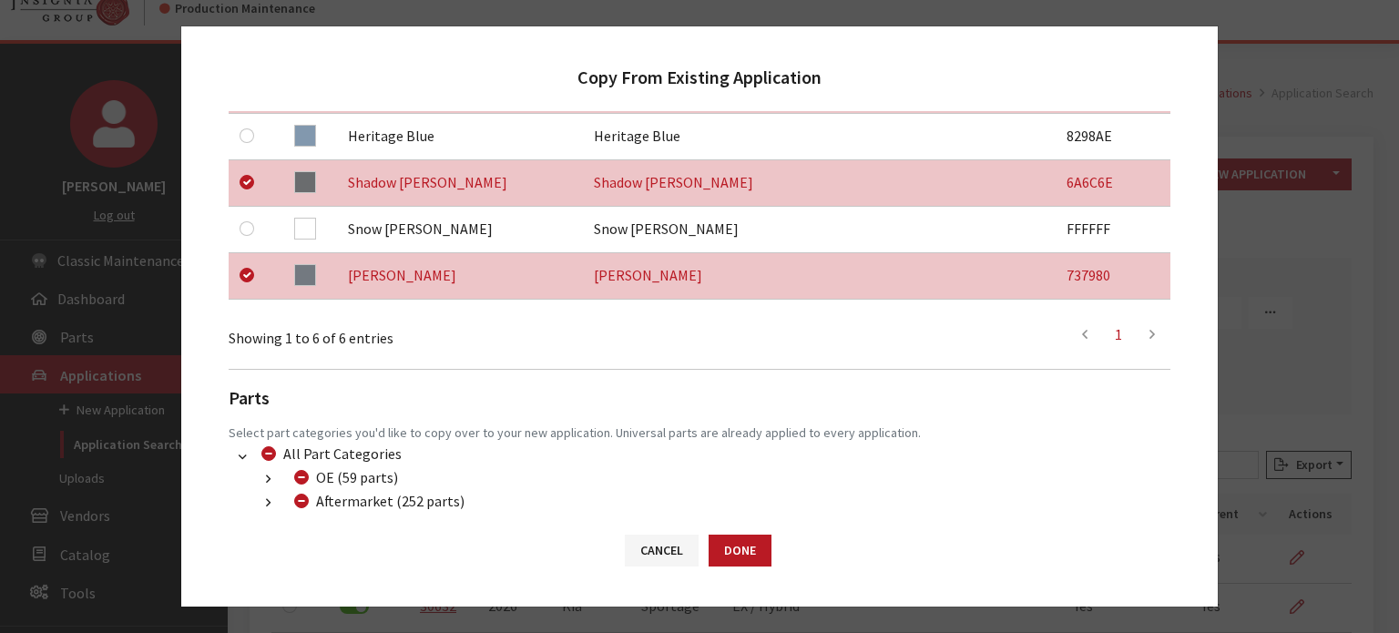
scroll to position [547, 0]
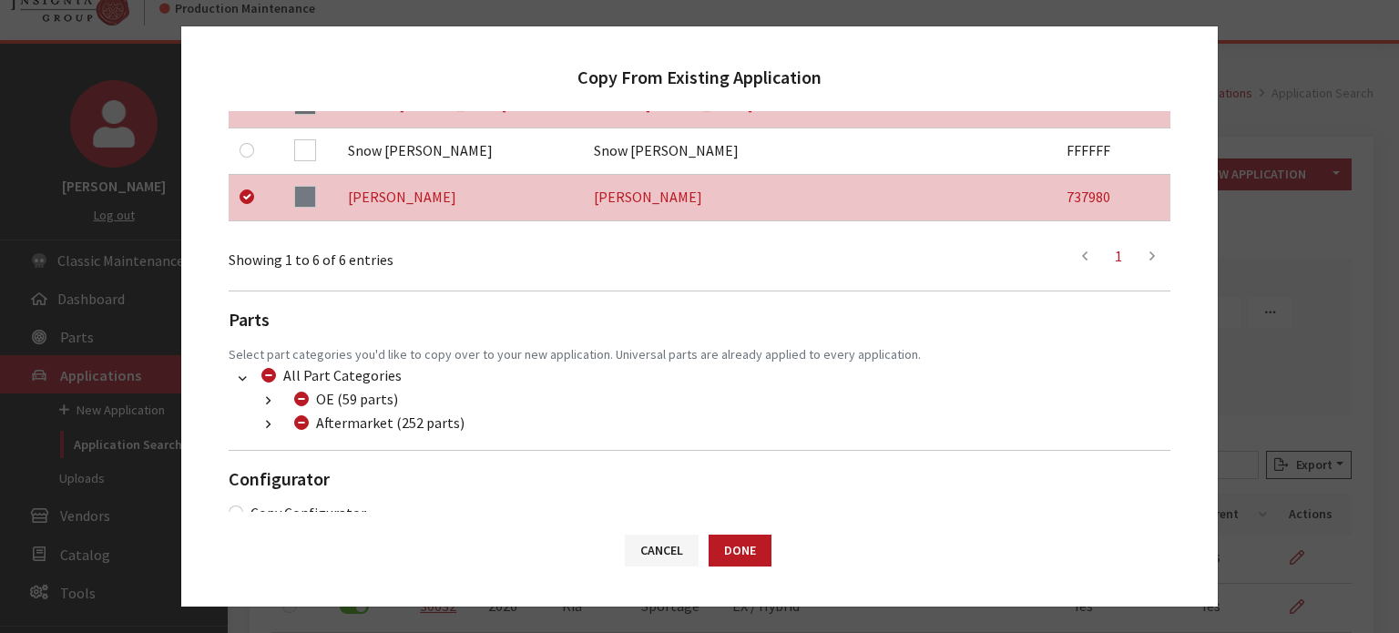
click at [257, 422] on button "button" at bounding box center [269, 425] width 36 height 21
click at [328, 470] on input "Dealer Package (32 parts)" at bounding box center [323, 470] width 15 height 15
checkbox input "true"
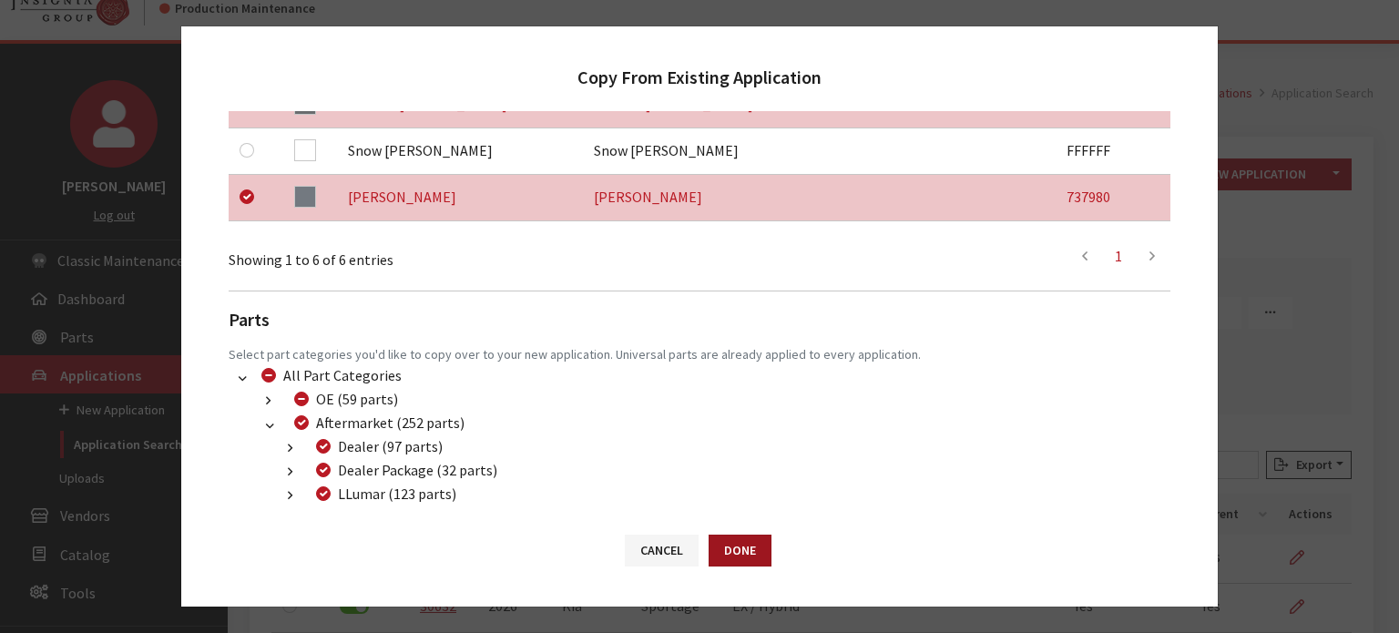
click at [731, 556] on button "Done" at bounding box center [740, 551] width 63 height 32
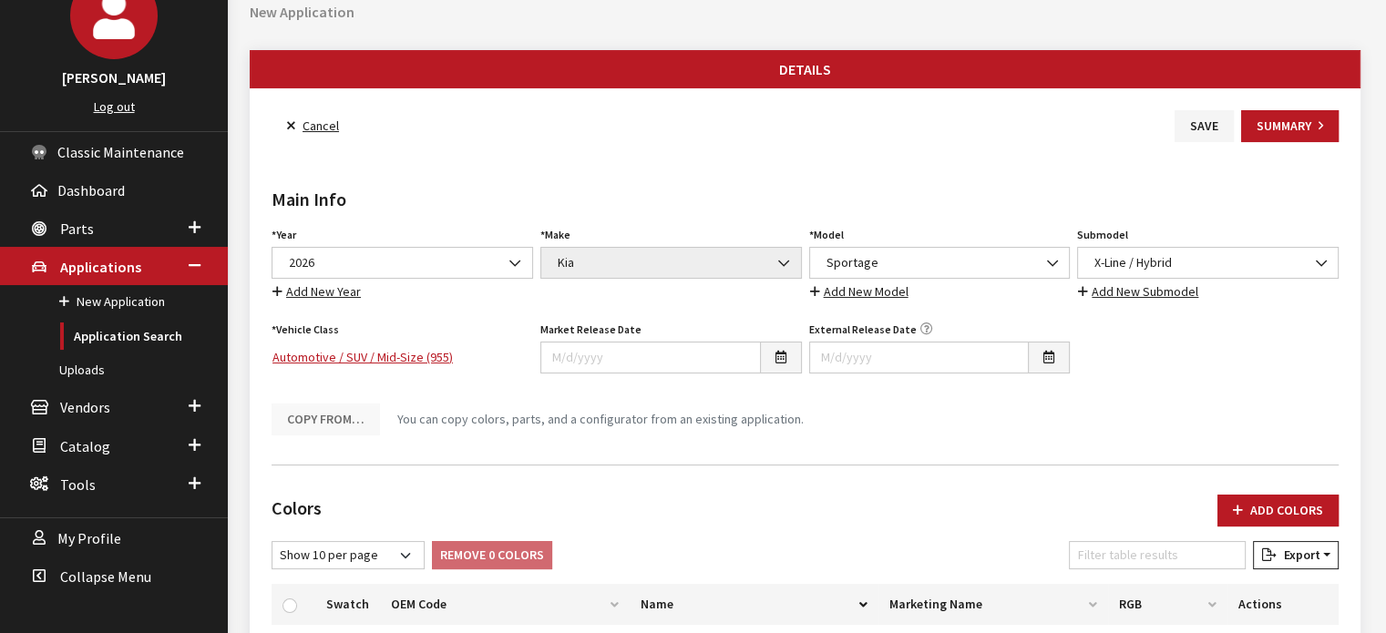
scroll to position [455, 0]
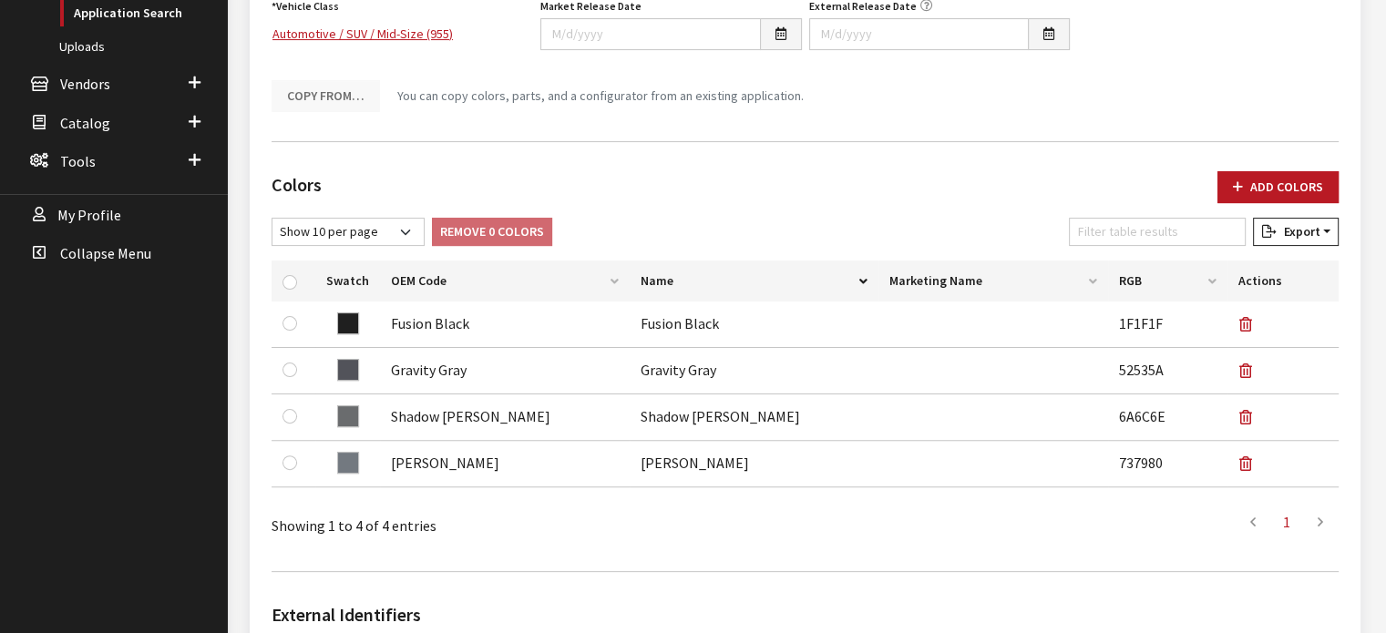
click at [1285, 164] on div "Colors Add Colors No colors have been added! You can add colors from an existin…" at bounding box center [805, 357] width 1074 height 400
click at [1277, 167] on div "Colors Add Colors No colors have been added! You can add colors from an existin…" at bounding box center [805, 357] width 1074 height 400
click at [1271, 176] on button "Add Colors" at bounding box center [1277, 187] width 121 height 32
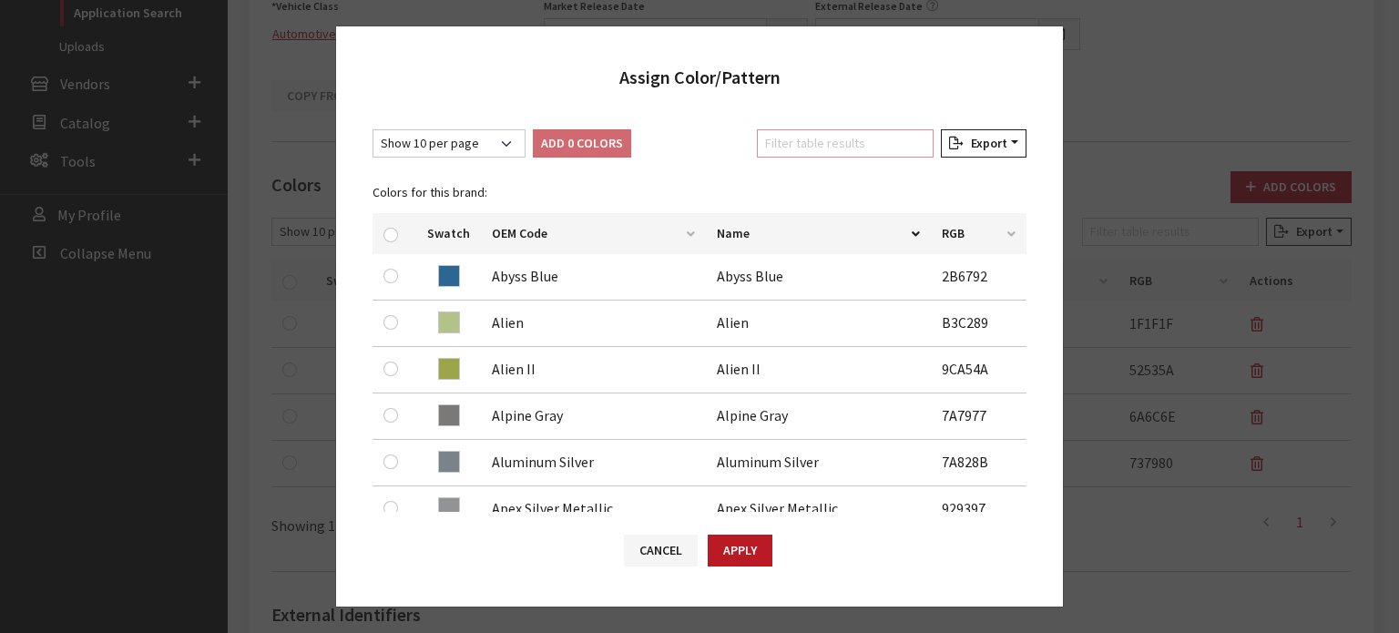
click at [782, 148] on input "Filter table results" at bounding box center [845, 143] width 177 height 28
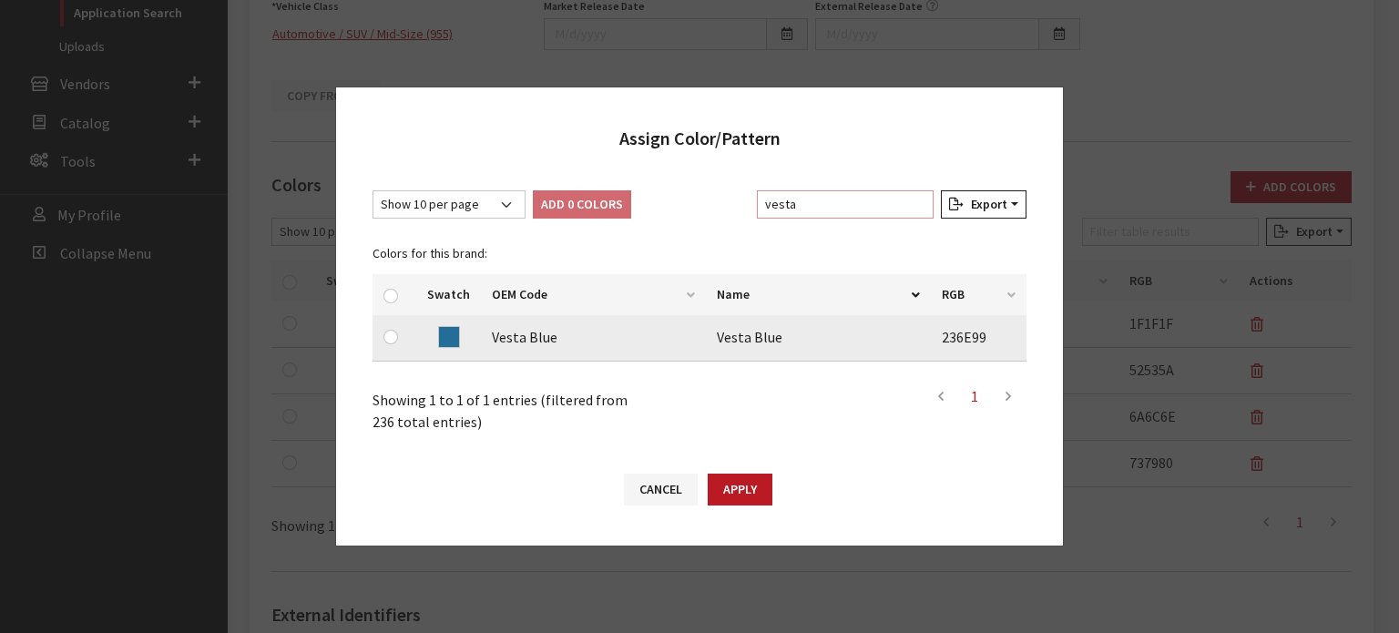
type input "vesta"
click at [391, 337] on input "checkbox" at bounding box center [391, 337] width 15 height 15
checkbox input "true"
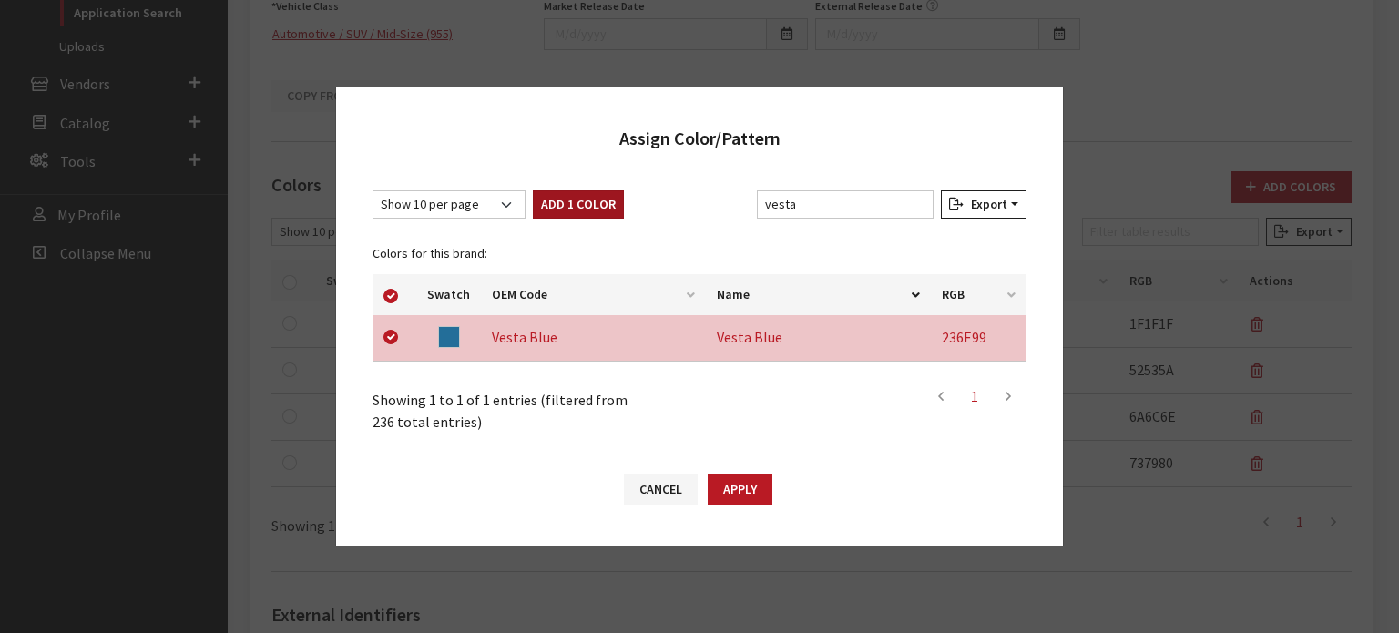
click at [569, 200] on button "Add 1 Color" at bounding box center [578, 204] width 91 height 28
checkbox input "false"
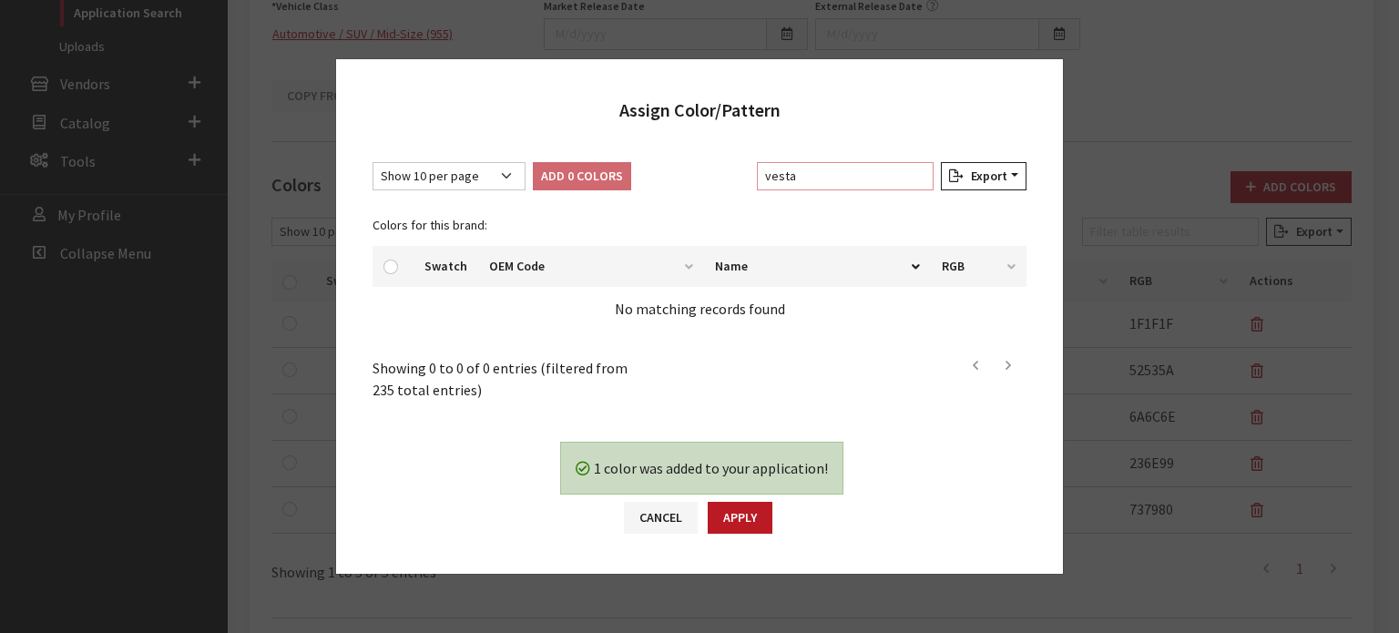
click at [882, 179] on input "vesta" at bounding box center [845, 176] width 177 height 28
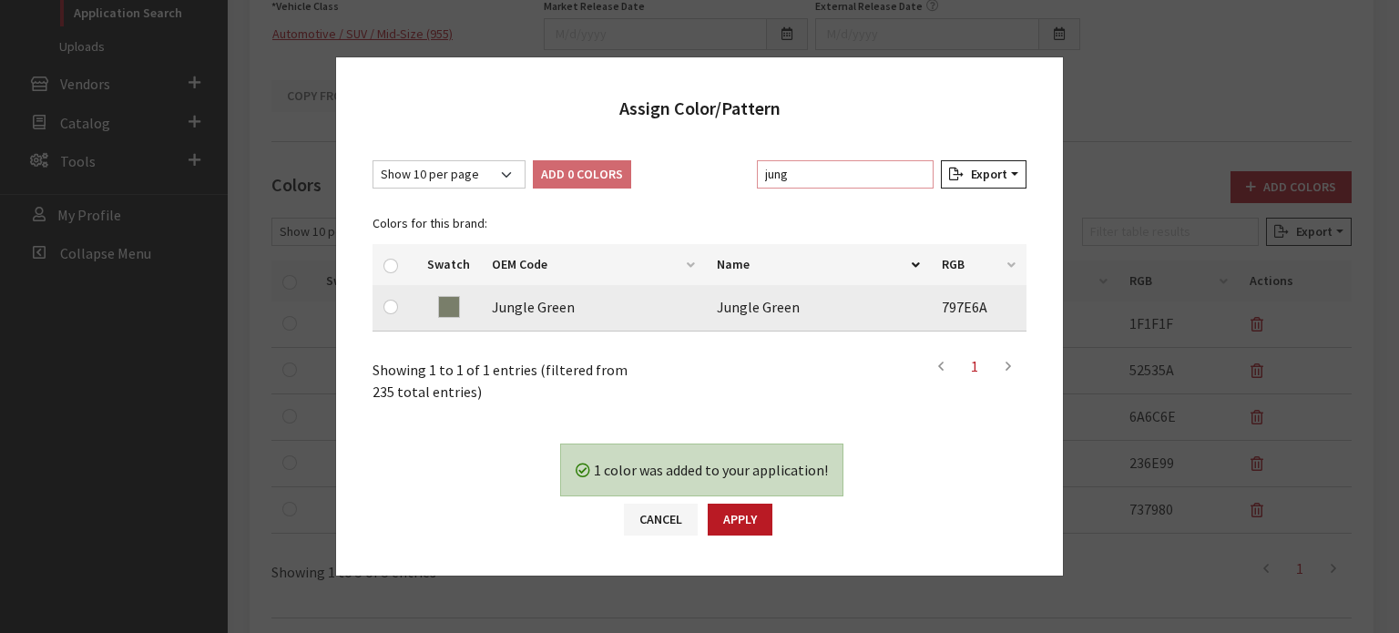
type input "jung"
click at [397, 310] on input "checkbox" at bounding box center [391, 307] width 15 height 15
checkbox input "true"
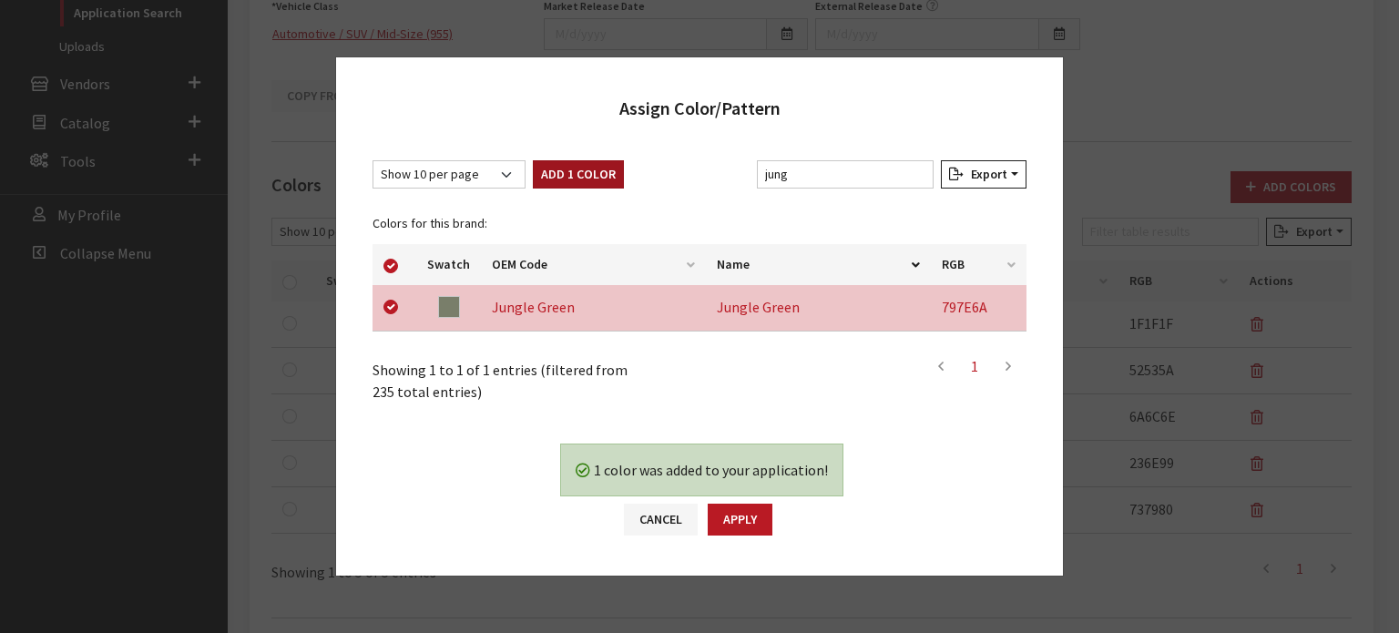
click at [552, 167] on button "Add 1 Color" at bounding box center [578, 174] width 91 height 28
checkbox input "false"
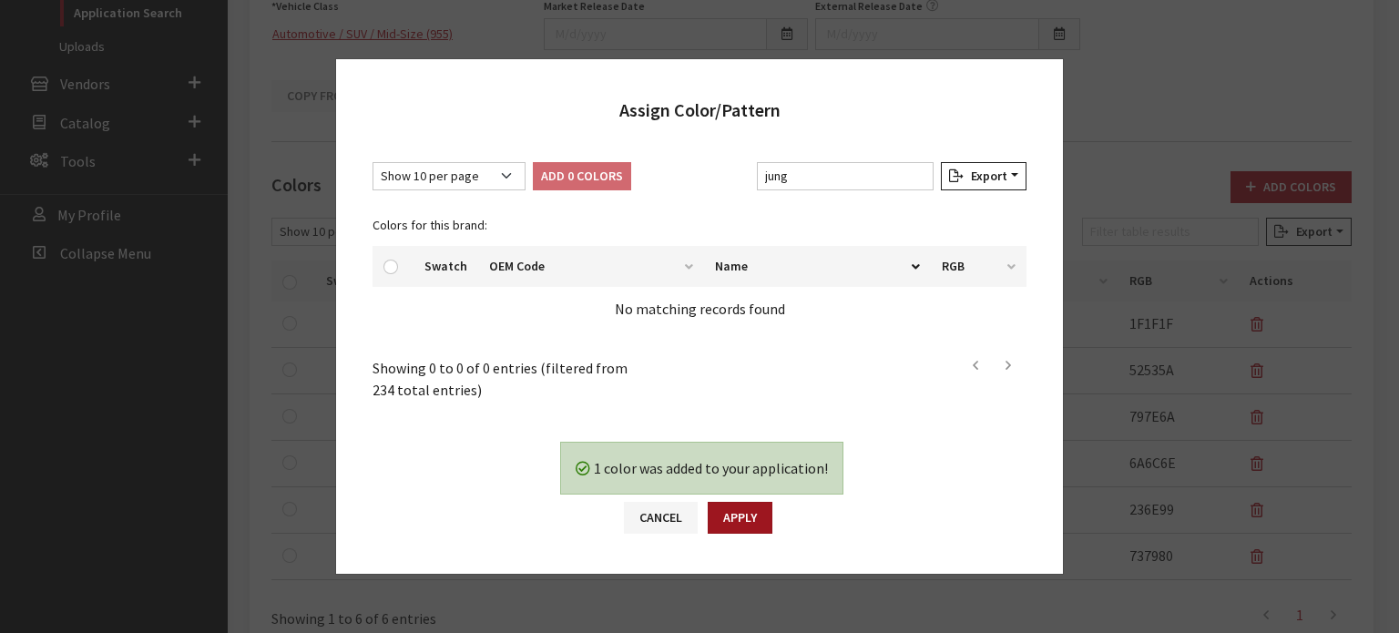
click at [737, 510] on button "Apply" at bounding box center [740, 518] width 65 height 32
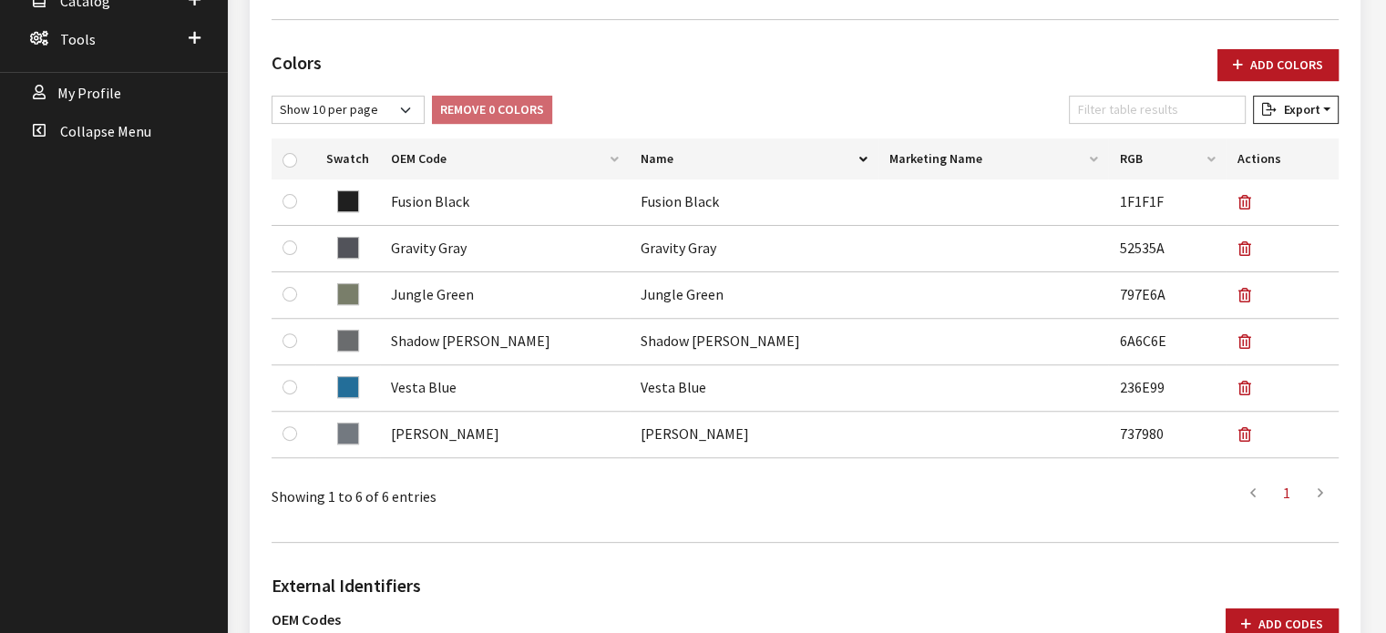
scroll to position [547, 0]
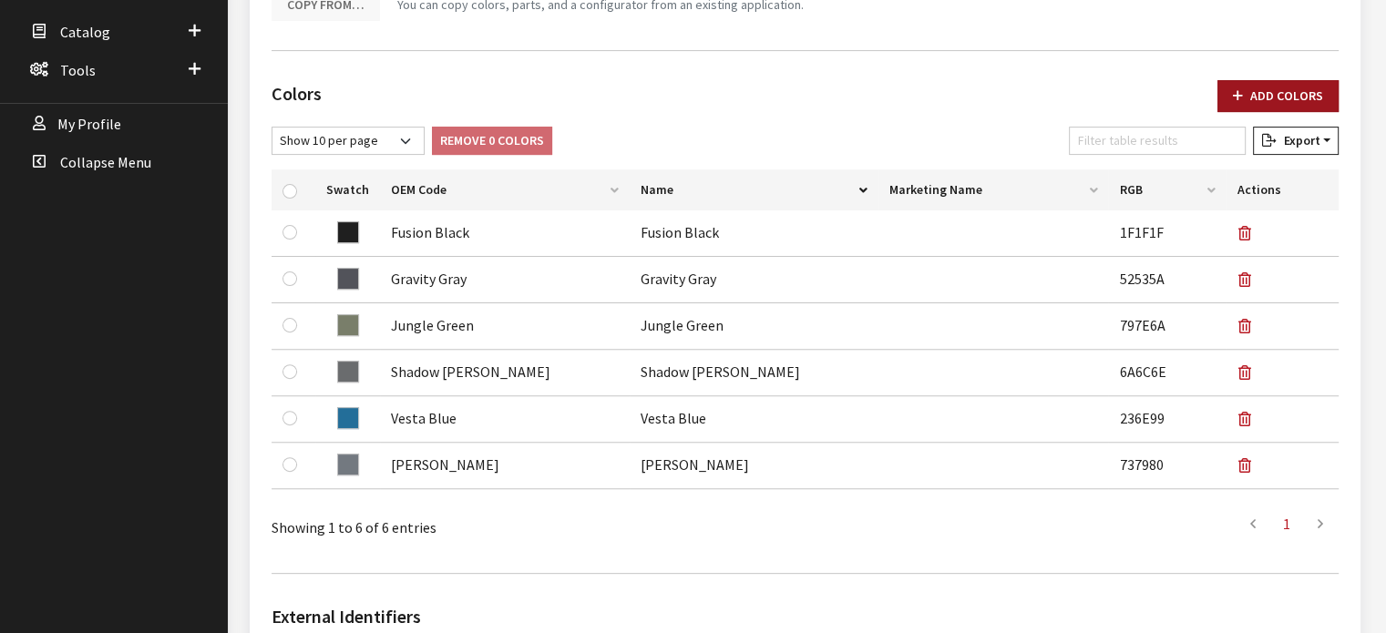
click at [1266, 87] on button "Add Colors" at bounding box center [1277, 96] width 121 height 32
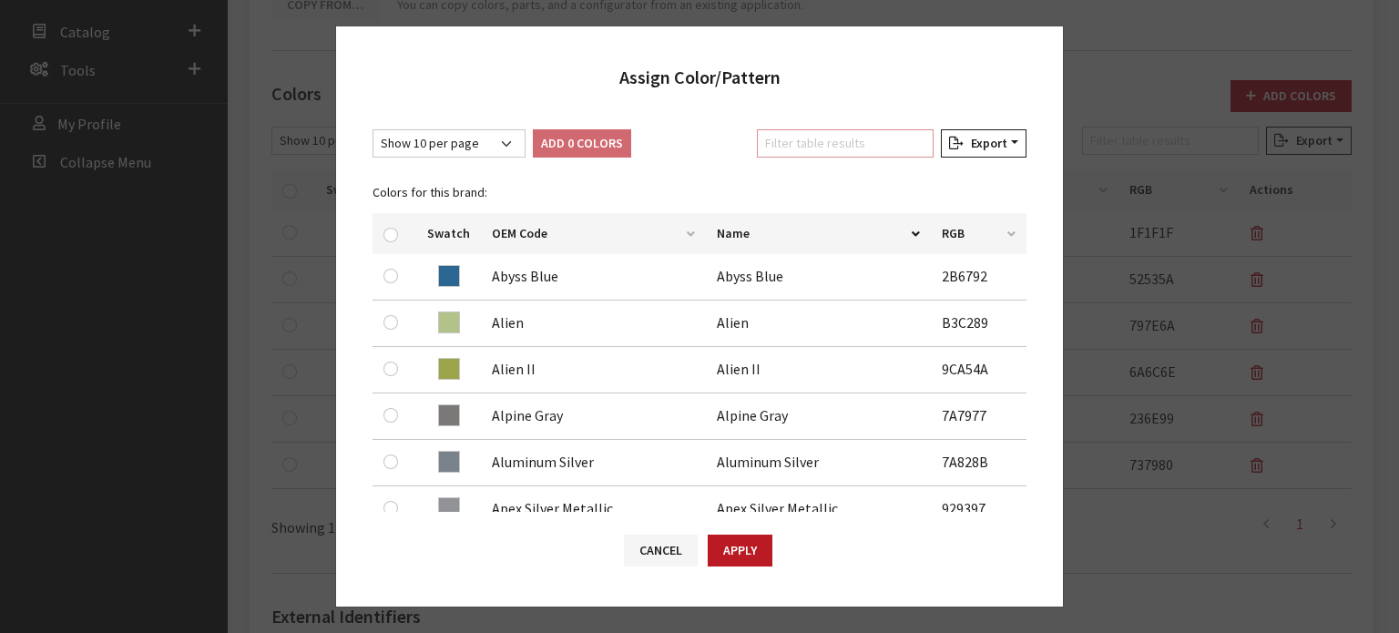
click at [810, 133] on input "Filter table results" at bounding box center [845, 143] width 177 height 28
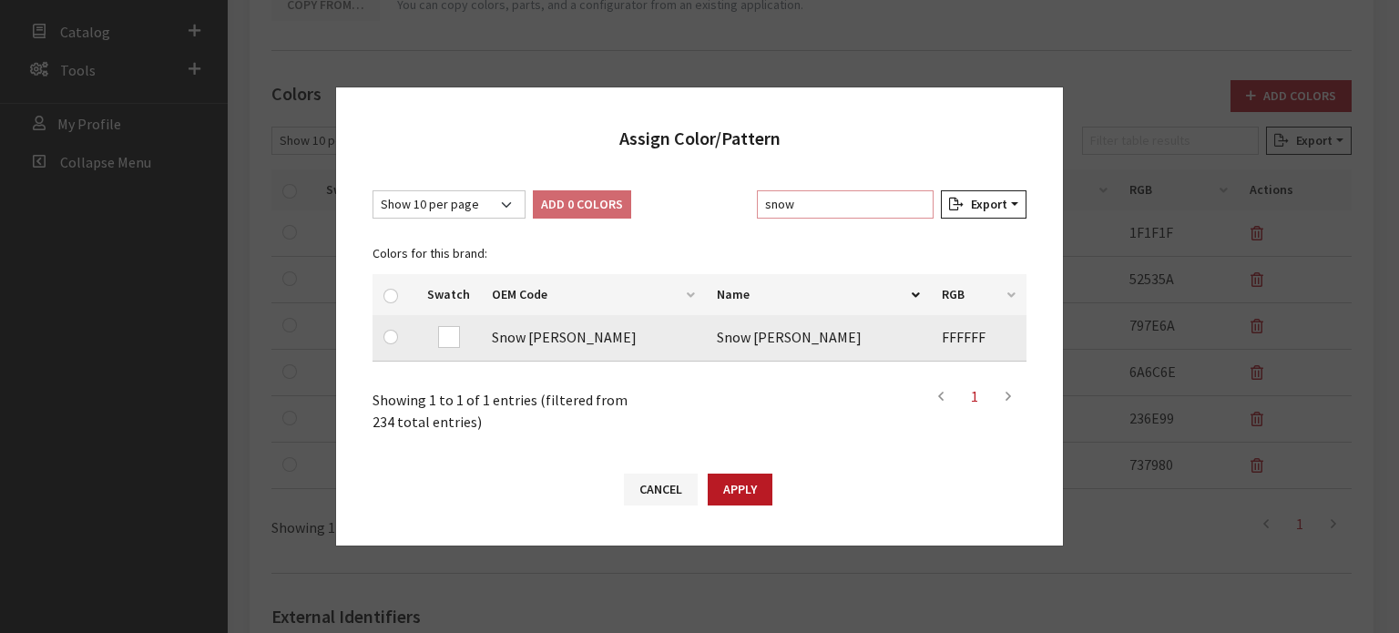
type input "snow"
click at [386, 336] on input "checkbox" at bounding box center [391, 337] width 15 height 15
checkbox input "true"
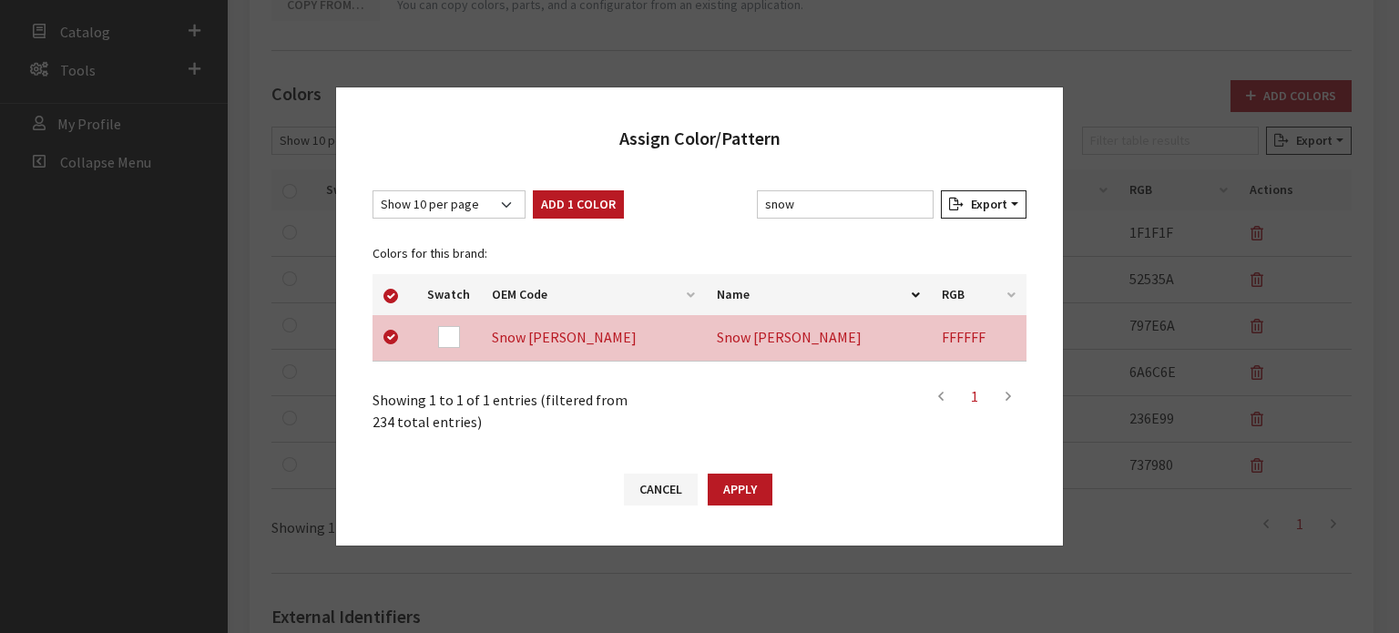
click at [559, 206] on button "Add 1 Color" at bounding box center [578, 204] width 91 height 28
checkbox input "false"
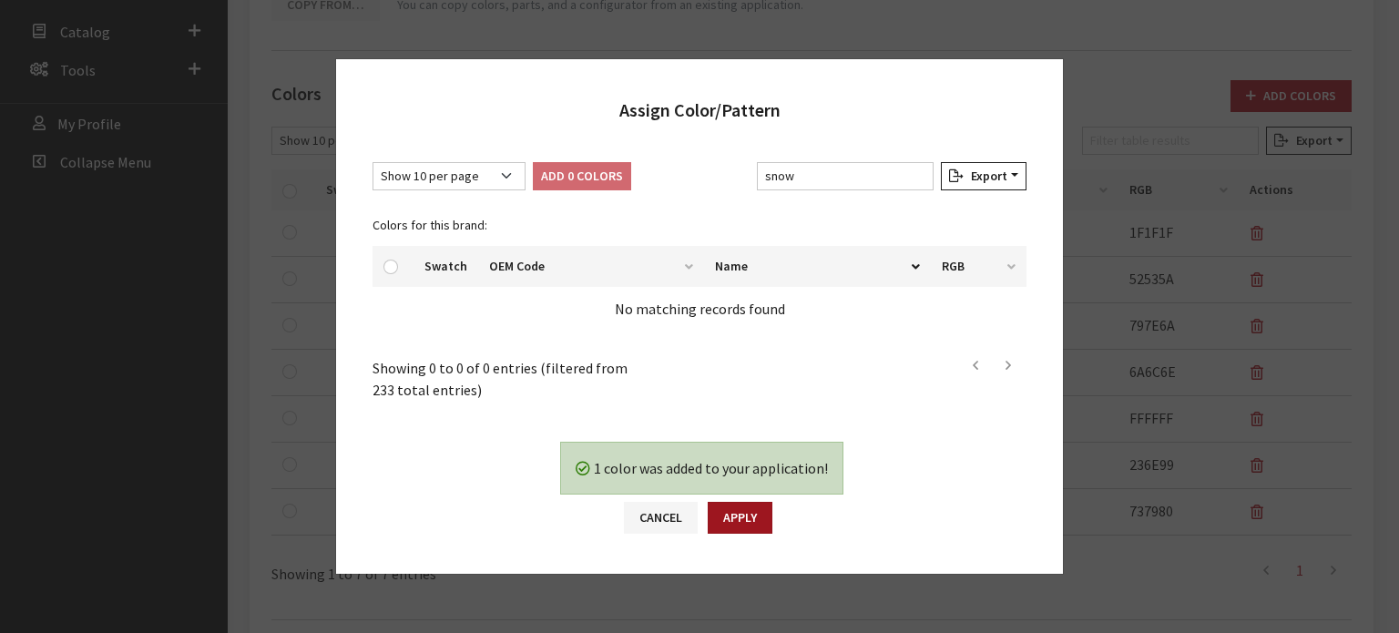
click at [734, 520] on button "Apply" at bounding box center [740, 518] width 65 height 32
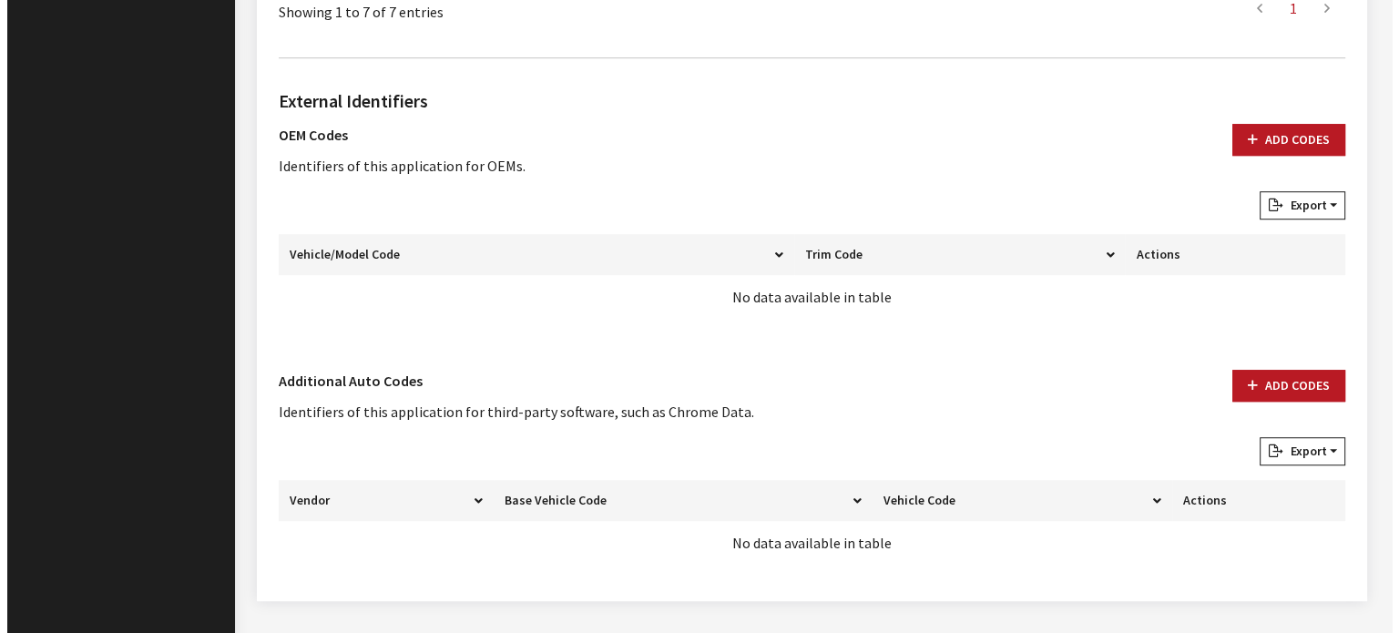
scroll to position [1151, 0]
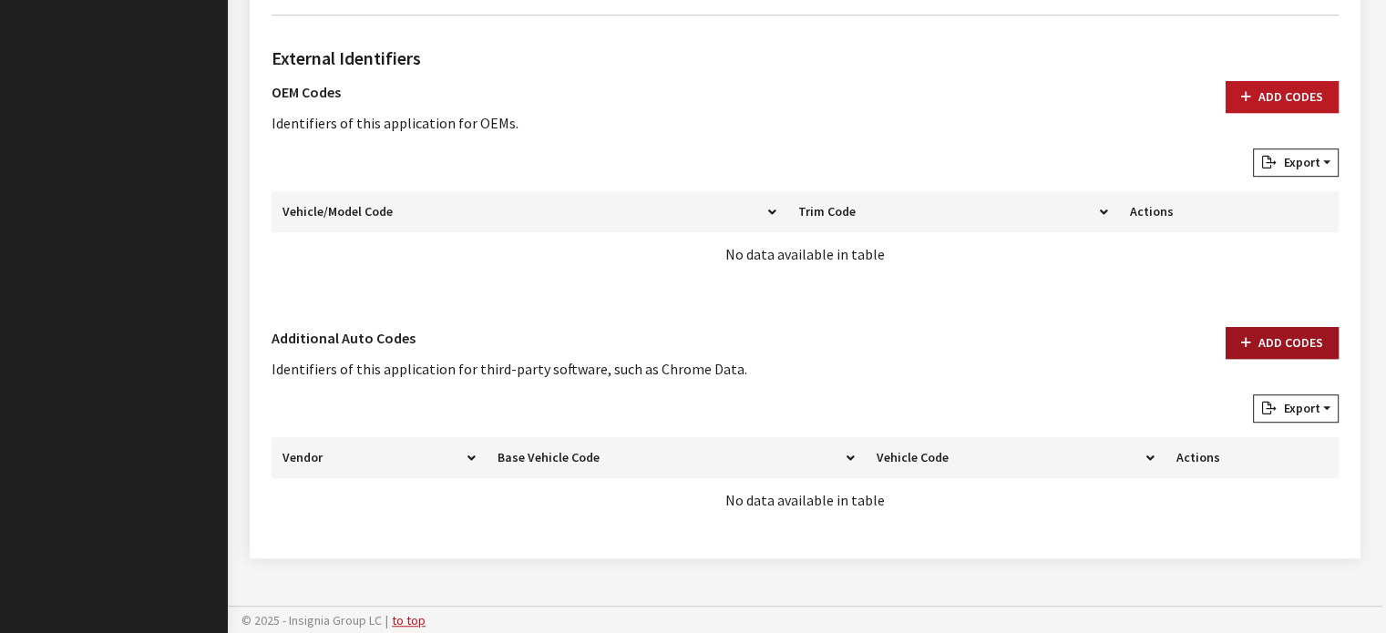
click at [1272, 334] on button "Add Codes" at bounding box center [1281, 343] width 113 height 32
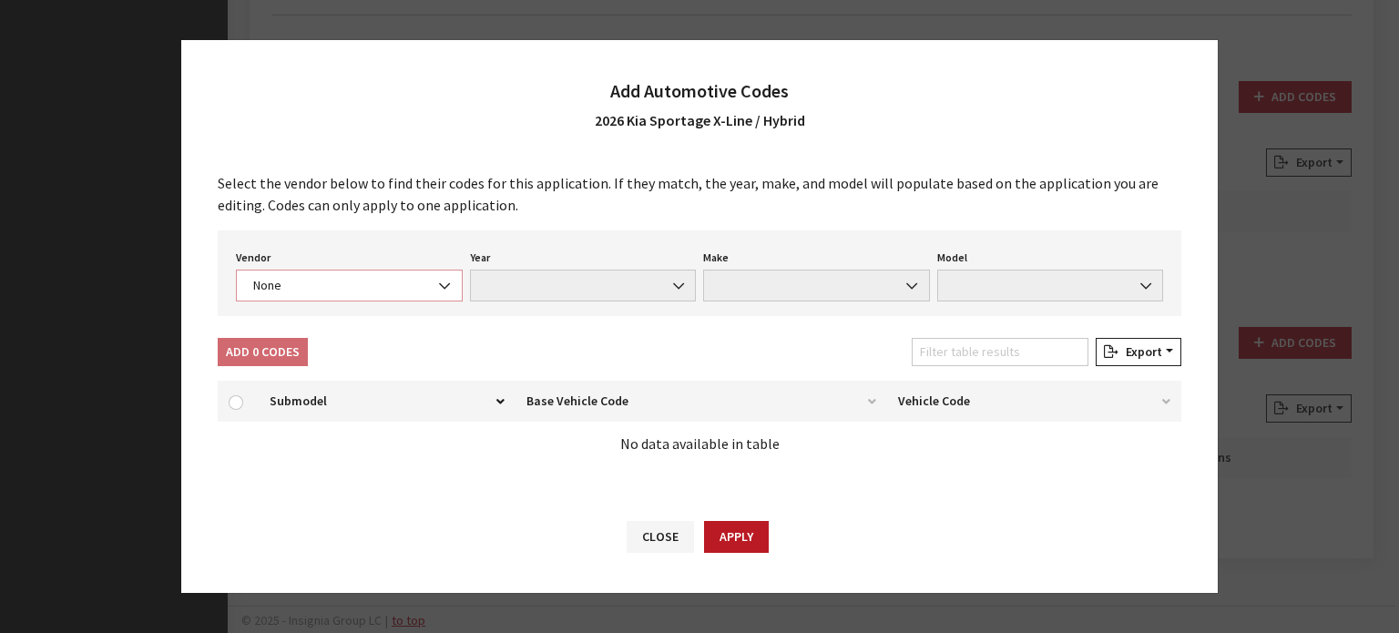
click at [384, 288] on span "None" at bounding box center [349, 285] width 203 height 19
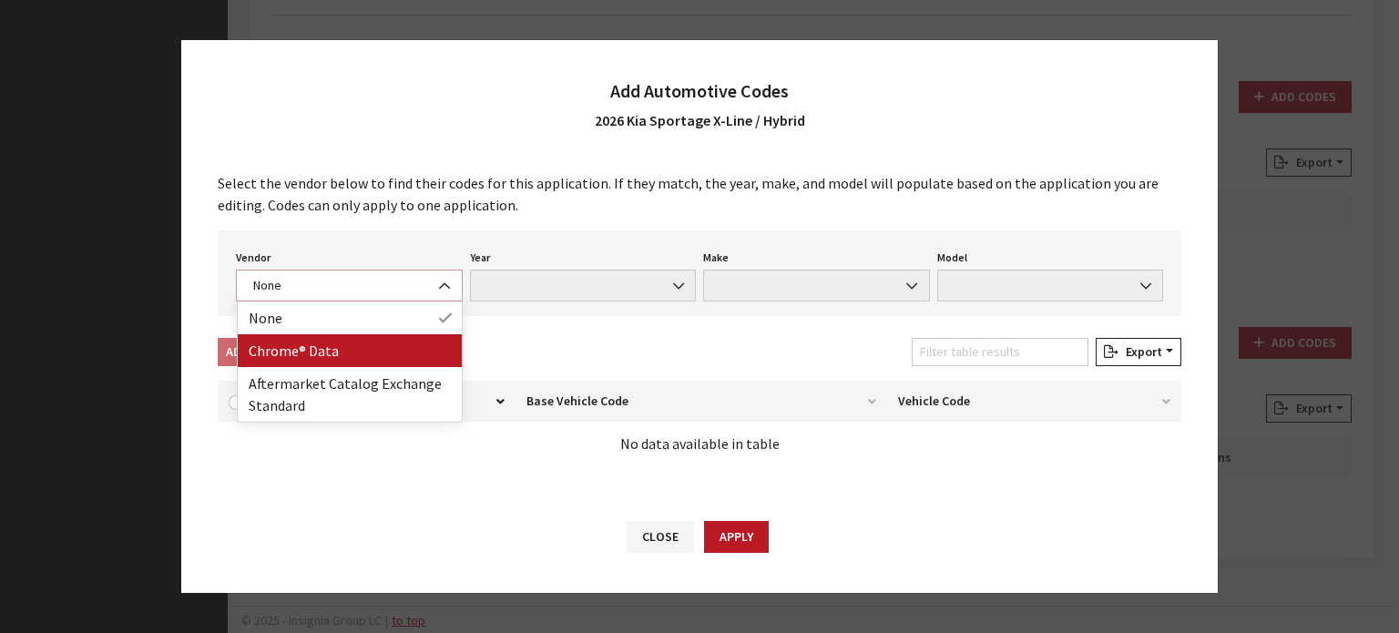
select select "4"
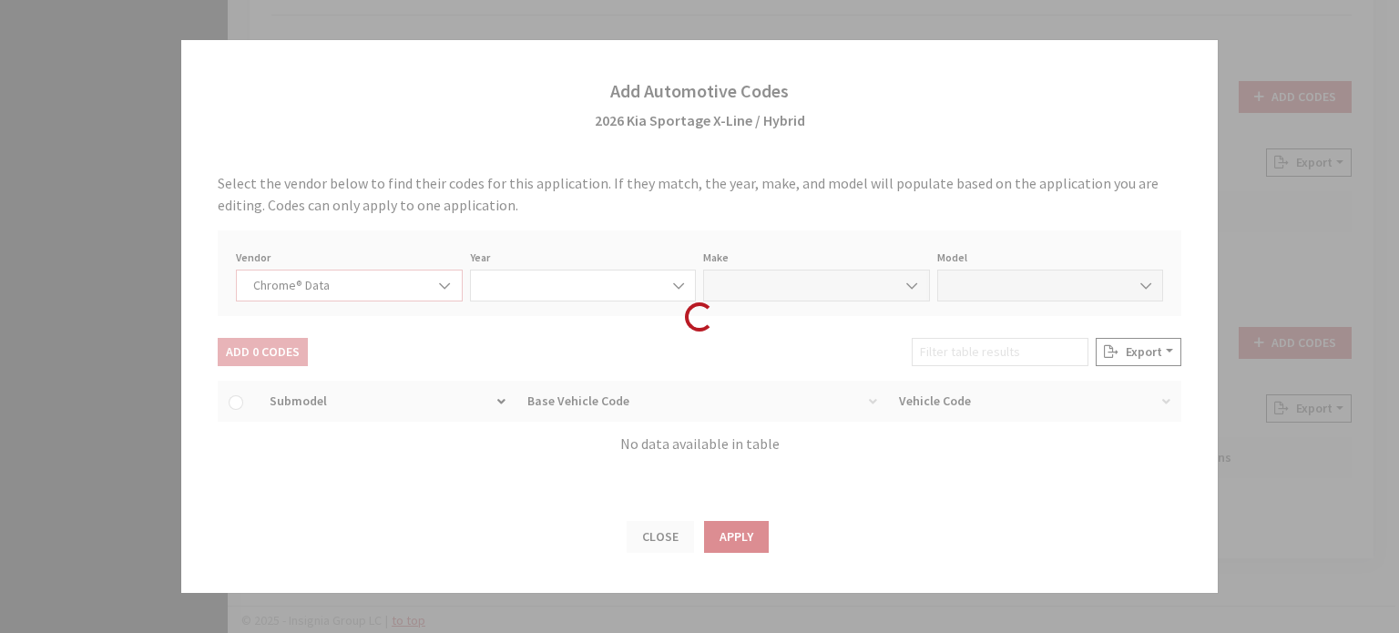
select select "2026"
select select "22"
select select "68799"
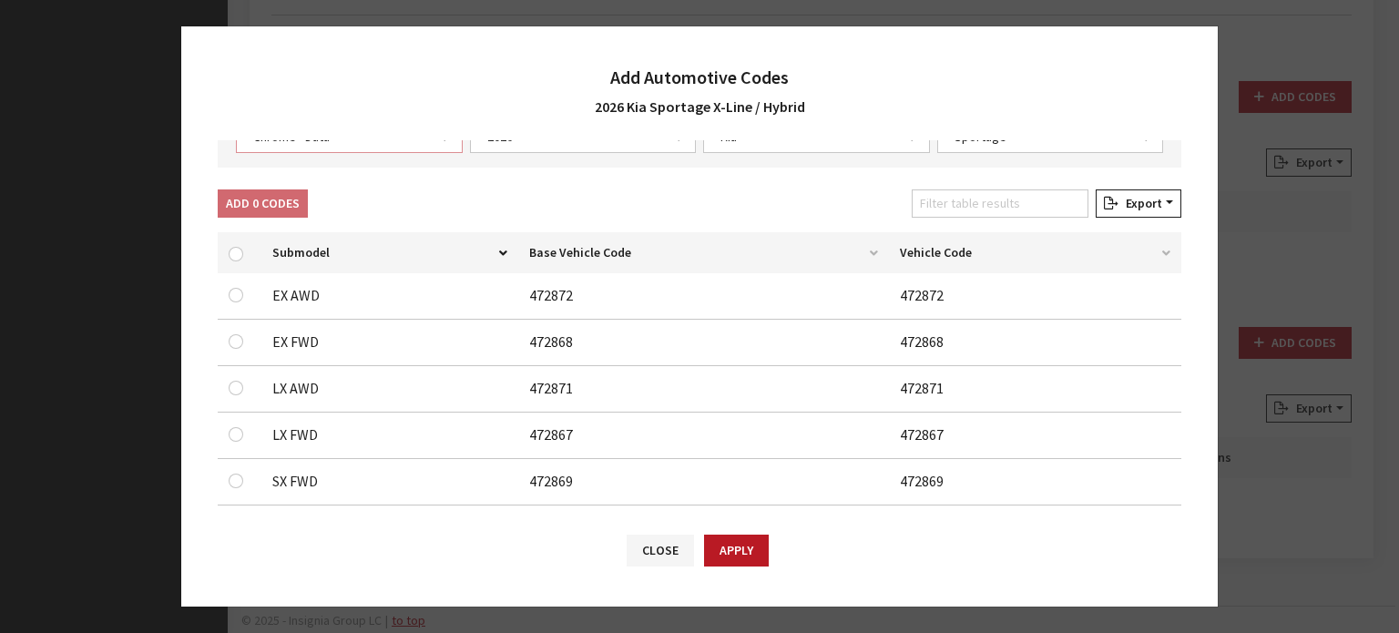
scroll to position [0, 0]
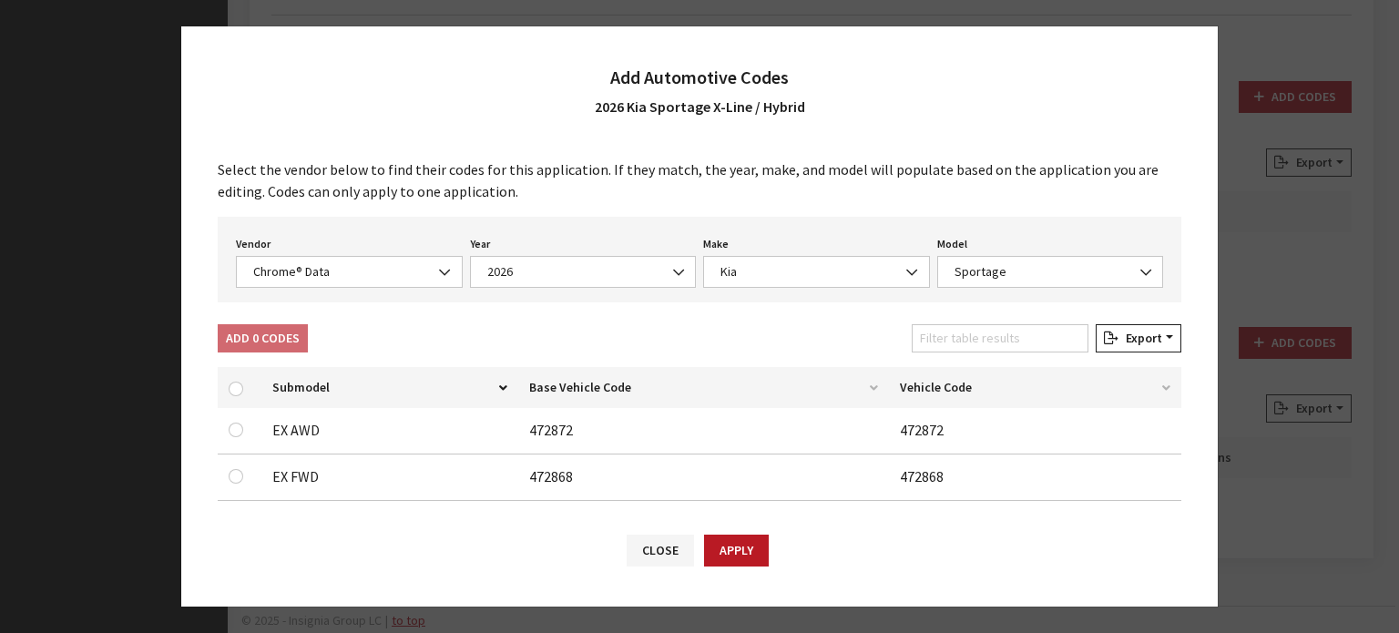
click at [1037, 246] on div "Model None Carnival Carnival Hybrid EV9 K5 Niro Niro EV Niro Plug-In Hybrid Sel…" at bounding box center [1051, 259] width 234 height 56
click at [1025, 259] on span "Sportage" at bounding box center [1050, 272] width 227 height 32
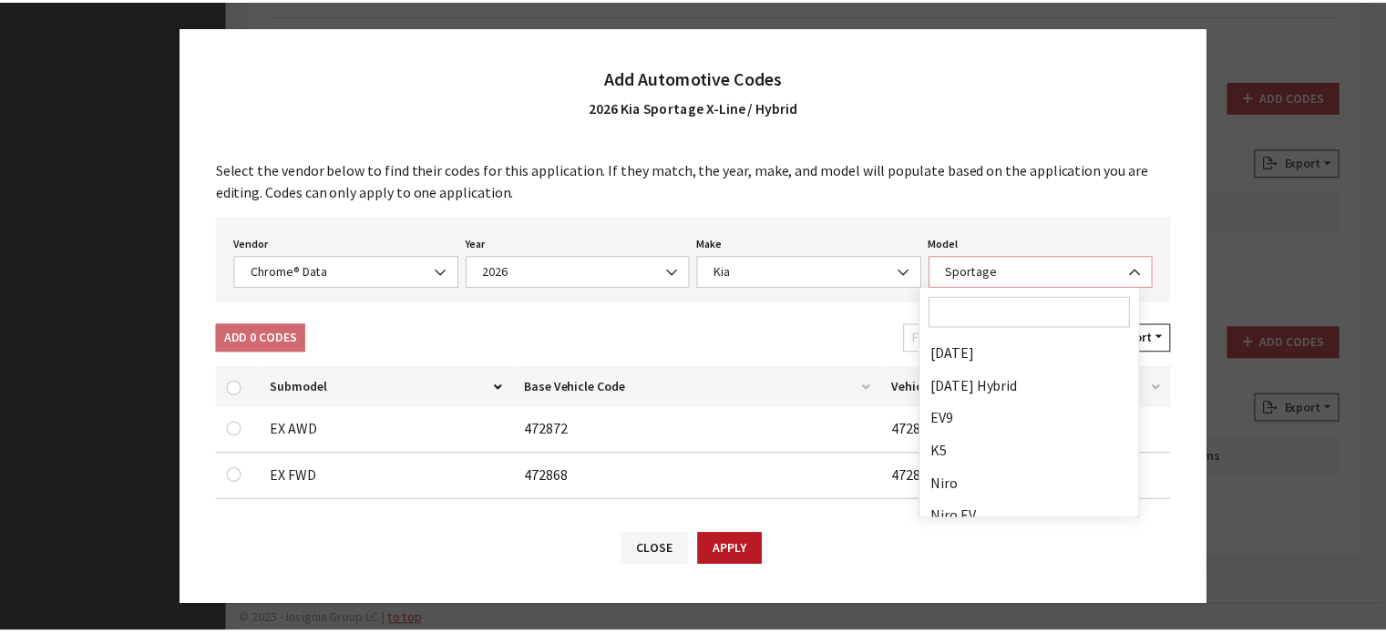
scroll to position [277, 0]
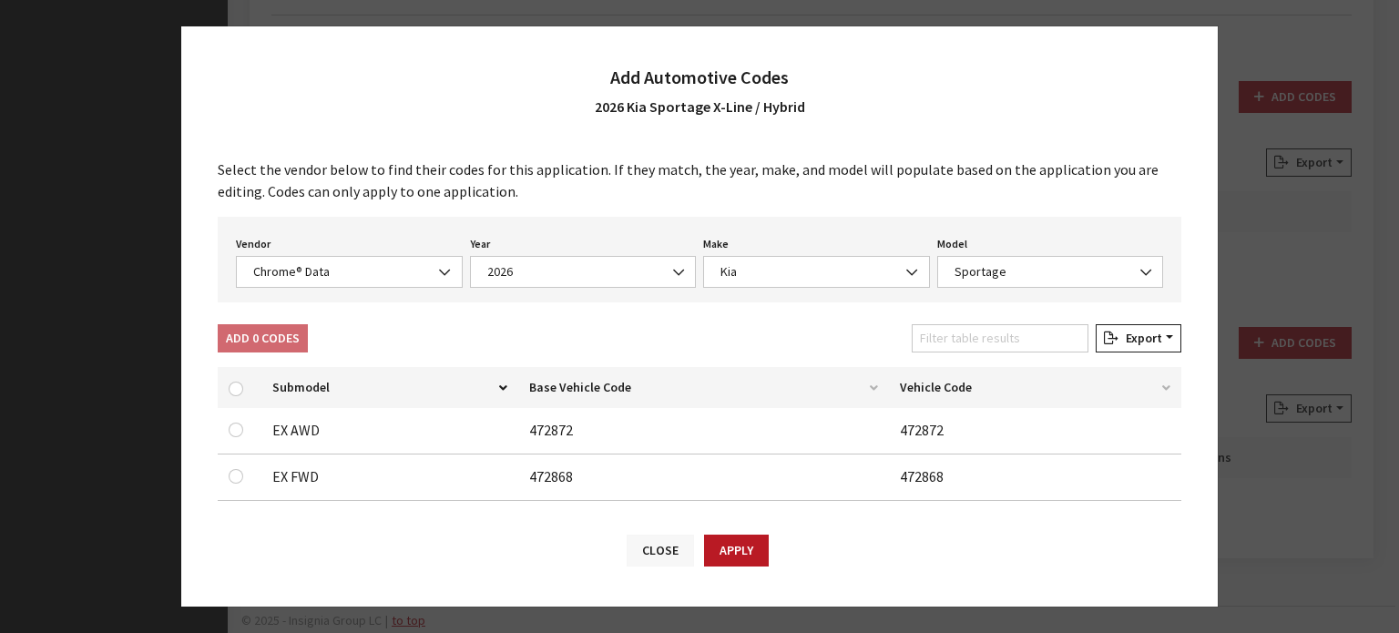
click at [637, 545] on button "Close" at bounding box center [660, 551] width 67 height 32
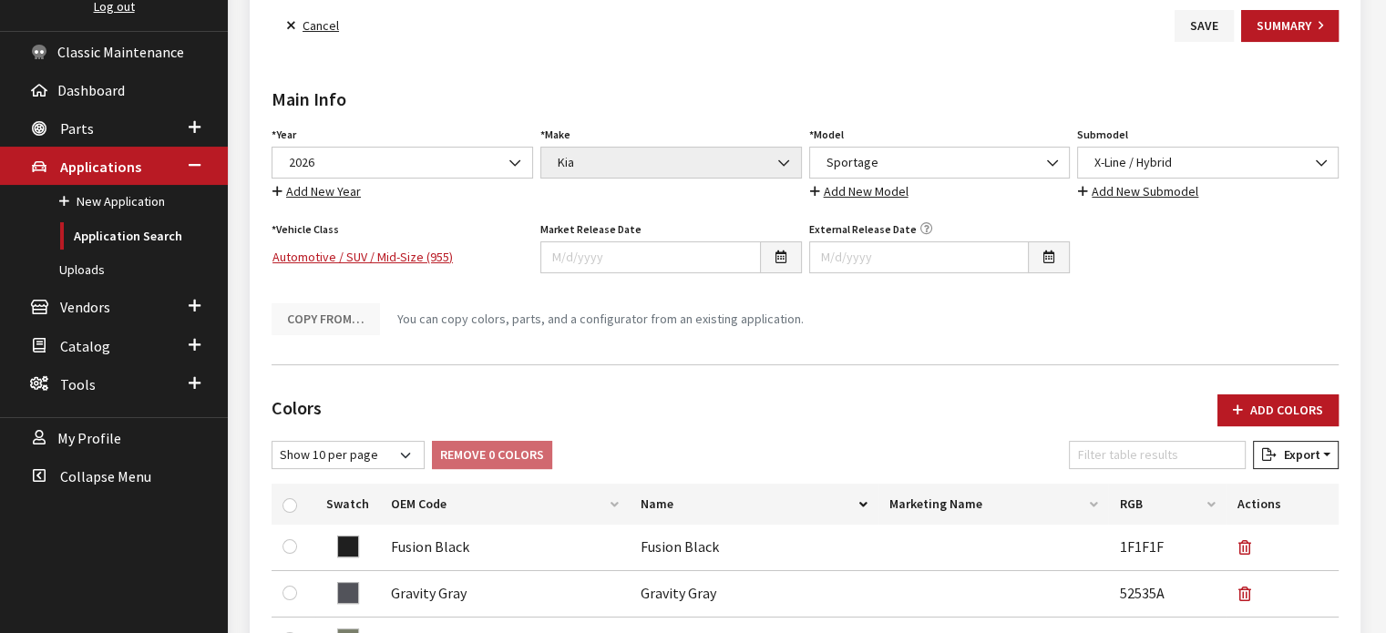
scroll to position [58, 0]
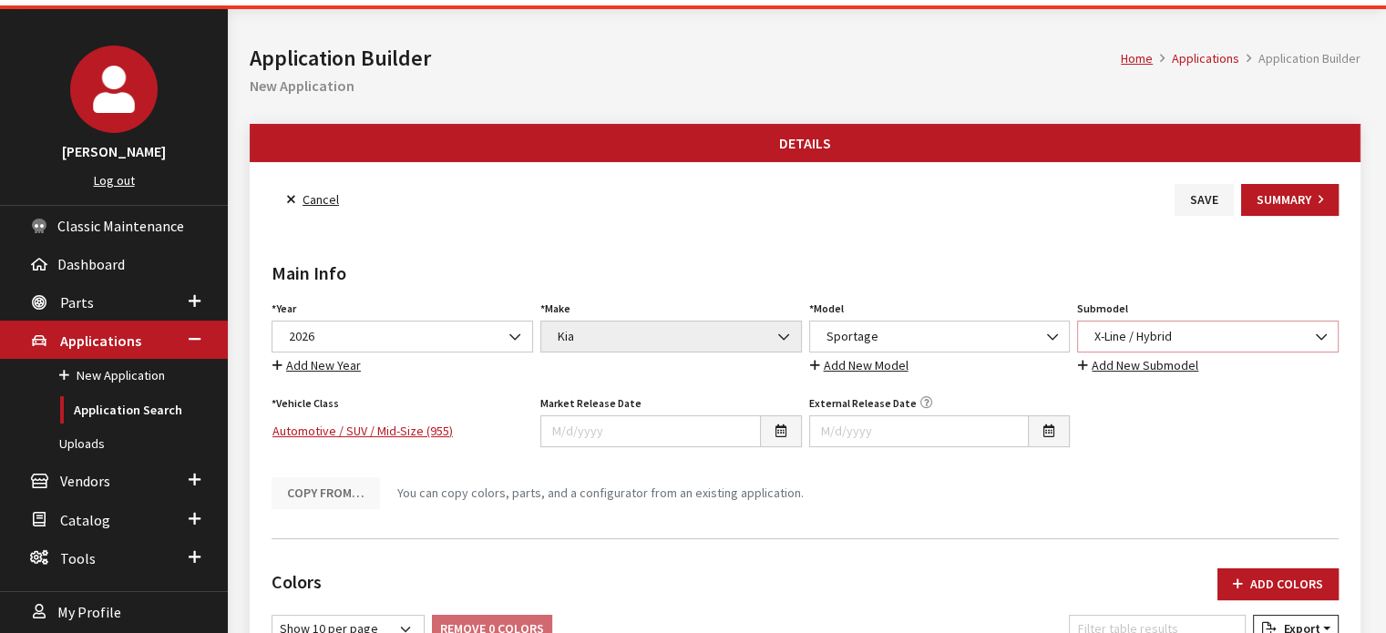
click at [1145, 332] on span "X-Line / Hybrid" at bounding box center [1208, 336] width 238 height 19
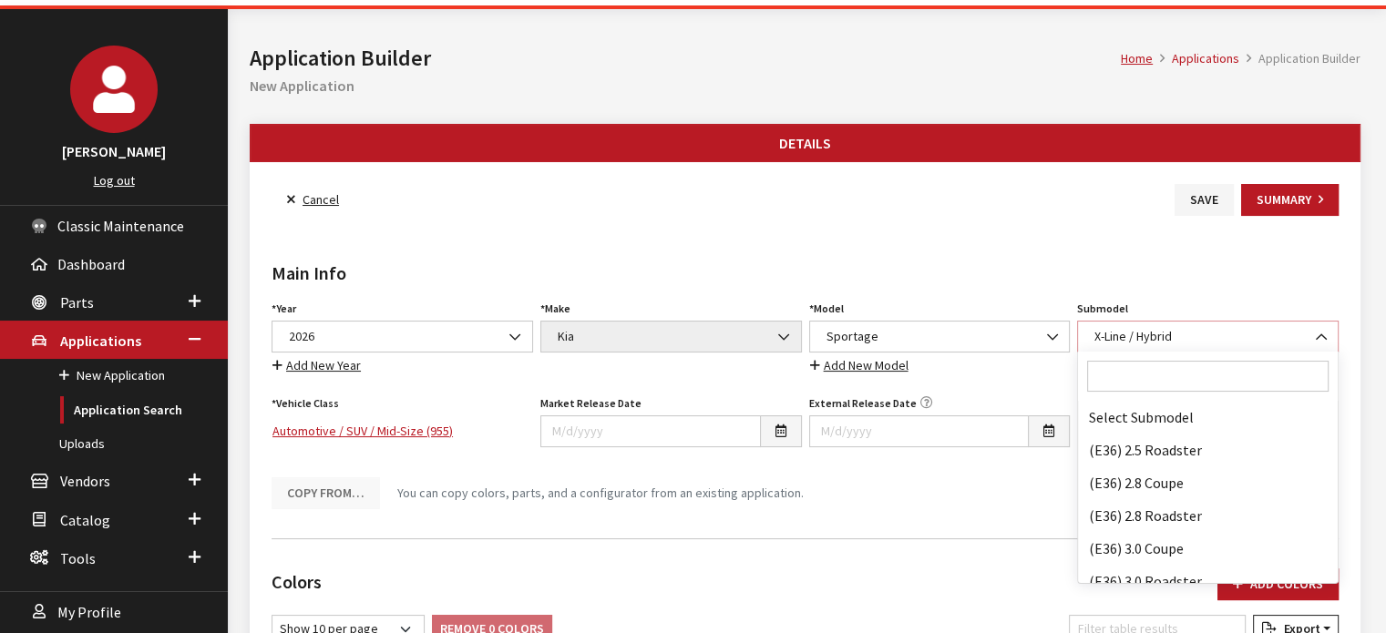
scroll to position [155605, 0]
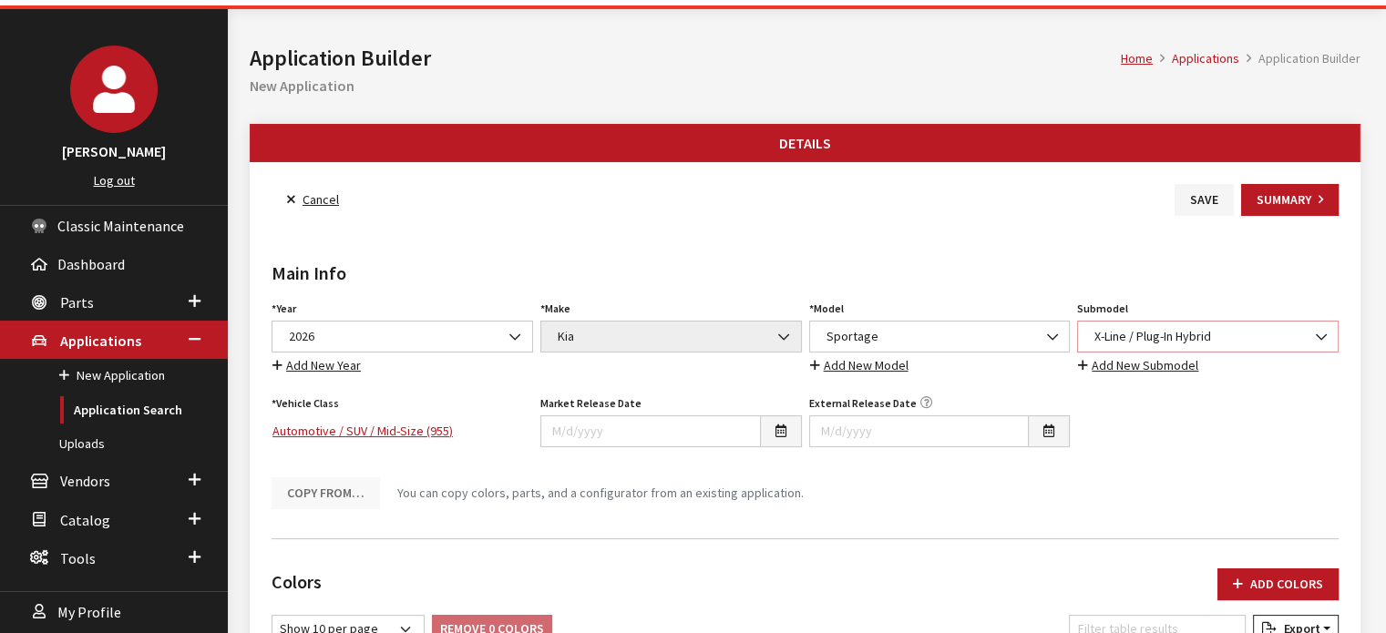
select select "4032"
click at [1193, 187] on button "Save" at bounding box center [1203, 200] width 59 height 32
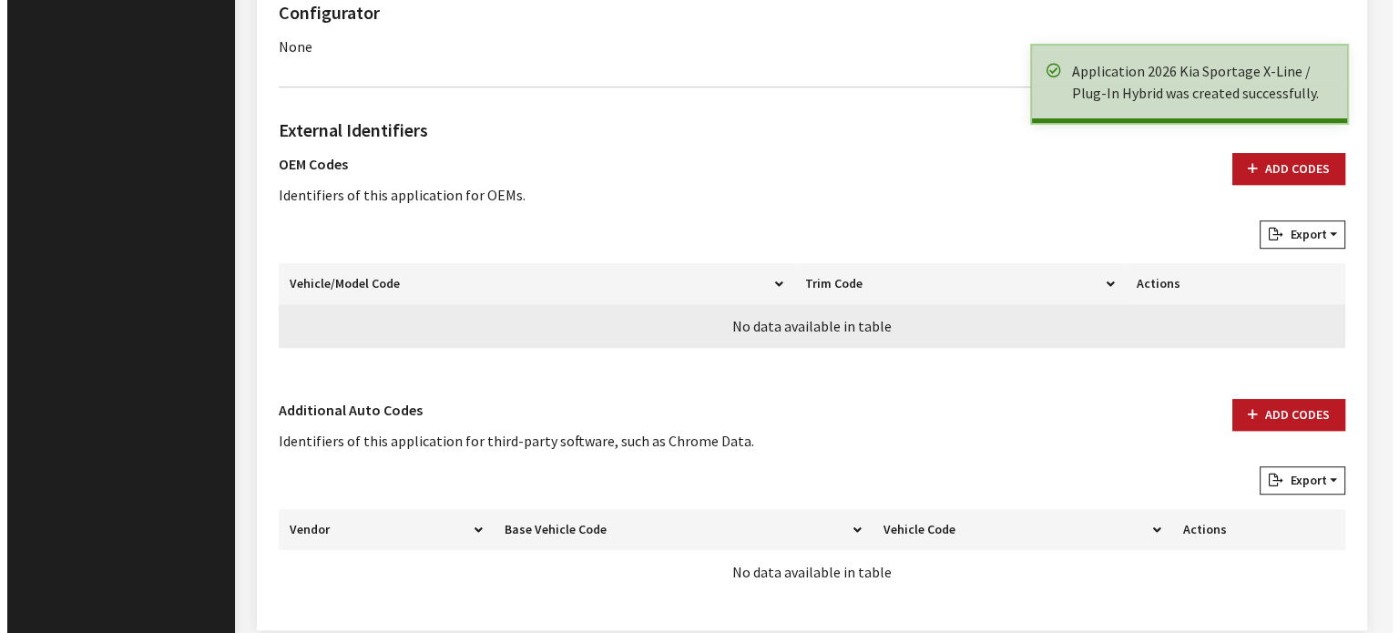
scroll to position [1268, 0]
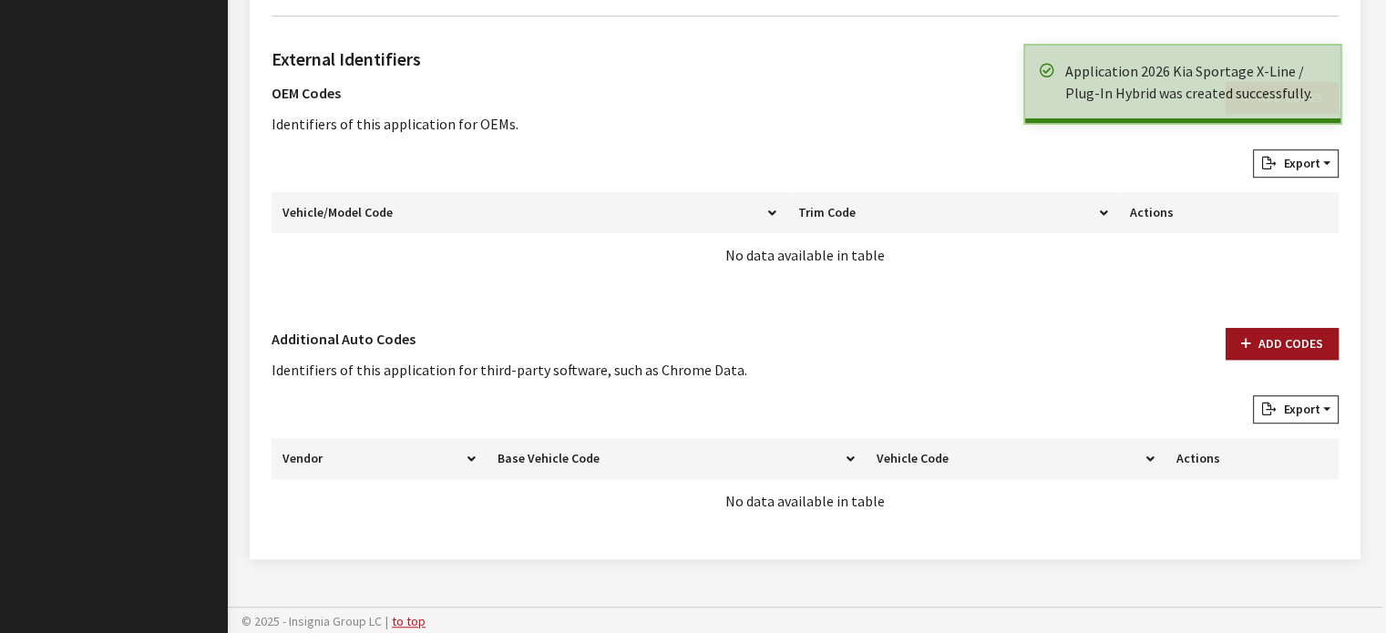
click at [1287, 351] on button "Add Codes" at bounding box center [1281, 344] width 113 height 32
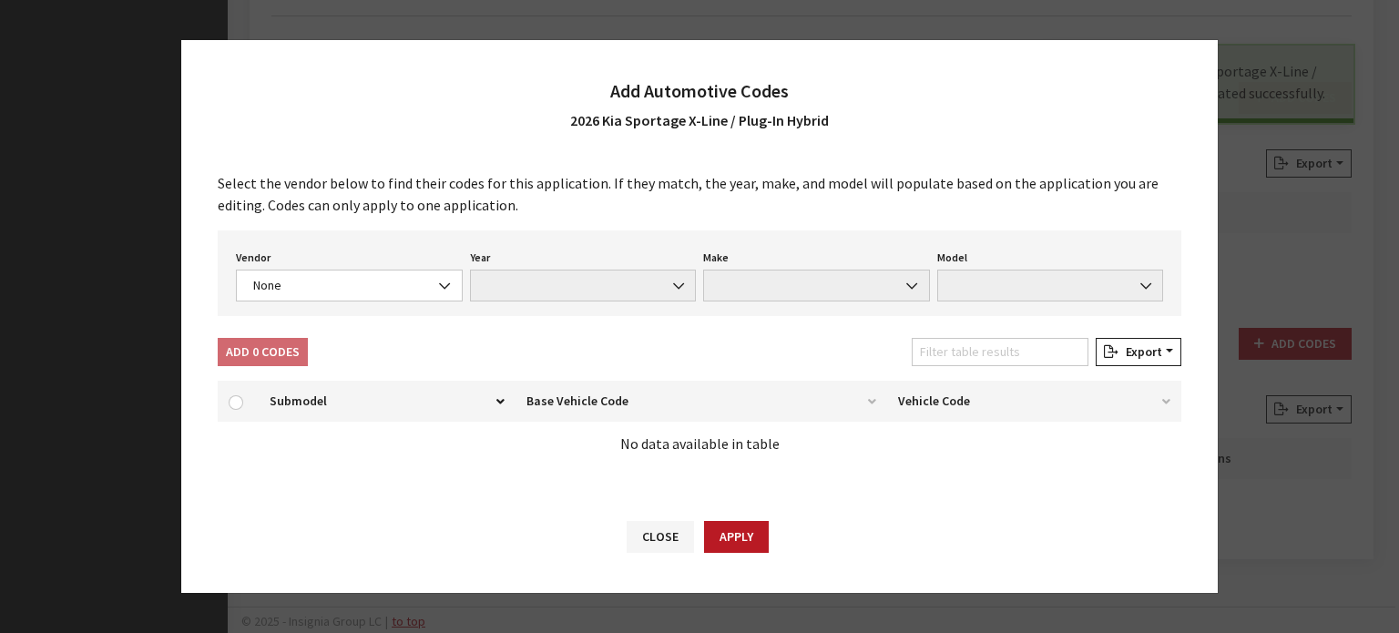
click at [339, 300] on div "Vendor None Chrome® Data Aftermarket Catalog Exchange Standard None Year None M…" at bounding box center [700, 273] width 964 height 86
click at [339, 300] on span "None" at bounding box center [349, 286] width 227 height 32
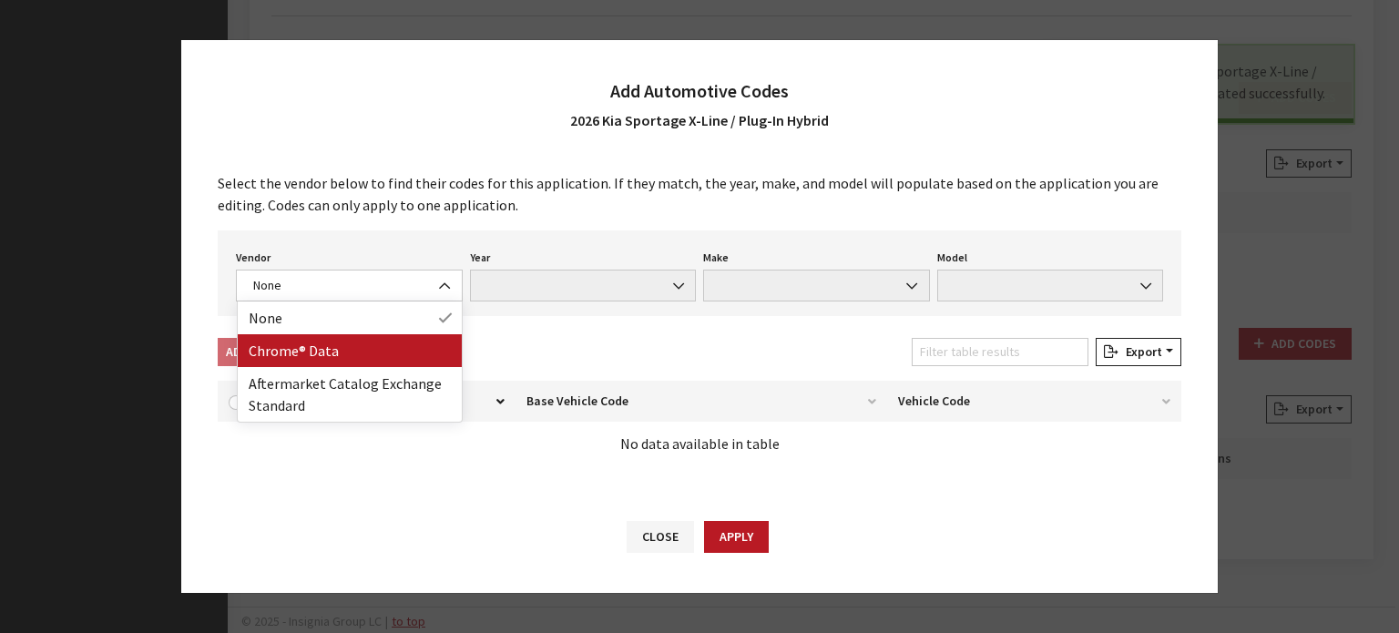
drag, startPoint x: 359, startPoint y: 351, endPoint x: 366, endPoint y: 328, distance: 23.9
select select "4"
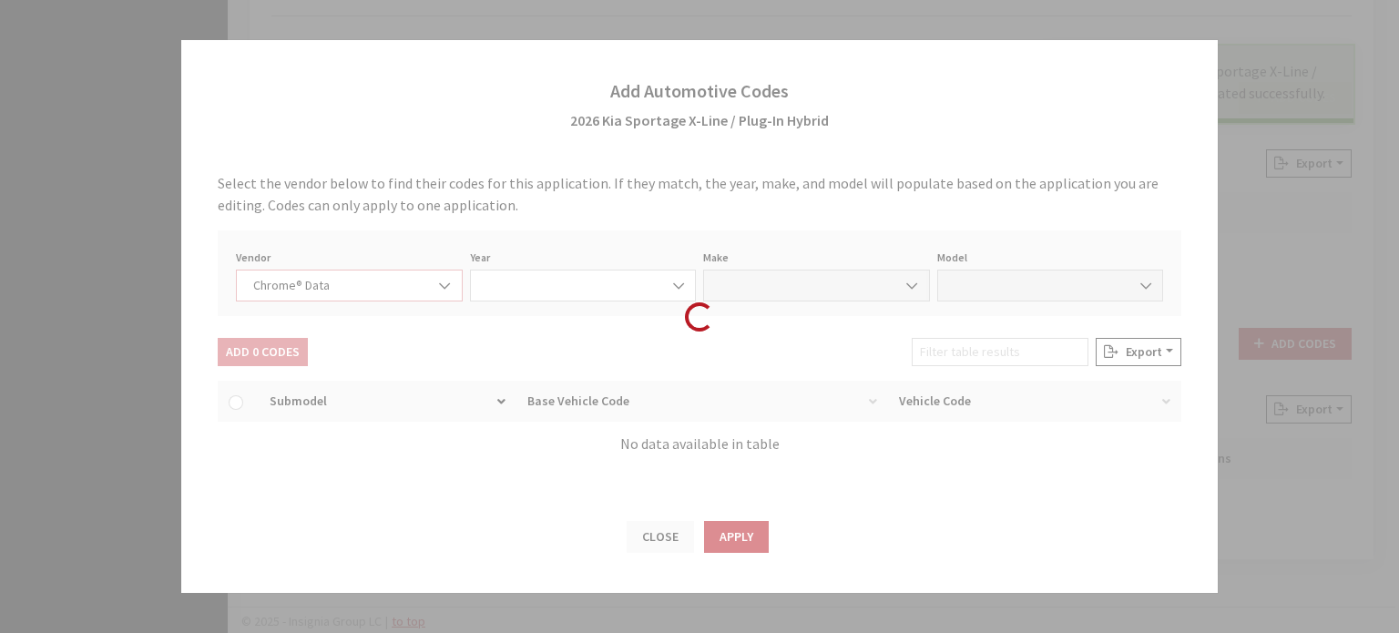
select select "2026"
select select "22"
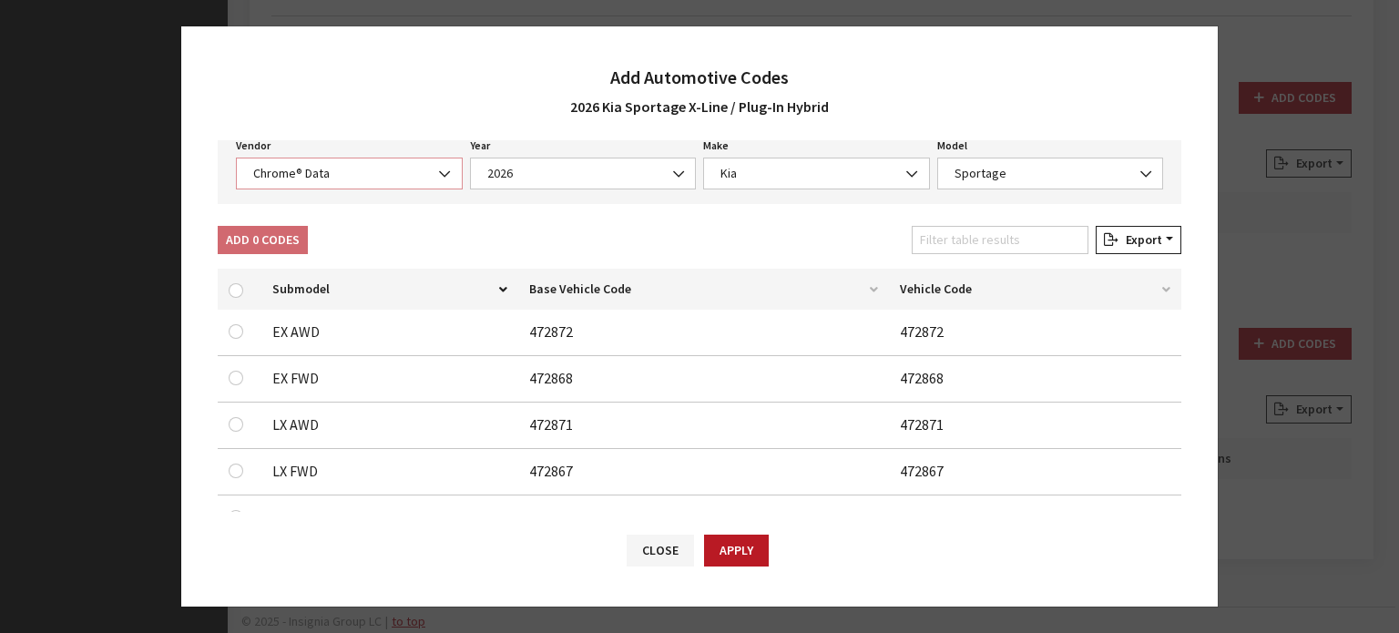
scroll to position [0, 0]
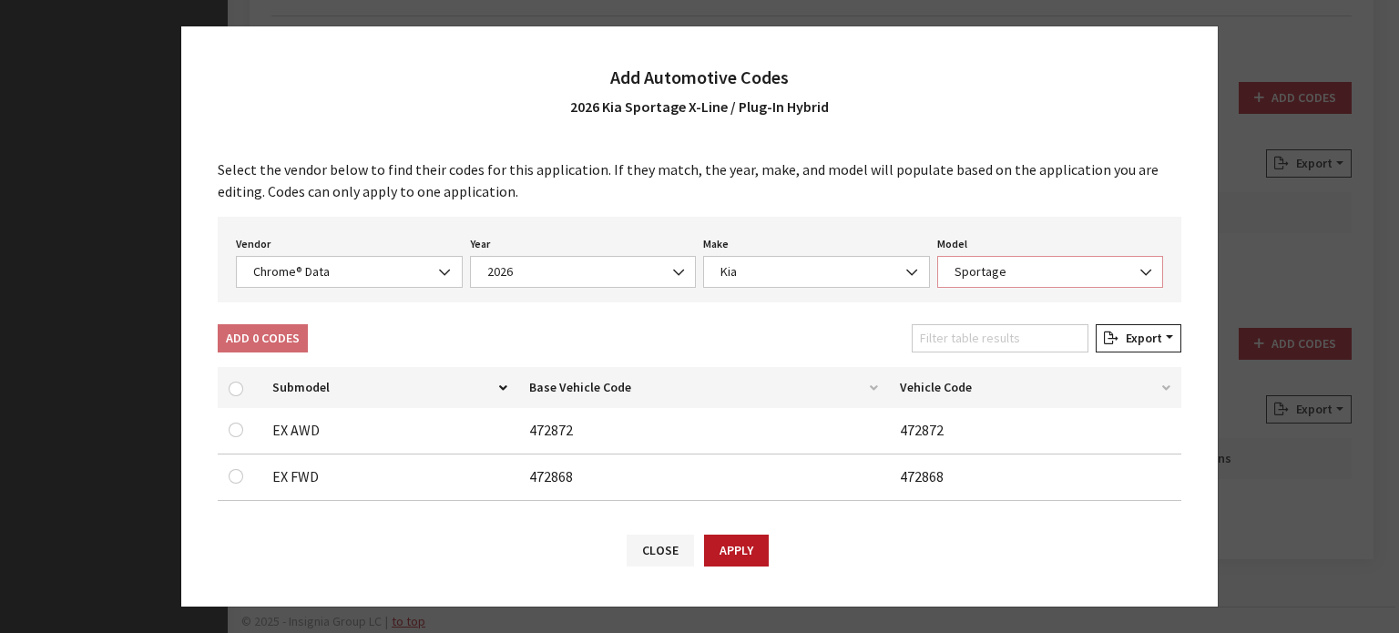
click at [969, 276] on span "Sportage" at bounding box center [1050, 271] width 203 height 19
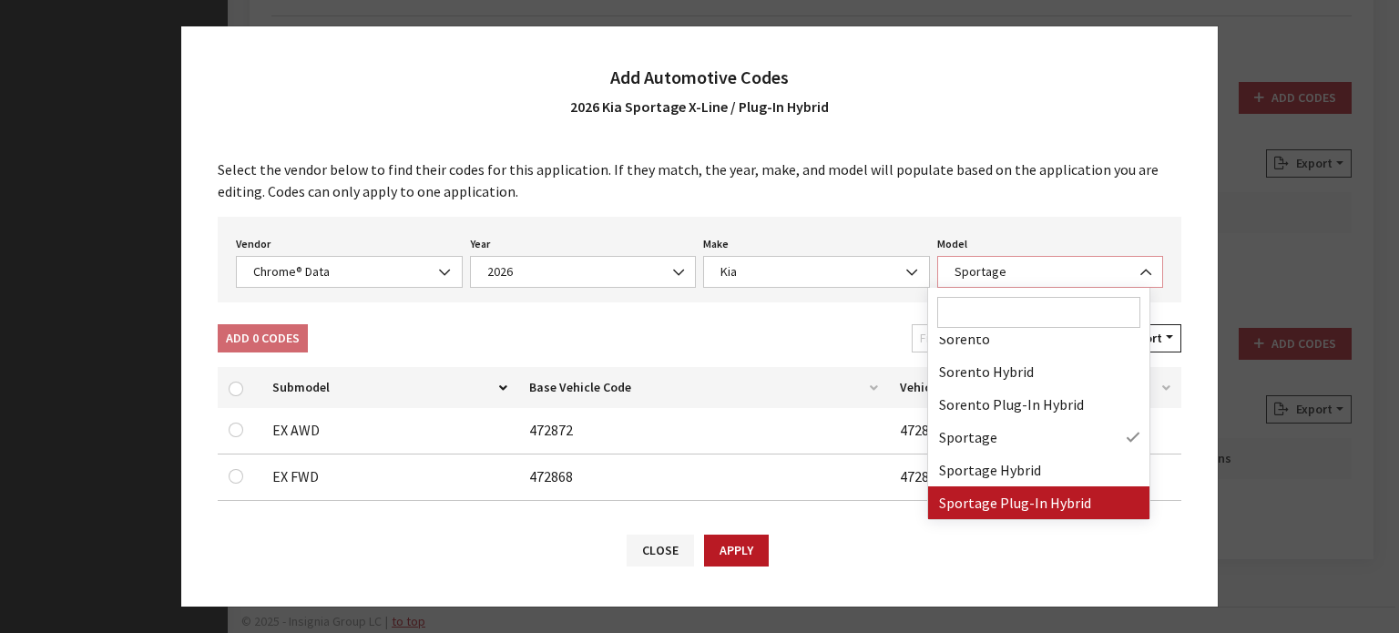
select select "68801"
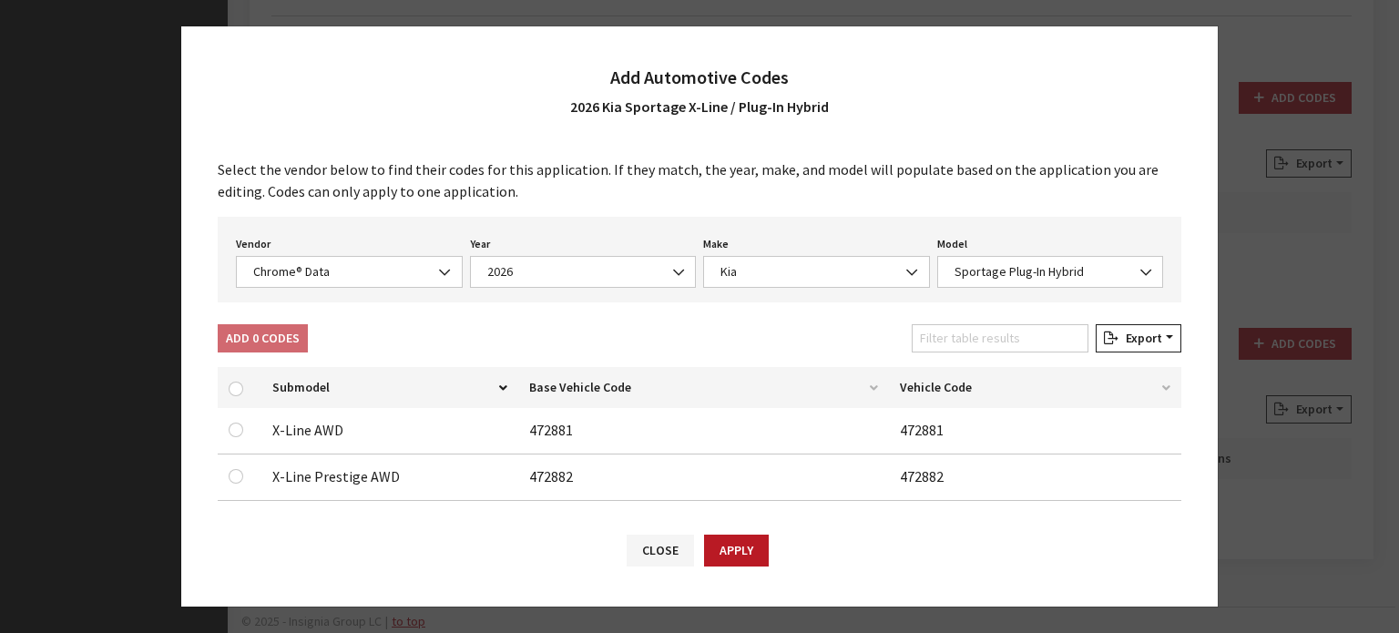
click at [1002, 245] on div "Model None Carnival Carnival Hybrid EV9 K5 Niro Niro EV Niro Plug-In Hybrid Sel…" at bounding box center [1051, 259] width 234 height 56
click at [1005, 270] on span "Sportage Plug-In Hybrid" at bounding box center [1050, 271] width 203 height 19
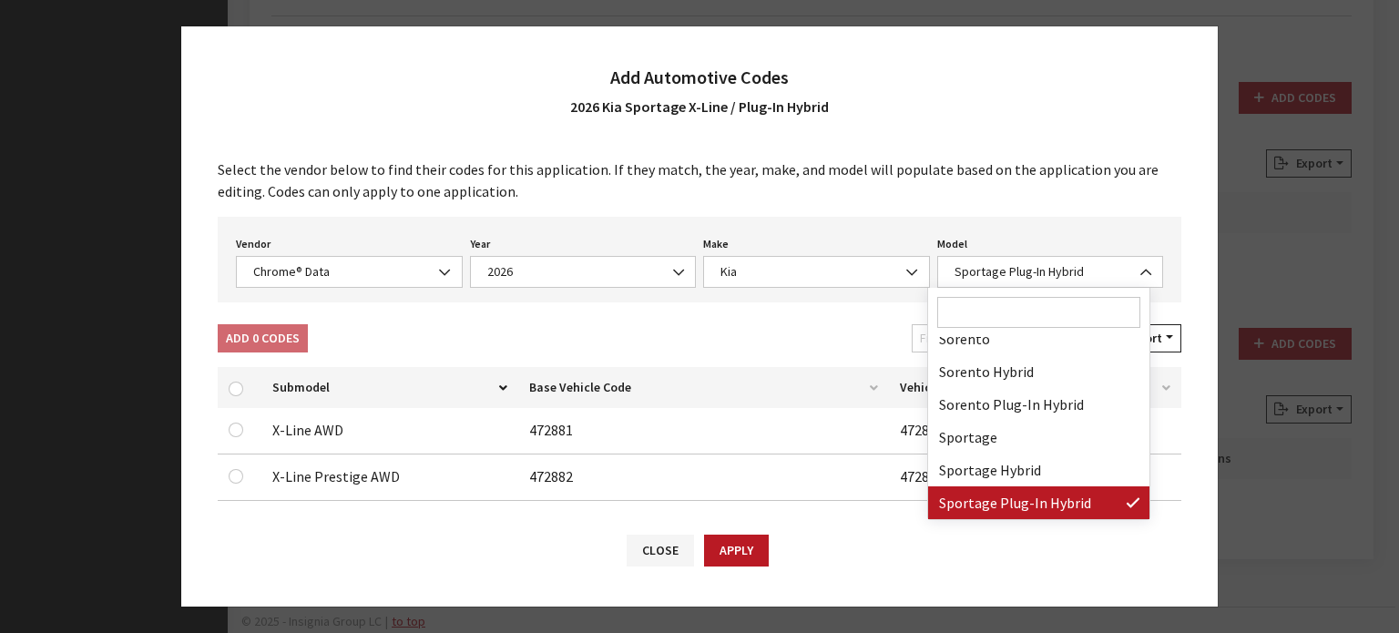
click at [756, 299] on div "Vendor None Chrome® Data Aftermarket Catalog Exchange Standard Chrome® Data Yea…" at bounding box center [700, 260] width 964 height 86
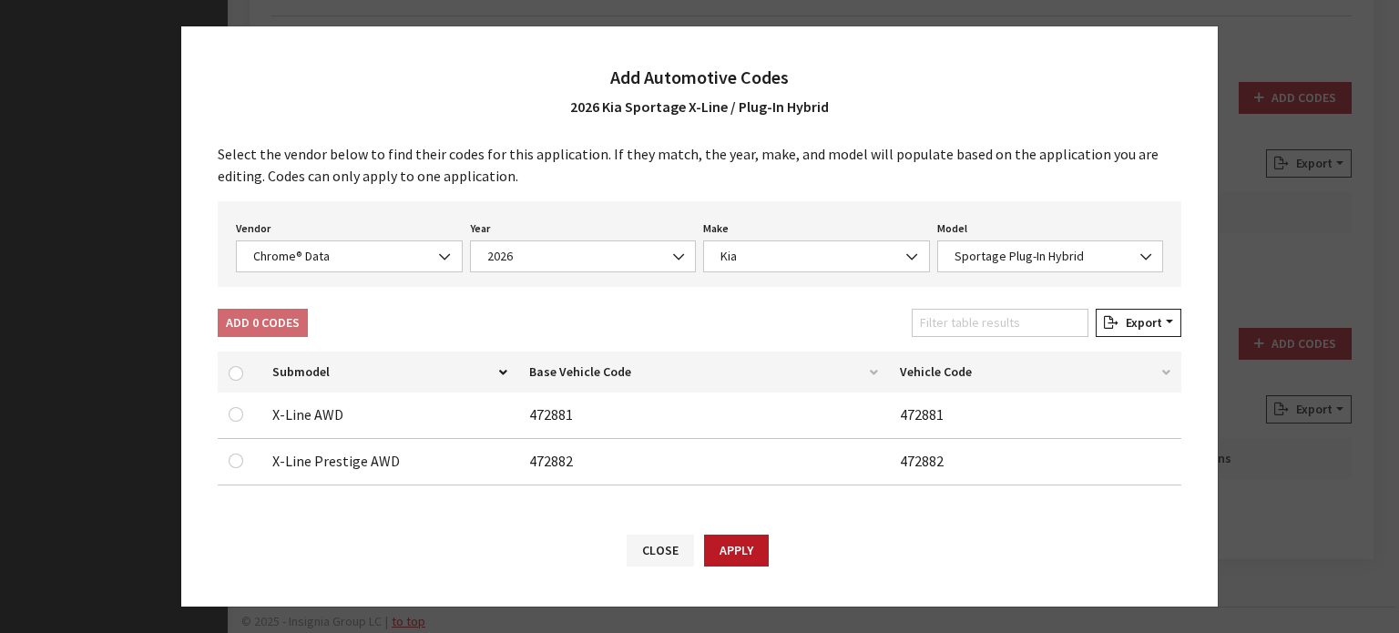
scroll to position [19, 0]
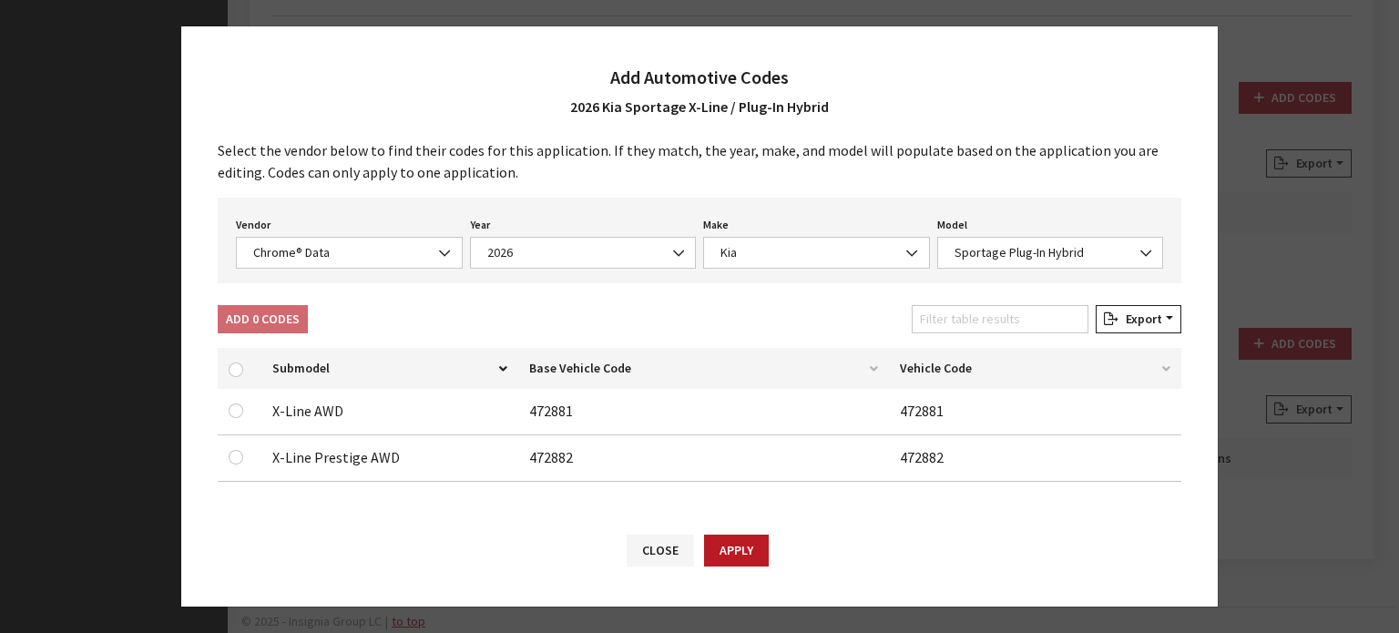
click at [233, 402] on div at bounding box center [240, 411] width 22 height 22
click at [233, 411] on input "checkbox" at bounding box center [236, 411] width 15 height 15
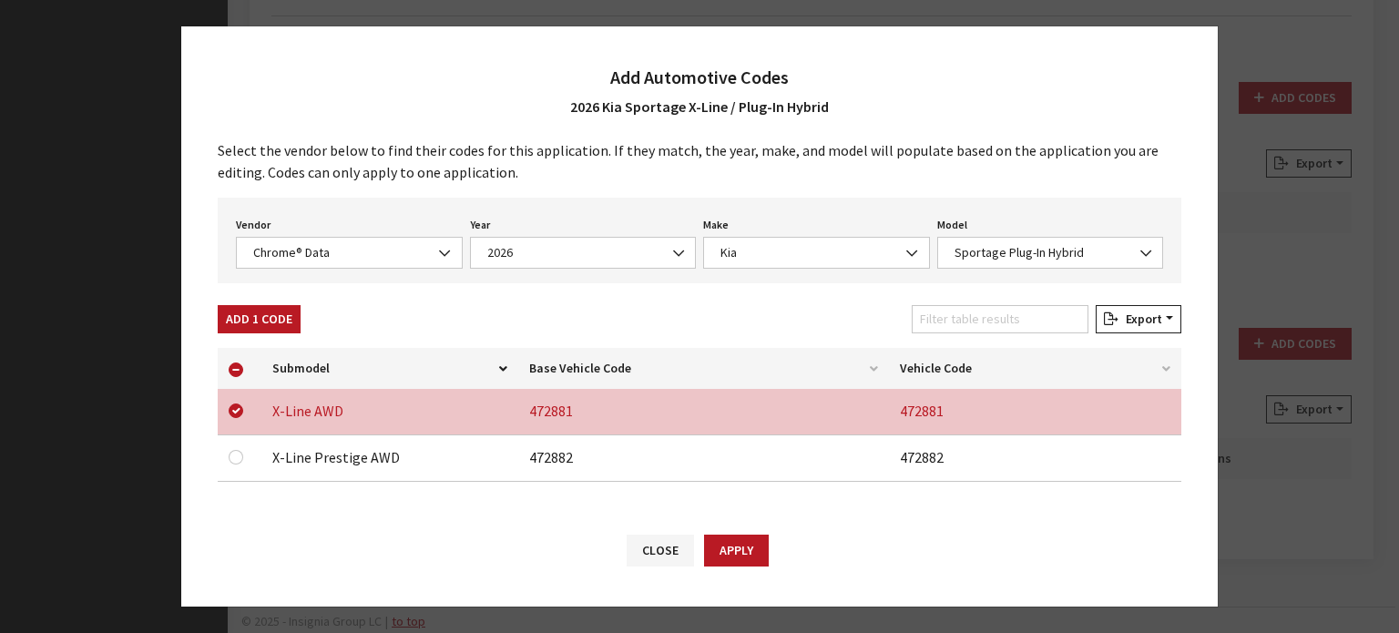
click at [295, 300] on div "Select the vendor below to find their codes for this application. If they match…" at bounding box center [699, 326] width 1037 height 372
click at [284, 309] on button "Add 1 Code" at bounding box center [259, 319] width 83 height 28
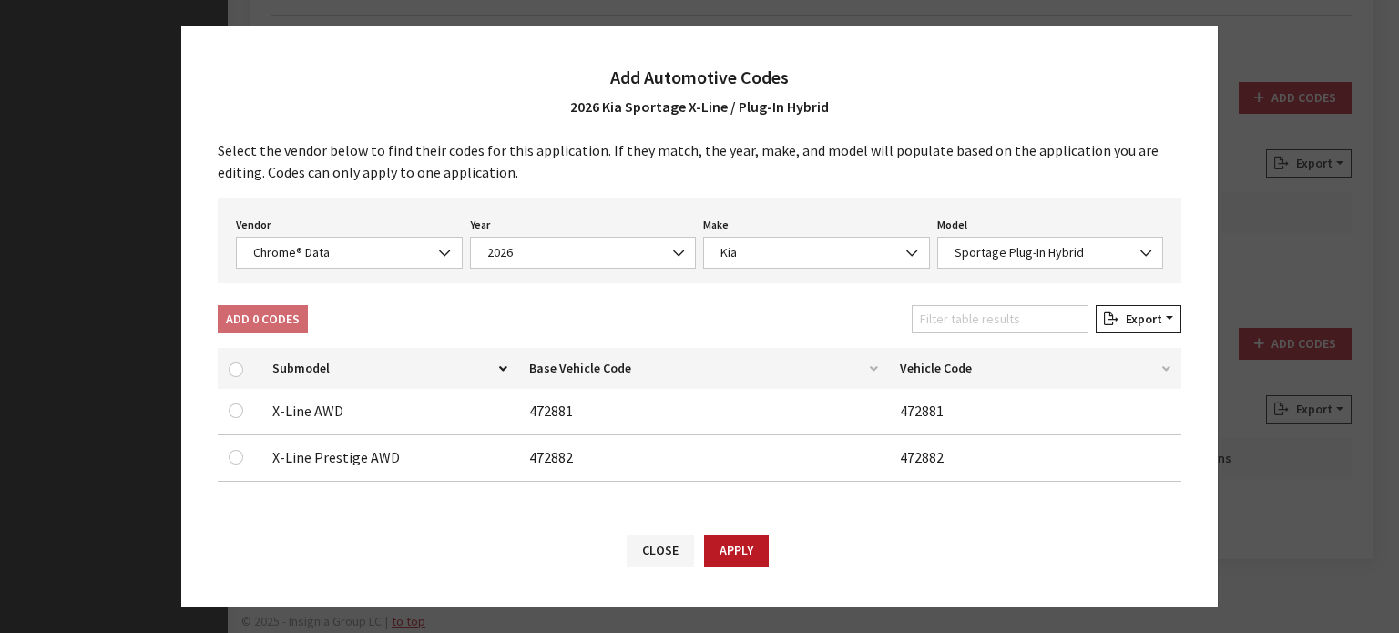
checkbox input "false"
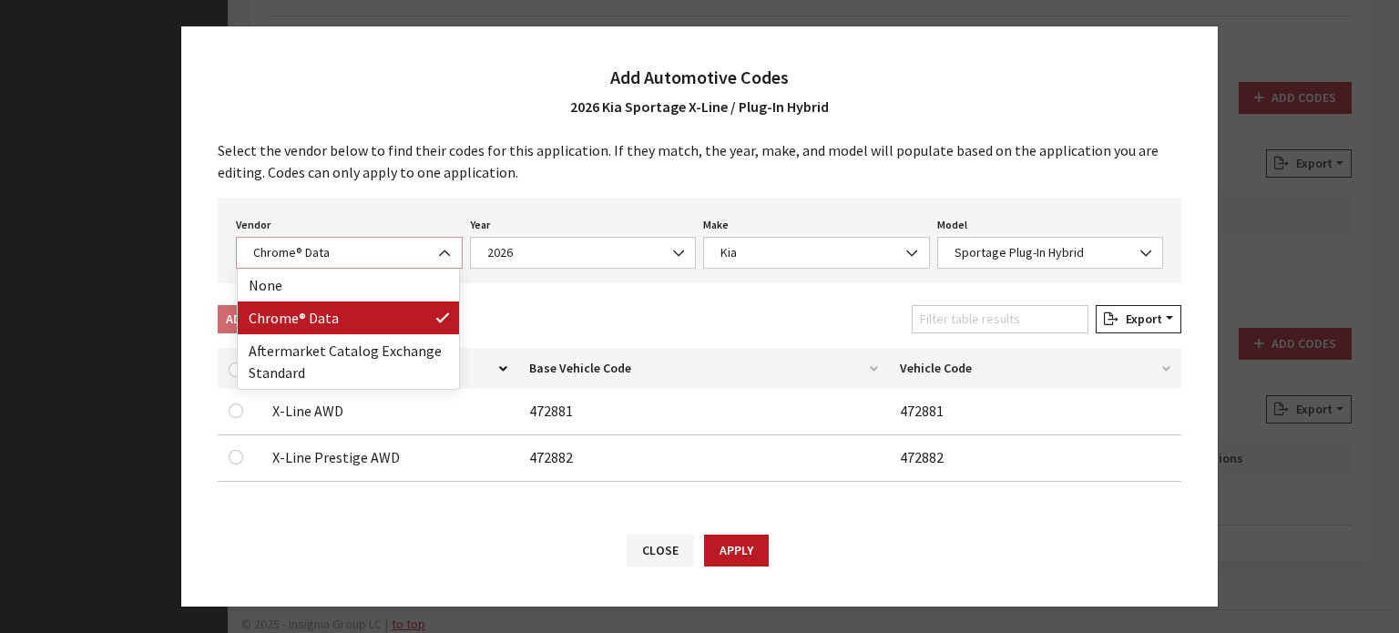
click at [345, 251] on span "Chrome® Data" at bounding box center [349, 252] width 203 height 19
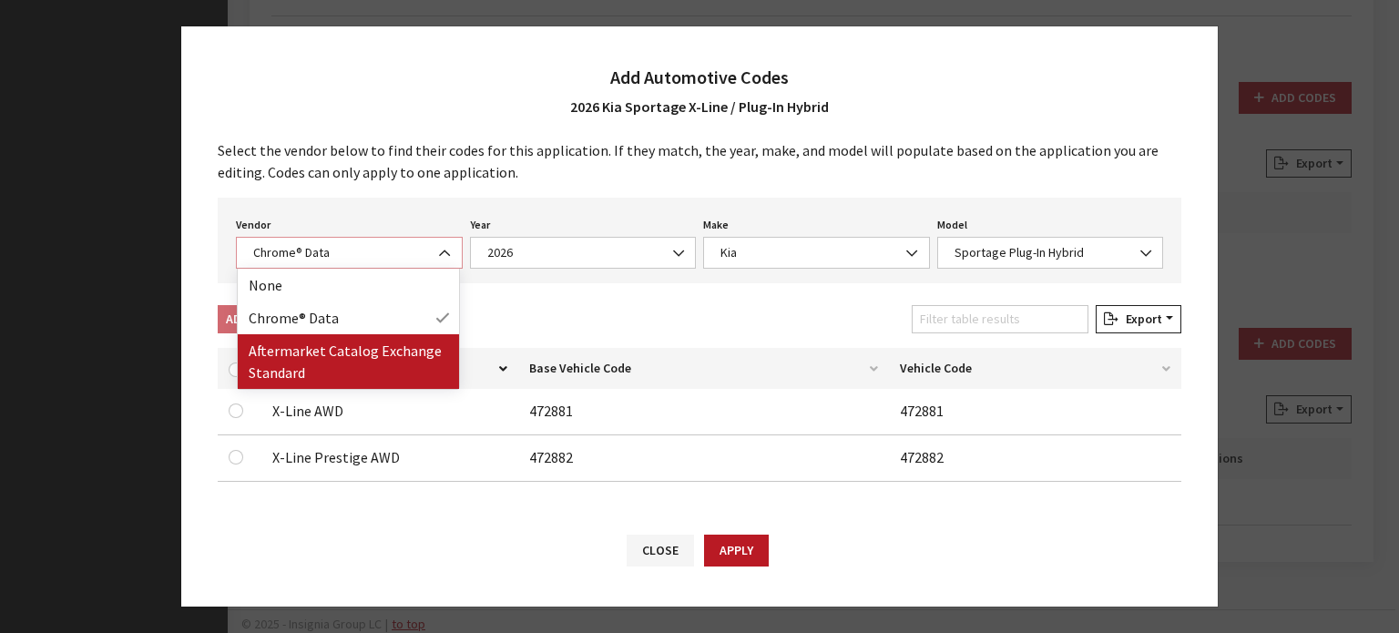
select select "2"
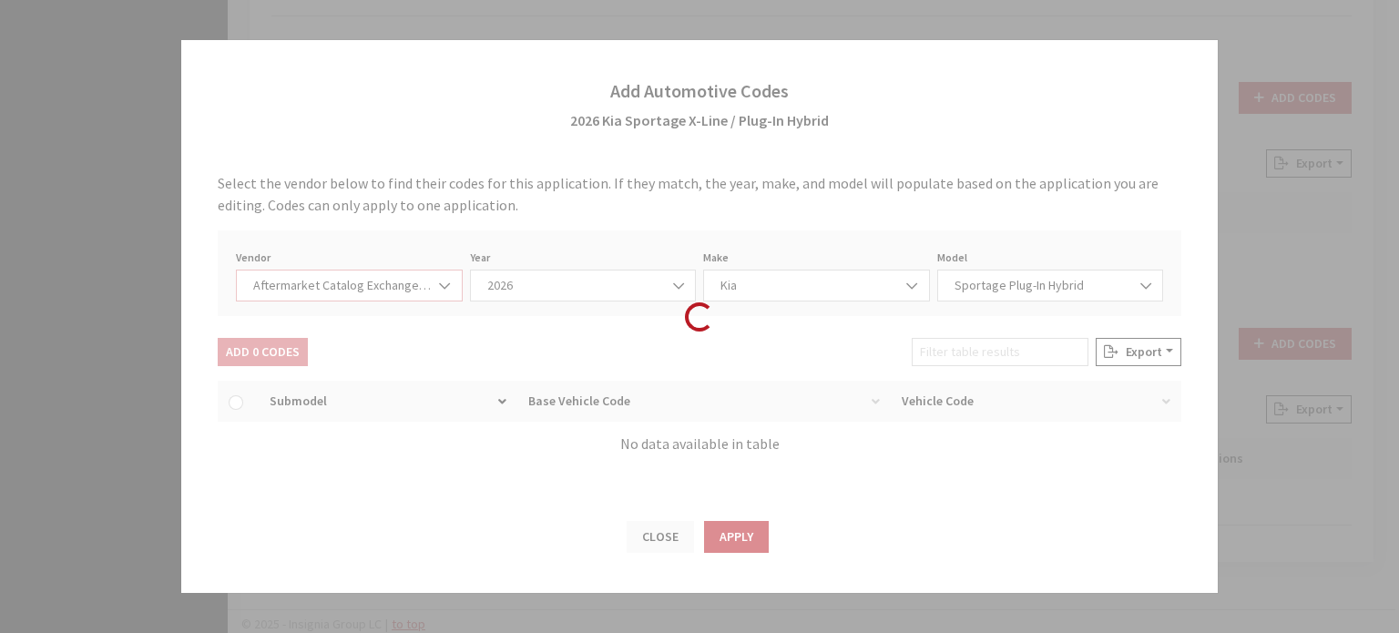
select select "2026"
select select "21"
select select "110"
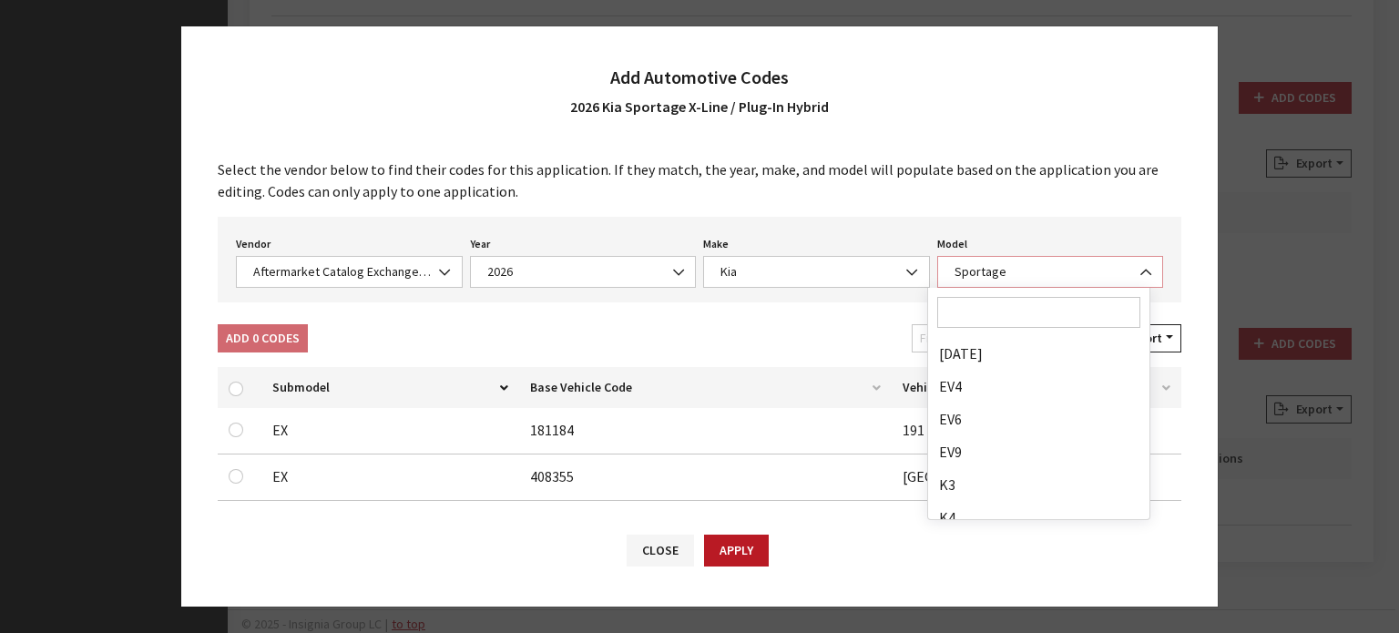
click at [1023, 273] on span "Sportage" at bounding box center [1050, 271] width 203 height 19
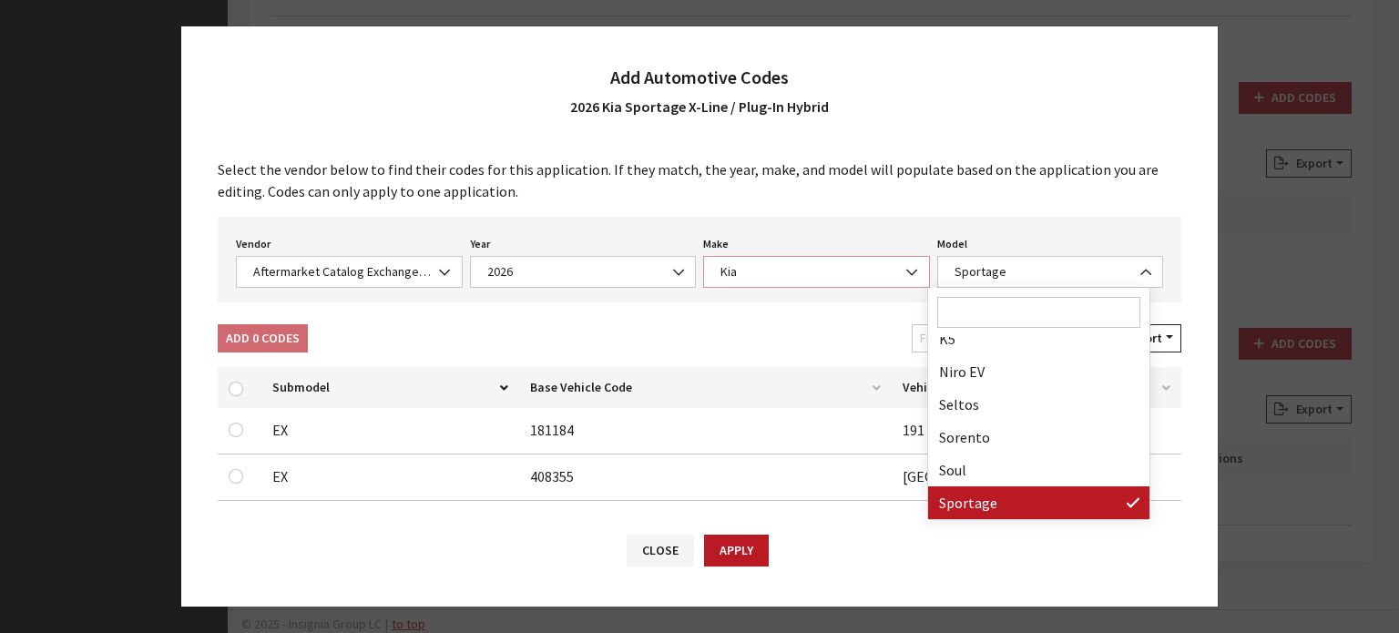
click at [762, 272] on span "Kia" at bounding box center [816, 271] width 203 height 19
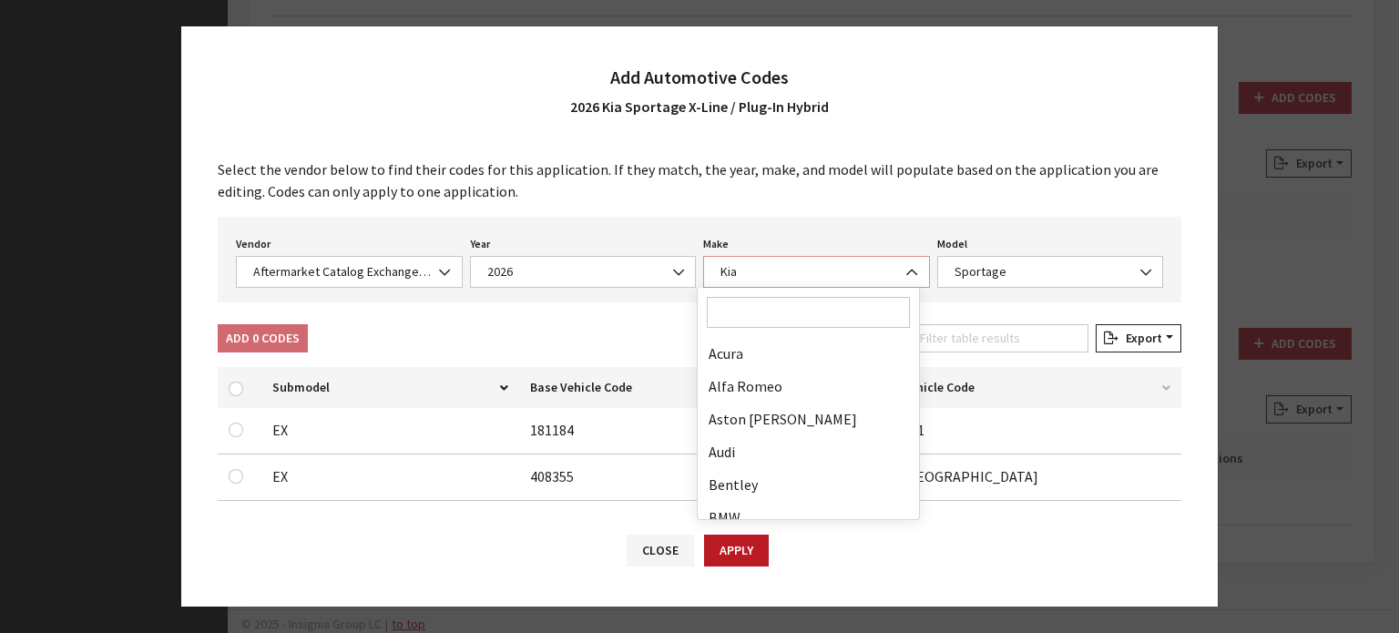
scroll to position [1017, 0]
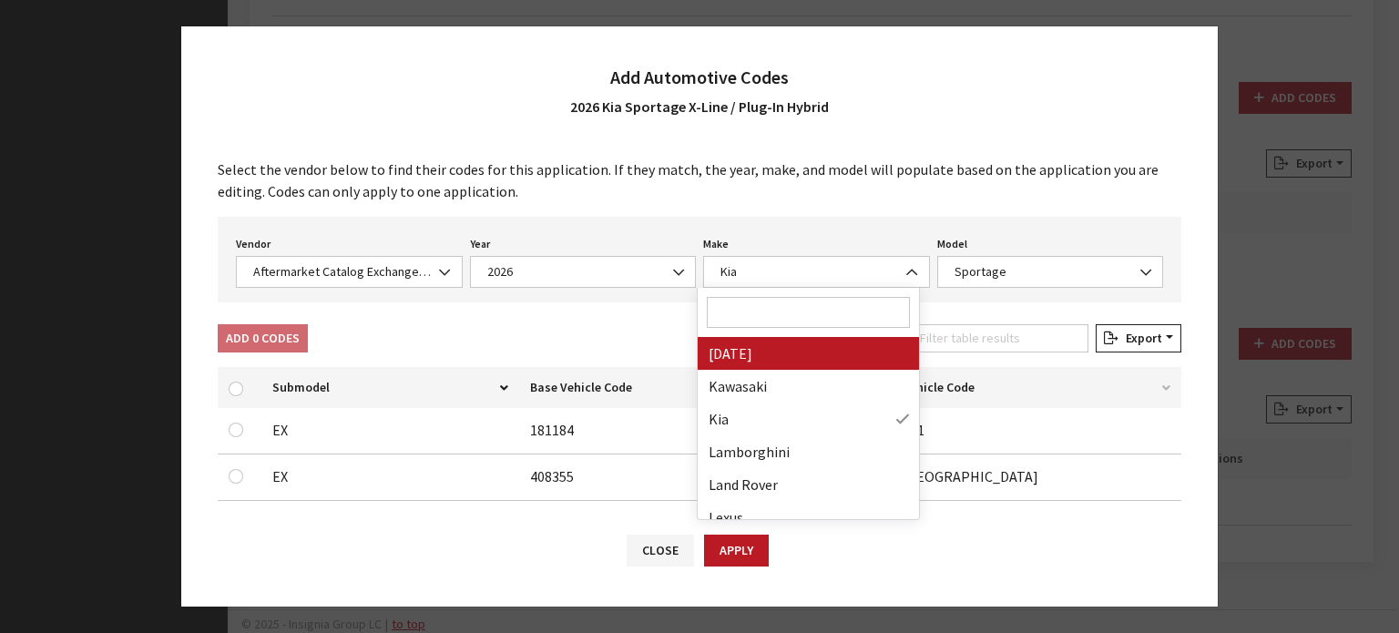
click at [556, 320] on div "Select the vendor below to find their codes for this application. If they match…" at bounding box center [699, 326] width 1037 height 372
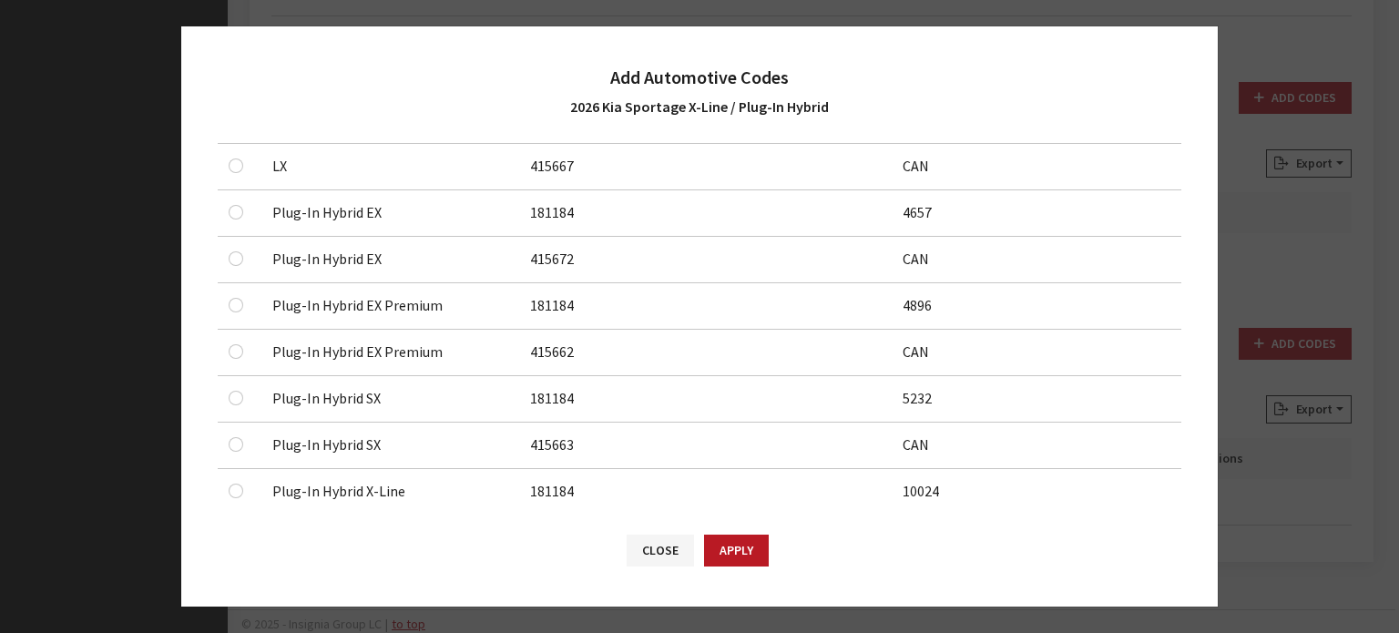
scroll to position [1458, 0]
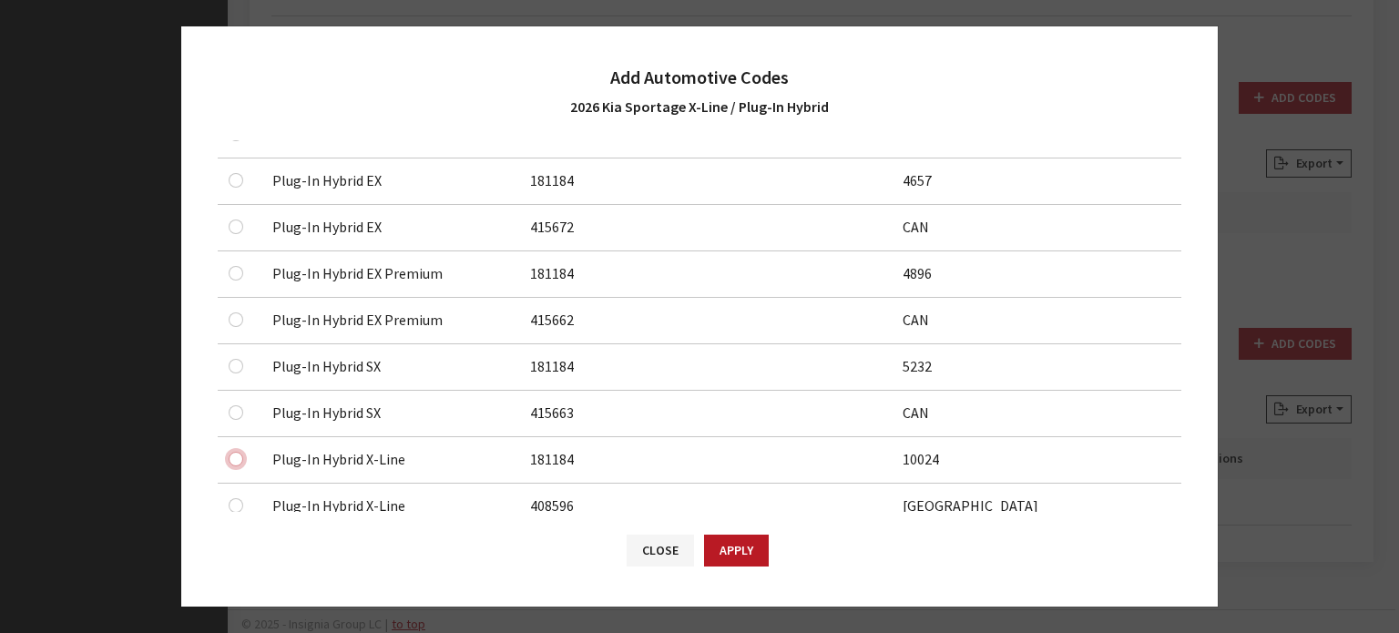
click at [235, 452] on input "checkbox" at bounding box center [236, 459] width 15 height 15
checkbox input "true"
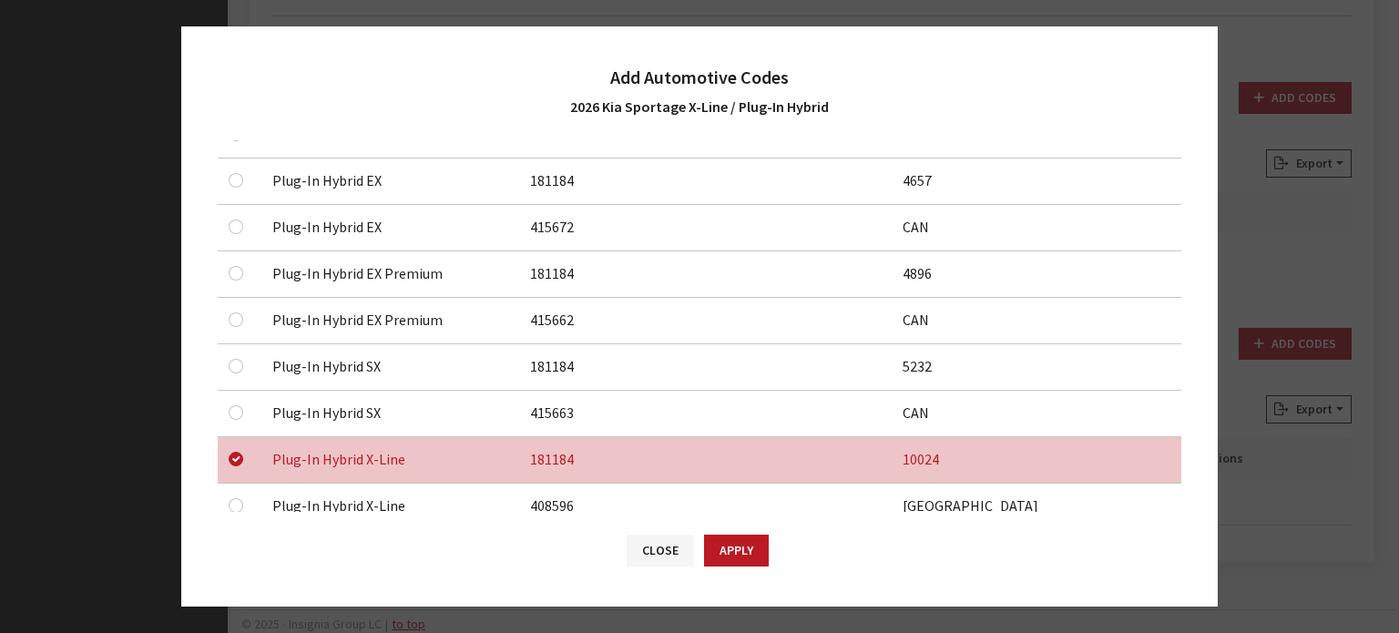
click at [252, 496] on td at bounding box center [240, 507] width 44 height 46
click at [238, 498] on input "checkbox" at bounding box center [236, 505] width 15 height 15
checkbox input "true"
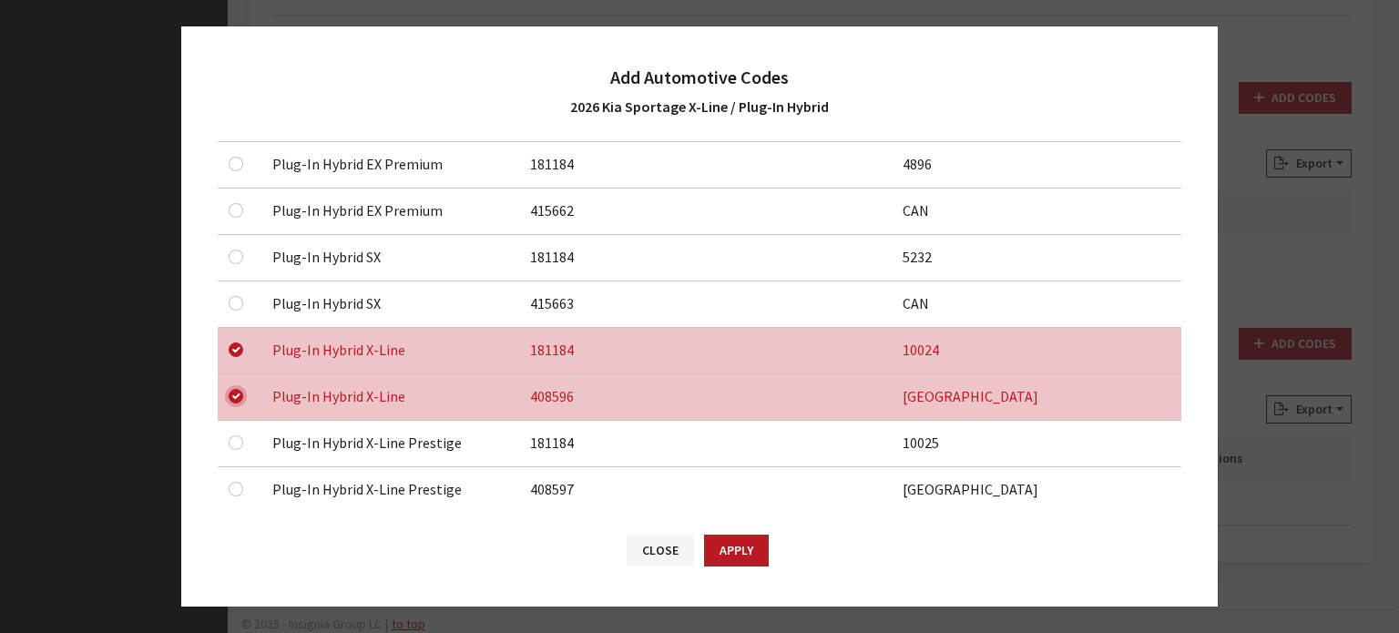
scroll to position [1640, 0]
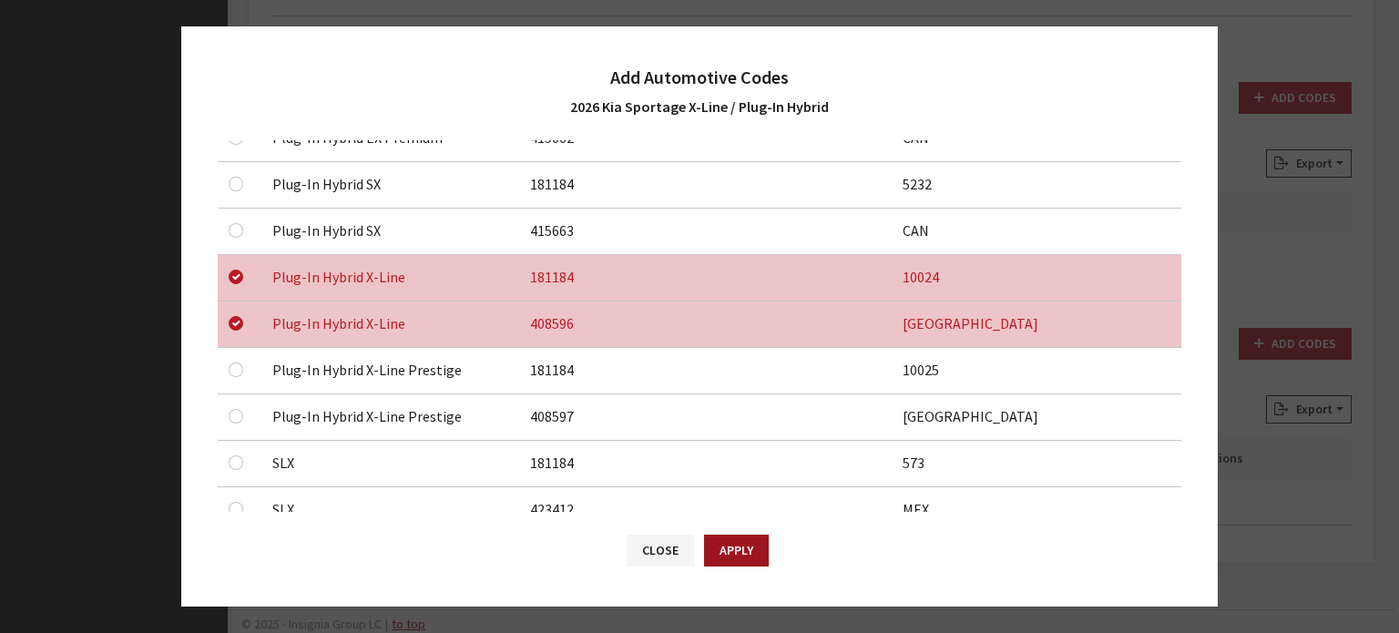
click at [734, 544] on button "Apply" at bounding box center [736, 551] width 65 height 32
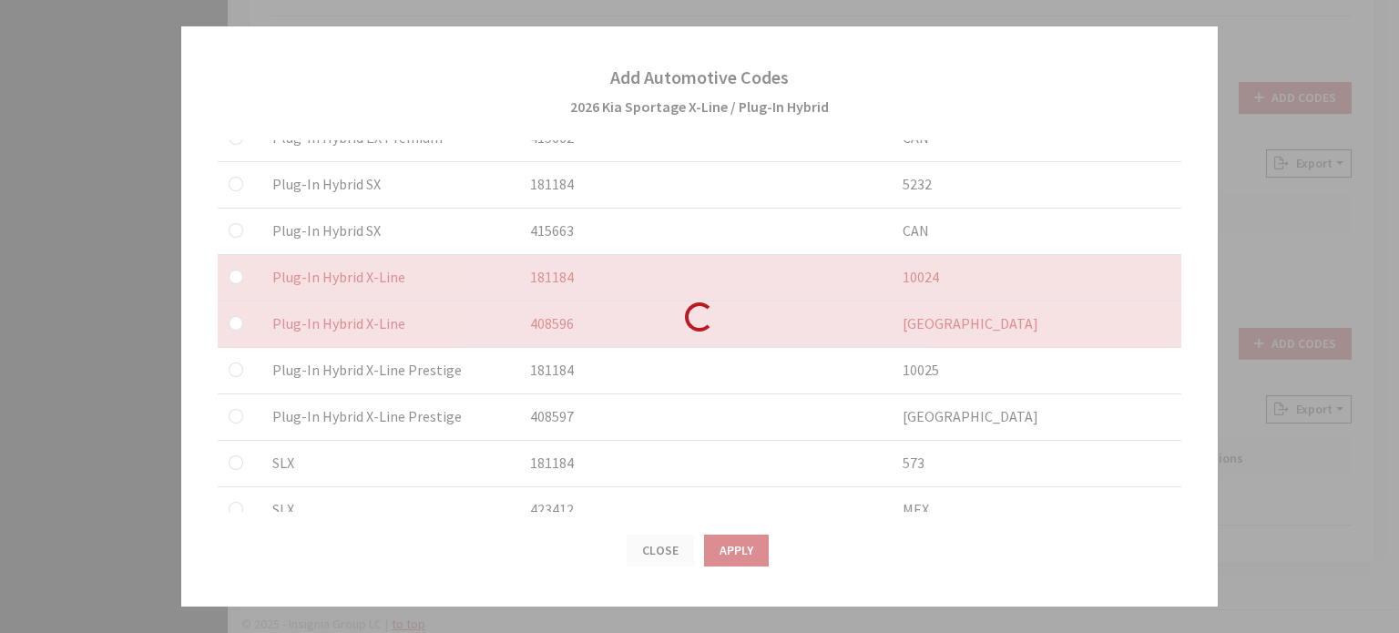
checkbox input "false"
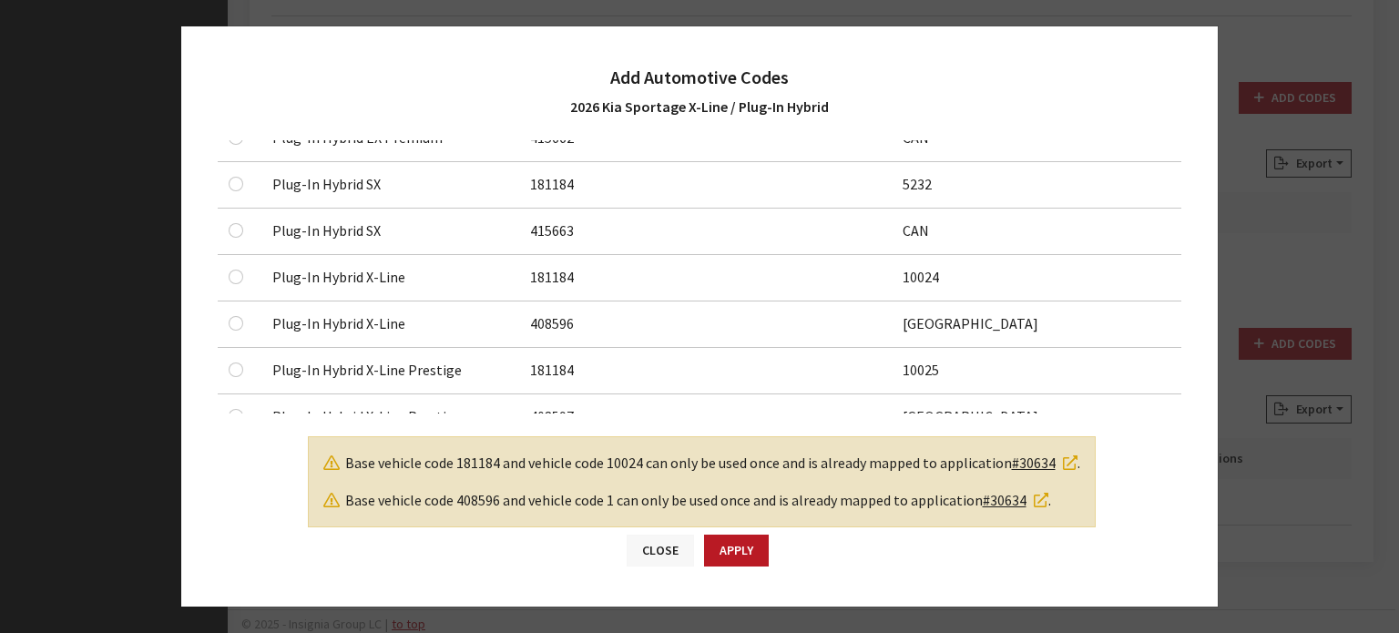
click at [660, 538] on button "Close" at bounding box center [660, 551] width 67 height 32
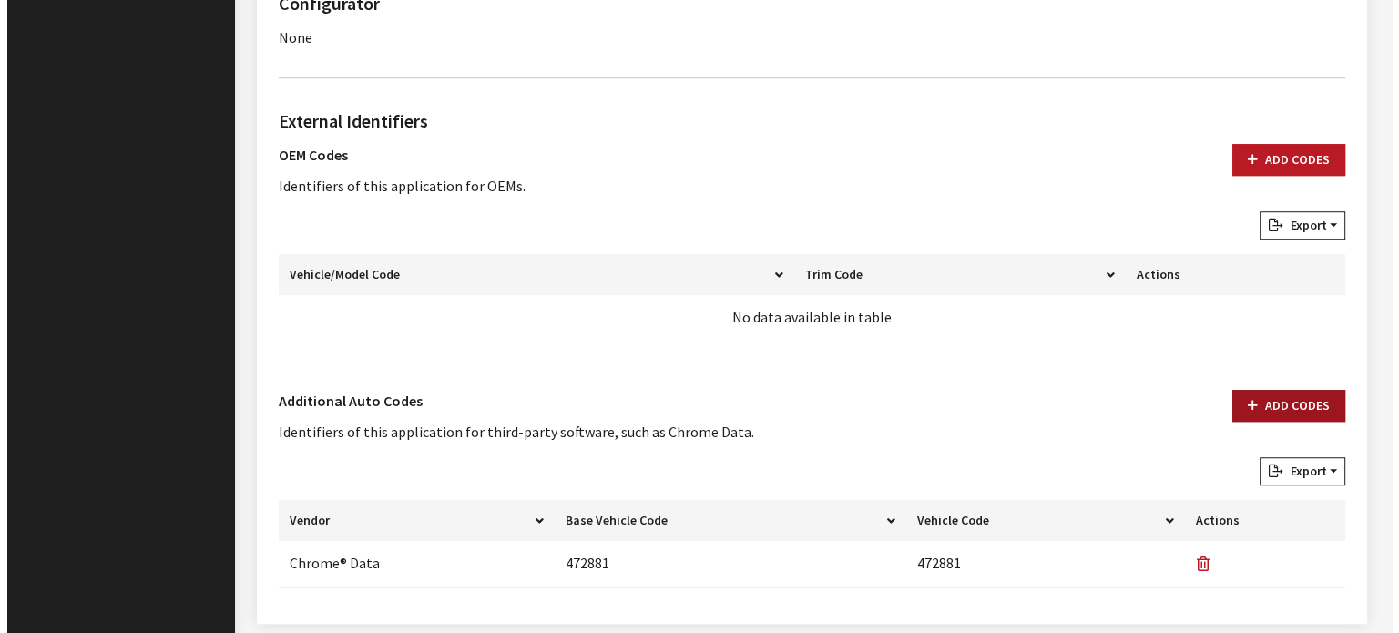
scroll to position [1271, 0]
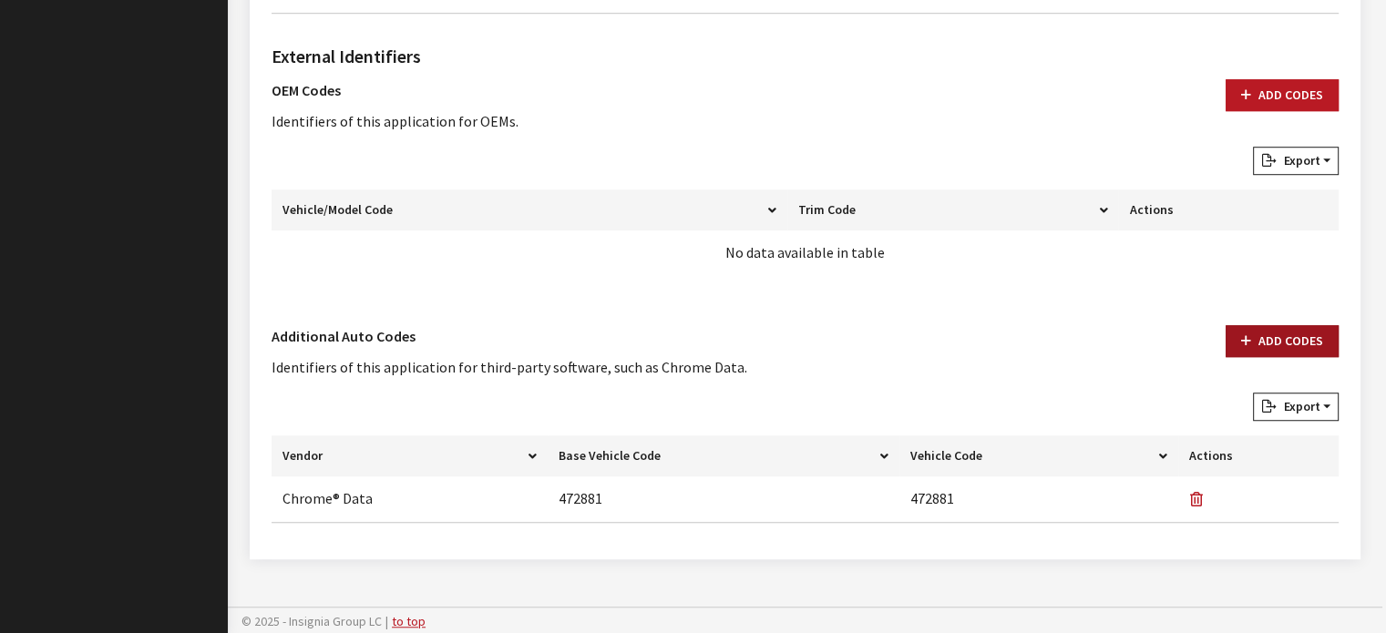
click at [1286, 330] on button "Add Codes" at bounding box center [1281, 341] width 113 height 32
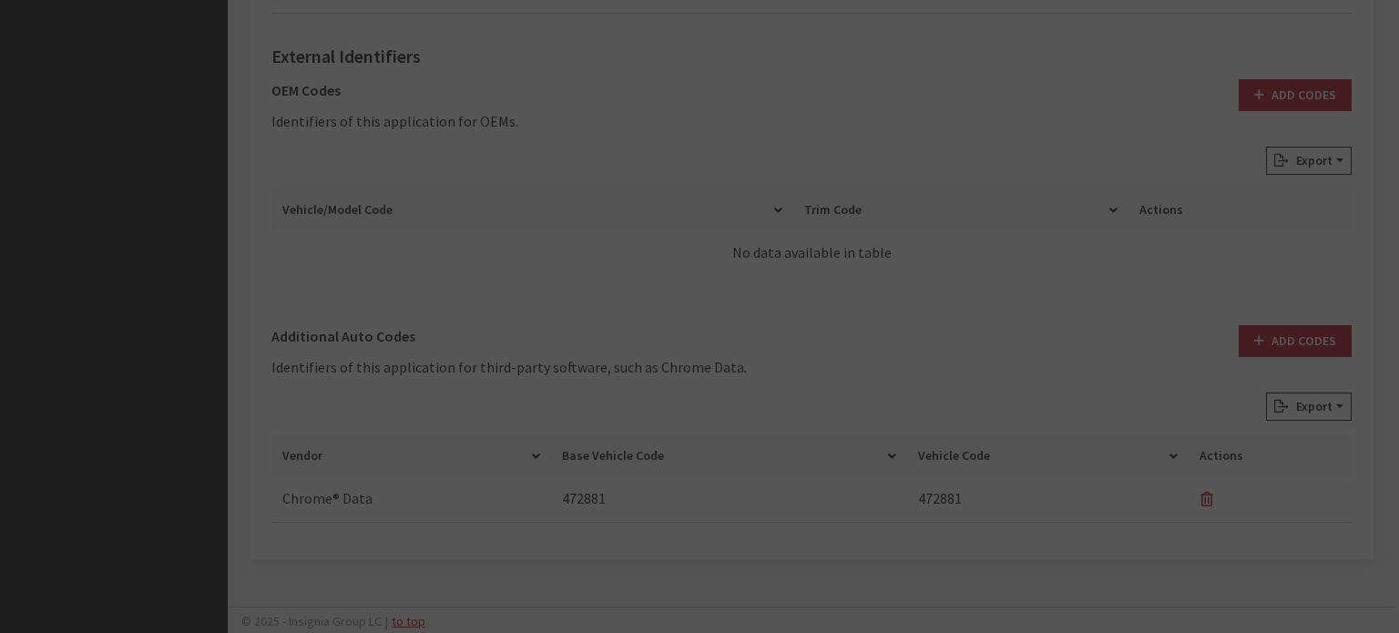
scroll to position [0, 0]
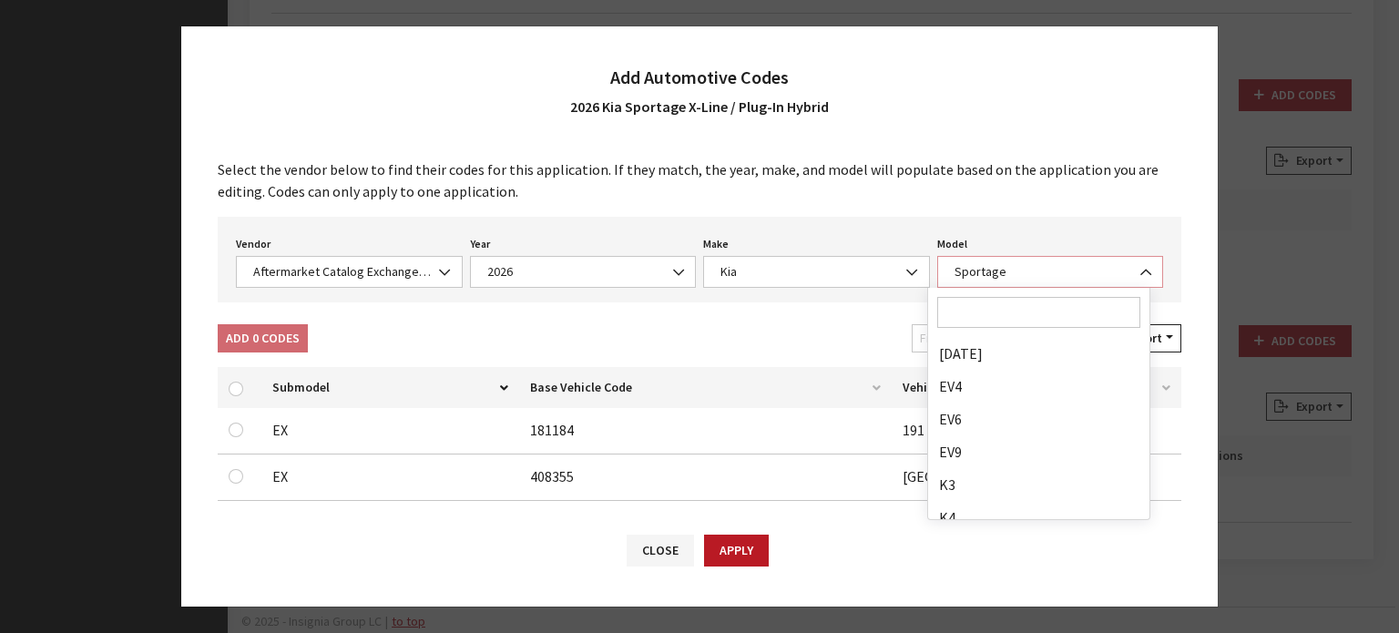
click at [957, 267] on span "Sportage" at bounding box center [1050, 271] width 203 height 19
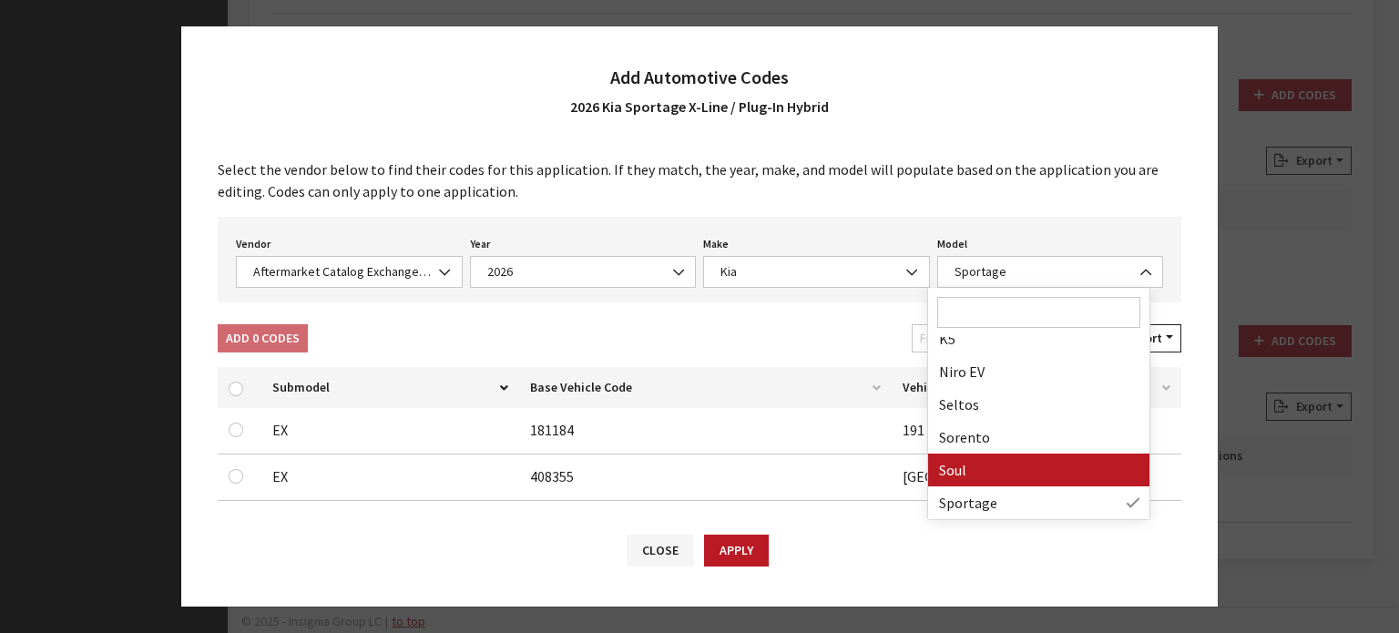
drag, startPoint x: 1008, startPoint y: 483, endPoint x: 998, endPoint y: 487, distance: 11.0
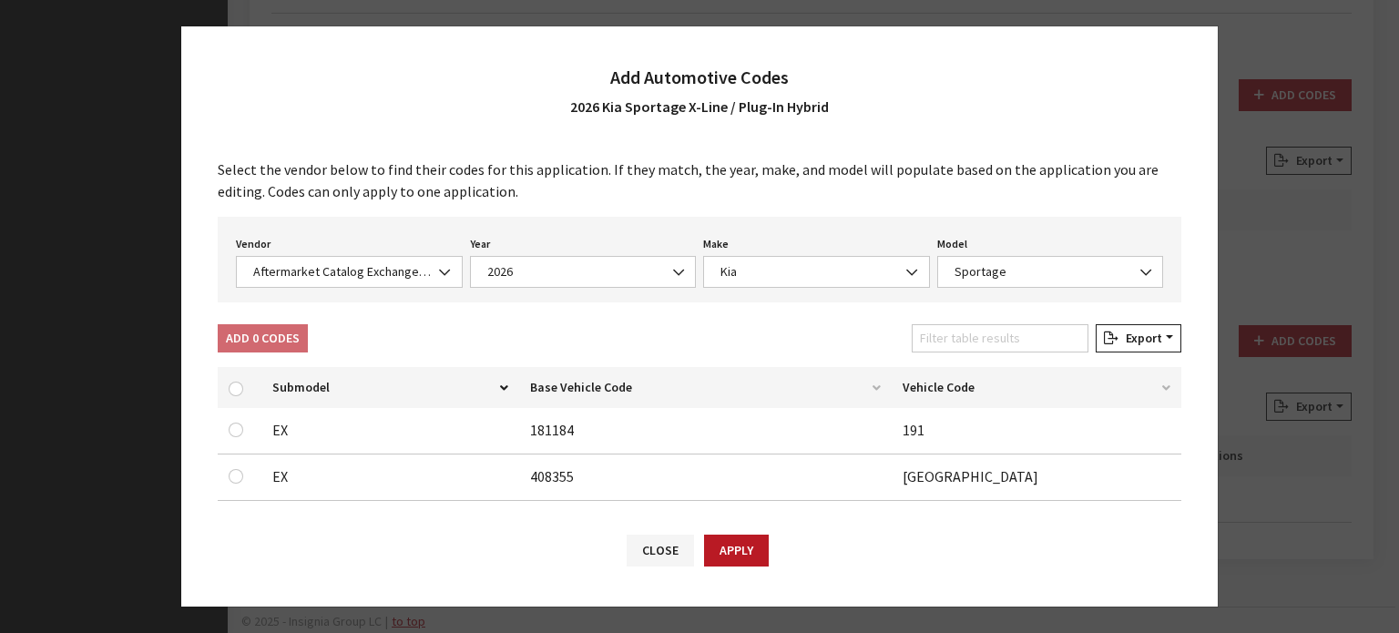
click at [740, 310] on div "Select the vendor below to find their codes for this application. If they match…" at bounding box center [699, 326] width 1037 height 372
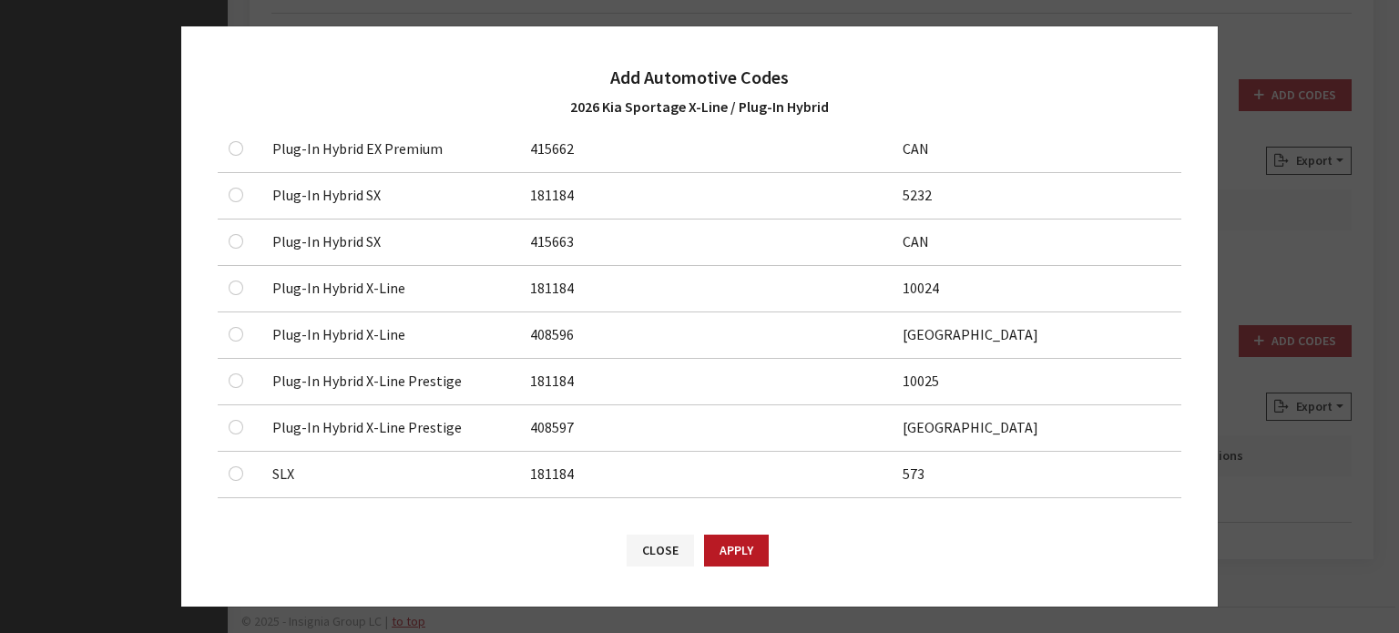
scroll to position [1640, 0]
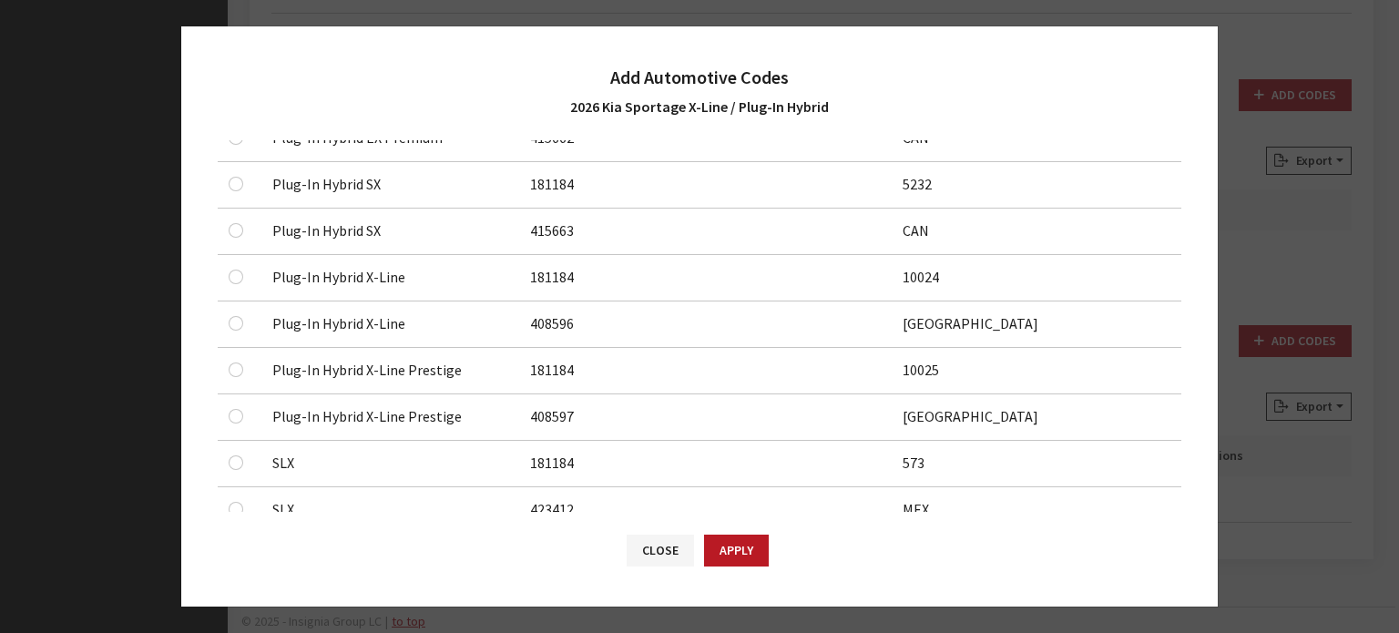
click at [220, 268] on td at bounding box center [240, 278] width 44 height 46
click at [231, 270] on input "checkbox" at bounding box center [236, 277] width 15 height 15
checkbox input "true"
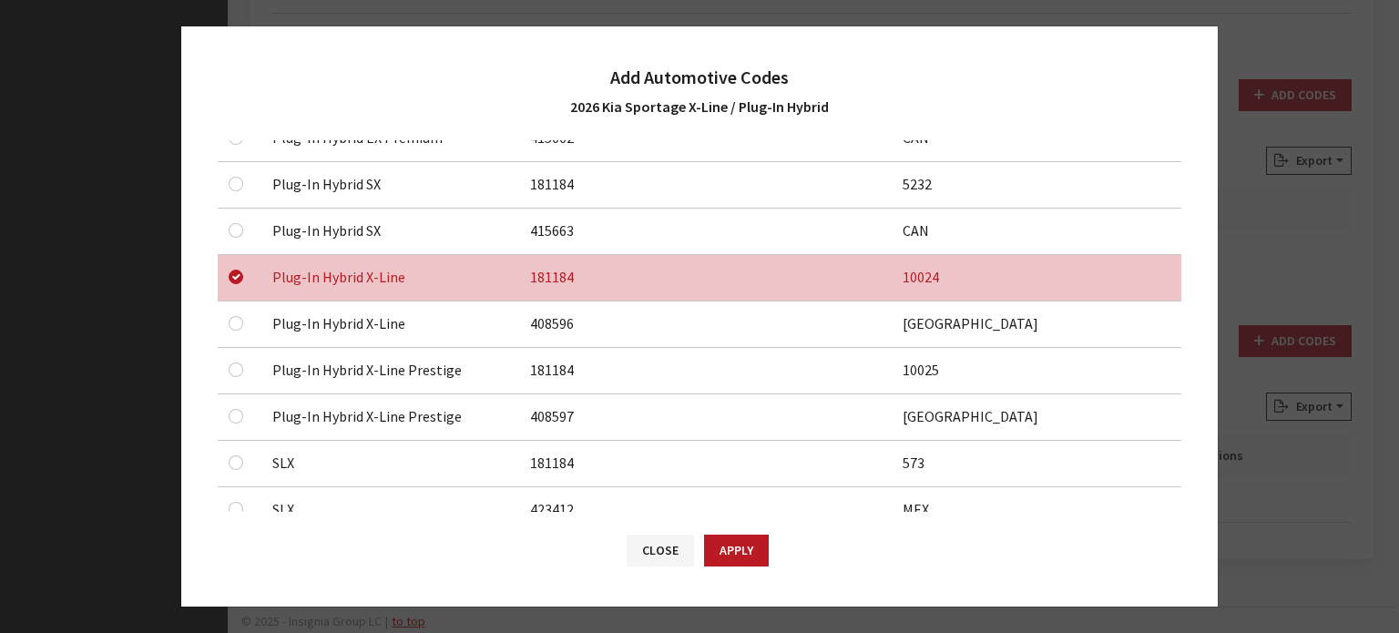
click at [230, 324] on div at bounding box center [240, 323] width 22 height 22
click at [230, 317] on input "checkbox" at bounding box center [236, 323] width 15 height 15
checkbox input "true"
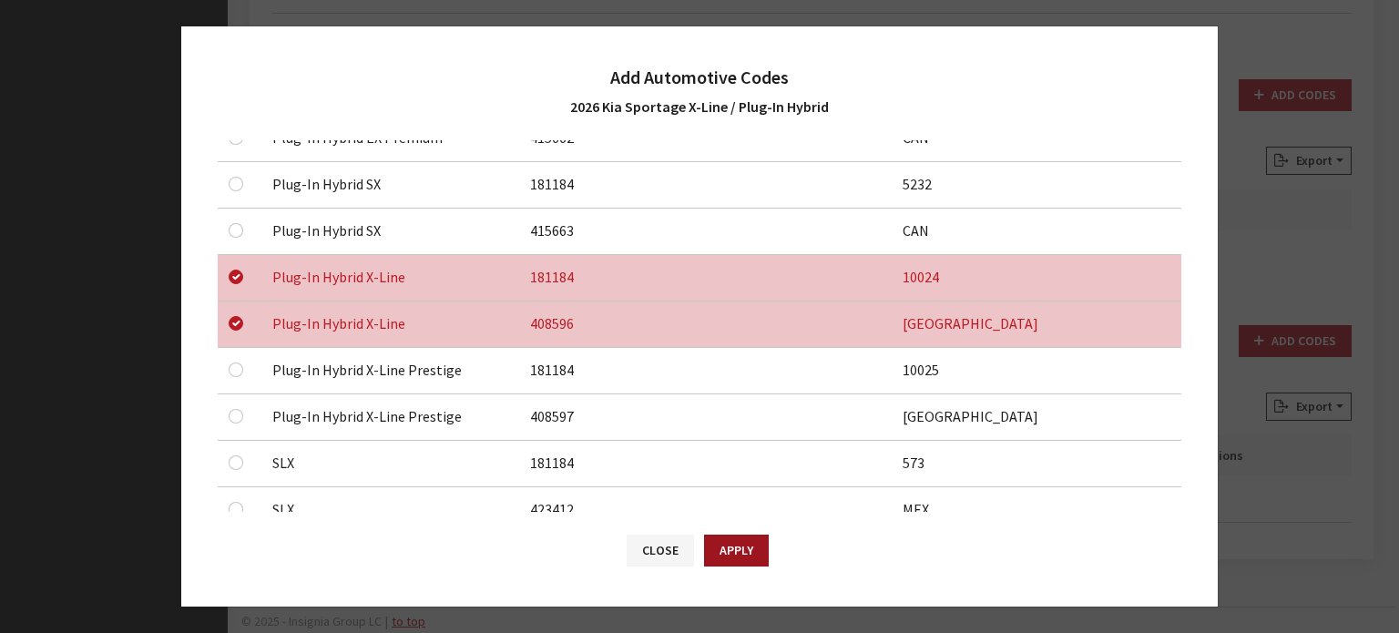
click at [736, 550] on button "Apply" at bounding box center [736, 551] width 65 height 32
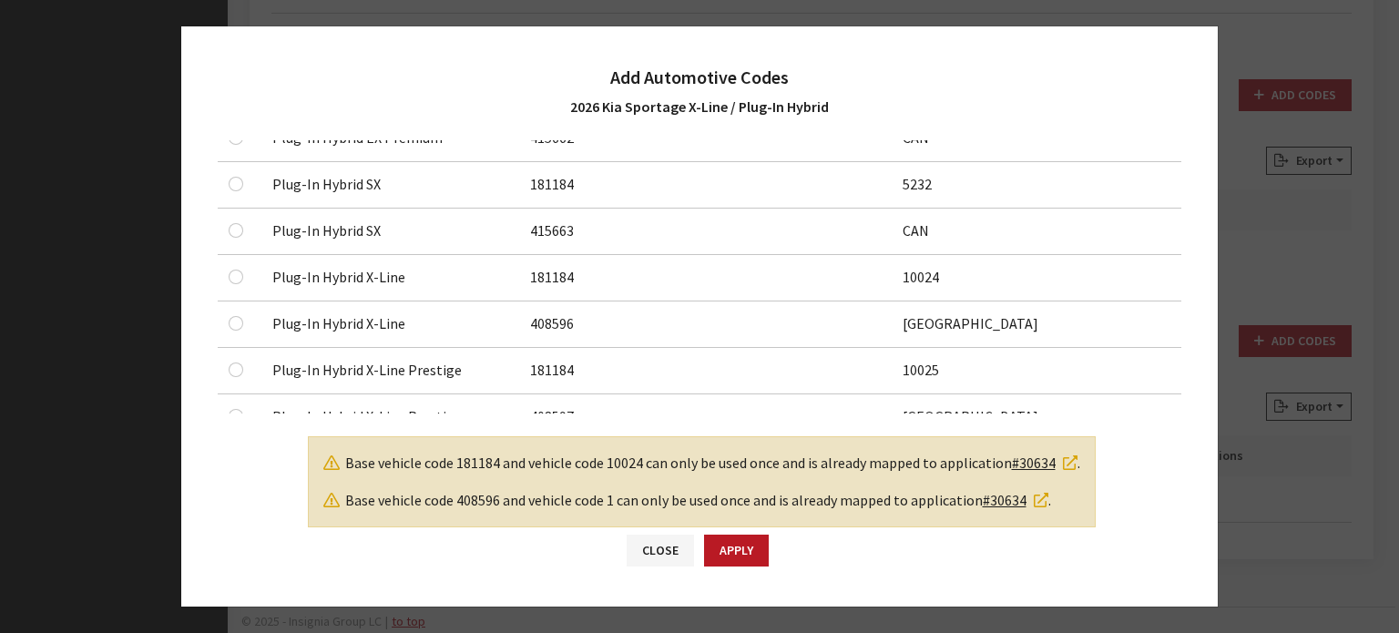
checkbox input "false"
click at [1035, 464] on link "#30634" at bounding box center [1045, 463] width 66 height 18
click at [674, 553] on button "Close" at bounding box center [660, 551] width 67 height 32
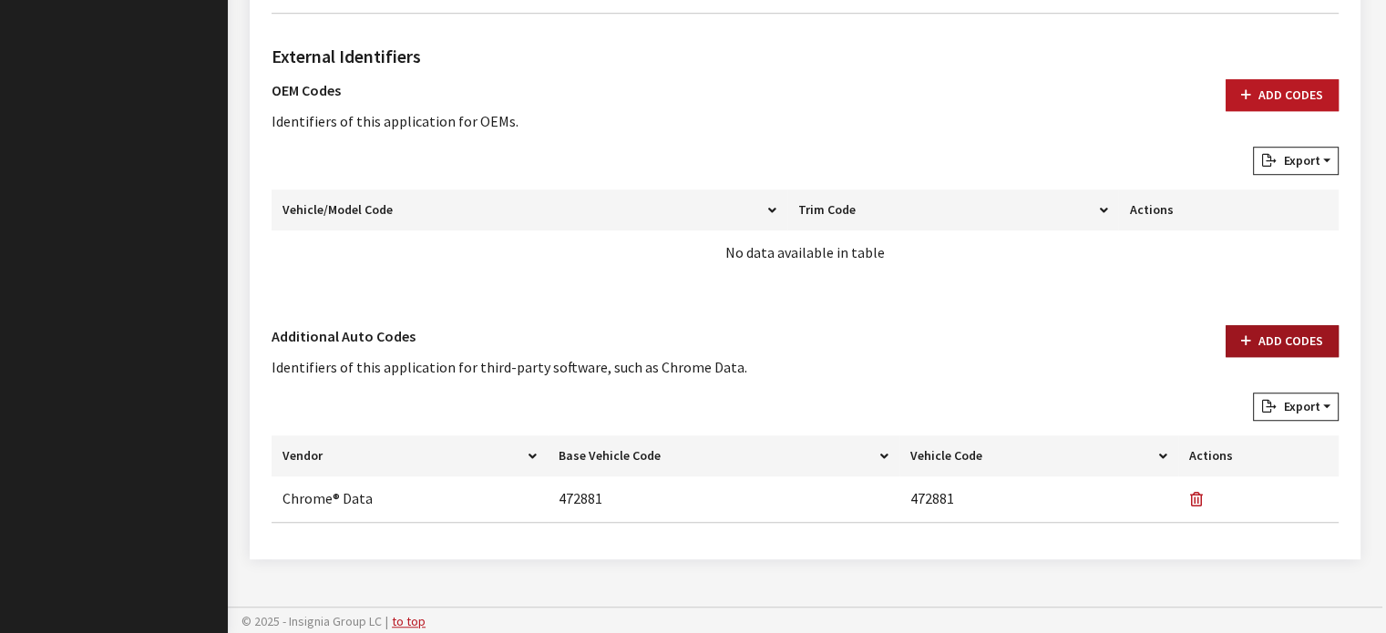
click at [1261, 333] on button "Add Codes" at bounding box center [1281, 341] width 113 height 32
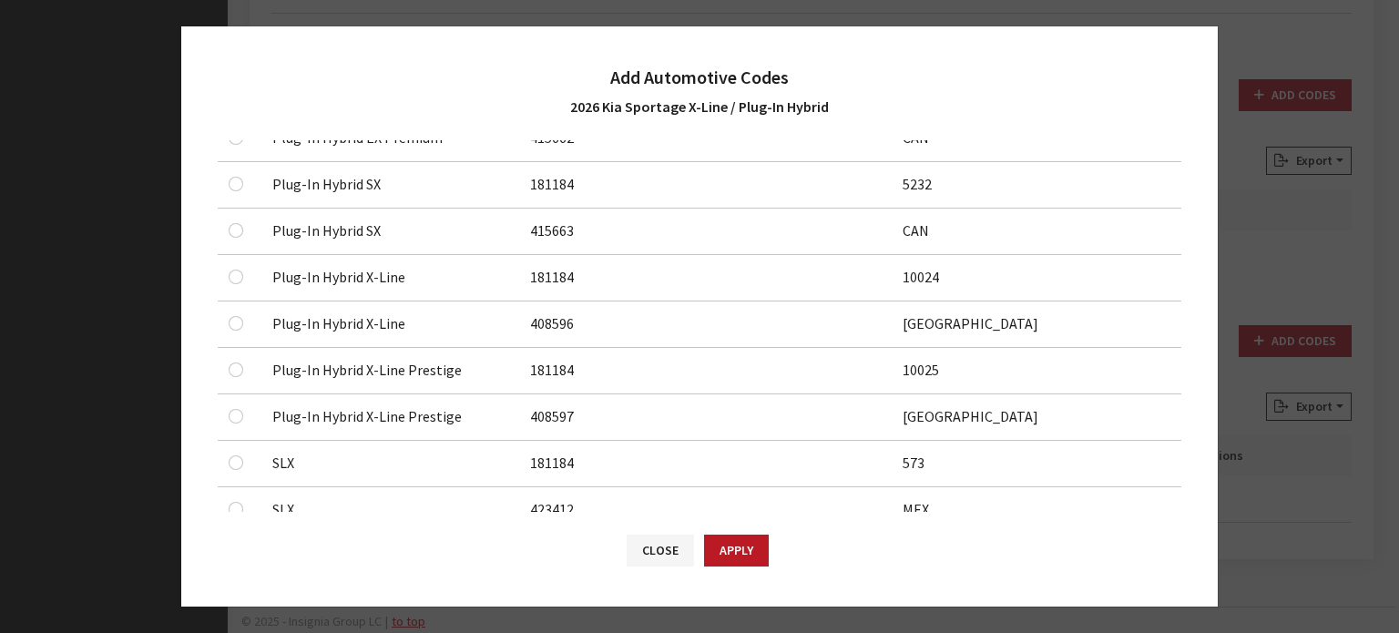
scroll to position [0, 0]
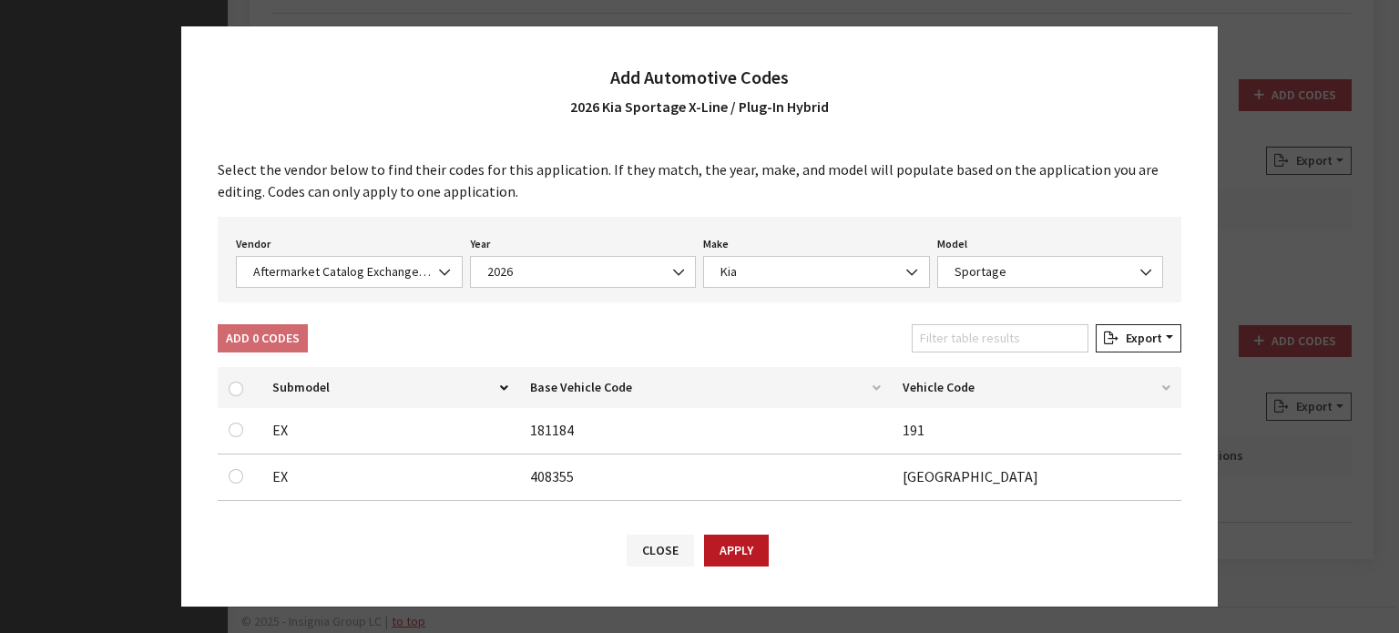
click at [368, 297] on div "Vendor None Chrome® Data Aftermarket Catalog Exchange Standard Aftermarket Cata…" at bounding box center [700, 260] width 964 height 86
click at [379, 251] on div "Vendor None Chrome® Data Aftermarket Catalog Exchange Standard Aftermarket Cata…" at bounding box center [349, 259] width 234 height 56
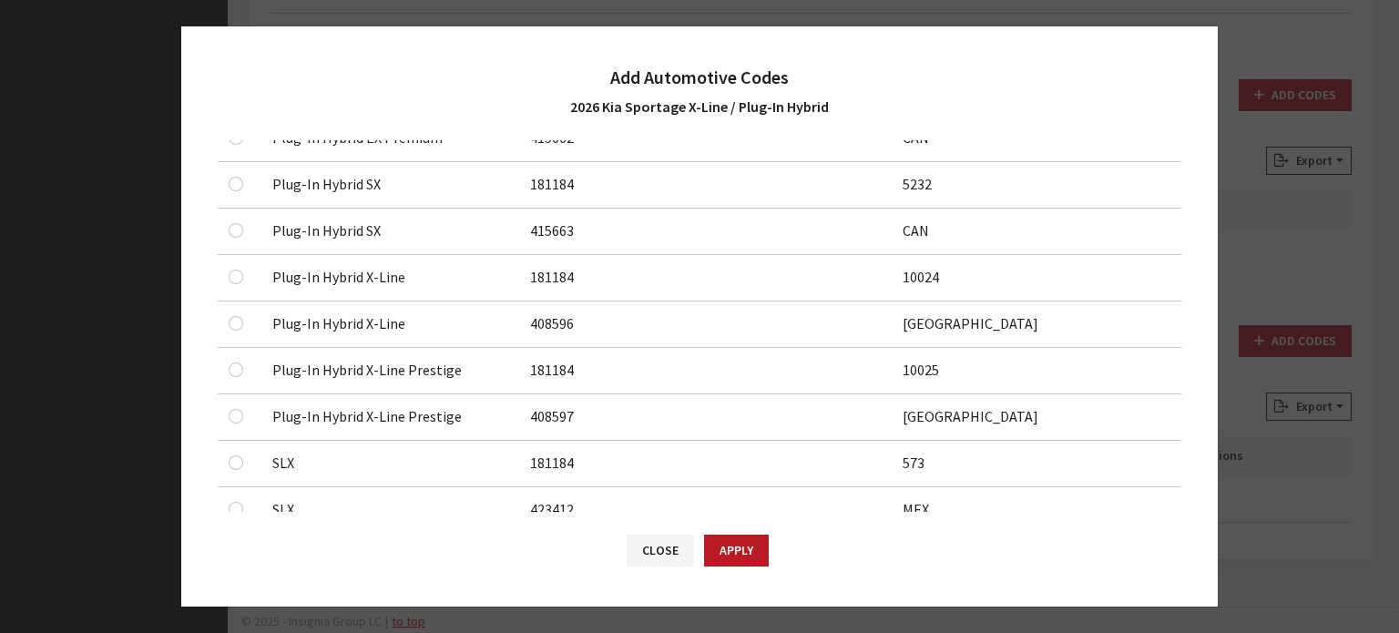
scroll to position [1731, 0]
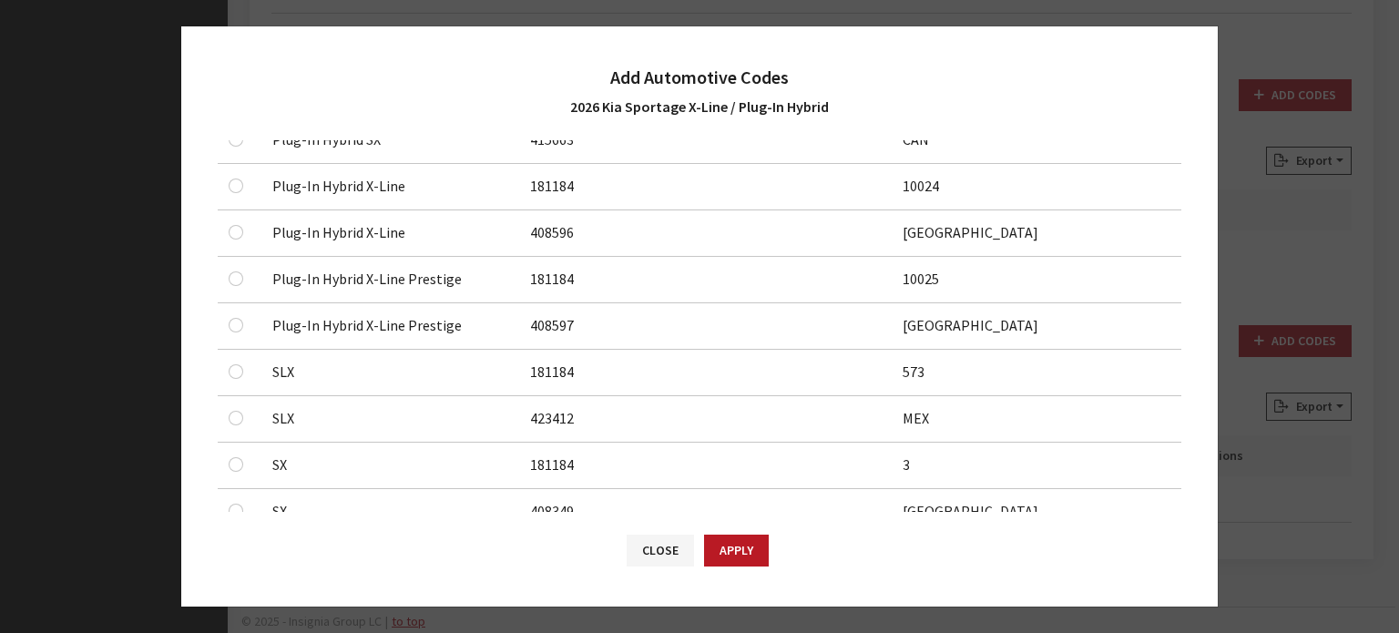
click at [248, 185] on div at bounding box center [240, 186] width 22 height 22
click at [241, 221] on div at bounding box center [240, 232] width 22 height 22
click at [235, 225] on input "checkbox" at bounding box center [236, 232] width 15 height 15
checkbox input "true"
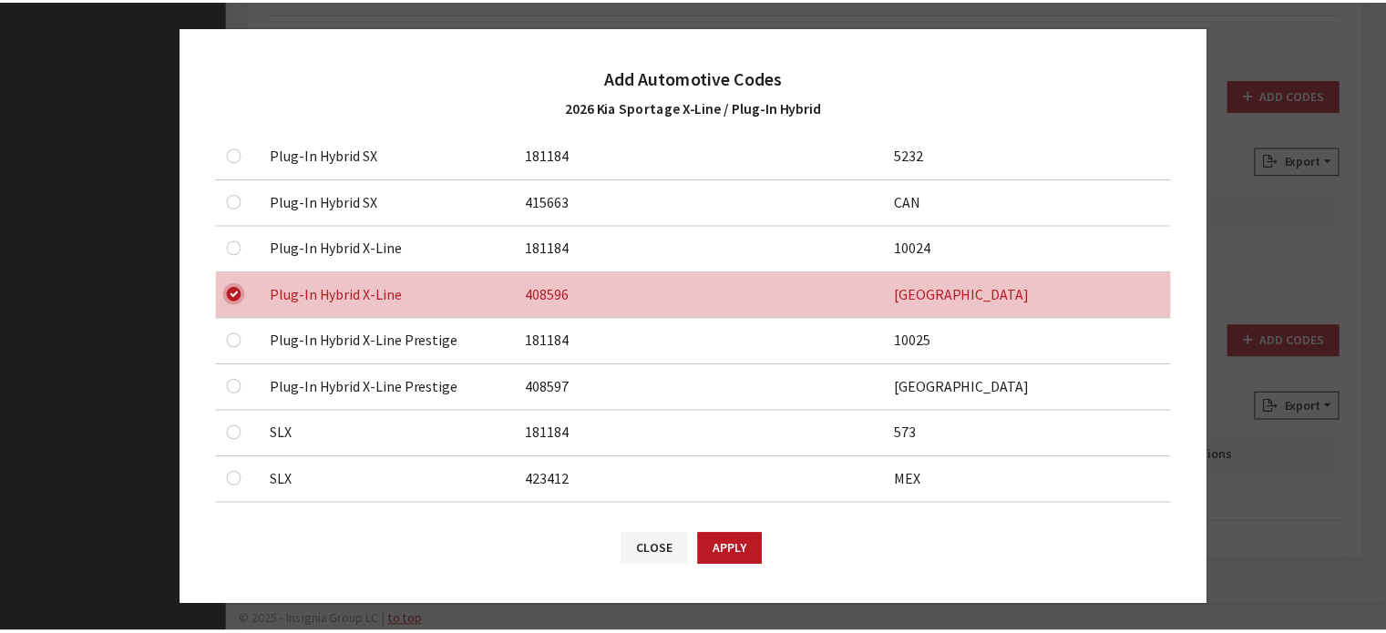
scroll to position [1640, 0]
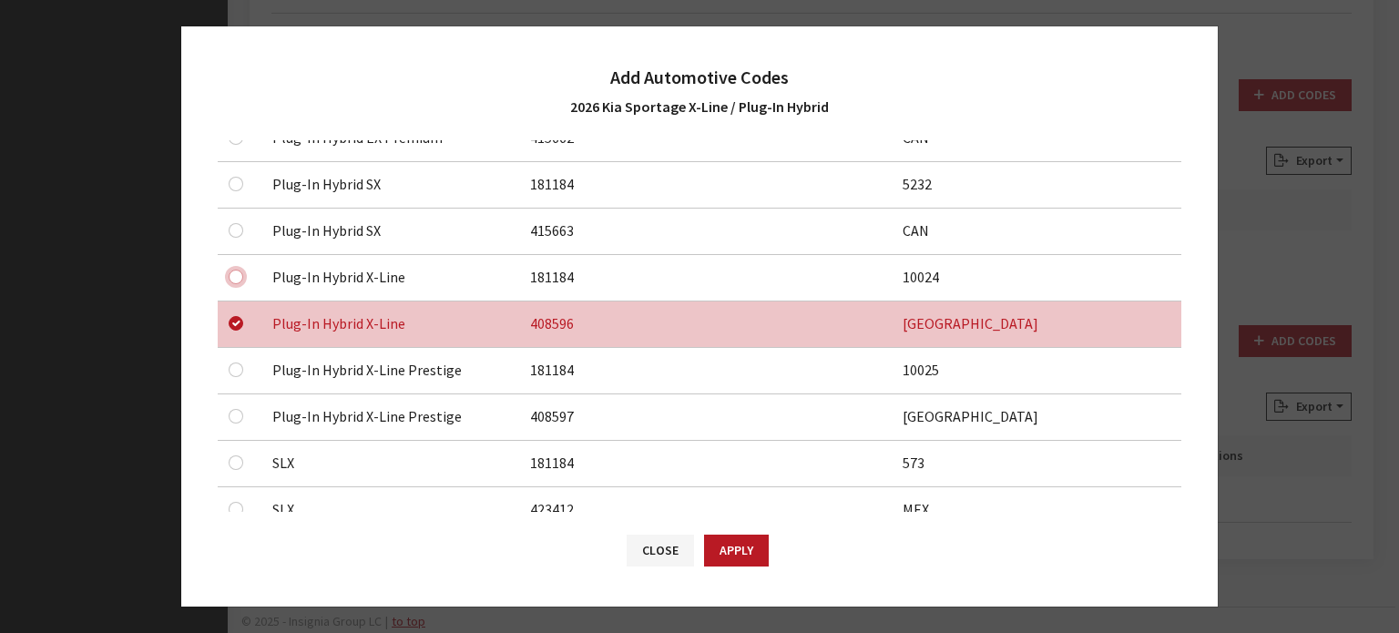
click at [236, 271] on input "checkbox" at bounding box center [236, 277] width 15 height 15
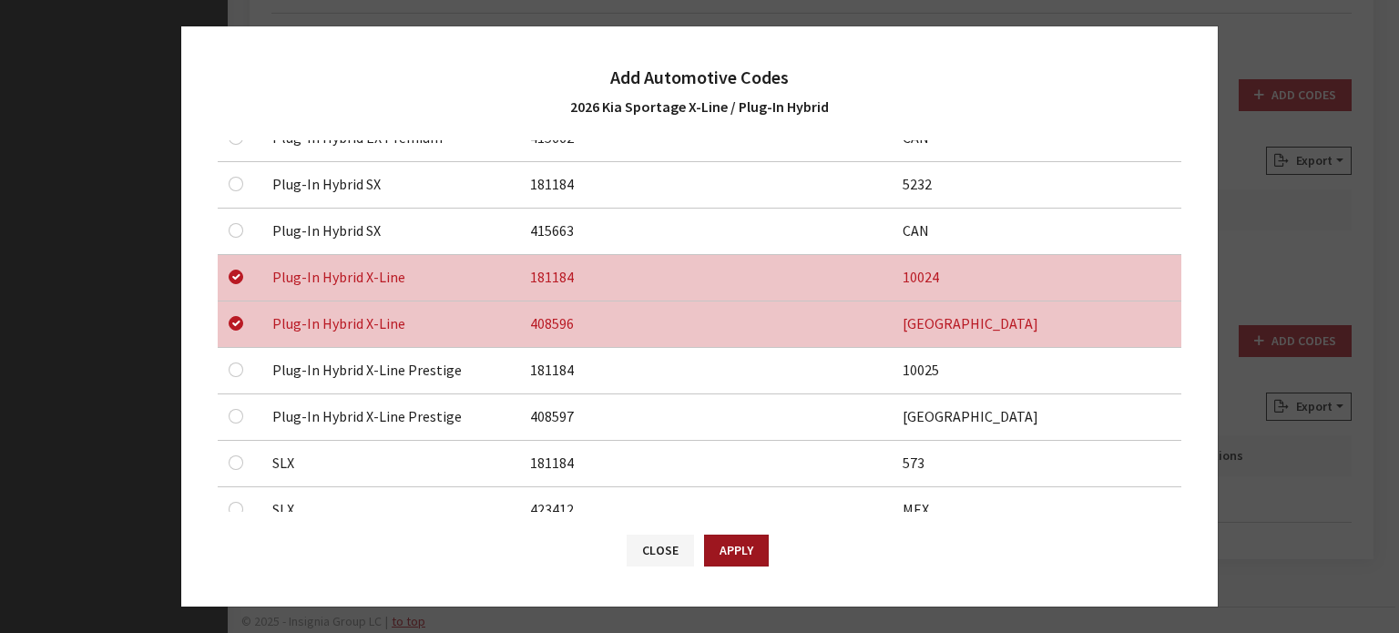
click at [731, 541] on button "Apply" at bounding box center [736, 551] width 65 height 32
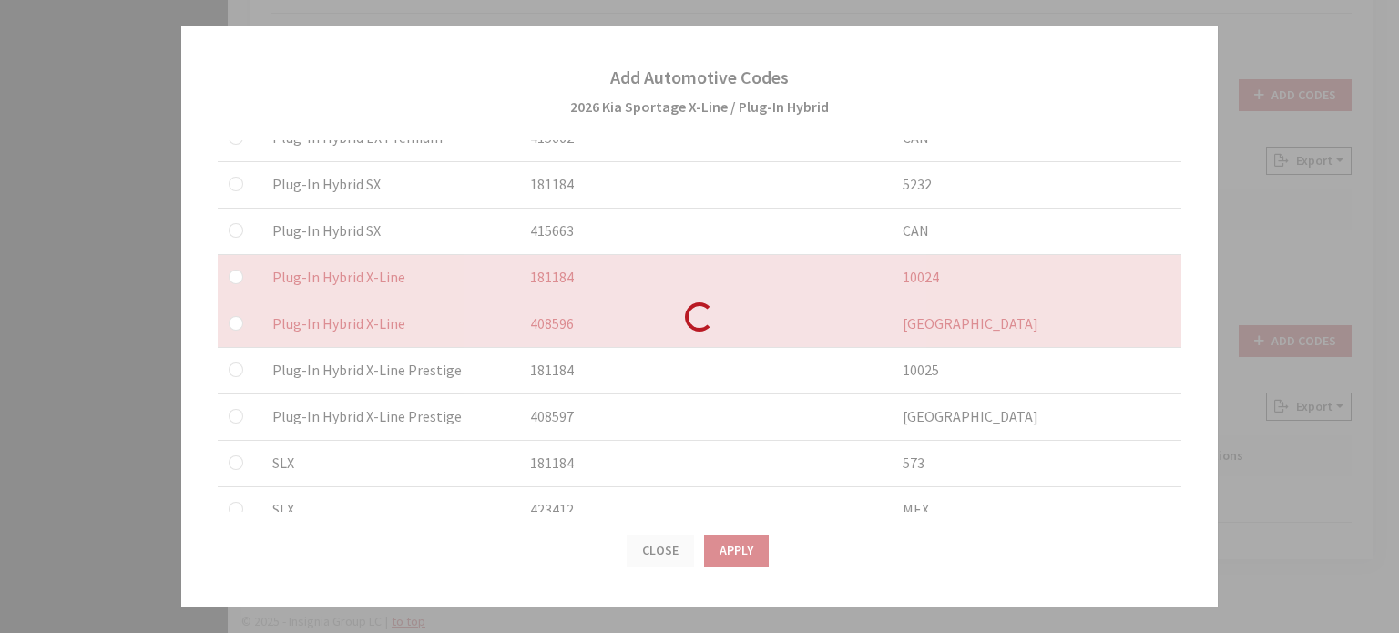
checkbox input "false"
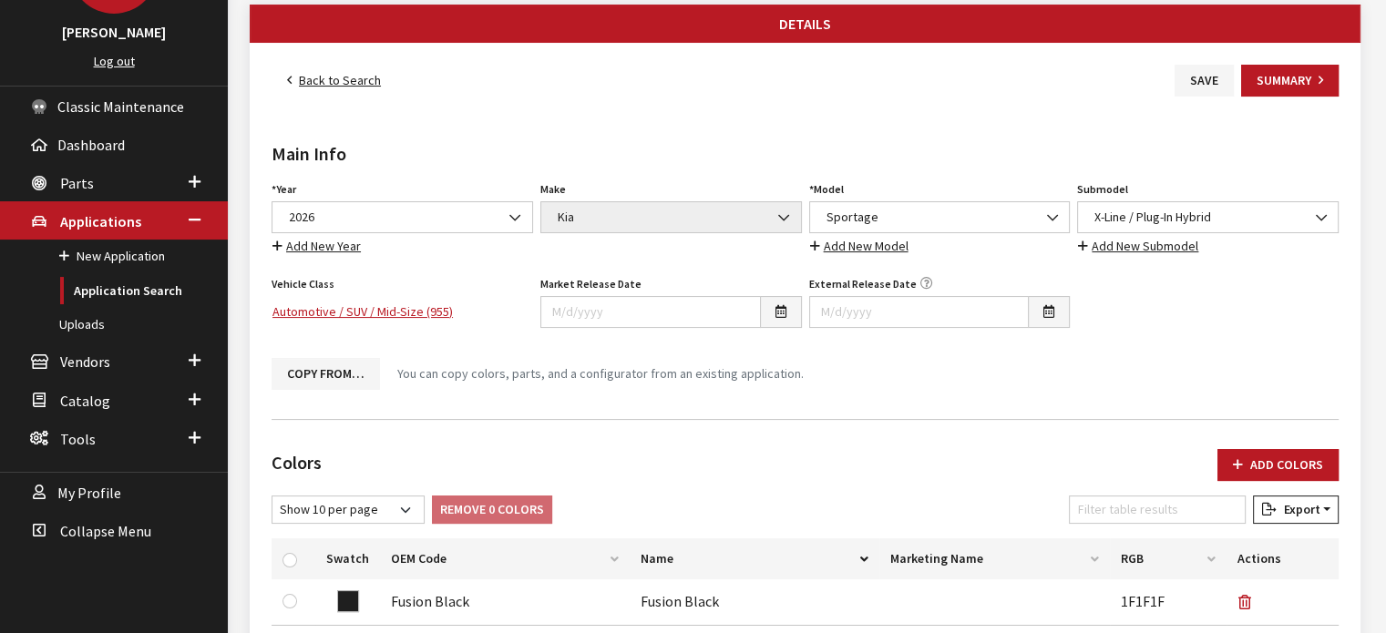
scroll to position [0, 0]
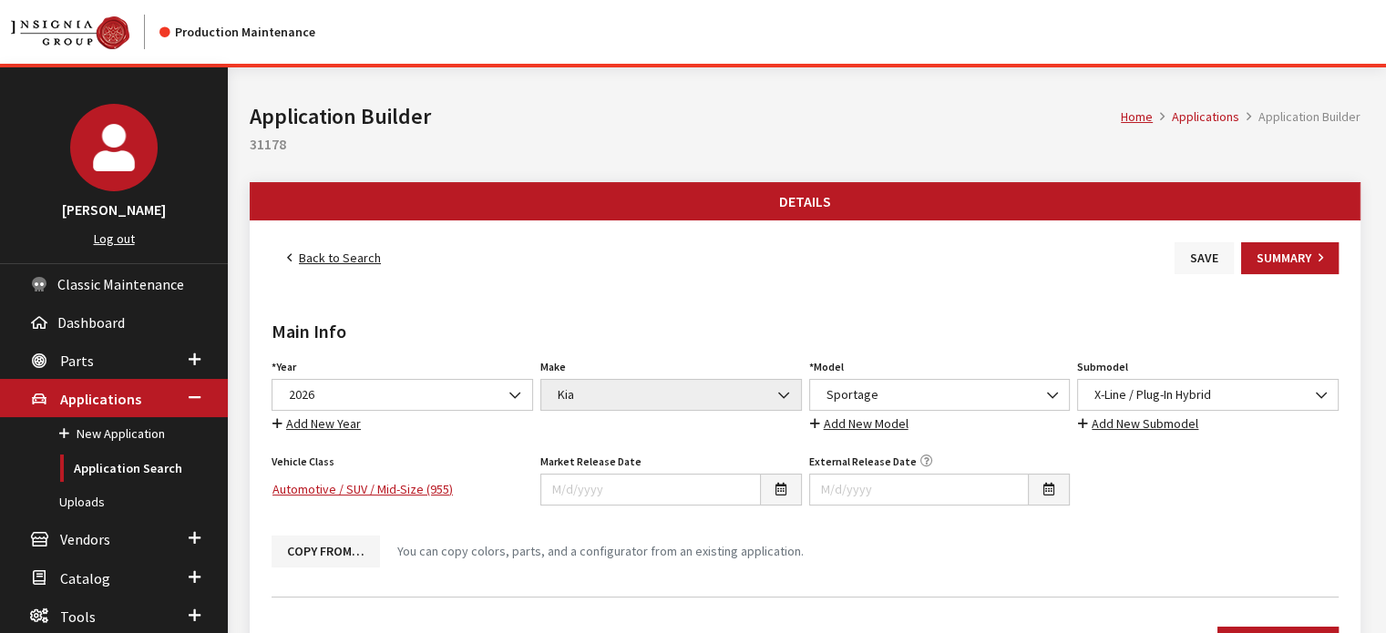
click at [1175, 257] on button "Save" at bounding box center [1203, 258] width 59 height 32
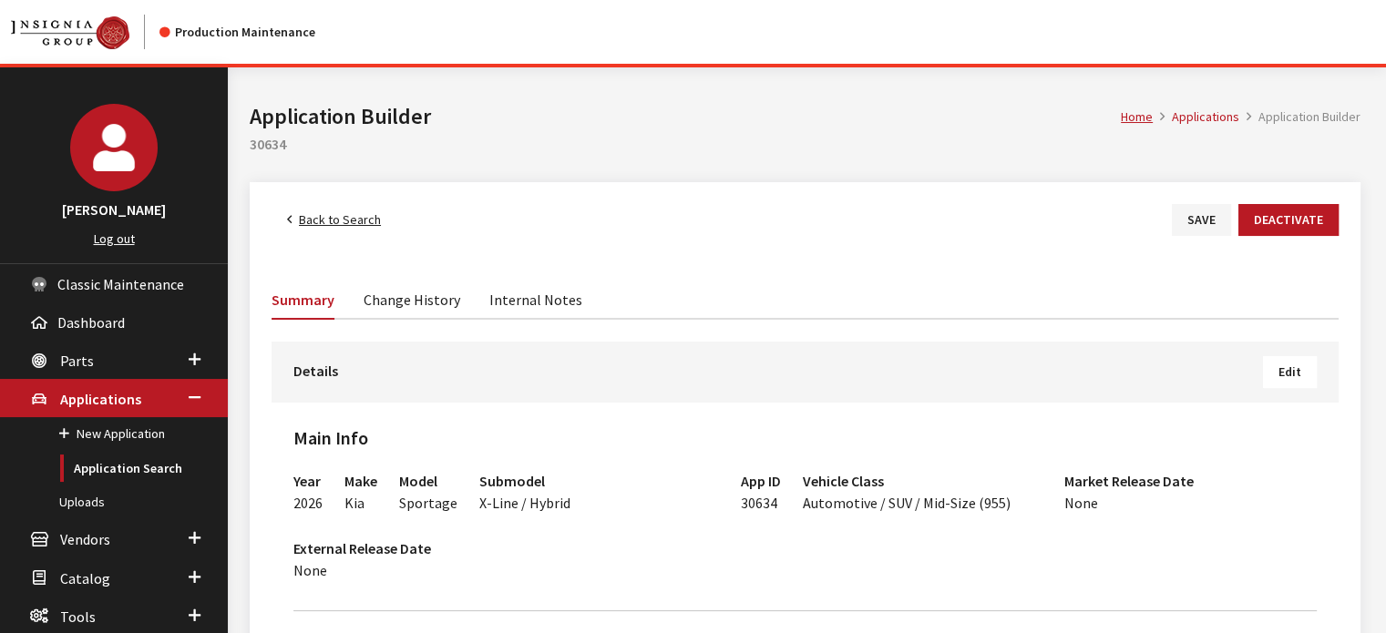
click at [1303, 364] on button "Edit" at bounding box center [1290, 372] width 54 height 32
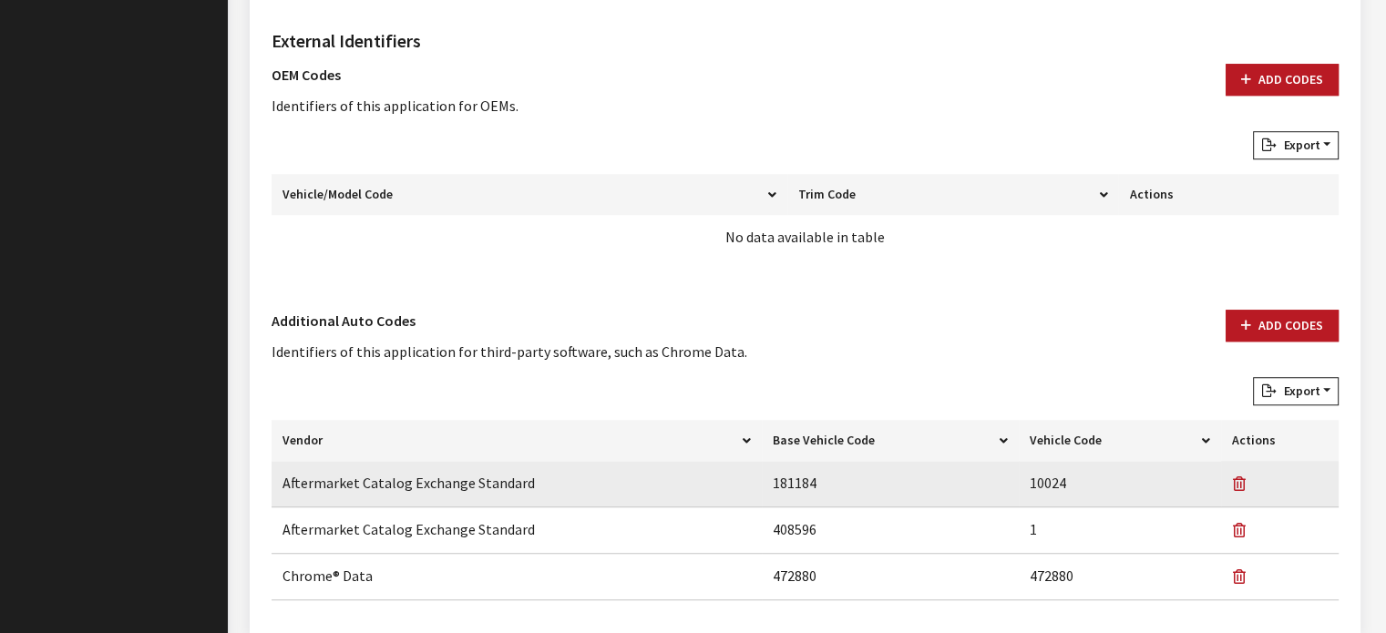
scroll to position [1370, 0]
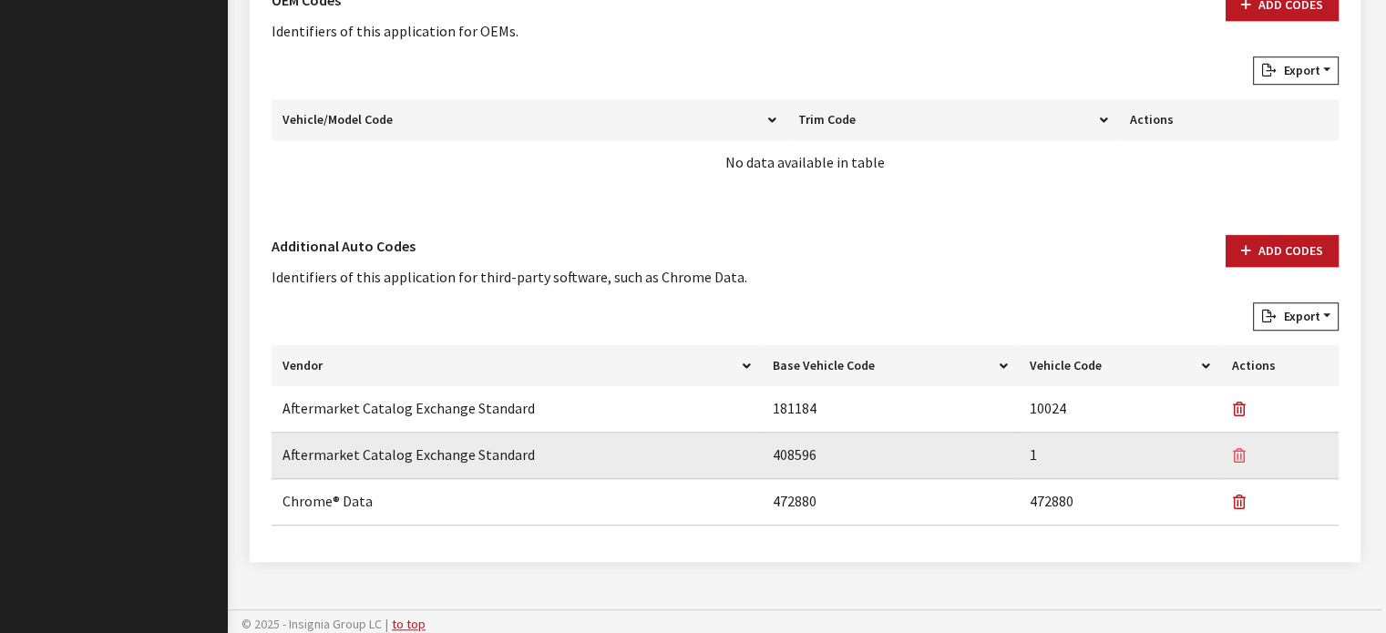
click at [1234, 453] on icon "button" at bounding box center [1239, 456] width 13 height 15
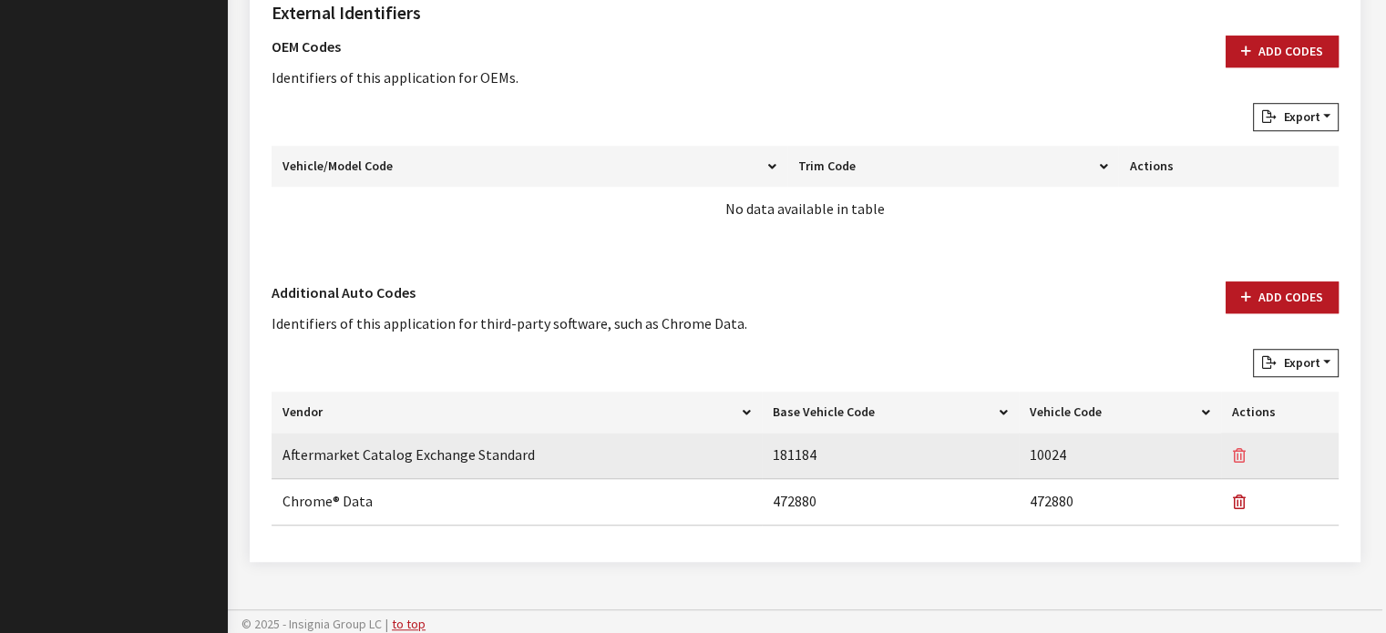
click at [1239, 449] on icon "button" at bounding box center [1239, 456] width 13 height 15
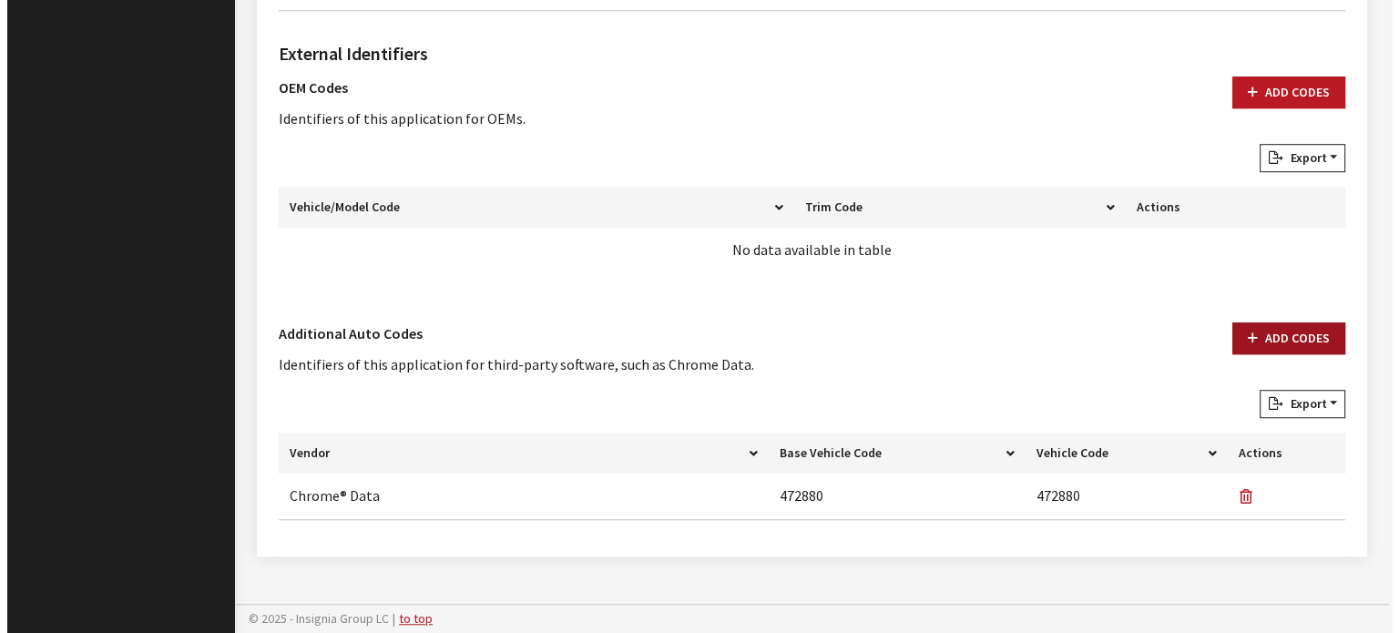
scroll to position [1278, 0]
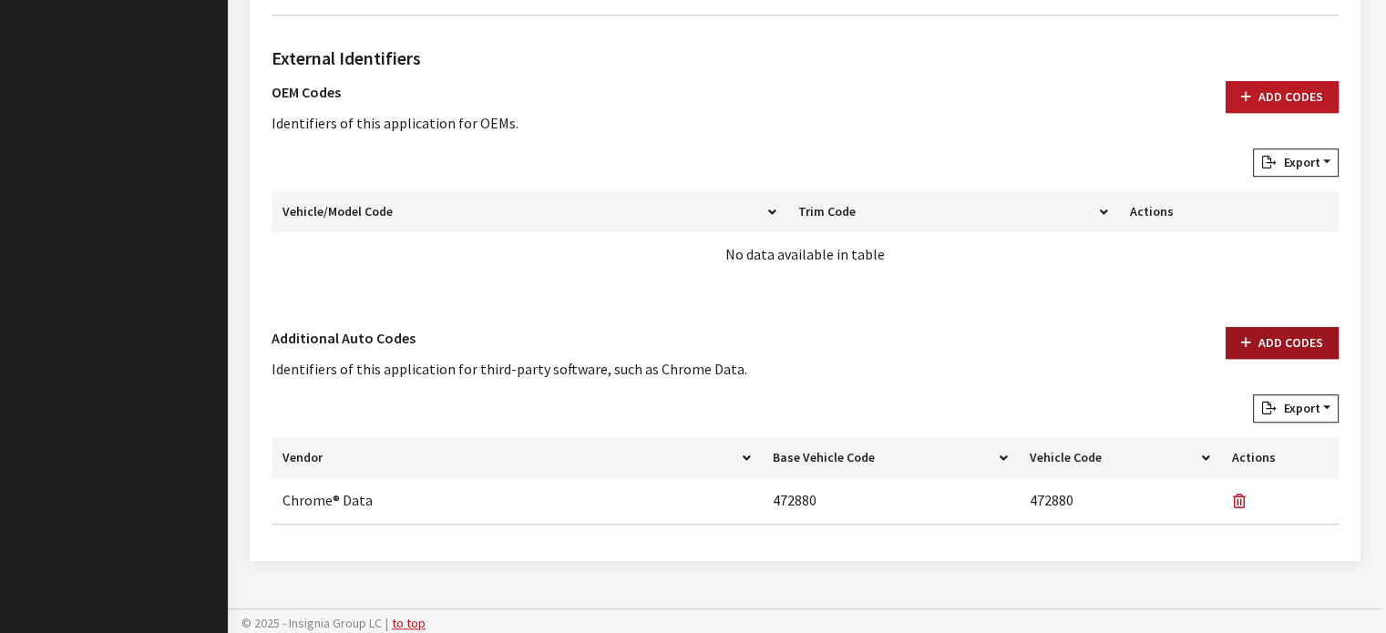
click at [1274, 327] on button "Add Codes" at bounding box center [1281, 343] width 113 height 32
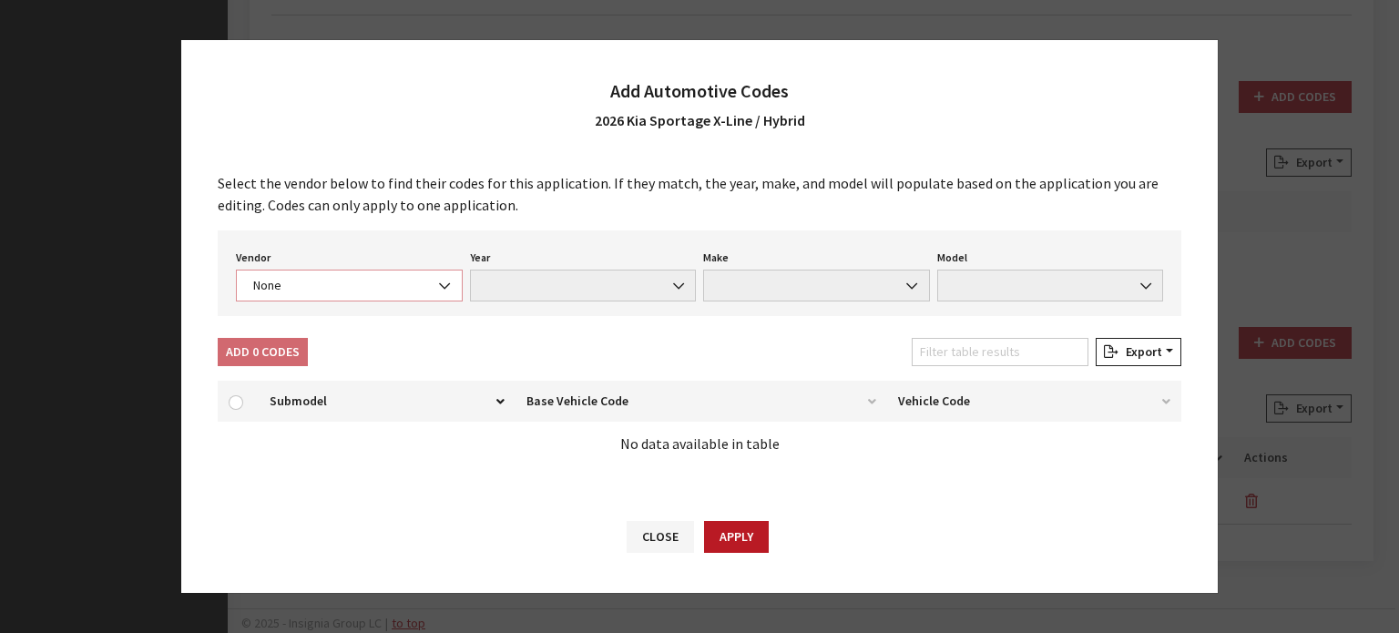
click at [311, 273] on span "None" at bounding box center [349, 286] width 227 height 32
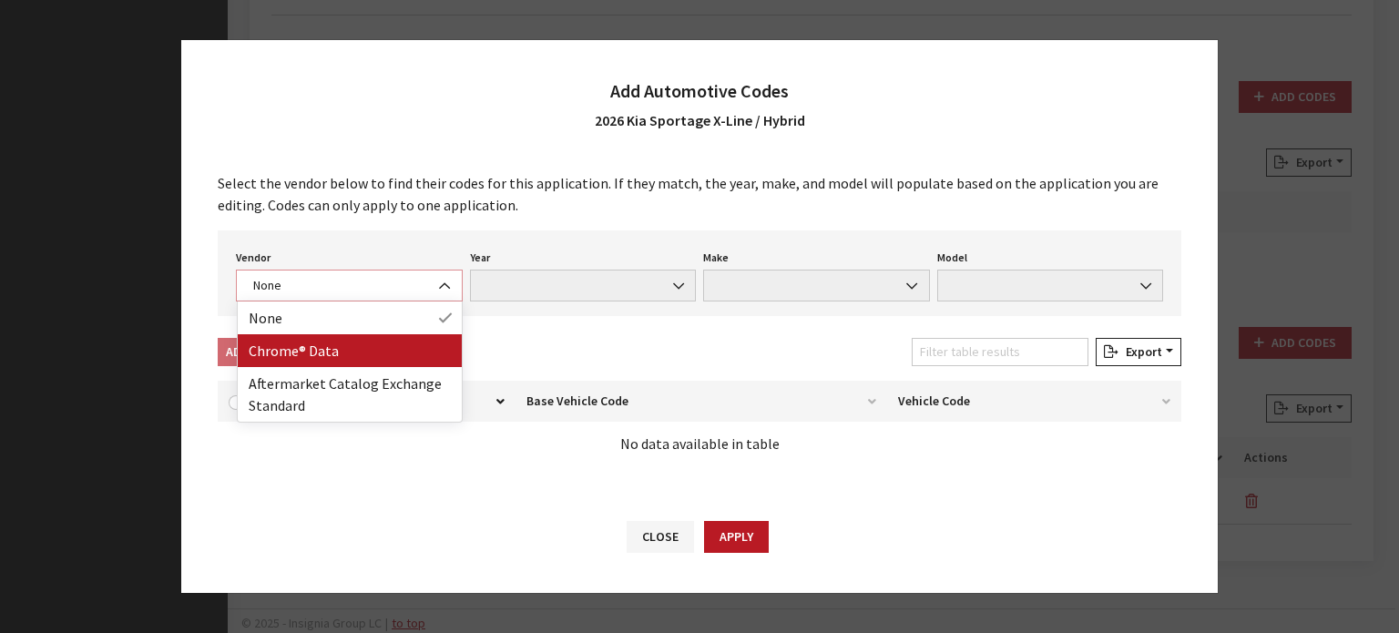
select select "4"
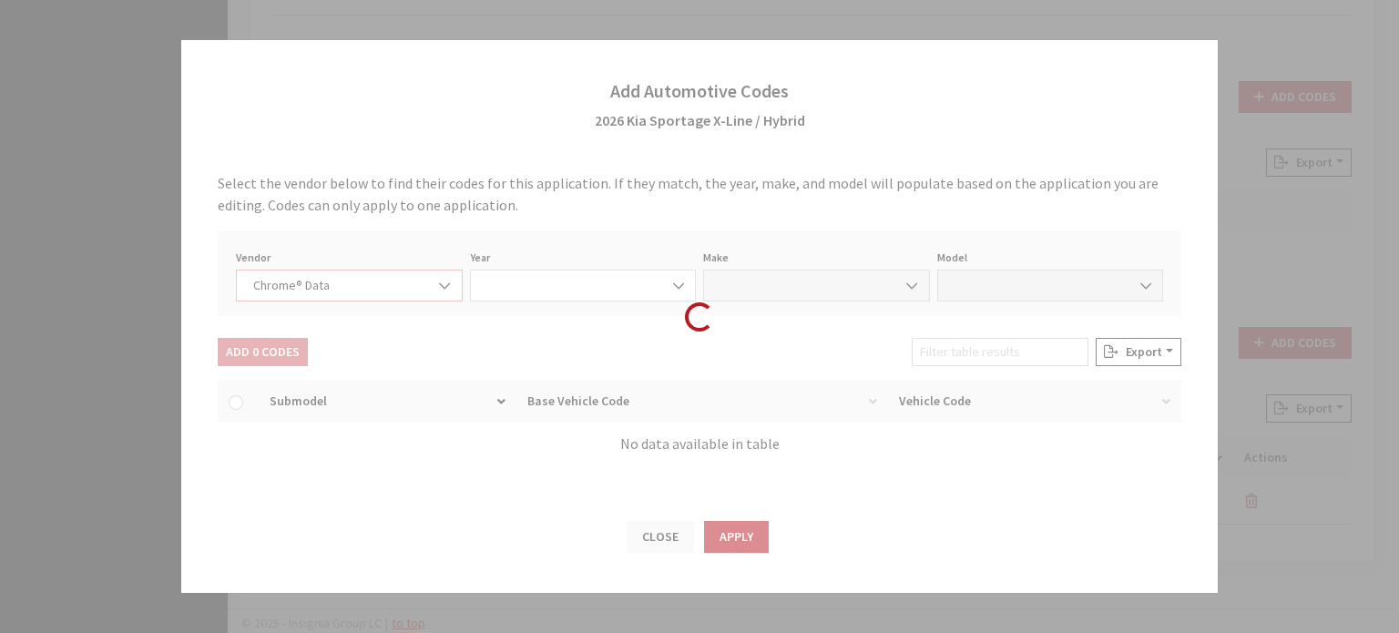
select select "2026"
select select "22"
select select "68799"
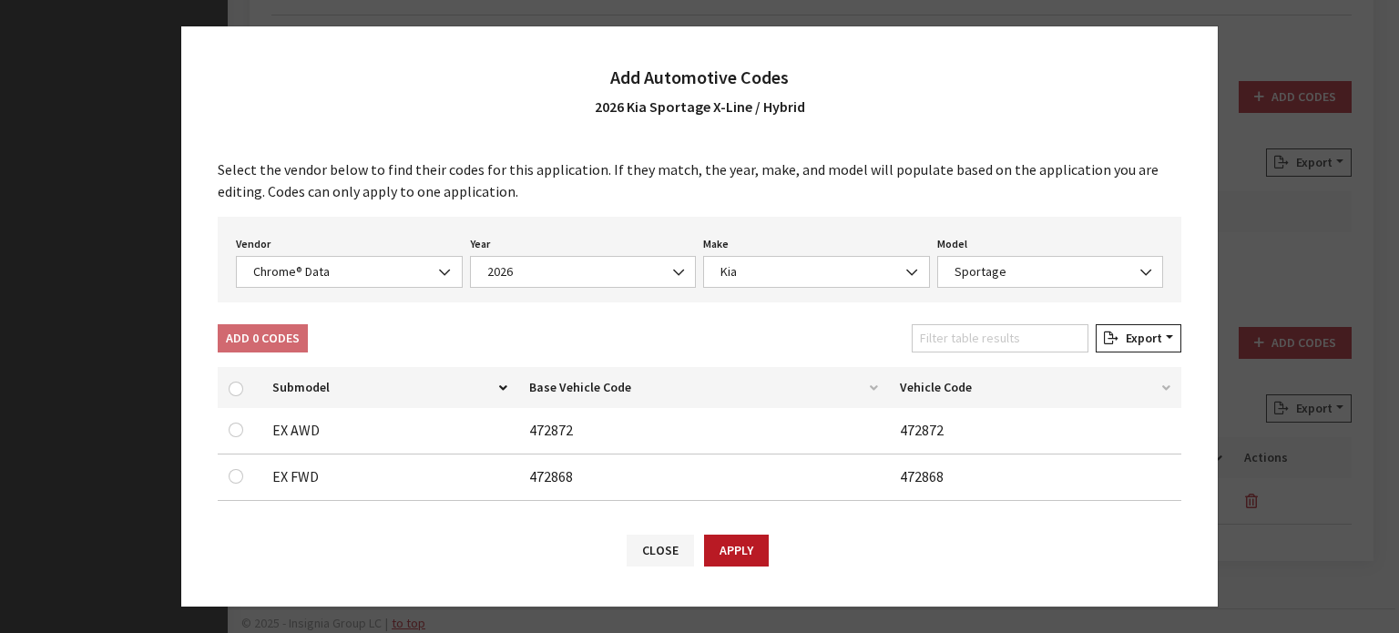
drag, startPoint x: 445, startPoint y: 302, endPoint x: 425, endPoint y: 278, distance: 30.4
click at [443, 299] on div "Select the vendor below to find their codes for this application. If they match…" at bounding box center [699, 326] width 1037 height 372
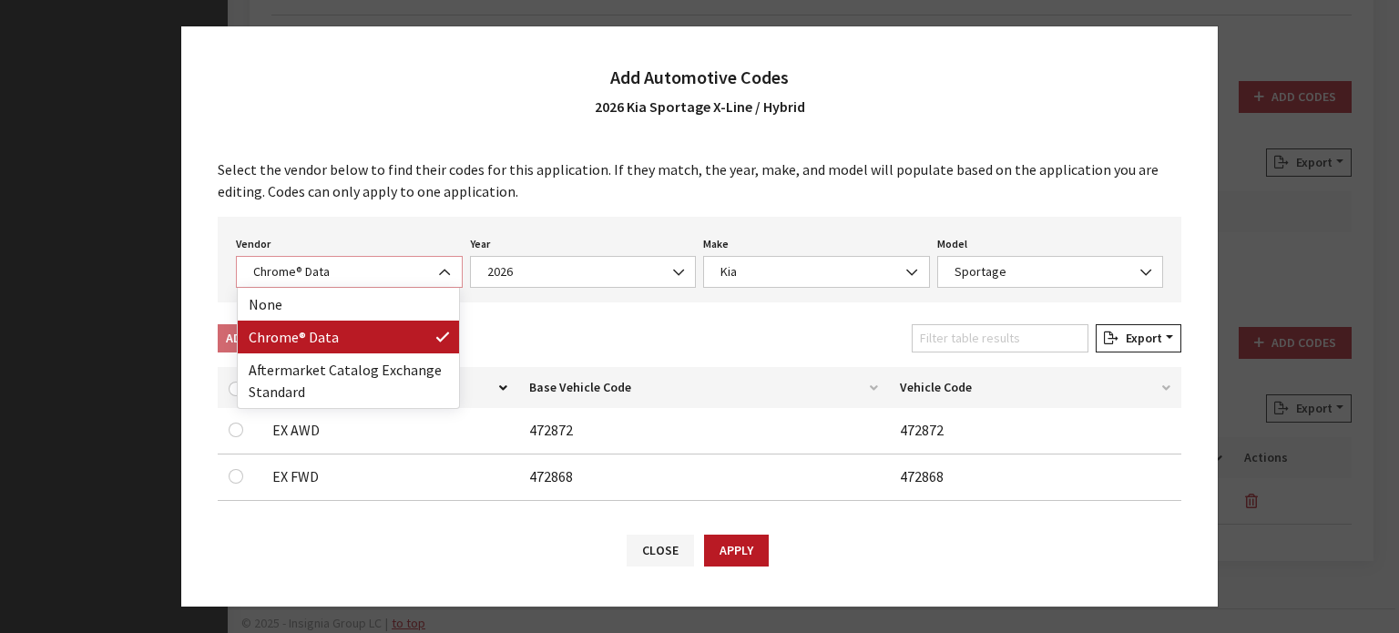
click at [425, 278] on span "Chrome® Data" at bounding box center [349, 271] width 203 height 19
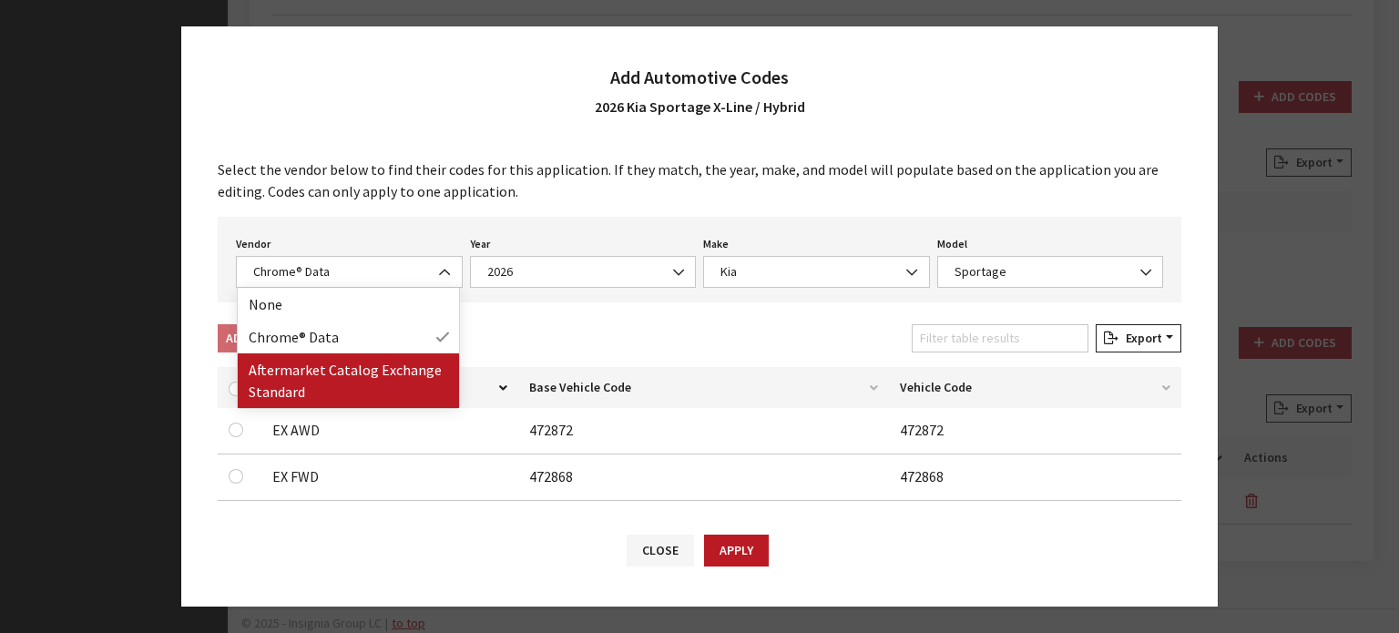
drag, startPoint x: 414, startPoint y: 349, endPoint x: 407, endPoint y: 374, distance: 26.3
select select "2"
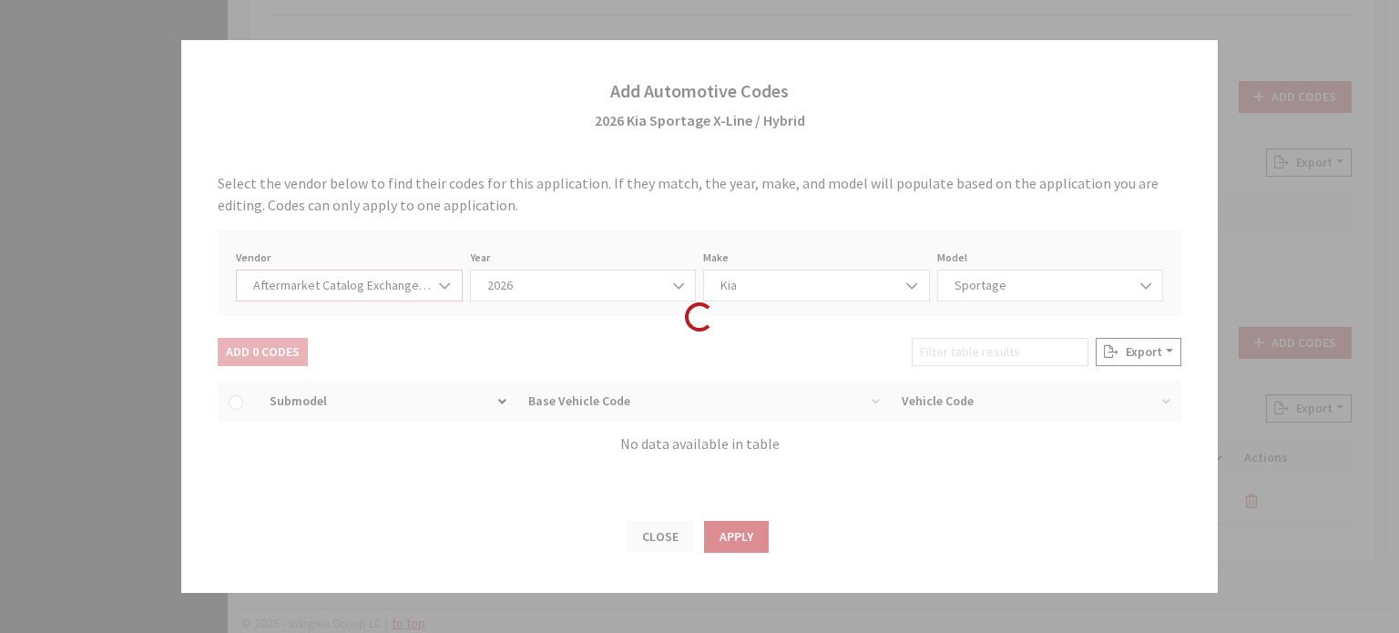
select select "2026"
select select "21"
select select "110"
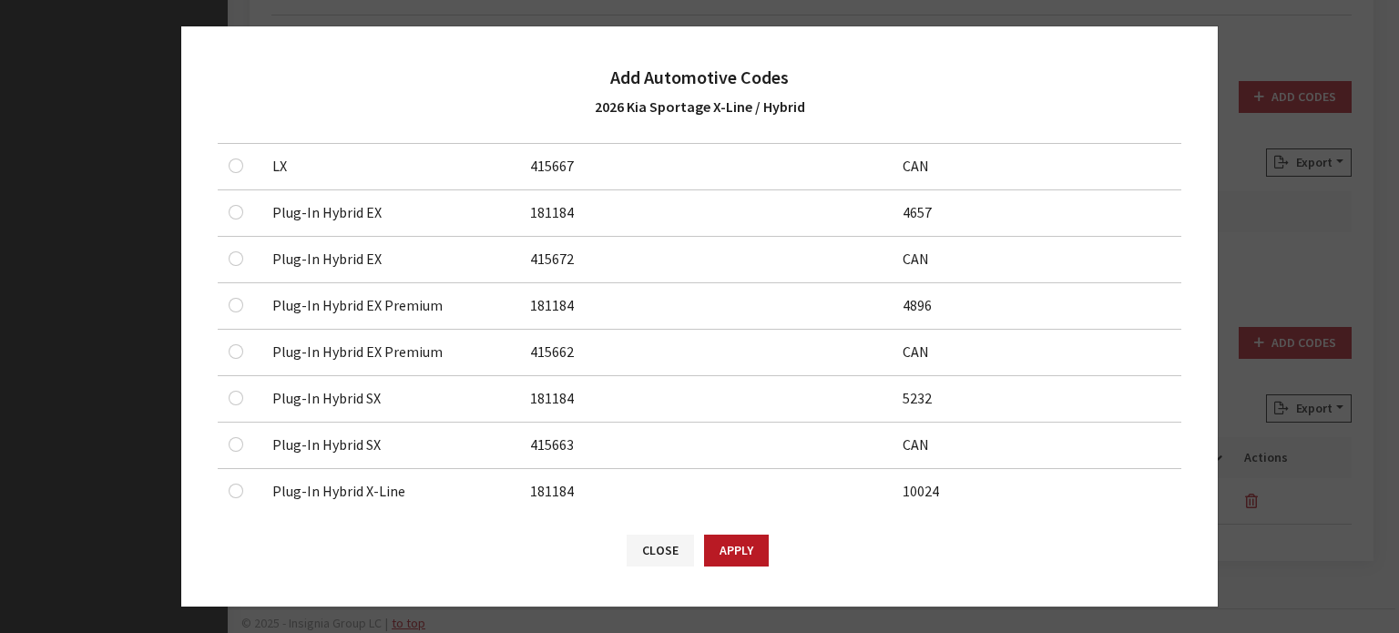
scroll to position [1458, 0]
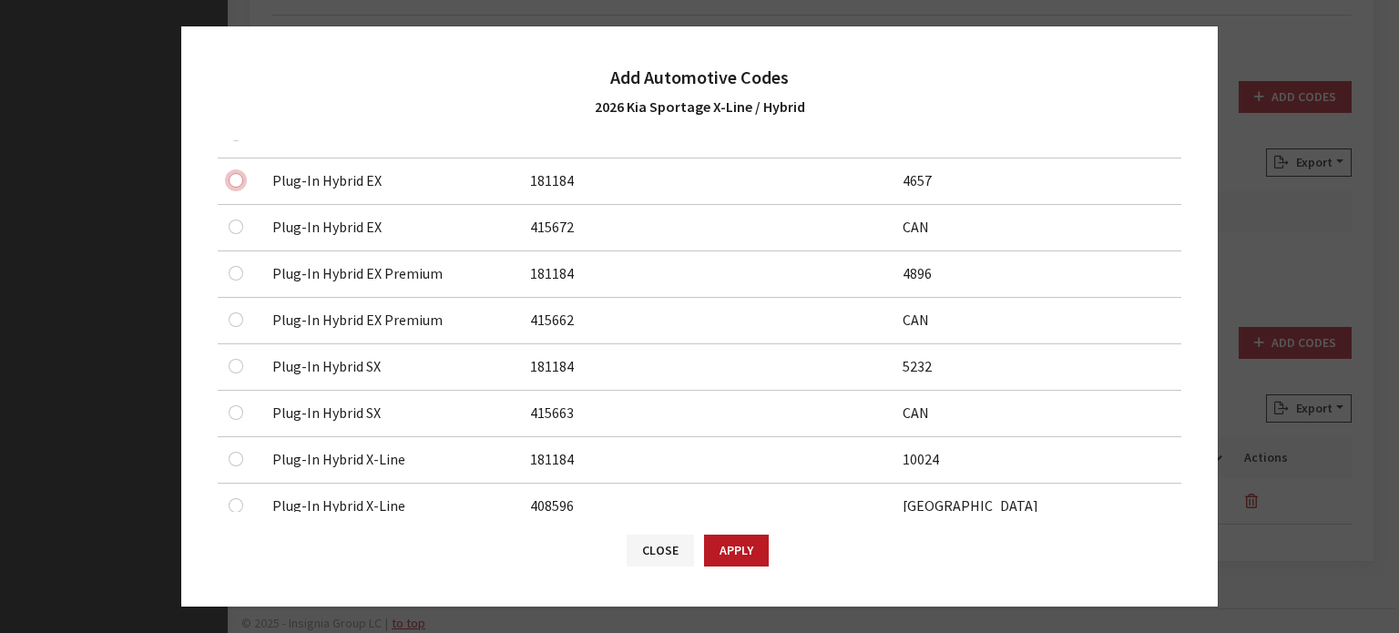
click at [233, 175] on input "checkbox" at bounding box center [236, 180] width 15 height 15
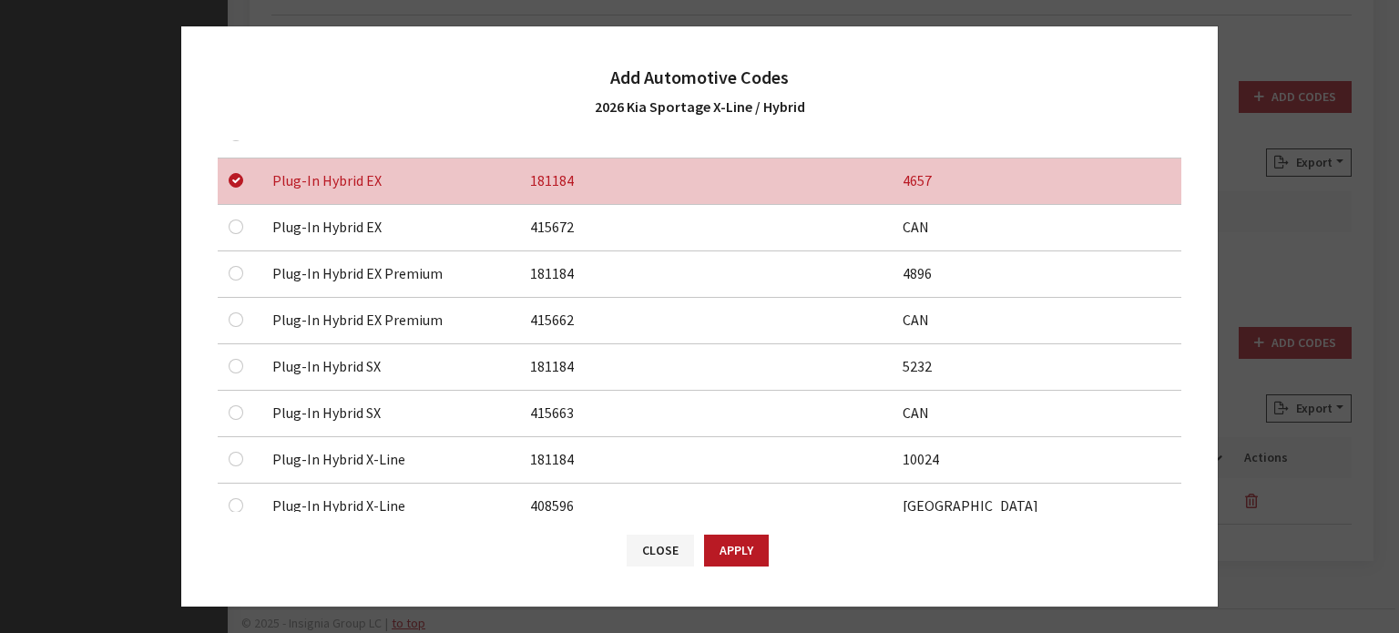
click at [229, 181] on div at bounding box center [240, 180] width 22 height 22
click at [231, 173] on input "checkbox" at bounding box center [236, 180] width 15 height 15
checkbox input "false"
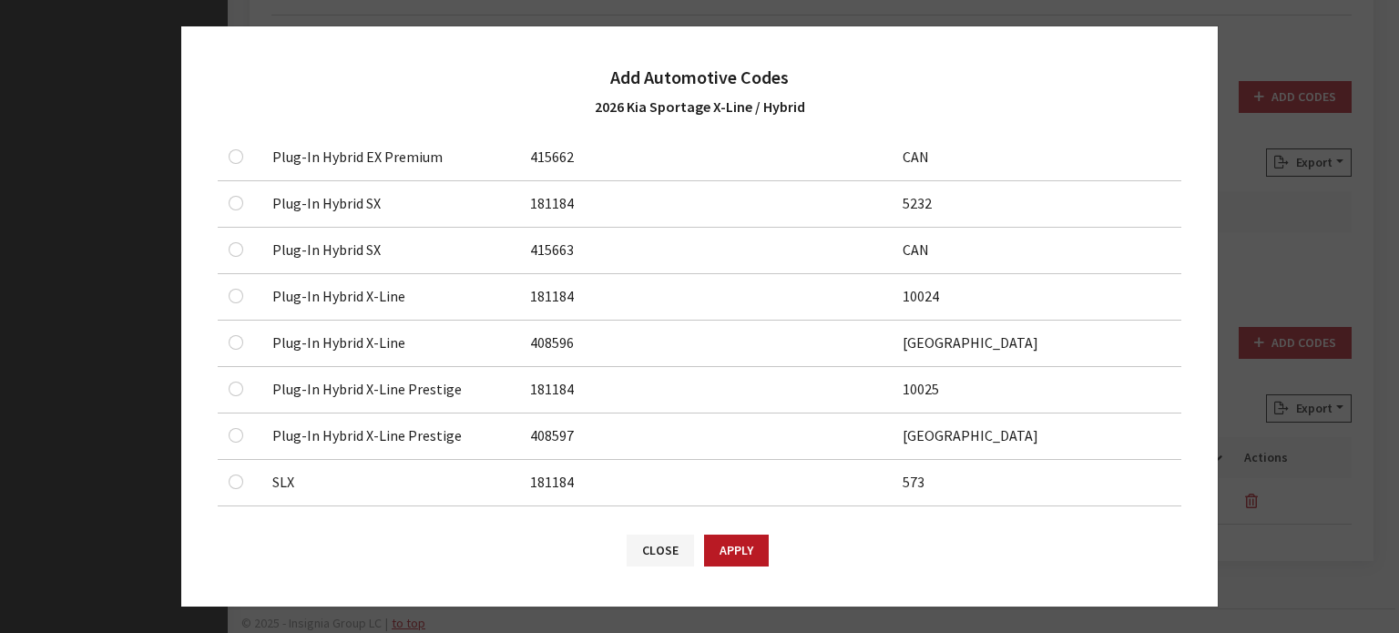
scroll to position [1640, 0]
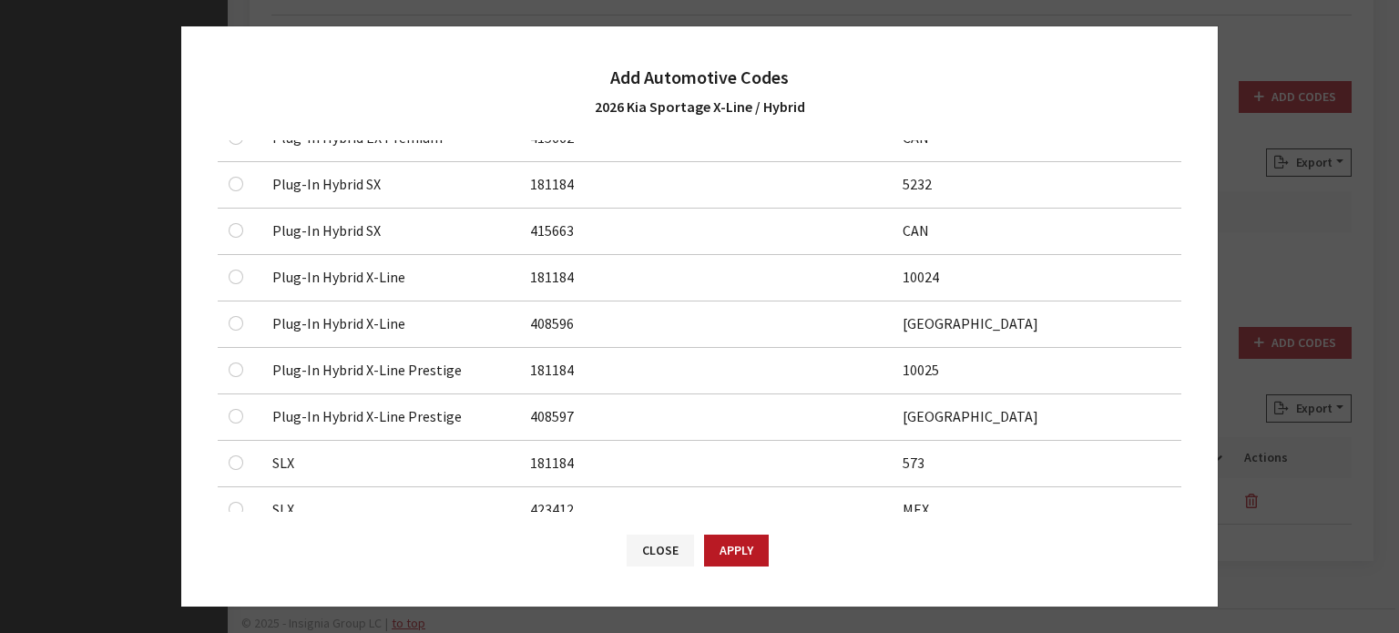
click at [234, 266] on div at bounding box center [240, 277] width 22 height 22
click at [237, 266] on div at bounding box center [240, 277] width 22 height 22
click at [231, 273] on input "checkbox" at bounding box center [236, 277] width 15 height 15
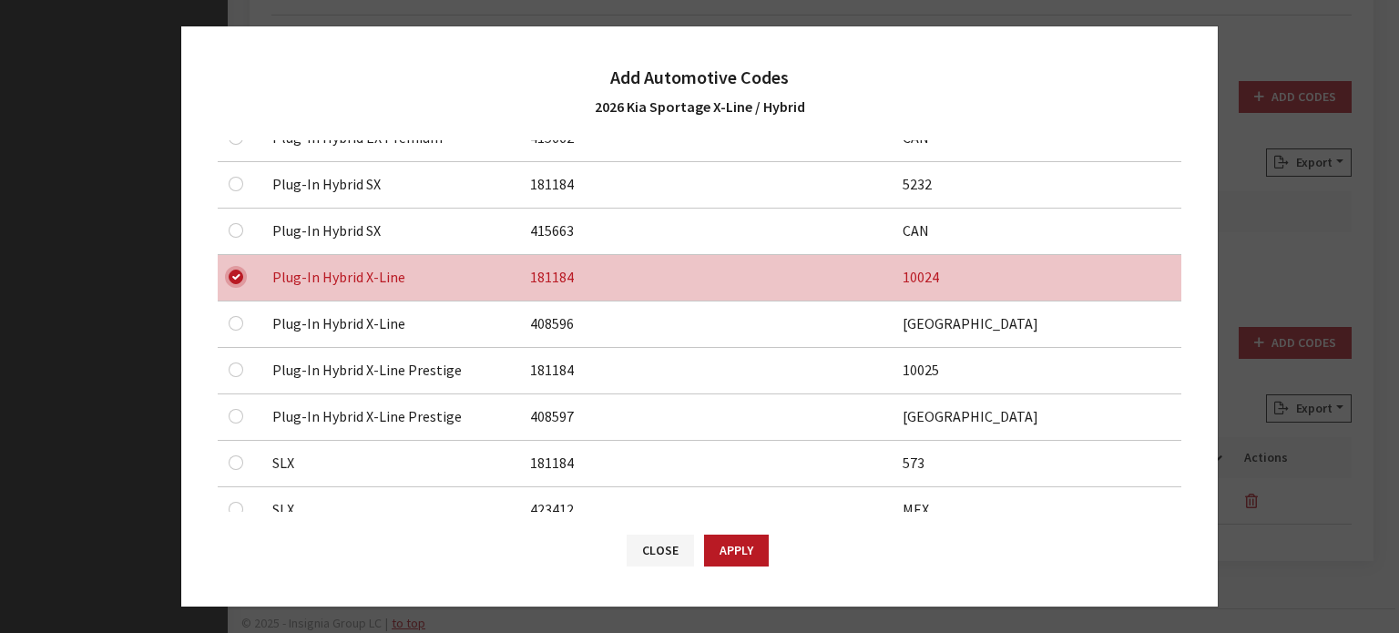
click at [236, 270] on input "checkbox" at bounding box center [236, 277] width 15 height 15
checkbox input "false"
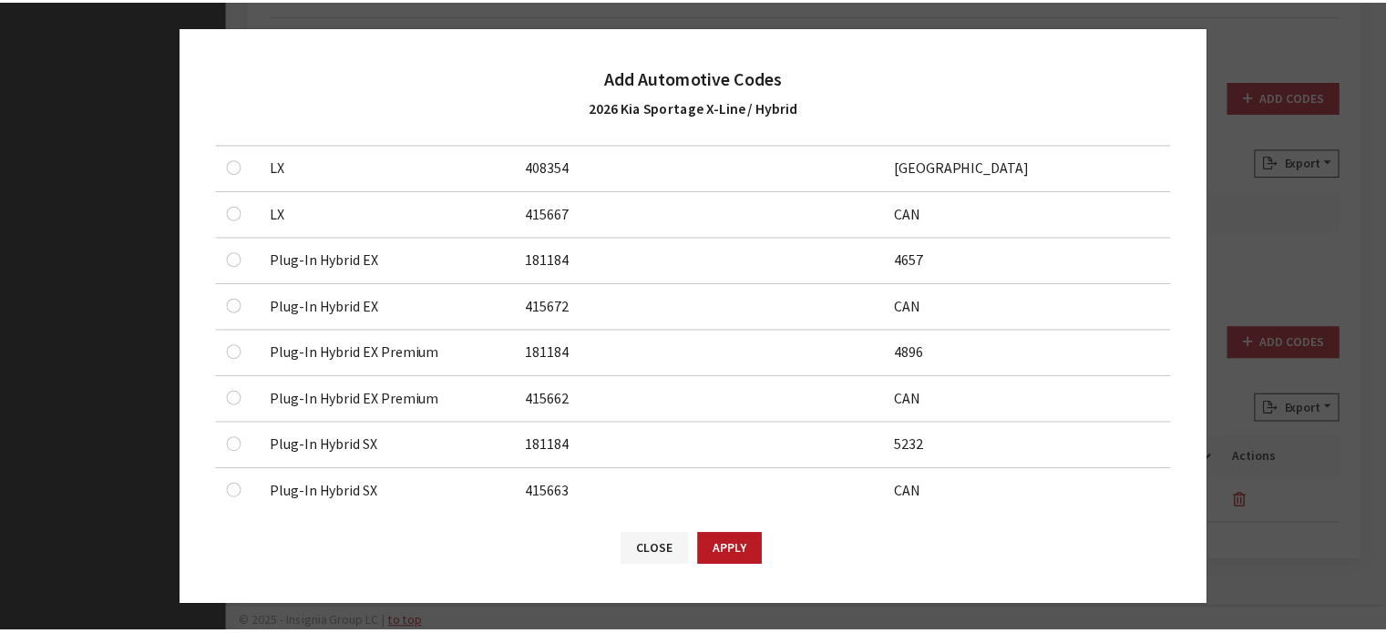
scroll to position [1184, 0]
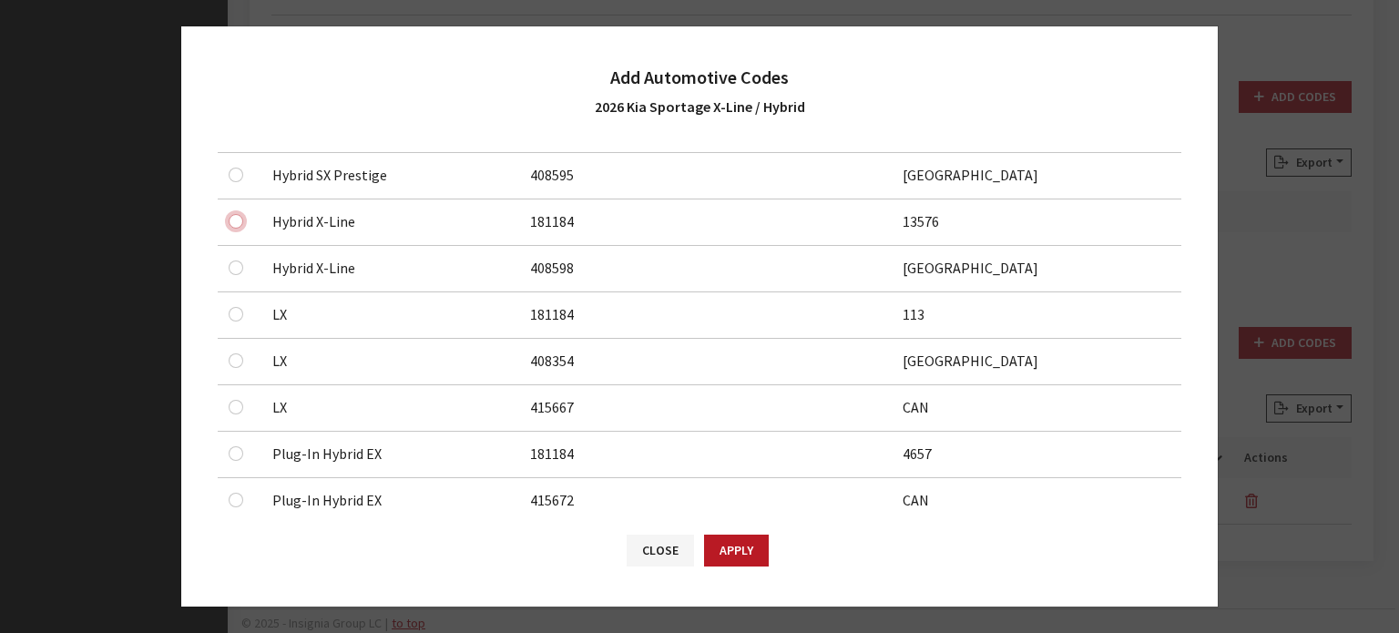
click at [232, 223] on input "checkbox" at bounding box center [236, 221] width 15 height 15
checkbox input "true"
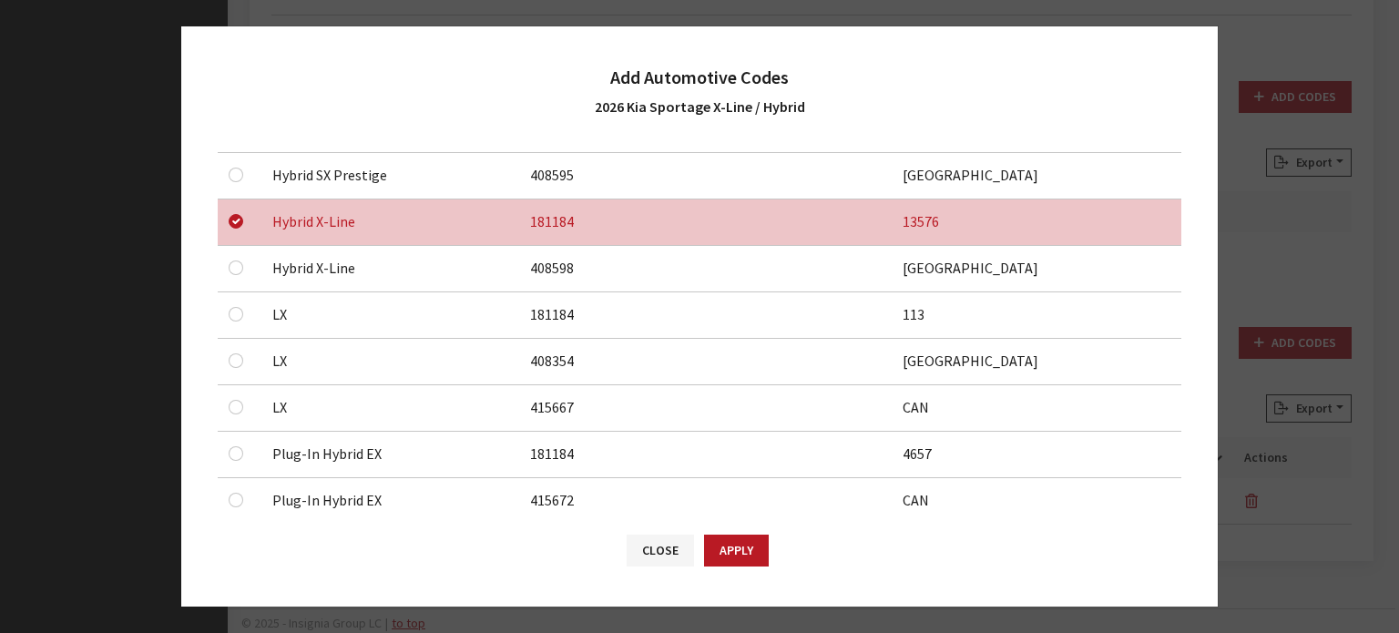
click at [220, 256] on td at bounding box center [240, 269] width 44 height 46
click at [227, 261] on td at bounding box center [240, 269] width 44 height 46
click at [231, 261] on input "checkbox" at bounding box center [236, 268] width 15 height 15
checkbox input "true"
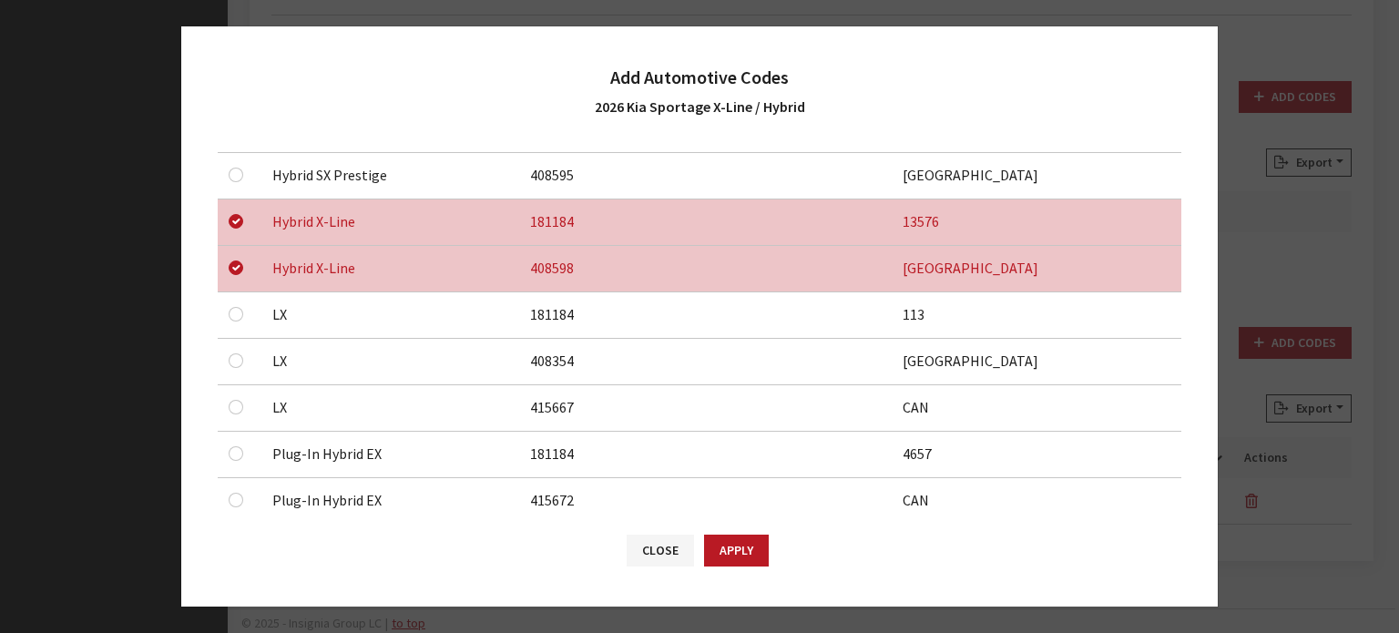
click at [732, 546] on button "Apply" at bounding box center [736, 551] width 65 height 32
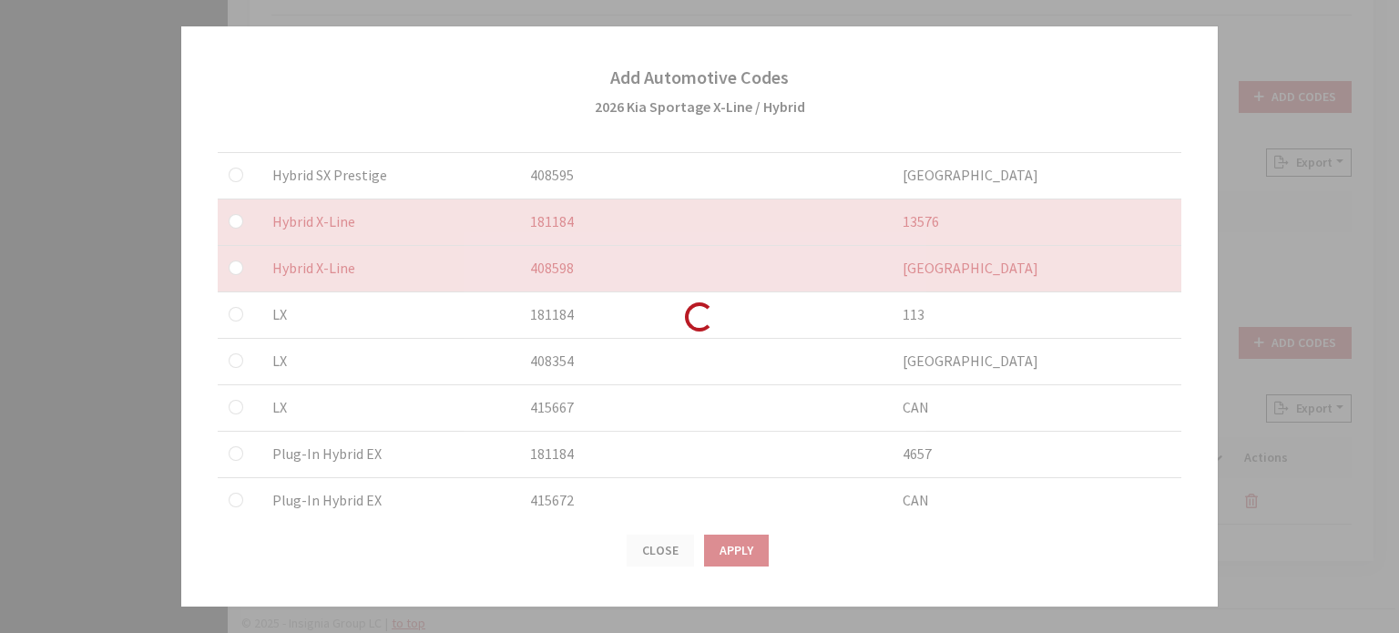
checkbox input "false"
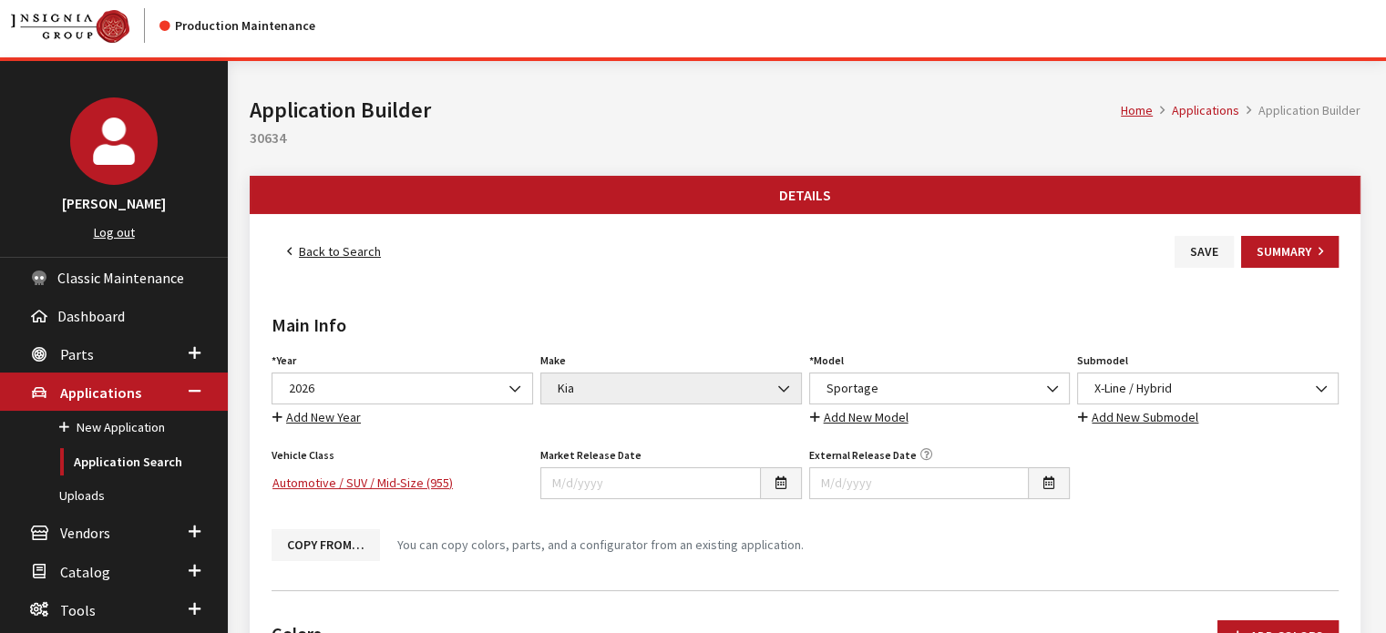
scroll to position [0, 0]
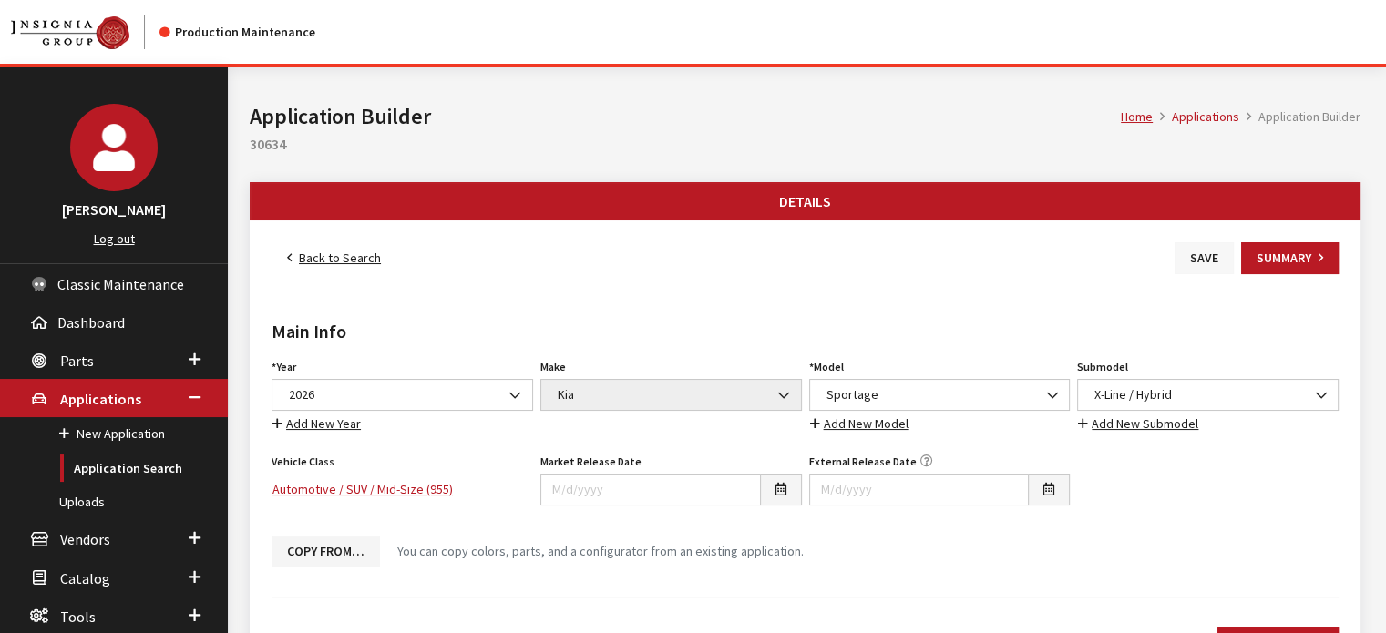
click at [1191, 259] on button "Save" at bounding box center [1203, 258] width 59 height 32
click at [357, 265] on link "Back to Search" at bounding box center [333, 258] width 125 height 32
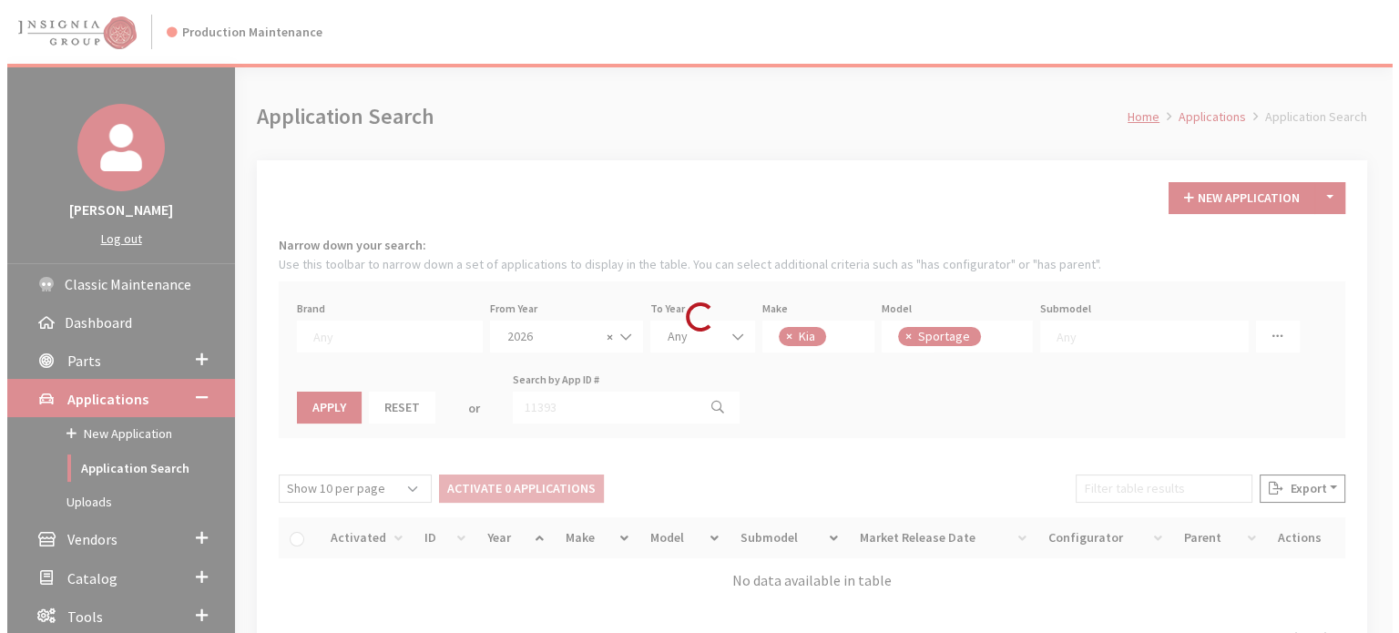
scroll to position [45, 0]
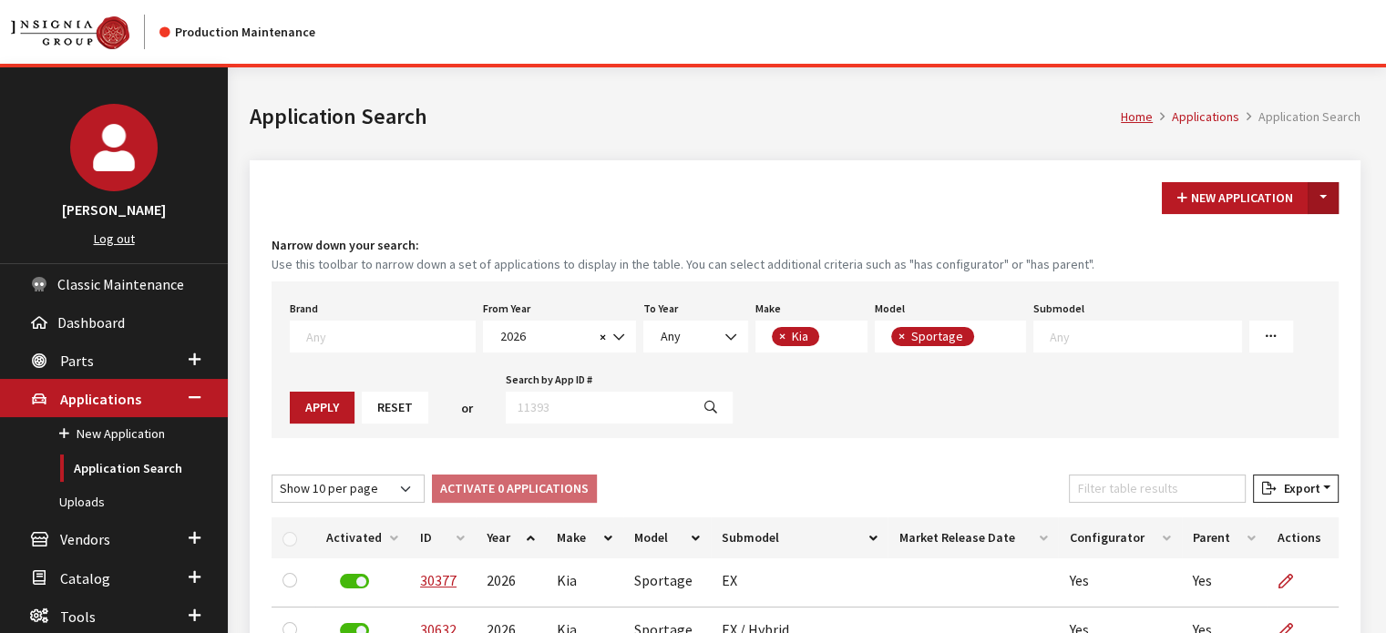
click at [1323, 191] on button "Toggle Dropdown" at bounding box center [1322, 198] width 31 height 32
click at [1295, 239] on button "New From Existing..." at bounding box center [1260, 236] width 157 height 32
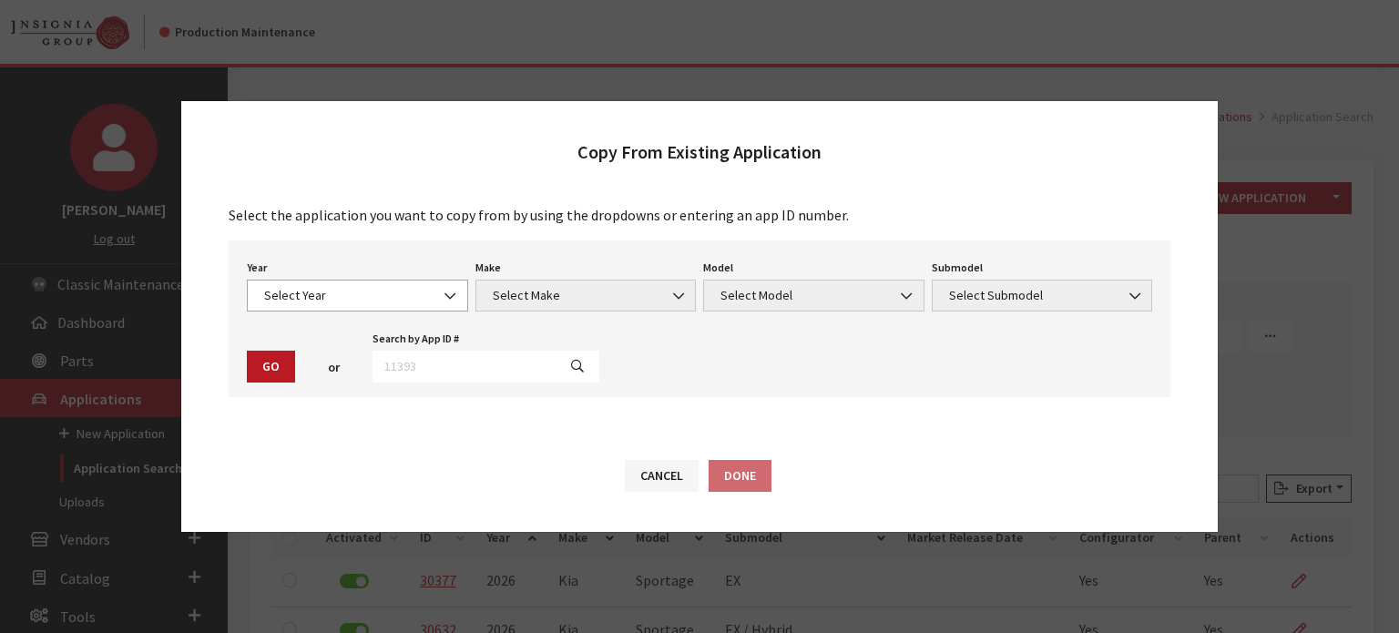
click at [362, 295] on span "Select Year" at bounding box center [358, 295] width 198 height 19
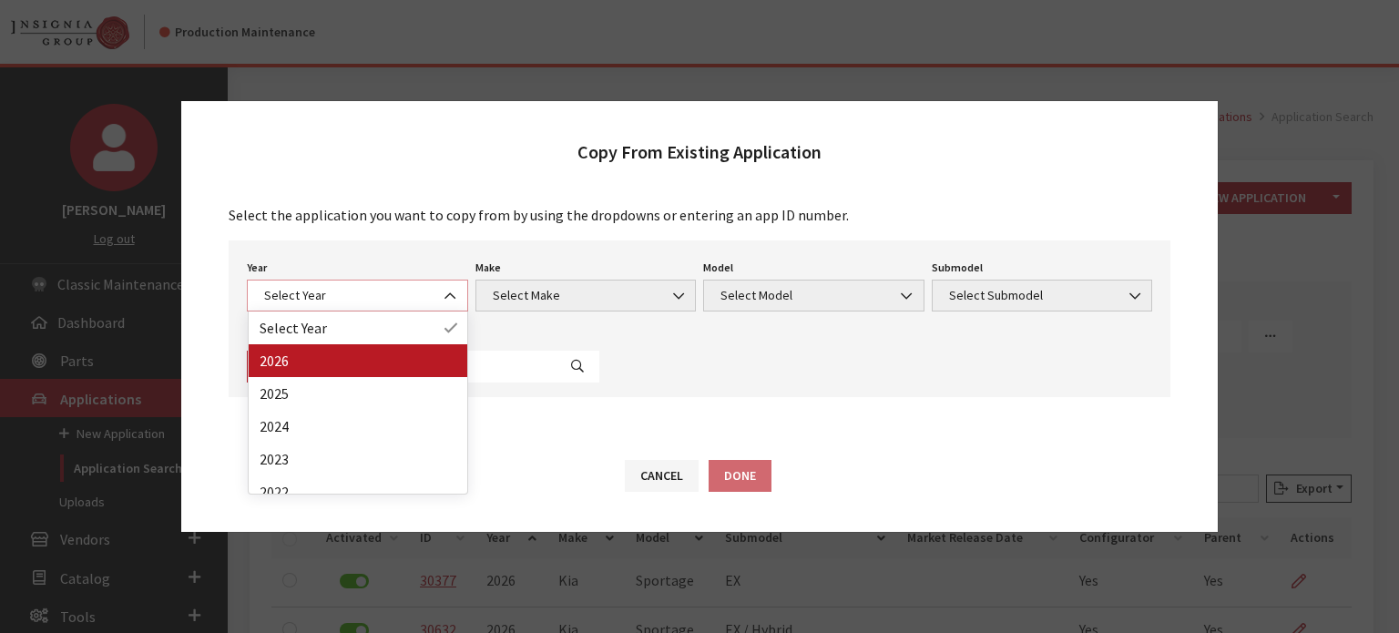
select select "44"
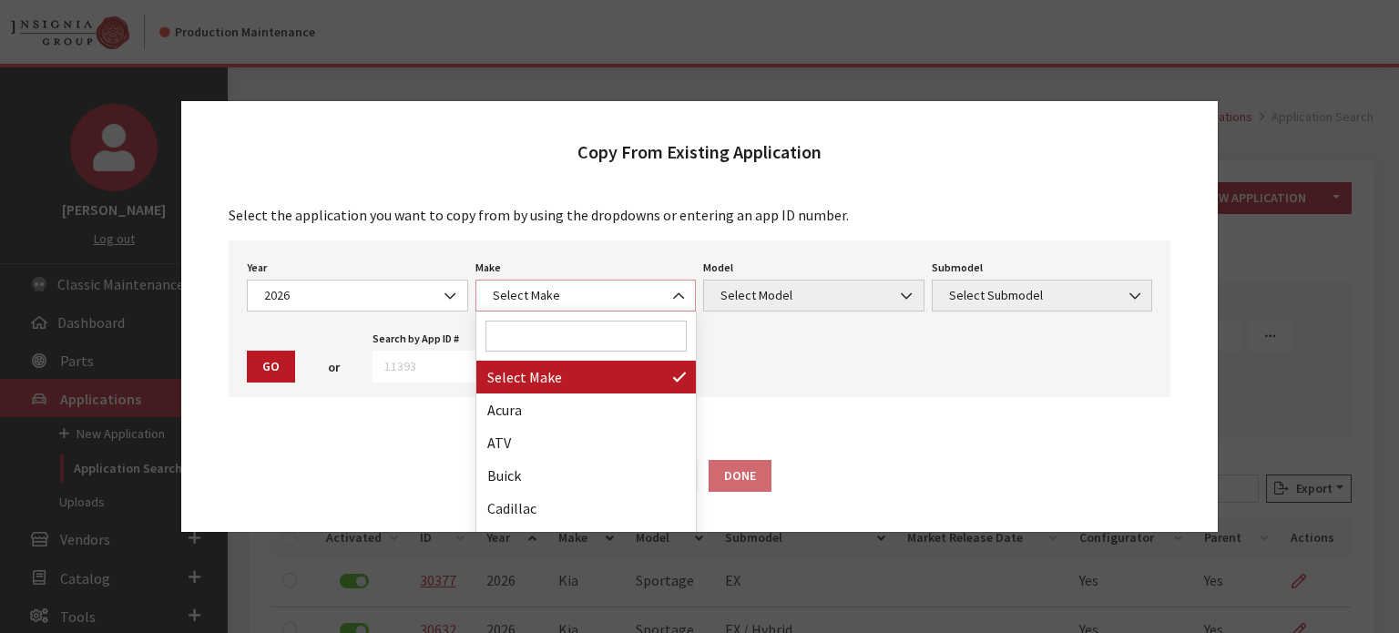
click at [558, 284] on span "Select Make" at bounding box center [586, 296] width 221 height 32
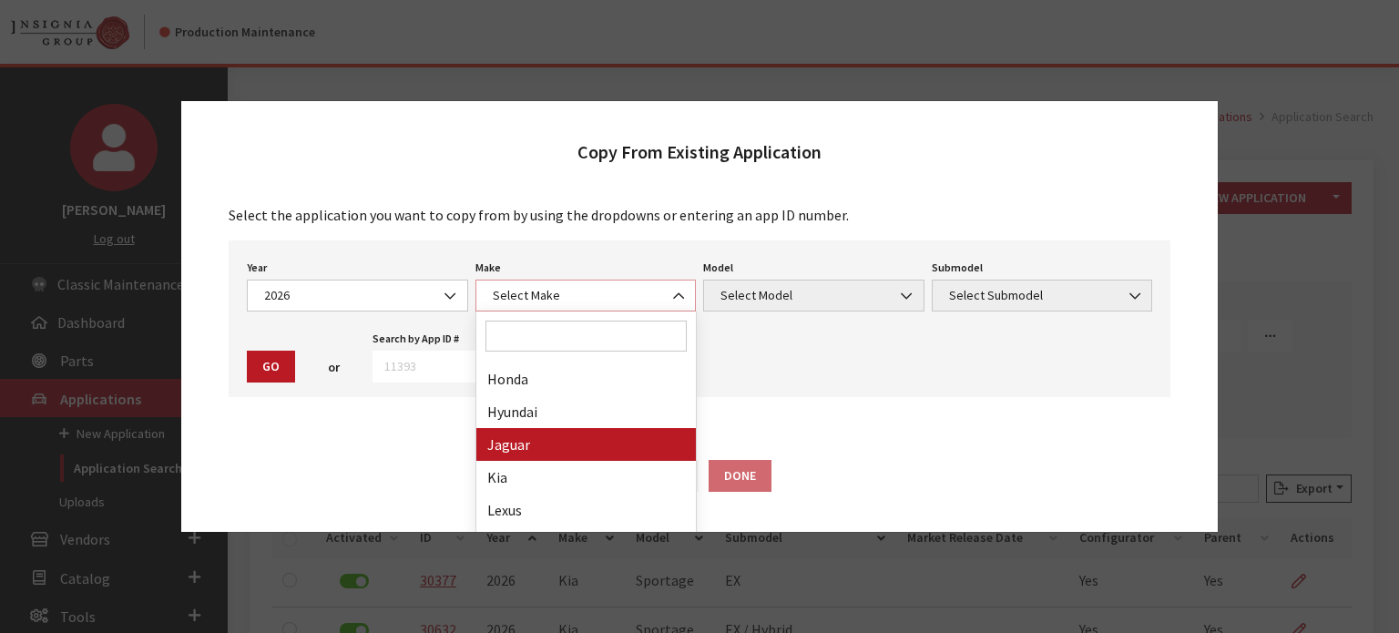
scroll to position [364, 0]
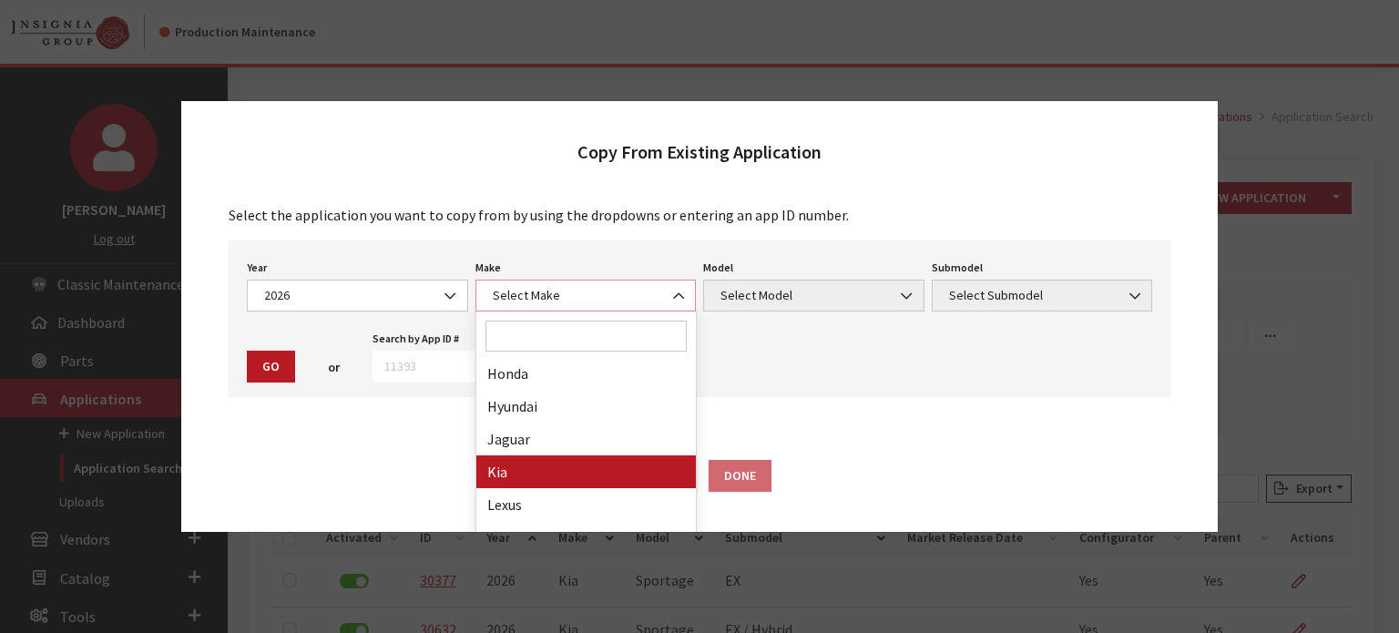
select select "31"
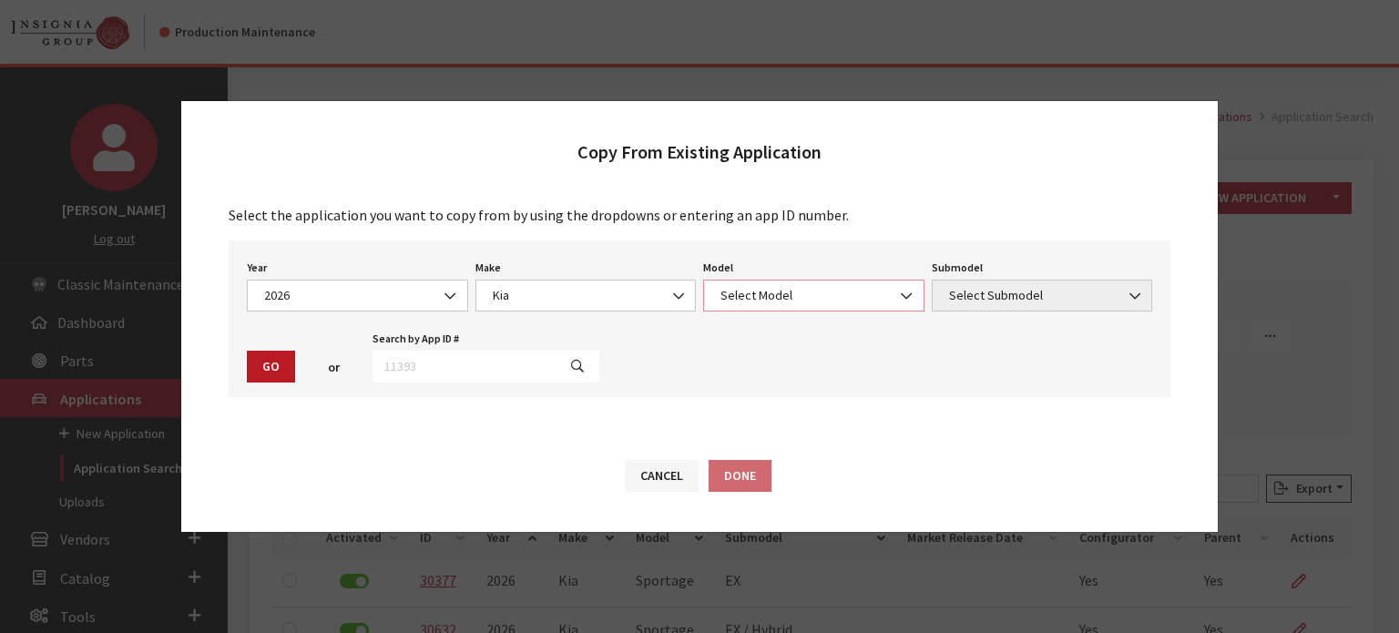
click at [754, 291] on span "Select Model" at bounding box center [813, 296] width 221 height 32
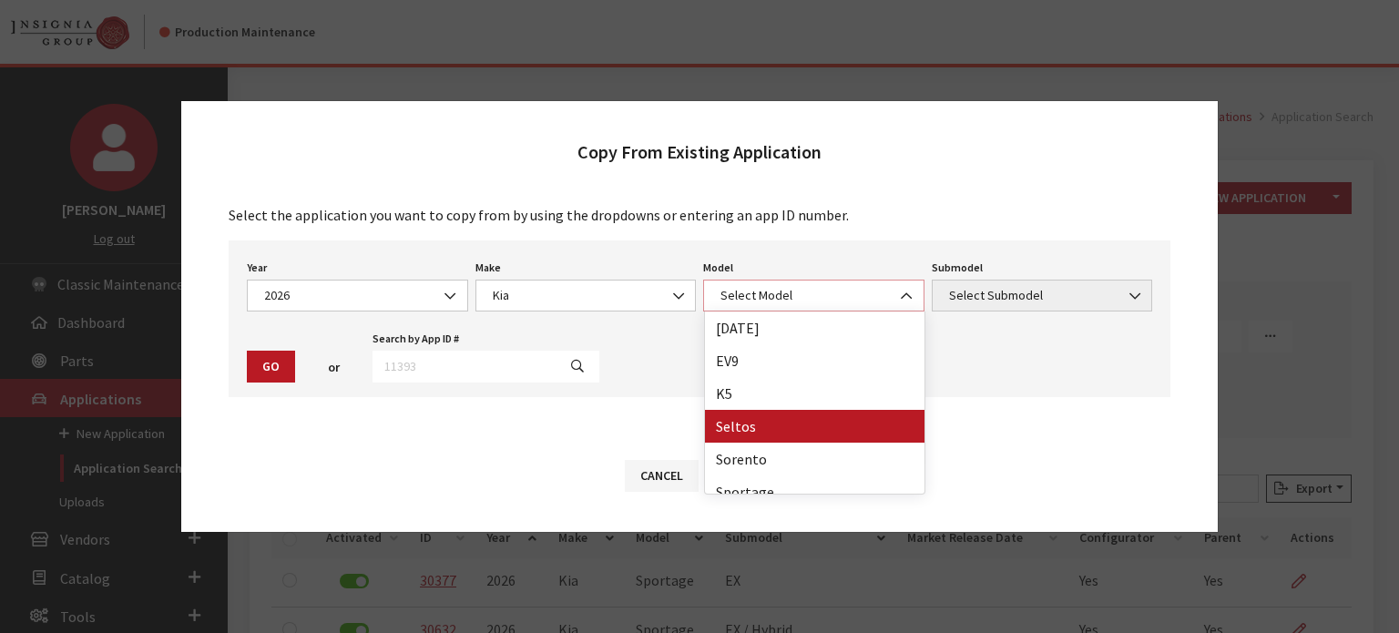
scroll to position [47, 0]
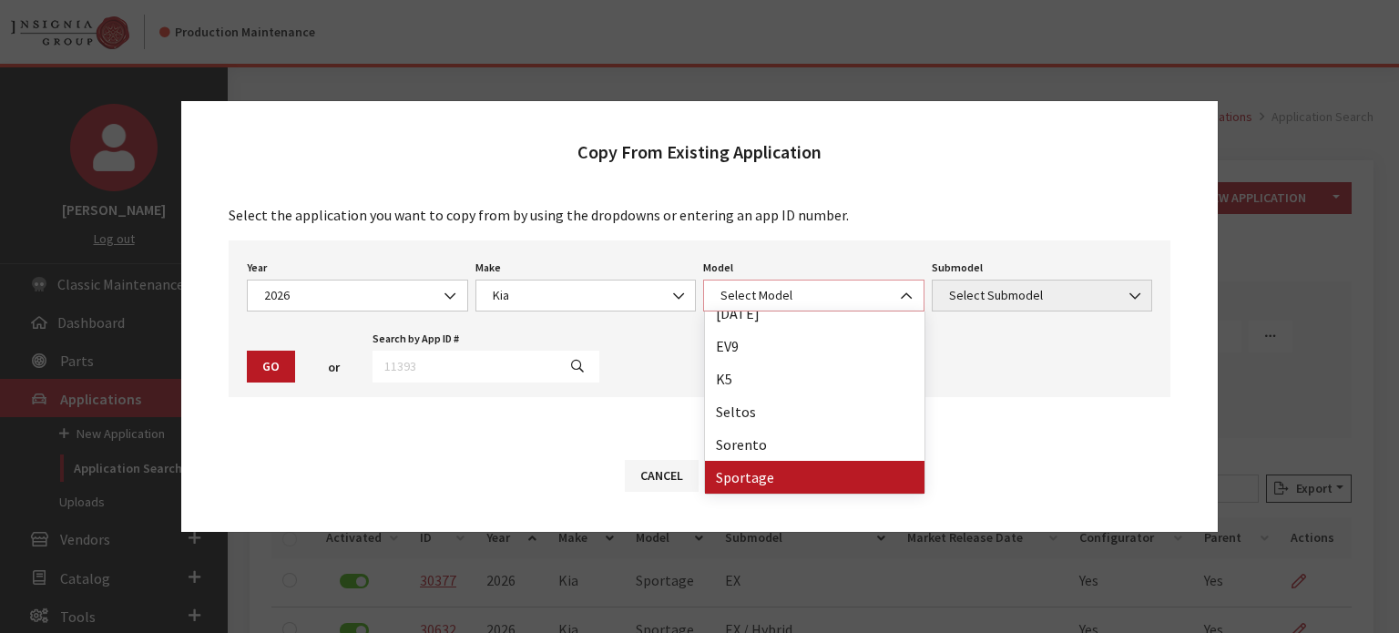
select select "393"
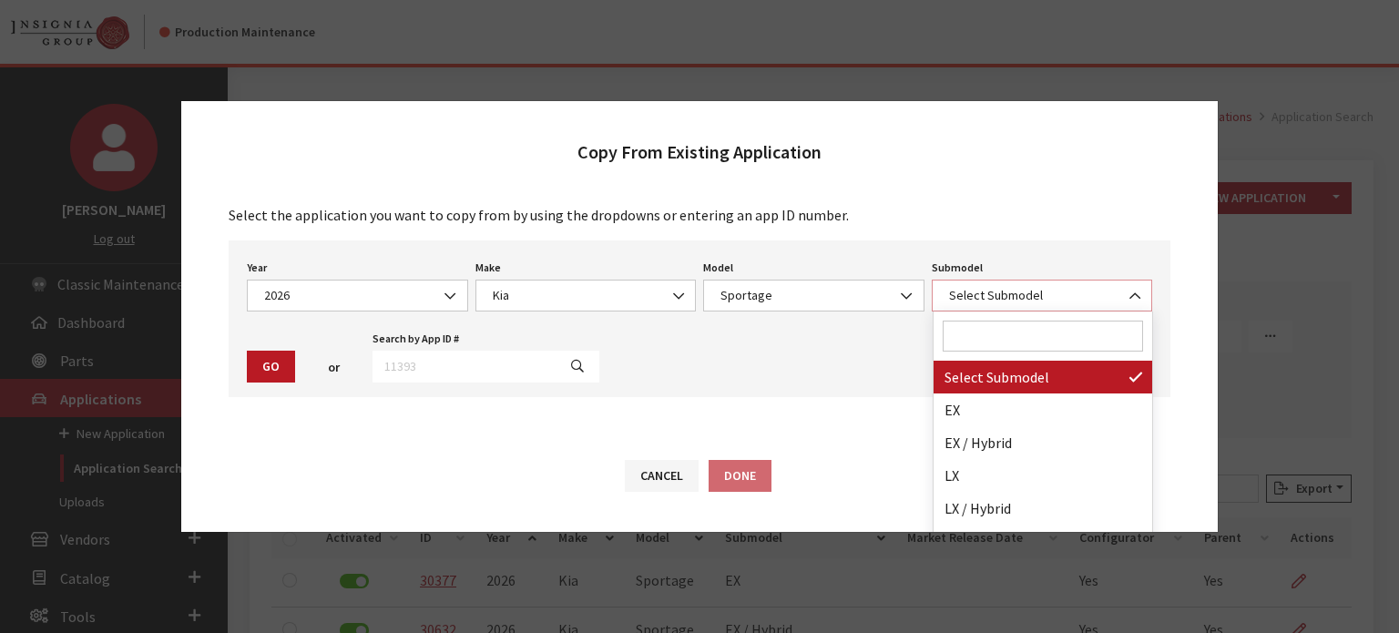
click at [1035, 312] on span "Select Submodel" at bounding box center [1042, 296] width 221 height 32
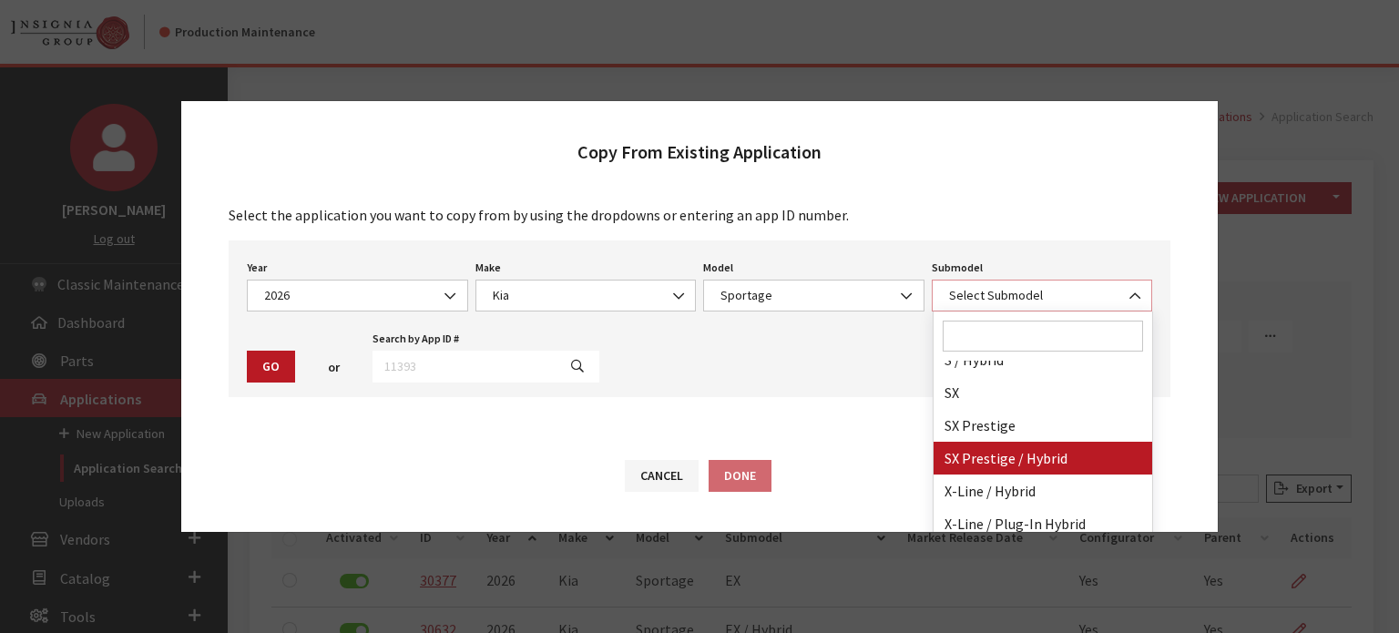
scroll to position [244, 0]
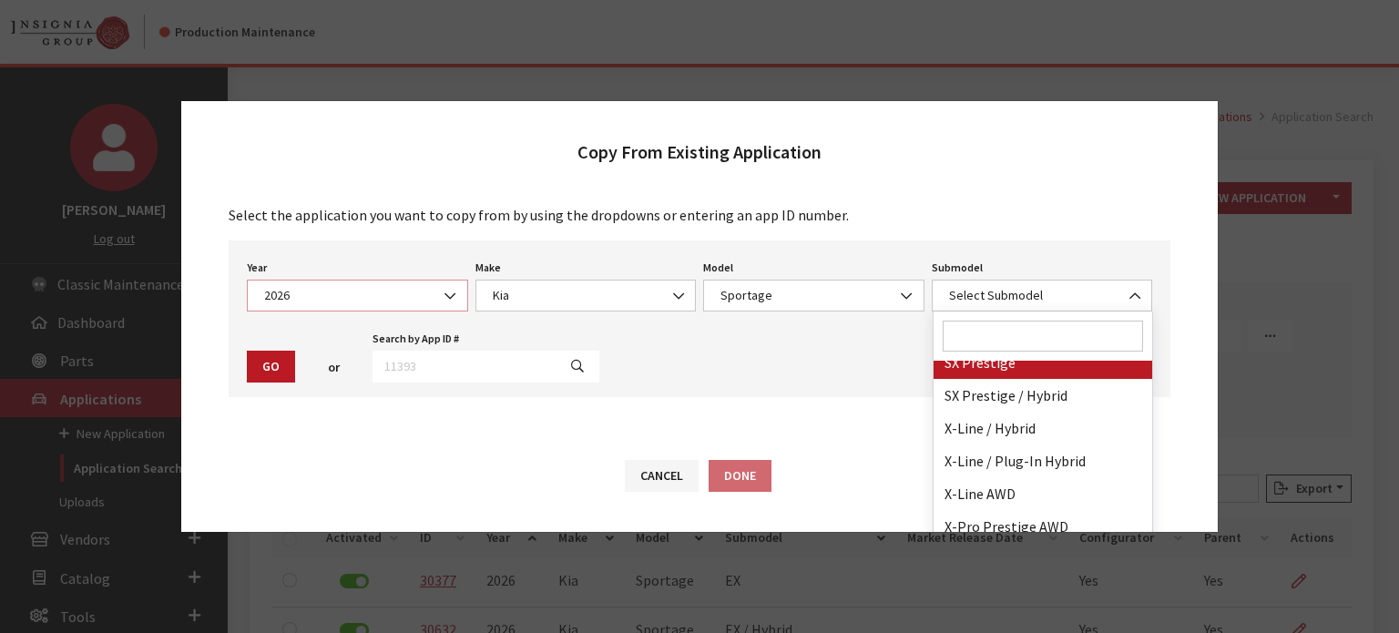
click at [386, 280] on span "2026" at bounding box center [357, 296] width 221 height 32
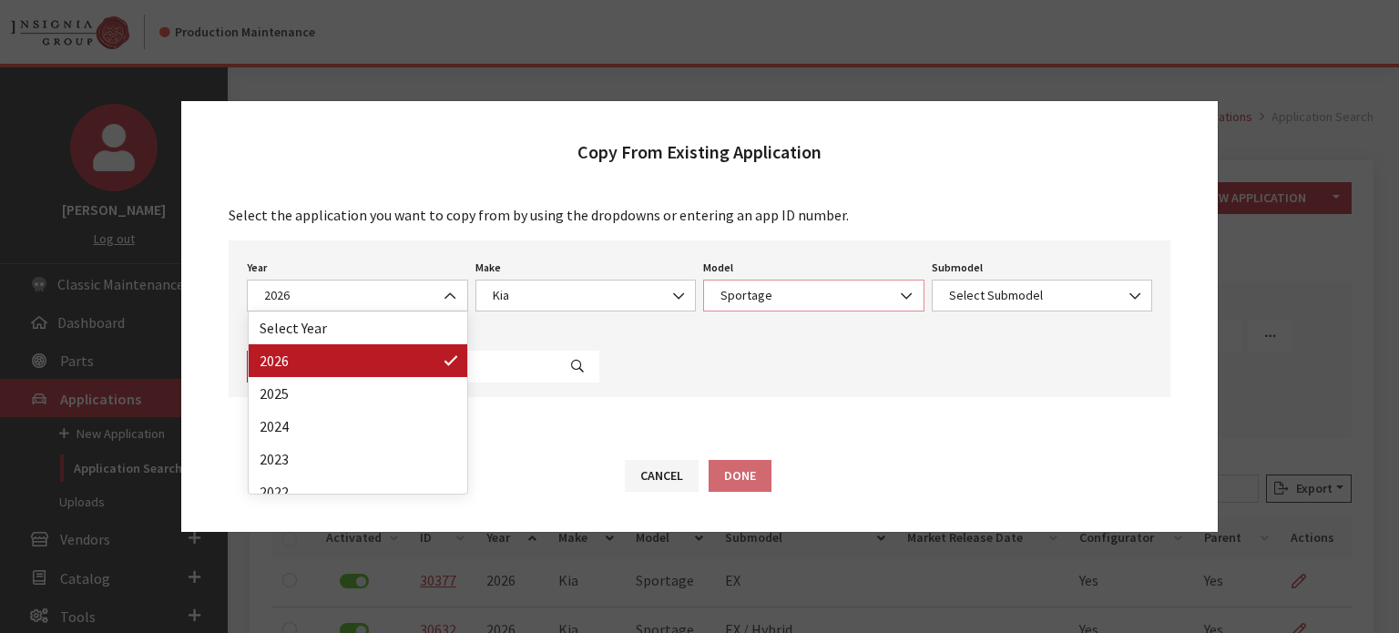
click at [793, 306] on span "Sportage" at bounding box center [813, 296] width 221 height 32
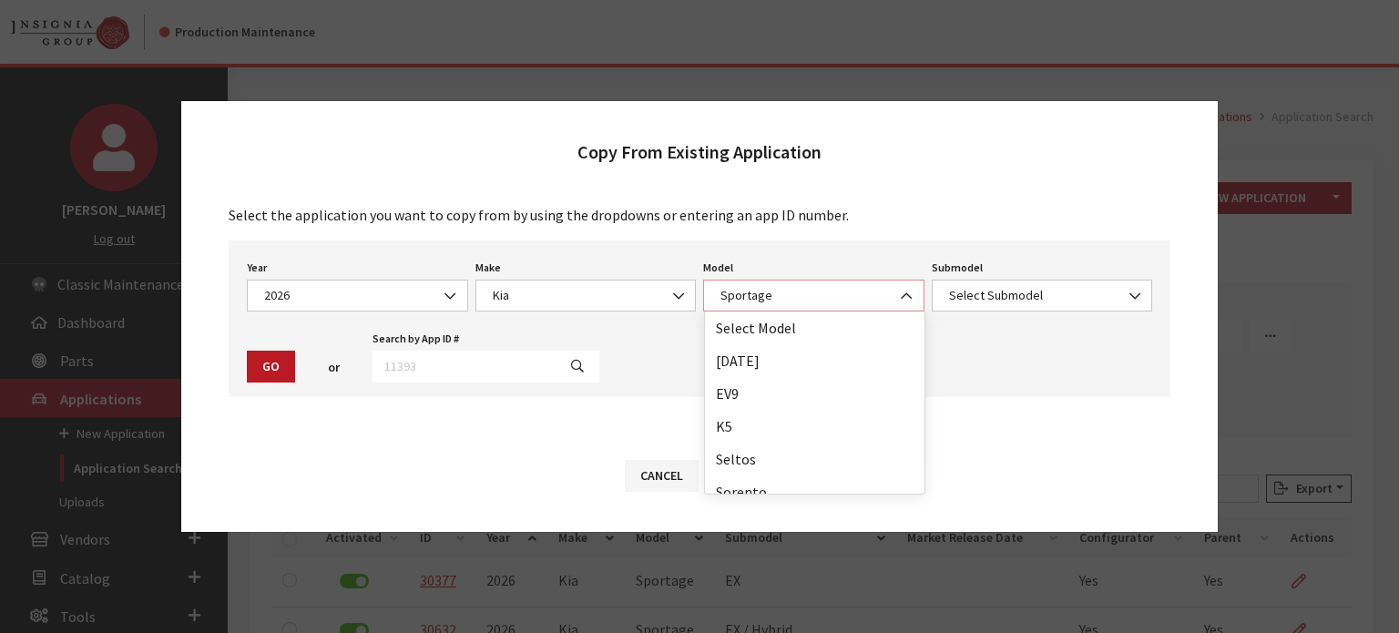
scroll to position [47, 0]
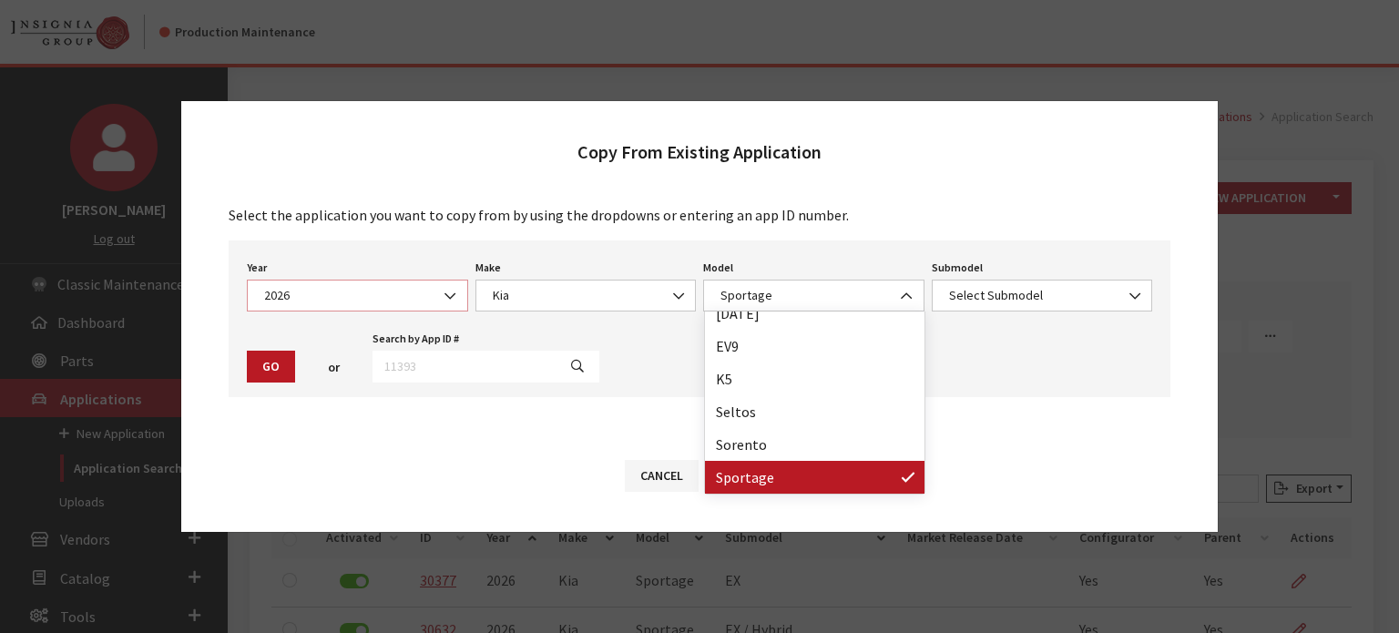
click at [445, 287] on b at bounding box center [445, 287] width 0 height 0
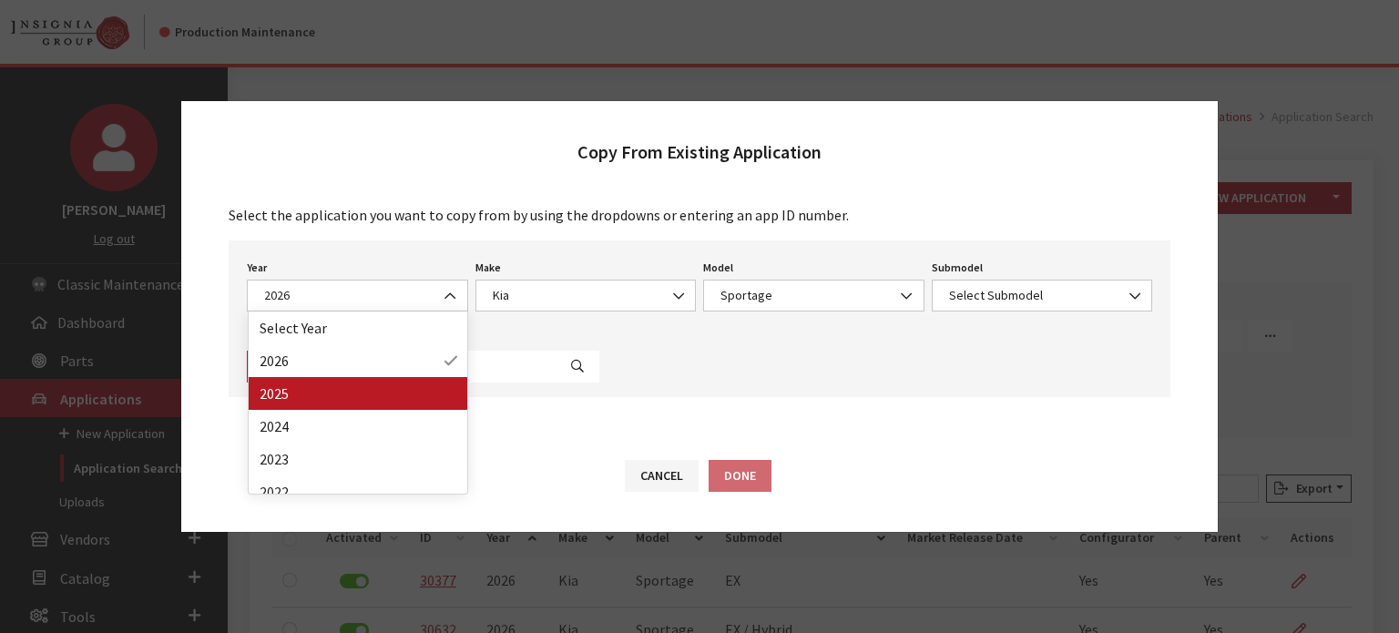
drag, startPoint x: 399, startPoint y: 395, endPoint x: 418, endPoint y: 371, distance: 31.2
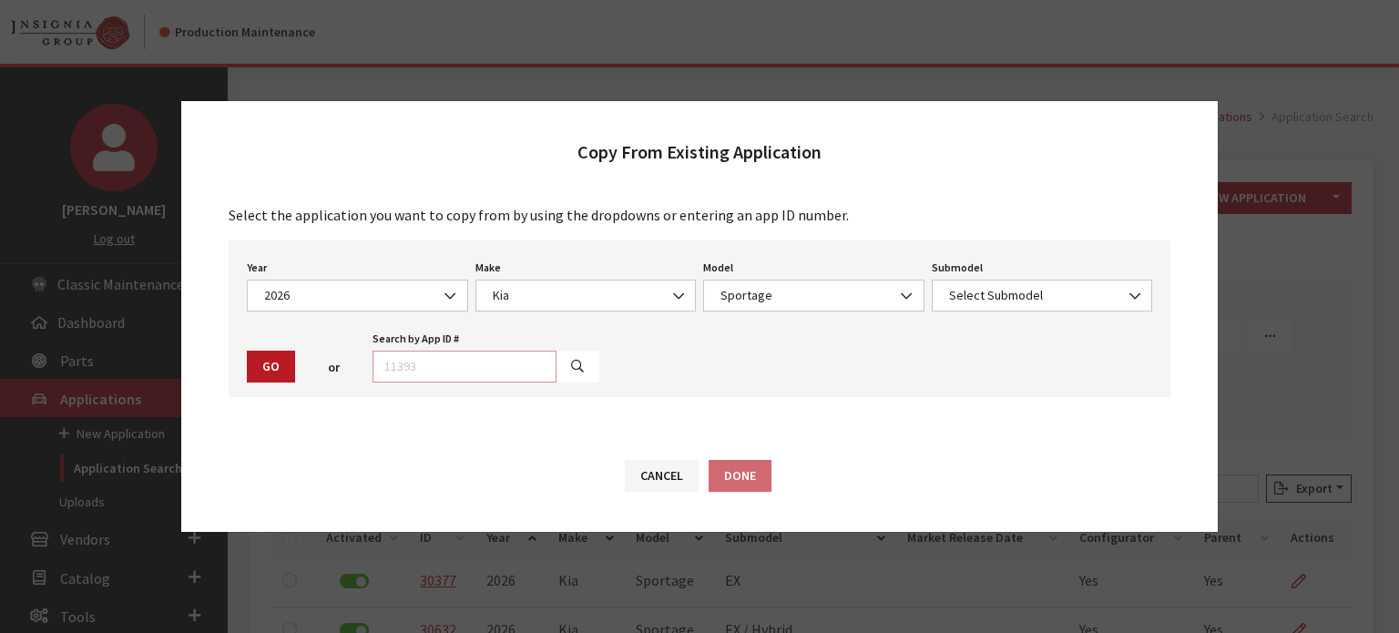
click at [418, 371] on input "text" at bounding box center [465, 367] width 184 height 32
click at [1053, 286] on span "Select Submodel" at bounding box center [1043, 295] width 198 height 19
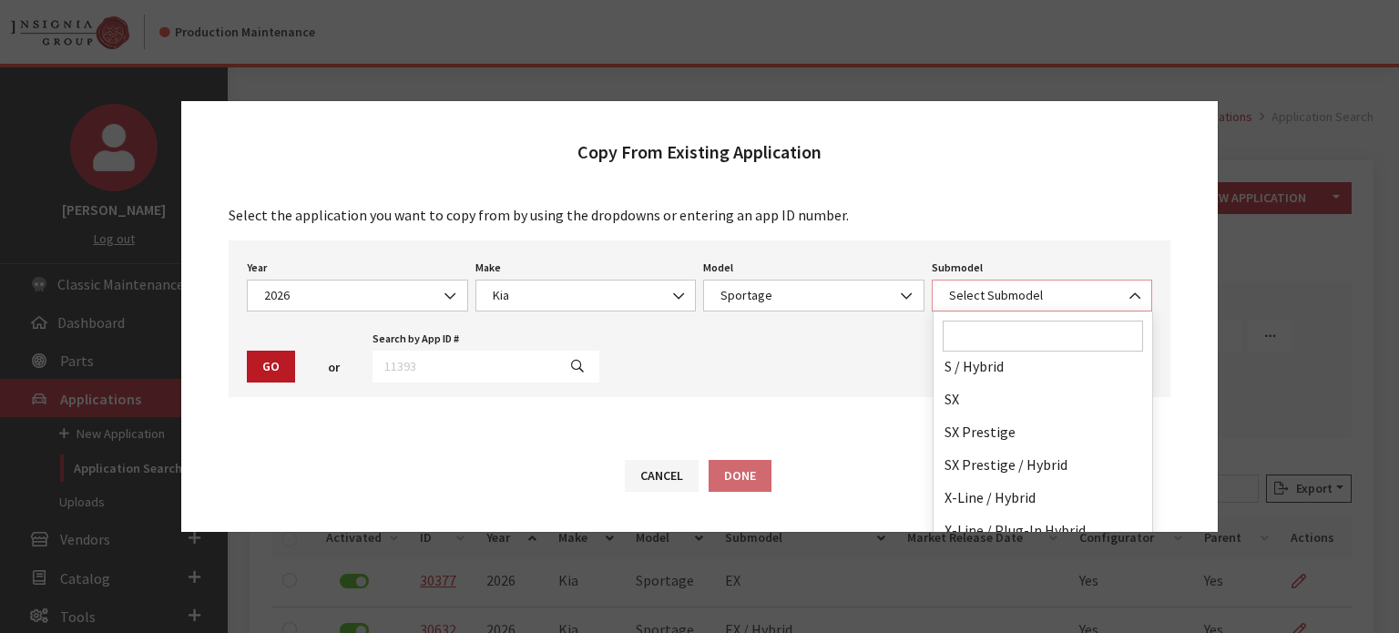
scroll to position [244, 0]
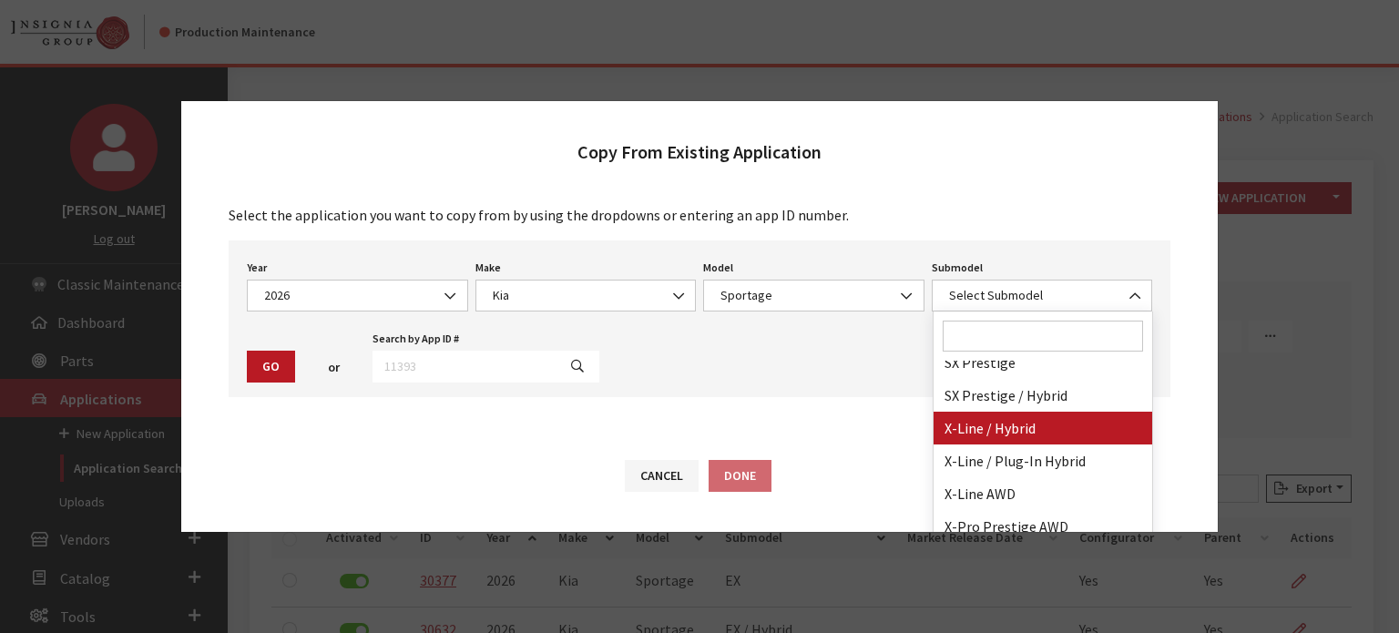
click at [1085, 443] on div "Cancel Done" at bounding box center [699, 484] width 1037 height 95
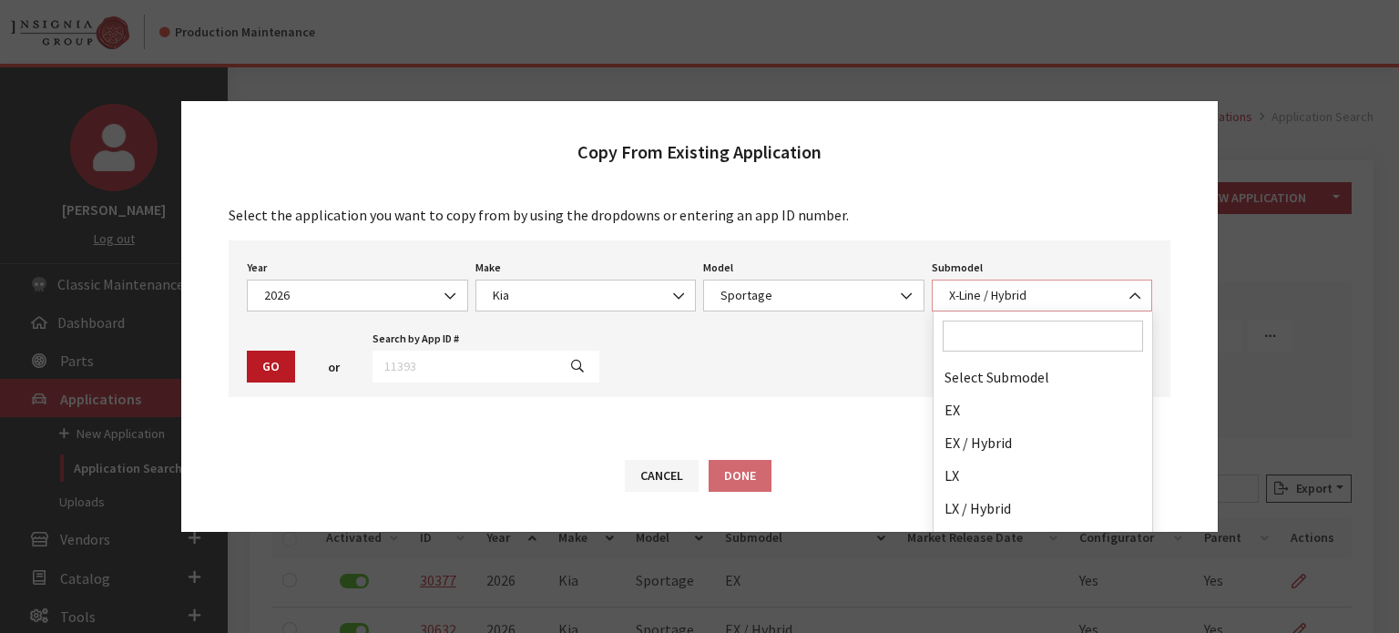
click at [1009, 299] on span "X-Line / Hybrid" at bounding box center [1043, 295] width 198 height 19
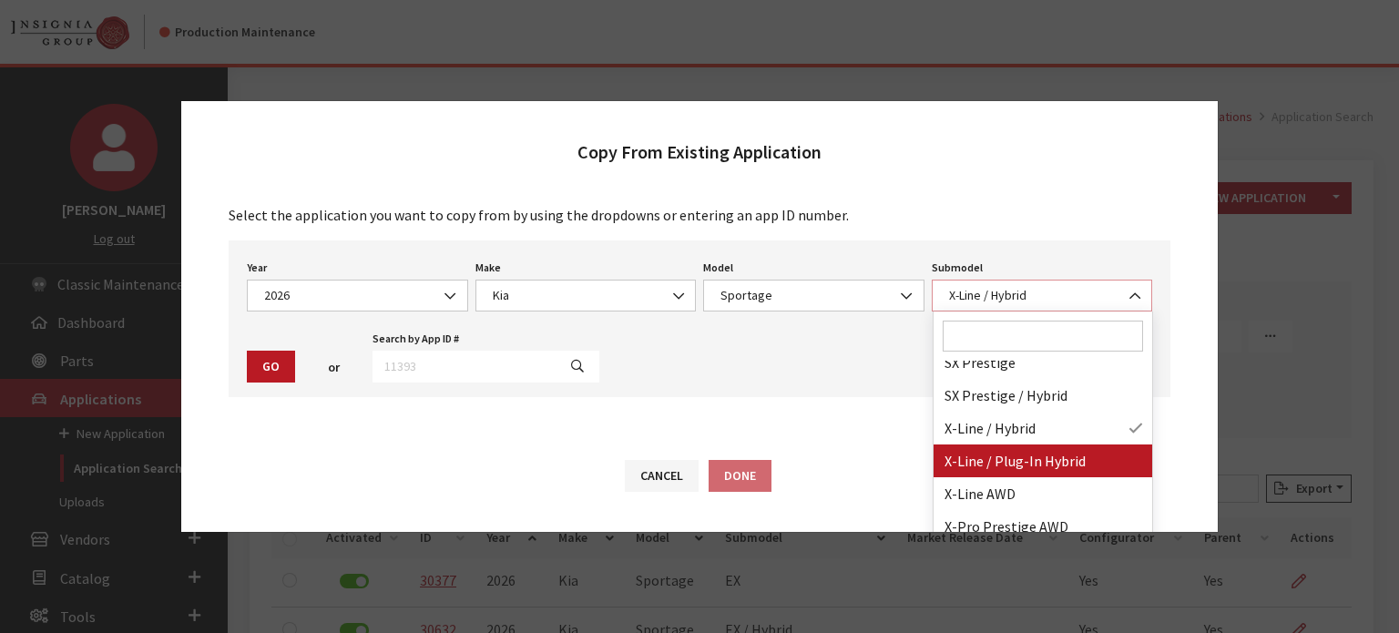
select select "4032"
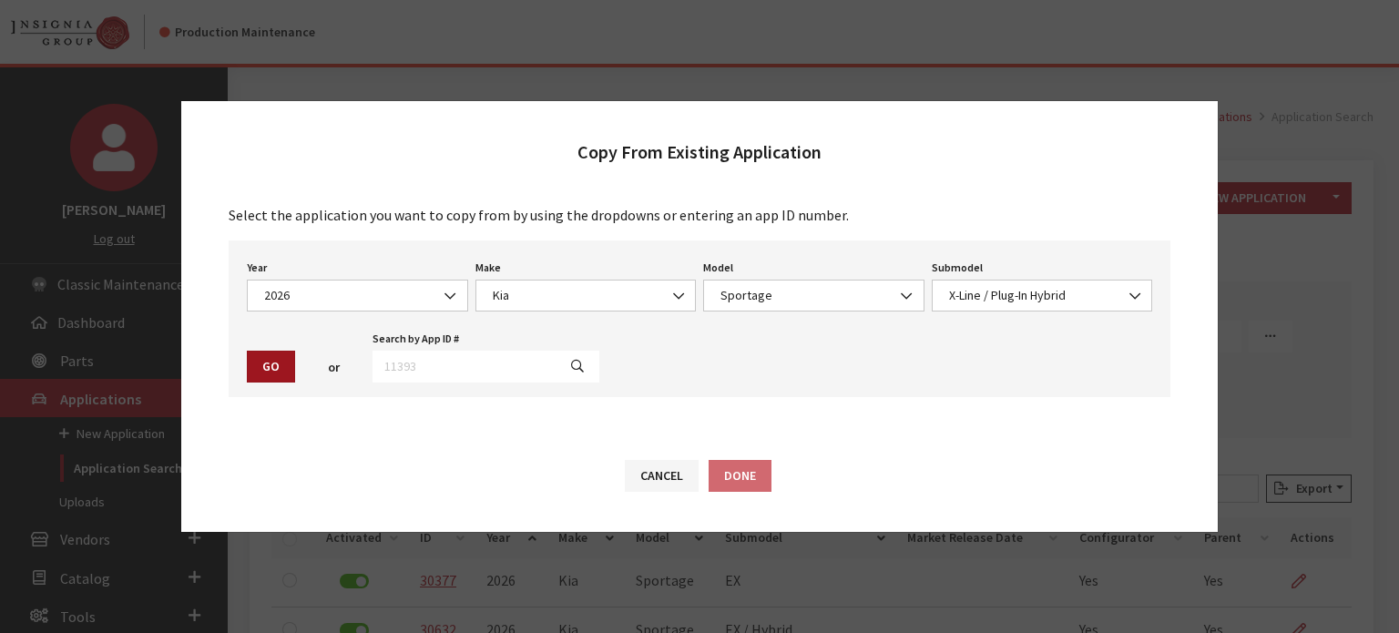
click at [248, 357] on button "Go" at bounding box center [271, 367] width 48 height 32
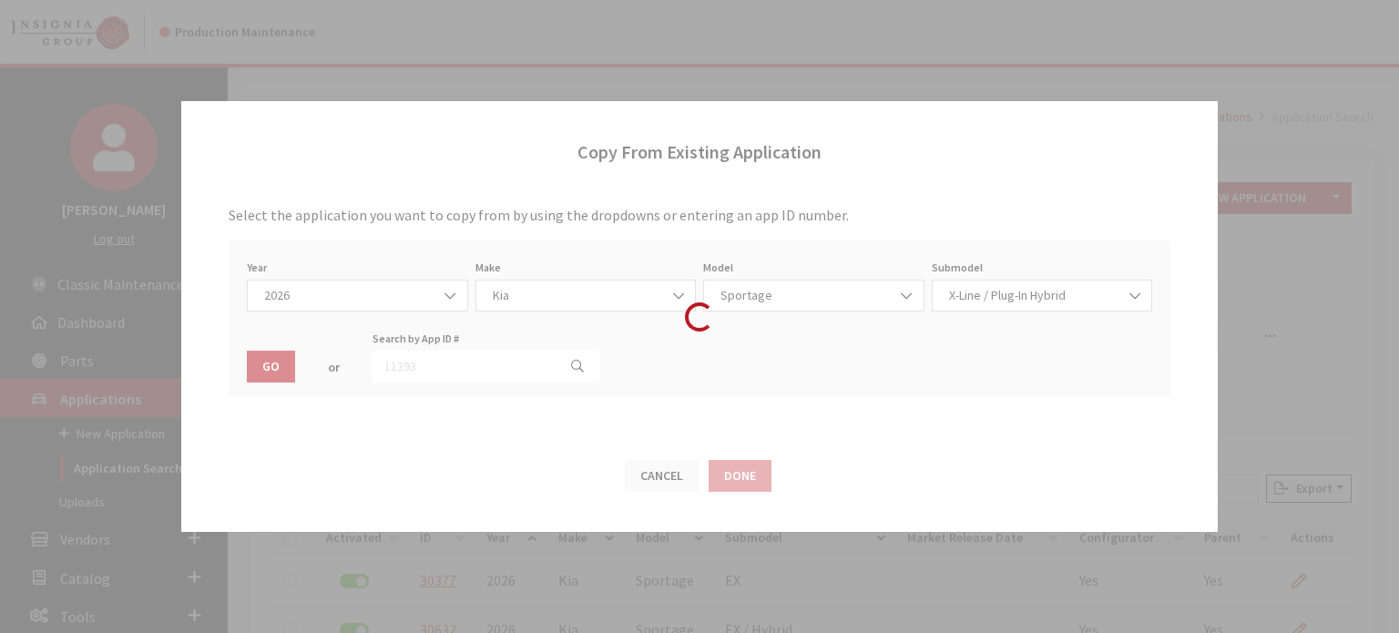
click at [279, 367] on div "Loading..." at bounding box center [699, 316] width 1399 height 633
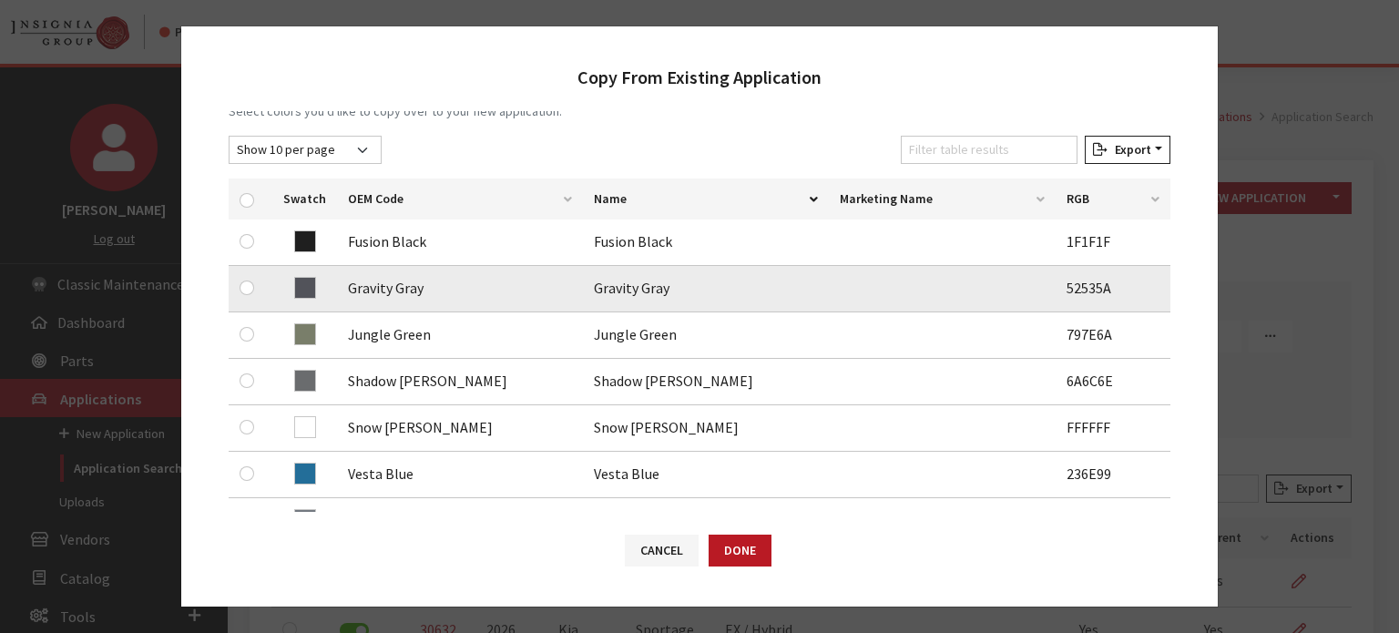
scroll to position [182, 0]
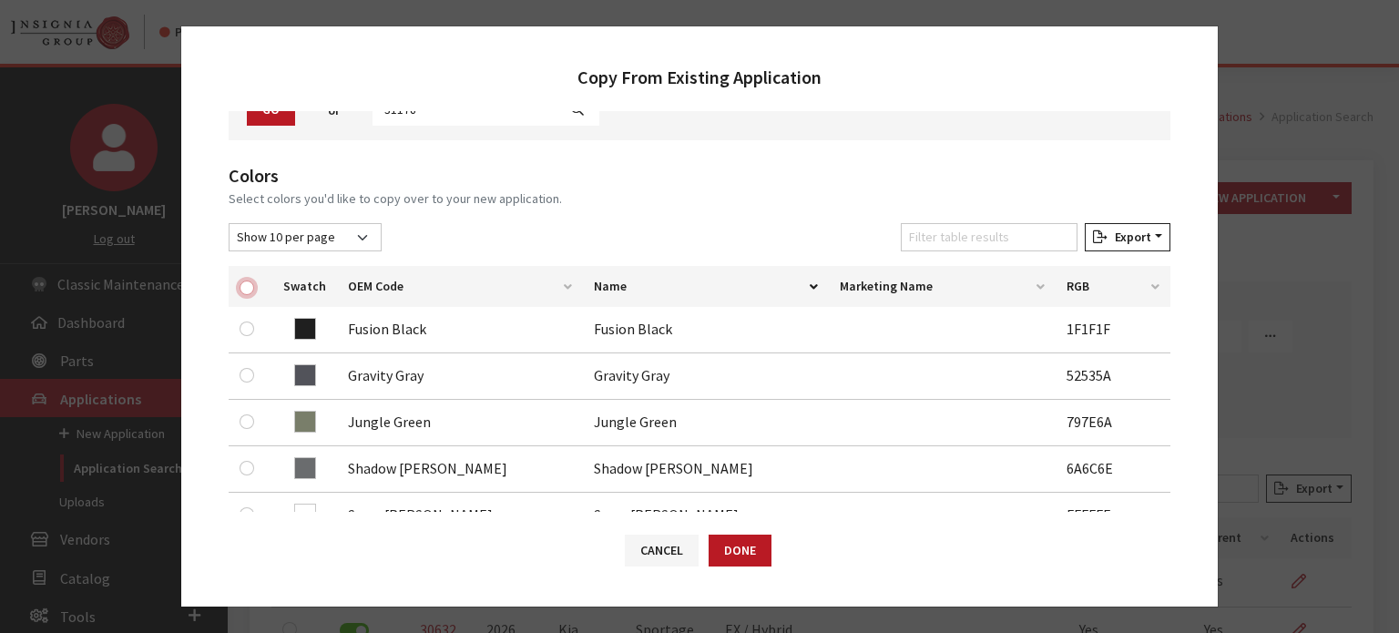
click at [248, 290] on input "checkbox" at bounding box center [247, 288] width 15 height 15
checkbox input "true"
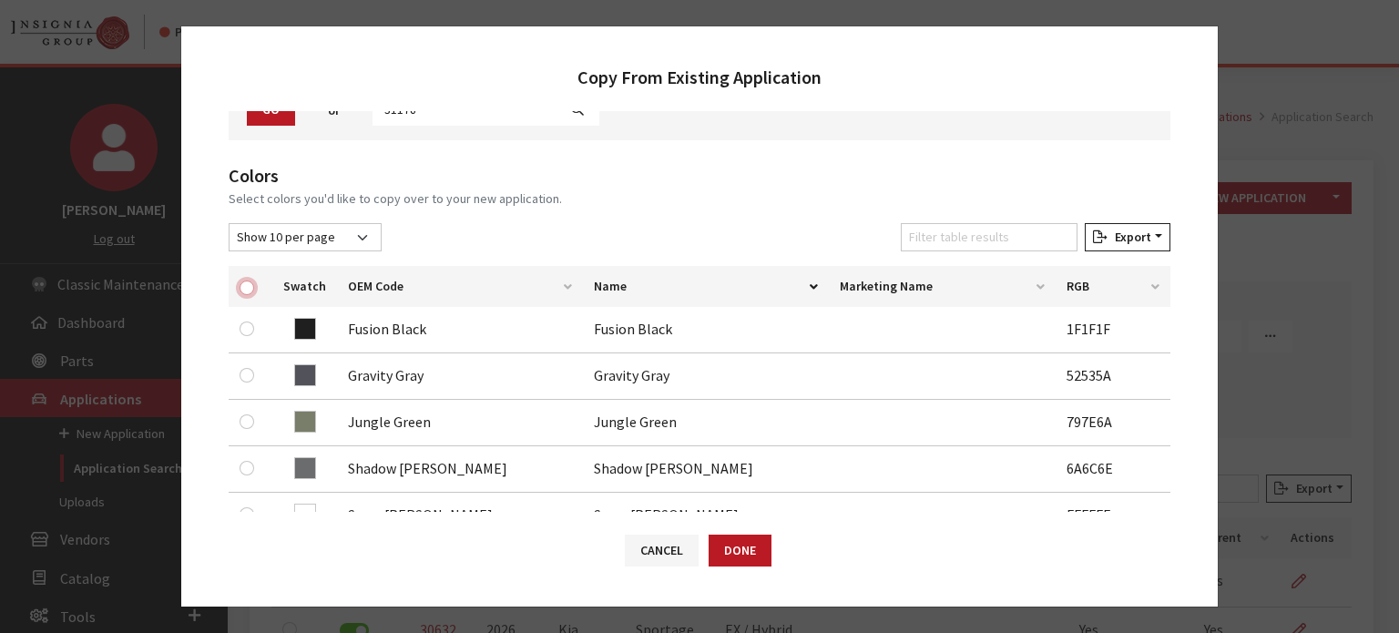
checkbox input "true"
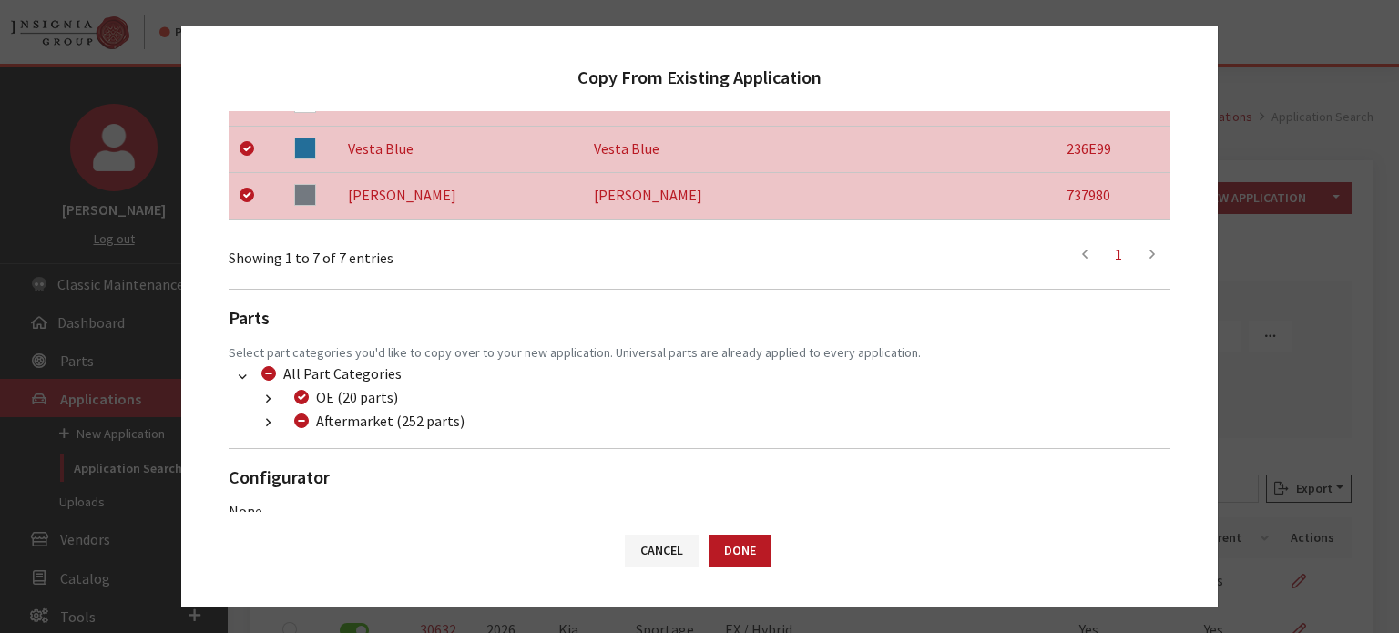
scroll to position [621, 0]
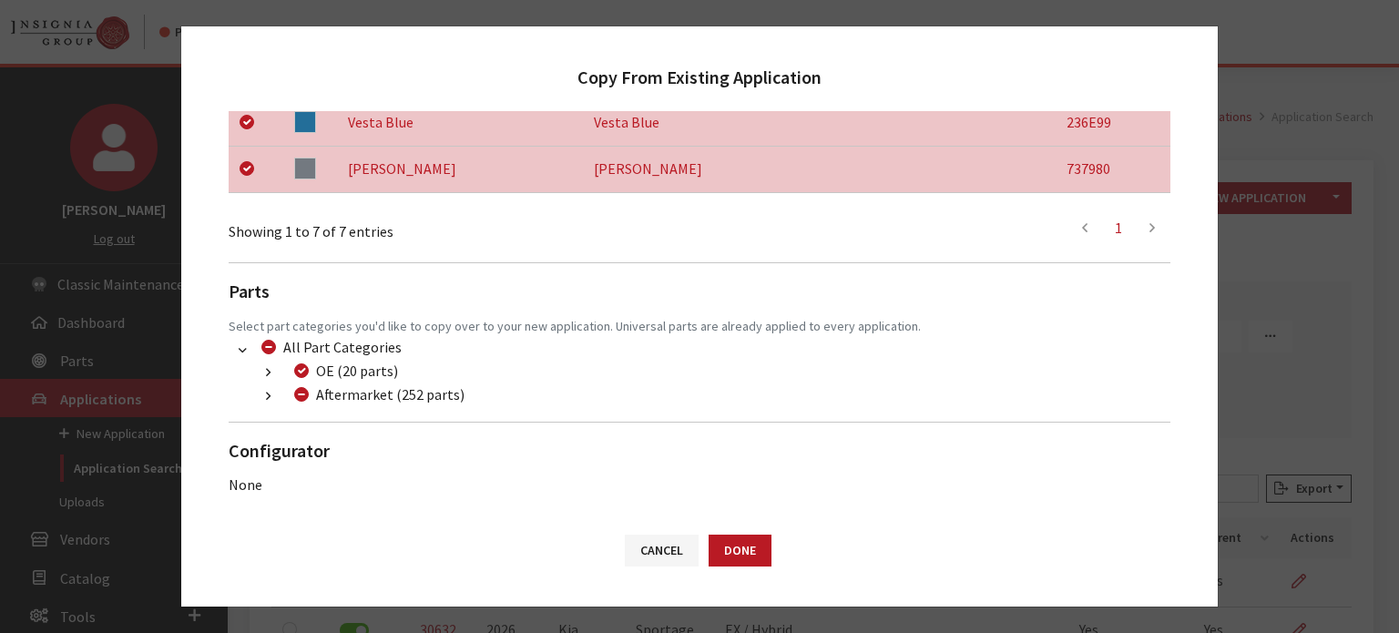
click at [249, 384] on ul "OE (20 parts) META (14 parts) (1081) META (14 parts) Service Plans (4 parts) (1…" at bounding box center [700, 383] width 942 height 47
click at [267, 402] on icon "button" at bounding box center [268, 397] width 5 height 13
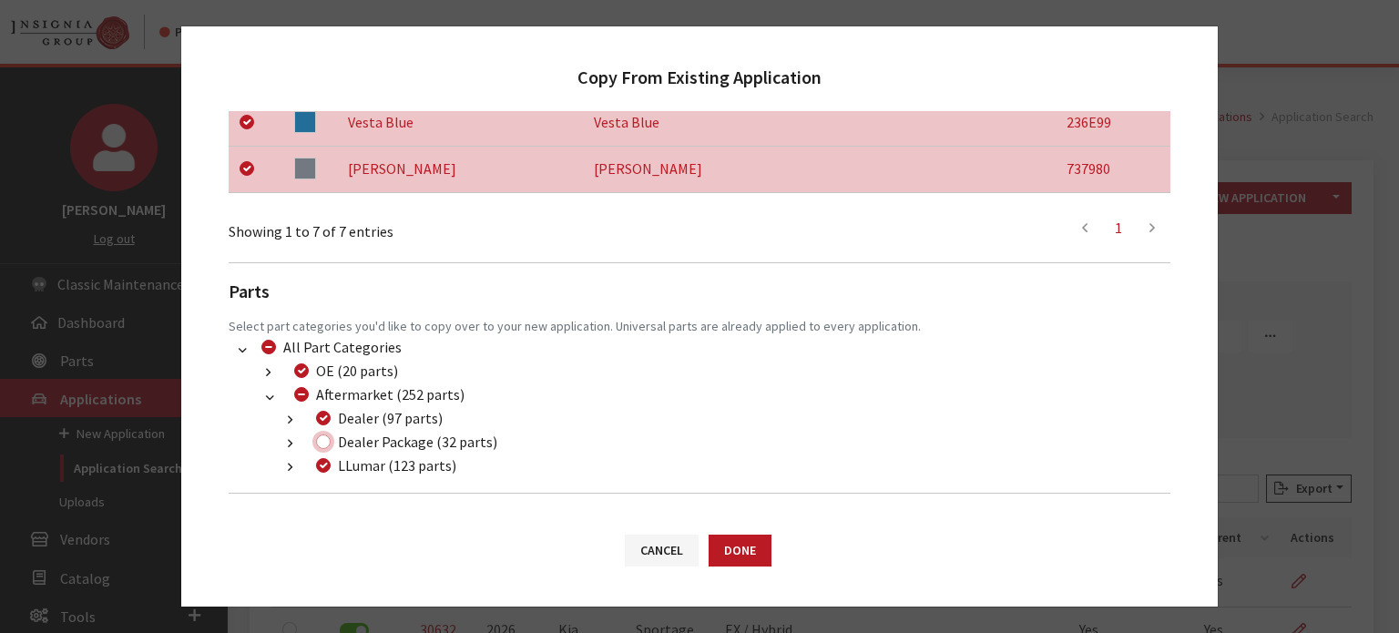
click at [323, 435] on input "Dealer Package (32 parts)" at bounding box center [323, 442] width 15 height 15
checkbox input "true"
click at [722, 559] on button "Done" at bounding box center [740, 551] width 63 height 32
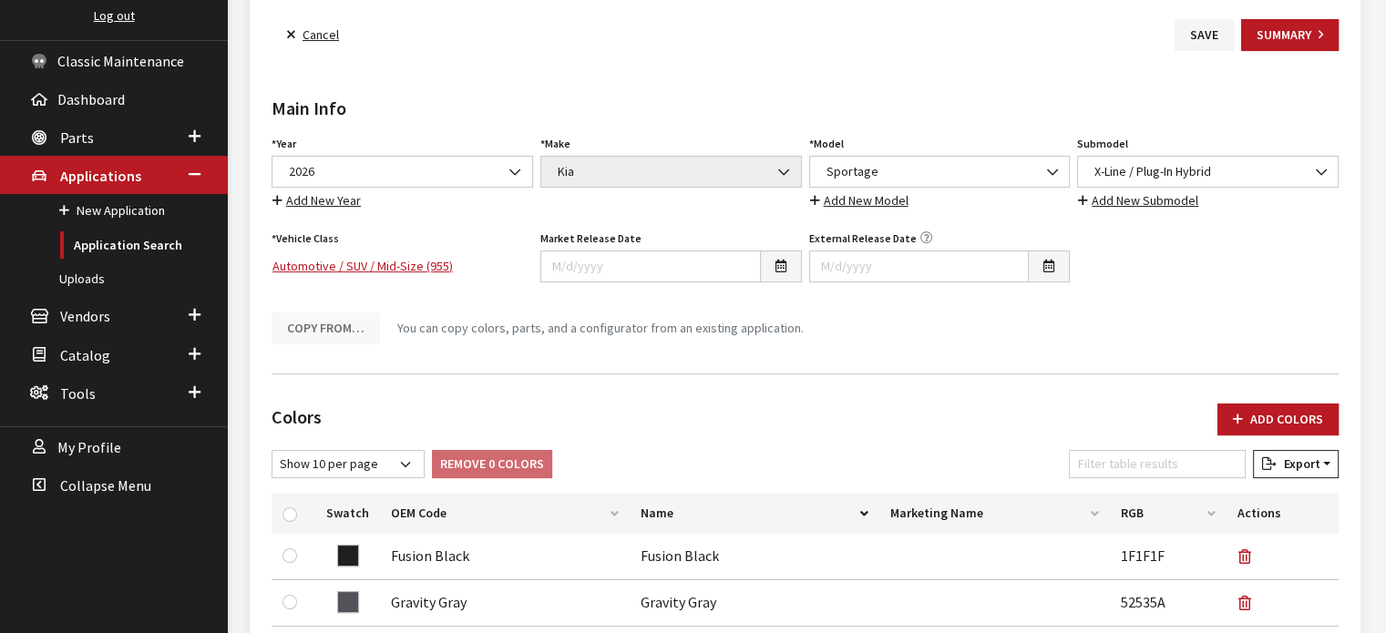
scroll to position [273, 0]
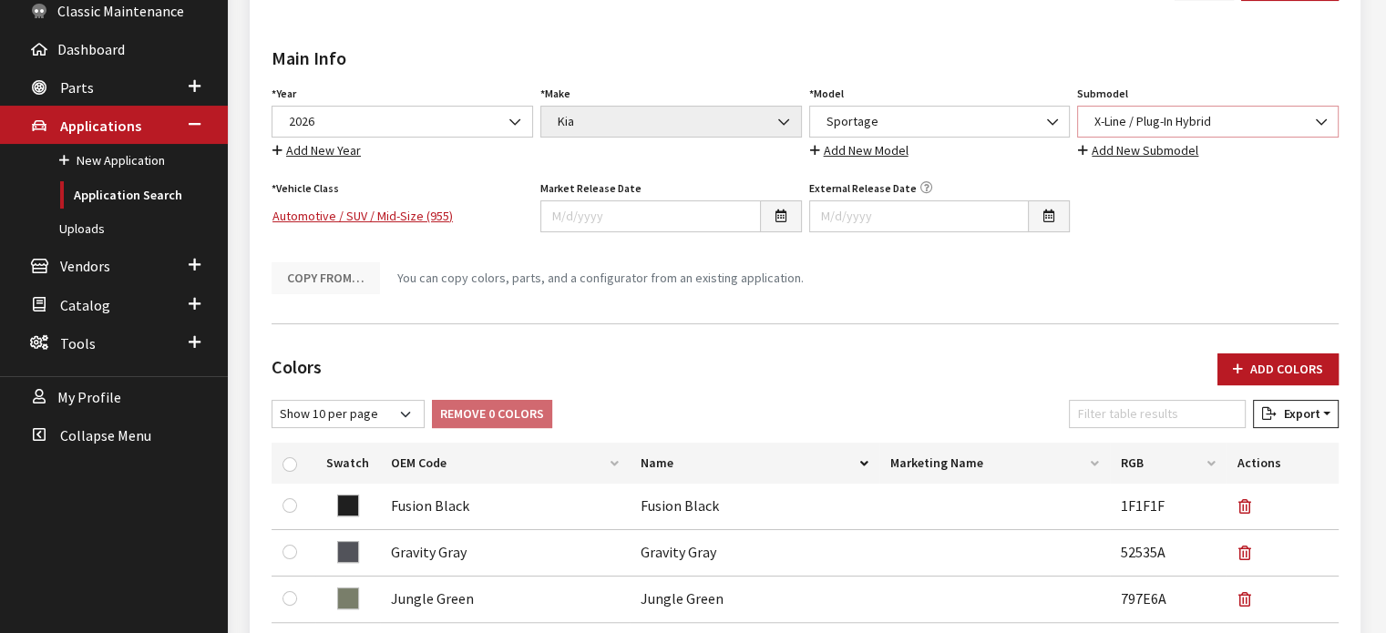
click at [1244, 130] on span "X-Line / Plug-In Hybrid" at bounding box center [1207, 122] width 261 height 32
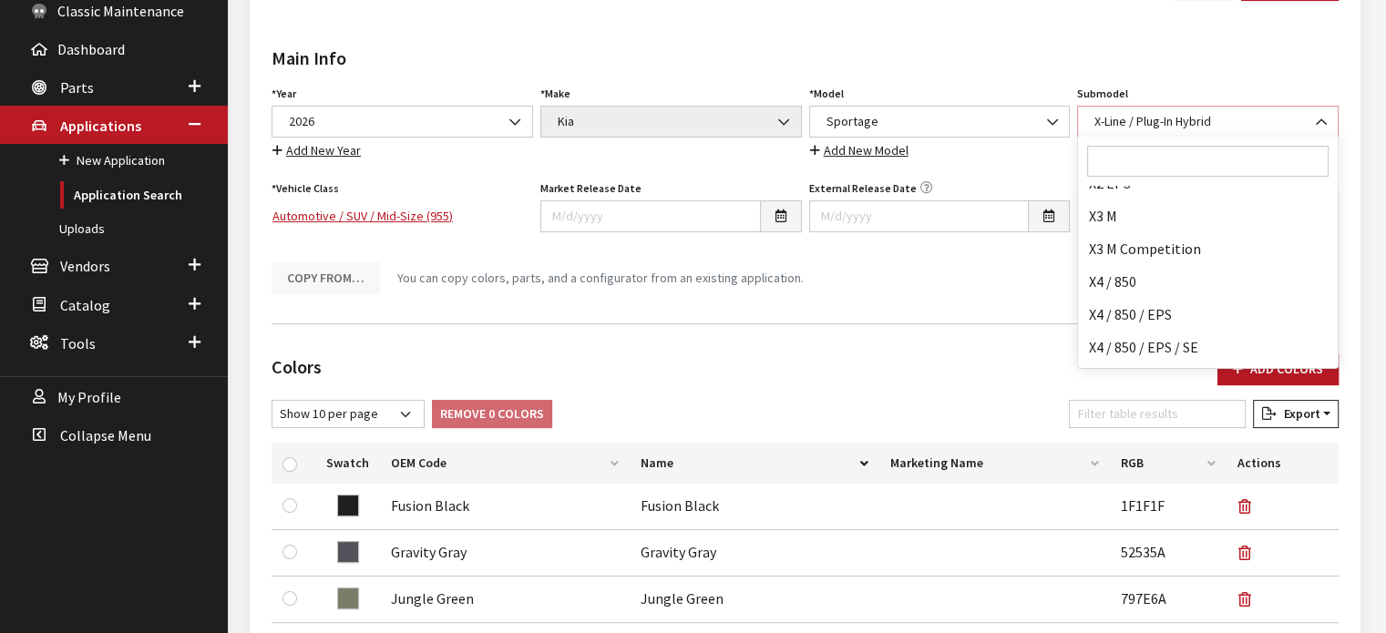
scroll to position [155729, 0]
select select "4033"
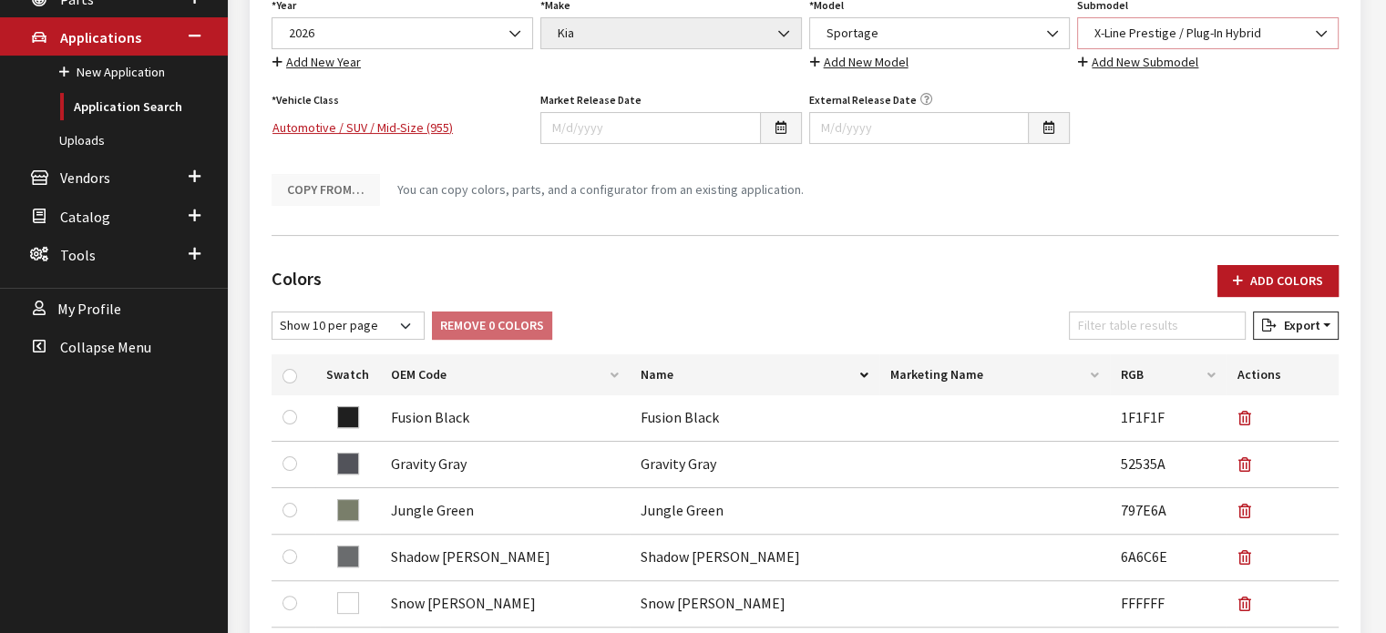
scroll to position [0, 0]
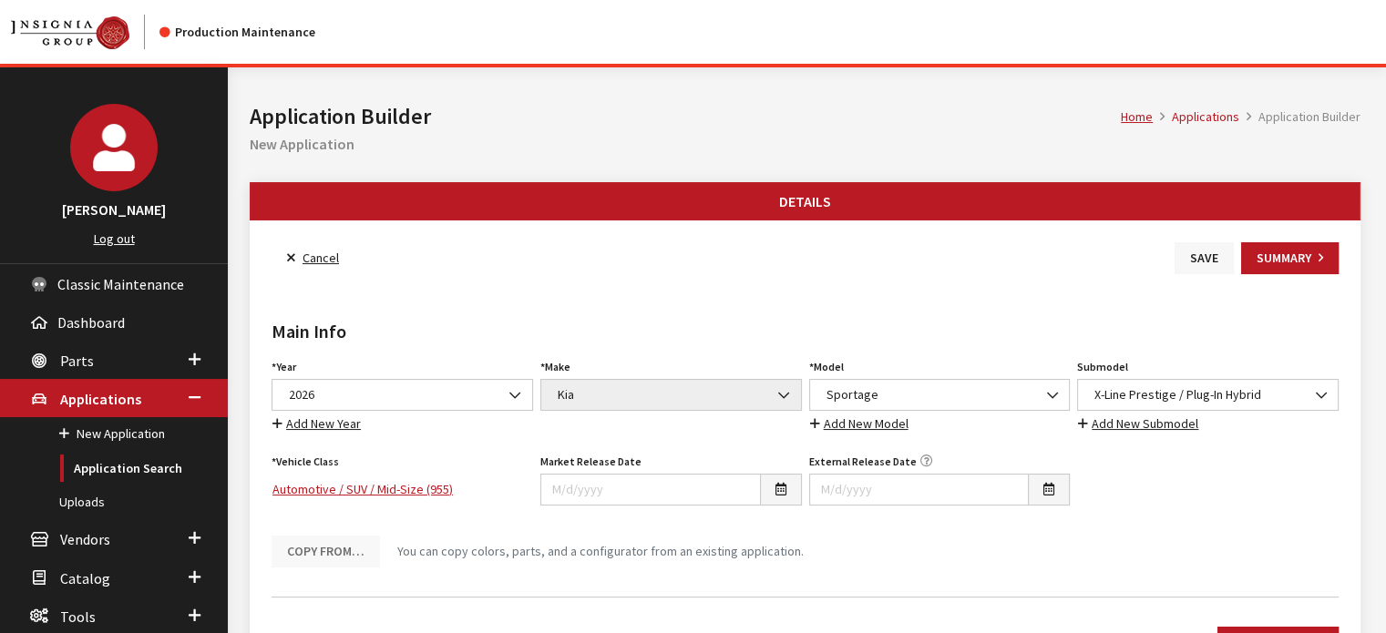
click at [1223, 265] on button "Save" at bounding box center [1203, 258] width 59 height 32
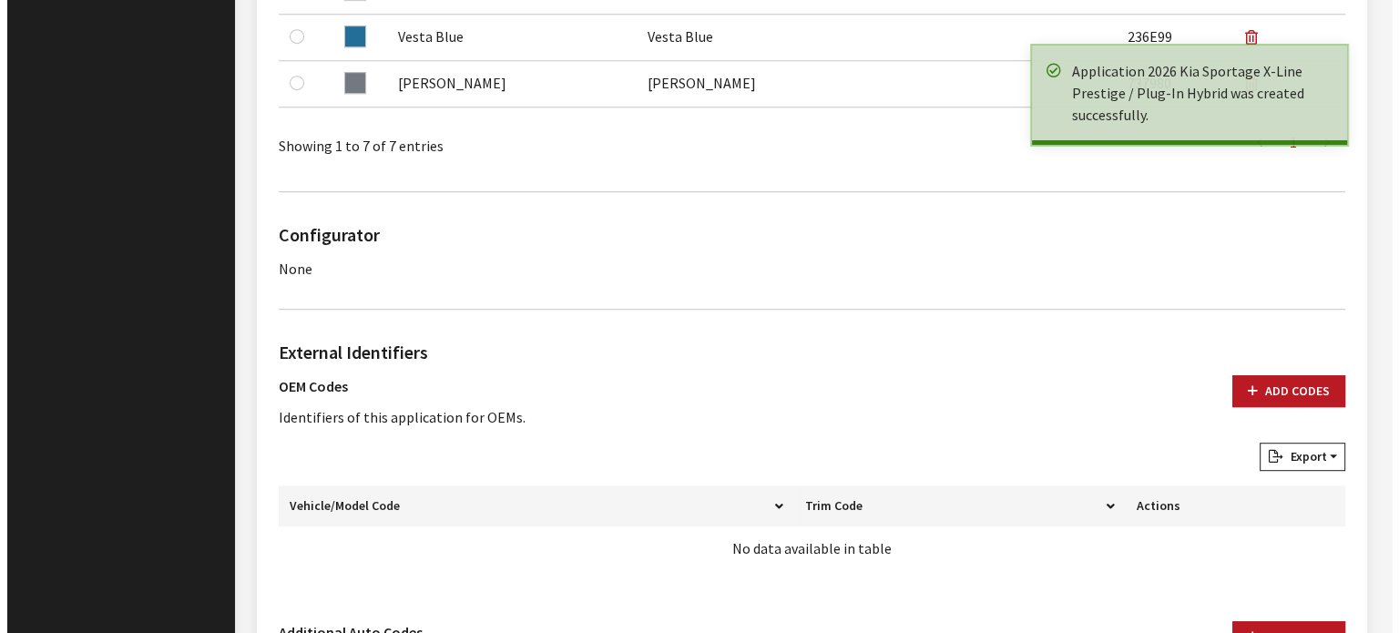
scroll to position [1184, 0]
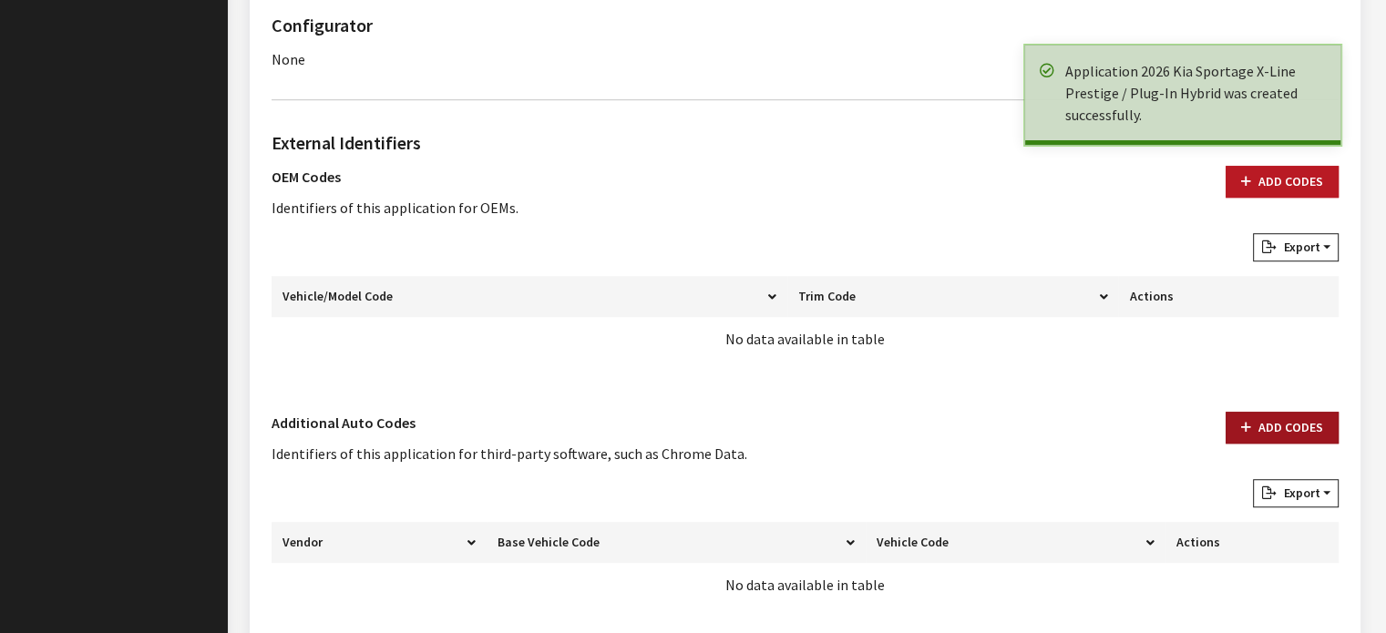
click at [1327, 442] on div "Add Codes" at bounding box center [1281, 445] width 135 height 67
click at [1246, 425] on icon "button" at bounding box center [1246, 428] width 10 height 13
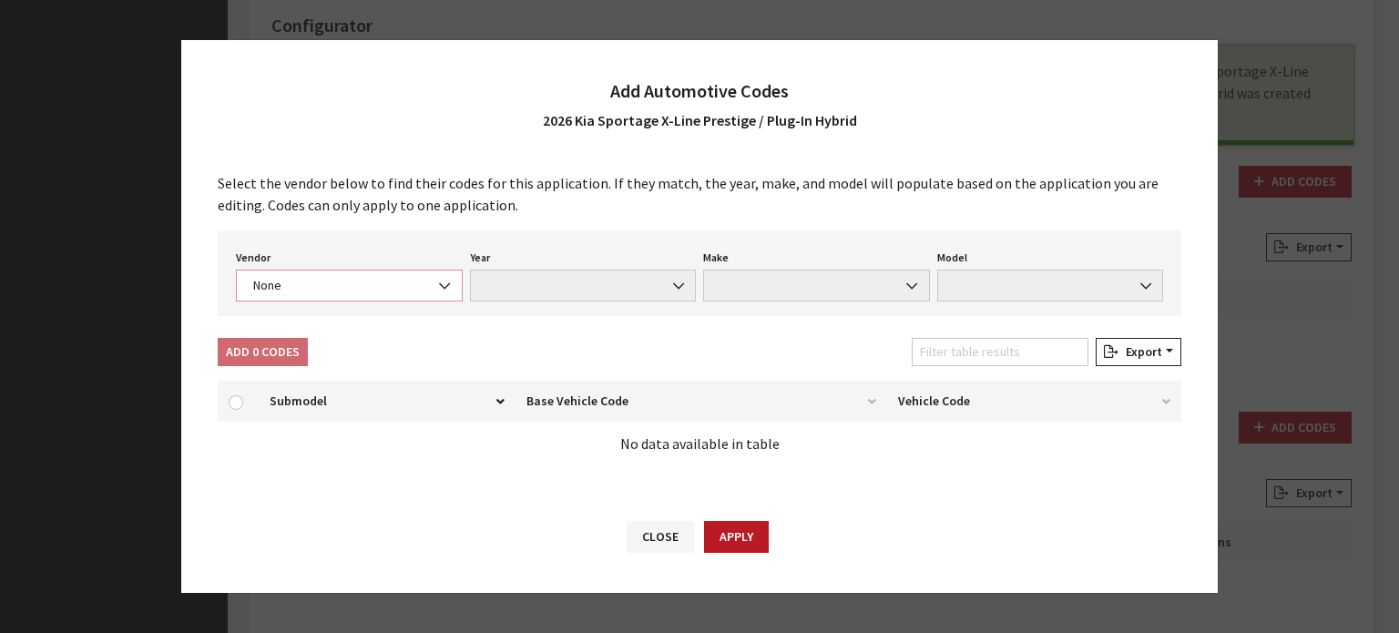
click at [403, 295] on span "None" at bounding box center [349, 286] width 227 height 32
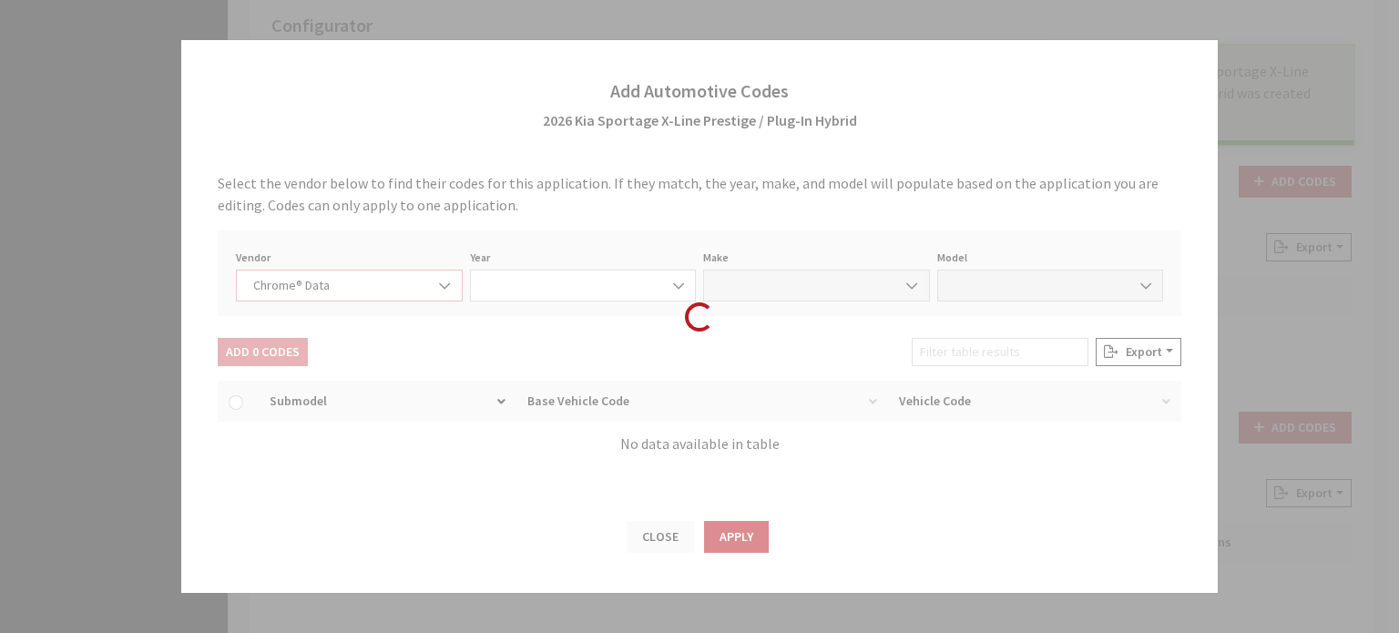
select select "4"
select select "2026"
select select "22"
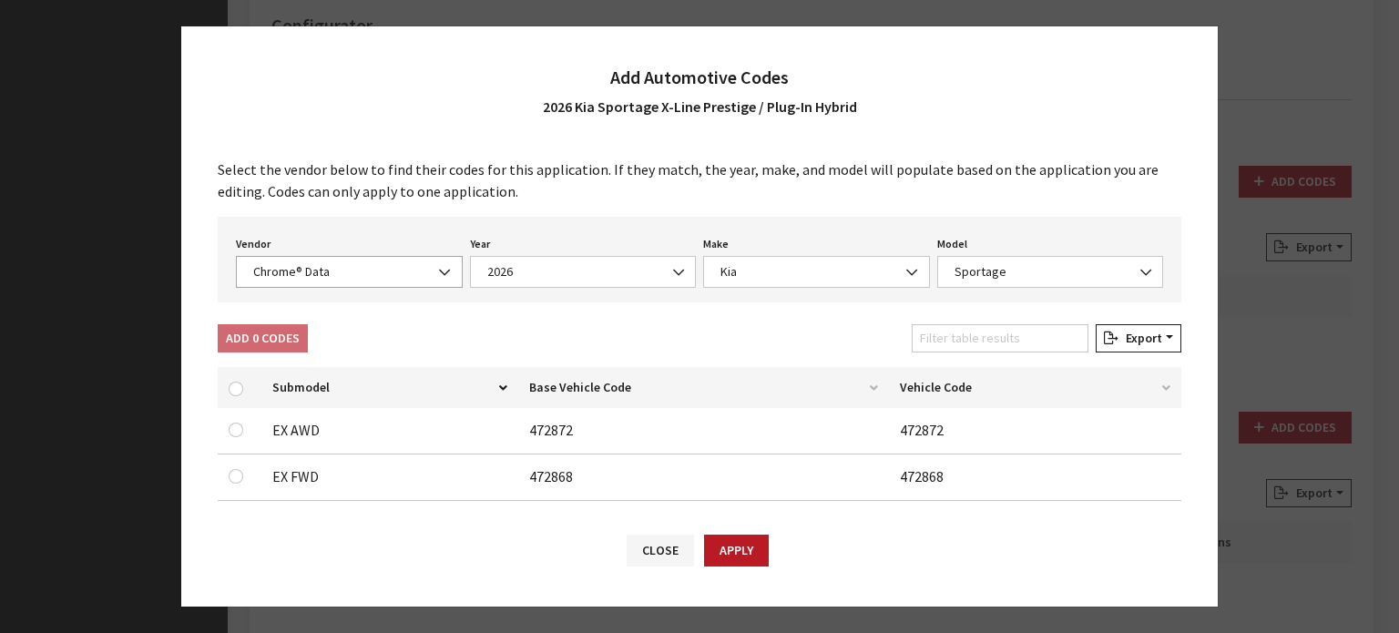
scroll to position [91, 0]
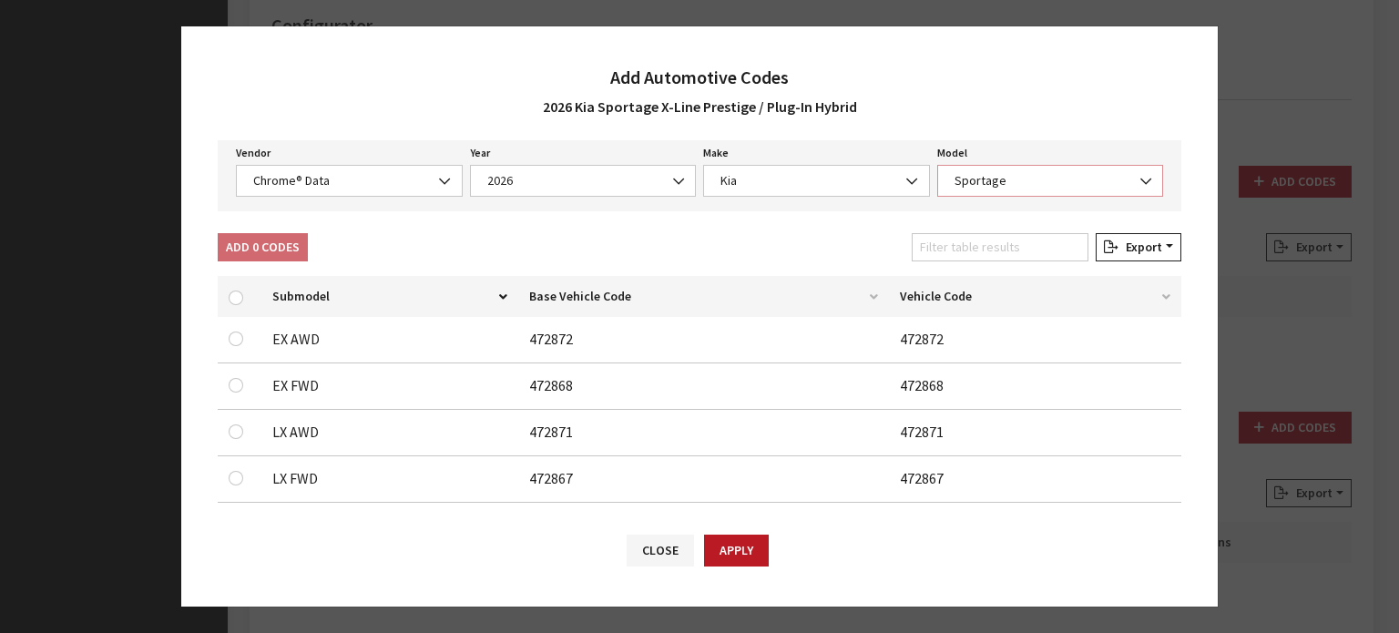
click at [1002, 186] on span "Sportage" at bounding box center [1050, 180] width 203 height 19
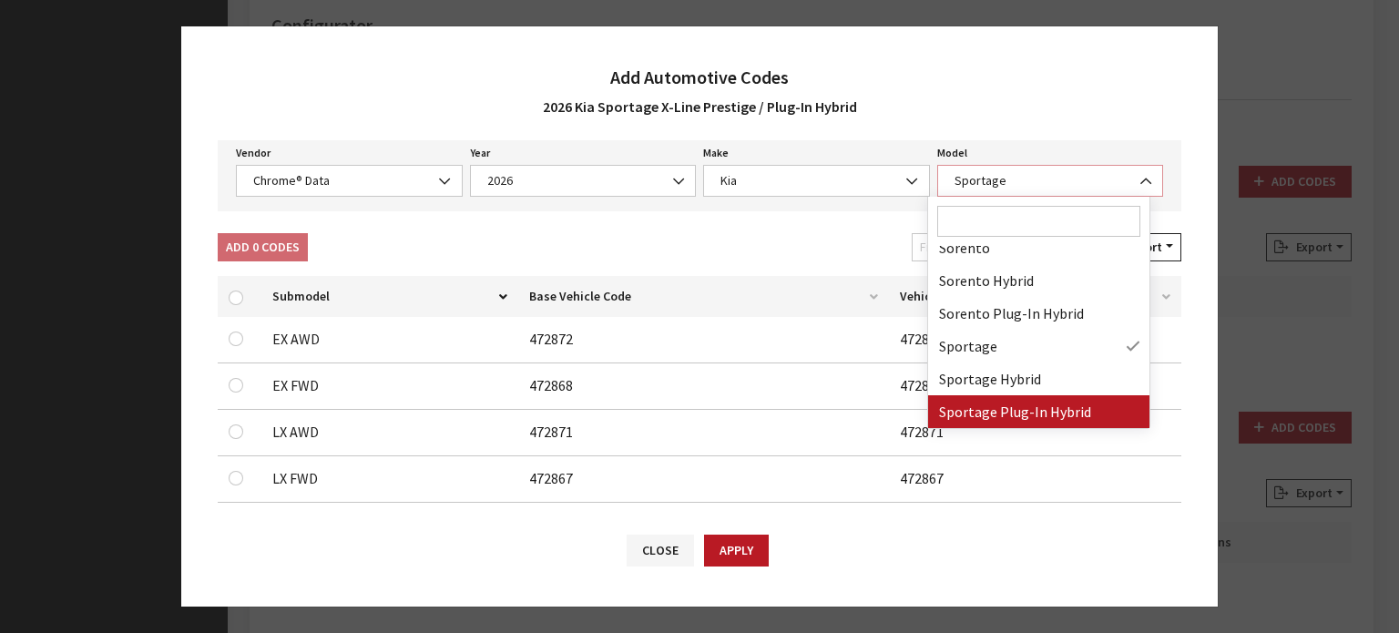
select select "68801"
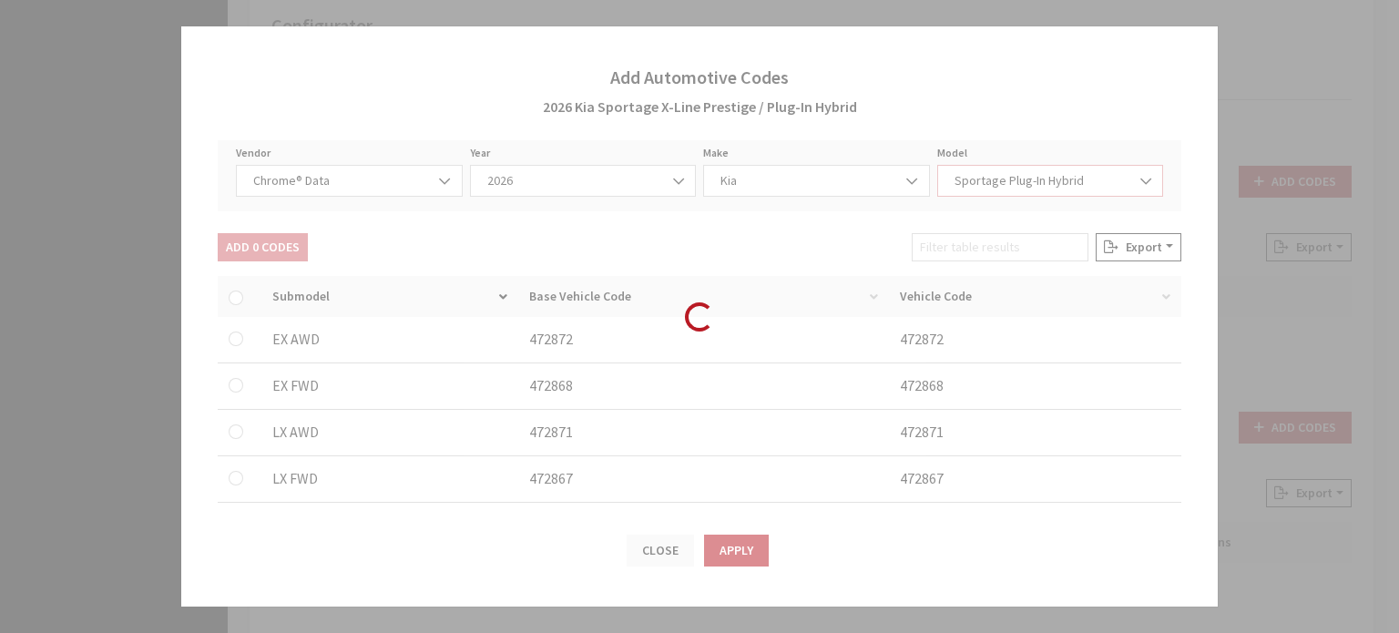
scroll to position [19, 0]
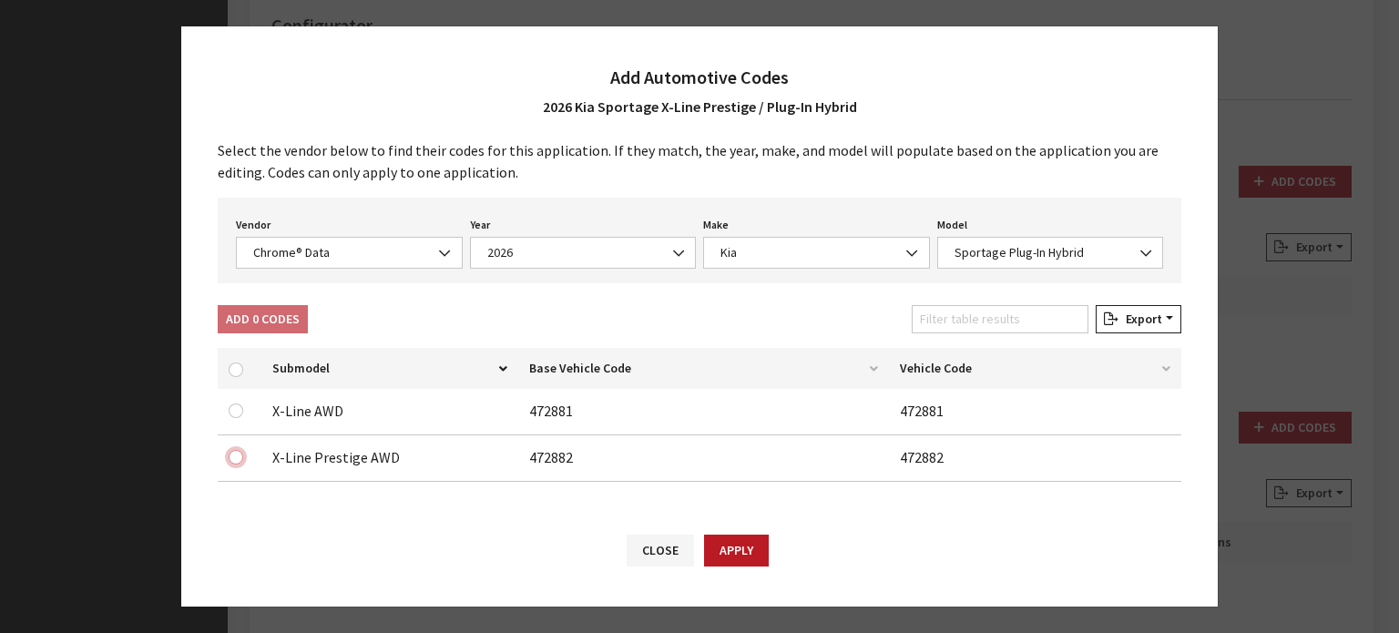
click at [235, 457] on input "checkbox" at bounding box center [236, 457] width 15 height 15
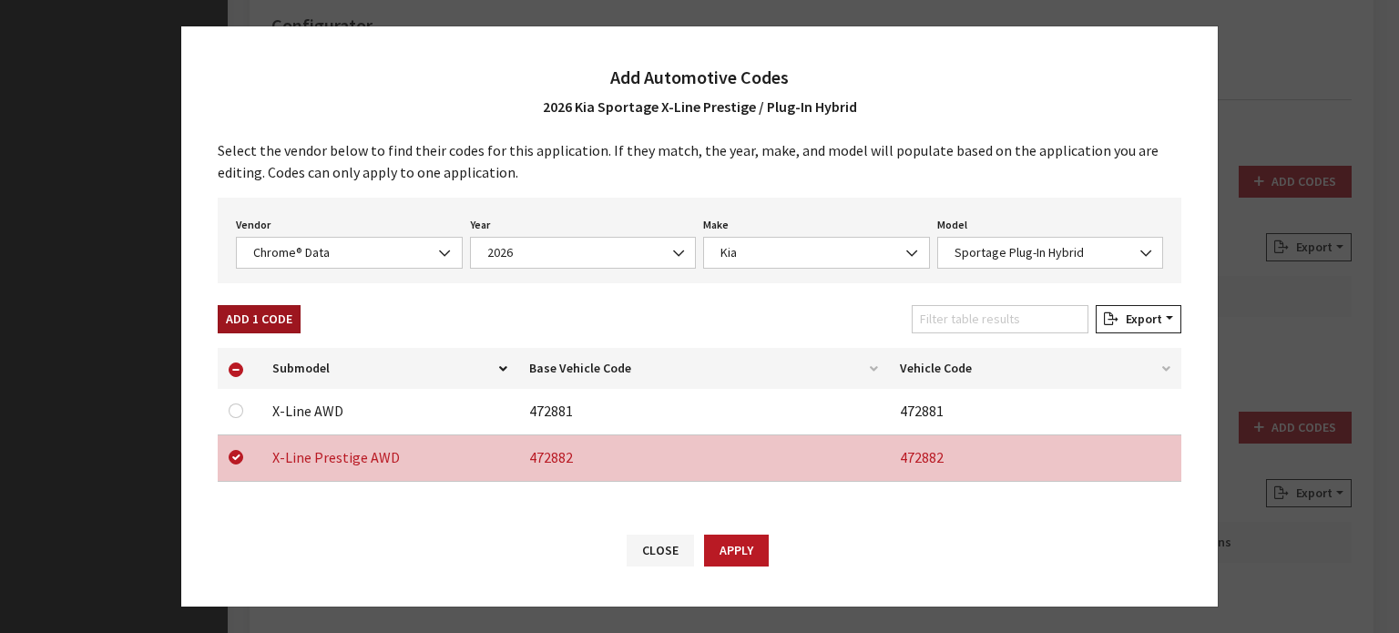
click at [258, 331] on button "Add 1 Code" at bounding box center [259, 319] width 83 height 28
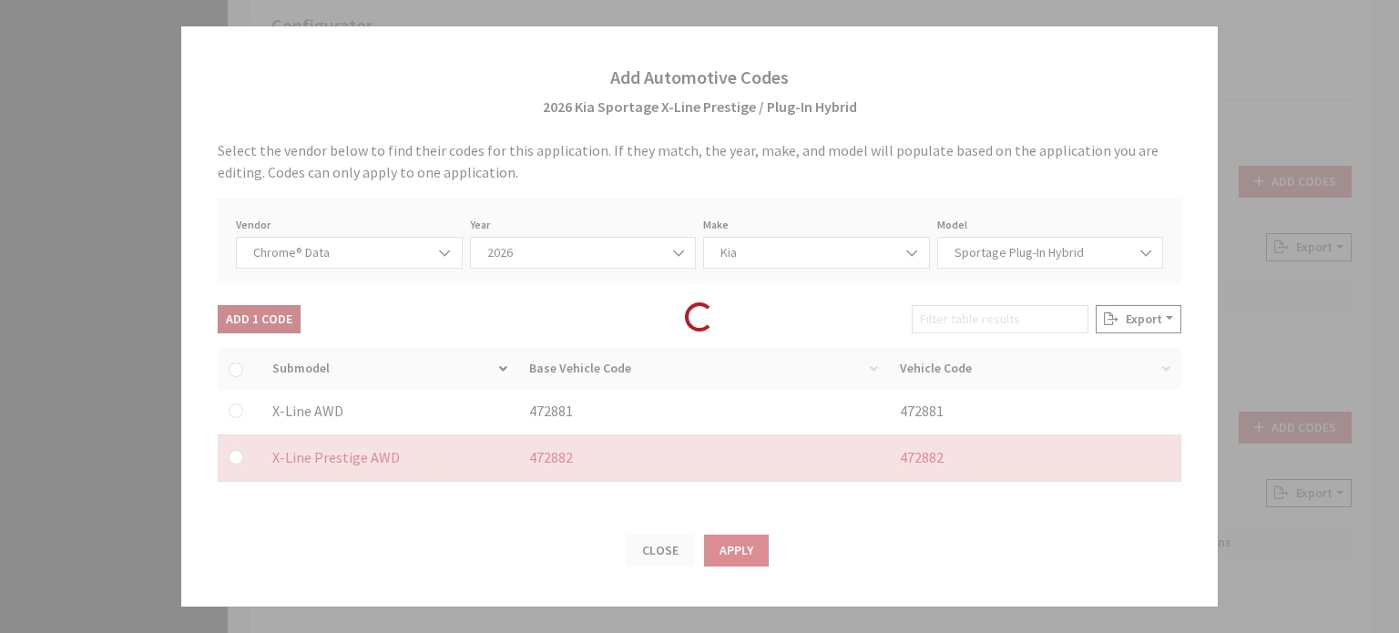
checkbox input "false"
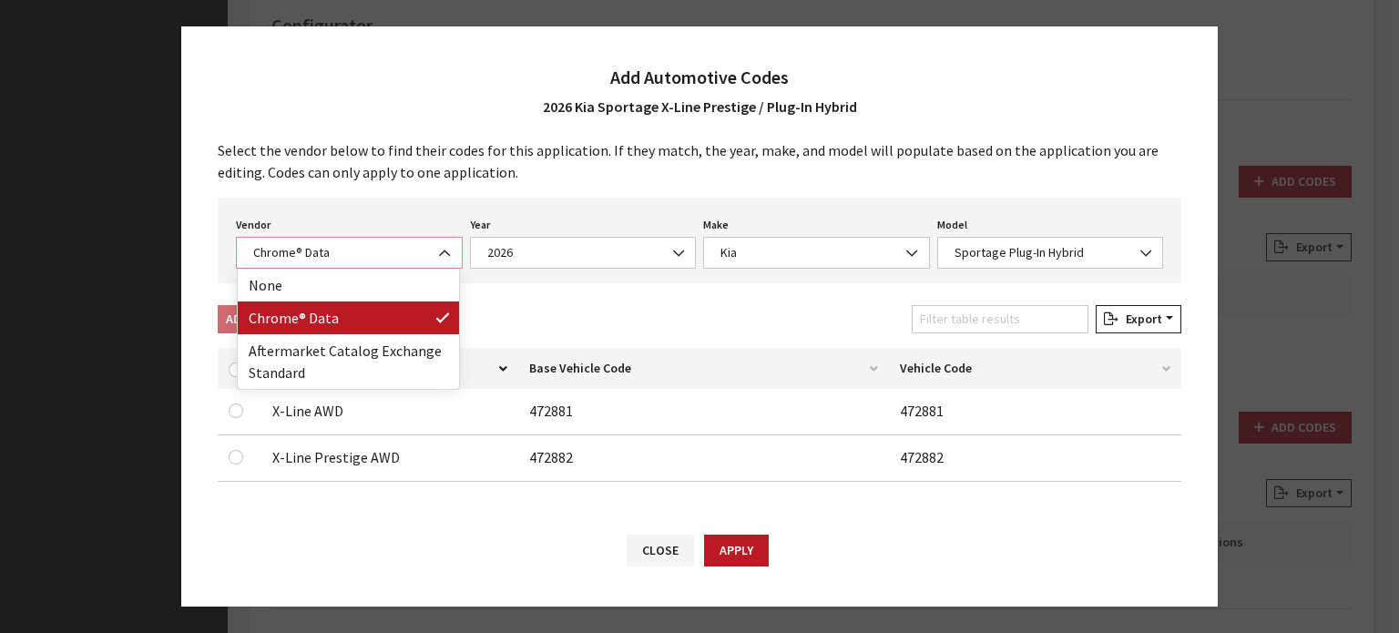
click at [431, 243] on span at bounding box center [446, 253] width 31 height 31
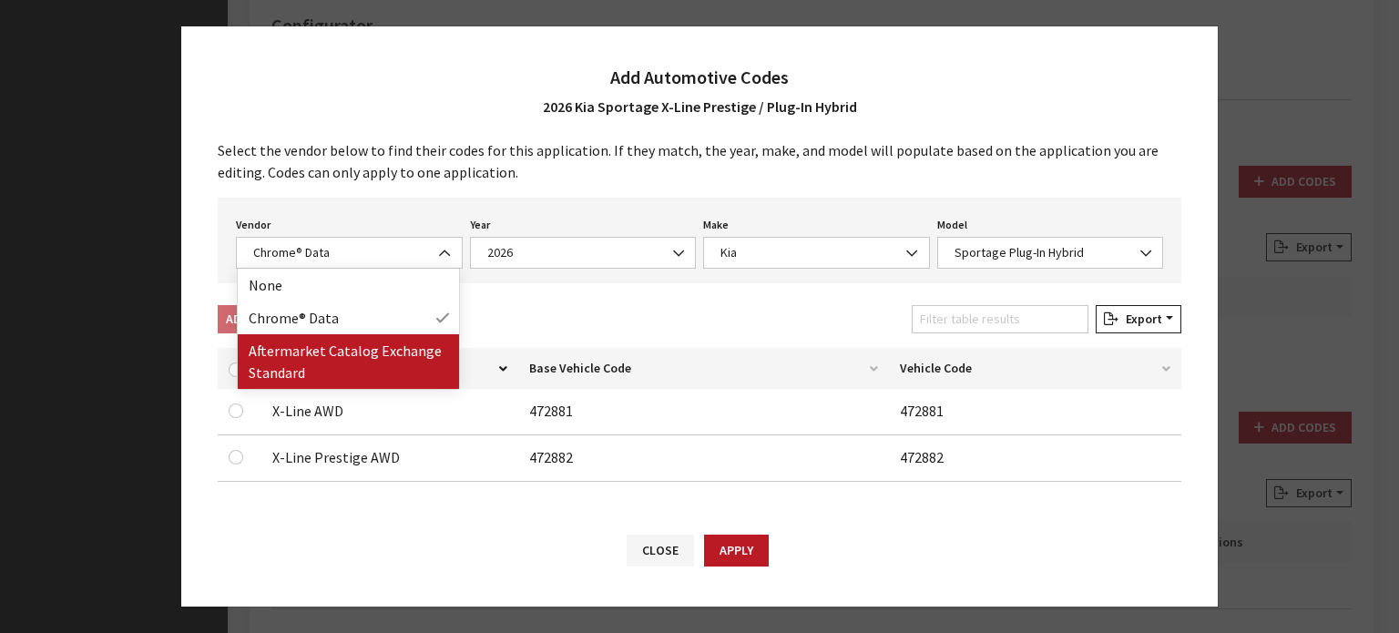
drag, startPoint x: 388, startPoint y: 325, endPoint x: 387, endPoint y: 367, distance: 41.9
select select "2"
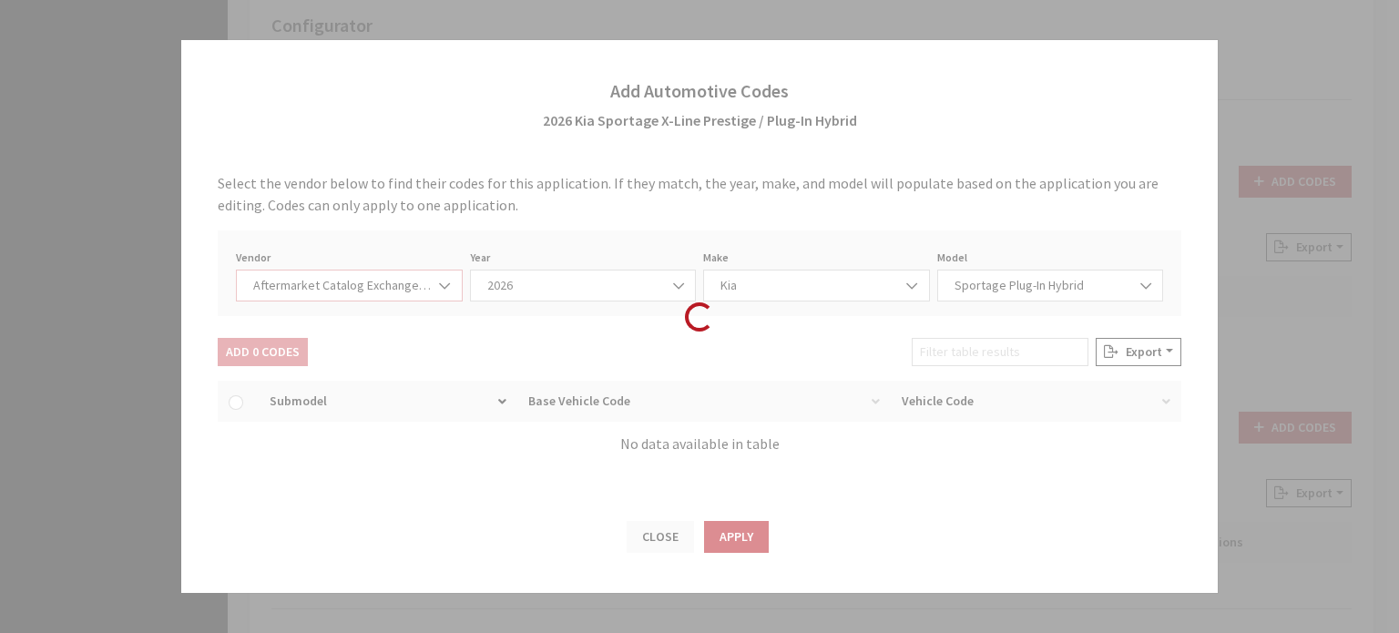
select select "2026"
select select "21"
select select "110"
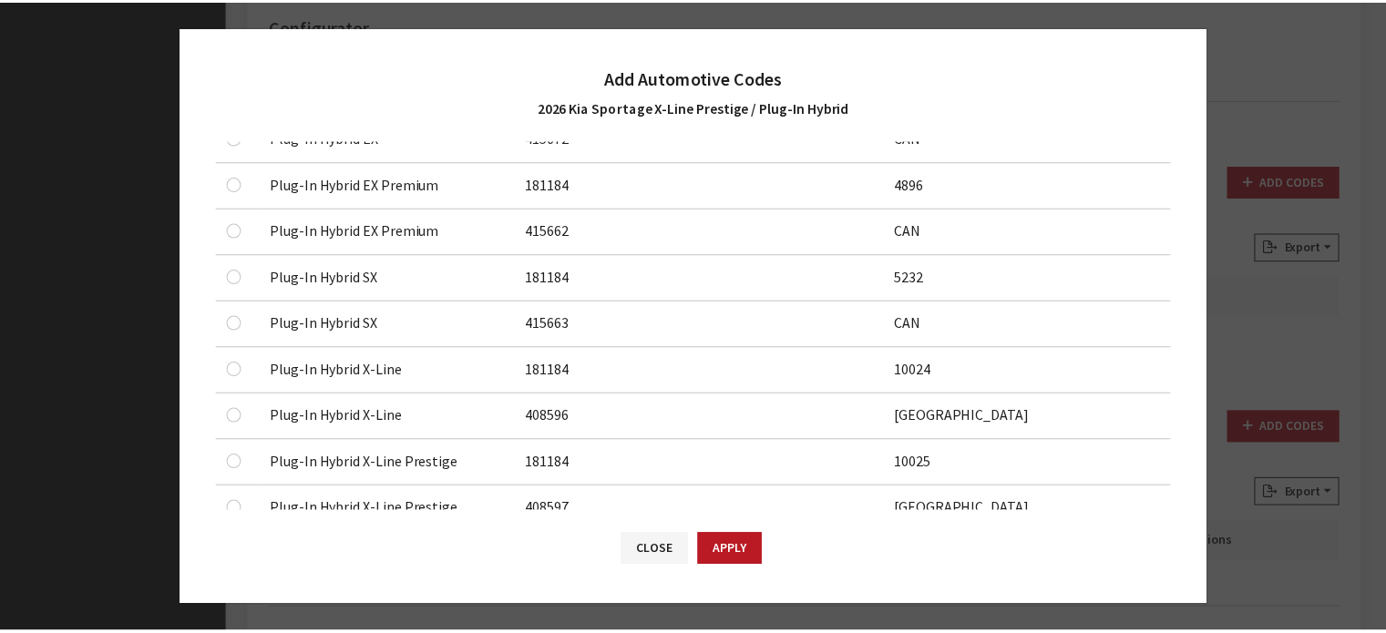
scroll to position [1640, 0]
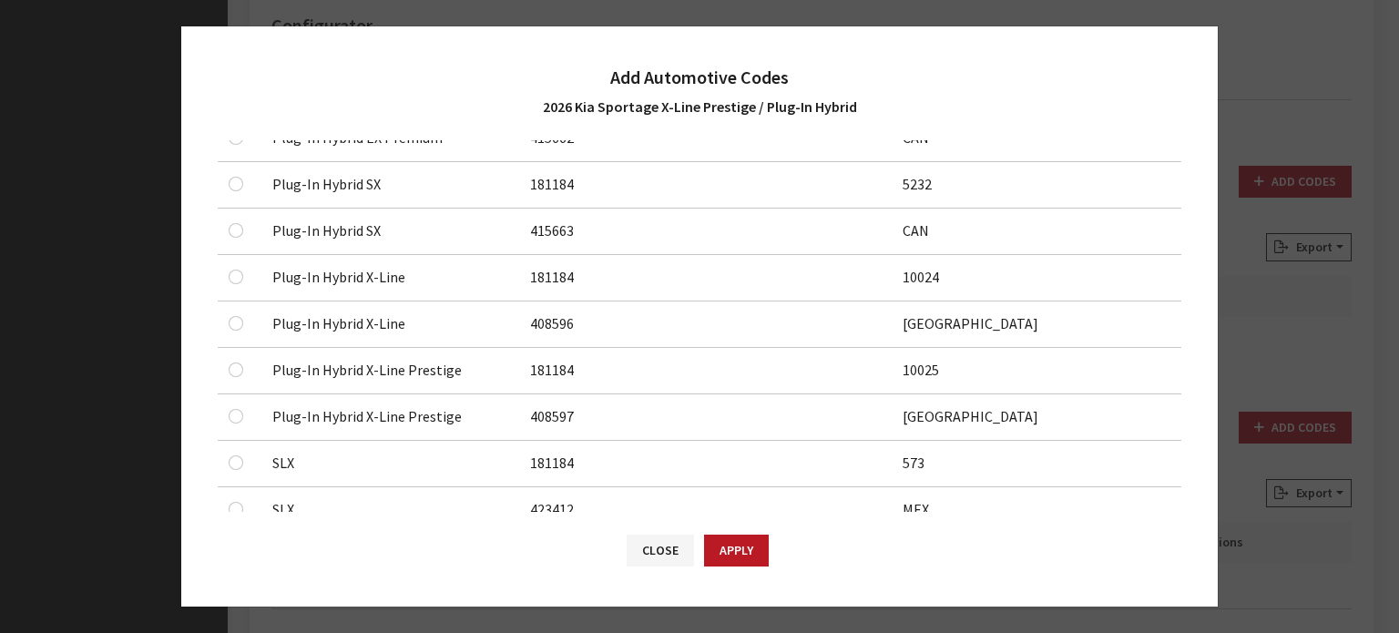
click at [241, 276] on div at bounding box center [240, 277] width 22 height 22
click at [233, 270] on input "checkbox" at bounding box center [236, 277] width 15 height 15
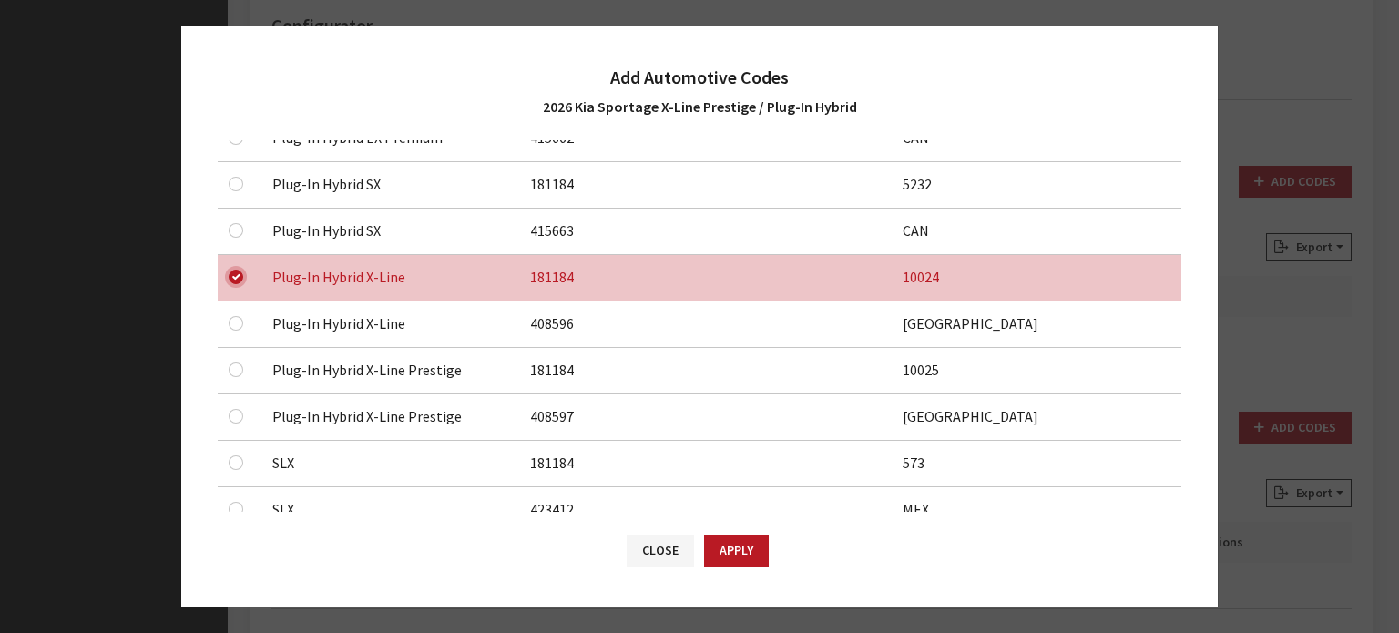
click at [230, 270] on input "checkbox" at bounding box center [236, 277] width 15 height 15
checkbox input "false"
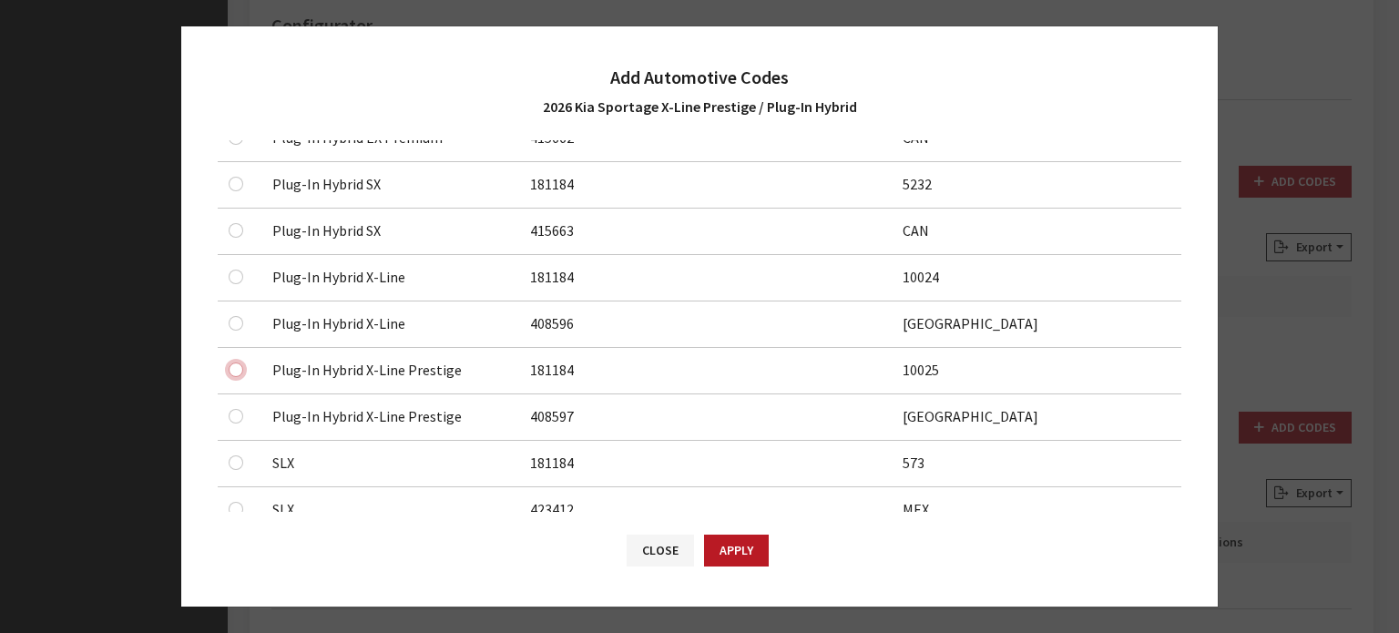
click at [241, 363] on input "checkbox" at bounding box center [236, 370] width 15 height 15
checkbox input "true"
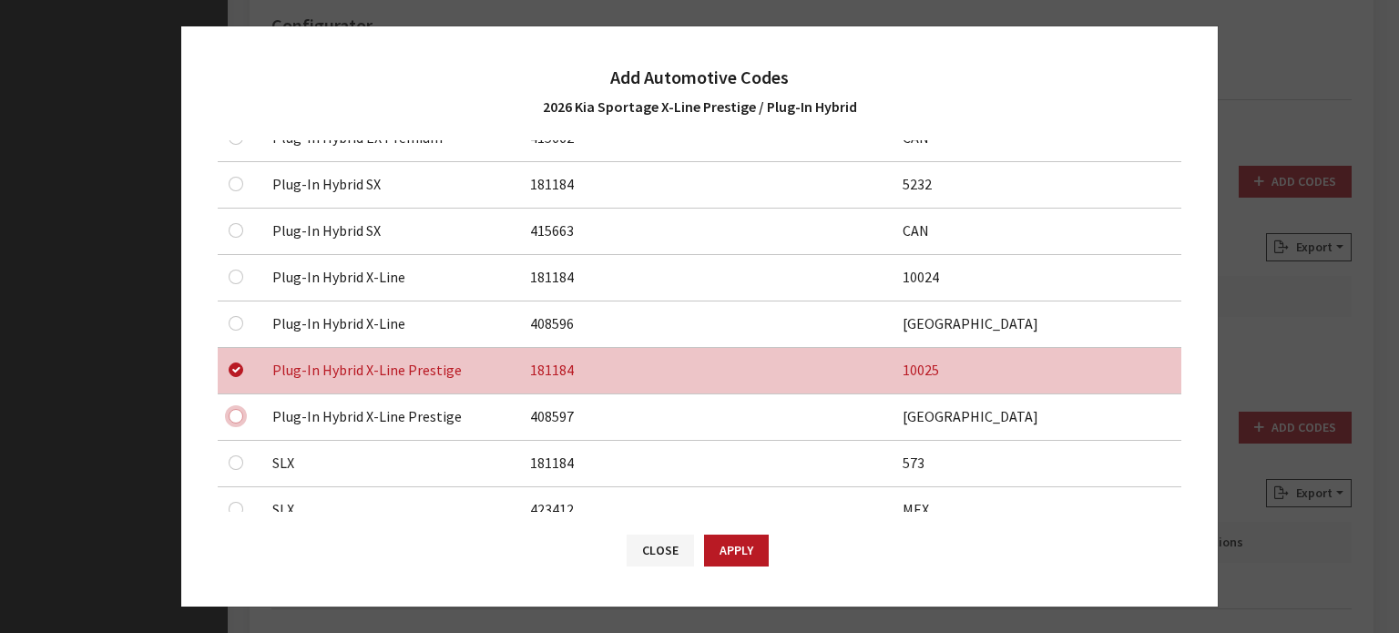
click at [234, 409] on input "checkbox" at bounding box center [236, 416] width 15 height 15
checkbox input "true"
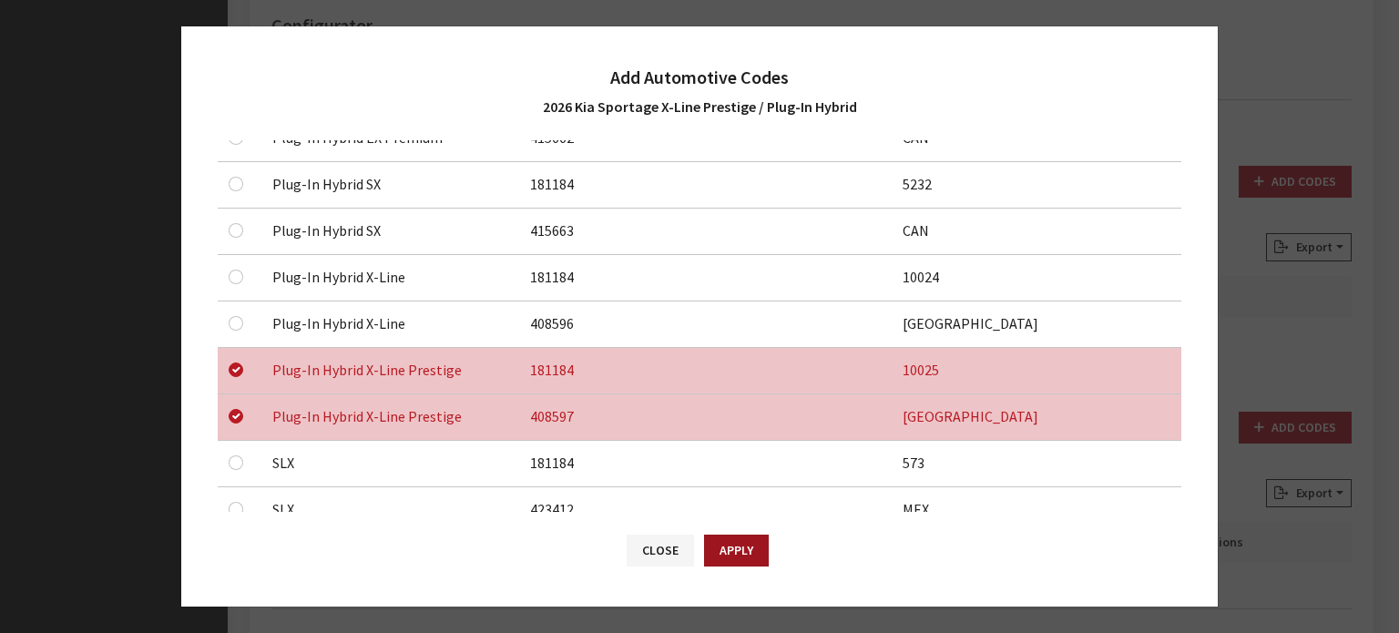
click at [764, 560] on div "Close Apply" at bounding box center [699, 559] width 1037 height 95
click at [730, 550] on button "Apply" at bounding box center [736, 551] width 65 height 32
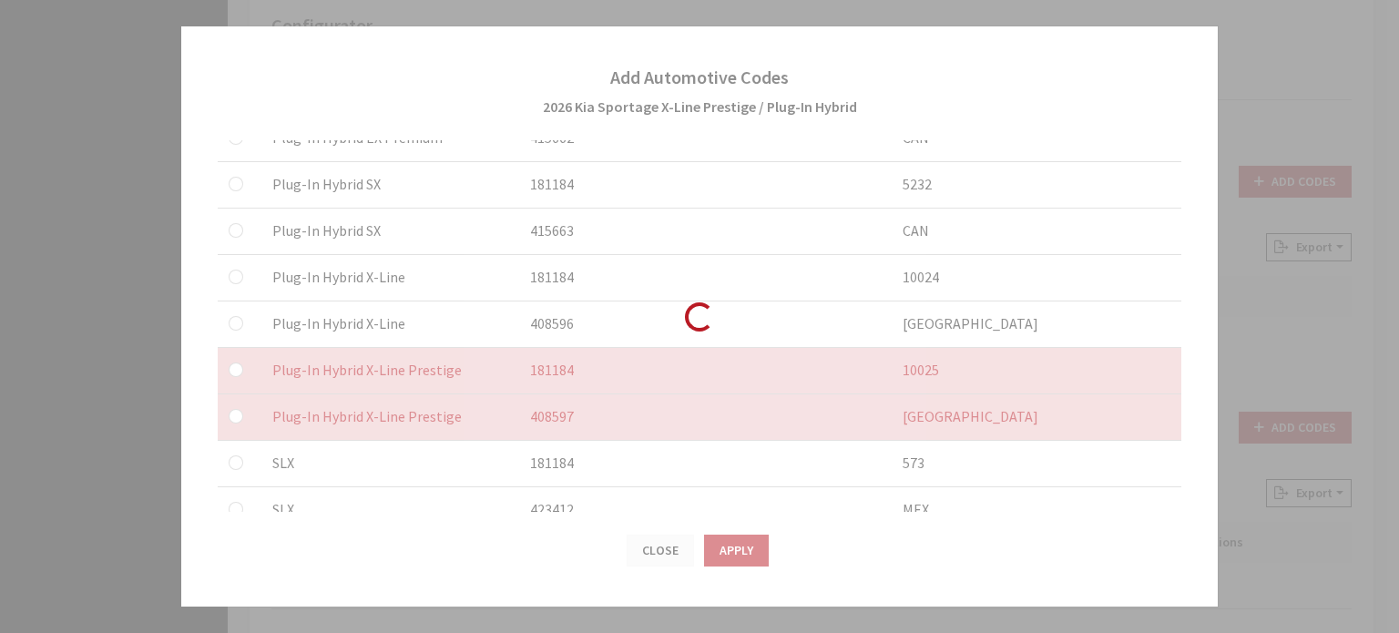
checkbox input "false"
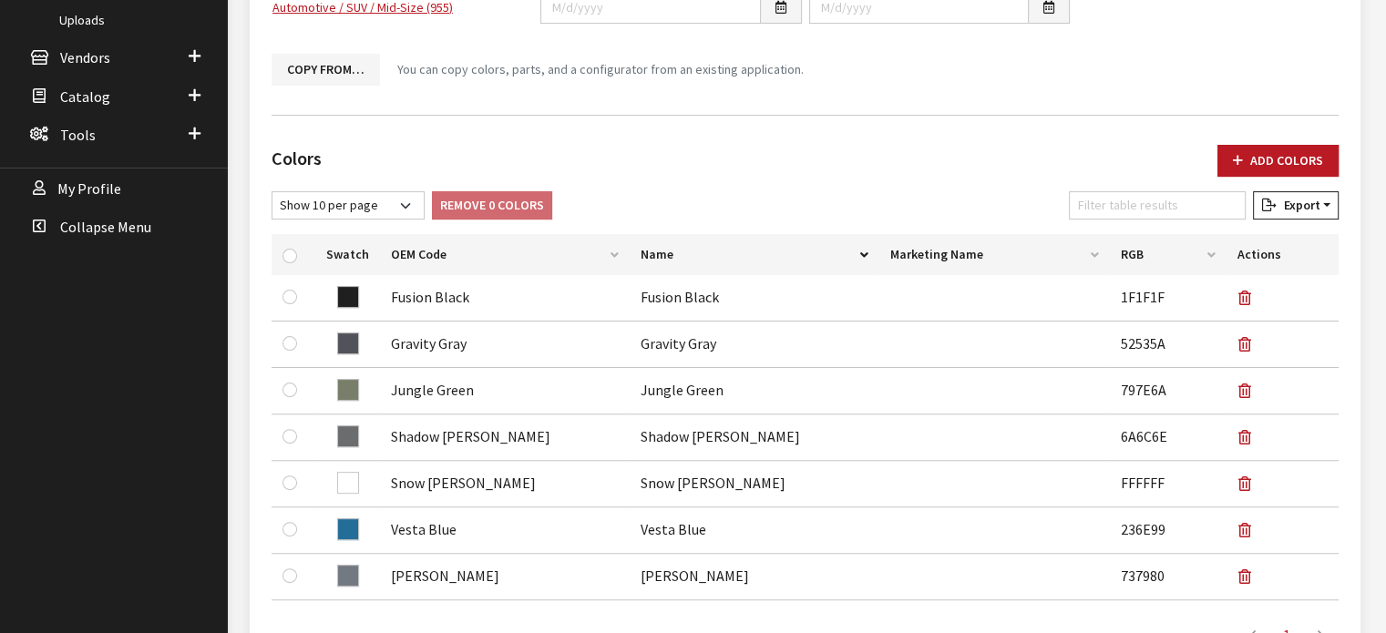
scroll to position [91, 0]
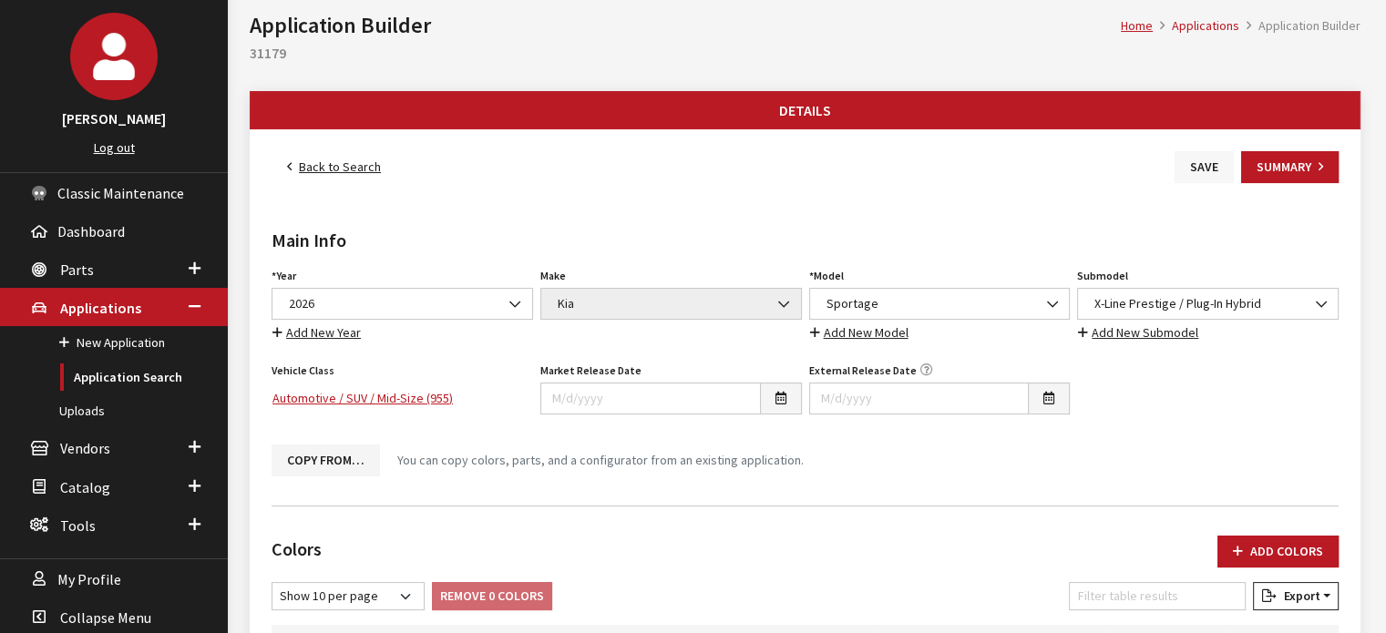
click at [1190, 173] on button "Save" at bounding box center [1203, 167] width 59 height 32
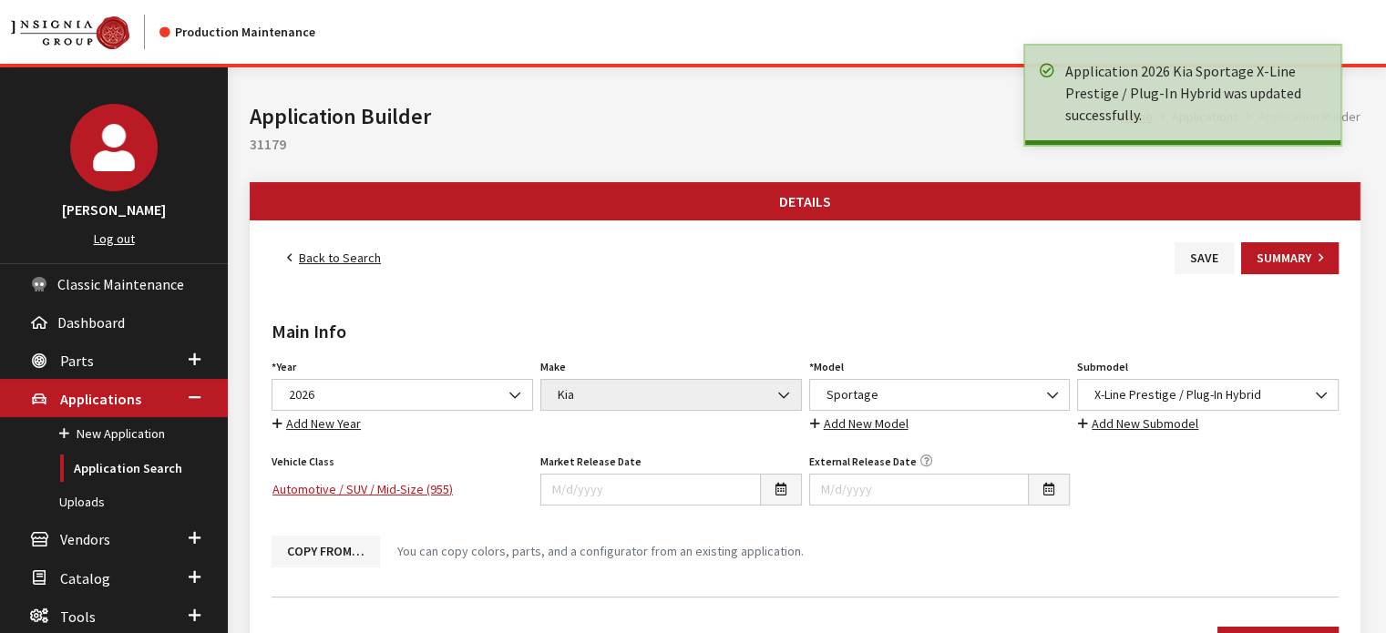
click at [329, 257] on link "Back to Search" at bounding box center [333, 258] width 125 height 32
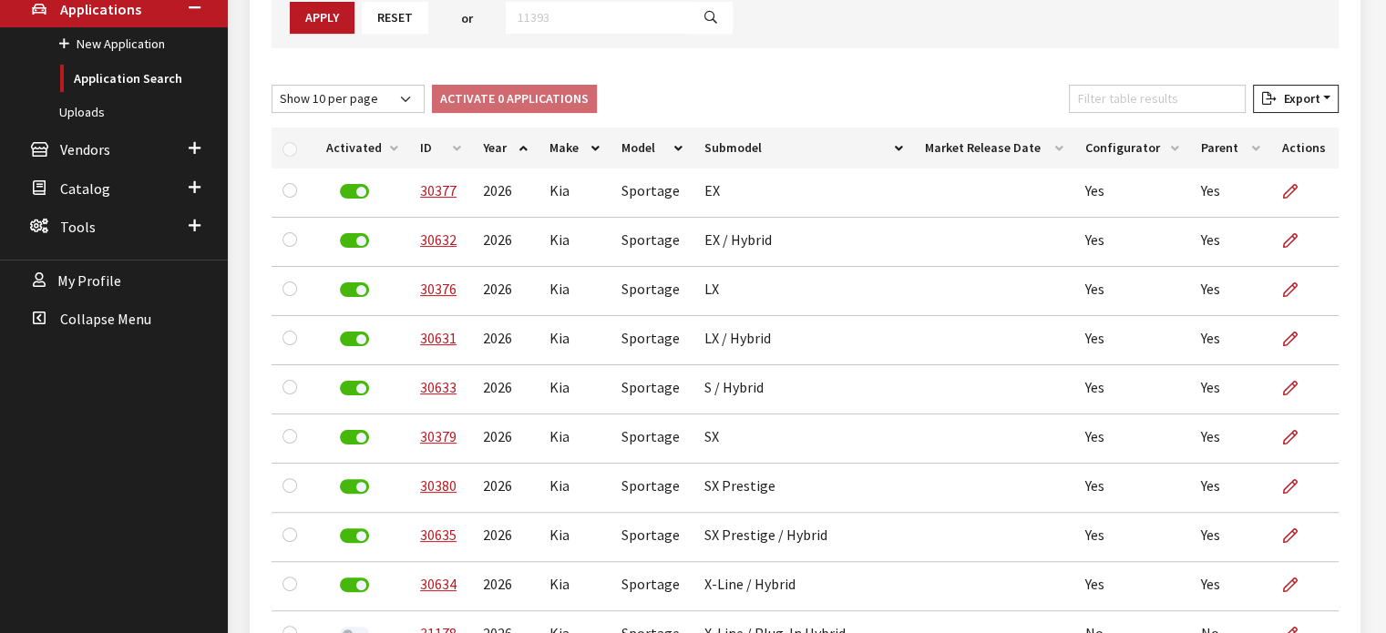
scroll to position [297, 0]
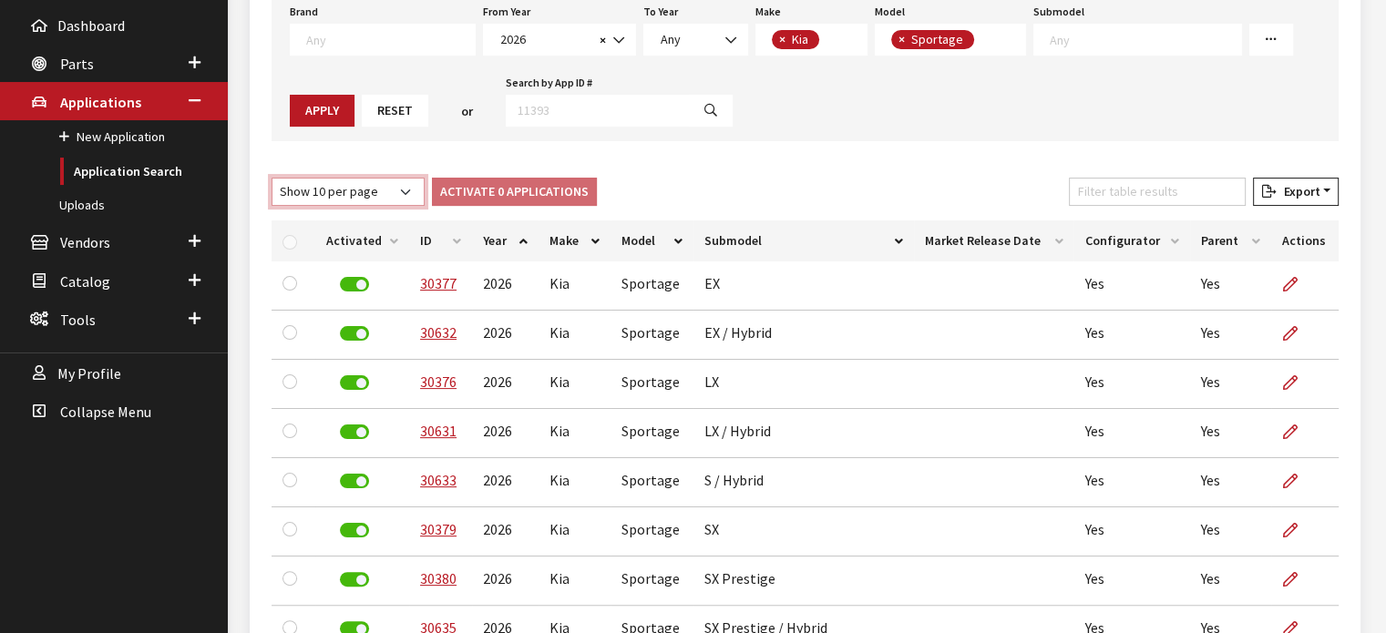
click at [340, 184] on select "Show 10 per page Show 25 per page Show 50 per page Show 100 per page Show 1000 …" at bounding box center [347, 192] width 153 height 28
select select "25"
click at [271, 178] on select "Show 10 per page Show 25 per page Show 50 per page Show 100 per page Show 1000 …" at bounding box center [347, 192] width 153 height 28
click at [1121, 180] on input "Filter table results" at bounding box center [1157, 192] width 177 height 28
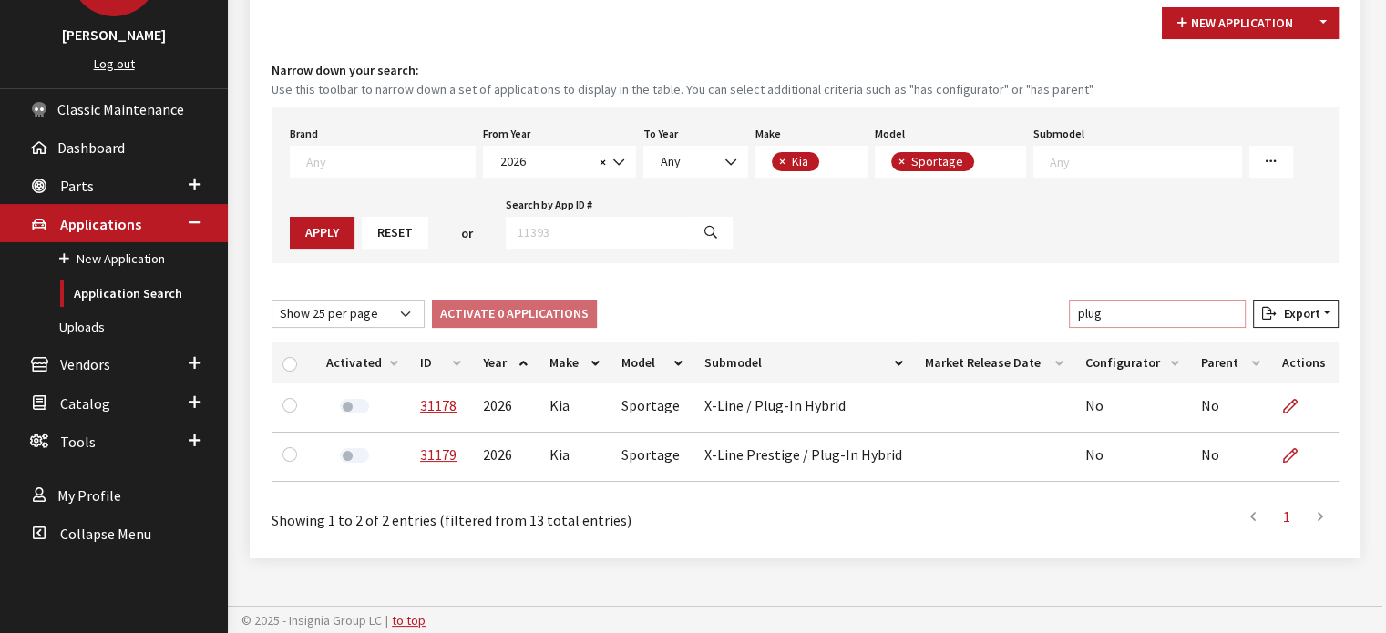
type input "plug"
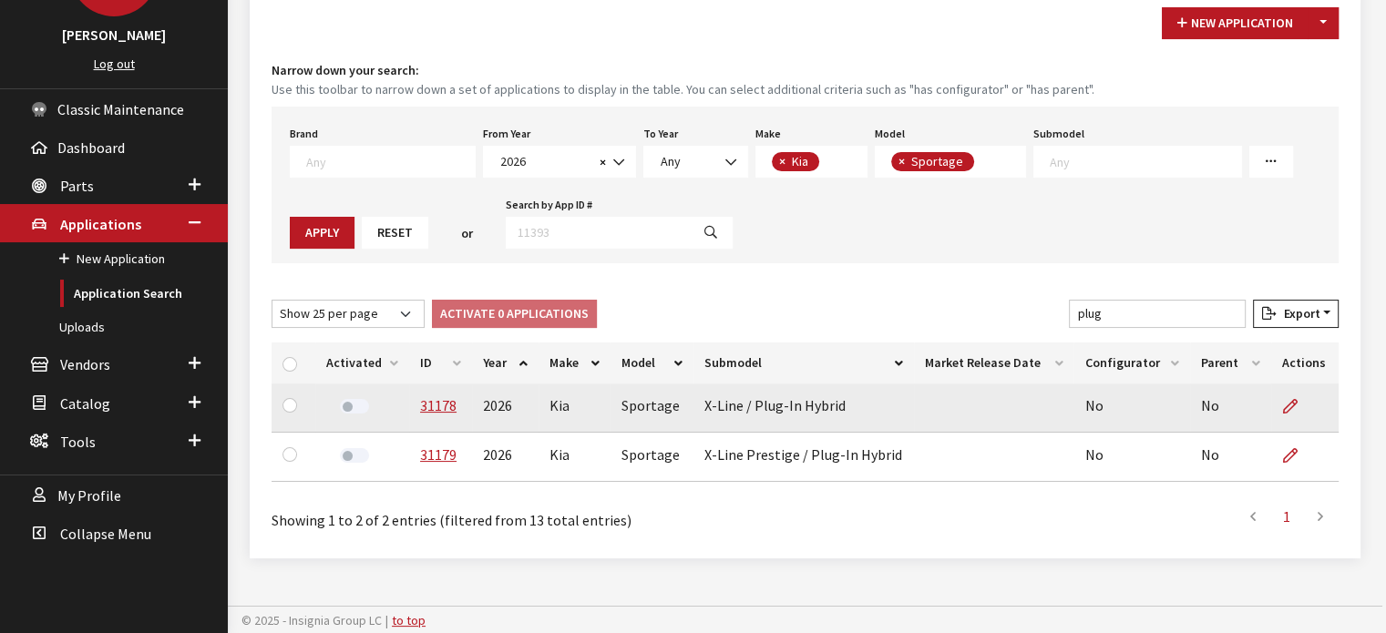
click at [342, 395] on div at bounding box center [354, 407] width 56 height 26
click at [350, 404] on label at bounding box center [354, 406] width 29 height 15
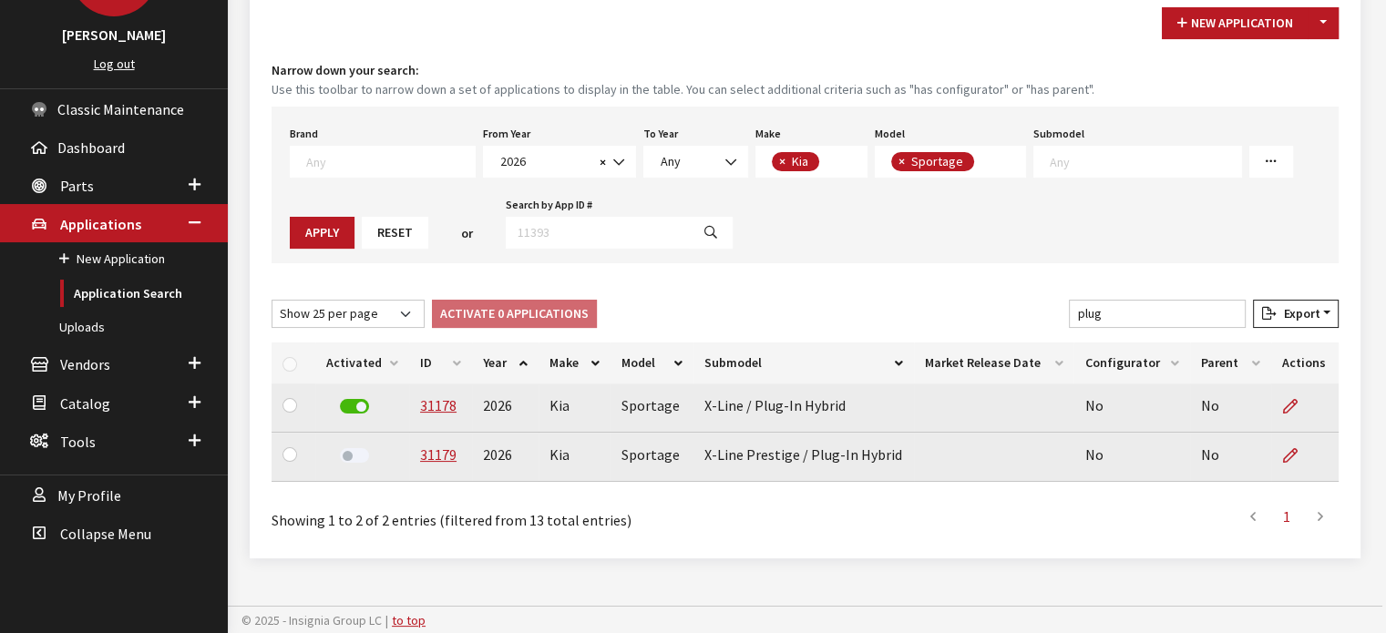
click at [345, 454] on label at bounding box center [354, 455] width 29 height 15
click at [78, 187] on span "Parts" at bounding box center [77, 186] width 34 height 18
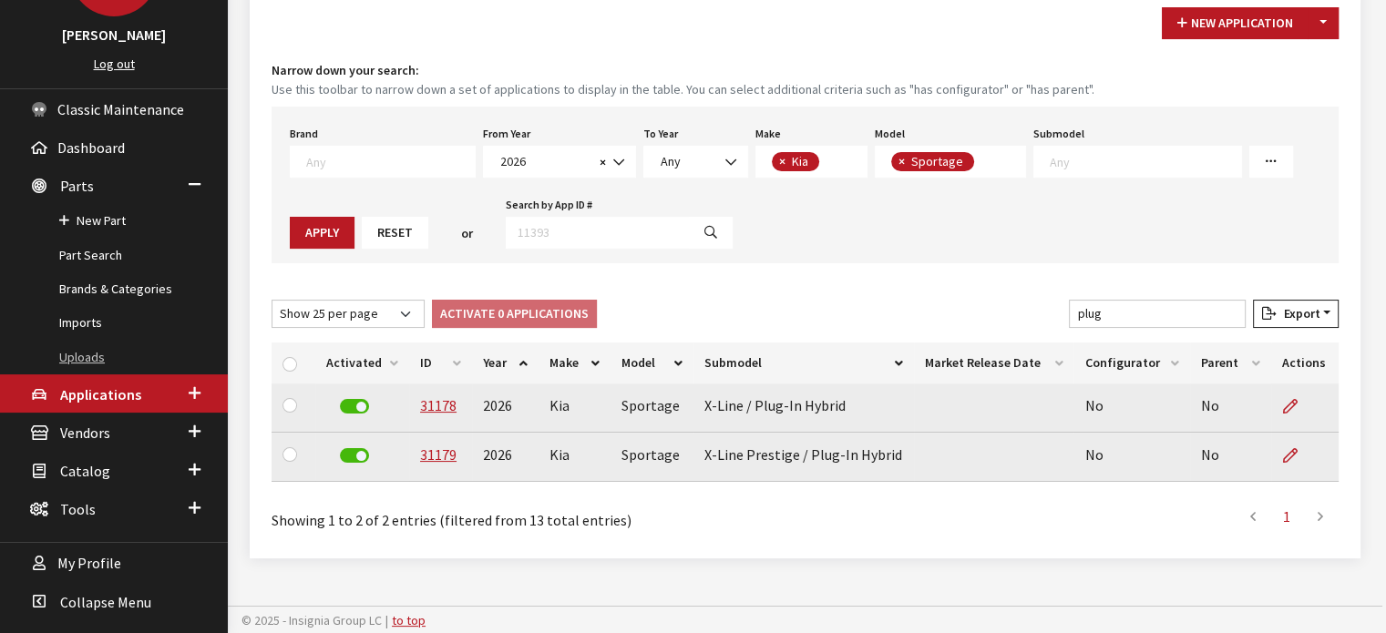
click at [114, 367] on link "Uploads" at bounding box center [114, 358] width 228 height 34
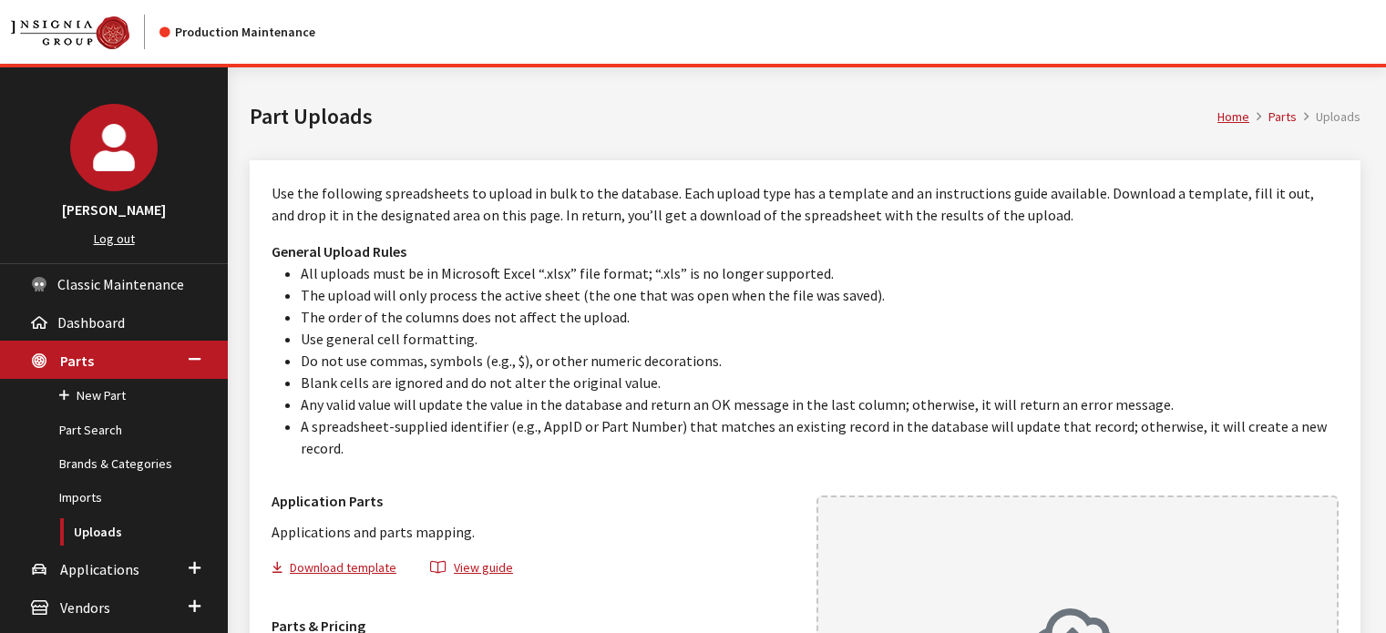
click at [987, 461] on div "Use the following spreadsheets to upload in bulk to the database. Each upload t…" at bounding box center [805, 518] width 1110 height 717
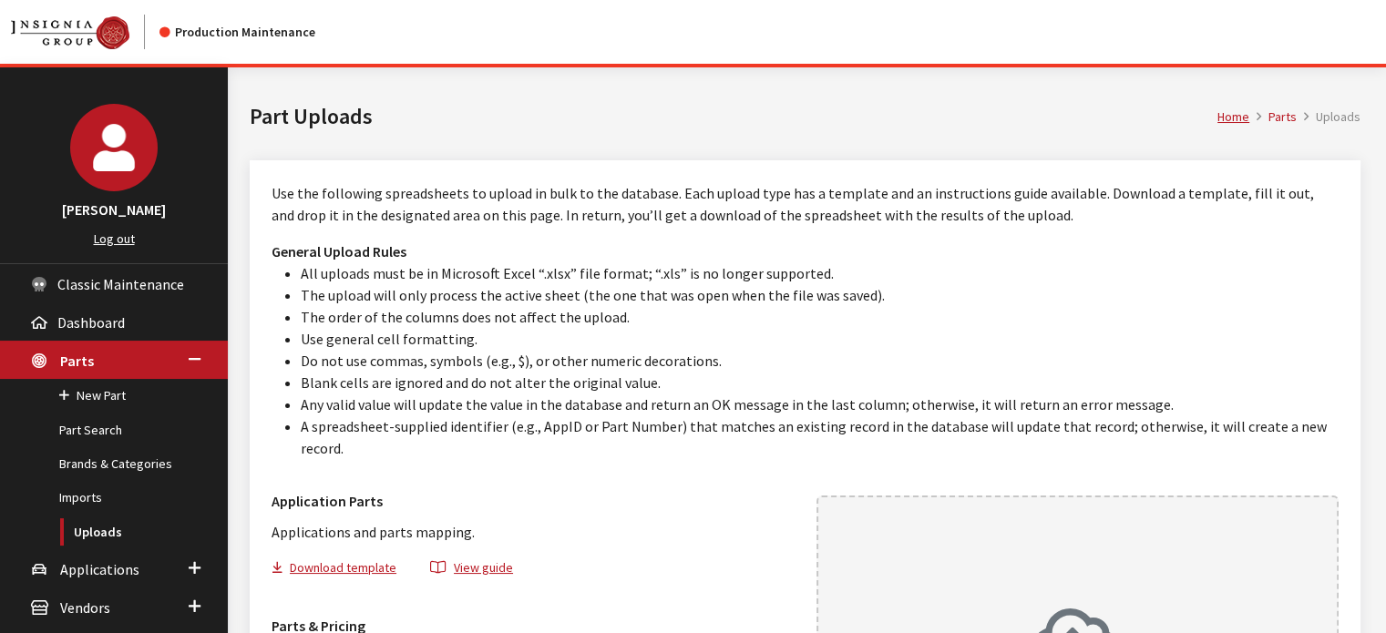
click at [902, 100] on h1 "Part Uploads" at bounding box center [733, 116] width 967 height 33
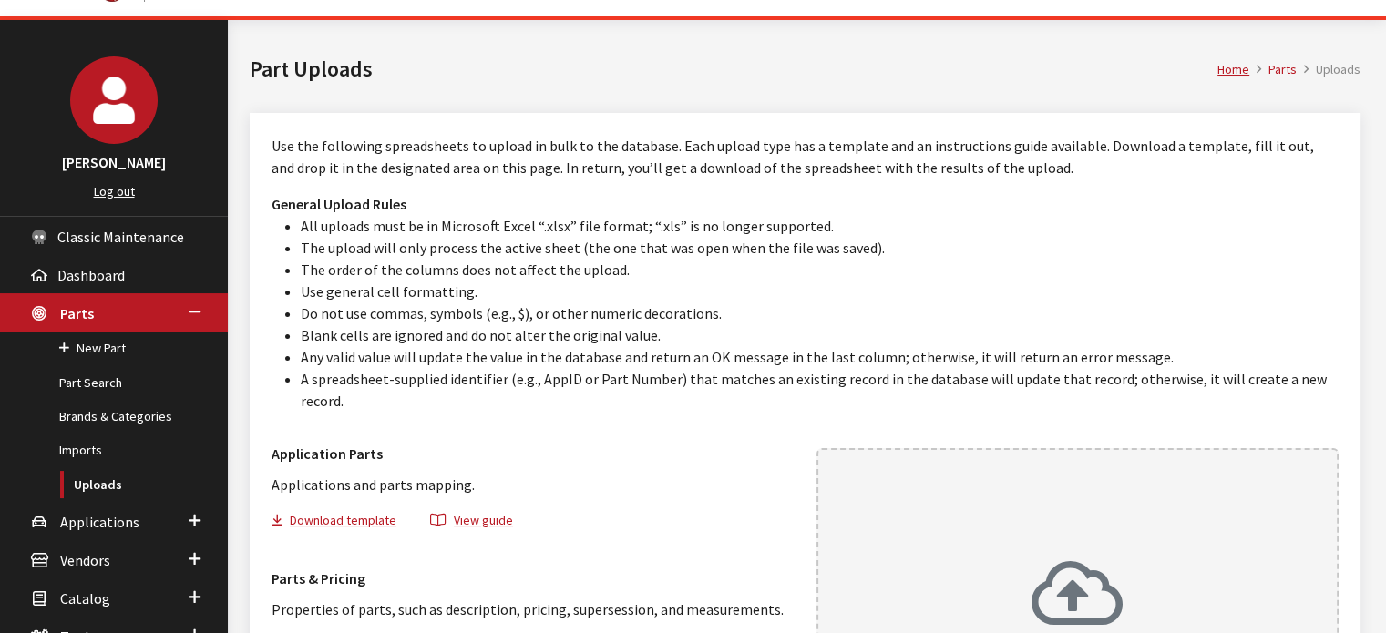
scroll to position [297, 0]
